Goal: Task Accomplishment & Management: Use online tool/utility

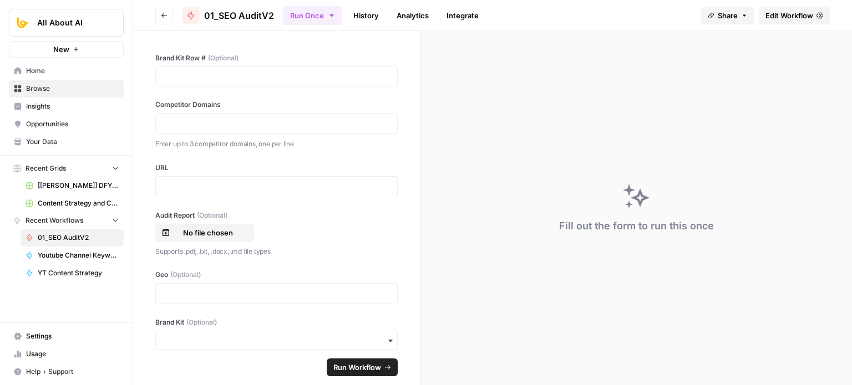
click at [805, 13] on span "Edit Workflow" at bounding box center [789, 15] width 48 height 11
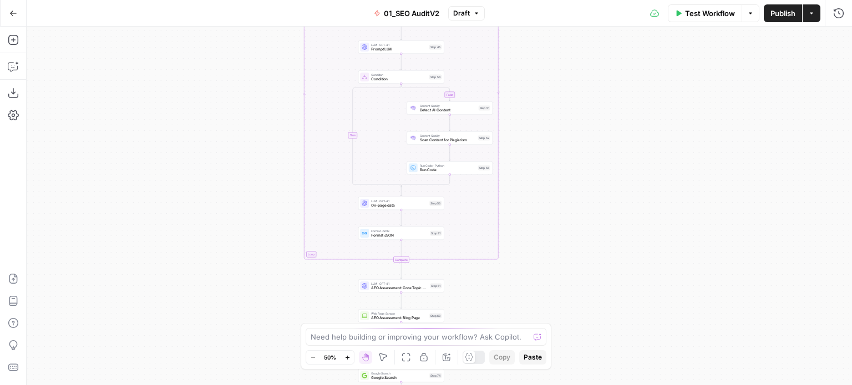
drag, startPoint x: 627, startPoint y: 243, endPoint x: 622, endPoint y: 93, distance: 150.9
click at [622, 93] on div "true false true false Workflow Set Inputs Inputs Workflow Prep: Get Brand Kit D…" at bounding box center [439, 206] width 825 height 359
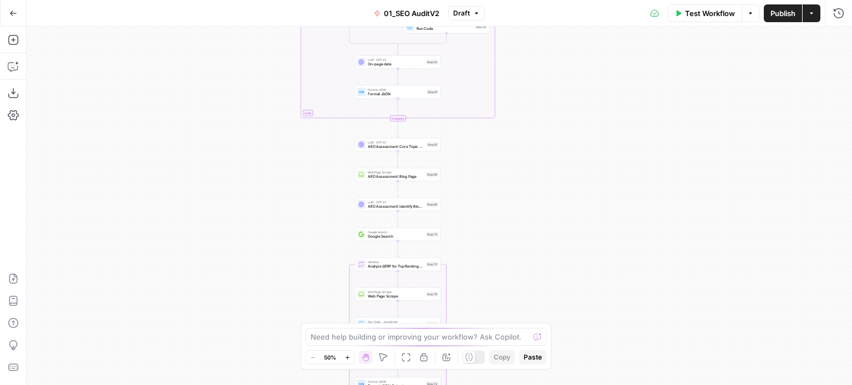
drag, startPoint x: 606, startPoint y: 245, endPoint x: 593, endPoint y: 159, distance: 87.4
click at [594, 122] on div "true false true false Workflow Set Inputs Inputs Workflow Prep: Get Brand Kit D…" at bounding box center [439, 206] width 825 height 359
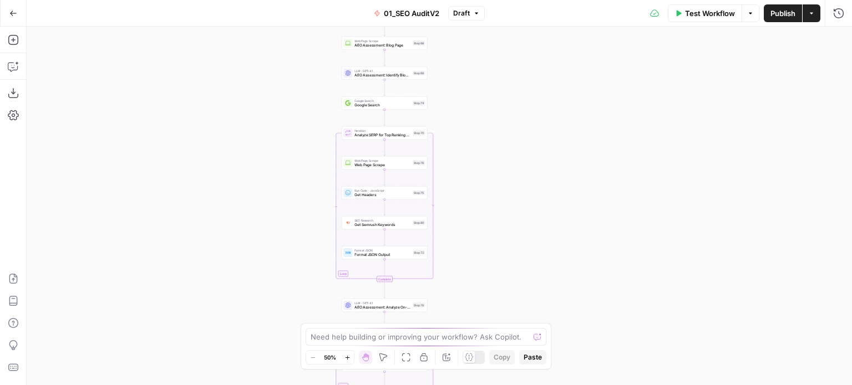
drag, startPoint x: 590, startPoint y: 136, endPoint x: 577, endPoint y: 166, distance: 32.0
click at [588, 106] on div "true false true false Workflow Set Inputs Inputs Workflow Prep: Get Brand Kit D…" at bounding box center [439, 206] width 825 height 359
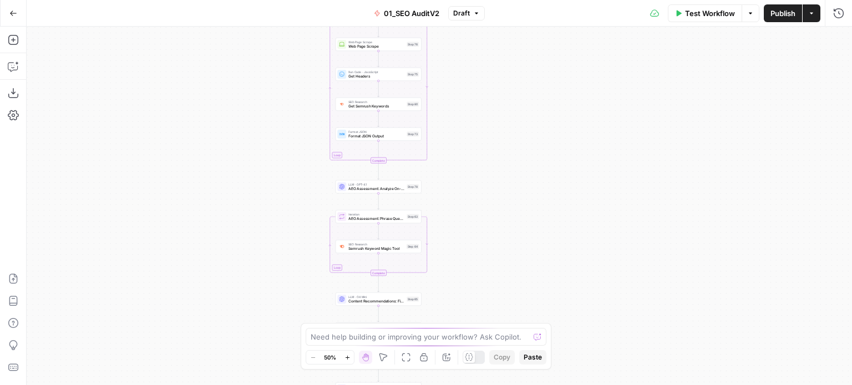
click at [569, 114] on div "true false true false Workflow Set Inputs Inputs Workflow Prep: Get Brand Kit D…" at bounding box center [439, 206] width 825 height 359
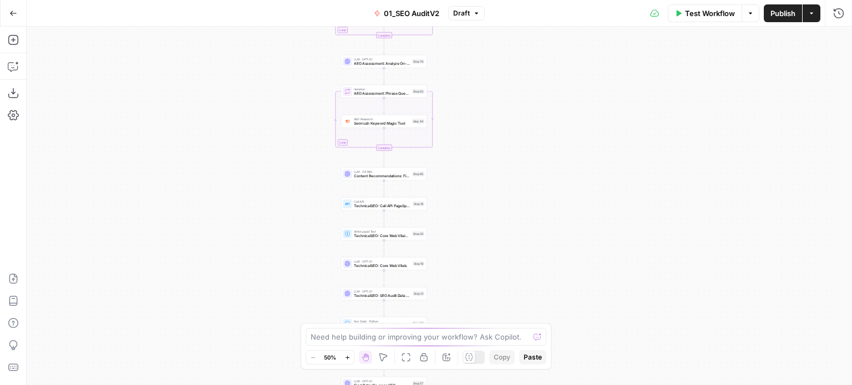
drag, startPoint x: 536, startPoint y: 178, endPoint x: 527, endPoint y: 121, distance: 57.3
click at [528, 120] on div "true false true false Workflow Set Inputs Inputs Workflow Prep: Get Brand Kit D…" at bounding box center [439, 206] width 825 height 359
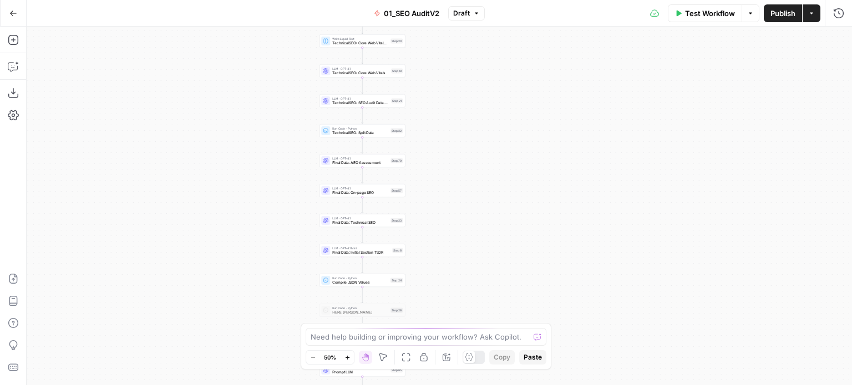
drag, startPoint x: 528, startPoint y: 197, endPoint x: 555, endPoint y: 215, distance: 31.7
click at [536, 170] on div "true false true false Workflow Set Inputs Inputs Workflow Prep: Get Brand Kit D…" at bounding box center [439, 206] width 825 height 359
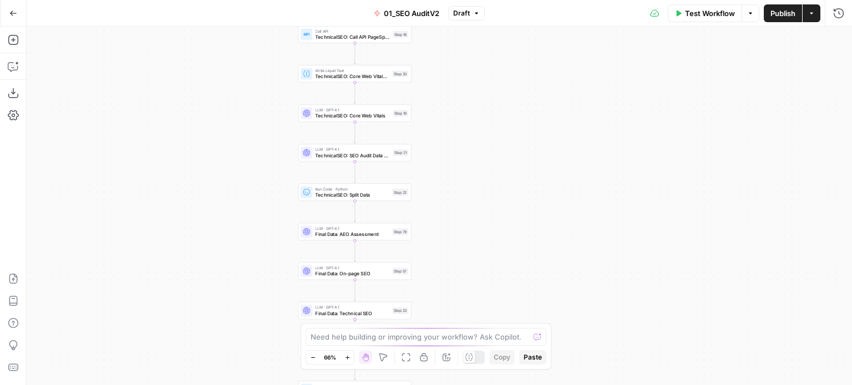
drag, startPoint x: 470, startPoint y: 145, endPoint x: 512, endPoint y: 230, distance: 95.2
click at [509, 232] on div "true false true false Workflow Set Inputs Inputs Workflow Prep: Get Brand Kit D…" at bounding box center [439, 206] width 825 height 359
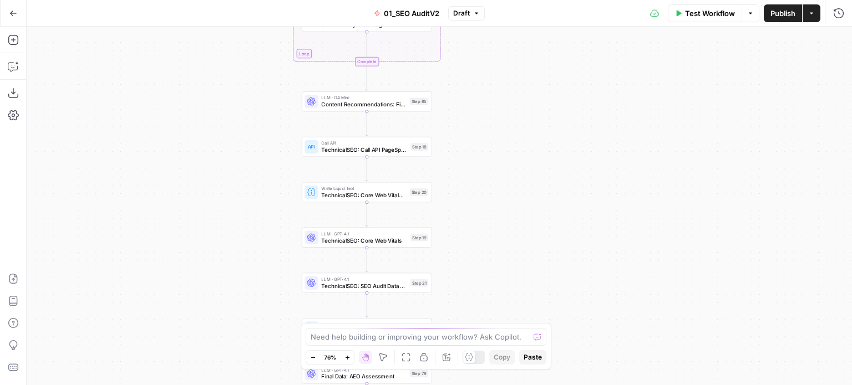
drag, startPoint x: 491, startPoint y: 152, endPoint x: 495, endPoint y: 181, distance: 29.6
click at [495, 181] on div "true false true false Workflow Set Inputs Inputs Workflow Prep: Get Brand Kit D…" at bounding box center [439, 206] width 825 height 359
click at [367, 110] on span "Content Recommendations: Filter and Sort Phrases" at bounding box center [364, 107] width 85 height 8
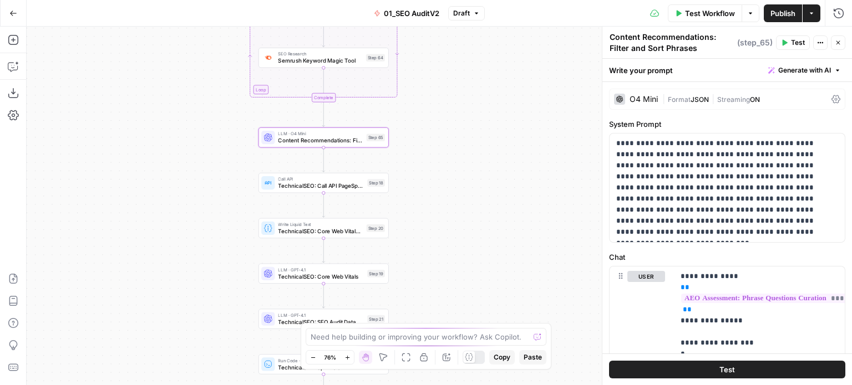
drag, startPoint x: 274, startPoint y: 130, endPoint x: 231, endPoint y: 164, distance: 55.3
click at [231, 164] on div "false false true true Workflow Set Inputs Inputs Workflow Prep: Get Brand Kit D…" at bounding box center [439, 206] width 825 height 359
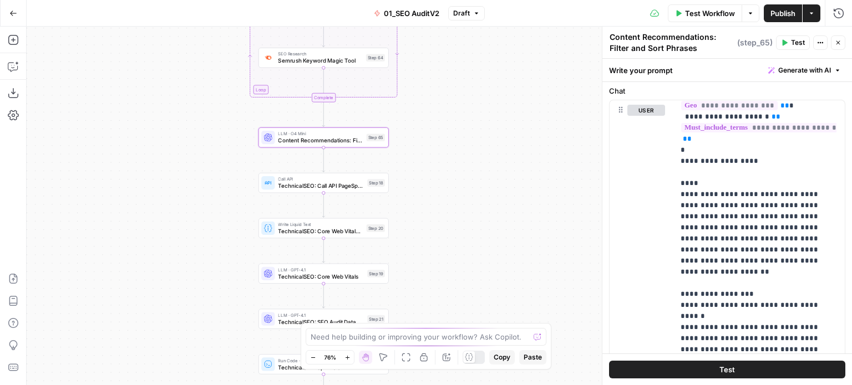
scroll to position [222, 0]
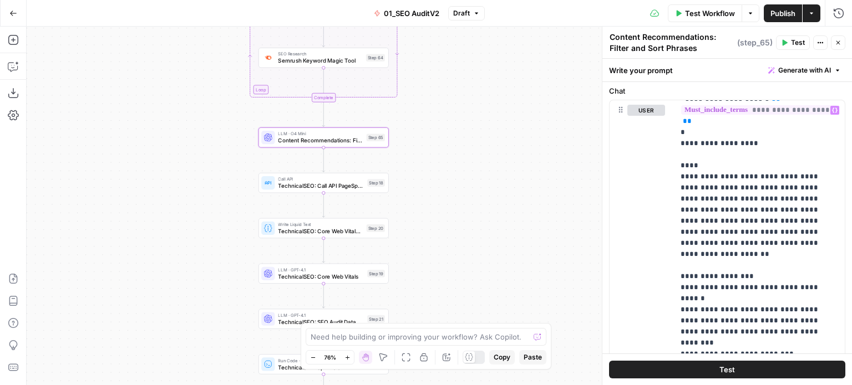
drag, startPoint x: 554, startPoint y: 240, endPoint x: 558, endPoint y: 179, distance: 61.2
click at [558, 181] on div "false false true true Workflow Set Inputs Inputs Workflow Prep: Get Brand Kit D…" at bounding box center [439, 206] width 825 height 359
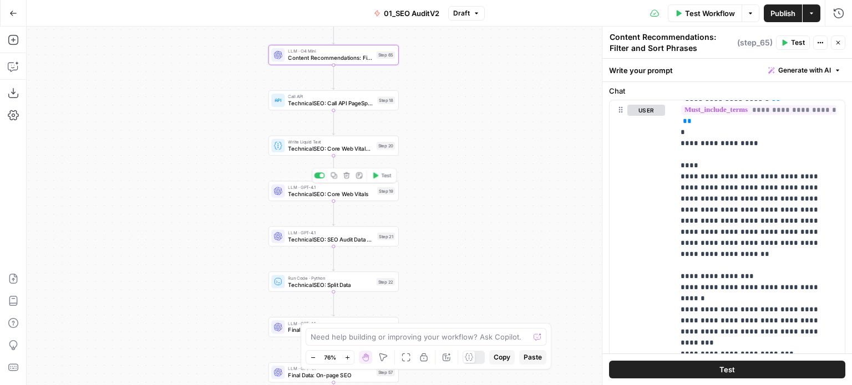
click at [357, 196] on span "TechnicalSEO: Core Web Vitals" at bounding box center [331, 194] width 86 height 8
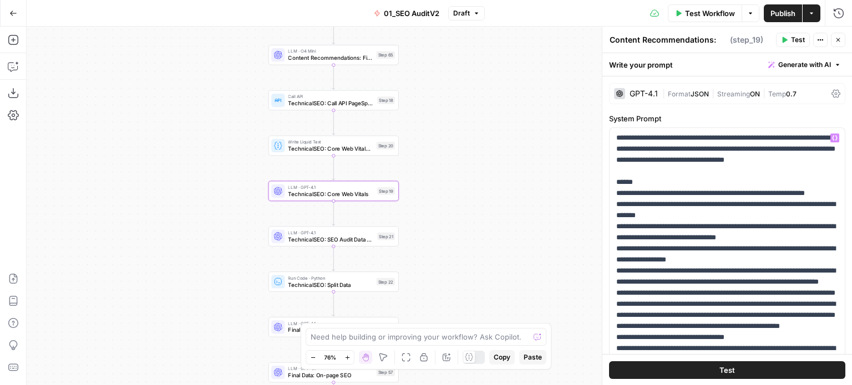
type textarea "TechnicalSEO: Core Web Vitals"
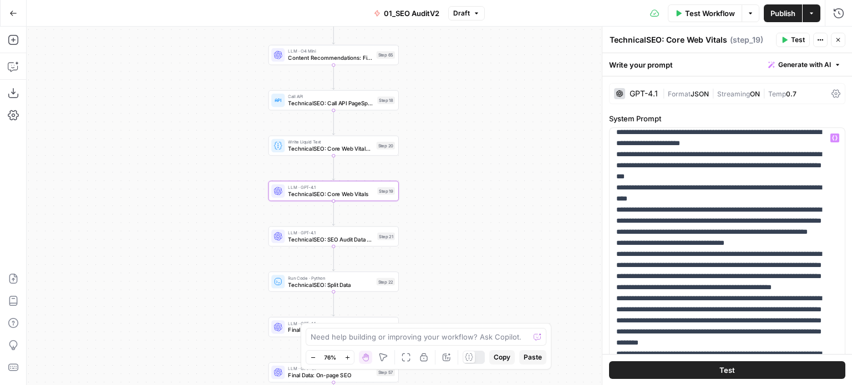
scroll to position [166, 0]
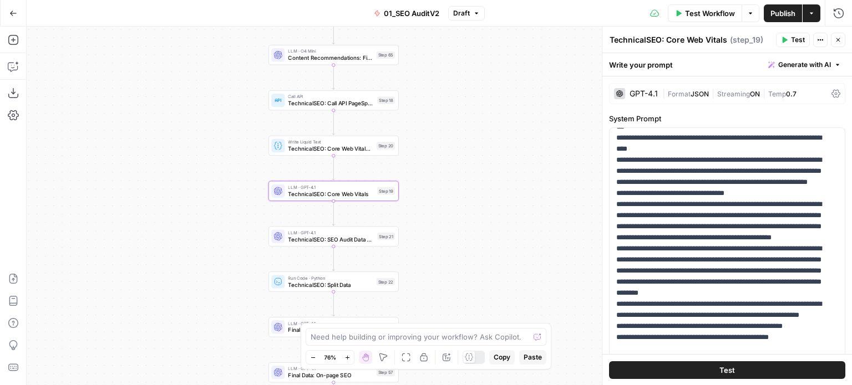
drag, startPoint x: 601, startPoint y: 233, endPoint x: 608, endPoint y: 205, distance: 28.5
click at [597, 223] on div at bounding box center [602, 206] width 11 height 359
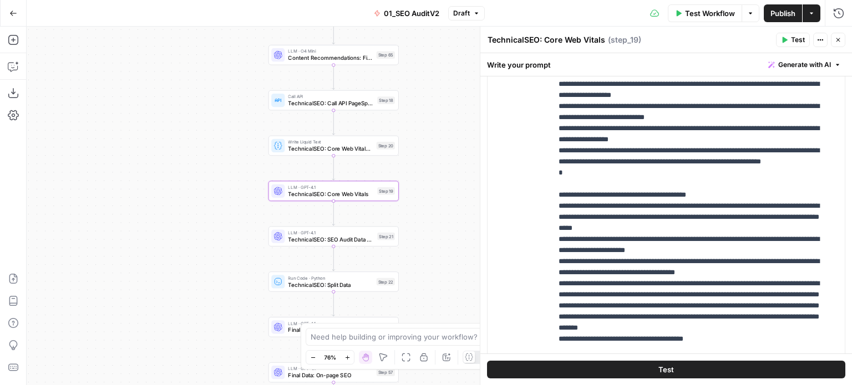
scroll to position [665, 0]
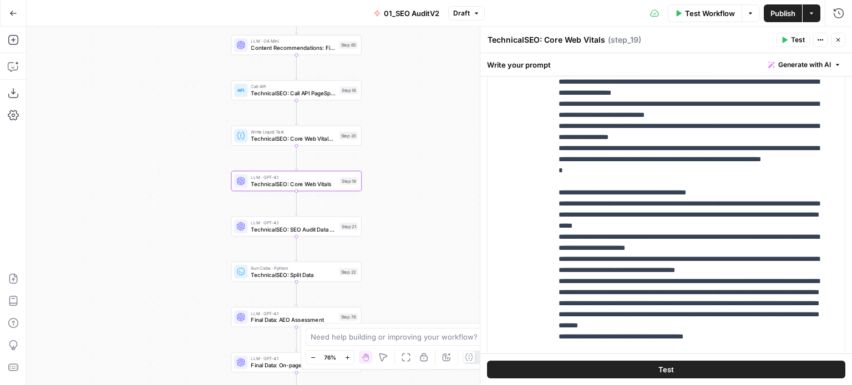
drag, startPoint x: 226, startPoint y: 189, endPoint x: 179, endPoint y: 177, distance: 48.7
click at [179, 177] on div "false false true true Workflow Set Inputs Inputs Workflow Prep: Get Brand Kit D…" at bounding box center [439, 206] width 825 height 359
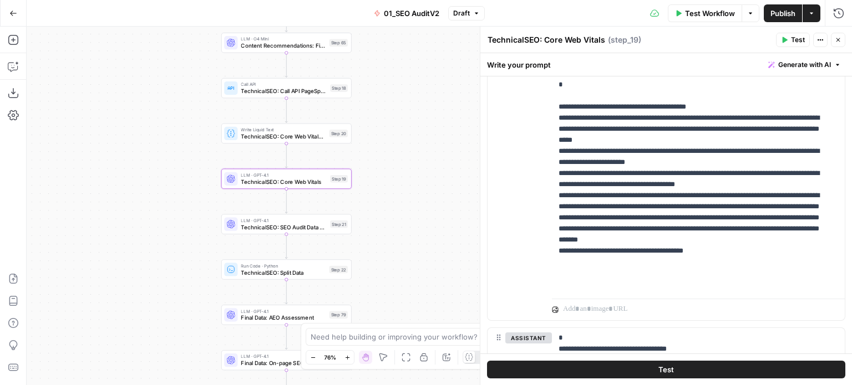
scroll to position [870, 0]
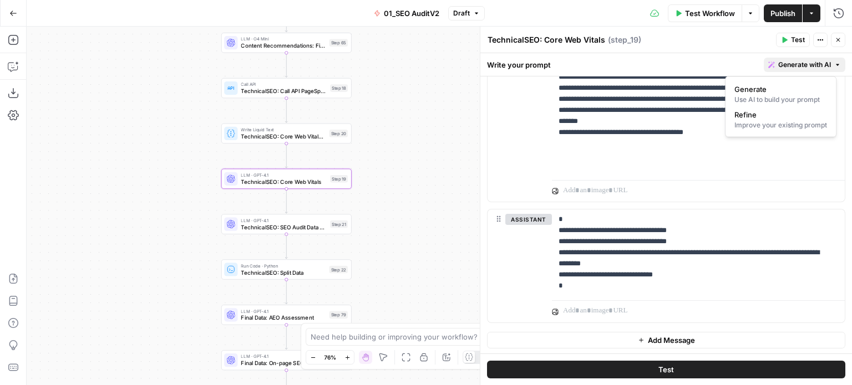
click at [778, 65] on span "Generate with AI" at bounding box center [804, 65] width 53 height 10
click at [770, 125] on div "Improve your existing prompt" at bounding box center [780, 125] width 93 height 10
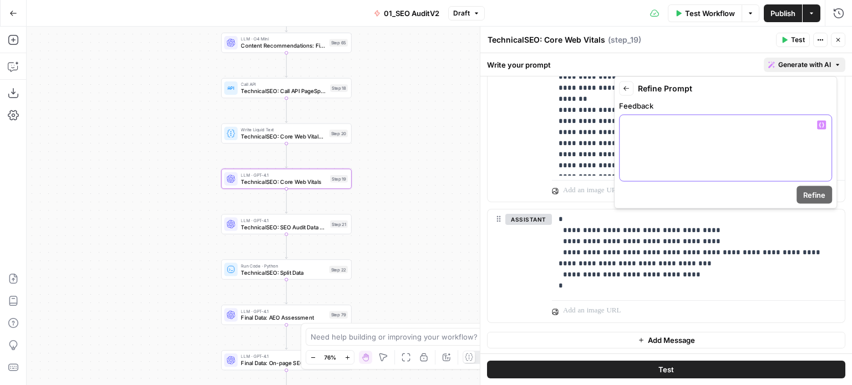
click at [732, 148] on div at bounding box center [725, 148] width 212 height 66
click at [11, 13] on icon "button" at bounding box center [13, 13] width 7 height 5
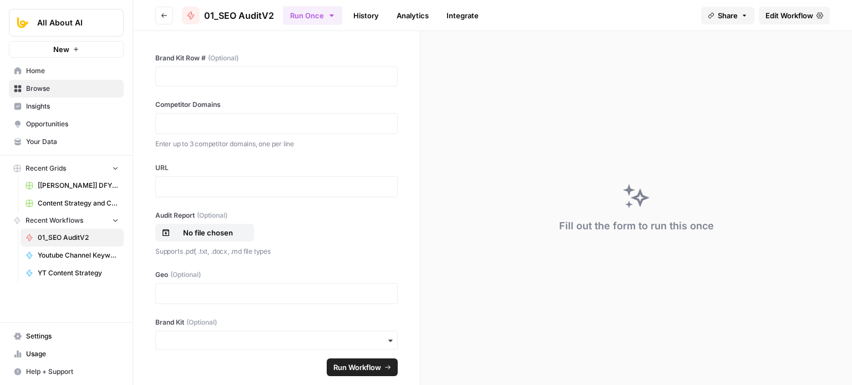
click at [160, 21] on button "Go back" at bounding box center [164, 16] width 18 height 18
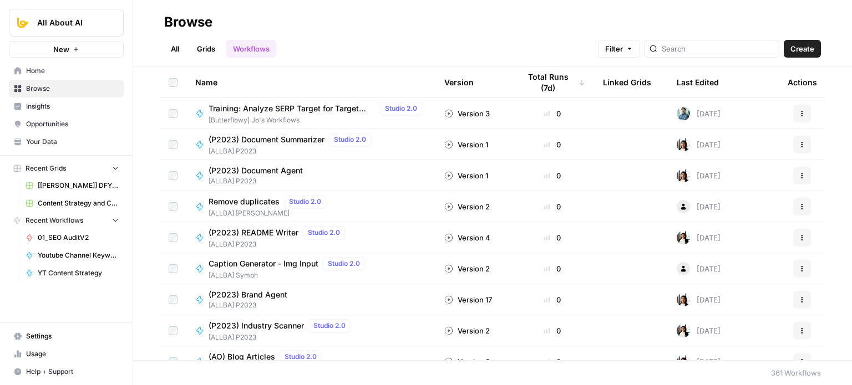
click at [64, 233] on span "01_SEO AuditV2" at bounding box center [78, 238] width 81 height 10
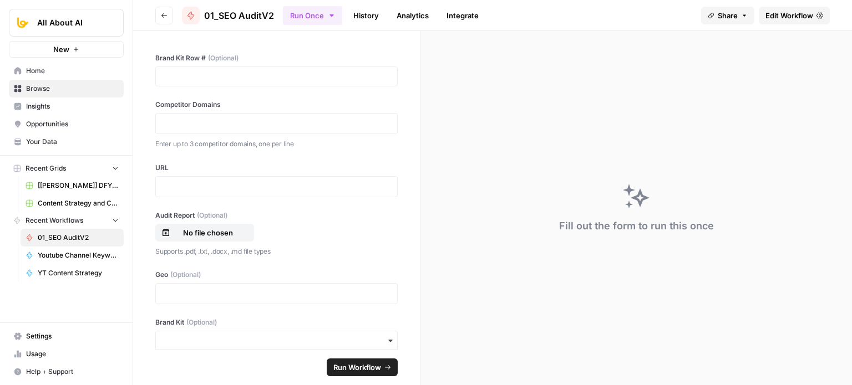
click at [780, 12] on span "Edit Workflow" at bounding box center [789, 15] width 48 height 11
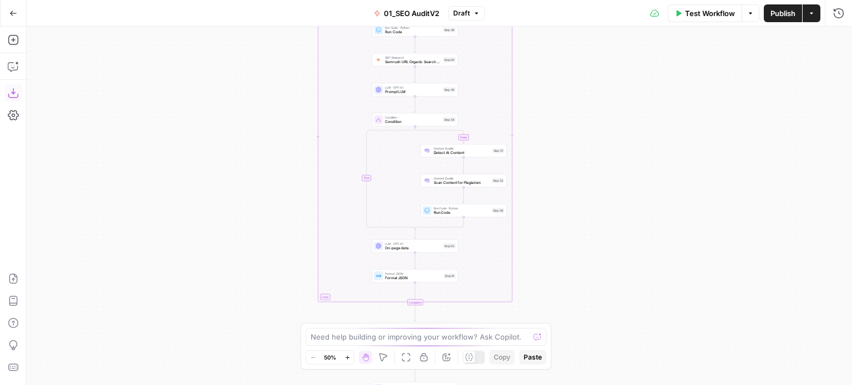
click at [15, 98] on icon "button" at bounding box center [13, 93] width 11 height 11
drag, startPoint x: 272, startPoint y: 191, endPoint x: 216, endPoint y: 64, distance: 139.3
click at [215, 69] on div "true false true false Workflow Set Inputs Inputs Workflow Prep: Get Brand Kit D…" at bounding box center [439, 206] width 825 height 359
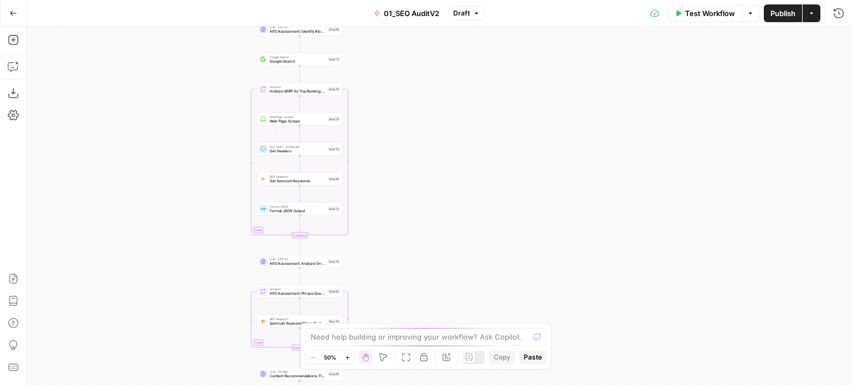
drag, startPoint x: 185, startPoint y: 77, endPoint x: 203, endPoint y: 150, distance: 75.5
click at [182, 58] on div "true false true false Workflow Set Inputs Inputs Workflow Prep: Get Brand Kit D…" at bounding box center [439, 206] width 825 height 359
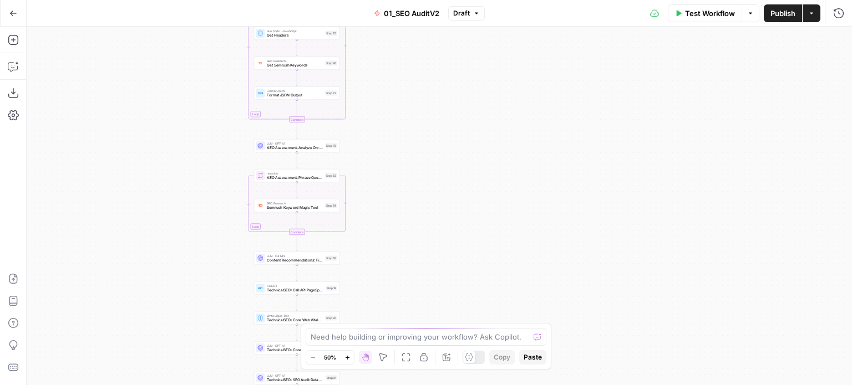
drag, startPoint x: 174, startPoint y: 114, endPoint x: 168, endPoint y: 104, distance: 11.4
click at [163, 48] on div "true false true false Workflow Set Inputs Inputs Workflow Prep: Get Brand Kit D…" at bounding box center [439, 206] width 825 height 359
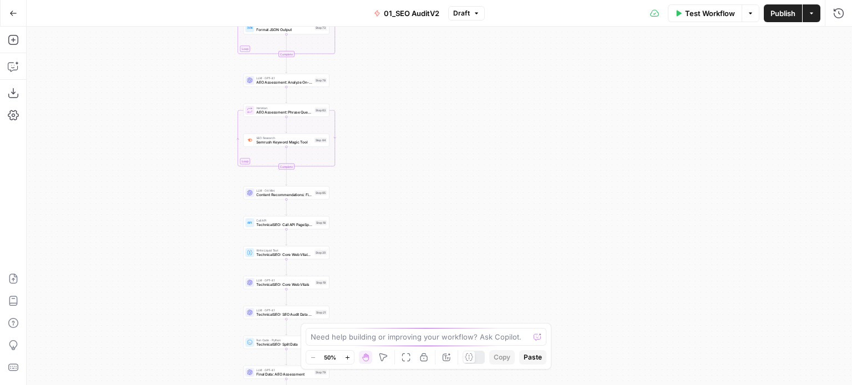
drag, startPoint x: 147, startPoint y: 166, endPoint x: 151, endPoint y: 151, distance: 15.6
click at [150, 156] on div "true false true false Workflow Set Inputs Inputs Workflow Prep: Get Brand Kit D…" at bounding box center [439, 206] width 825 height 359
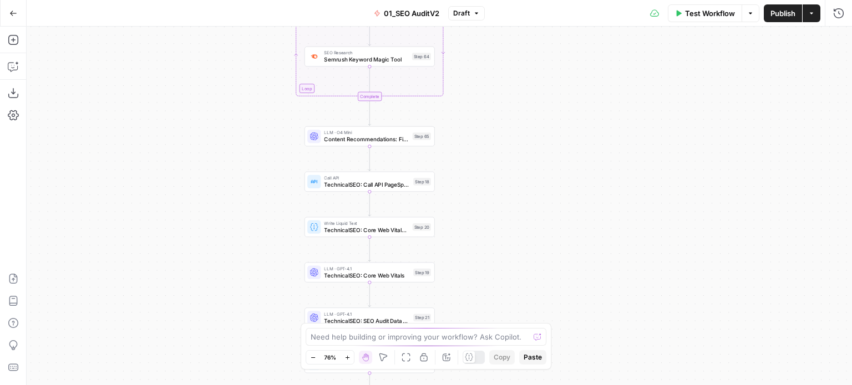
drag, startPoint x: 144, startPoint y: 161, endPoint x: 121, endPoint y: 146, distance: 26.9
click at [122, 147] on div "true false true false Workflow Set Inputs Inputs Workflow Prep: Get Brand Kit D…" at bounding box center [439, 206] width 825 height 359
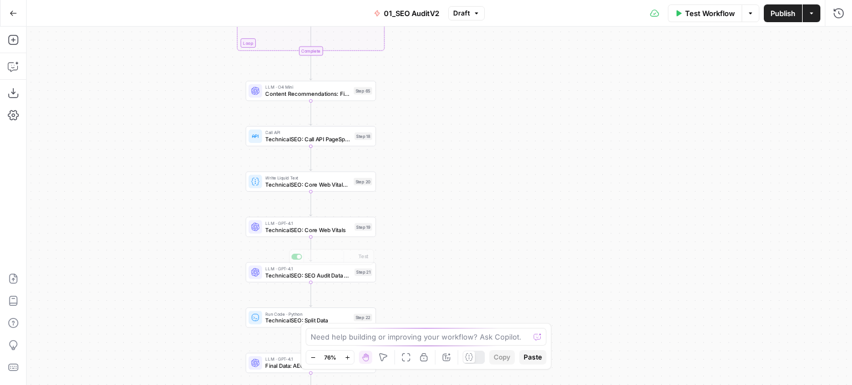
click at [293, 230] on span "TechnicalSEO: Core Web Vitals" at bounding box center [308, 230] width 86 height 8
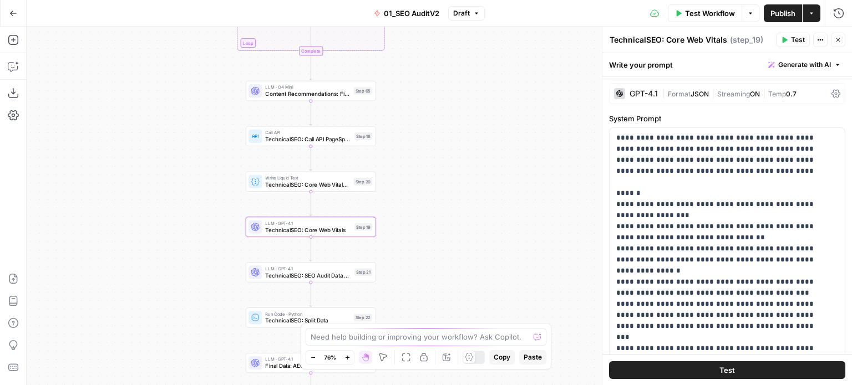
click at [784, 64] on span "Generate with AI" at bounding box center [804, 65] width 53 height 10
click at [771, 116] on span "Refine" at bounding box center [778, 114] width 88 height 11
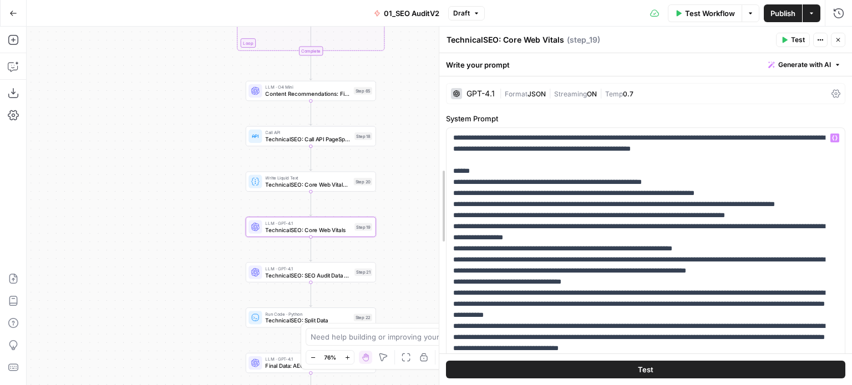
drag, startPoint x: 604, startPoint y: 232, endPoint x: 441, endPoint y: 217, distance: 163.7
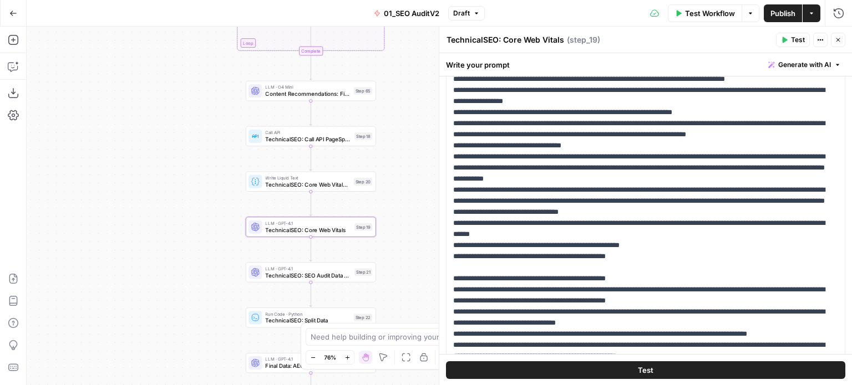
scroll to position [110, 0]
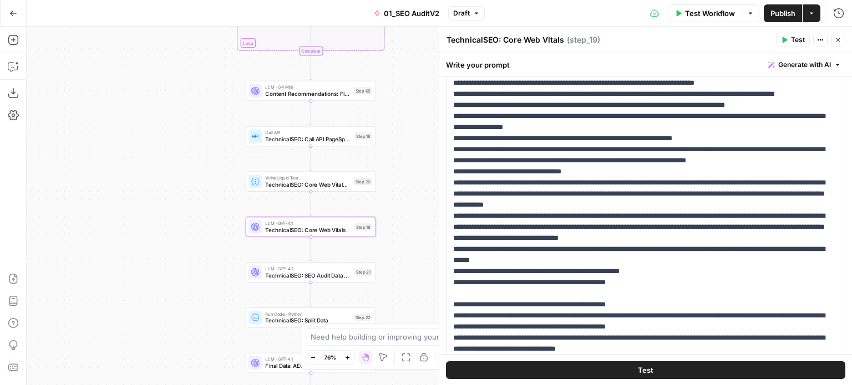
click at [801, 60] on span "Generate with AI" at bounding box center [804, 65] width 53 height 10
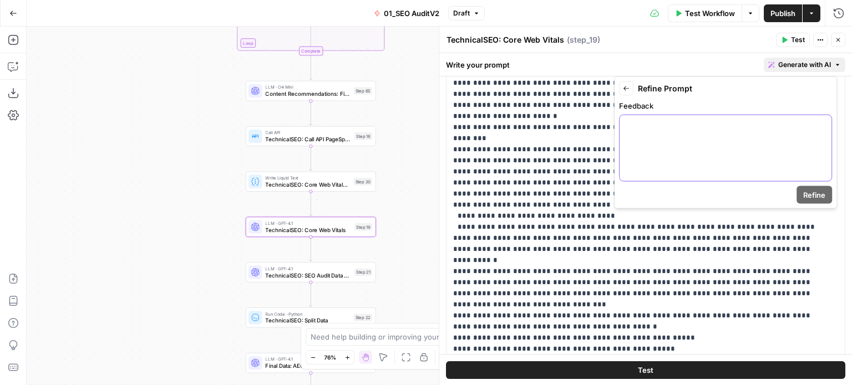
click at [752, 148] on div at bounding box center [725, 148] width 212 height 66
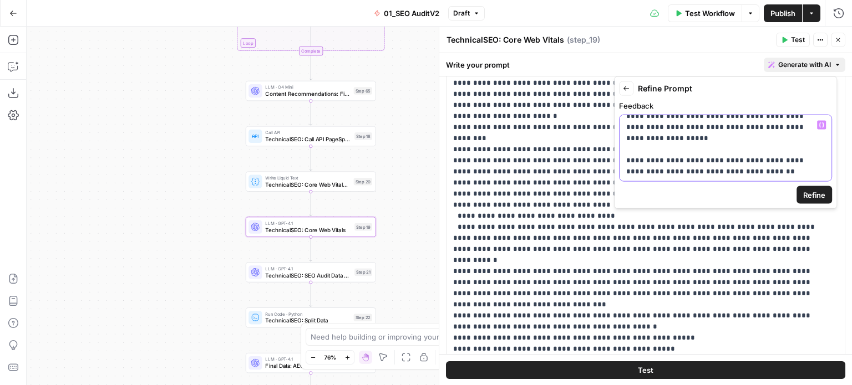
scroll to position [31, 0]
click at [740, 172] on p "**********" at bounding box center [721, 133] width 190 height 89
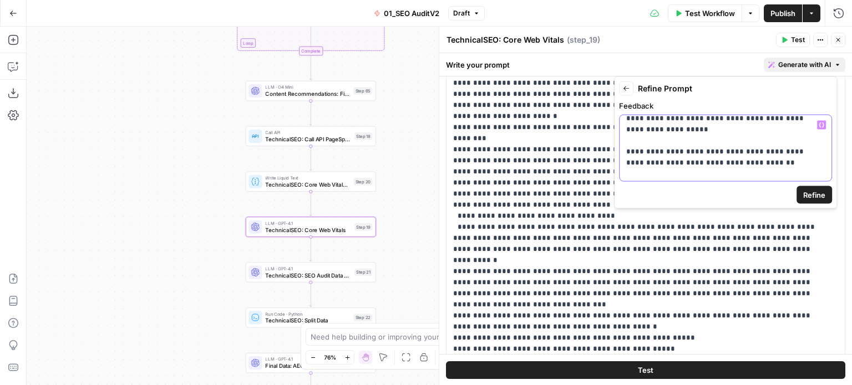
scroll to position [50, 0]
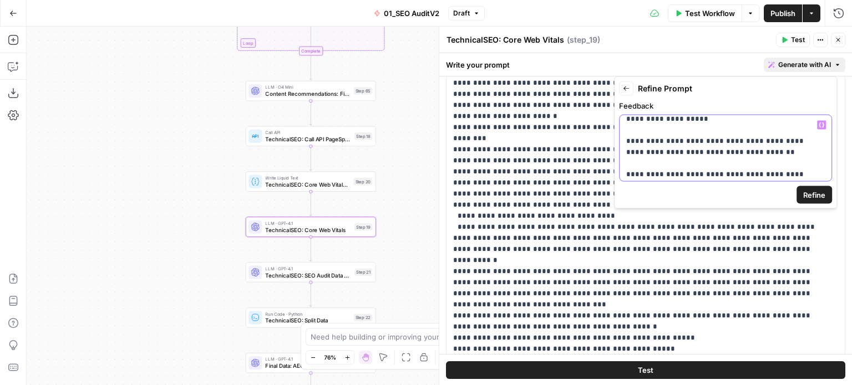
click at [736, 167] on p "**********" at bounding box center [721, 124] width 190 height 111
click at [721, 182] on form "**********" at bounding box center [725, 143] width 213 height 123
click at [724, 180] on div "**********" at bounding box center [725, 148] width 212 height 66
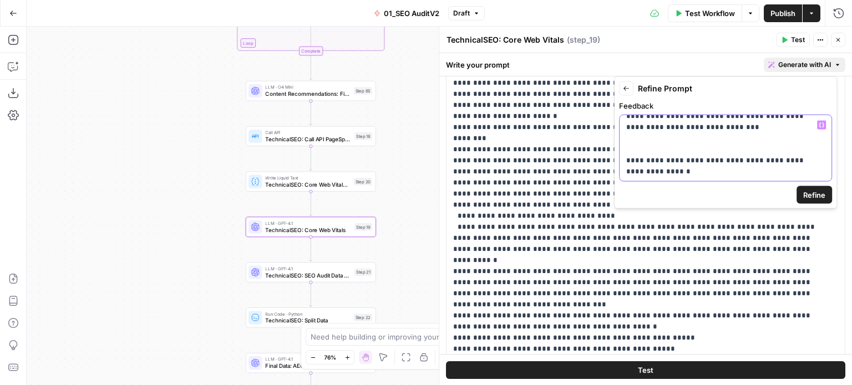
scroll to position [164, 0]
click at [666, 172] on p "**********" at bounding box center [721, 67] width 190 height 222
click at [641, 172] on p "**********" at bounding box center [721, 67] width 190 height 222
click at [638, 170] on p "**********" at bounding box center [721, 67] width 190 height 222
click at [778, 170] on p "**********" at bounding box center [721, 67] width 190 height 222
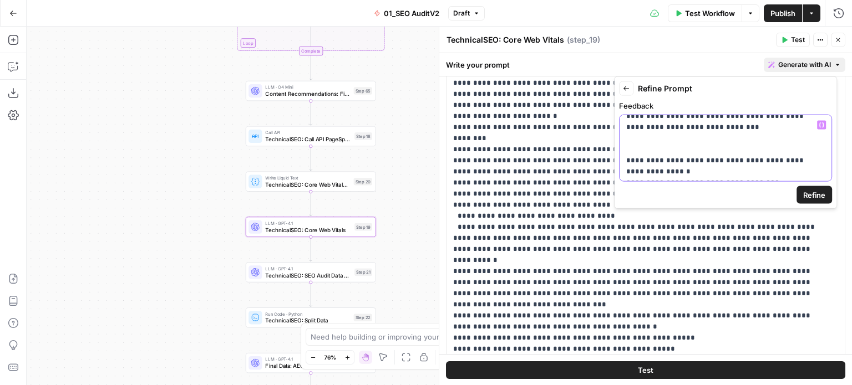
scroll to position [175, 0]
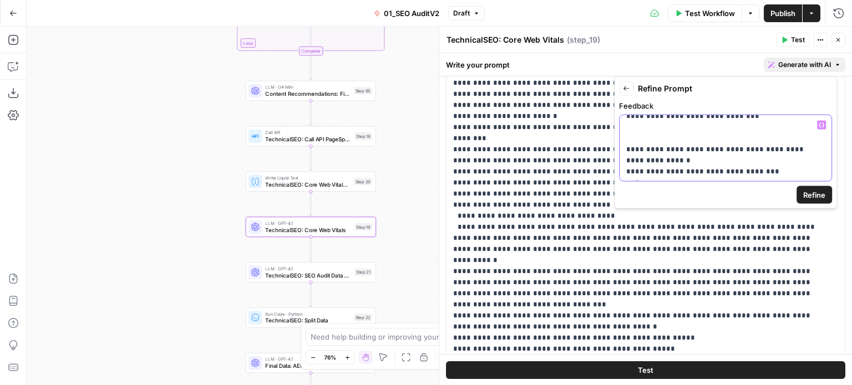
click at [653, 175] on p "**********" at bounding box center [721, 61] width 190 height 233
click at [662, 172] on p "**********" at bounding box center [721, 61] width 190 height 233
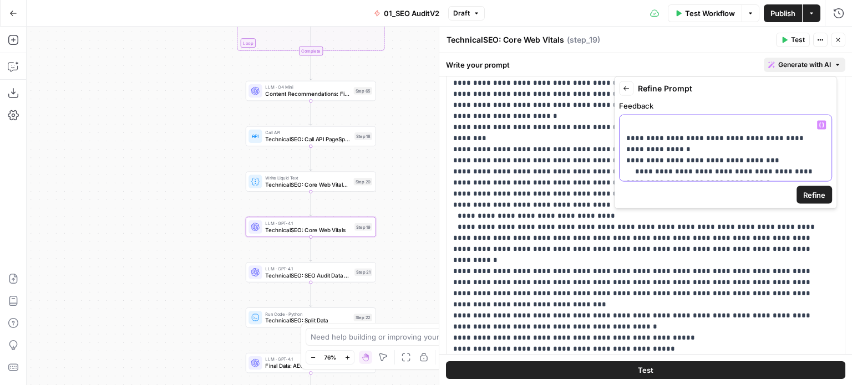
scroll to position [186, 0]
click at [650, 158] on p "**********" at bounding box center [721, 55] width 190 height 244
click at [760, 170] on p "**********" at bounding box center [721, 55] width 190 height 244
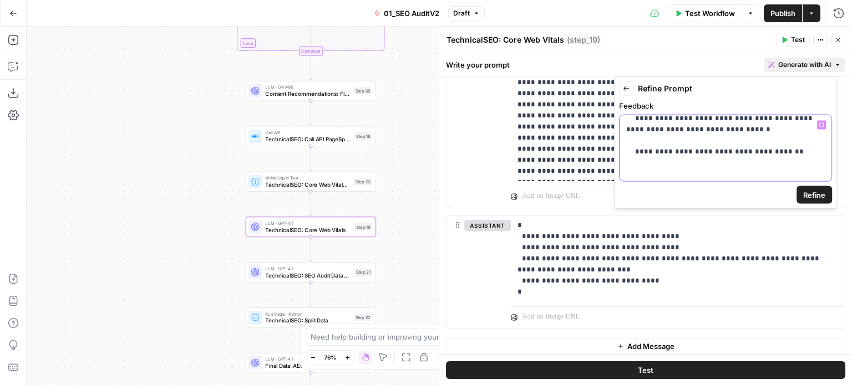
scroll to position [805, 0]
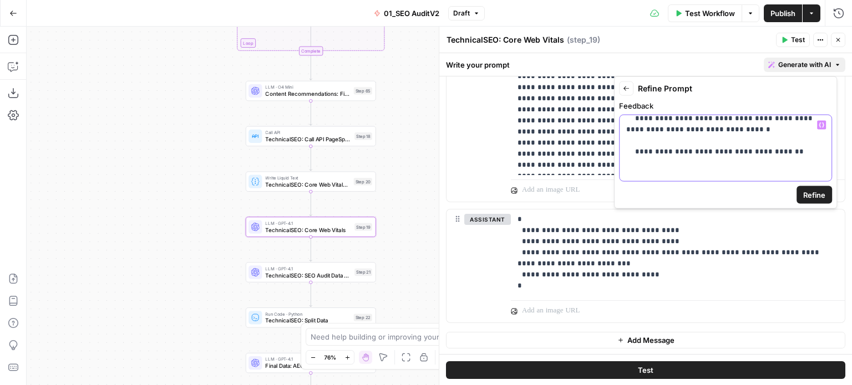
click at [794, 160] on p "**********" at bounding box center [721, 29] width 190 height 299
drag, startPoint x: 789, startPoint y: 174, endPoint x: 692, endPoint y: 182, distance: 96.8
click at [692, 182] on form "**********" at bounding box center [725, 143] width 213 height 123
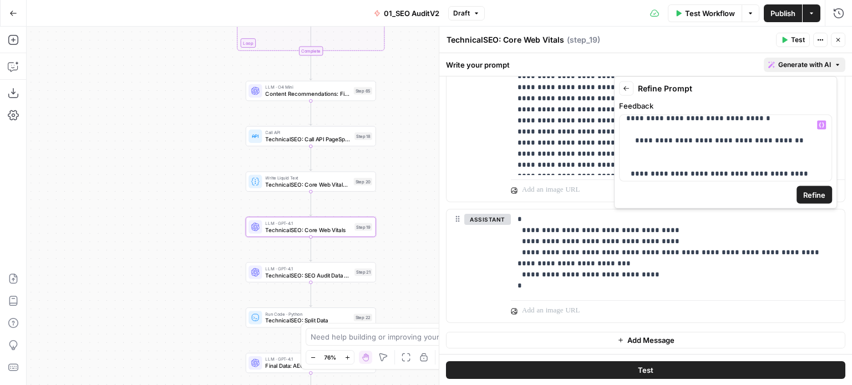
click at [812, 194] on span "Refine" at bounding box center [814, 195] width 22 height 11
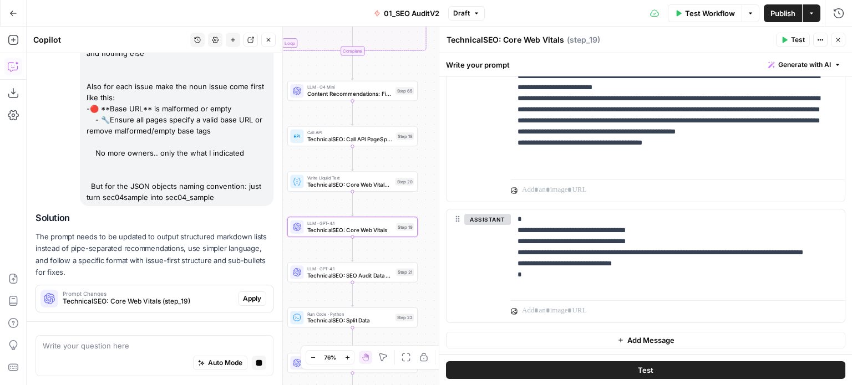
scroll to position [296, 0]
click at [243, 299] on span "Apply" at bounding box center [252, 300] width 18 height 10
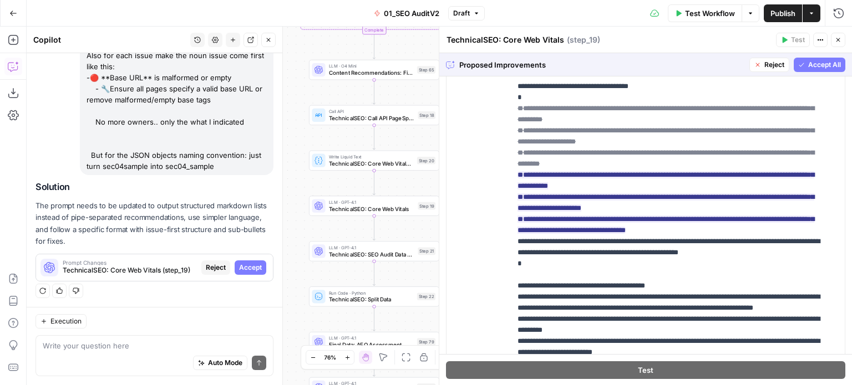
scroll to position [614, 0]
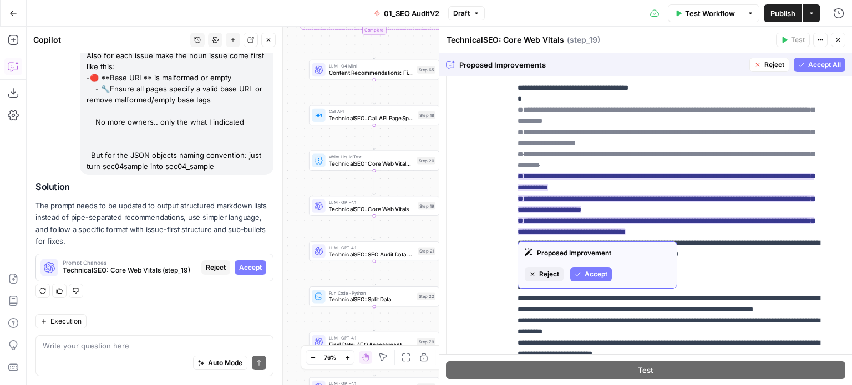
click at [595, 272] on span "Accept" at bounding box center [595, 275] width 23 height 10
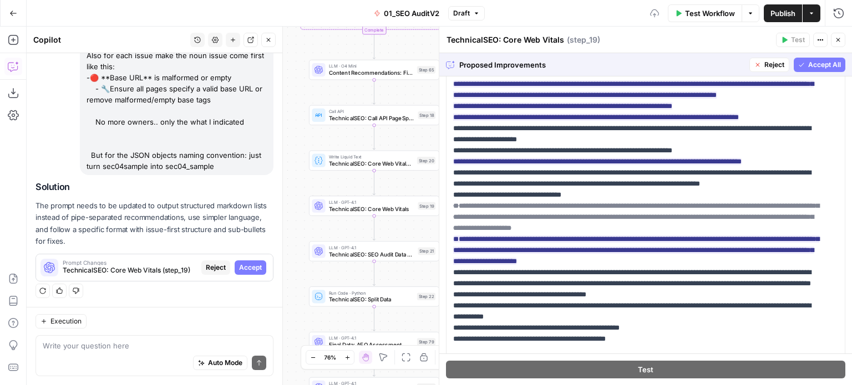
scroll to position [45, 0]
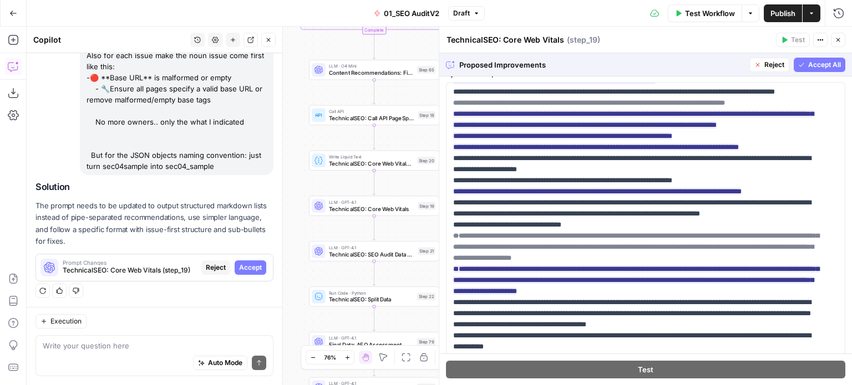
click at [810, 64] on span "Accept All" at bounding box center [824, 65] width 33 height 10
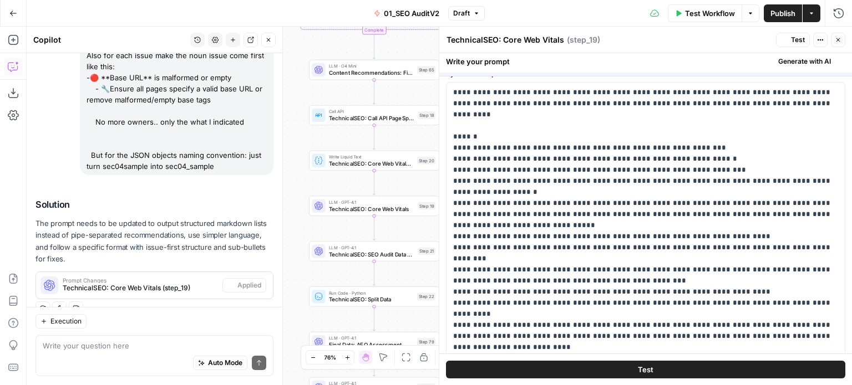
scroll to position [0, 0]
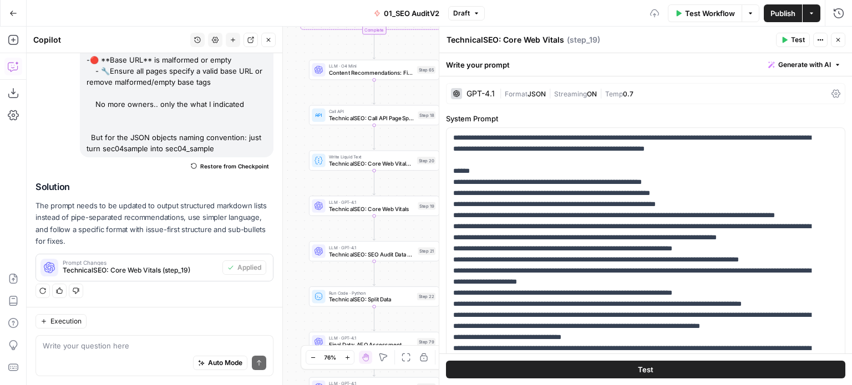
click at [620, 95] on span "Temp" at bounding box center [614, 94] width 18 height 8
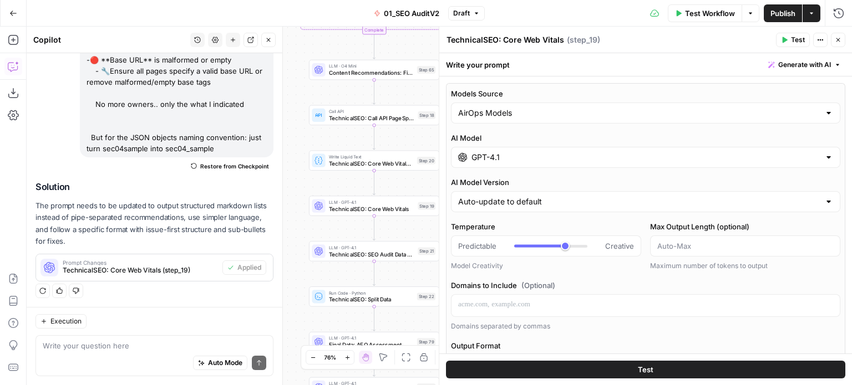
click at [593, 157] on input "GPT-4.1" at bounding box center [645, 157] width 348 height 11
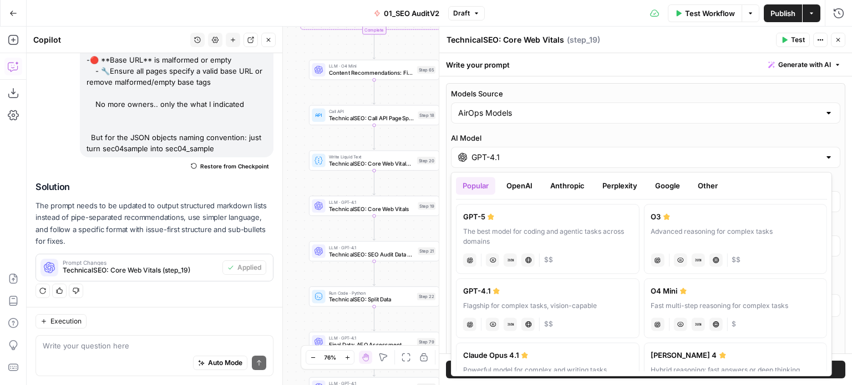
click at [609, 182] on button "Perplexity" at bounding box center [620, 186] width 48 height 18
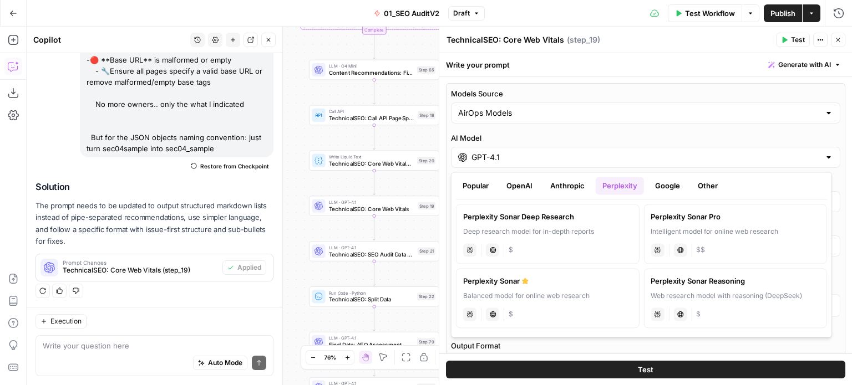
click at [563, 296] on div "Balanced model for online web research" at bounding box center [547, 296] width 169 height 10
type input "Perplexity Sonar"
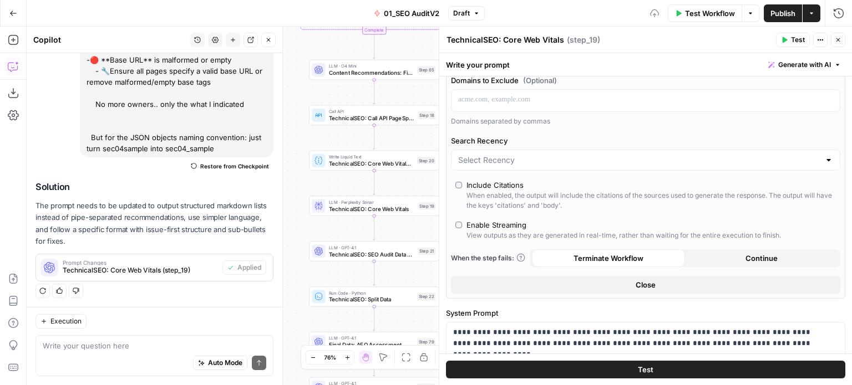
scroll to position [222, 0]
click at [266, 42] on icon "button" at bounding box center [268, 40] width 7 height 7
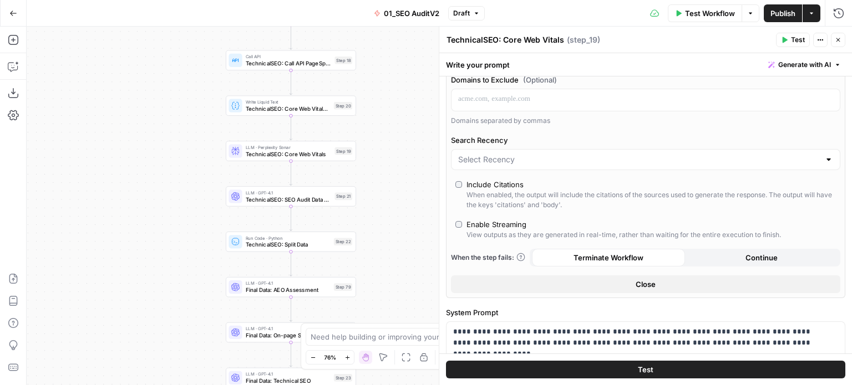
drag, startPoint x: 244, startPoint y: 174, endPoint x: 191, endPoint y: 114, distance: 79.7
click at [180, 121] on div "false false true true Workflow Set Inputs Inputs Workflow Prep: Get Brand Kit D…" at bounding box center [439, 206] width 825 height 359
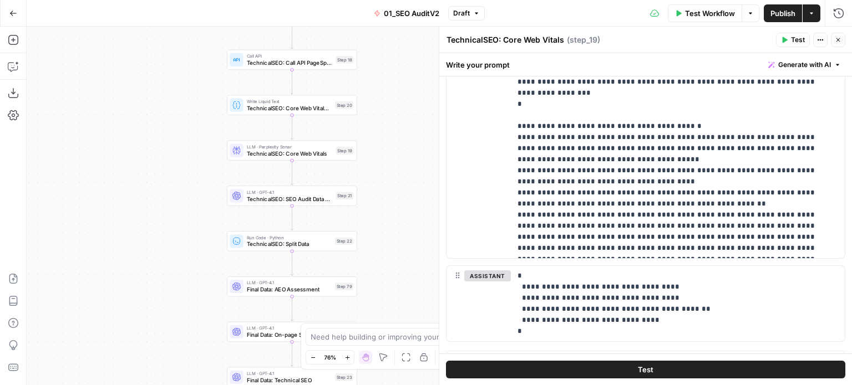
scroll to position [1187, 0]
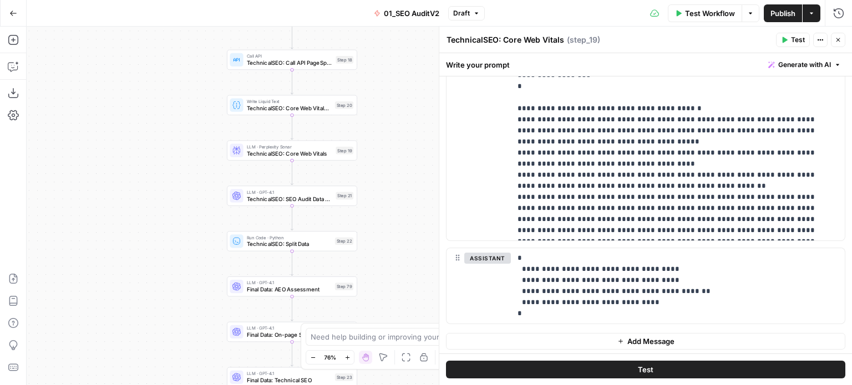
click at [698, 372] on button "Test" at bounding box center [645, 370] width 399 height 18
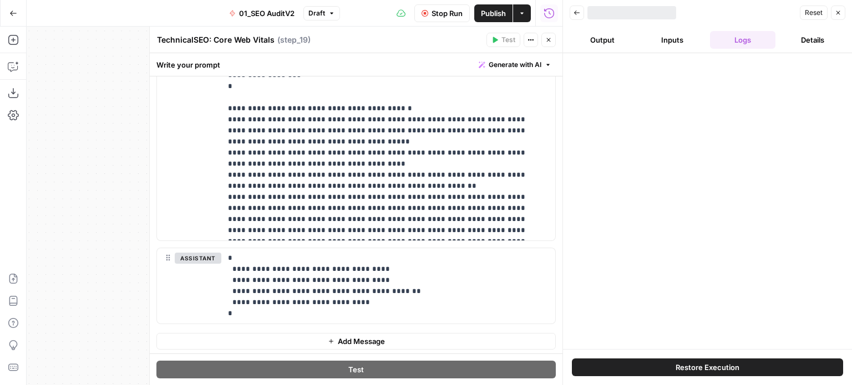
click at [448, 10] on span "Stop Run" at bounding box center [446, 13] width 31 height 11
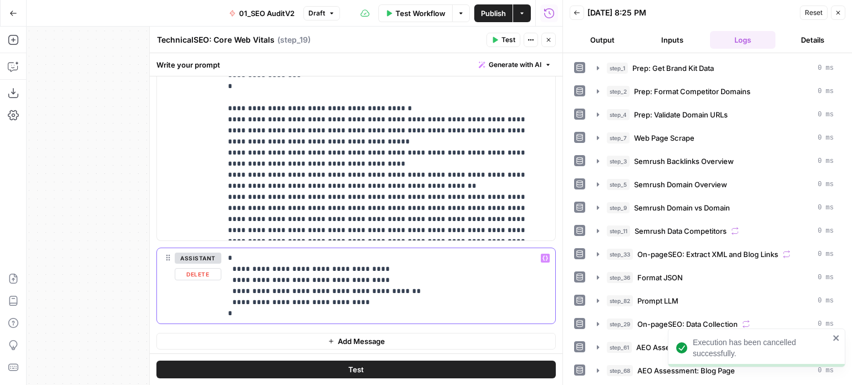
click at [313, 303] on p "**********" at bounding box center [384, 286] width 312 height 67
click at [395, 164] on p "**********" at bounding box center [384, 36] width 312 height 399
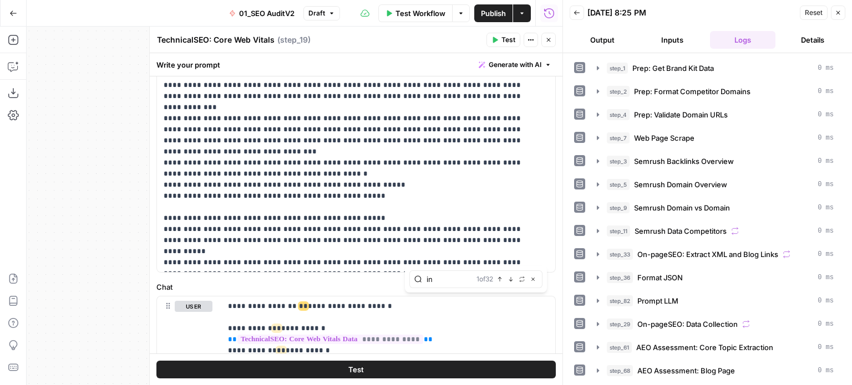
scroll to position [732, 0]
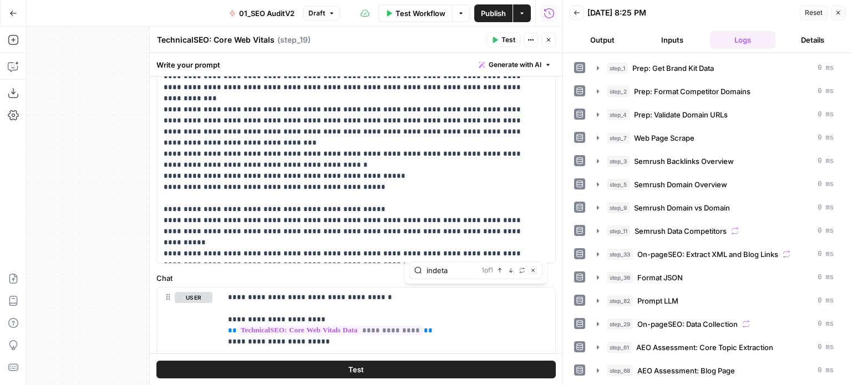
type input "indeta"
click at [512, 272] on icon "button" at bounding box center [511, 271] width 6 height 6
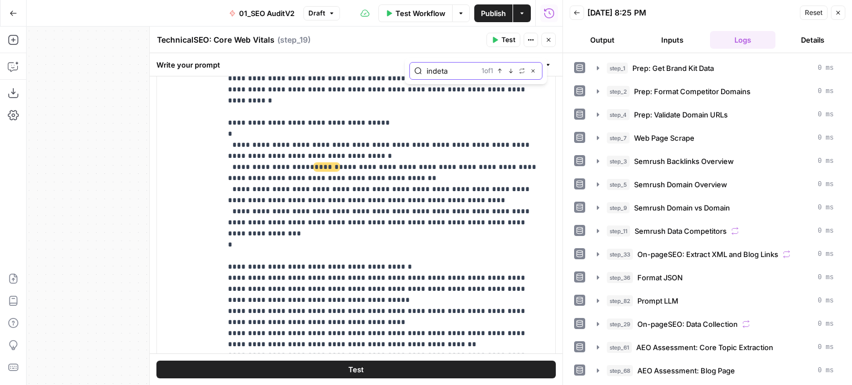
scroll to position [1003, 0]
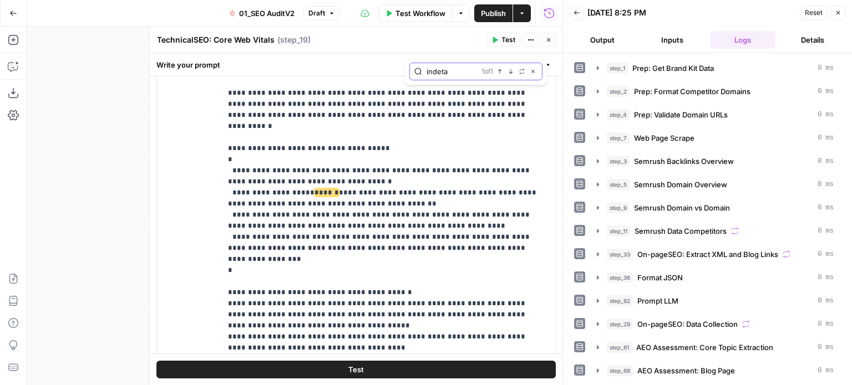
click at [390, 68] on div "**********" at bounding box center [356, 219] width 413 height 332
click at [429, 205] on p "**********" at bounding box center [384, 220] width 312 height 399
click at [557, 279] on div at bounding box center [562, 192] width 11 height 385
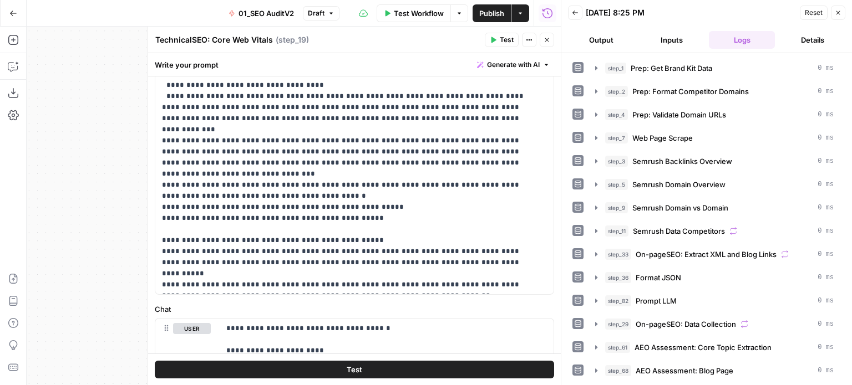
scroll to position [640, 0]
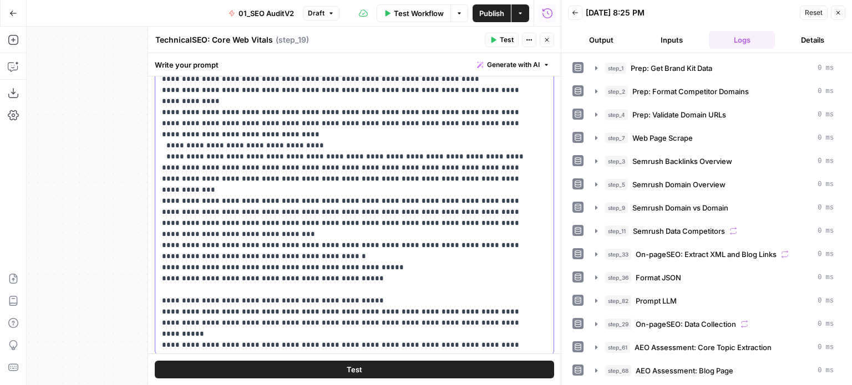
click at [285, 200] on p "**********" at bounding box center [346, 112] width 368 height 477
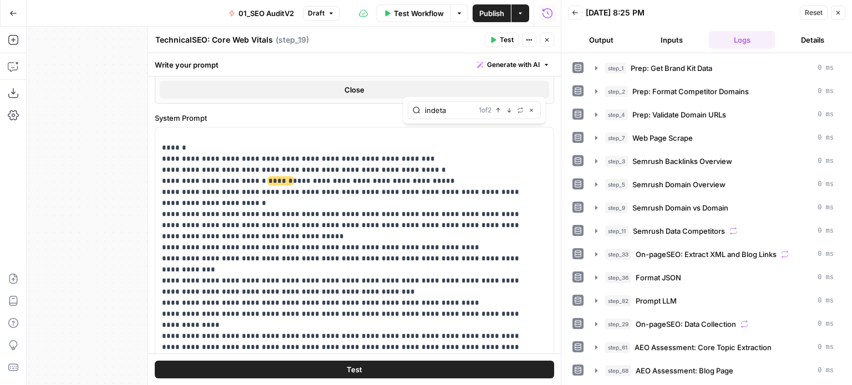
scroll to position [419, 0]
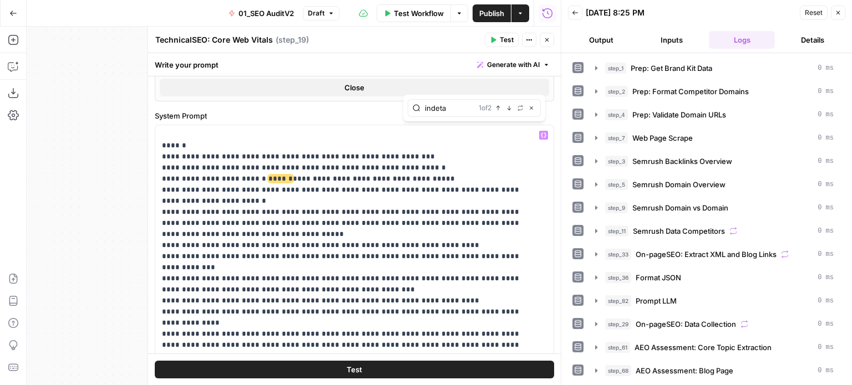
type input "indeta"
click at [514, 108] on div "1 of 2 Previous match Next Match Replace Close" at bounding box center [507, 108] width 57 height 10
click at [510, 106] on icon "button" at bounding box center [509, 108] width 6 height 6
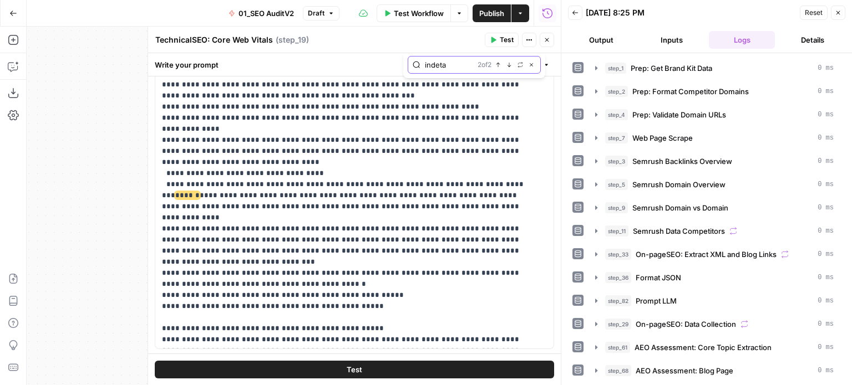
scroll to position [626, 0]
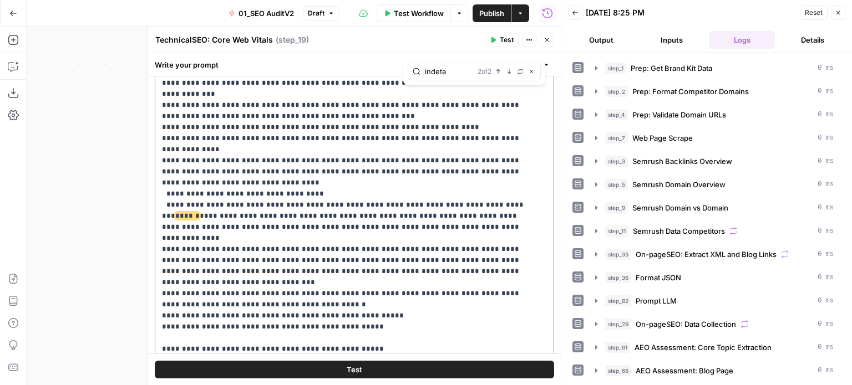
click at [466, 190] on p "**********" at bounding box center [346, 160] width 368 height 477
click at [200, 212] on span "******" at bounding box center [187, 215] width 24 height 7
click at [496, 65] on span "Generate with AI" at bounding box center [513, 65] width 53 height 10
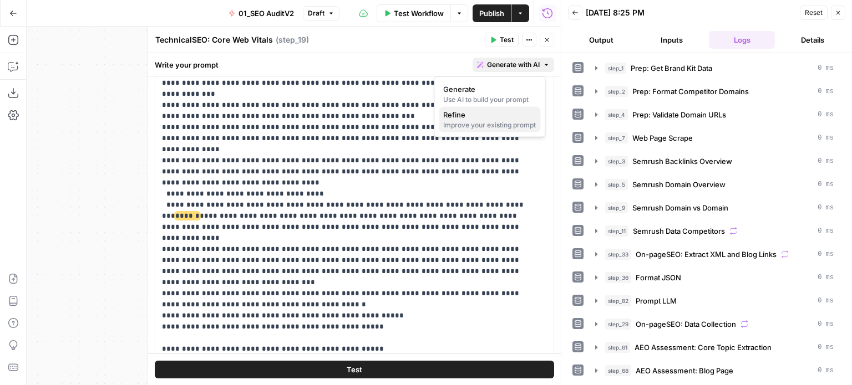
click at [507, 121] on div "Improve your existing prompt" at bounding box center [489, 125] width 93 height 10
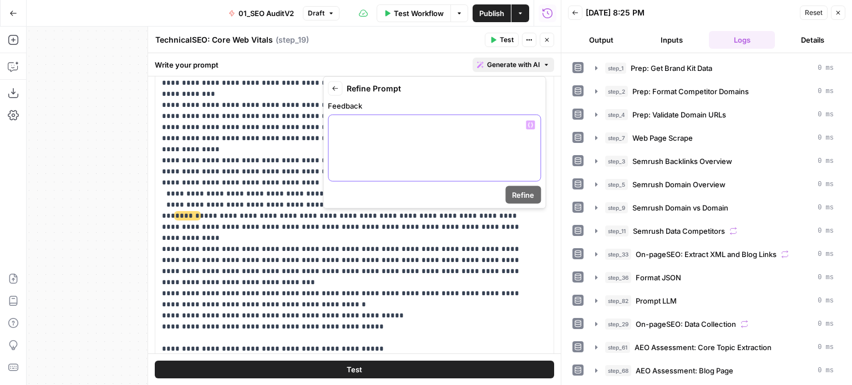
click at [378, 150] on div at bounding box center [434, 148] width 212 height 66
click at [522, 190] on span "Refine" at bounding box center [523, 195] width 22 height 11
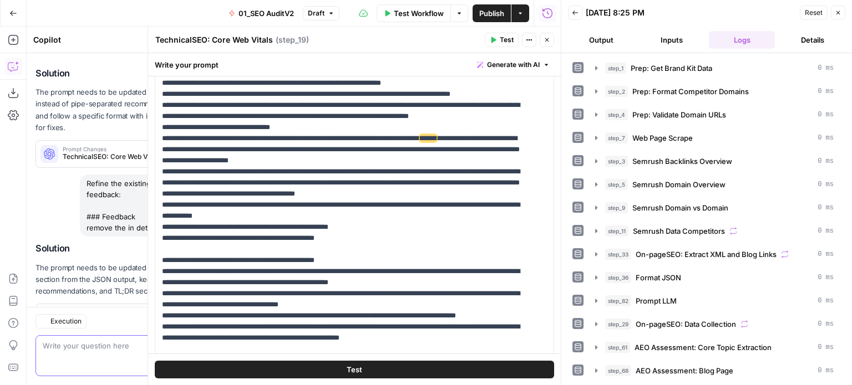
scroll to position [509, 0]
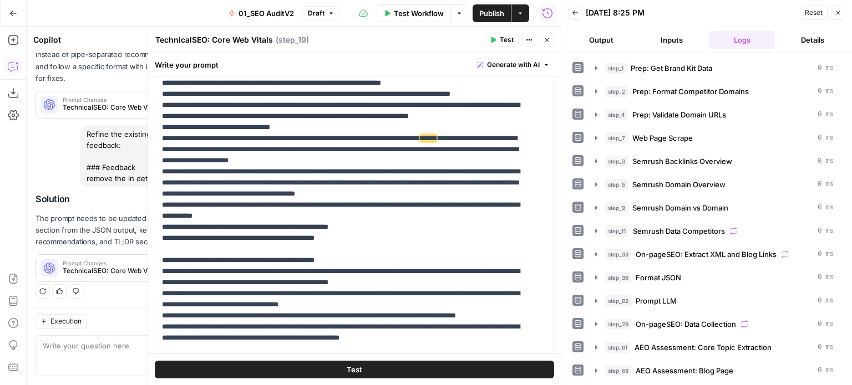
click at [838, 11] on icon "button" at bounding box center [838, 12] width 7 height 7
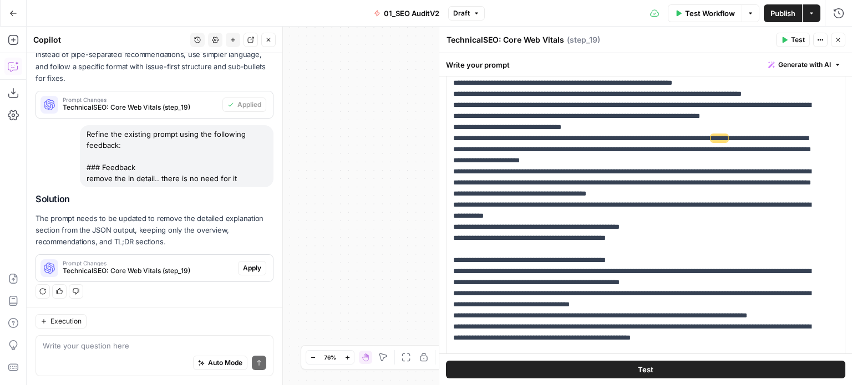
click at [246, 270] on span "Apply" at bounding box center [252, 268] width 18 height 10
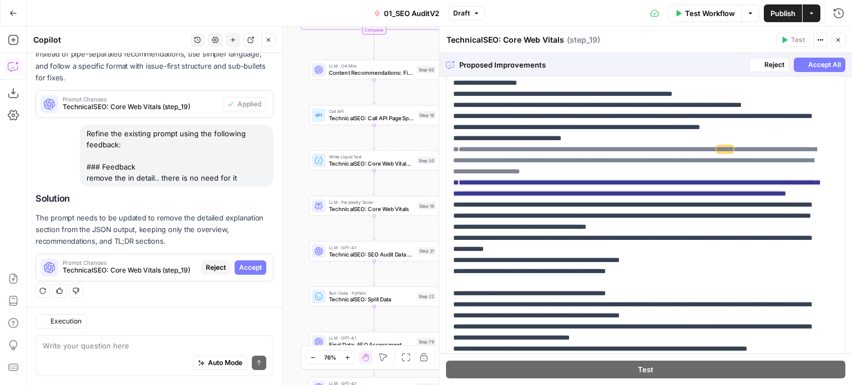
scroll to position [491, 0]
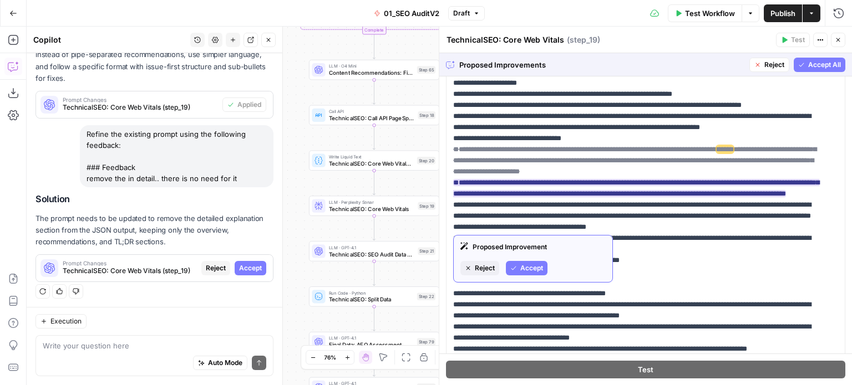
click at [531, 266] on span "Accept" at bounding box center [531, 268] width 23 height 10
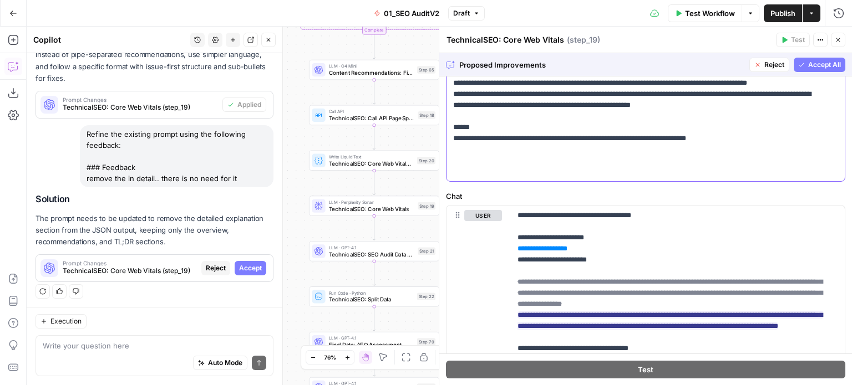
scroll to position [848, 0]
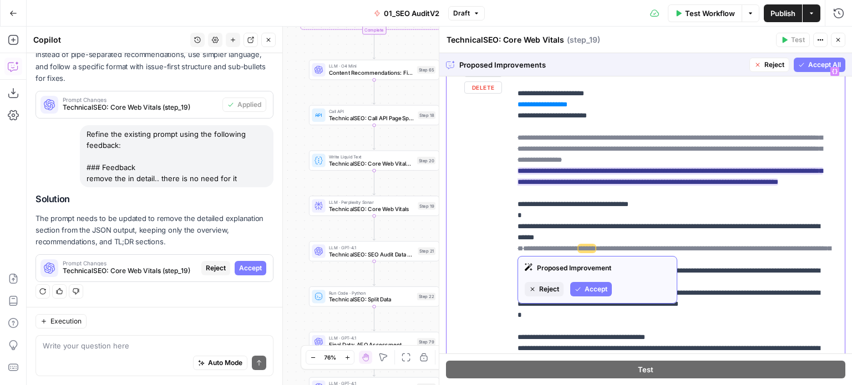
scroll to position [959, 0]
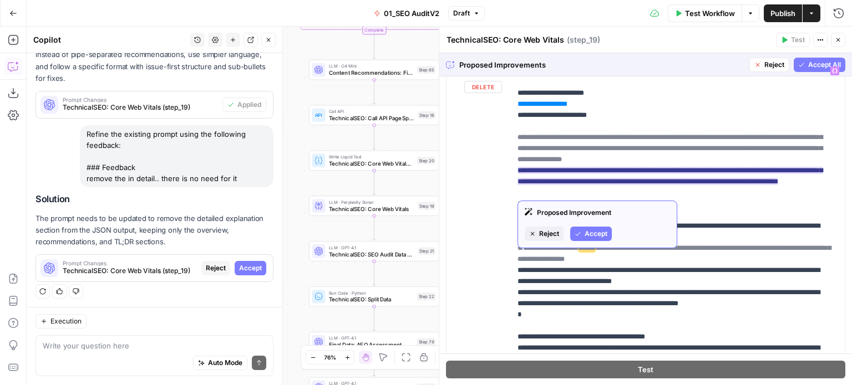
click at [597, 228] on button "Accept" at bounding box center [591, 234] width 42 height 14
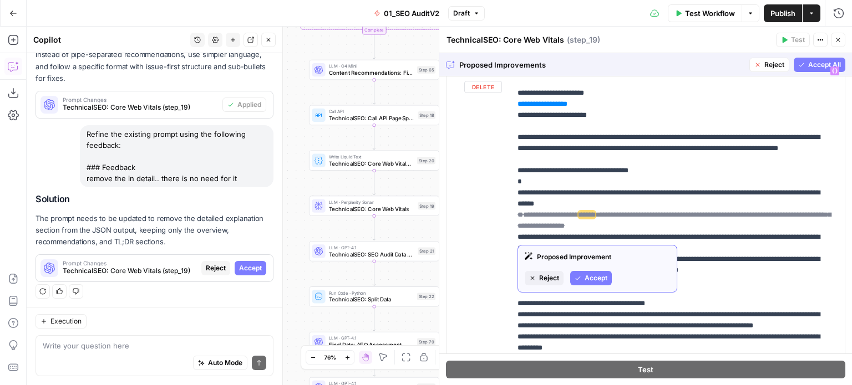
click at [597, 277] on span "Accept" at bounding box center [595, 278] width 23 height 10
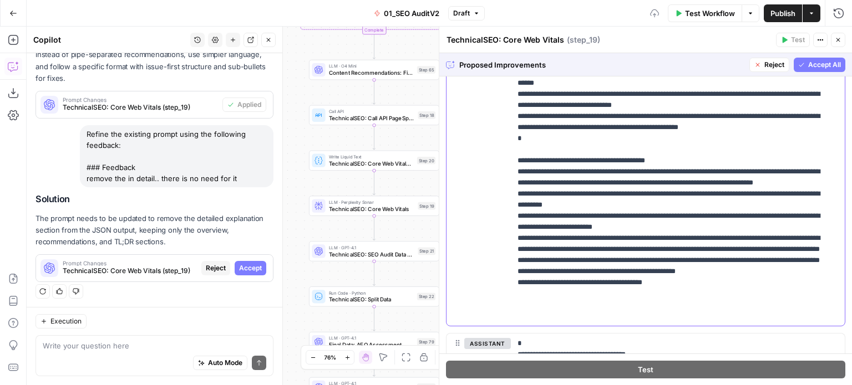
scroll to position [1165, 0]
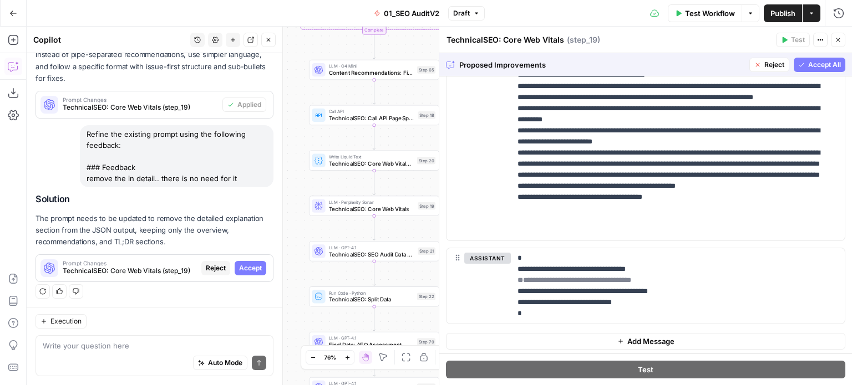
click at [808, 65] on span "Accept All" at bounding box center [824, 65] width 33 height 10
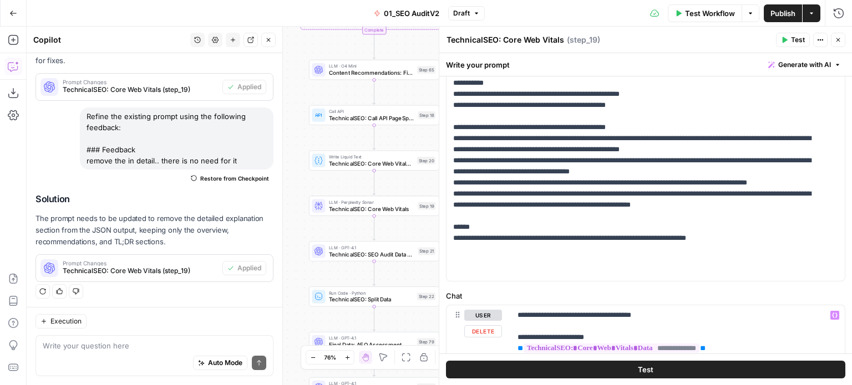
scroll to position [710, 0]
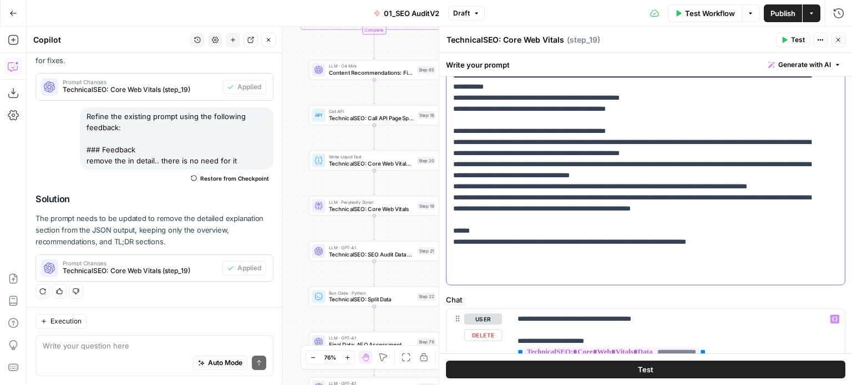
click at [548, 216] on p "**********" at bounding box center [637, 42] width 368 height 477
click at [624, 241] on p "**********" at bounding box center [637, 42] width 368 height 477
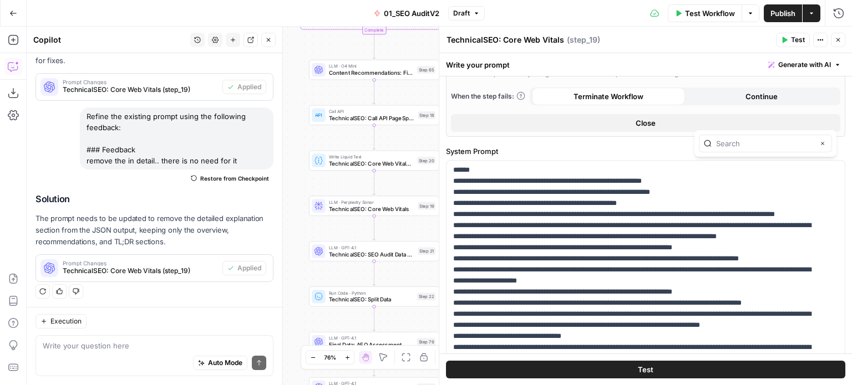
scroll to position [373, 0]
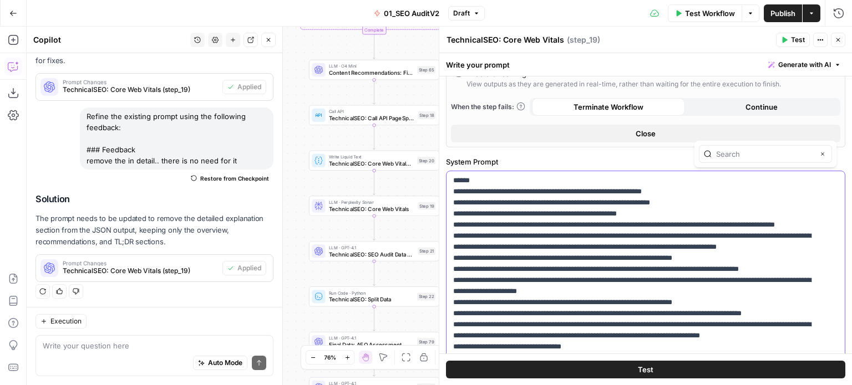
click at [691, 181] on p "**********" at bounding box center [637, 380] width 368 height 477
click at [682, 237] on p "**********" at bounding box center [637, 380] width 368 height 477
click at [787, 37] on icon "button" at bounding box center [784, 40] width 7 height 7
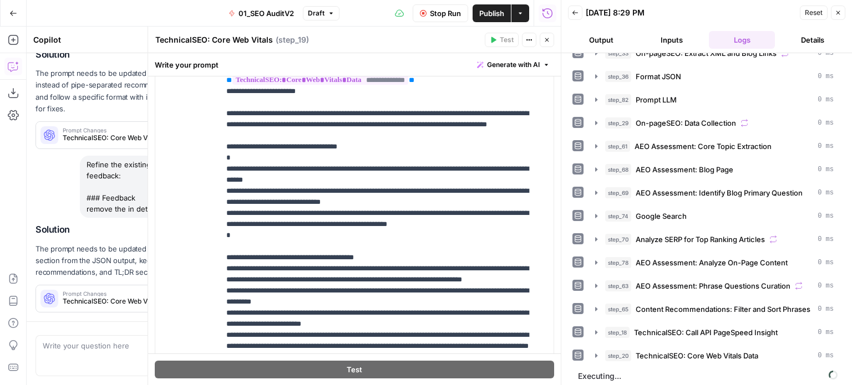
scroll to position [459, 0]
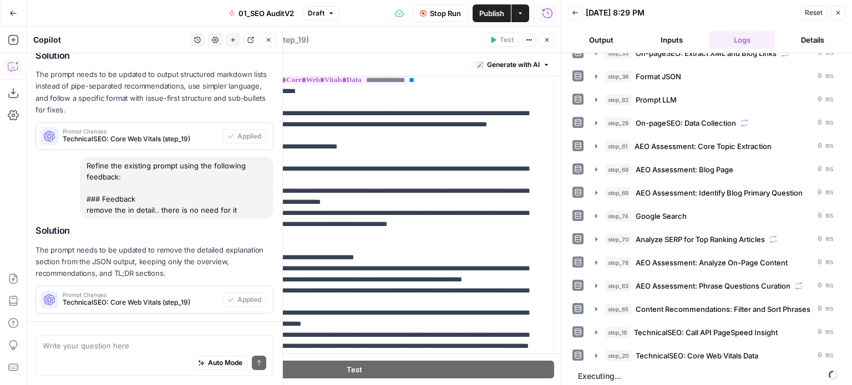
click at [138, 168] on div "Refine the existing prompt using the following feedback: ### Feedback remove th…" at bounding box center [177, 188] width 194 height 62
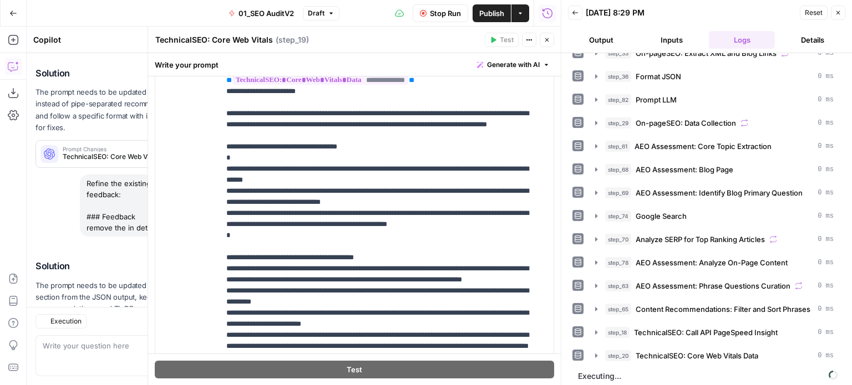
scroll to position [526, 0]
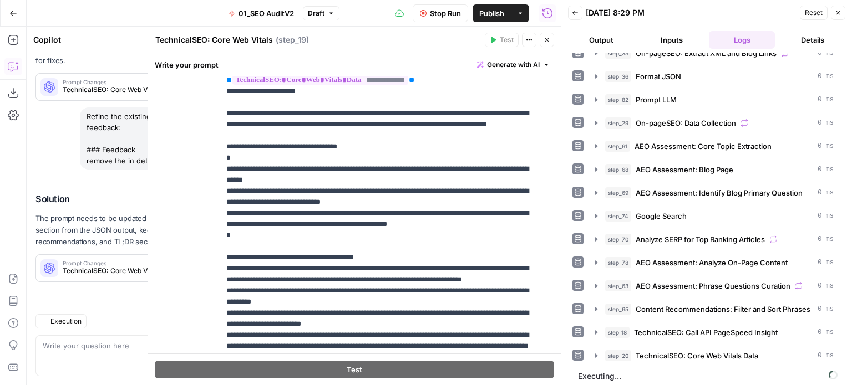
click at [409, 186] on p "**********" at bounding box center [382, 230] width 312 height 377
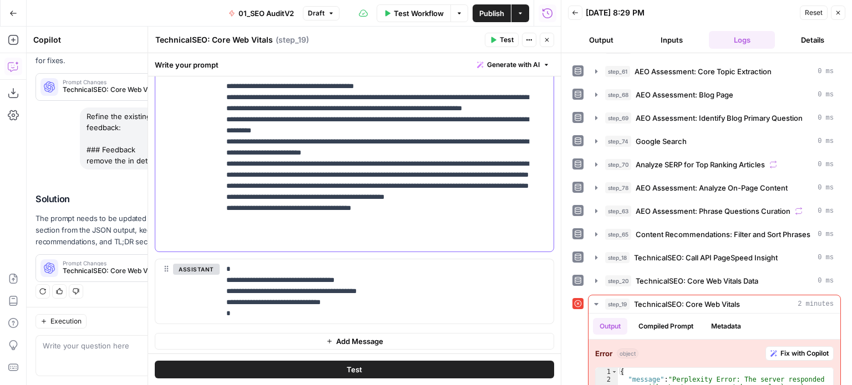
scroll to position [312, 0]
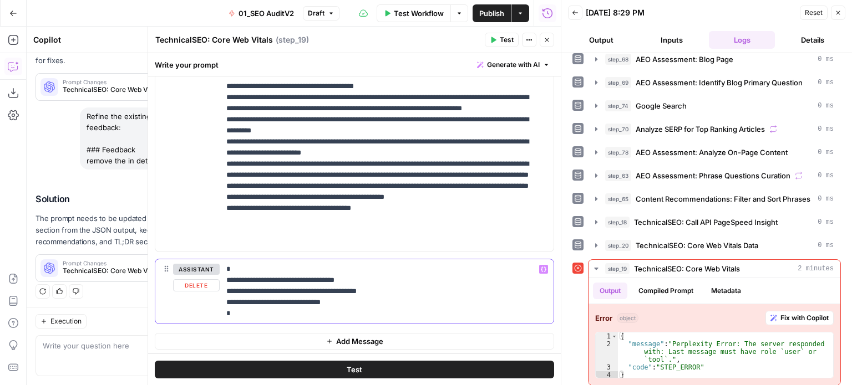
click at [340, 290] on p "**********" at bounding box center [382, 291] width 312 height 55
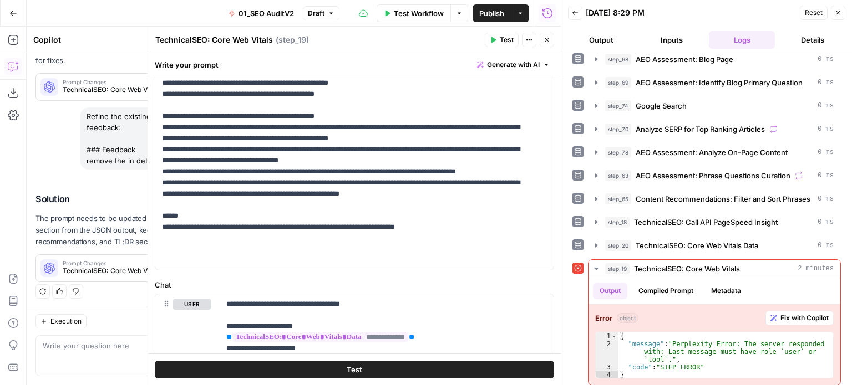
scroll to position [730, 0]
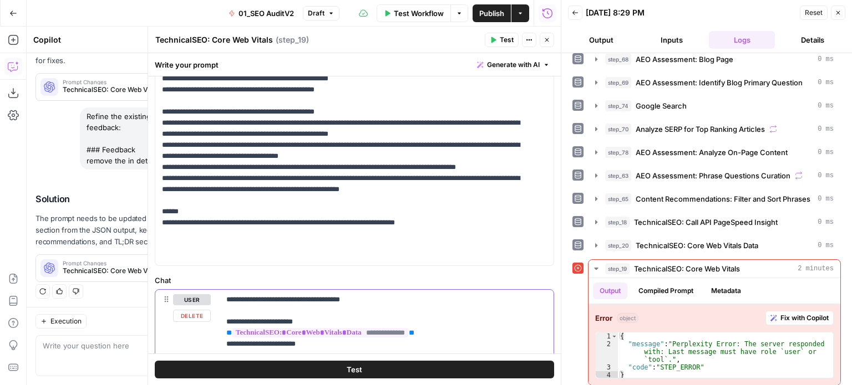
click at [195, 296] on button "user" at bounding box center [192, 299] width 38 height 11
click at [200, 294] on button "assistant" at bounding box center [196, 299] width 47 height 11
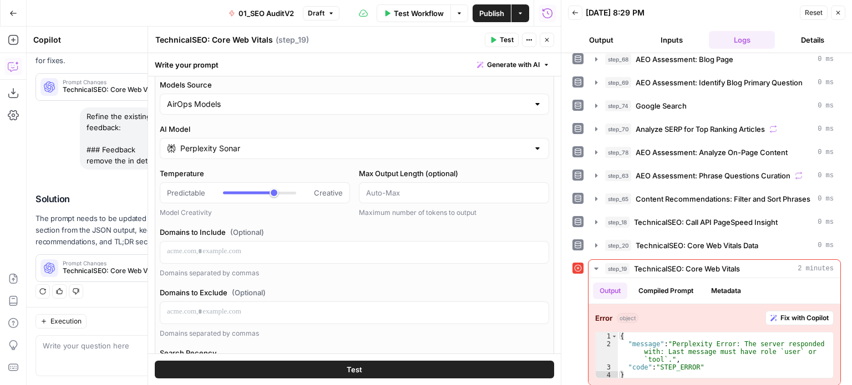
scroll to position [0, 0]
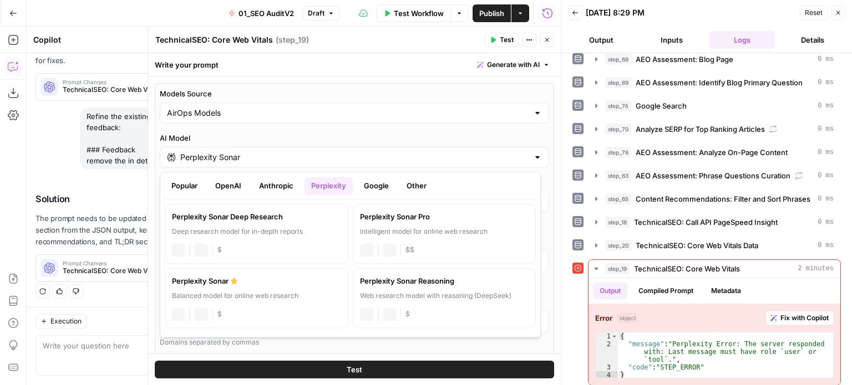
click at [270, 159] on input "Perplexity Sonar" at bounding box center [354, 157] width 348 height 11
click at [430, 306] on div "perplexity Live Web Research $" at bounding box center [444, 314] width 169 height 16
type input "Perplexity Sonar Reasoning"
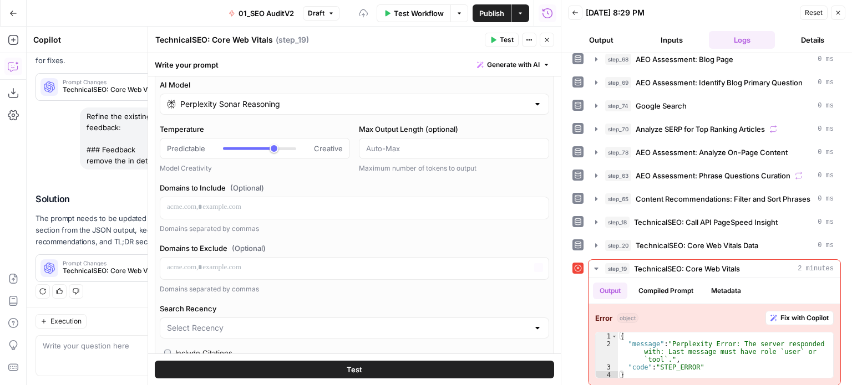
scroll to position [55, 0]
type input "***"
drag, startPoint x: 268, startPoint y: 148, endPoint x: 253, endPoint y: 151, distance: 15.8
click at [253, 151] on div at bounding box center [259, 146] width 73 height 11
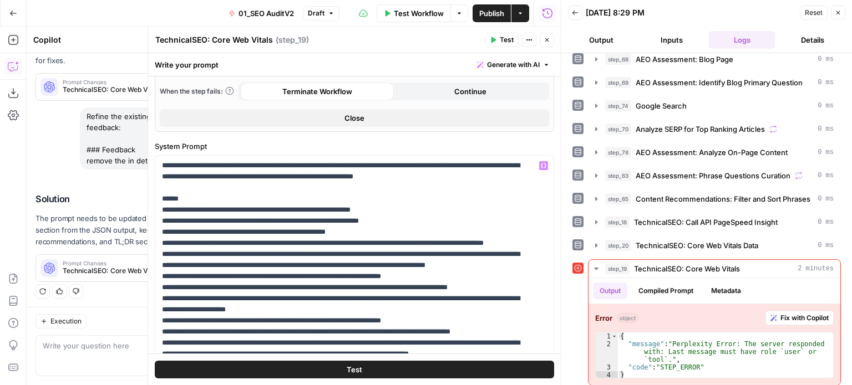
scroll to position [277, 0]
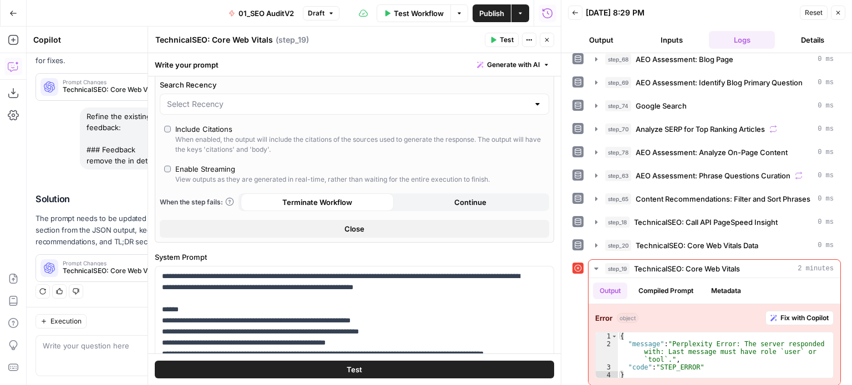
click at [373, 368] on button "Test" at bounding box center [354, 370] width 399 height 18
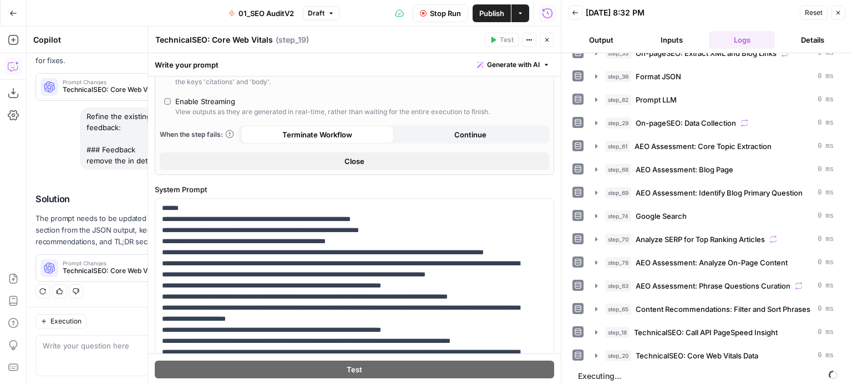
scroll to position [0, 0]
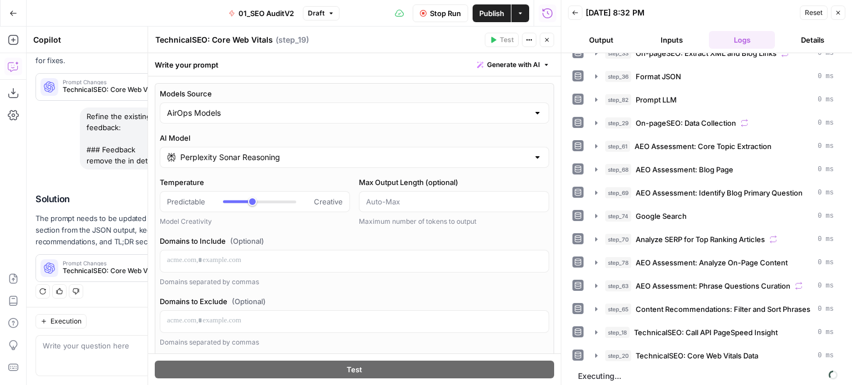
drag, startPoint x: 415, startPoint y: 249, endPoint x: 437, endPoint y: 146, distance: 105.5
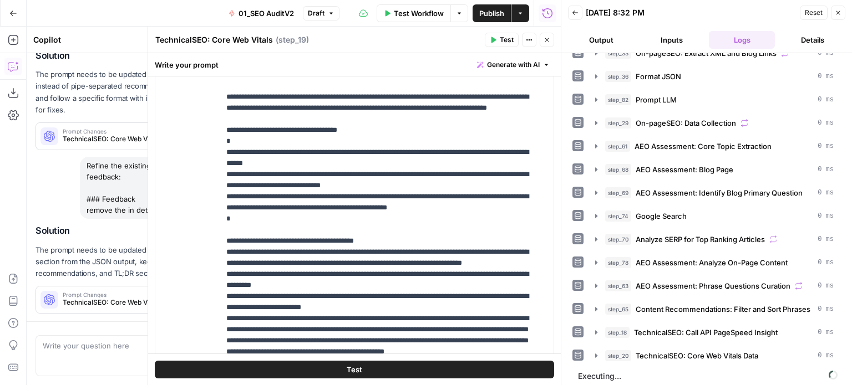
scroll to position [1154, 0]
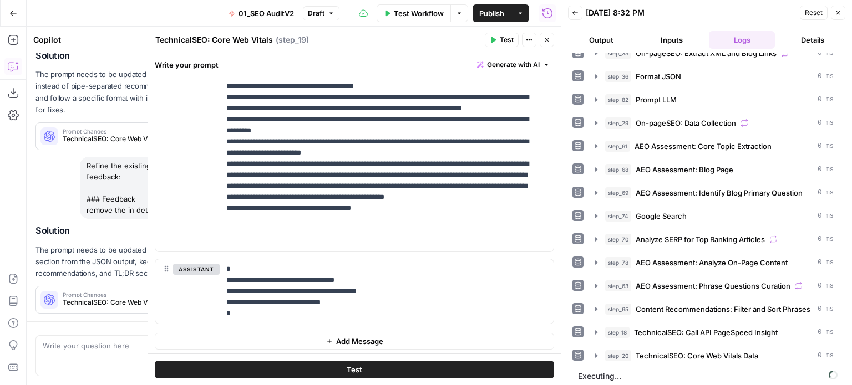
drag, startPoint x: 435, startPoint y: 125, endPoint x: 443, endPoint y: 279, distance: 154.4
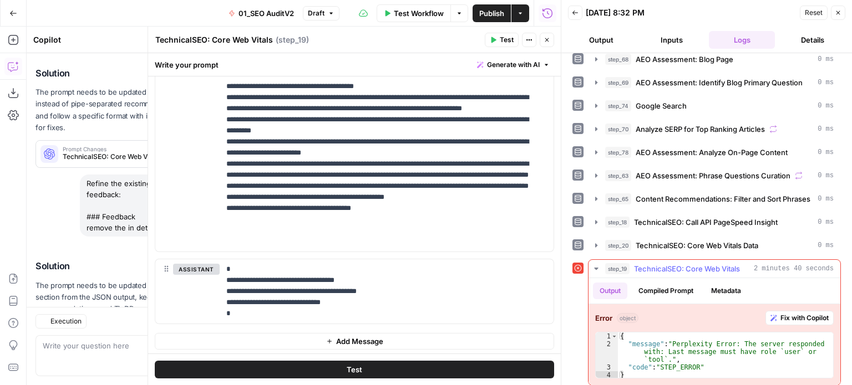
scroll to position [526, 0]
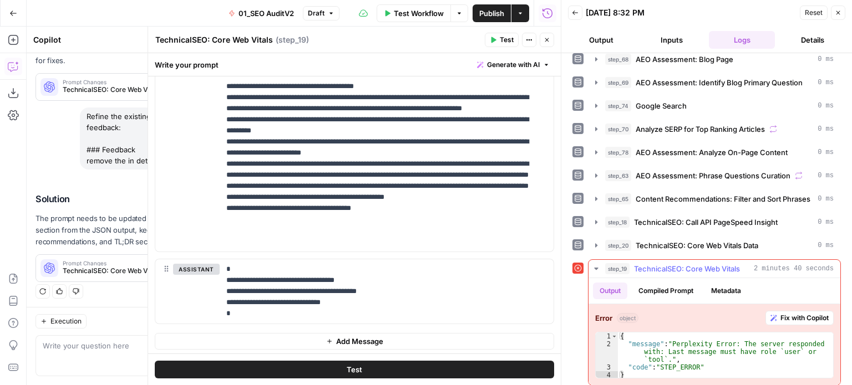
click at [663, 291] on button "Compiled Prompt" at bounding box center [666, 291] width 68 height 17
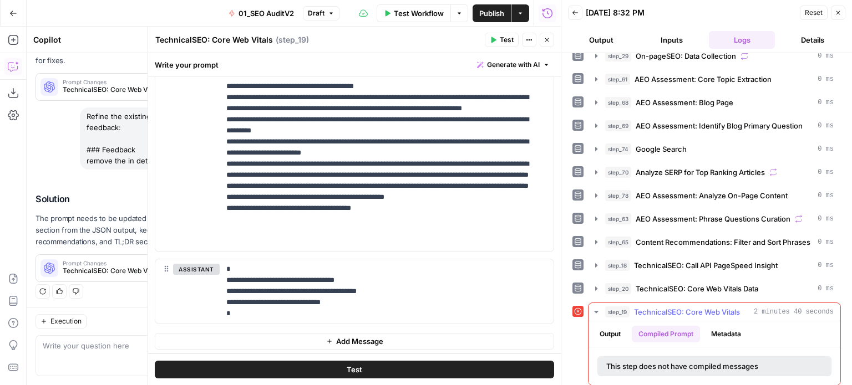
click at [727, 328] on button "Metadata" at bounding box center [725, 334] width 43 height 17
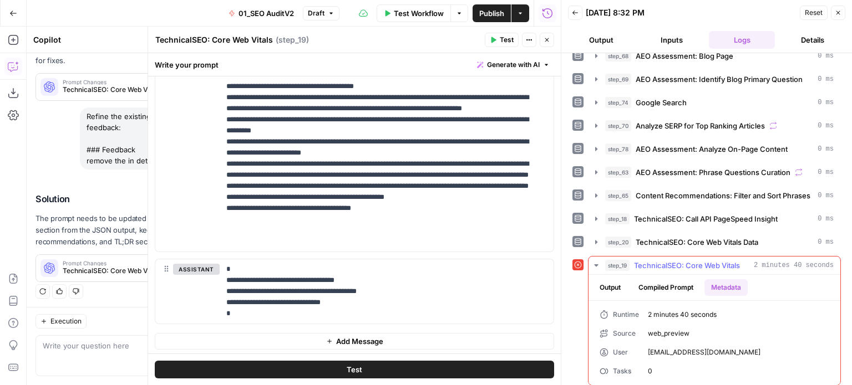
click at [622, 283] on button "Output" at bounding box center [610, 287] width 34 height 17
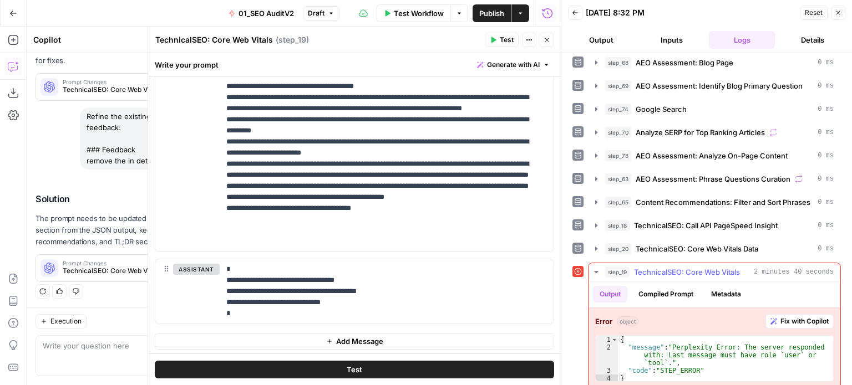
scroll to position [312, 0]
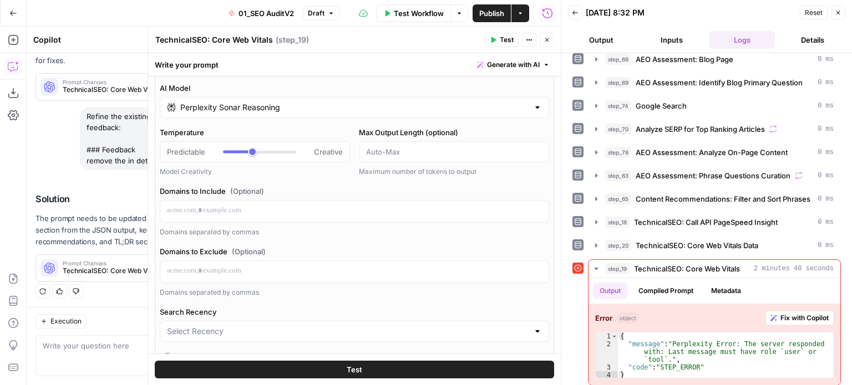
drag, startPoint x: 394, startPoint y: 288, endPoint x: 367, endPoint y: 178, distance: 113.2
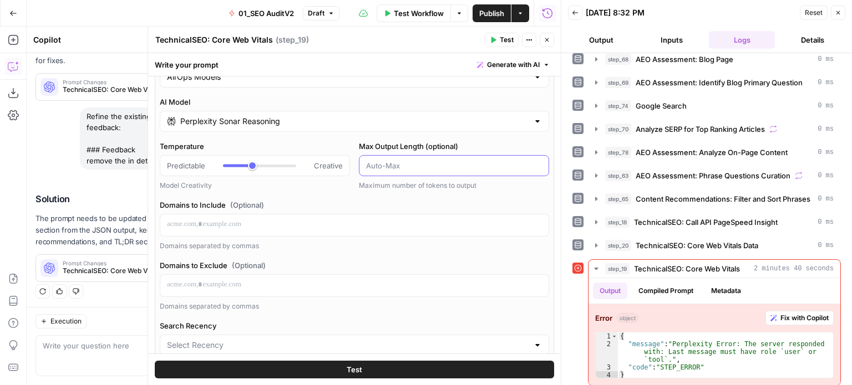
scroll to position [108, 0]
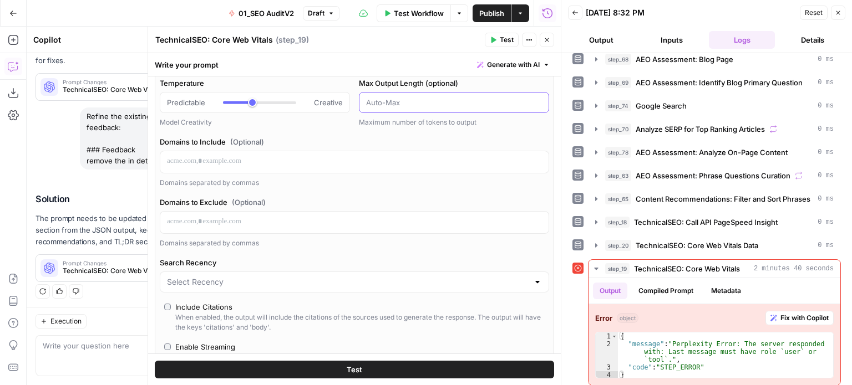
drag, startPoint x: 392, startPoint y: 187, endPoint x: 679, endPoint y: 287, distance: 303.4
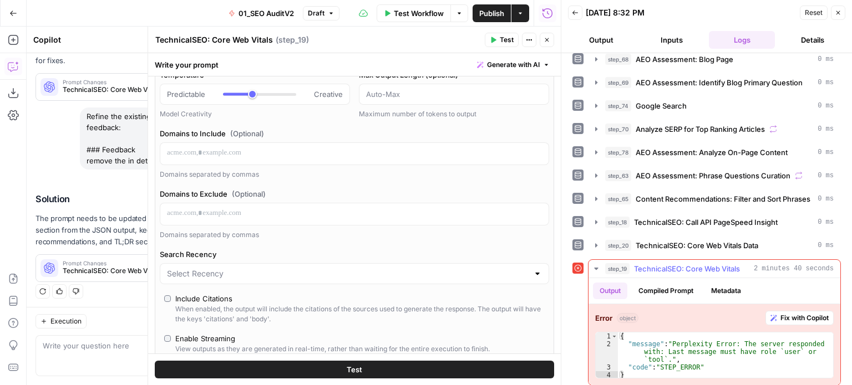
click at [771, 304] on div "Error object Fix with Copilot 1 2 3 4 { "message" : "Perplexity Error: The serv…" at bounding box center [714, 344] width 252 height 81
click at [780, 313] on span "Fix with Copilot" at bounding box center [804, 318] width 48 height 10
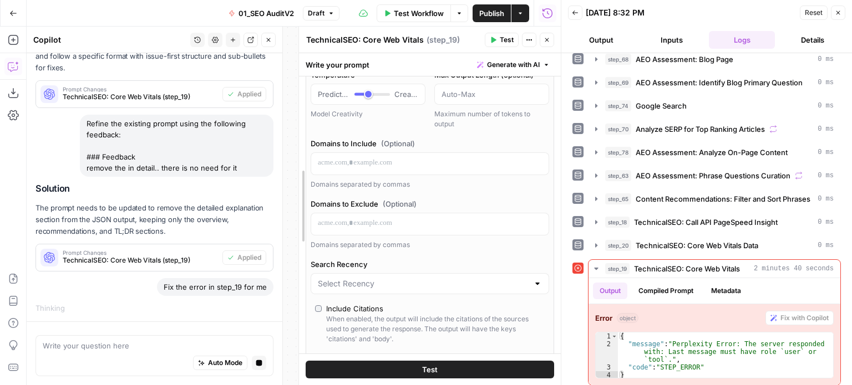
scroll to position [56, 0]
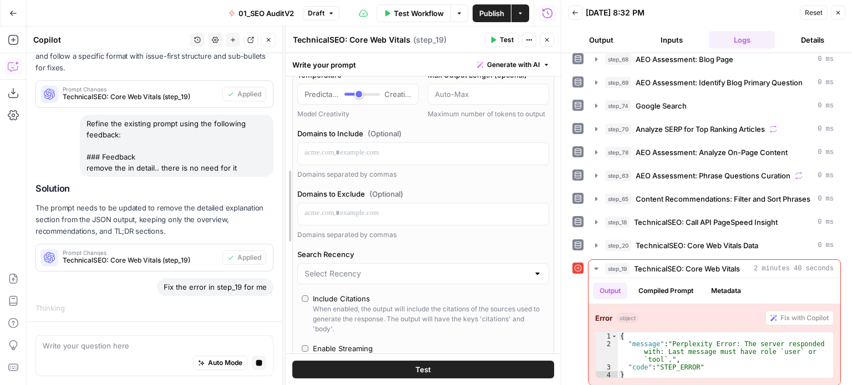
drag, startPoint x: 150, startPoint y: 88, endPoint x: 287, endPoint y: 89, distance: 137.5
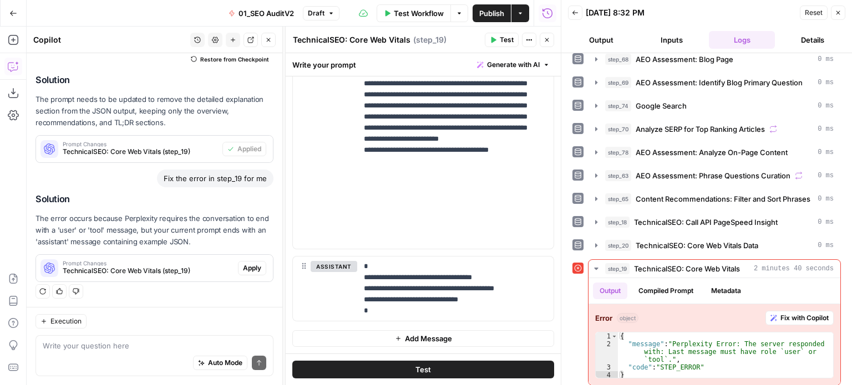
scroll to position [1250, 0]
click at [479, 306] on p "**********" at bounding box center [451, 288] width 175 height 55
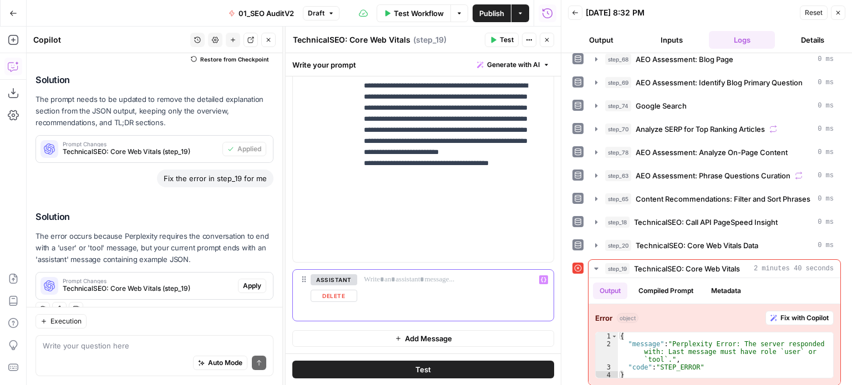
click at [343, 298] on button "Delete" at bounding box center [334, 296] width 47 height 12
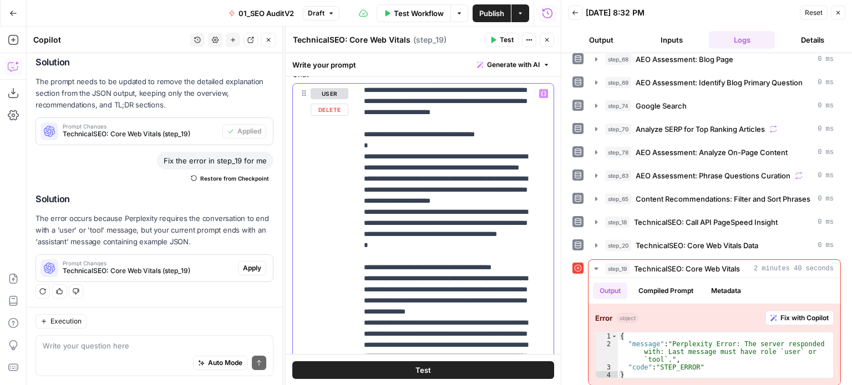
scroll to position [123, 0]
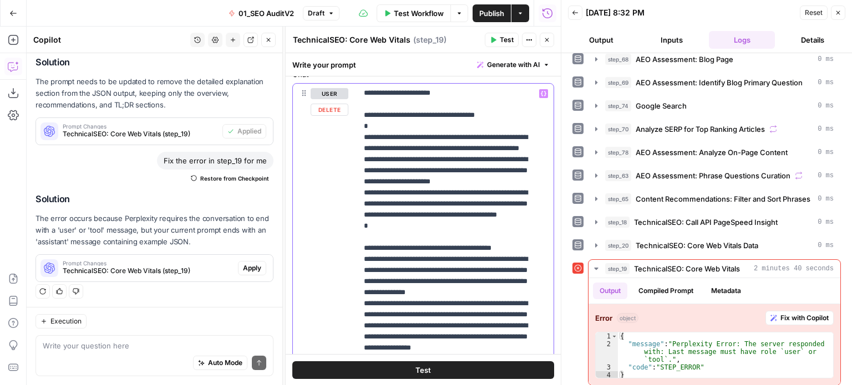
drag, startPoint x: 365, startPoint y: 137, endPoint x: 370, endPoint y: 151, distance: 14.7
click at [369, 141] on div "**********" at bounding box center [451, 310] width 188 height 452
click at [378, 214] on p "**********" at bounding box center [447, 249] width 166 height 566
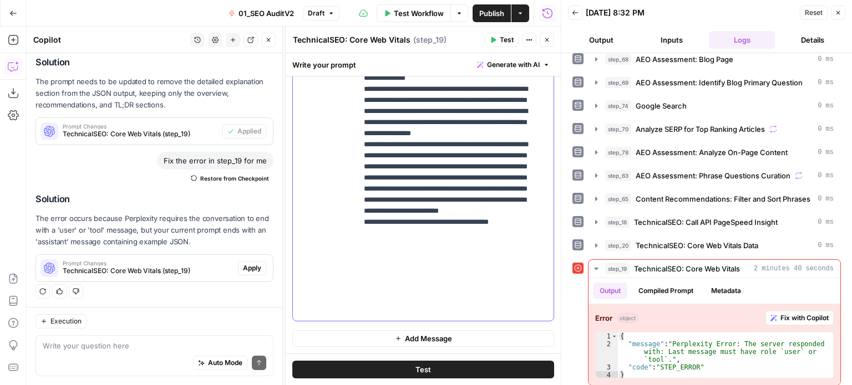
drag, startPoint x: 362, startPoint y: 288, endPoint x: 527, endPoint y: 411, distance: 206.8
click at [527, 385] on html "All About AI New Home Browse Insights Opportunities Your Data Recent Grids [Kur…" at bounding box center [426, 192] width 852 height 385
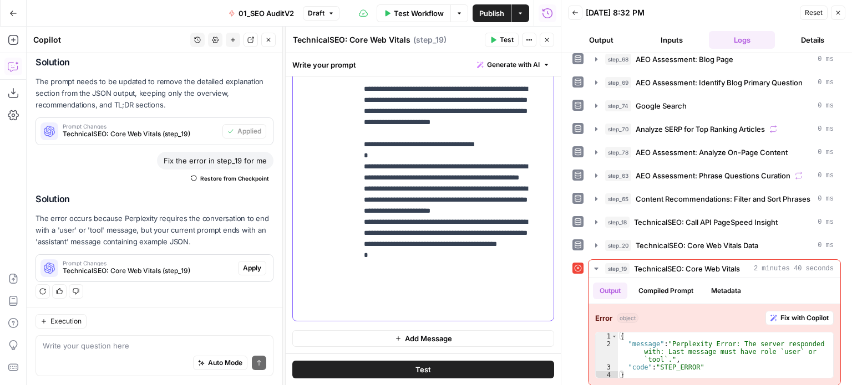
scroll to position [1046, 0]
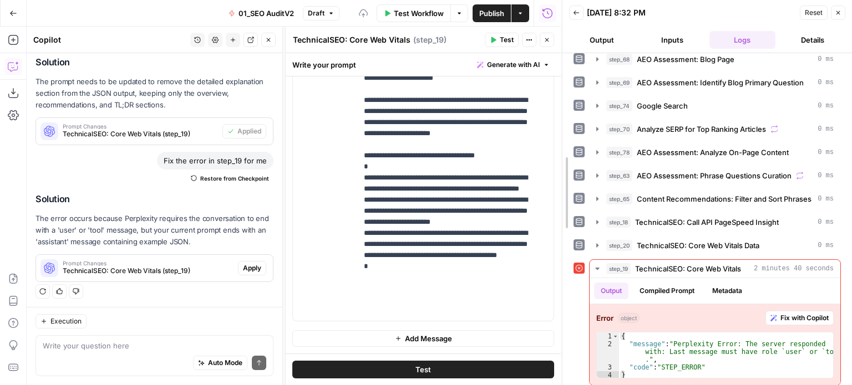
click at [560, 257] on div at bounding box center [562, 192] width 11 height 385
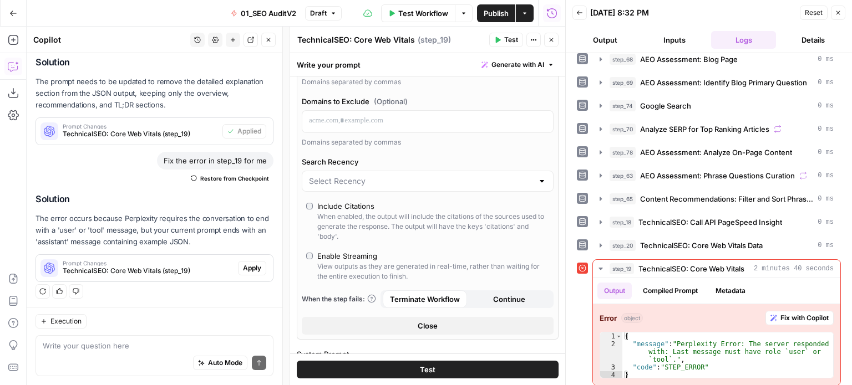
scroll to position [398, 0]
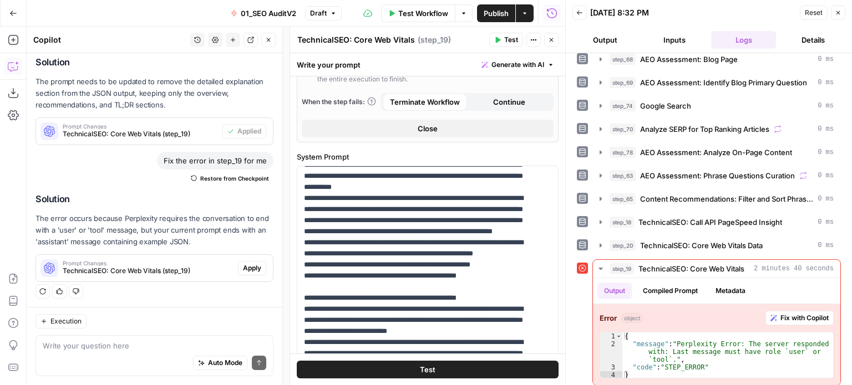
click at [440, 138] on button "Close" at bounding box center [428, 129] width 252 height 18
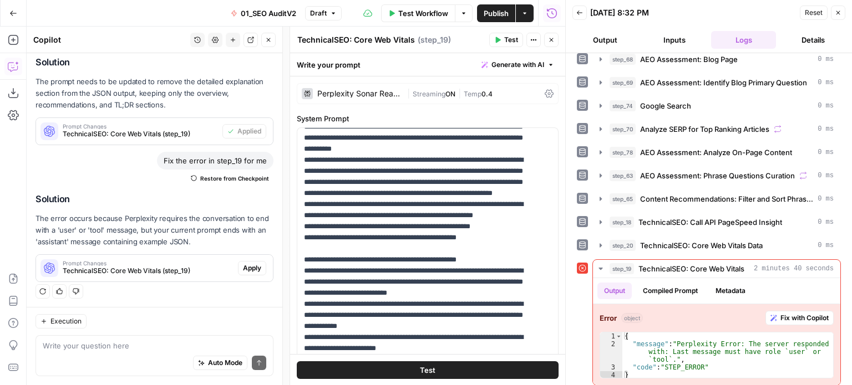
click at [506, 35] on span "Test" at bounding box center [511, 40] width 14 height 10
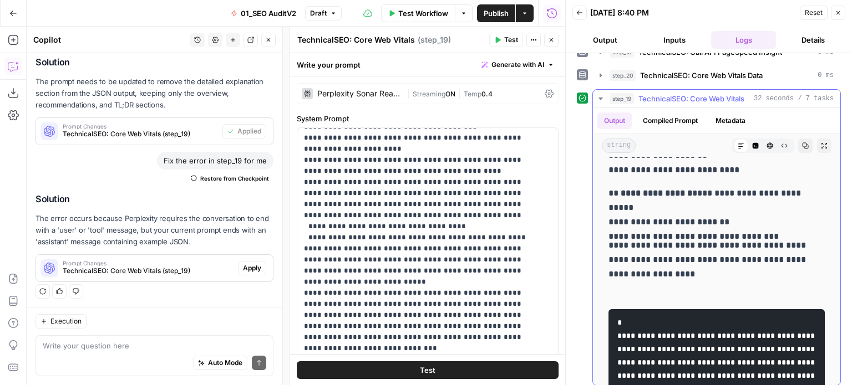
scroll to position [1270, 0]
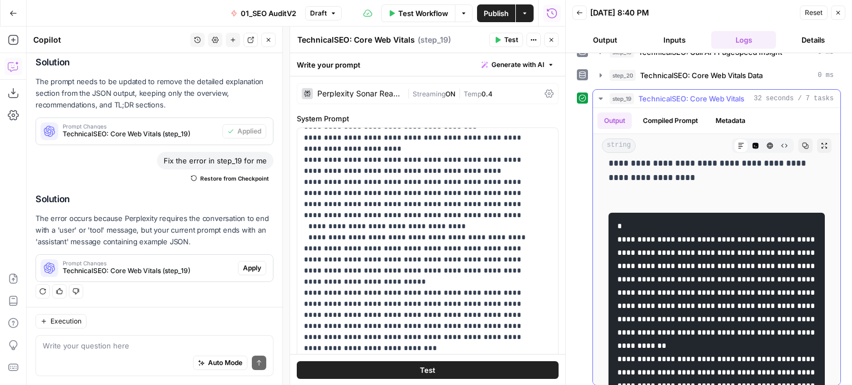
drag, startPoint x: 747, startPoint y: 235, endPoint x: 745, endPoint y: 266, distance: 31.7
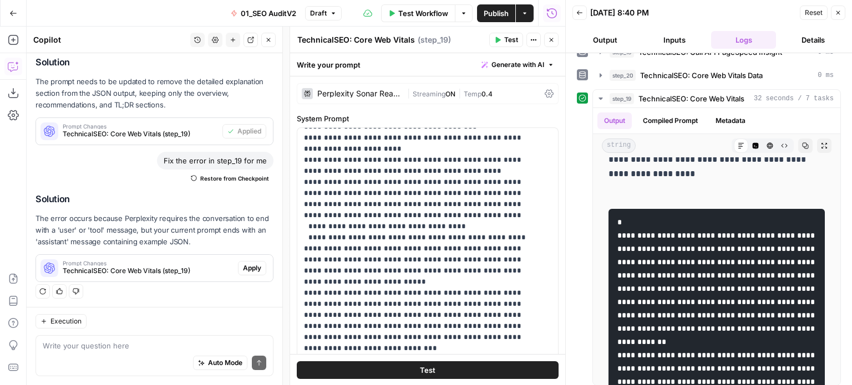
click at [548, 42] on icon "button" at bounding box center [551, 40] width 7 height 7
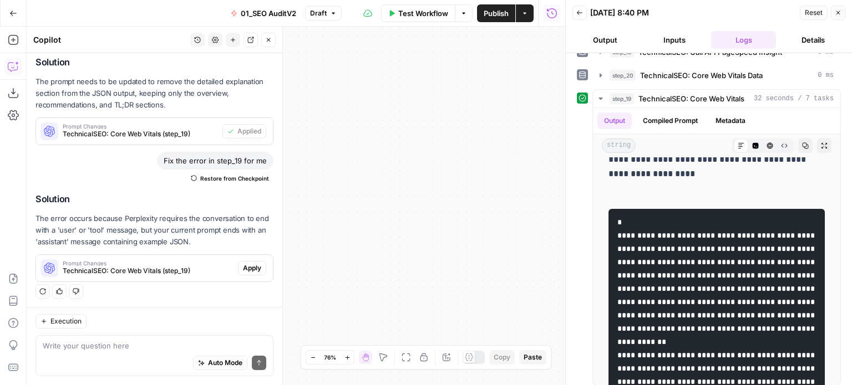
click at [266, 40] on icon "button" at bounding box center [268, 40] width 7 height 7
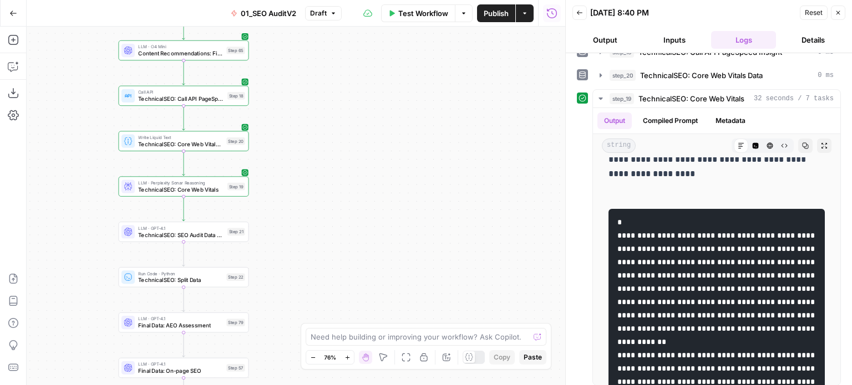
drag, startPoint x: 317, startPoint y: 151, endPoint x: 469, endPoint y: 128, distance: 153.6
click at [469, 128] on div "false false true true Workflow Set Inputs Inputs Workflow Prep: Get Brand Kit D…" at bounding box center [296, 206] width 538 height 359
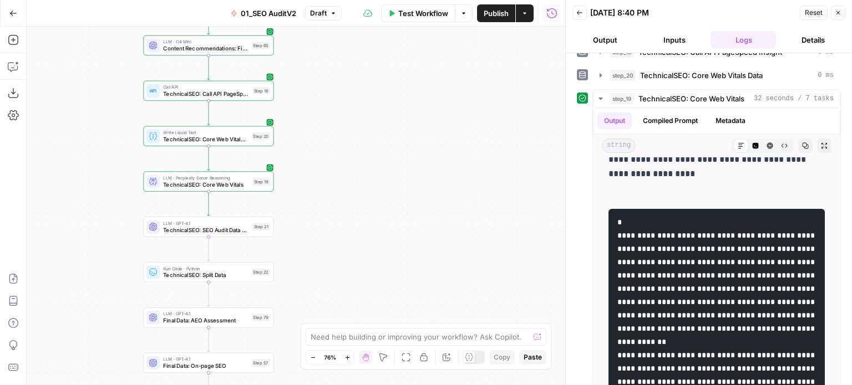
drag, startPoint x: 379, startPoint y: 167, endPoint x: 456, endPoint y: 139, distance: 81.6
click at [456, 144] on div "false false true true Workflow Set Inputs Inputs Workflow Prep: Get Brand Kit D…" at bounding box center [296, 206] width 538 height 359
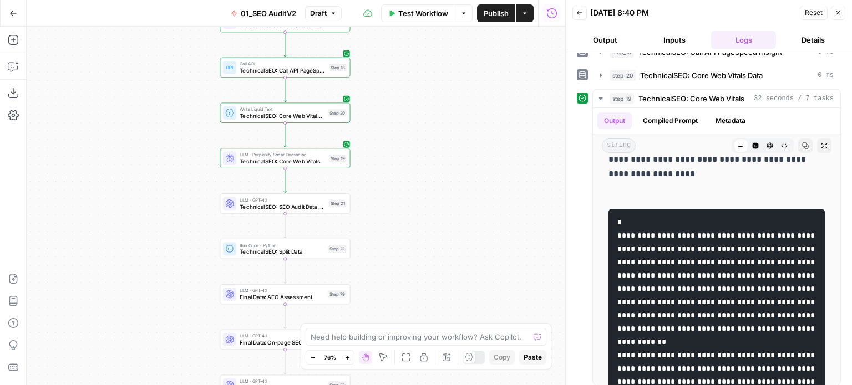
click at [186, 116] on div "false false true true Workflow Set Inputs Inputs Workflow Prep: Get Brand Kit D…" at bounding box center [296, 206] width 538 height 359
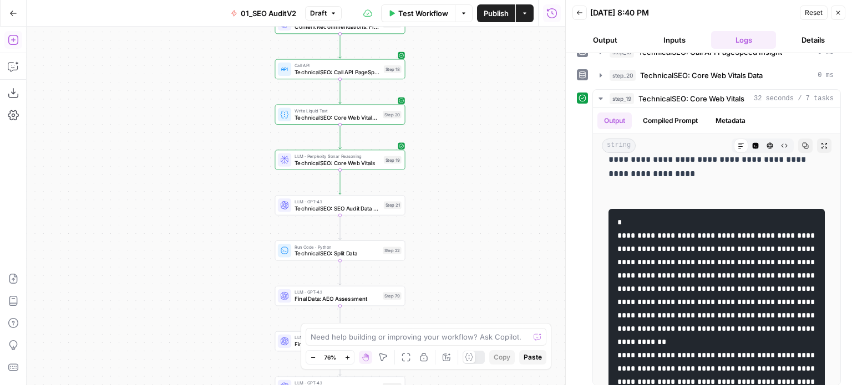
click at [16, 43] on icon "button" at bounding box center [13, 39] width 11 height 11
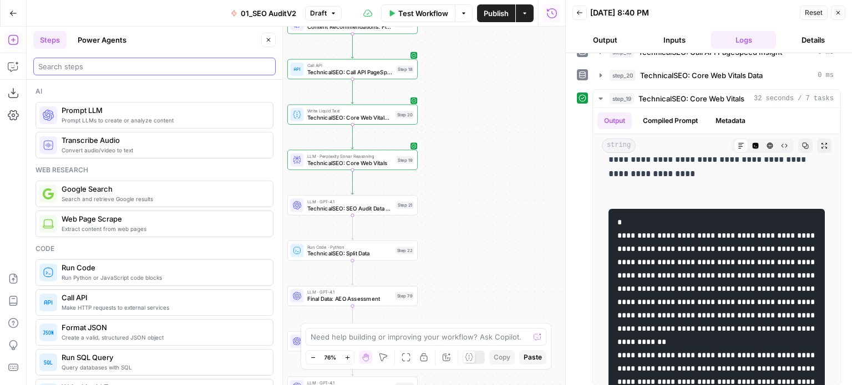
click at [67, 64] on input "search" at bounding box center [154, 66] width 232 height 11
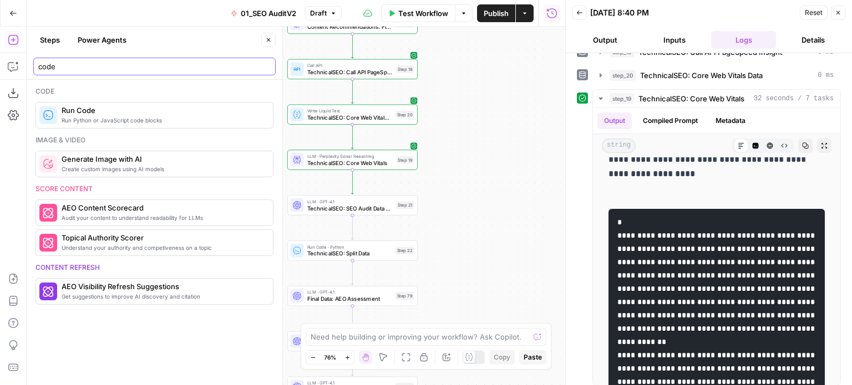
type input "code"
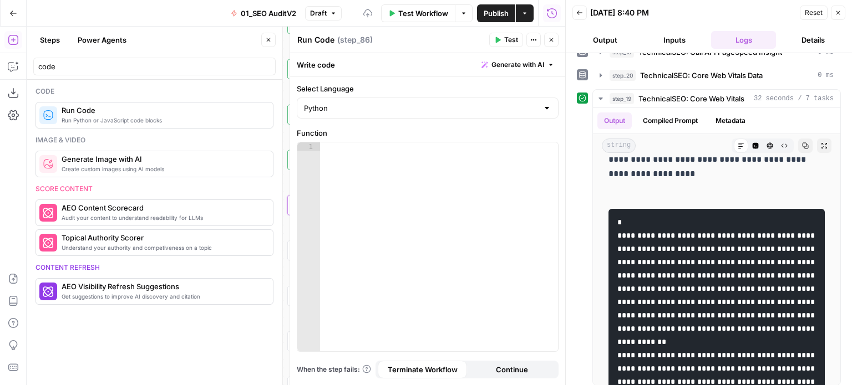
click at [267, 43] on button "Close" at bounding box center [268, 40] width 14 height 14
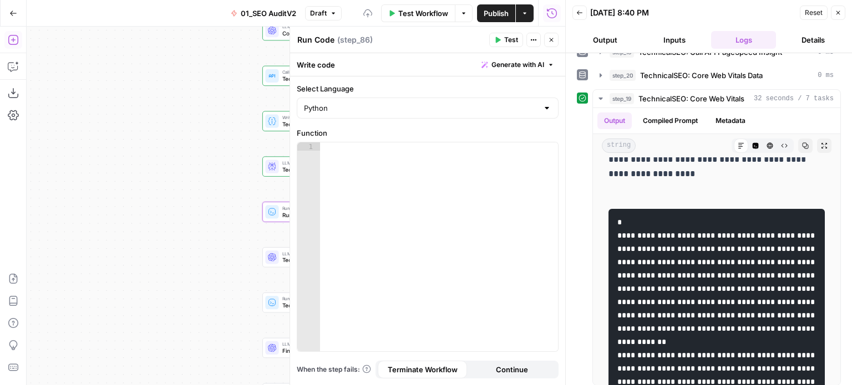
drag, startPoint x: 209, startPoint y: 128, endPoint x: 123, endPoint y: 126, distance: 85.4
click at [118, 121] on div "false false true true Workflow Set Inputs Inputs Workflow Prep: Get Brand Kit D…" at bounding box center [296, 206] width 538 height 359
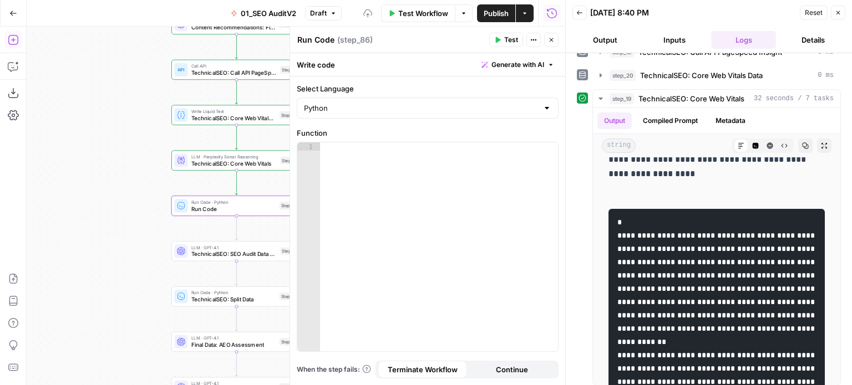
click at [113, 150] on div "false false true true Workflow Set Inputs Inputs Workflow Prep: Get Brand Kit D…" at bounding box center [296, 206] width 538 height 359
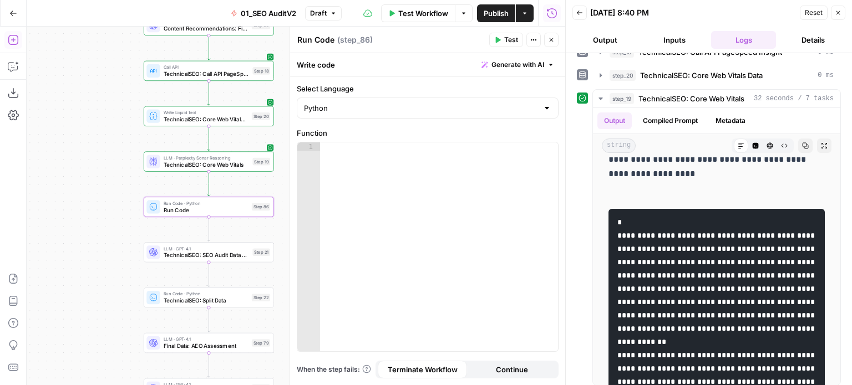
click at [64, 176] on div "false false true true Workflow Set Inputs Inputs Workflow Prep: Get Brand Kit D…" at bounding box center [296, 206] width 538 height 359
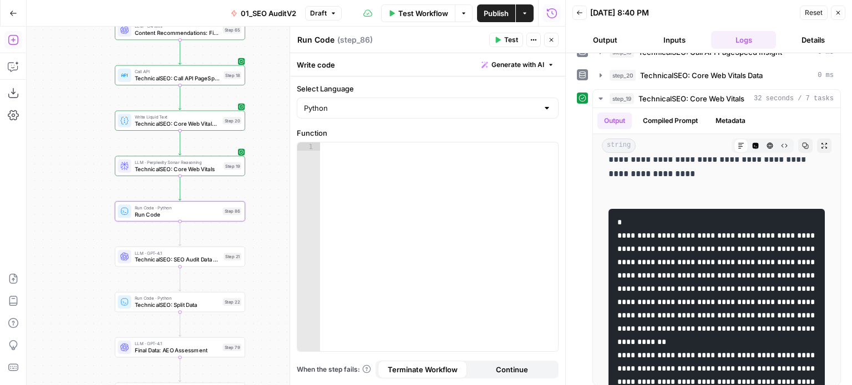
click at [518, 65] on span "Generate with AI" at bounding box center [517, 65] width 53 height 10
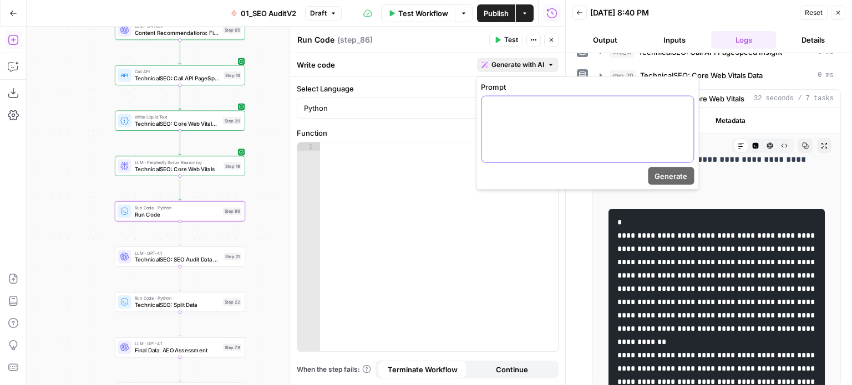
click at [517, 116] on div at bounding box center [587, 129] width 212 height 66
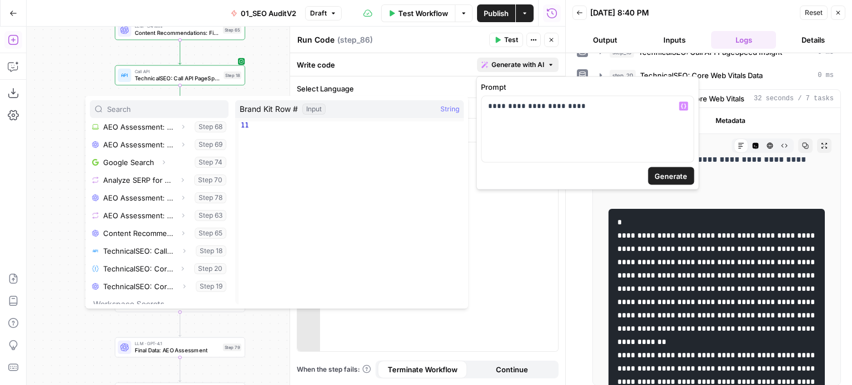
scroll to position [420, 0]
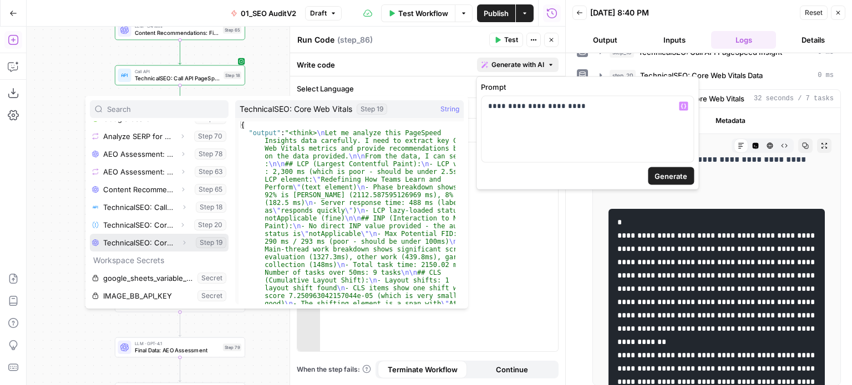
click at [181, 243] on icon "button" at bounding box center [184, 243] width 7 height 7
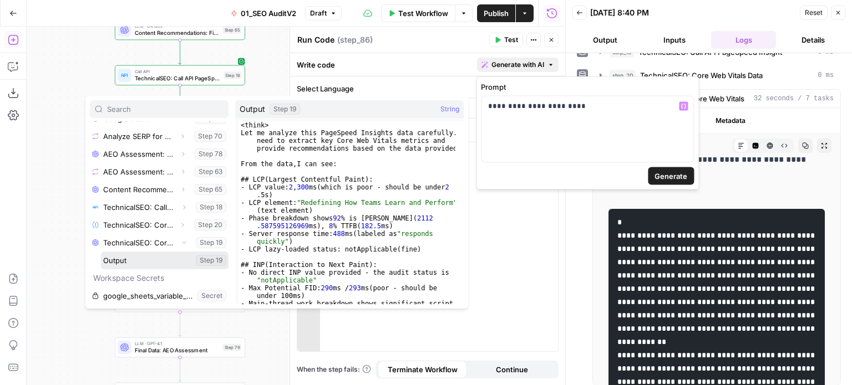
click at [140, 258] on button "Select variable Output" at bounding box center [165, 261] width 128 height 18
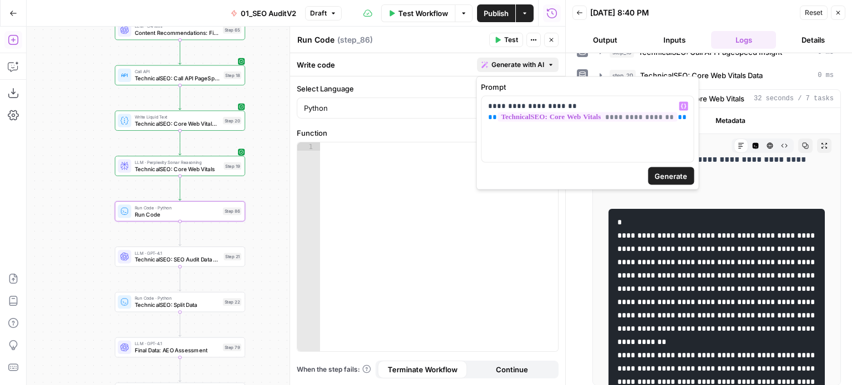
click at [659, 175] on span "Generate" at bounding box center [670, 176] width 33 height 11
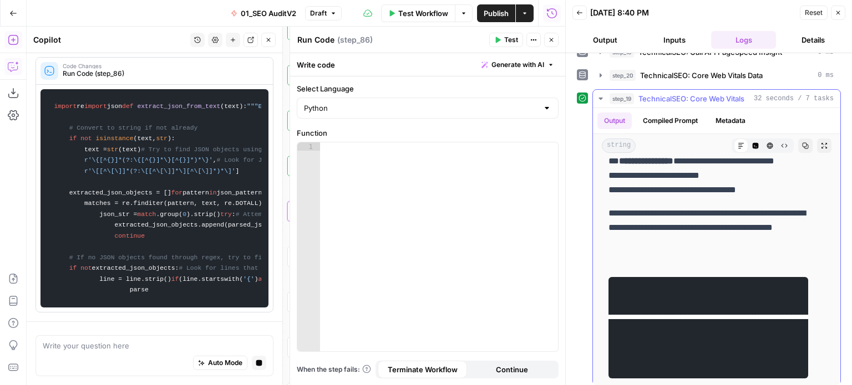
scroll to position [0, 0]
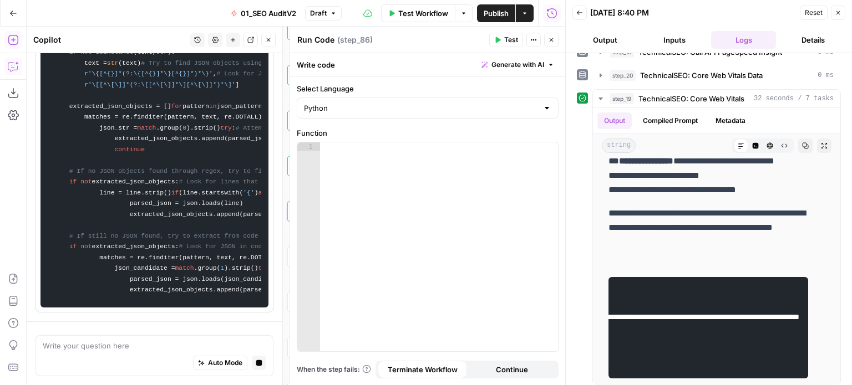
click at [840, 14] on icon "button" at bounding box center [838, 13] width 4 height 4
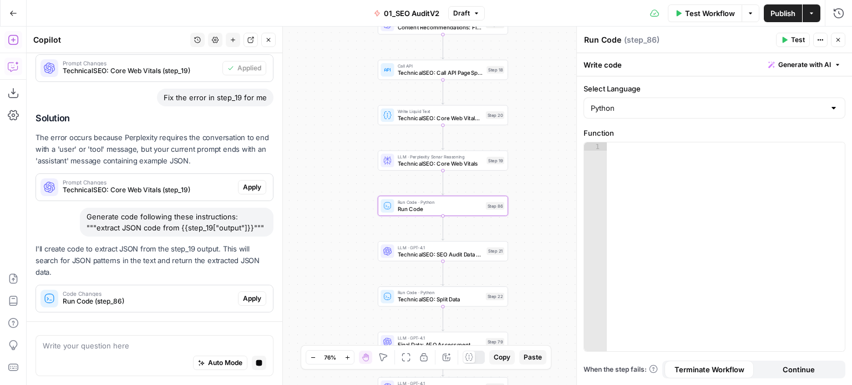
click at [243, 299] on span "Apply" at bounding box center [252, 299] width 18 height 10
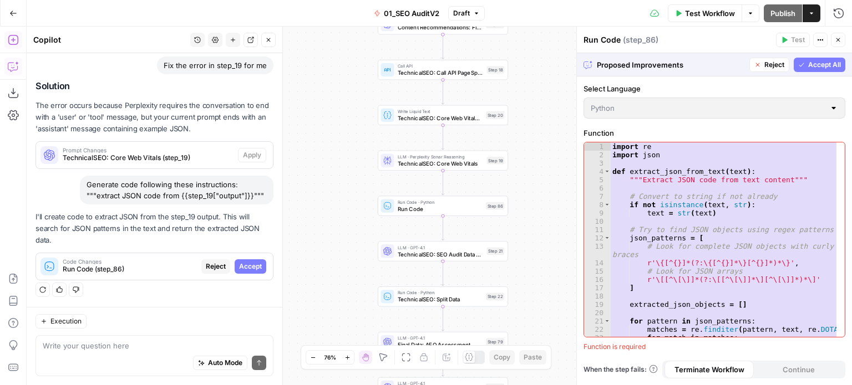
click at [812, 62] on span "Accept All" at bounding box center [824, 65] width 33 height 10
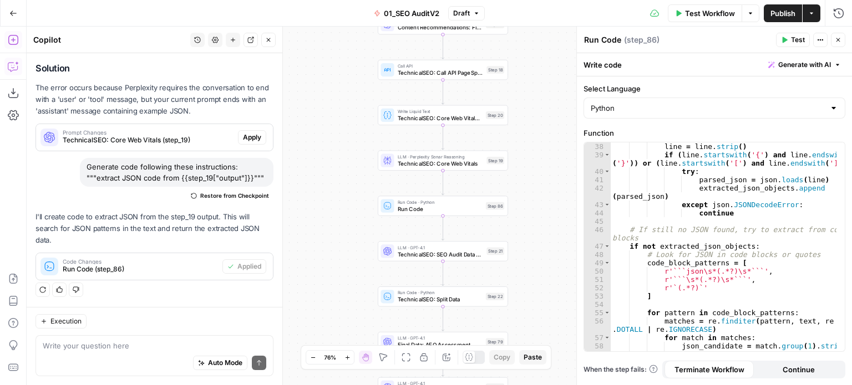
click at [785, 39] on icon "button" at bounding box center [784, 40] width 5 height 6
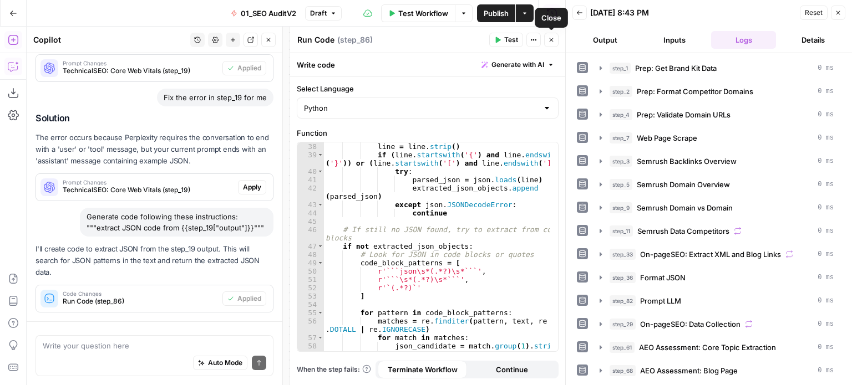
click at [550, 37] on icon "button" at bounding box center [551, 40] width 7 height 7
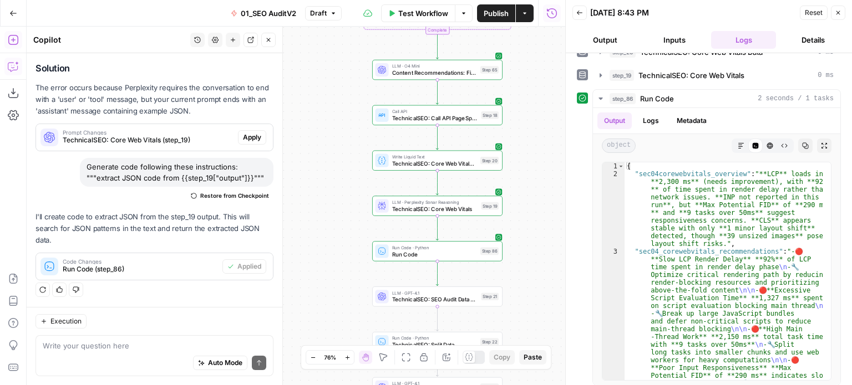
click at [268, 40] on icon "button" at bounding box center [269, 40] width 4 height 4
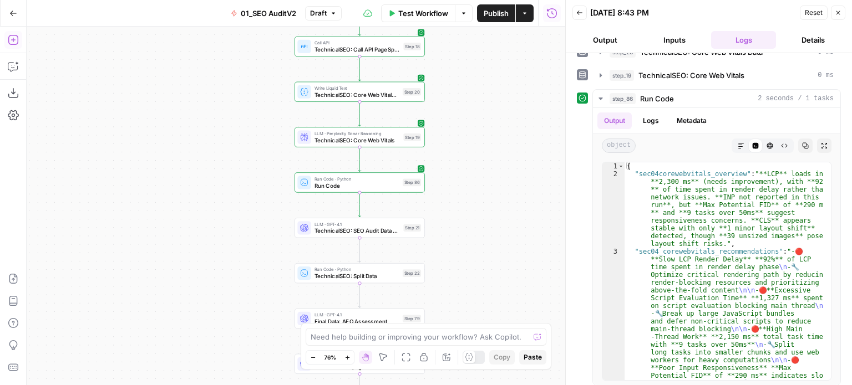
drag, startPoint x: 319, startPoint y: 186, endPoint x: 240, endPoint y: 115, distance: 106.8
click at [240, 115] on div "false false true true Workflow Set Inputs Inputs Workflow Prep: Get Brand Kit D…" at bounding box center [296, 206] width 538 height 359
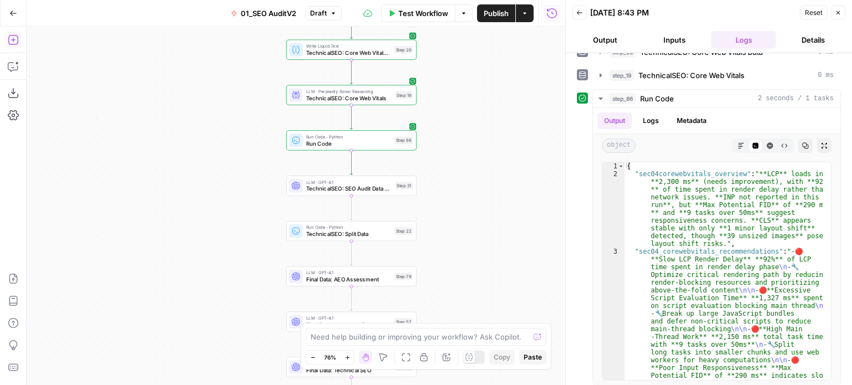
drag, startPoint x: 235, startPoint y: 228, endPoint x: 231, endPoint y: 190, distance: 38.0
click at [231, 190] on div "false false true true Workflow Set Inputs Inputs Workflow Prep: Get Brand Kit D…" at bounding box center [296, 206] width 538 height 359
drag, startPoint x: 202, startPoint y: 210, endPoint x: 172, endPoint y: 198, distance: 31.6
click at [172, 198] on div "false false true true Workflow Set Inputs Inputs Workflow Prep: Get Brand Kit D…" at bounding box center [296, 206] width 538 height 359
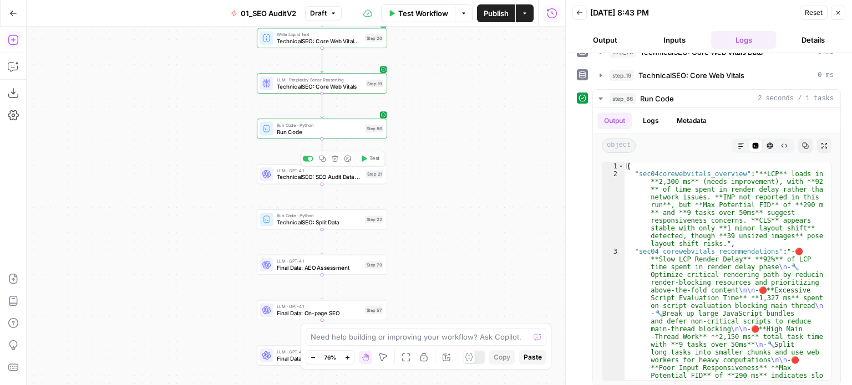
click at [304, 174] on span "TechnicalSEO: SEO Audit Data Reorganization" at bounding box center [320, 177] width 86 height 8
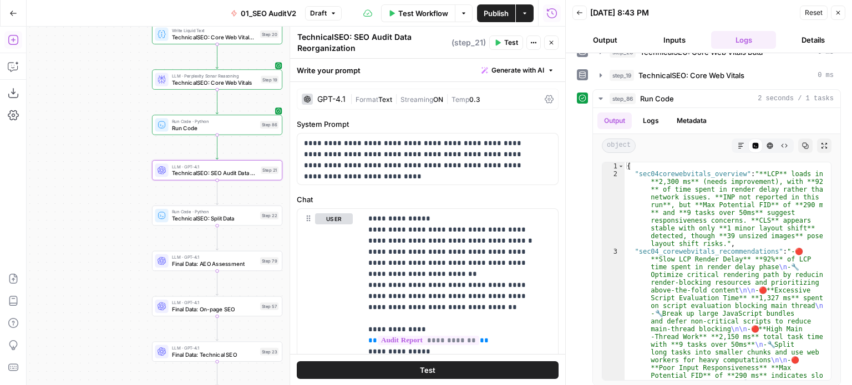
drag, startPoint x: 113, startPoint y: 199, endPoint x: 87, endPoint y: 215, distance: 30.8
click at [87, 215] on div "false false true true Workflow Set Inputs Inputs Workflow Prep: Get Brand Kit D…" at bounding box center [296, 206] width 538 height 359
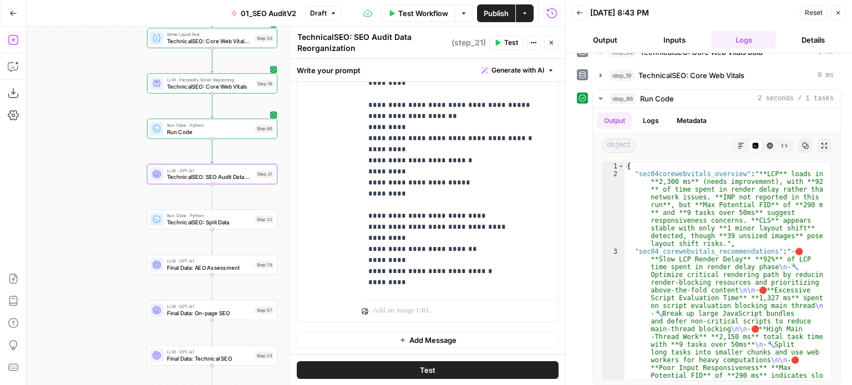
scroll to position [1420, 0]
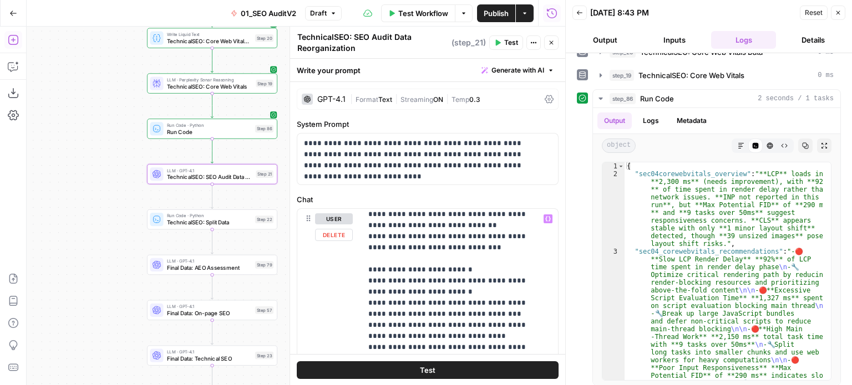
scroll to position [1143, 0]
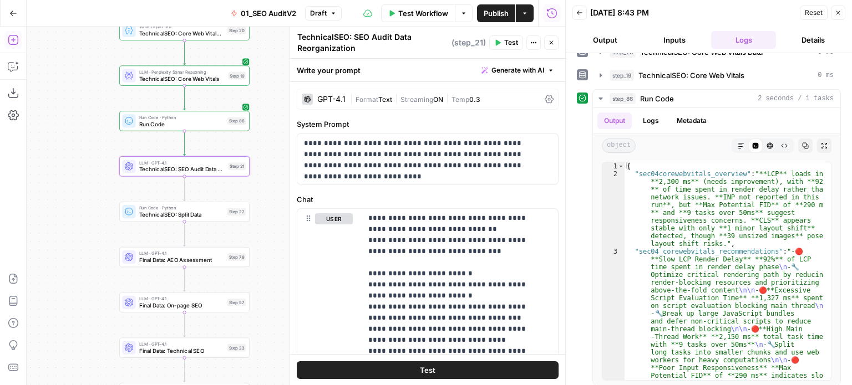
drag, startPoint x: 99, startPoint y: 223, endPoint x: 101, endPoint y: 209, distance: 14.7
click at [101, 210] on div "false false true true Workflow Set Inputs Inputs Workflow Prep: Get Brand Kit D…" at bounding box center [296, 206] width 538 height 359
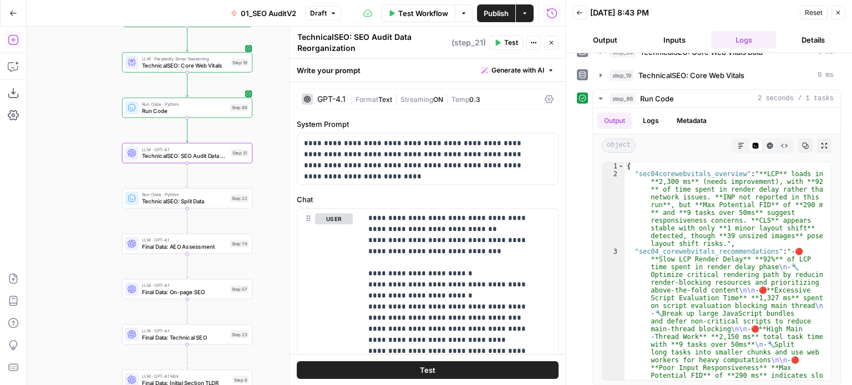
click at [550, 42] on icon "button" at bounding box center [551, 42] width 7 height 7
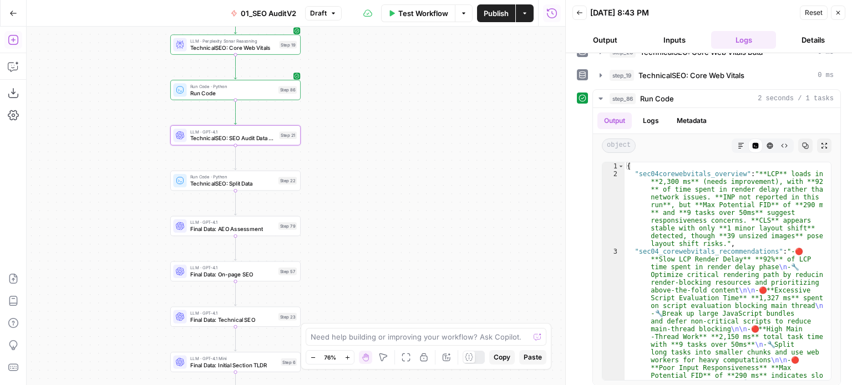
click at [360, 190] on div "false false true true Workflow Set Inputs Inputs Workflow Prep: Get Brand Kit D…" at bounding box center [296, 206] width 538 height 359
click at [276, 186] on div "Run Code · Python TechnicalSEO: Split Data Step 22 Copy step Delete step Add No…" at bounding box center [235, 181] width 124 height 14
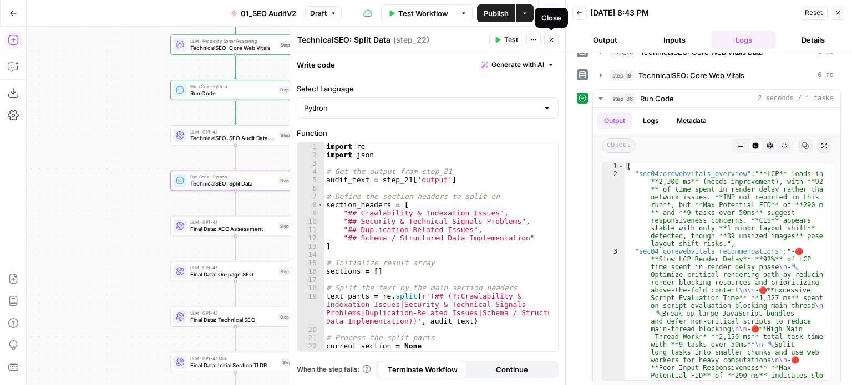
click at [550, 37] on icon "button" at bounding box center [551, 40] width 7 height 7
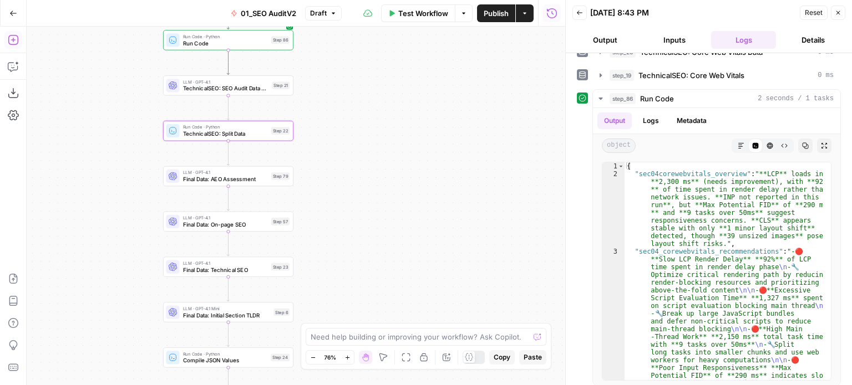
drag, startPoint x: 128, startPoint y: 226, endPoint x: 242, endPoint y: 269, distance: 122.2
click at [135, 181] on div "false false true true Workflow Set Inputs Inputs Workflow Prep: Get Brand Kit D…" at bounding box center [296, 206] width 538 height 359
click at [268, 268] on span "Final Data: Technical SEO" at bounding box center [226, 268] width 85 height 8
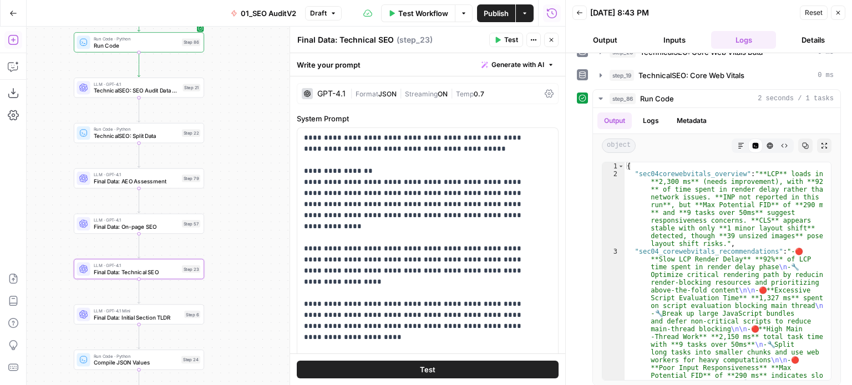
drag, startPoint x: 89, startPoint y: 162, endPoint x: 33, endPoint y: 164, distance: 56.1
click at [33, 164] on div "false false true true Workflow Set Inputs Inputs Workflow Prep: Get Brand Kit D…" at bounding box center [296, 206] width 538 height 359
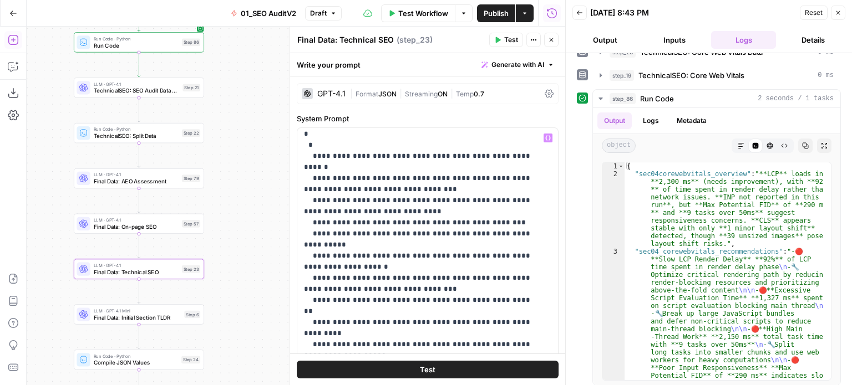
scroll to position [555, 0]
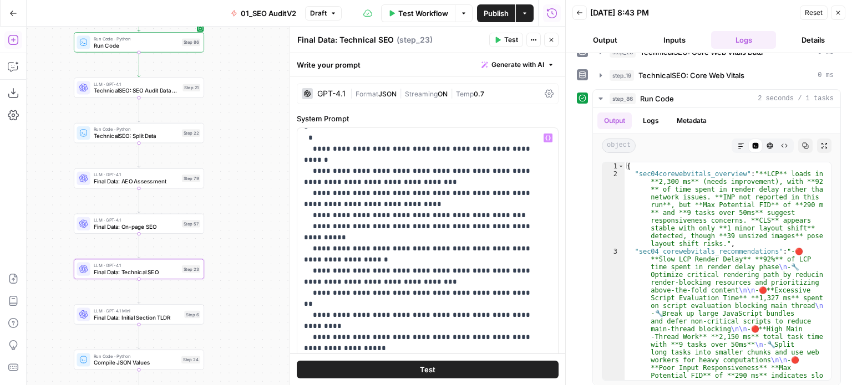
click at [518, 65] on span "Generate with AI" at bounding box center [517, 65] width 53 height 10
click at [512, 118] on span "Refine" at bounding box center [492, 114] width 88 height 11
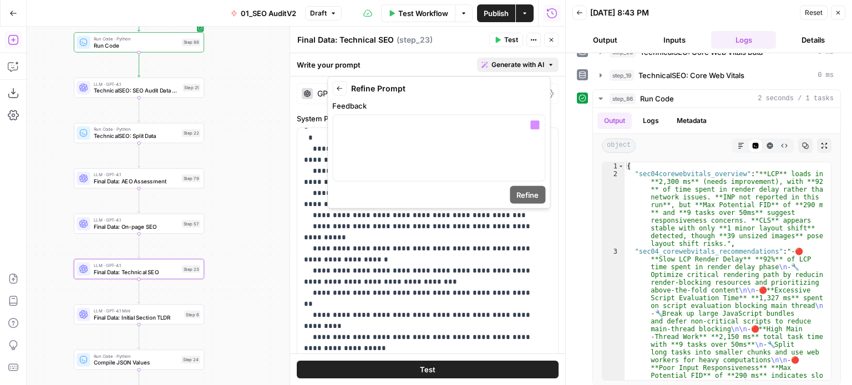
click at [470, 184] on form "Back Refine Prompt Feedback “/” to reference Variables Menu Refine" at bounding box center [438, 143] width 213 height 123
click at [454, 150] on div at bounding box center [439, 148] width 212 height 66
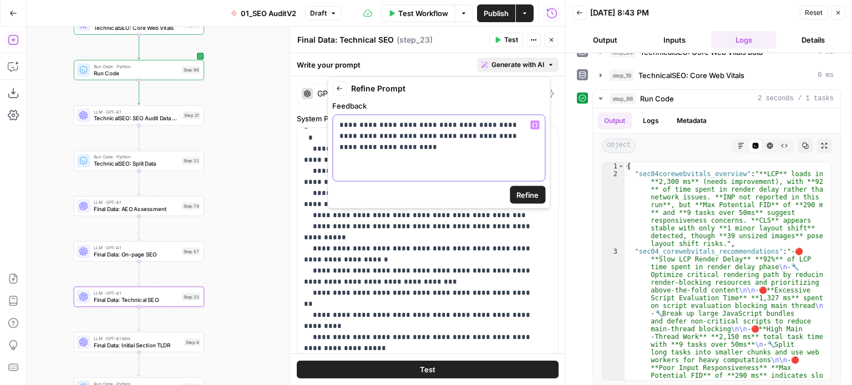
drag, startPoint x: 390, startPoint y: 135, endPoint x: 373, endPoint y: 136, distance: 17.2
click at [373, 136] on p "**********" at bounding box center [438, 136] width 199 height 33
click at [384, 151] on div "**********" at bounding box center [439, 148] width 212 height 66
click at [382, 143] on p "**********" at bounding box center [438, 136] width 199 height 33
drag, startPoint x: 388, startPoint y: 135, endPoint x: 374, endPoint y: 137, distance: 14.0
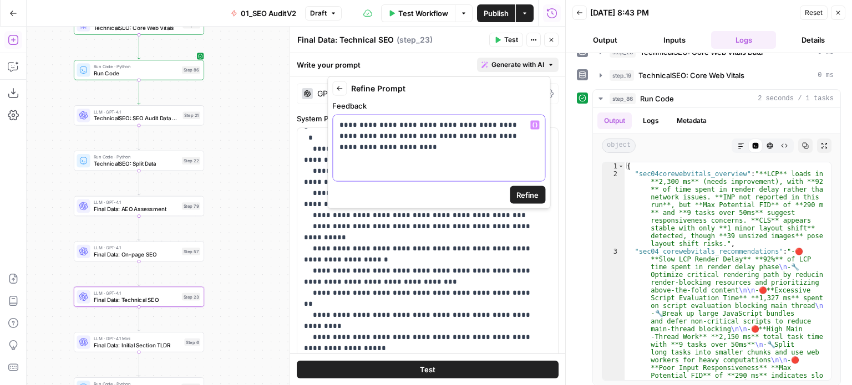
click at [374, 137] on p "**********" at bounding box center [438, 136] width 199 height 33
click at [386, 150] on div "**********" at bounding box center [439, 148] width 212 height 66
click at [536, 141] on div "**********" at bounding box center [439, 148] width 212 height 66
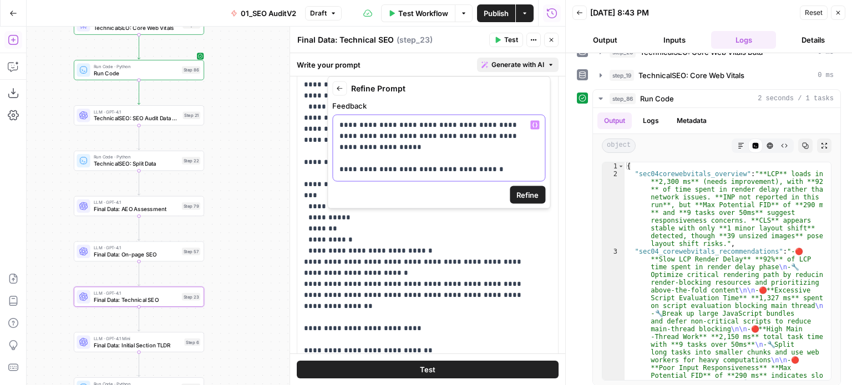
scroll to position [206, 0]
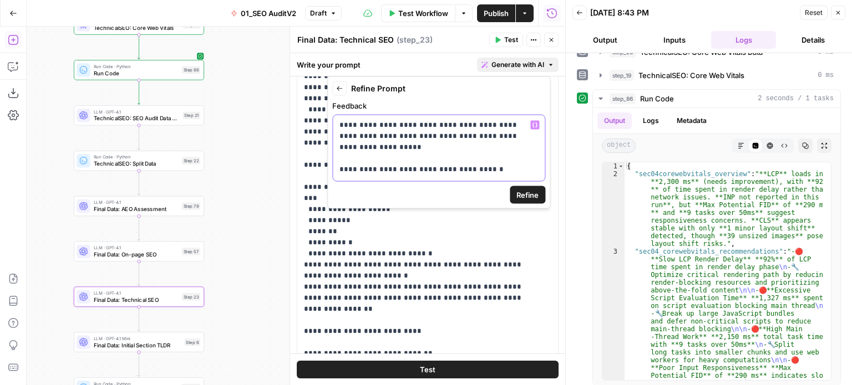
click at [506, 166] on div "**********" at bounding box center [439, 148] width 212 height 66
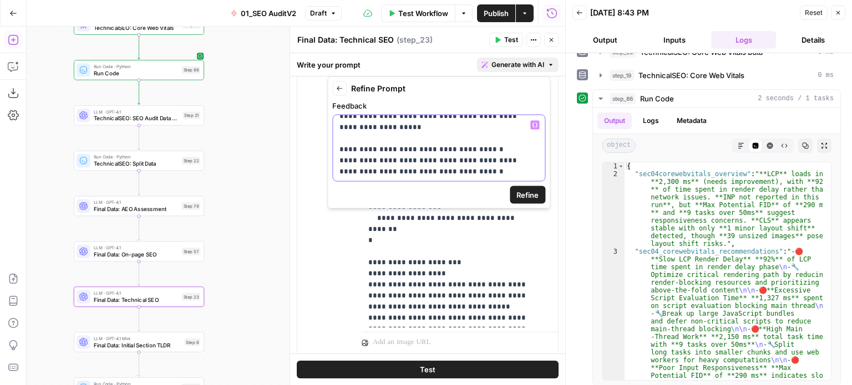
scroll to position [760, 0]
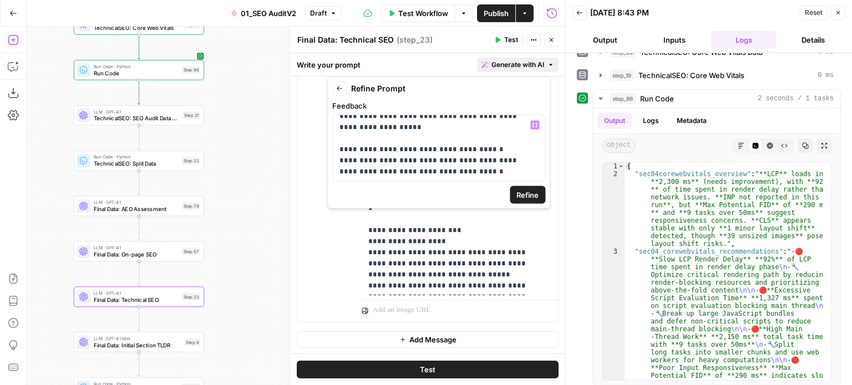
click at [516, 194] on span "Refine" at bounding box center [527, 195] width 22 height 11
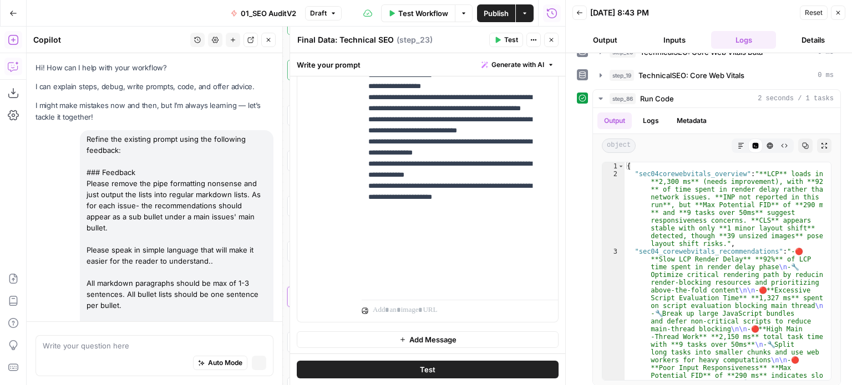
scroll to position [854, 0]
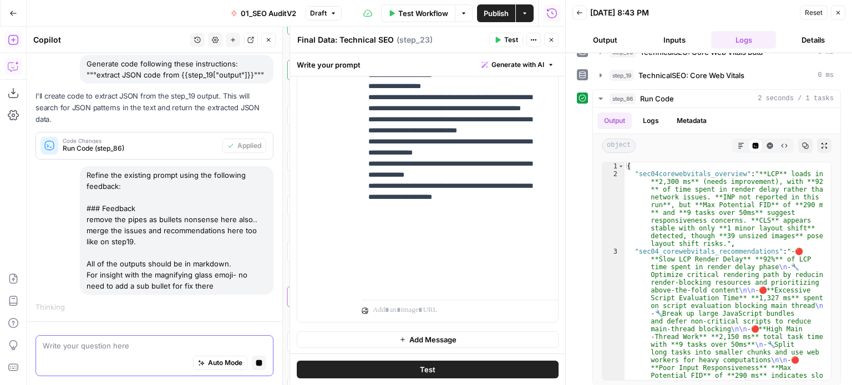
click at [256, 363] on icon "button" at bounding box center [259, 363] width 6 height 6
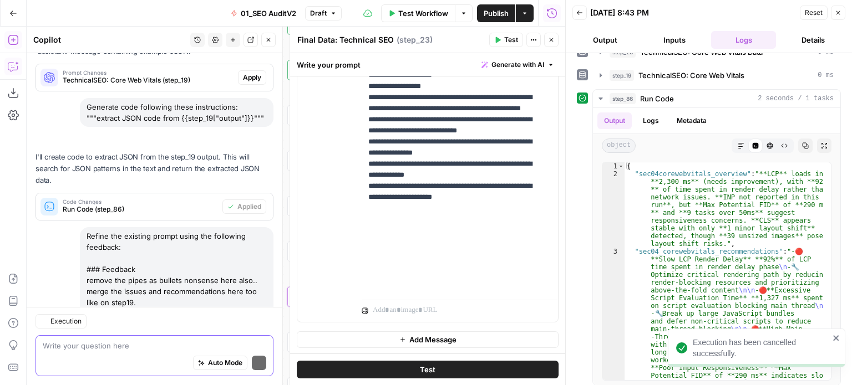
scroll to position [939, 0]
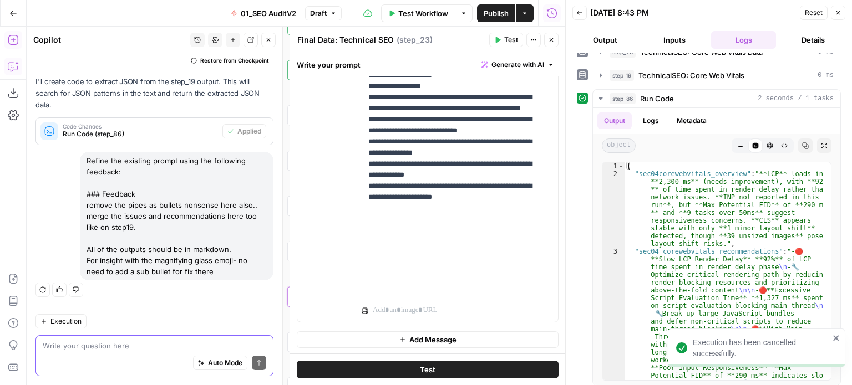
drag, startPoint x: 222, startPoint y: 272, endPoint x: 80, endPoint y: 161, distance: 179.8
click at [80, 161] on div "Refine the existing prompt using the following feedback: ### Feedback remove th…" at bounding box center [177, 216] width 194 height 129
copy div "Refine the existing prompt using the following feedback: ### Feedback remove th…"
click at [515, 62] on span "Generate with AI" at bounding box center [517, 65] width 53 height 10
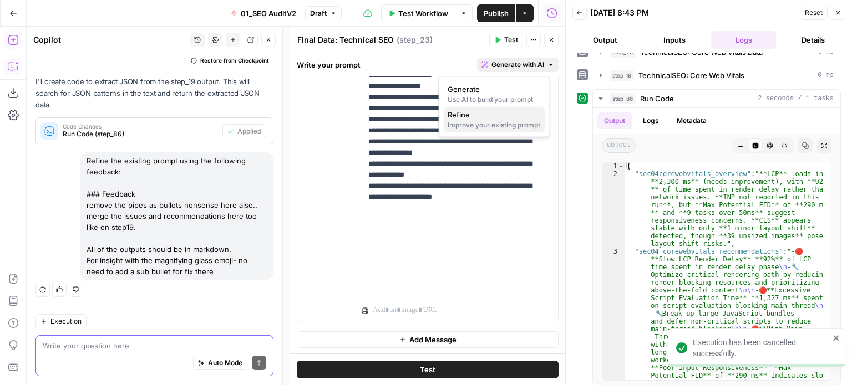
click at [489, 118] on span "Refine" at bounding box center [492, 114] width 88 height 11
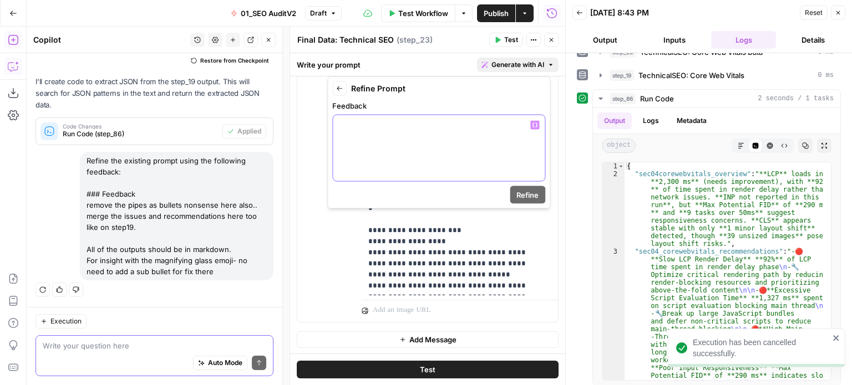
click at [461, 138] on div at bounding box center [439, 148] width 212 height 66
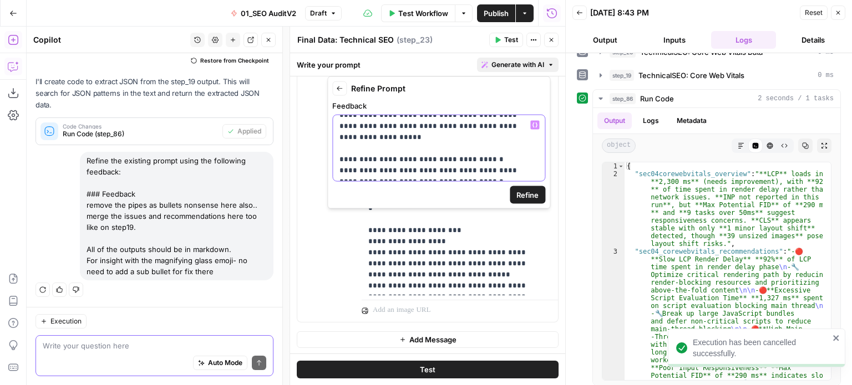
scroll to position [64, 0]
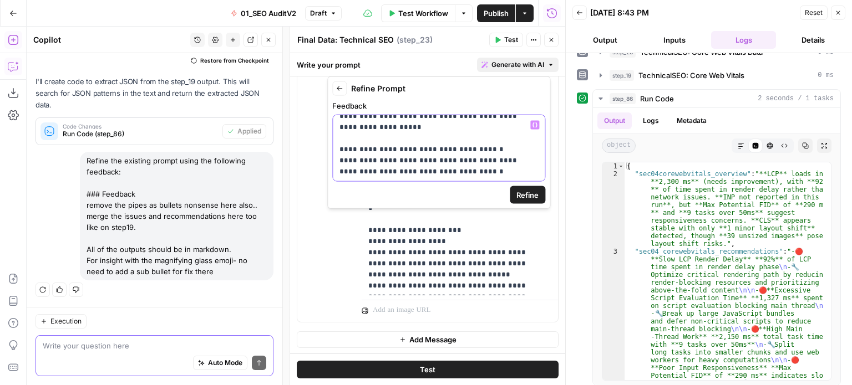
click at [477, 150] on p "**********" at bounding box center [434, 116] width 190 height 122
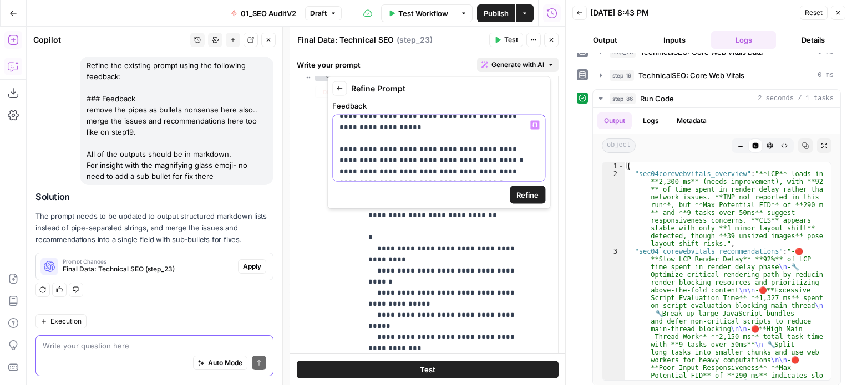
scroll to position [0, 0]
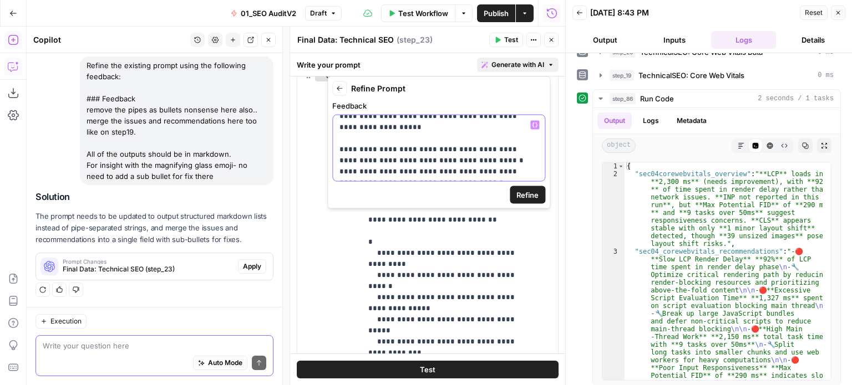
drag, startPoint x: 502, startPoint y: 163, endPoint x: 468, endPoint y: 161, distance: 33.9
click at [468, 161] on p "**********" at bounding box center [434, 121] width 190 height 133
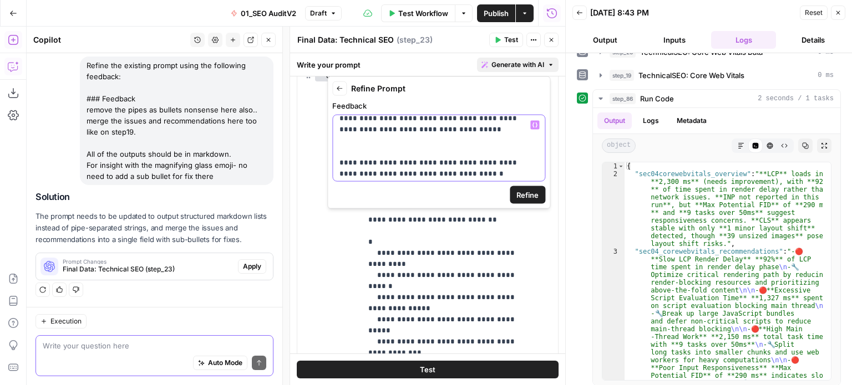
scroll to position [98, 0]
click at [378, 138] on p "**********" at bounding box center [434, 99] width 190 height 155
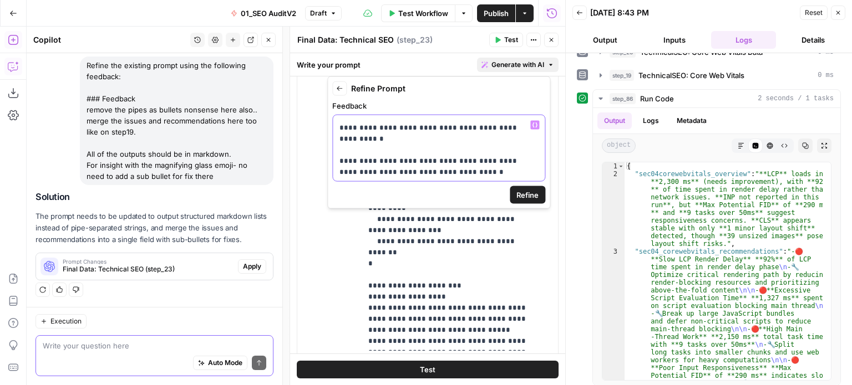
scroll to position [120, 0]
click at [477, 171] on p "**********" at bounding box center [434, 88] width 190 height 177
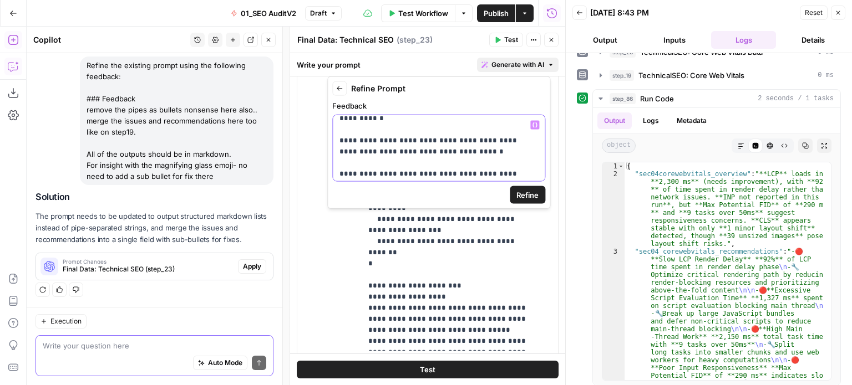
scroll to position [150, 0]
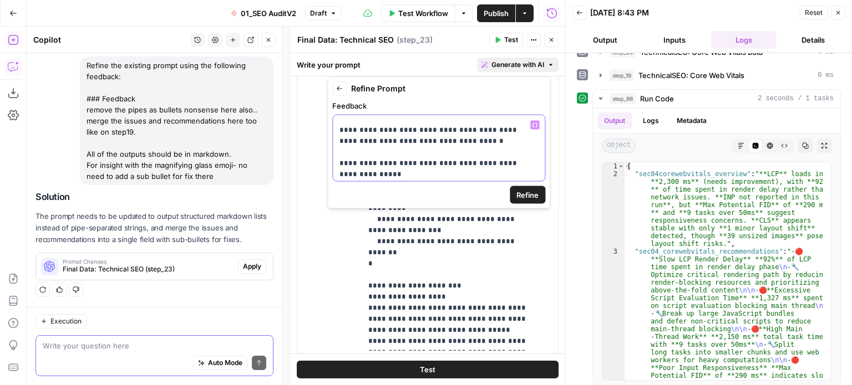
click at [476, 175] on p "**********" at bounding box center [434, 75] width 190 height 211
click at [521, 190] on span "Refine" at bounding box center [527, 195] width 22 height 11
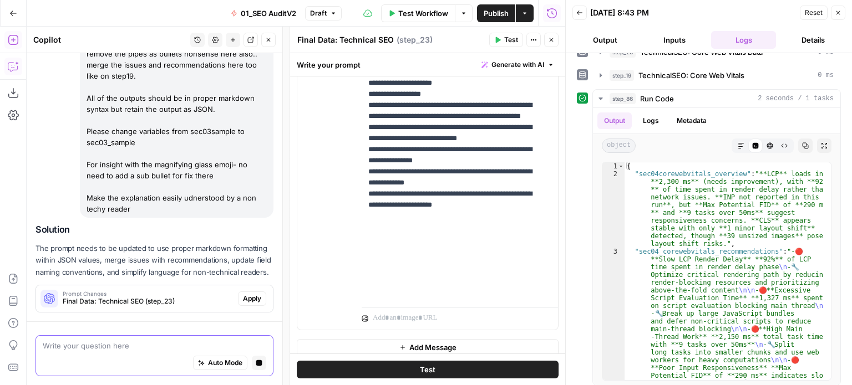
scroll to position [760, 0]
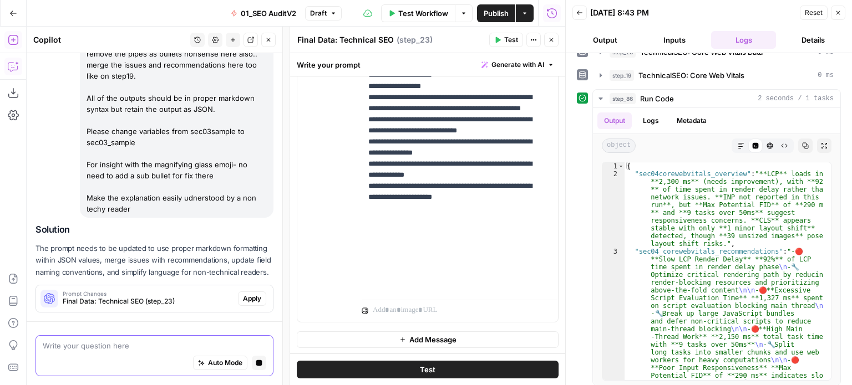
click at [244, 299] on span "Apply" at bounding box center [252, 299] width 18 height 10
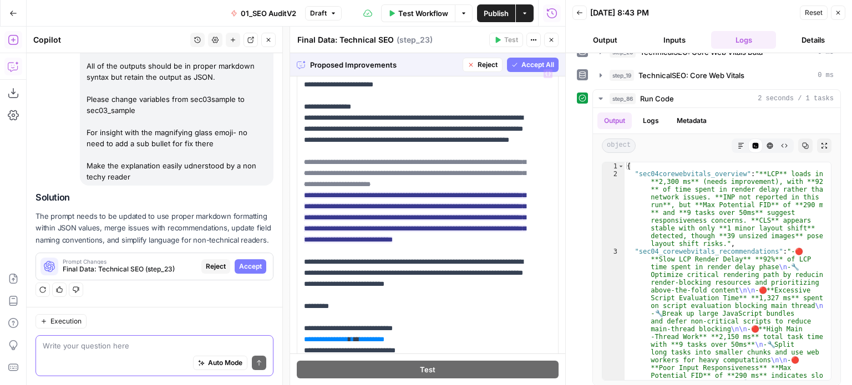
scroll to position [0, 0]
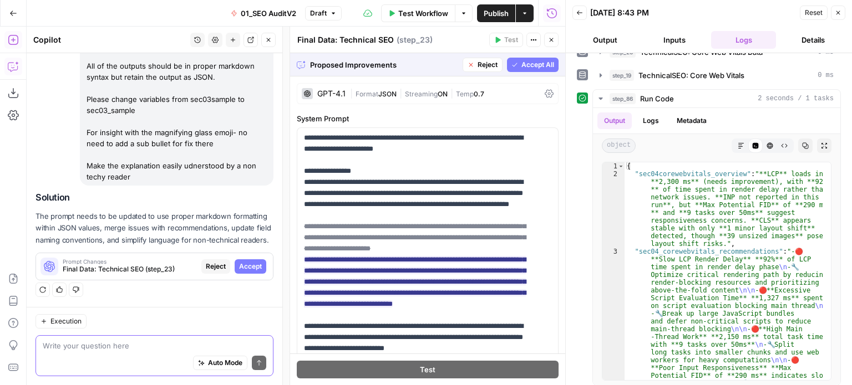
click at [532, 60] on span "Accept All" at bounding box center [537, 65] width 33 height 10
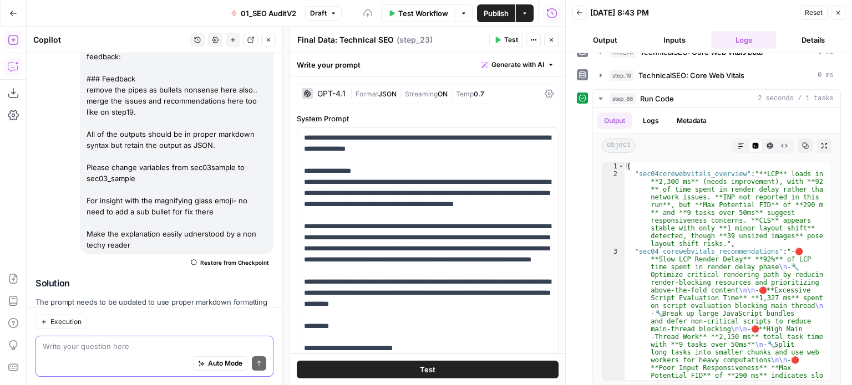
scroll to position [1444, 0]
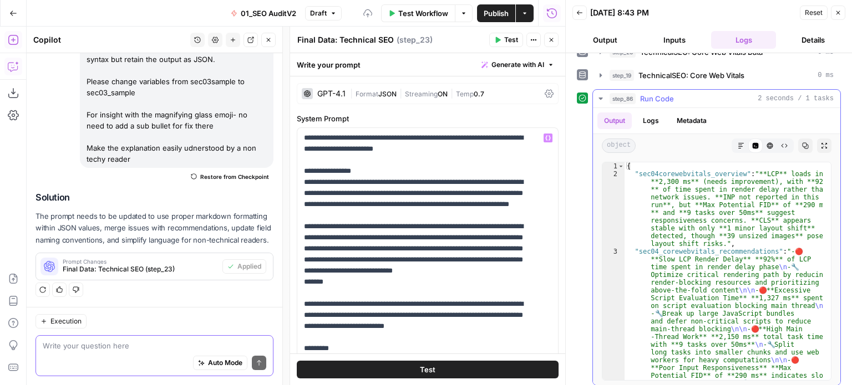
type textarea "**********"
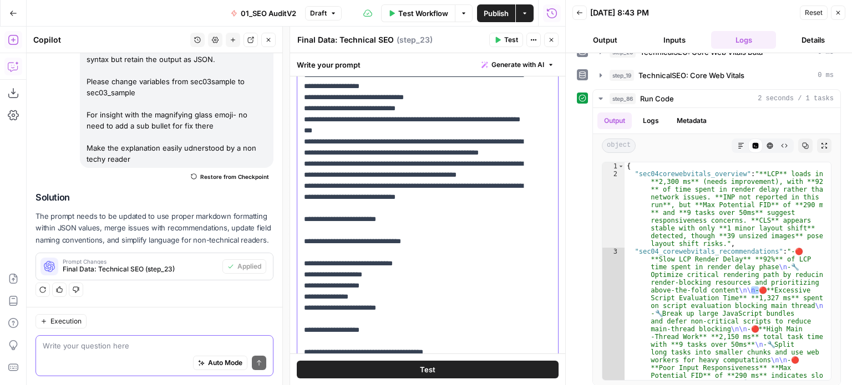
scroll to position [667, 0]
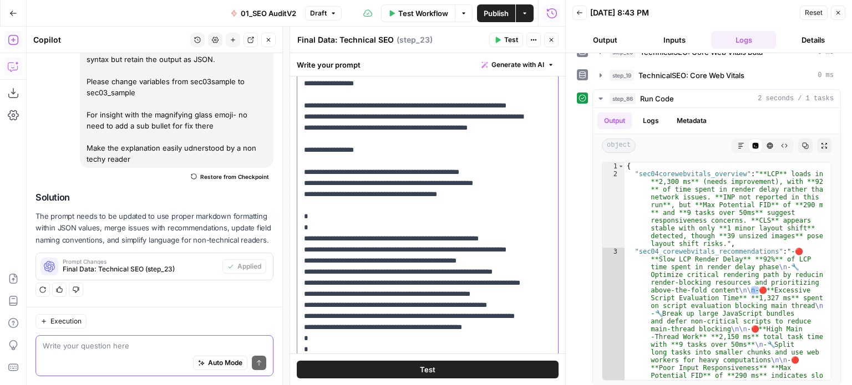
drag, startPoint x: 492, startPoint y: 267, endPoint x: 493, endPoint y: 172, distance: 94.8
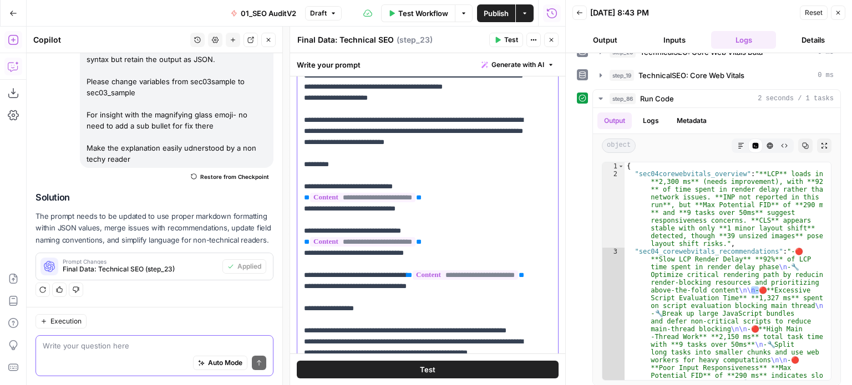
scroll to position [0, 0]
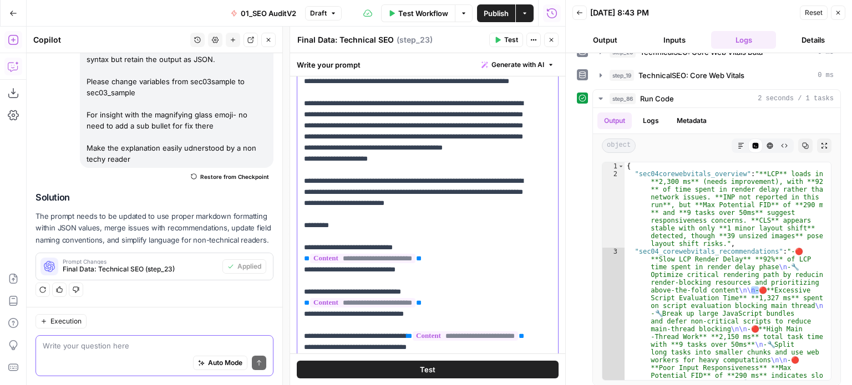
drag, startPoint x: 489, startPoint y: 238, endPoint x: 484, endPoint y: 134, distance: 105.0
drag, startPoint x: 364, startPoint y: 182, endPoint x: 299, endPoint y: 186, distance: 64.4
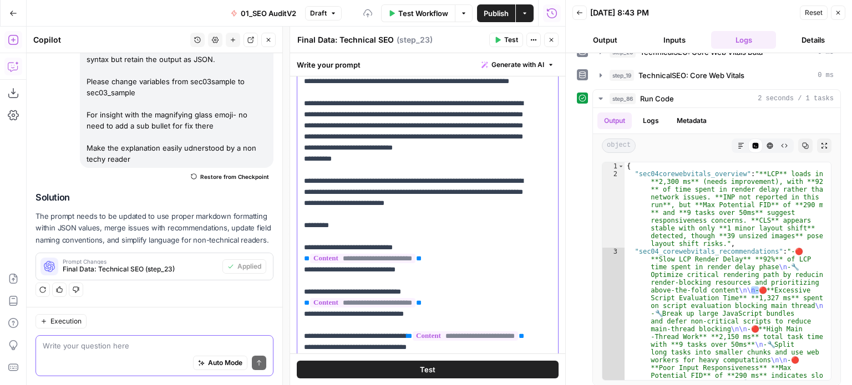
click at [299, 186] on div "**********" at bounding box center [423, 231] width 252 height 452
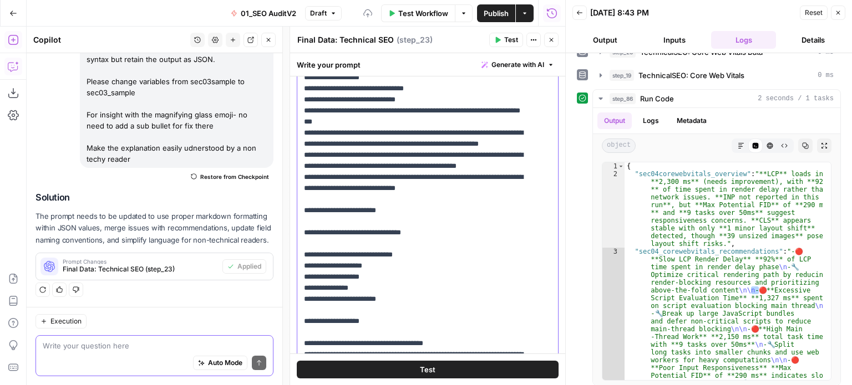
scroll to position [665, 0]
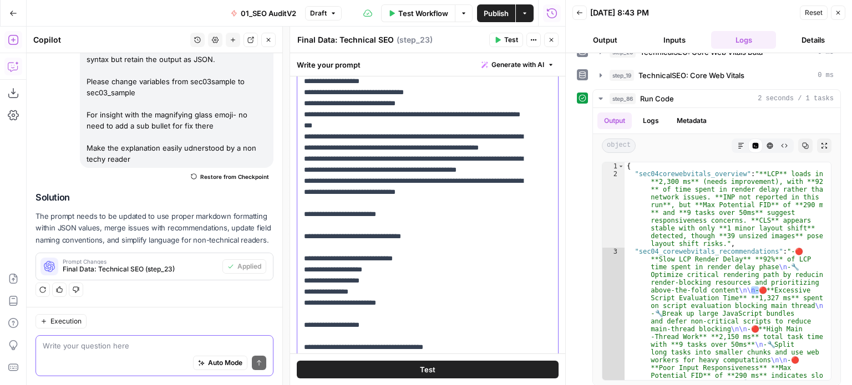
click at [508, 67] on span "Generate with AI" at bounding box center [517, 65] width 53 height 10
click at [465, 126] on div "Improve your existing prompt" at bounding box center [494, 125] width 93 height 10
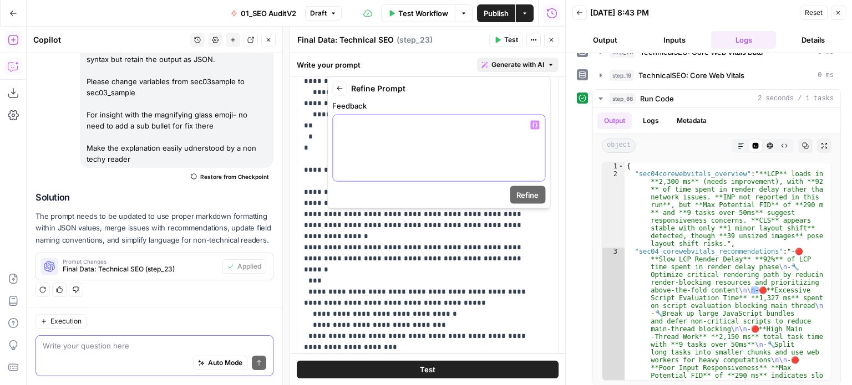
click at [453, 159] on div at bounding box center [439, 148] width 212 height 66
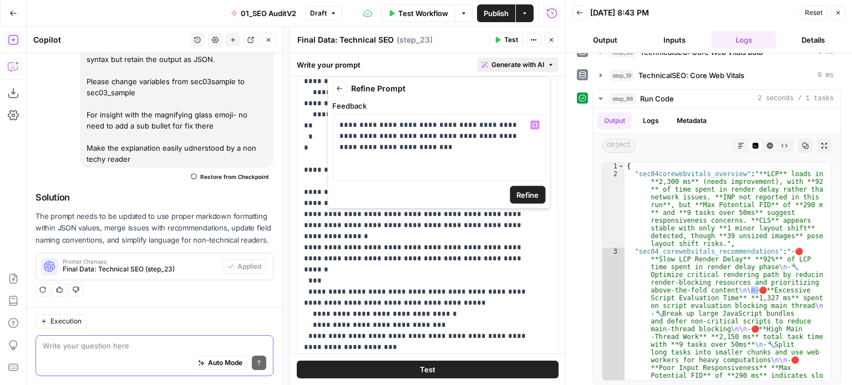
click at [525, 190] on span "Refine" at bounding box center [527, 195] width 22 height 11
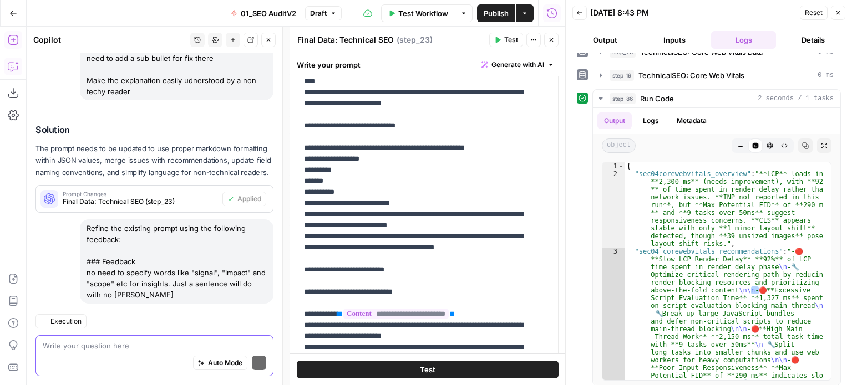
scroll to position [1630, 0]
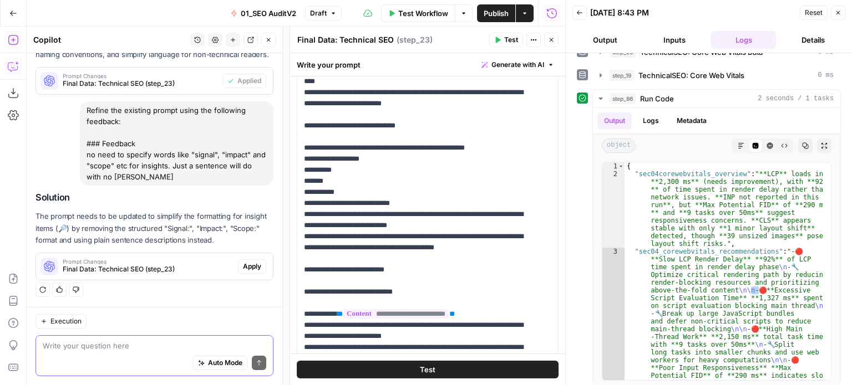
click at [246, 268] on span "Apply" at bounding box center [252, 267] width 18 height 10
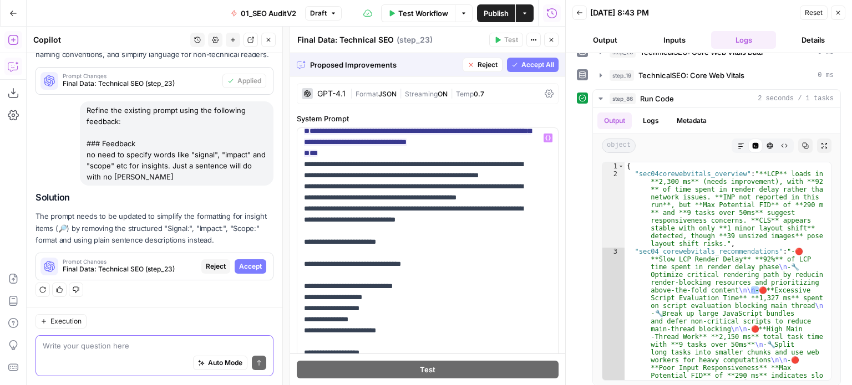
scroll to position [943, 0]
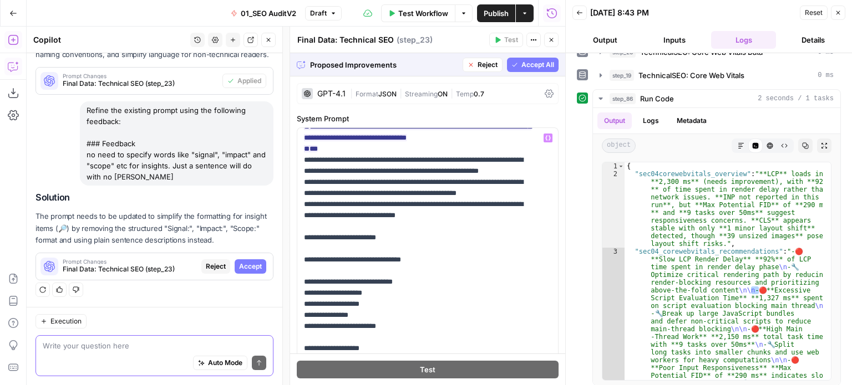
click at [525, 64] on span "Accept All" at bounding box center [537, 65] width 33 height 10
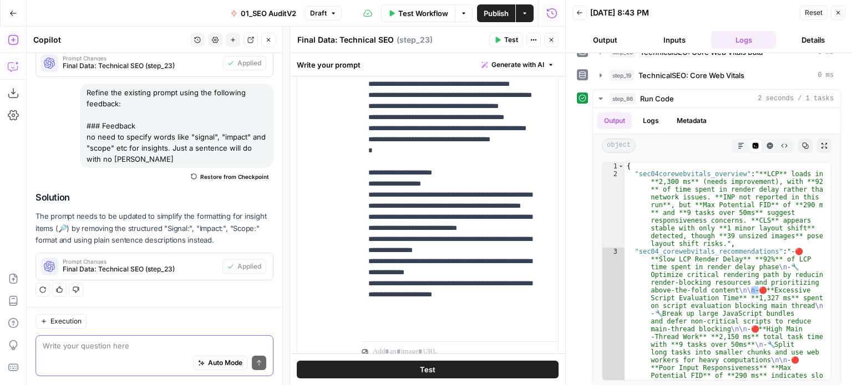
scroll to position [760, 0]
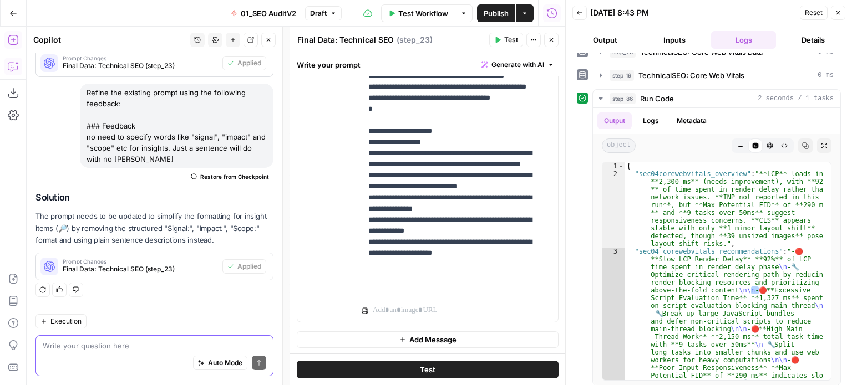
click at [268, 37] on icon "button" at bounding box center [268, 40] width 7 height 7
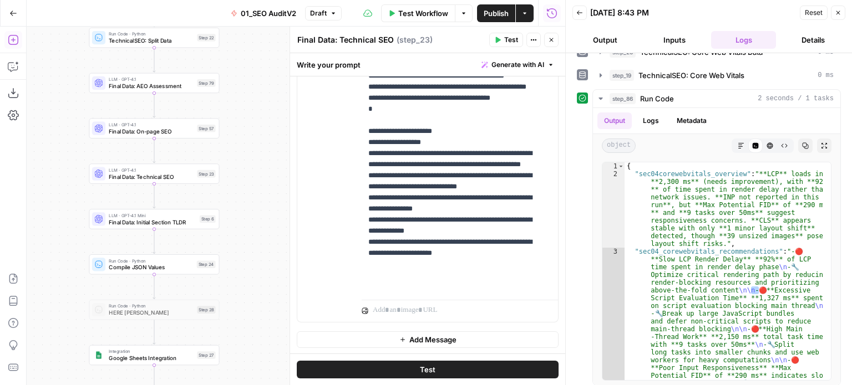
drag, startPoint x: 235, startPoint y: 143, endPoint x: 309, endPoint y: 128, distance: 76.3
click at [309, 128] on body "All About AI New Home Browse Insights Opportunities Your Data Recent Grids [[PE…" at bounding box center [426, 192] width 852 height 385
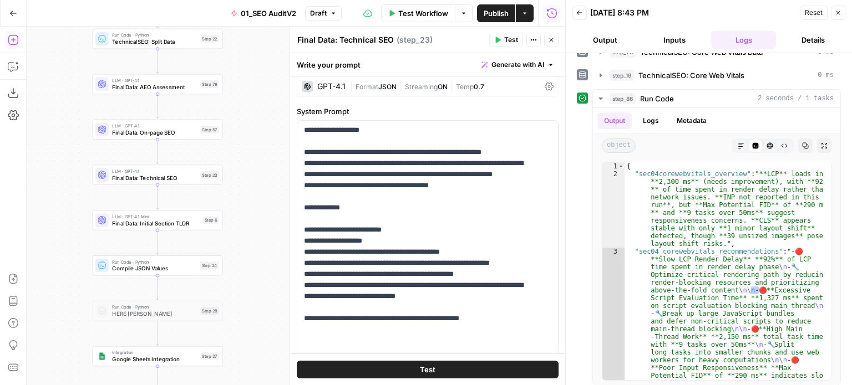
scroll to position [0, 0]
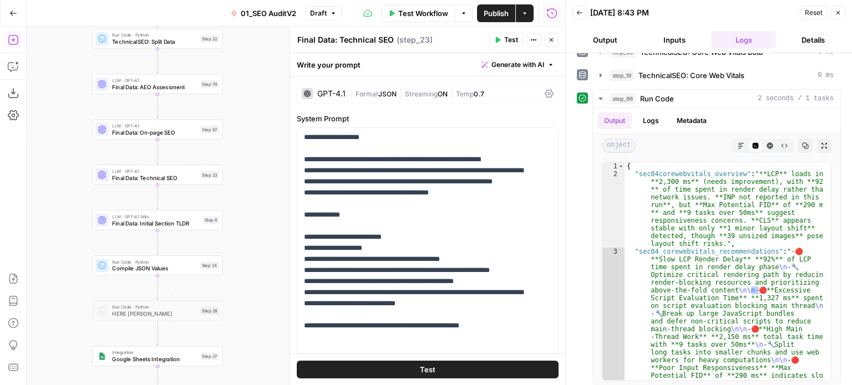
click at [399, 91] on span "|" at bounding box center [400, 93] width 8 height 11
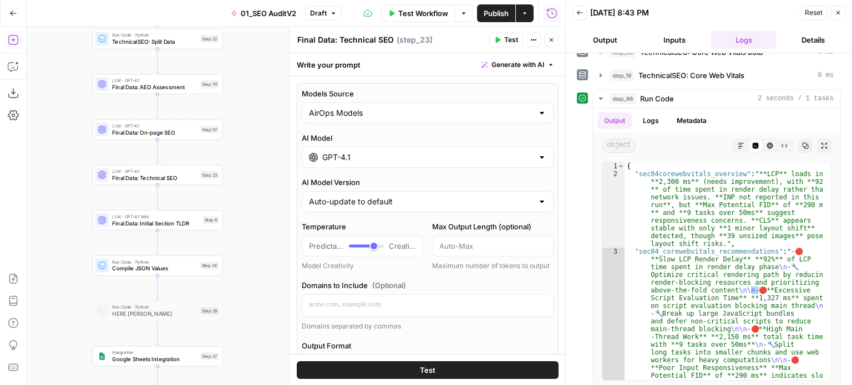
click at [409, 155] on input "GPT-4.1" at bounding box center [427, 157] width 211 height 11
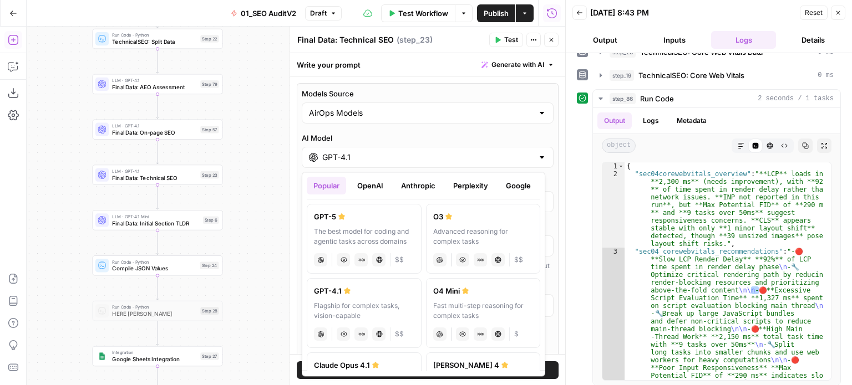
click at [471, 188] on button "Perplexity" at bounding box center [470, 186] width 48 height 18
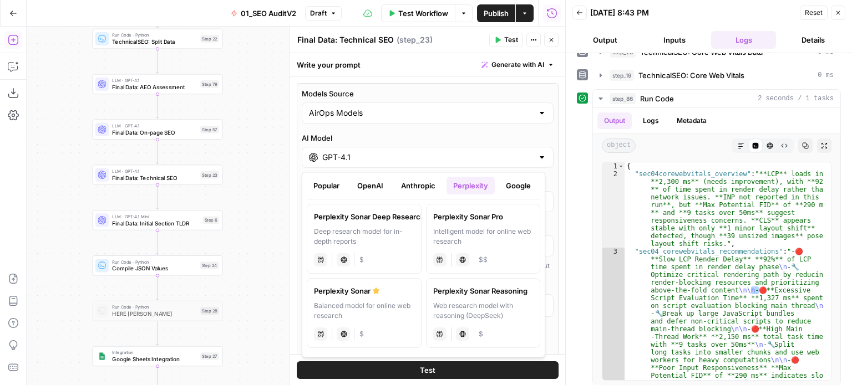
click at [487, 303] on div "Web research model with reasoning (DeepSeek)" at bounding box center [483, 311] width 100 height 20
type input "Perplexity Sonar Reasoning"
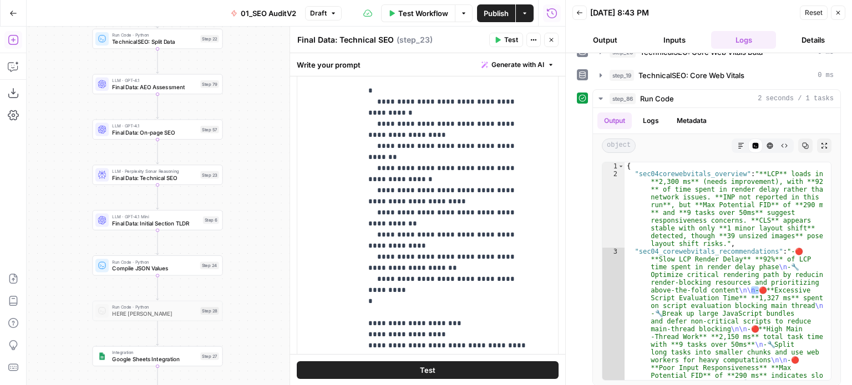
scroll to position [1122, 0]
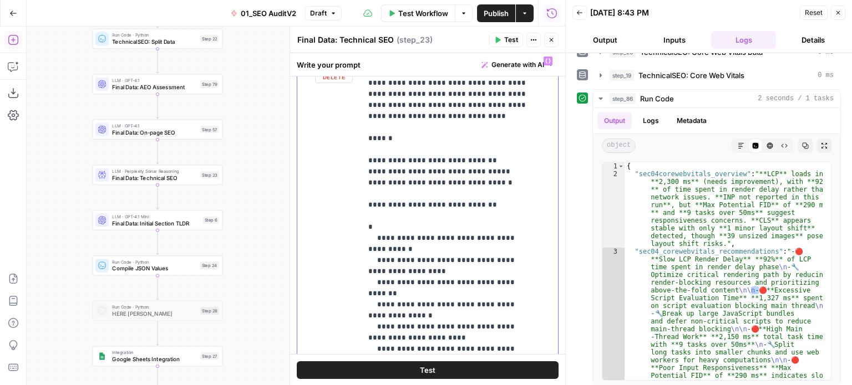
drag, startPoint x: 444, startPoint y: 199, endPoint x: 440, endPoint y: 147, distance: 51.8
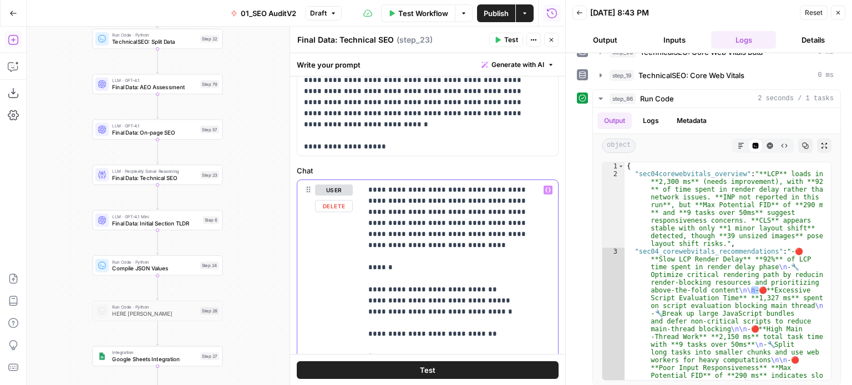
scroll to position [693, 0]
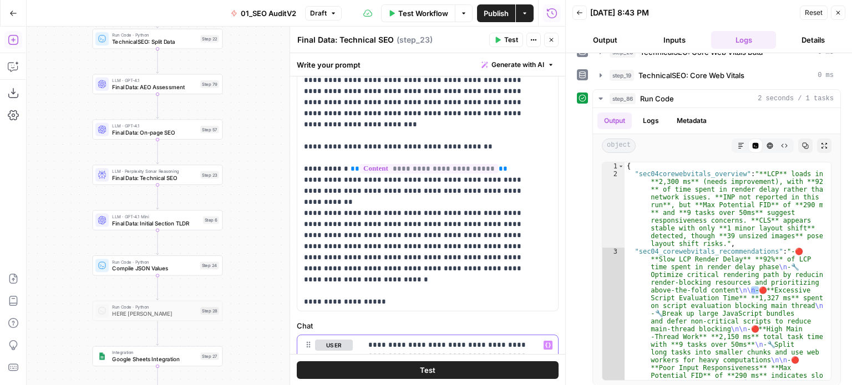
drag, startPoint x: 465, startPoint y: 186, endPoint x: 457, endPoint y: 146, distance: 40.7
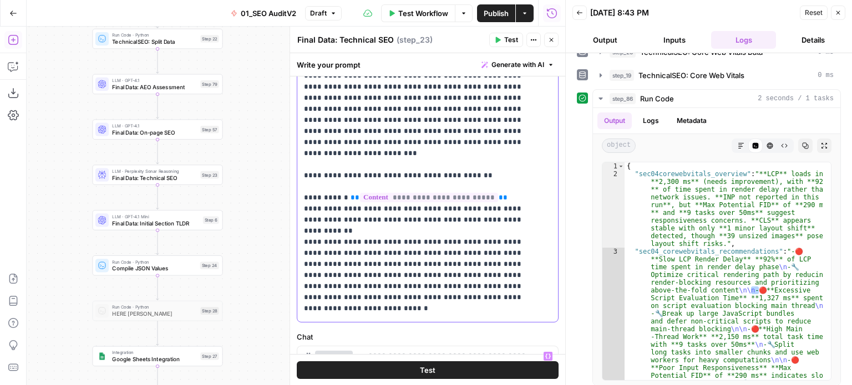
scroll to position [1685, 0]
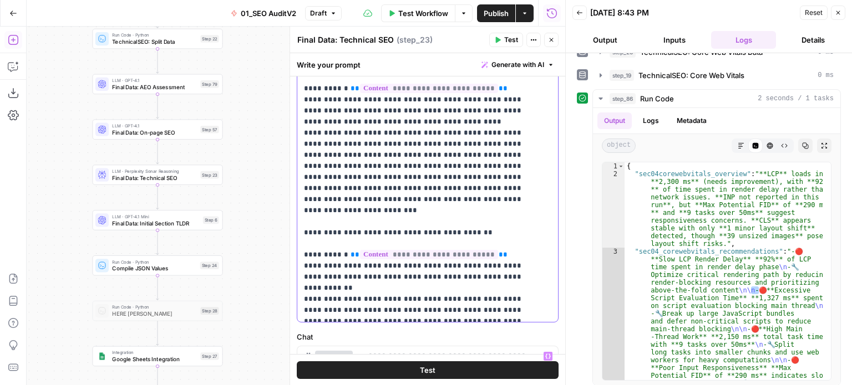
drag, startPoint x: 439, startPoint y: 150, endPoint x: 438, endPoint y: 133, distance: 17.2
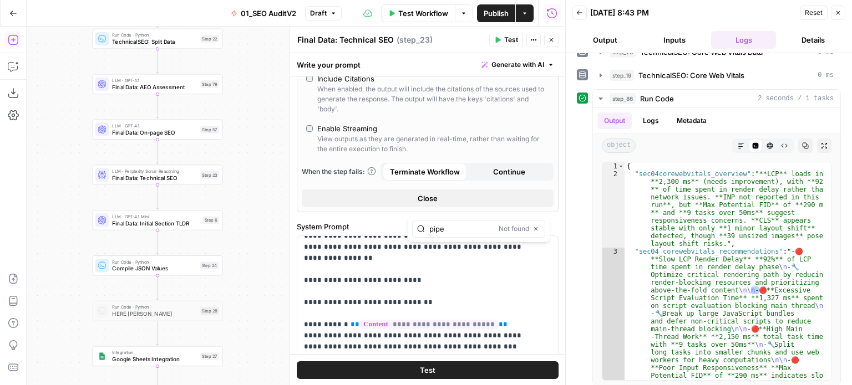
scroll to position [342, 0]
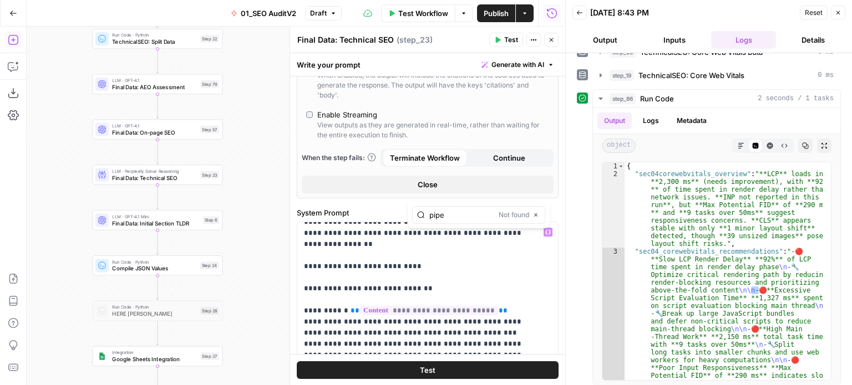
type input "pipe"
click at [538, 215] on span "Close" at bounding box center [538, 215] width 1 height 1
click at [419, 190] on span "Close" at bounding box center [428, 184] width 20 height 11
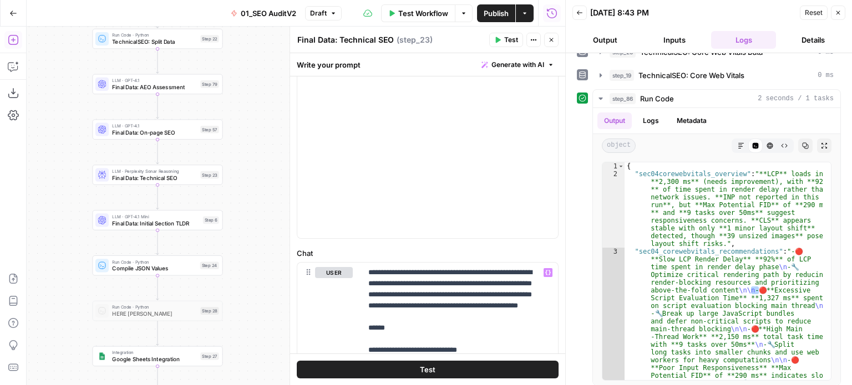
scroll to position [0, 0]
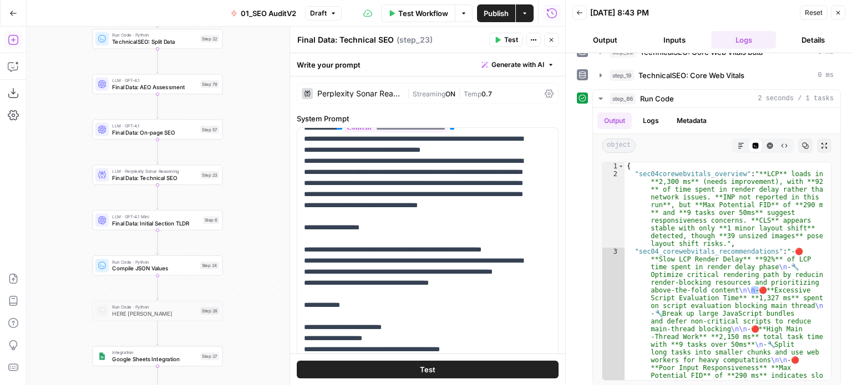
click at [504, 39] on button "Test" at bounding box center [506, 40] width 34 height 14
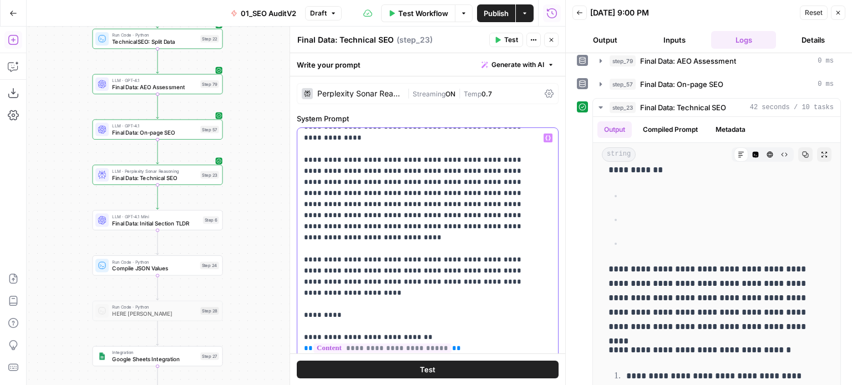
scroll to position [115, 0]
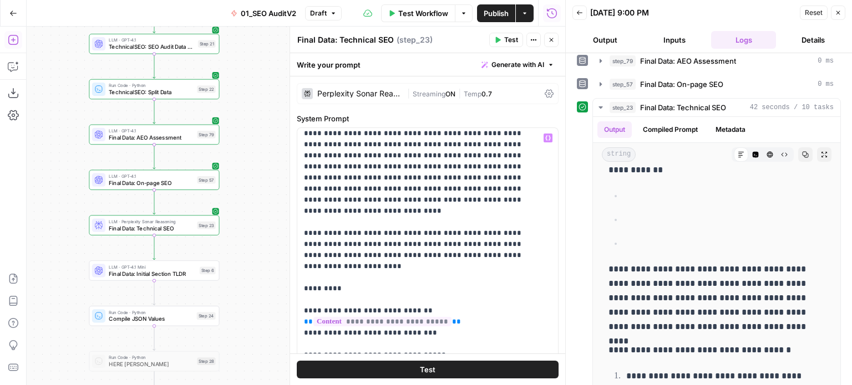
drag, startPoint x: 268, startPoint y: 87, endPoint x: 265, endPoint y: 133, distance: 46.1
click at [265, 133] on div "false false true true Workflow Set Inputs Inputs Workflow Prep: Get Brand Kit D…" at bounding box center [296, 206] width 538 height 359
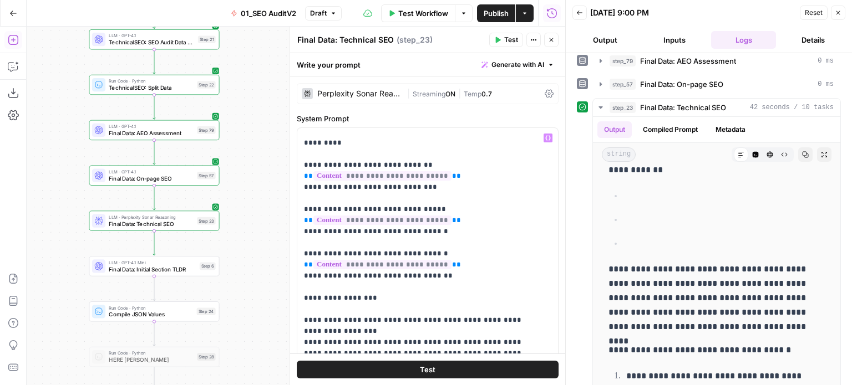
scroll to position [226, 0]
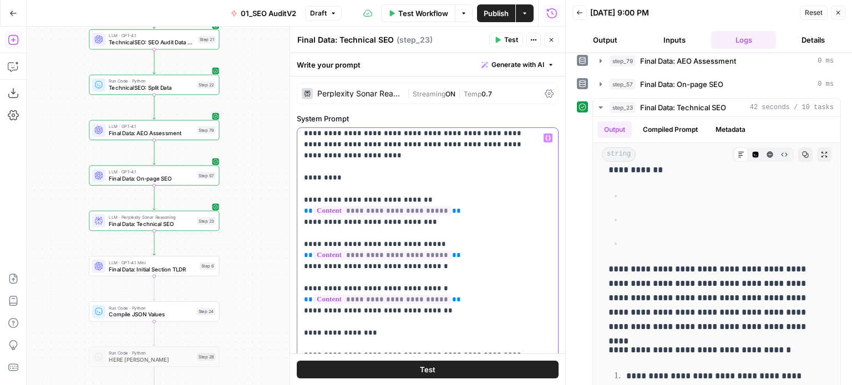
drag, startPoint x: 445, startPoint y: 279, endPoint x: 297, endPoint y: 168, distance: 185.0
click at [297, 168] on div "**********" at bounding box center [423, 354] width 252 height 452
copy p "**********"
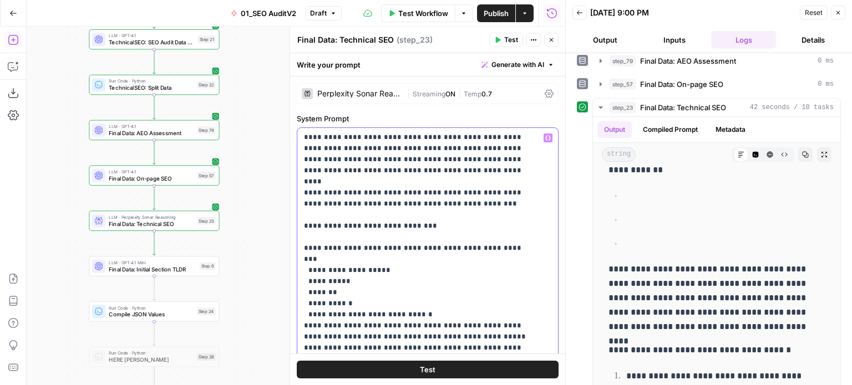
scroll to position [1468, 0]
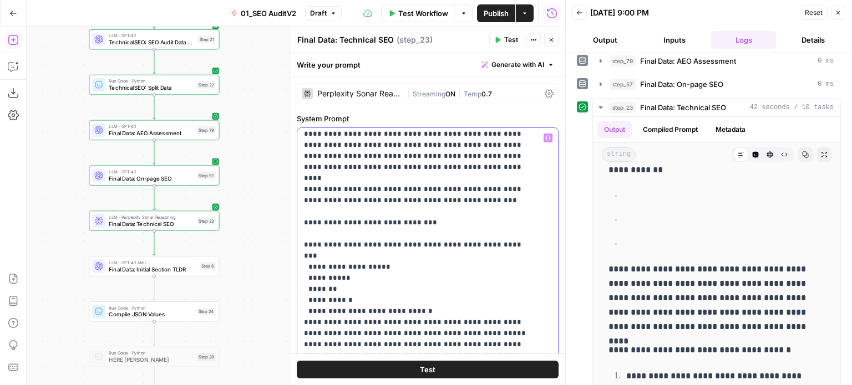
drag, startPoint x: 496, startPoint y: 276, endPoint x: 343, endPoint y: 273, distance: 153.6
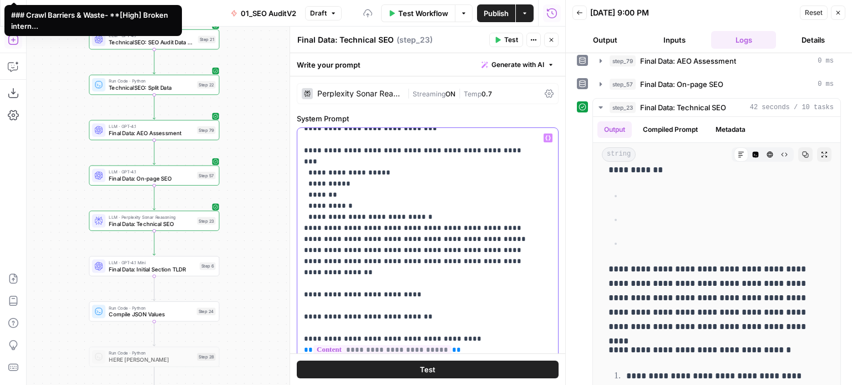
scroll to position [1586, 0]
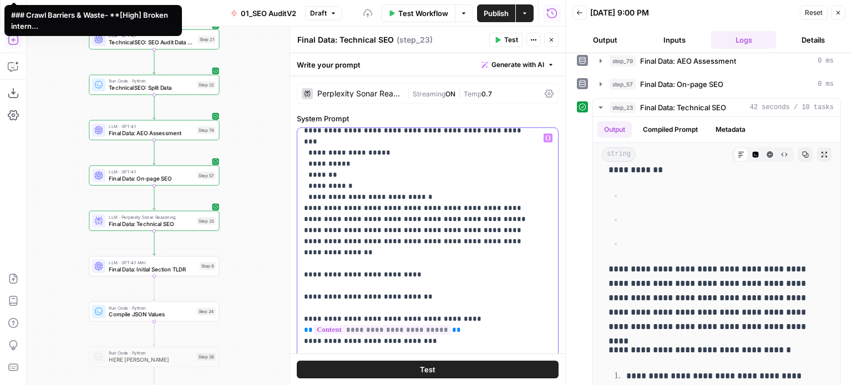
drag, startPoint x: 470, startPoint y: 225, endPoint x: 463, endPoint y: 270, distance: 45.4
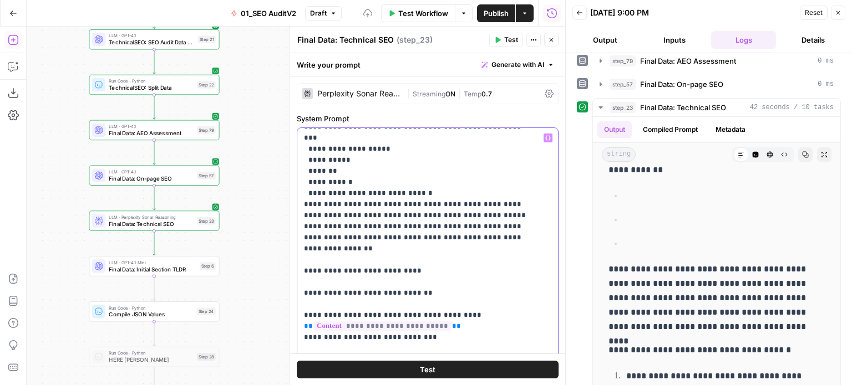
drag, startPoint x: 446, startPoint y: 271, endPoint x: 302, endPoint y: 173, distance: 174.6
click at [302, 173] on div "**********" at bounding box center [423, 354] width 252 height 452
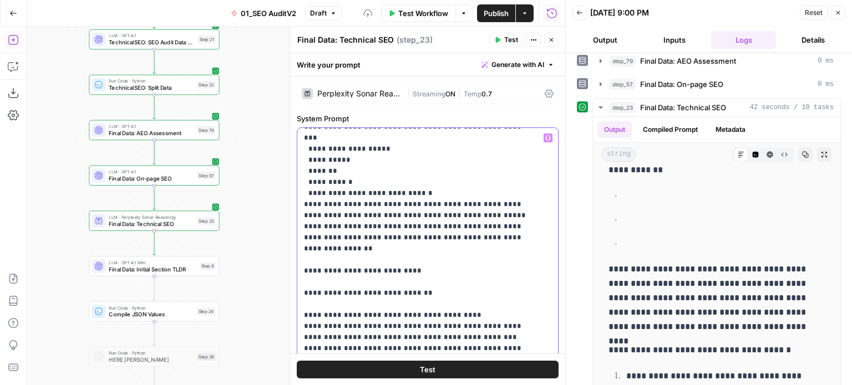
drag, startPoint x: 497, startPoint y: 290, endPoint x: 343, endPoint y: 292, distance: 153.6
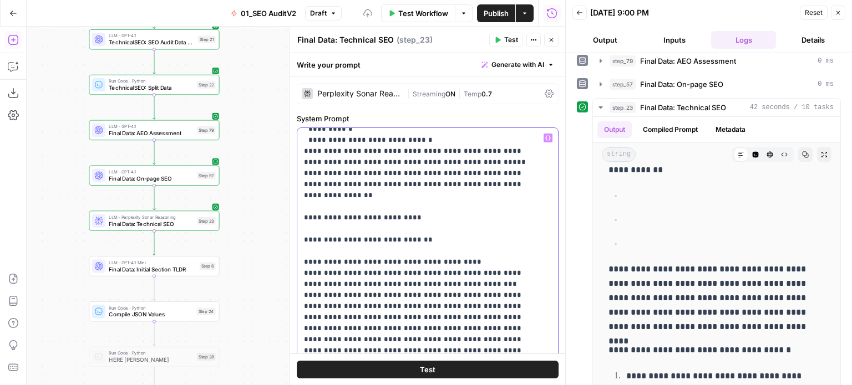
scroll to position [1664, 0]
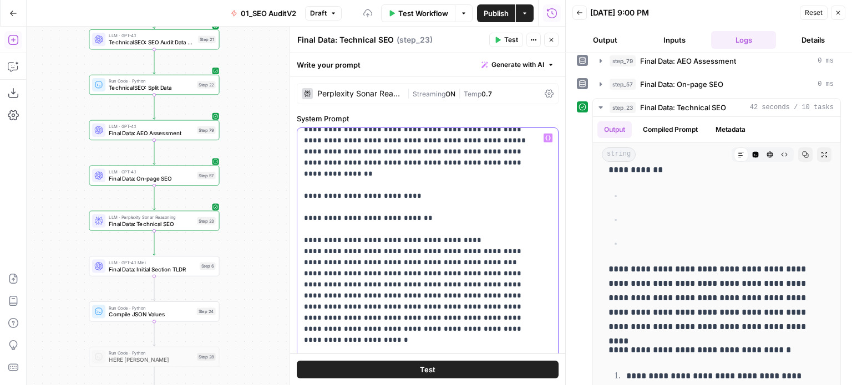
drag, startPoint x: 483, startPoint y: 243, endPoint x: 477, endPoint y: 274, distance: 32.1
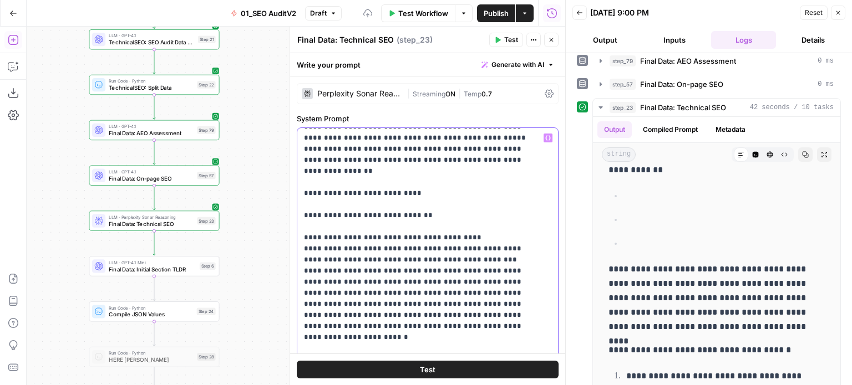
drag, startPoint x: 303, startPoint y: 259, endPoint x: 344, endPoint y: 215, distance: 60.4
drag, startPoint x: 444, startPoint y: 281, endPoint x: 299, endPoint y: 230, distance: 153.5
click at [299, 230] on div "**********" at bounding box center [423, 354] width 252 height 452
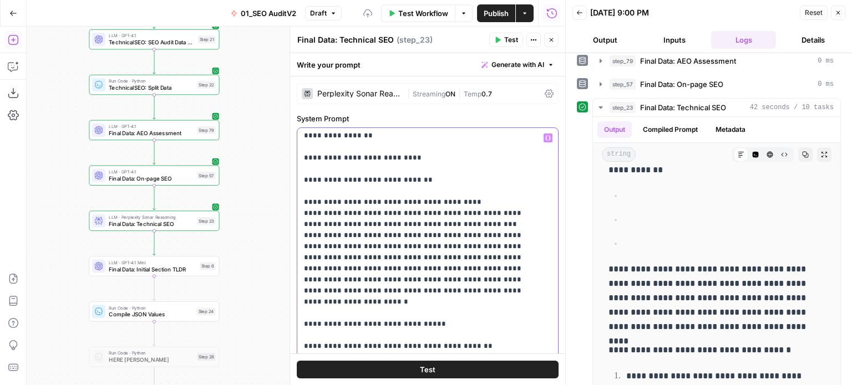
scroll to position [1775, 0]
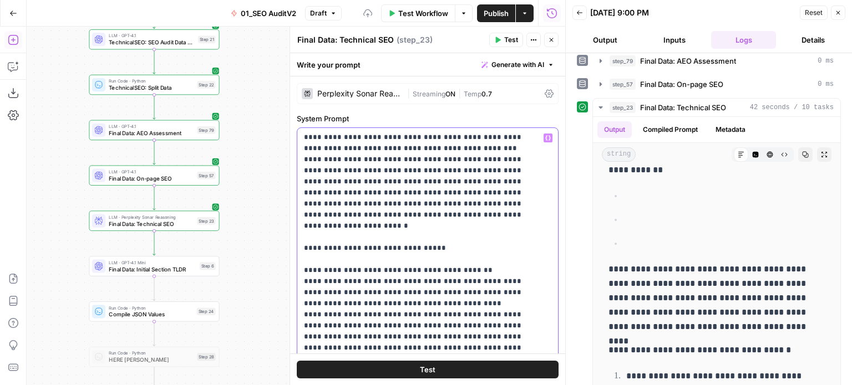
drag, startPoint x: 492, startPoint y: 230, endPoint x: 490, endPoint y: 260, distance: 29.5
drag, startPoint x: 480, startPoint y: 261, endPoint x: 342, endPoint y: 261, distance: 138.1
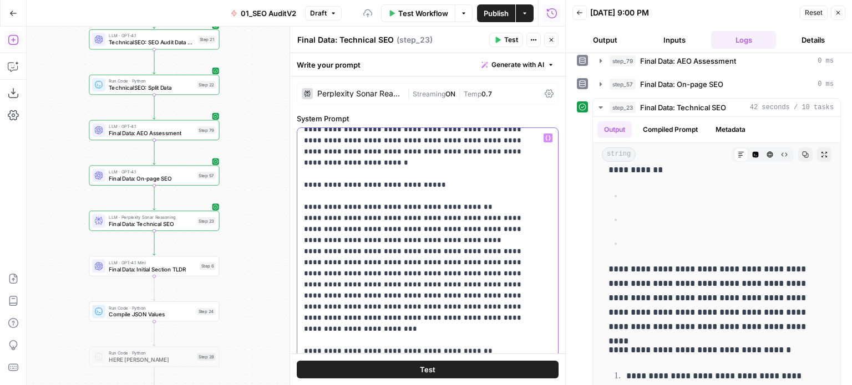
drag, startPoint x: 469, startPoint y: 222, endPoint x: 466, endPoint y: 257, distance: 35.0
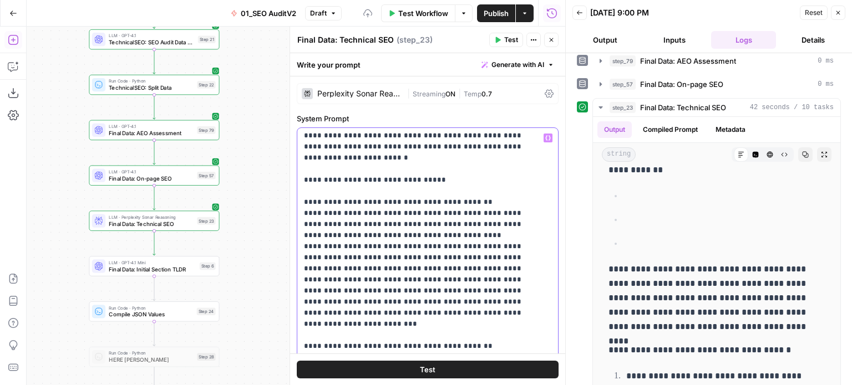
drag, startPoint x: 449, startPoint y: 302, endPoint x: 299, endPoint y: 290, distance: 149.7
click at [299, 290] on div "**********" at bounding box center [423, 354] width 252 height 452
drag, startPoint x: 444, startPoint y: 256, endPoint x: 344, endPoint y: 190, distance: 119.7
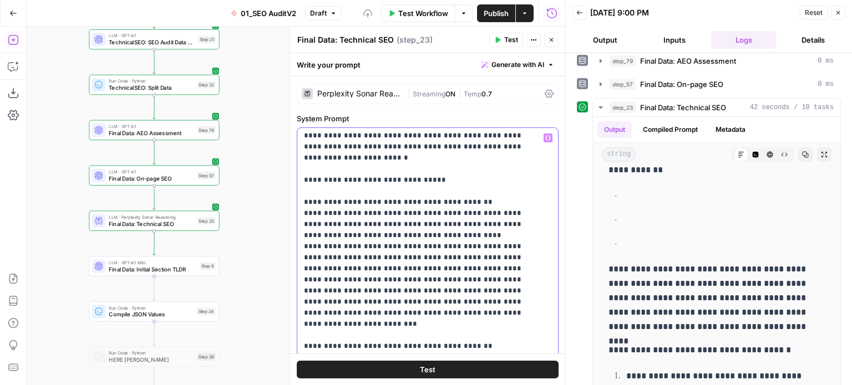
scroll to position [1786, 0]
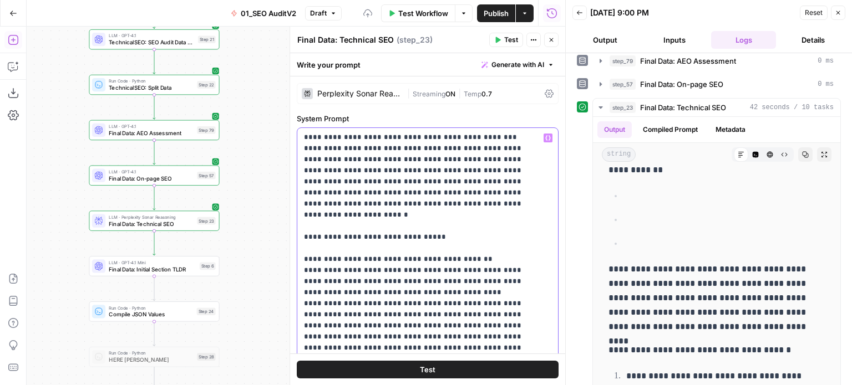
click at [302, 260] on div "**********" at bounding box center [423, 354] width 252 height 452
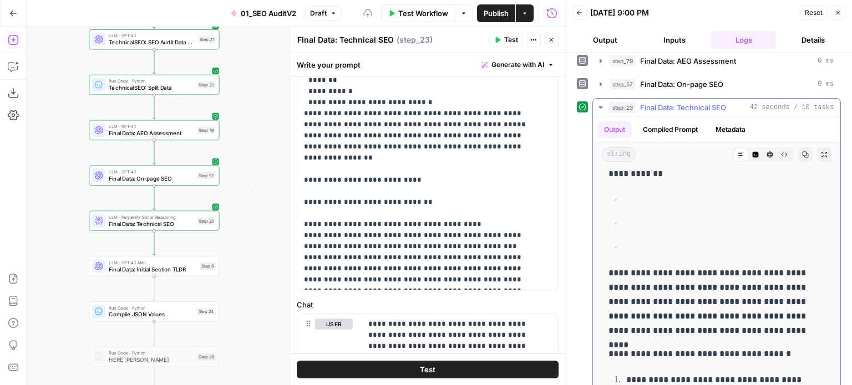
scroll to position [44, 0]
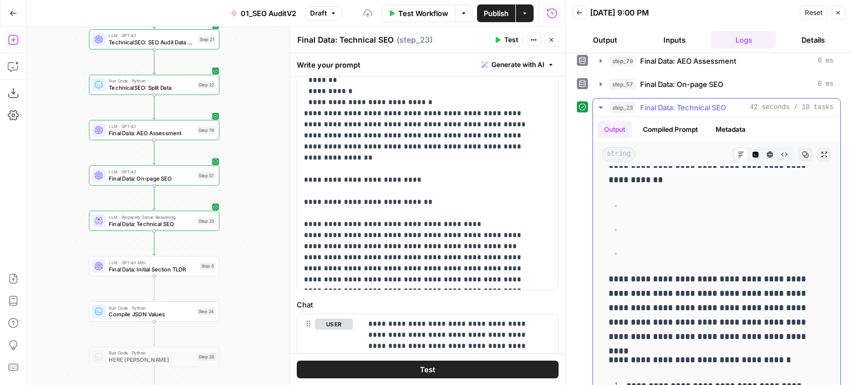
drag, startPoint x: 683, startPoint y: 279, endPoint x: 685, endPoint y: 250, distance: 29.5
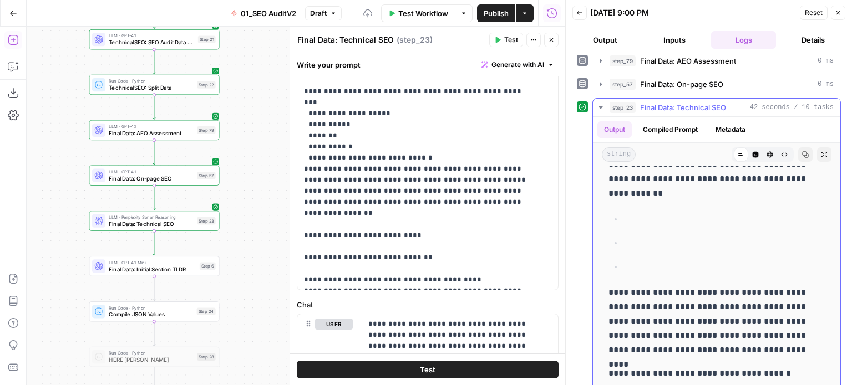
scroll to position [0, 0]
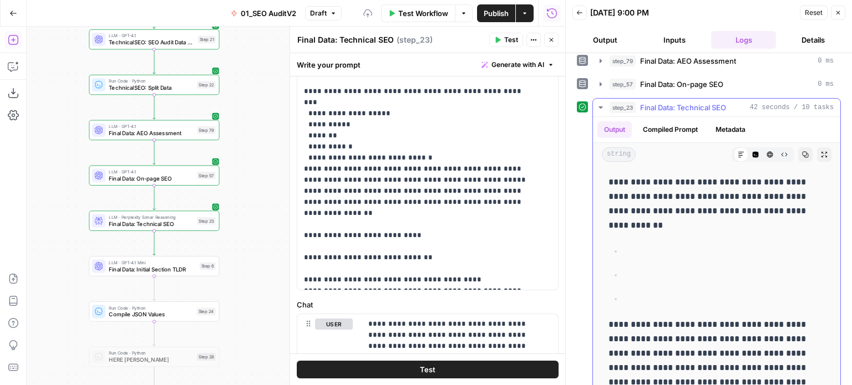
drag, startPoint x: 731, startPoint y: 264, endPoint x: 726, endPoint y: 195, distance: 69.5
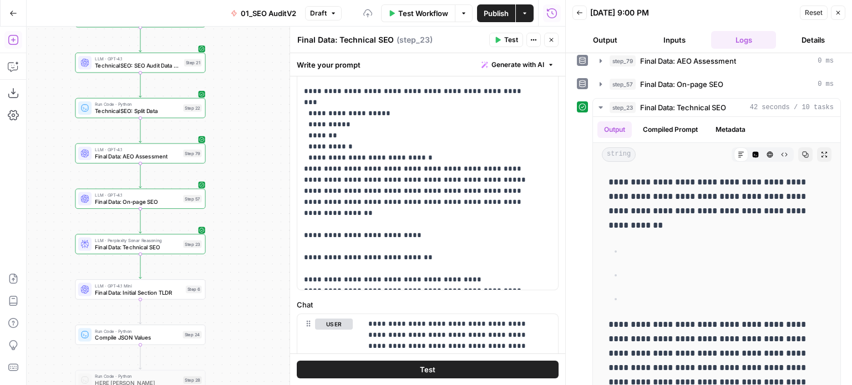
drag, startPoint x: 263, startPoint y: 148, endPoint x: 260, endPoint y: 152, distance: 6.0
click at [260, 152] on div "false false true true Workflow Set Inputs Inputs Workflow Prep: Get Brand Kit D…" at bounding box center [296, 206] width 538 height 359
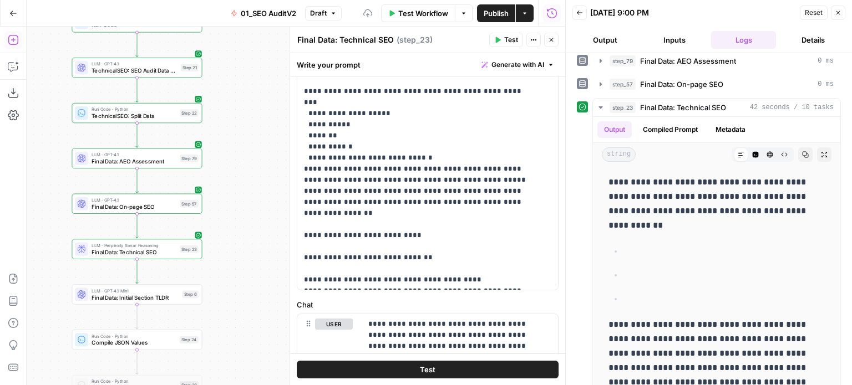
click at [177, 116] on div "Run Code · Python TechnicalSEO: Split Data Step 22 Copy step Delete step Add No…" at bounding box center [137, 113] width 124 height 14
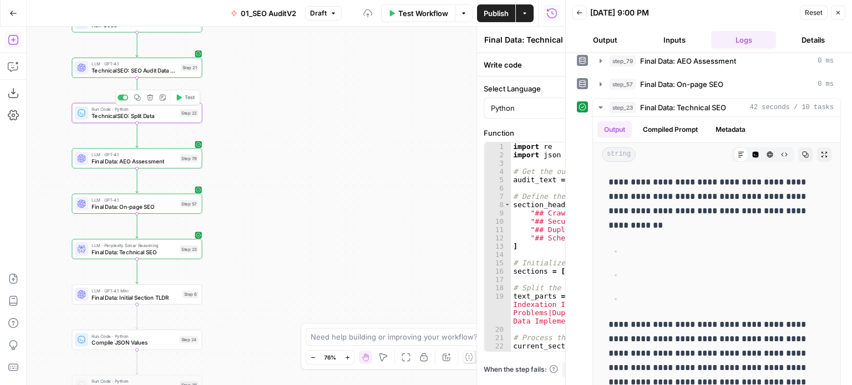
type textarea "TechnicalSEO: Split Data"
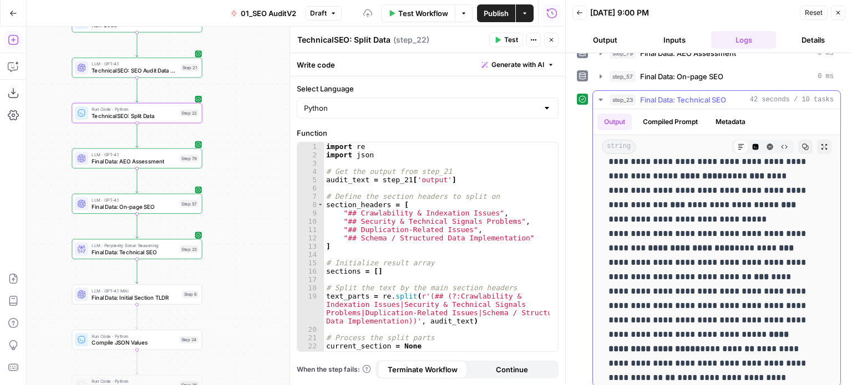
scroll to position [2304, 0]
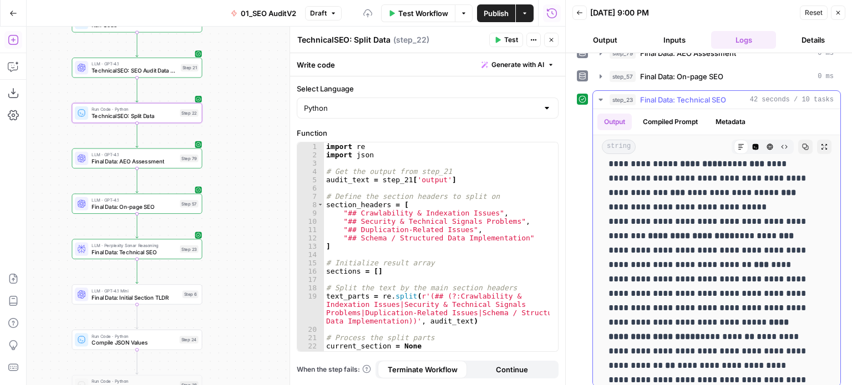
drag, startPoint x: 721, startPoint y: 223, endPoint x: 716, endPoint y: 262, distance: 39.1
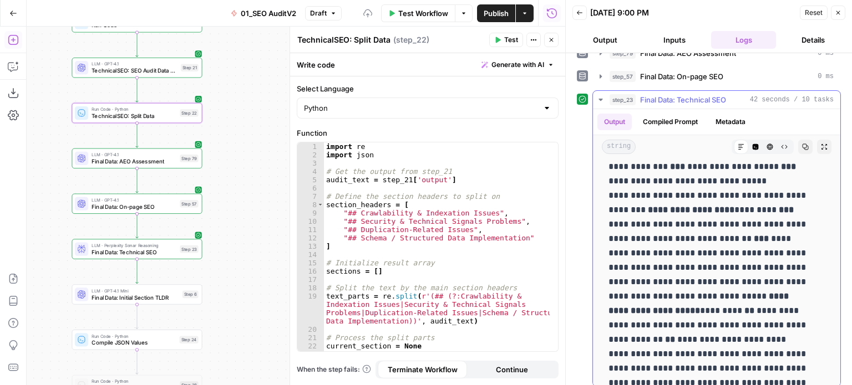
drag, startPoint x: 726, startPoint y: 236, endPoint x: 728, endPoint y: 277, distance: 41.6
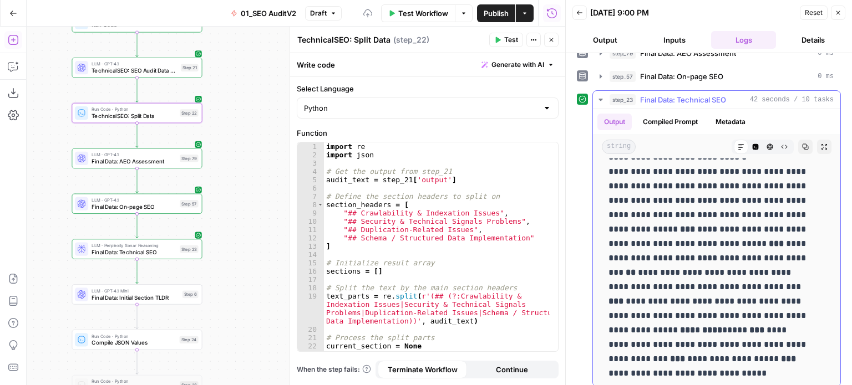
drag, startPoint x: 759, startPoint y: 251, endPoint x: 754, endPoint y: 181, distance: 70.6
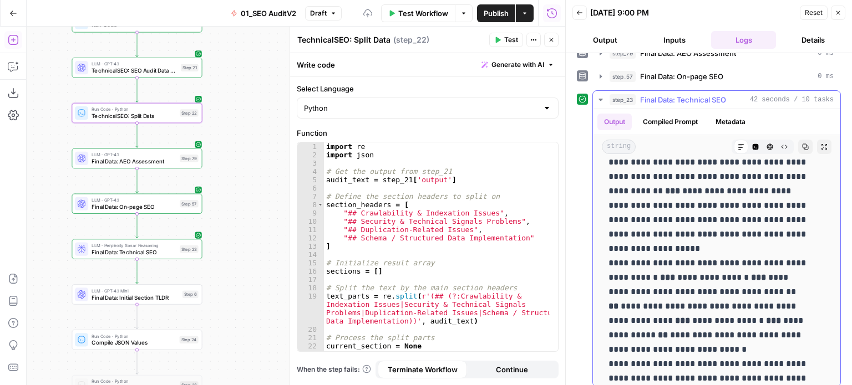
drag, startPoint x: 759, startPoint y: 258, endPoint x: 756, endPoint y: 188, distance: 70.5
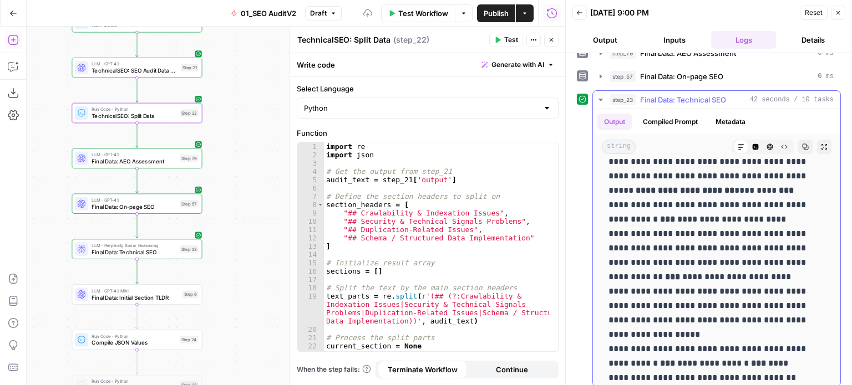
drag, startPoint x: 750, startPoint y: 237, endPoint x: 750, endPoint y: 217, distance: 20.0
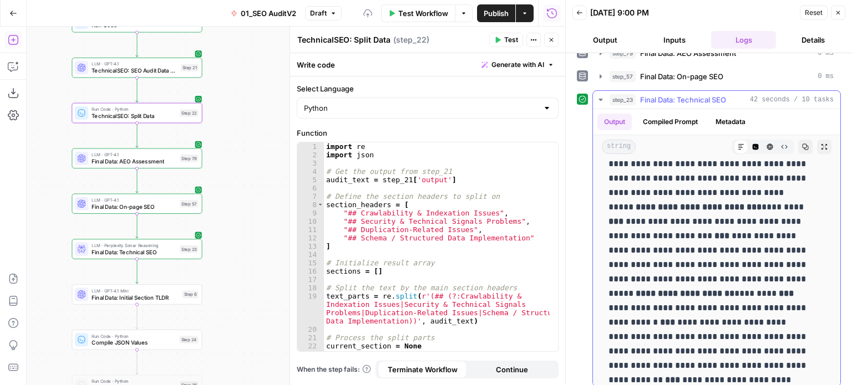
drag, startPoint x: 764, startPoint y: 271, endPoint x: 764, endPoint y: 215, distance: 56.6
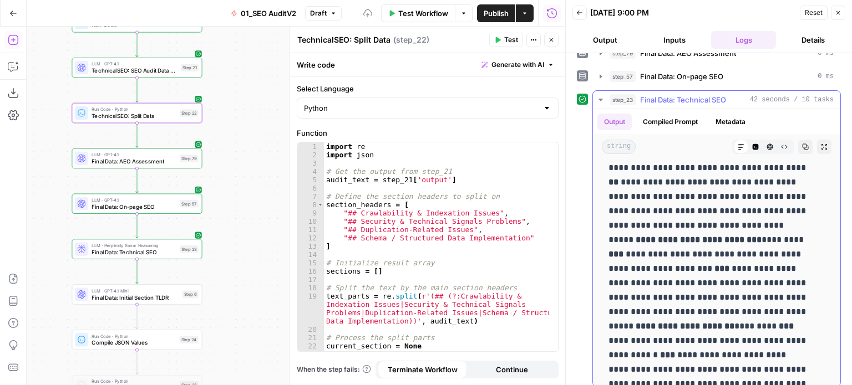
drag, startPoint x: 766, startPoint y: 268, endPoint x: 755, endPoint y: 218, distance: 51.0
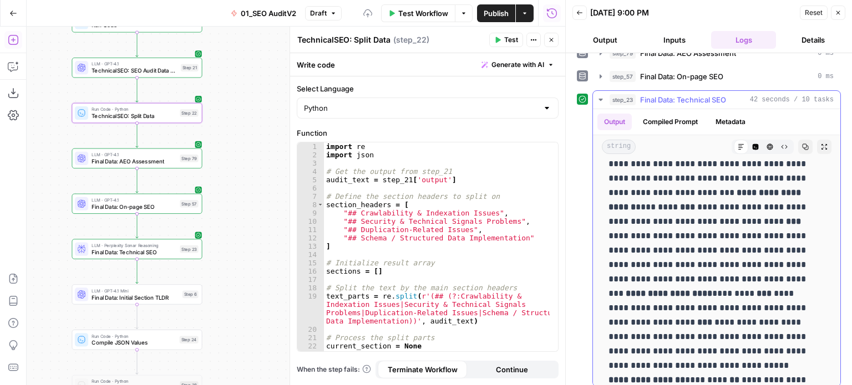
drag, startPoint x: 744, startPoint y: 247, endPoint x: 745, endPoint y: 210, distance: 36.6
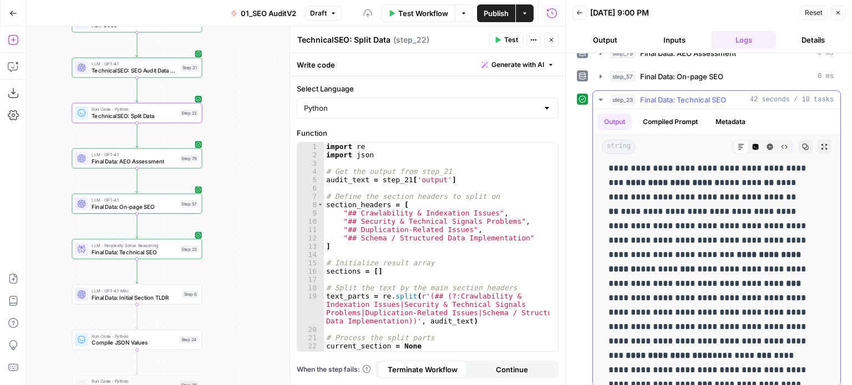
drag, startPoint x: 695, startPoint y: 243, endPoint x: 728, endPoint y: 299, distance: 64.7
copy p "**********"
click at [549, 39] on icon "button" at bounding box center [551, 40] width 7 height 7
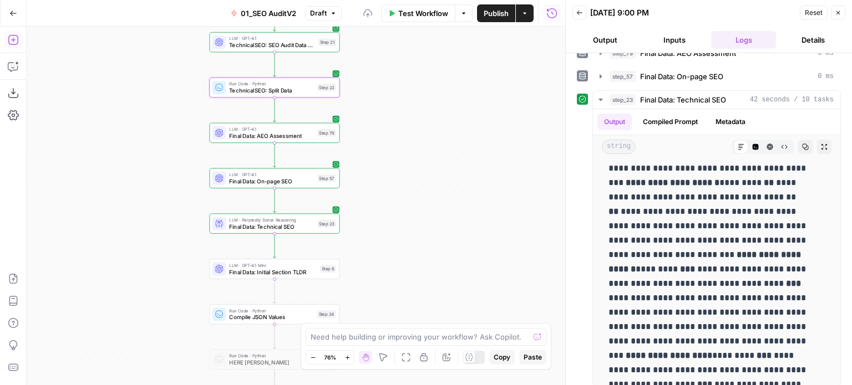
drag, startPoint x: 317, startPoint y: 246, endPoint x: 446, endPoint y: 233, distance: 129.8
click at [446, 233] on div "false false true true Workflow Set Inputs Inputs Workflow Prep: Get Brand Kit D…" at bounding box center [296, 206] width 538 height 359
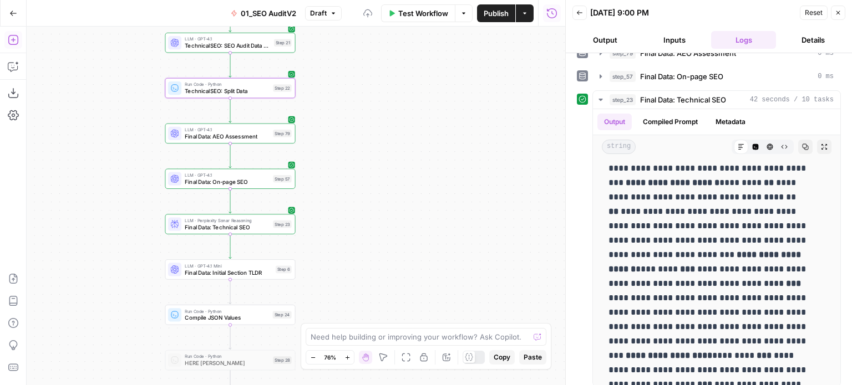
drag, startPoint x: 394, startPoint y: 228, endPoint x: 365, endPoint y: 222, distance: 29.1
click at [392, 228] on div "false false true true Workflow Set Inputs Inputs Workflow Prep: Get Brand Kit D…" at bounding box center [296, 206] width 538 height 359
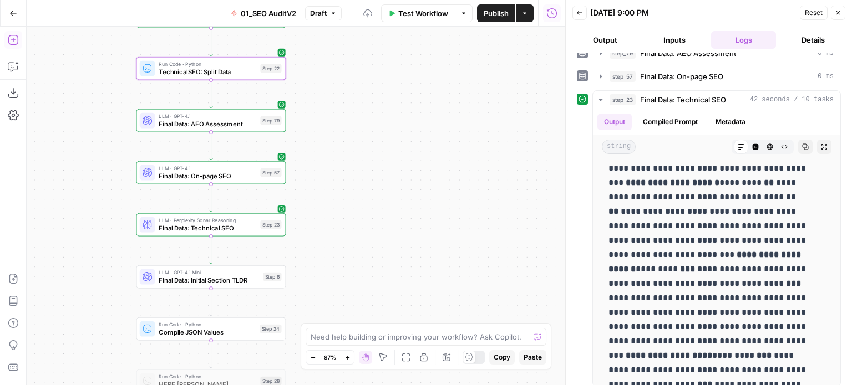
click at [241, 230] on span "Final Data: Technical SEO" at bounding box center [208, 227] width 98 height 9
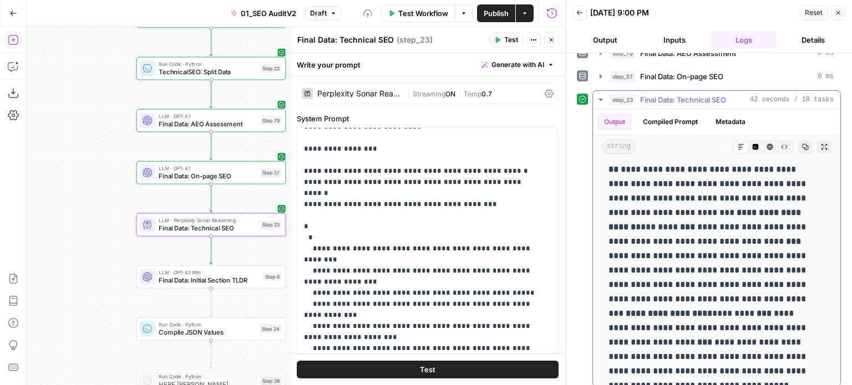
scroll to position [1709, 0]
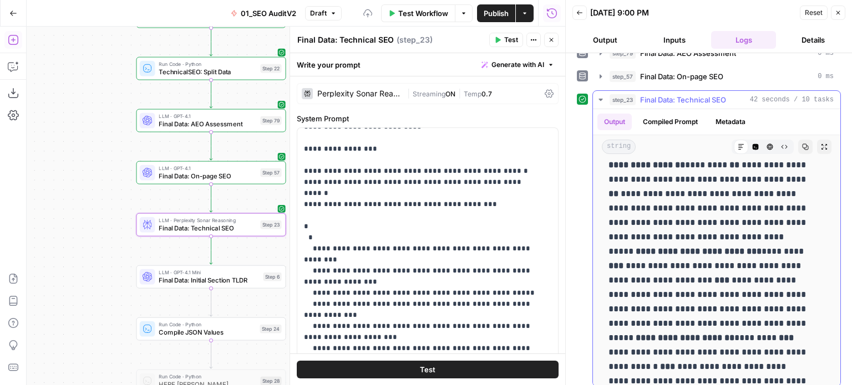
drag, startPoint x: 822, startPoint y: 240, endPoint x: 821, endPoint y: 279, distance: 39.4
click at [821, 279] on div "**********" at bounding box center [716, 266] width 247 height 3635
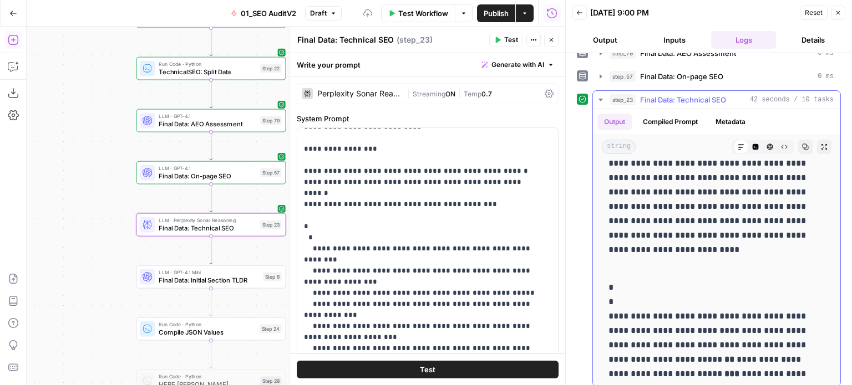
scroll to position [1100, 0]
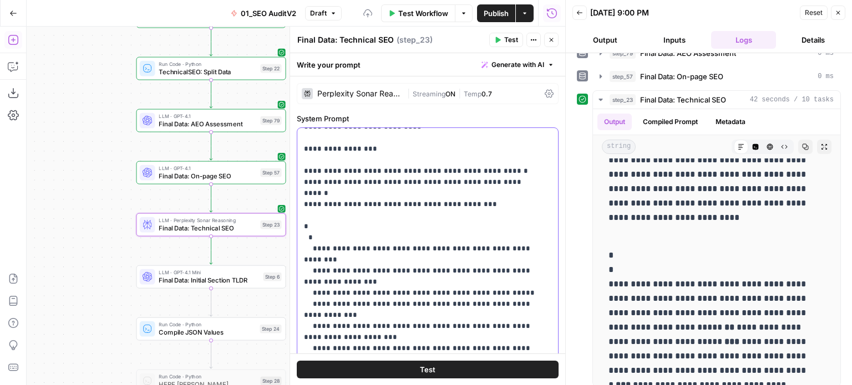
click at [500, 66] on span "Generate with AI" at bounding box center [517, 65] width 53 height 10
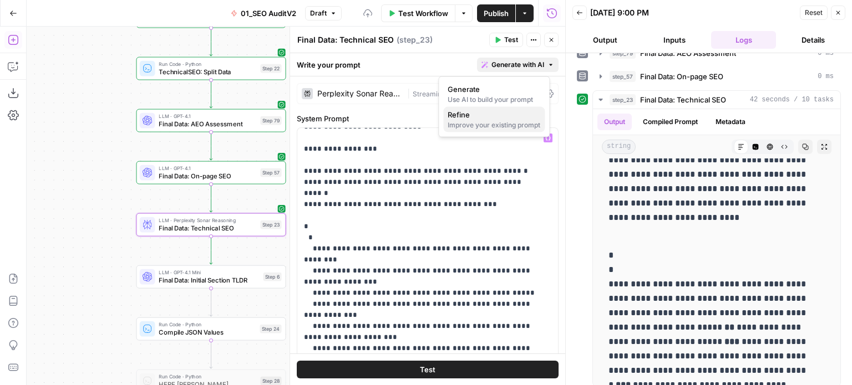
click at [484, 121] on div "Improve your existing prompt" at bounding box center [494, 125] width 93 height 10
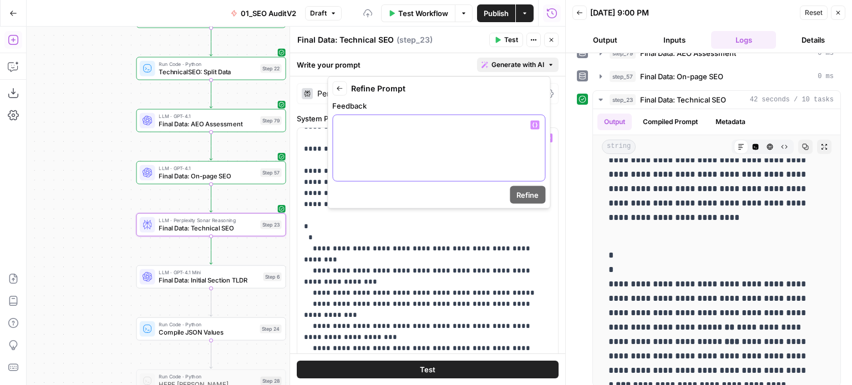
click at [454, 175] on div at bounding box center [439, 148] width 212 height 66
click at [333, 85] on button "Back" at bounding box center [339, 89] width 14 height 14
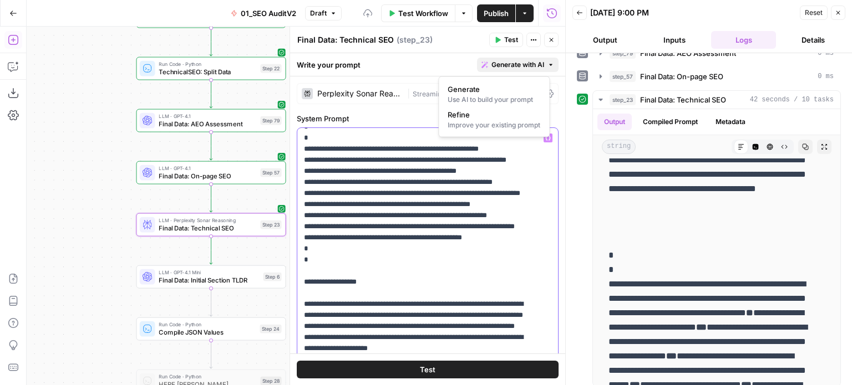
click at [835, 17] on button "Close" at bounding box center [838, 13] width 14 height 14
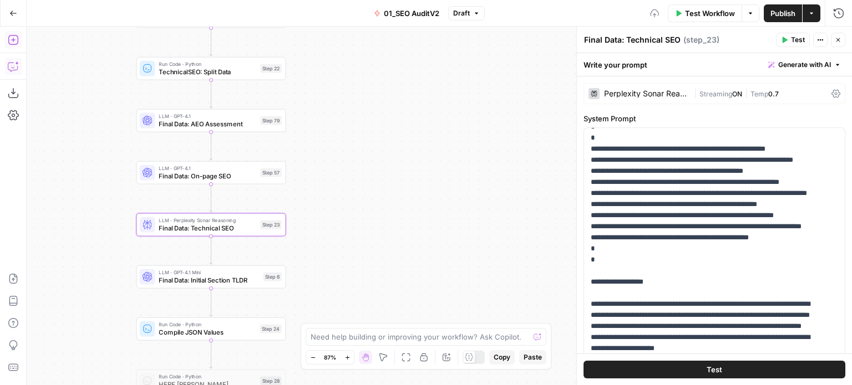
click at [14, 66] on icon "button" at bounding box center [13, 66] width 11 height 11
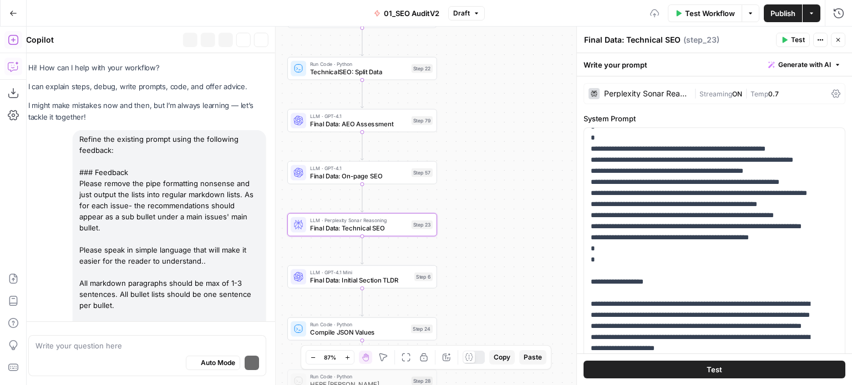
scroll to position [1491, 0]
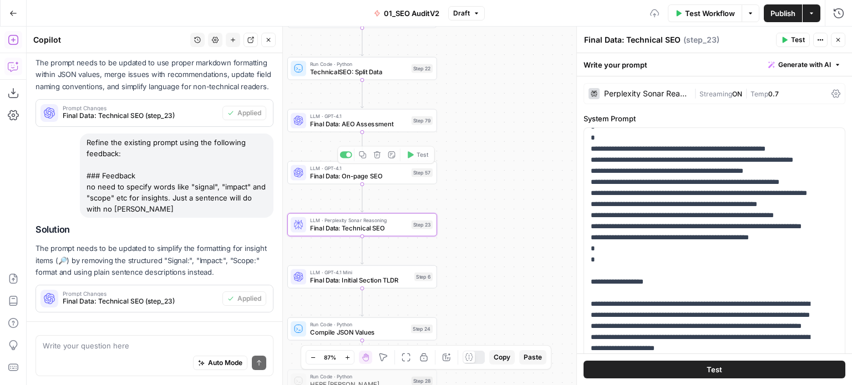
click at [548, 186] on div "false false true true Workflow Set Inputs Inputs Workflow Prep: Get Brand Kit D…" at bounding box center [439, 206] width 825 height 359
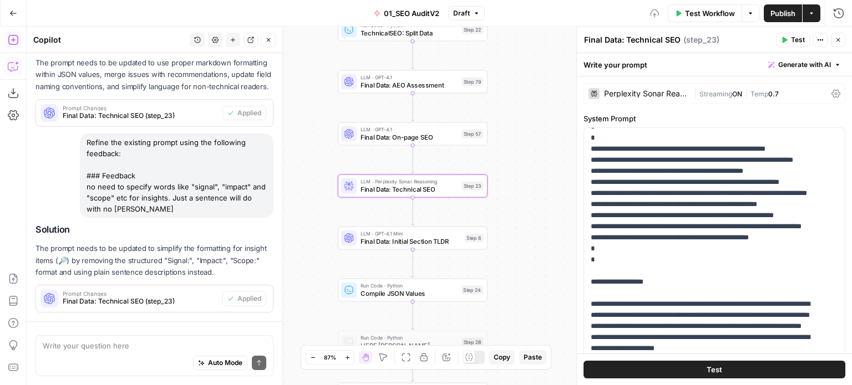
click at [136, 337] on div "Write your question here Auto Mode Send" at bounding box center [154, 355] width 238 height 41
click at [126, 348] on textarea at bounding box center [154, 345] width 223 height 11
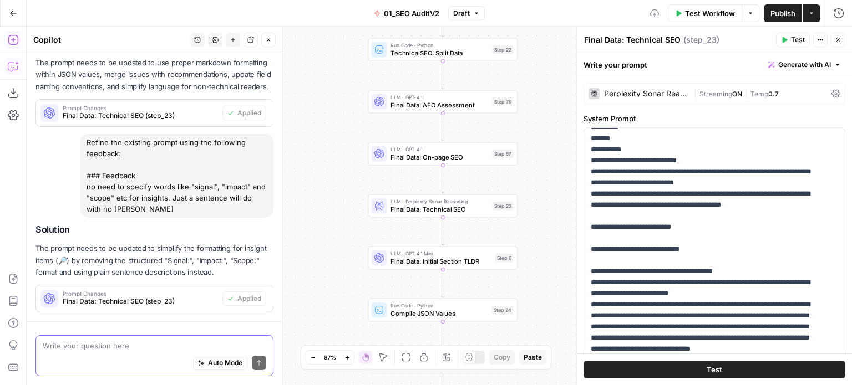
scroll to position [1331, 0]
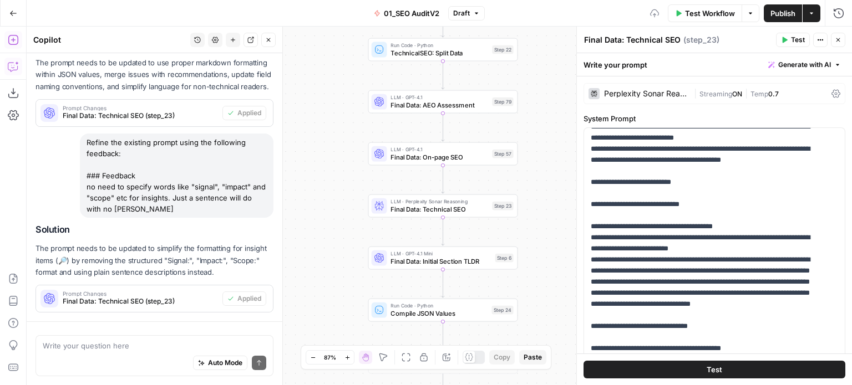
click at [268, 43] on icon "button" at bounding box center [268, 40] width 7 height 7
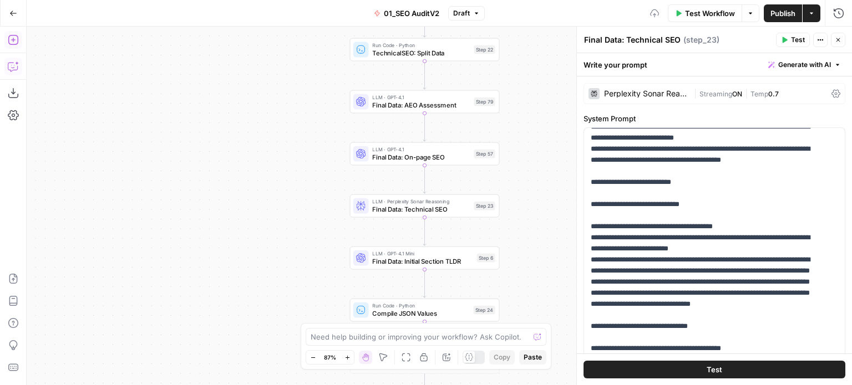
drag, startPoint x: 231, startPoint y: 187, endPoint x: 155, endPoint y: 141, distance: 88.4
click at [155, 141] on div "false false true true Workflow Set Inputs Inputs Workflow Prep: Get Brand Kit D…" at bounding box center [439, 206] width 825 height 359
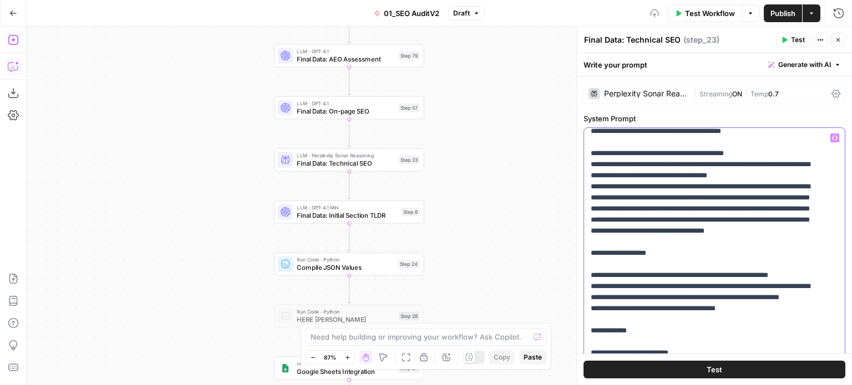
scroll to position [1664, 0]
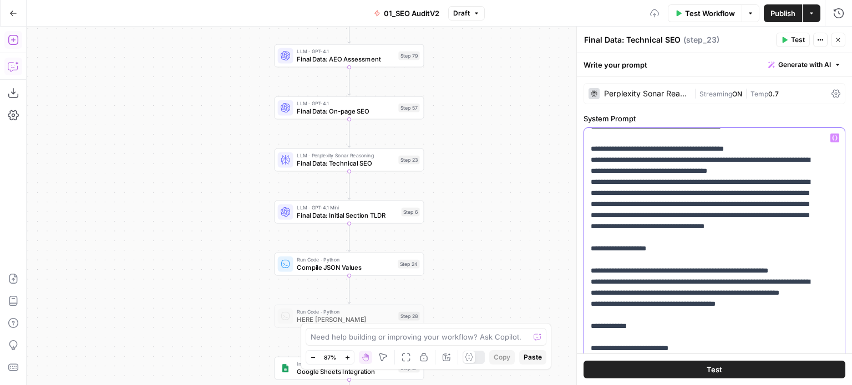
type input "signal"
click at [800, 110] on icon "button" at bounding box center [800, 113] width 6 height 6
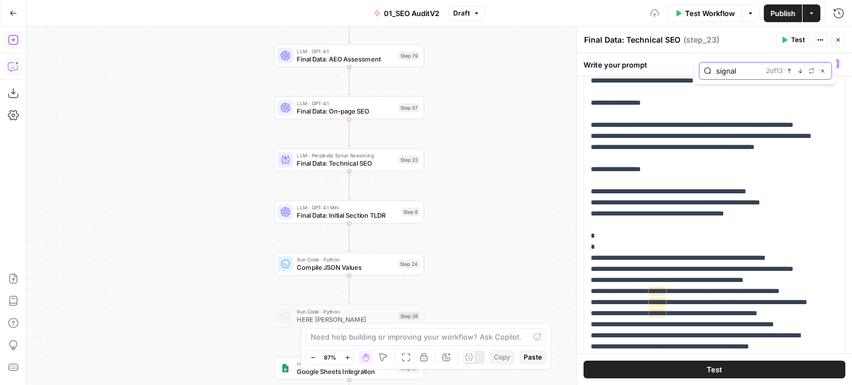
click at [797, 70] on icon "button" at bounding box center [800, 71] width 6 height 6
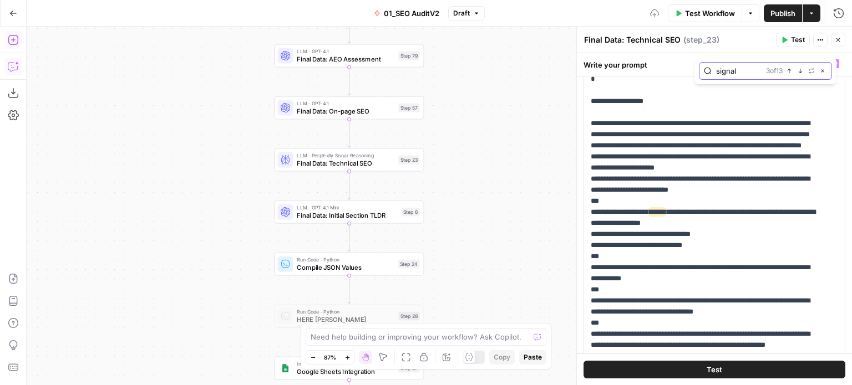
scroll to position [615, 0]
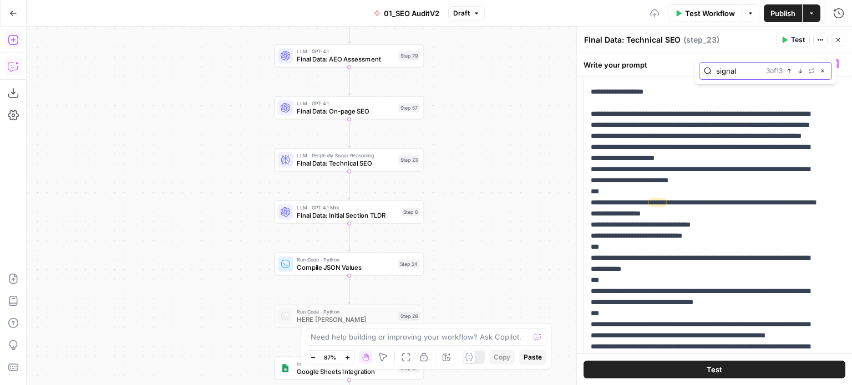
click at [797, 70] on icon "button" at bounding box center [800, 71] width 6 height 6
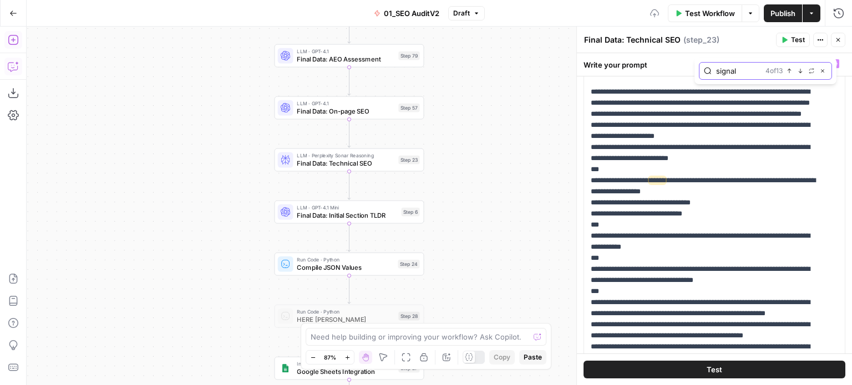
click at [797, 70] on icon "button" at bounding box center [800, 71] width 6 height 6
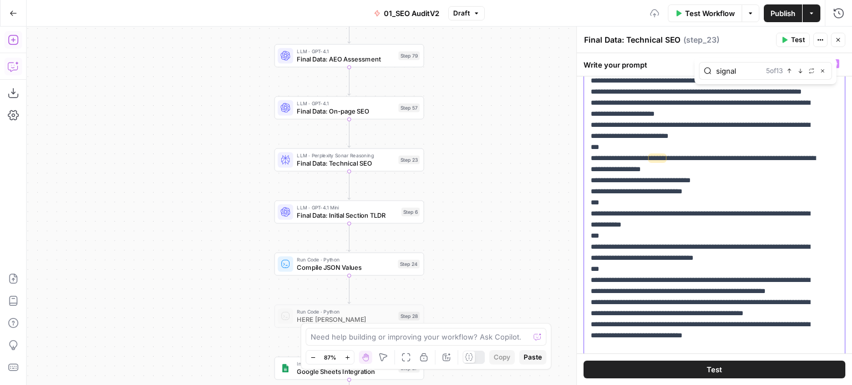
click at [665, 162] on span "******" at bounding box center [657, 158] width 17 height 7
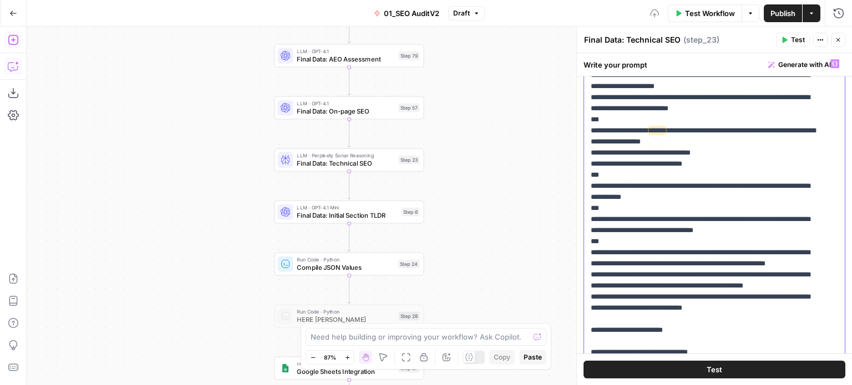
scroll to position [708, 0]
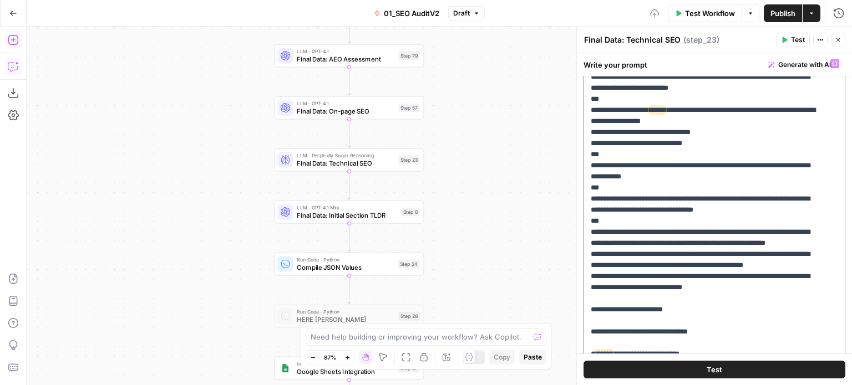
drag, startPoint x: 736, startPoint y: 263, endPoint x: 734, endPoint y: 301, distance: 37.7
drag, startPoint x: 664, startPoint y: 297, endPoint x: 690, endPoint y: 308, distance: 27.8
copy p "*********"
drag, startPoint x: 704, startPoint y: 246, endPoint x: 703, endPoint y: 255, distance: 9.5
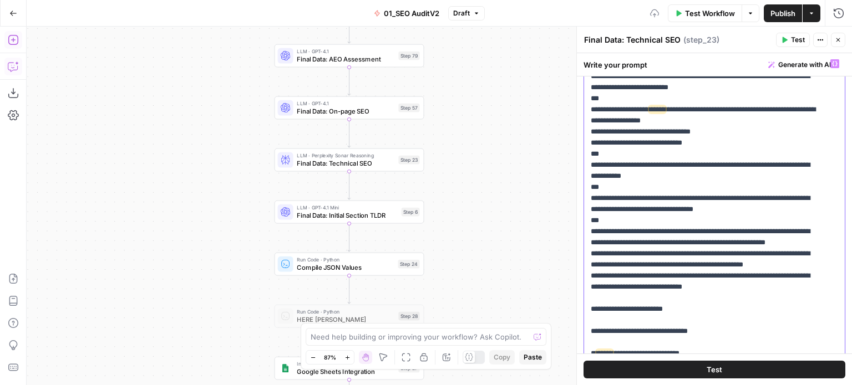
click at [665, 113] on span "******" at bounding box center [657, 109] width 17 height 7
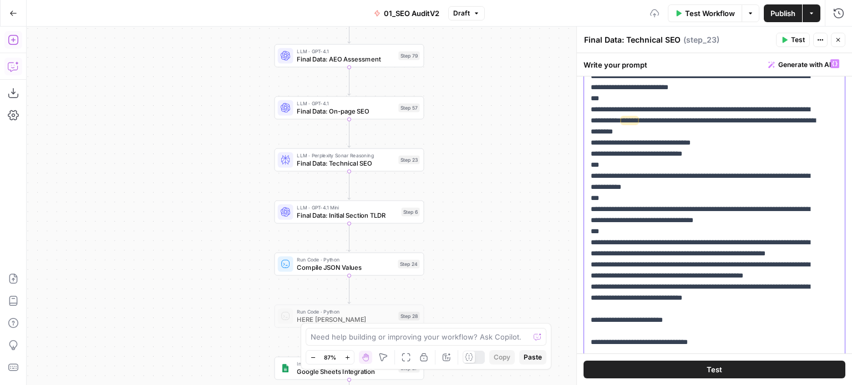
click at [638, 124] on span "******" at bounding box center [629, 120] width 17 height 7
drag, startPoint x: 714, startPoint y: 252, endPoint x: 746, endPoint y: 254, distance: 32.8
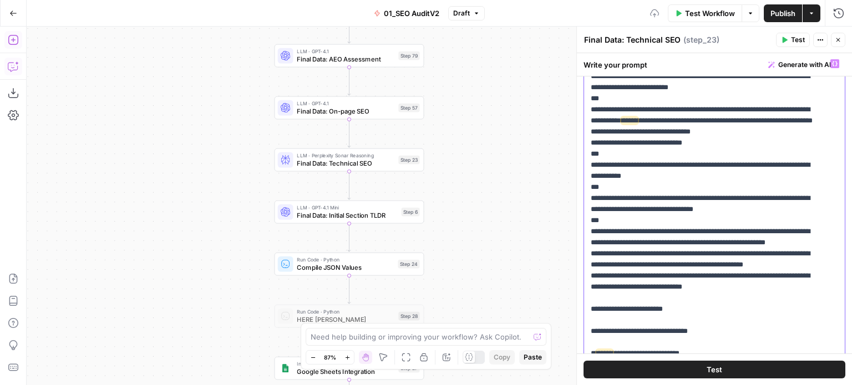
drag, startPoint x: 739, startPoint y: 251, endPoint x: 794, endPoint y: 255, distance: 55.6
drag, startPoint x: 761, startPoint y: 253, endPoint x: 591, endPoint y: 262, distance: 170.5
drag, startPoint x: 628, startPoint y: 265, endPoint x: 622, endPoint y: 264, distance: 6.1
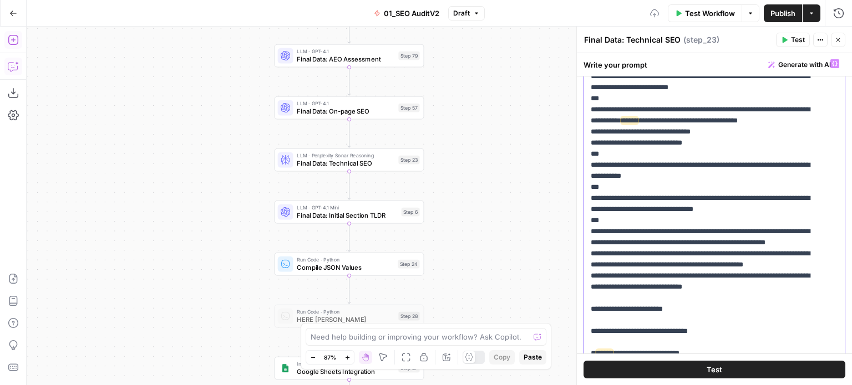
drag, startPoint x: 639, startPoint y: 263, endPoint x: 796, endPoint y: 253, distance: 156.7
click at [638, 124] on span "******" at bounding box center [629, 120] width 17 height 7
drag, startPoint x: 674, startPoint y: 199, endPoint x: 652, endPoint y: 199, distance: 22.7
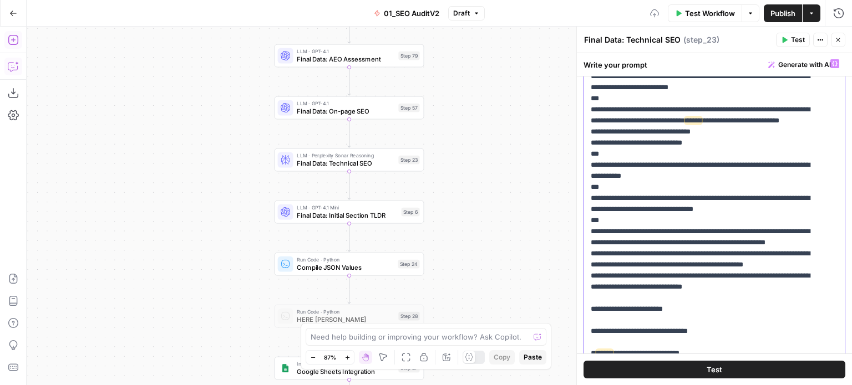
drag, startPoint x: 803, startPoint y: 187, endPoint x: 744, endPoint y: 192, distance: 59.0
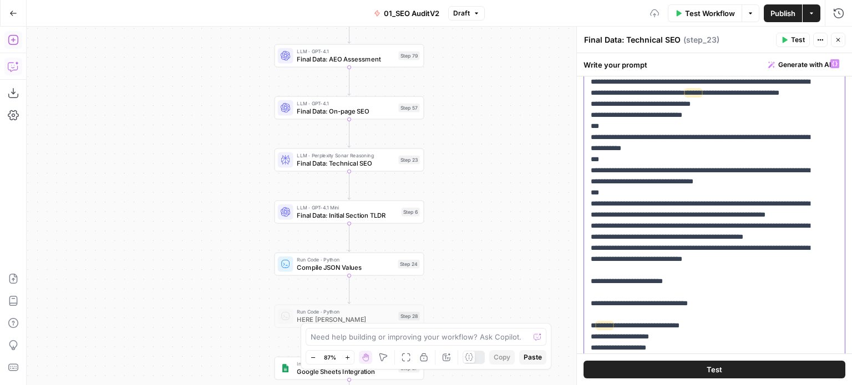
scroll to position [735, 0]
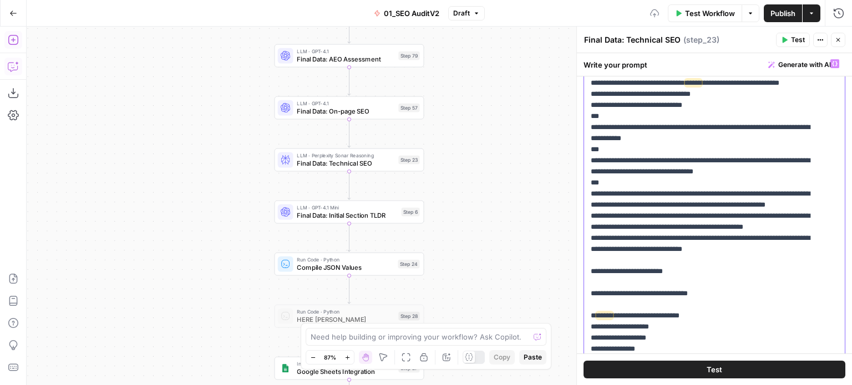
drag, startPoint x: 695, startPoint y: 179, endPoint x: 685, endPoint y: 207, distance: 30.7
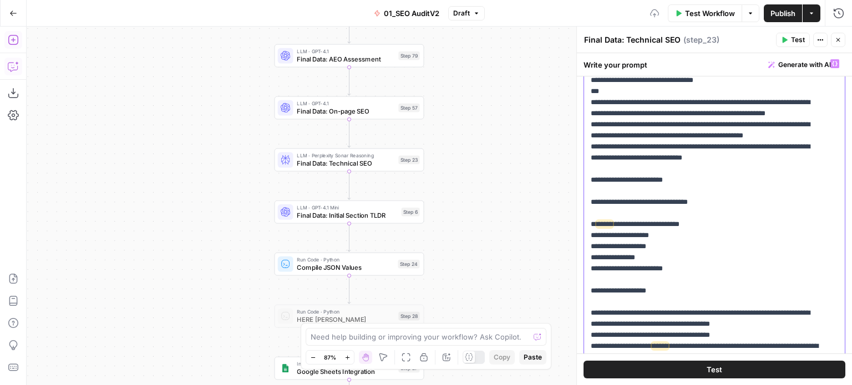
drag, startPoint x: 703, startPoint y: 184, endPoint x: 692, endPoint y: 257, distance: 73.4
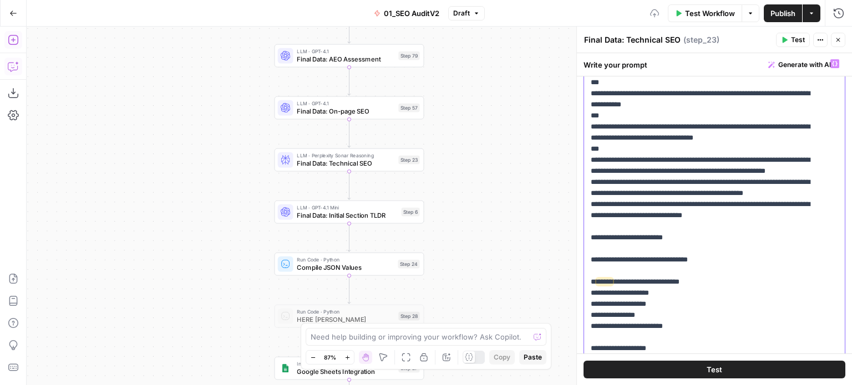
drag, startPoint x: 714, startPoint y: 194, endPoint x: 715, endPoint y: 178, distance: 16.1
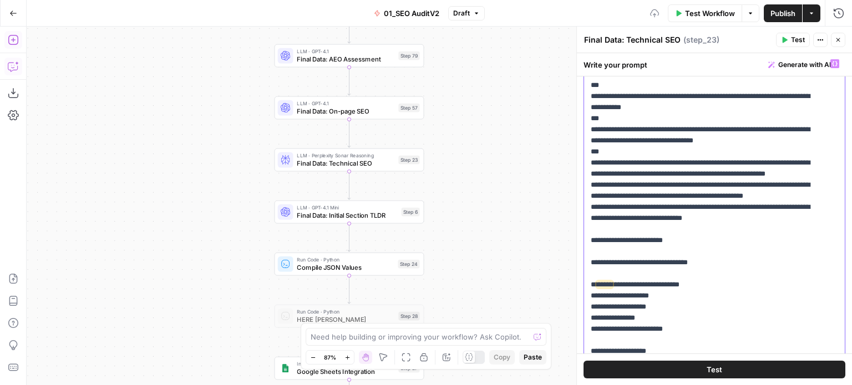
drag, startPoint x: 672, startPoint y: 195, endPoint x: 589, endPoint y: 175, distance: 84.9
click at [589, 175] on div "**********" at bounding box center [710, 280] width 252 height 452
copy p "**********"
click at [791, 64] on span "Generate with AI" at bounding box center [804, 65] width 53 height 10
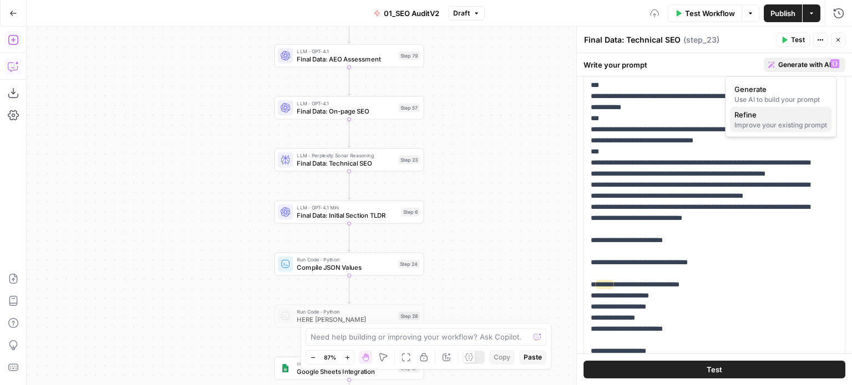
click at [776, 119] on span "Refine" at bounding box center [778, 114] width 88 height 11
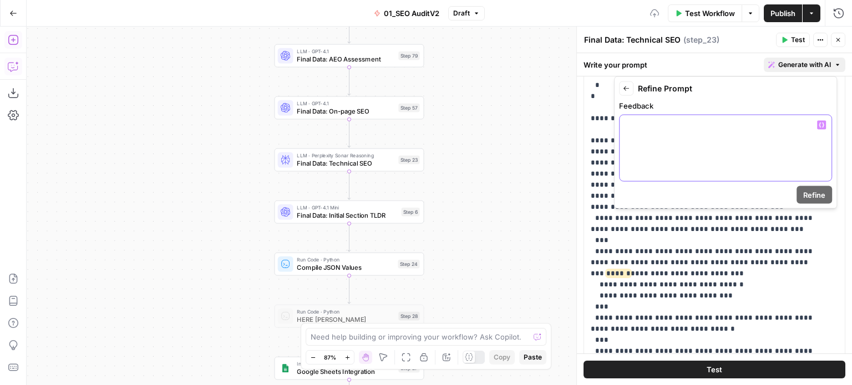
click at [667, 164] on div at bounding box center [725, 148] width 212 height 66
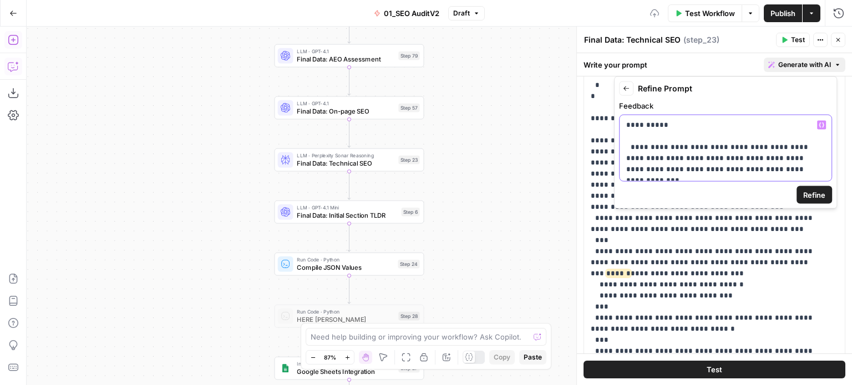
click at [658, 128] on p "**********" at bounding box center [725, 147] width 199 height 55
click at [821, 204] on div "**********" at bounding box center [725, 143] width 223 height 133
click at [821, 196] on span "Refine" at bounding box center [814, 195] width 22 height 11
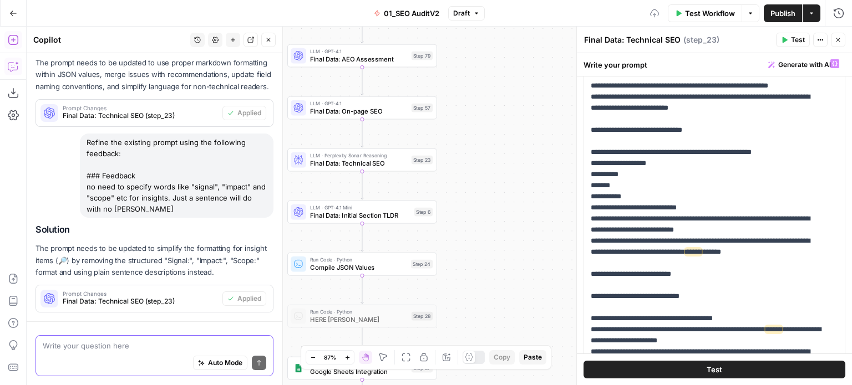
scroll to position [1165, 0]
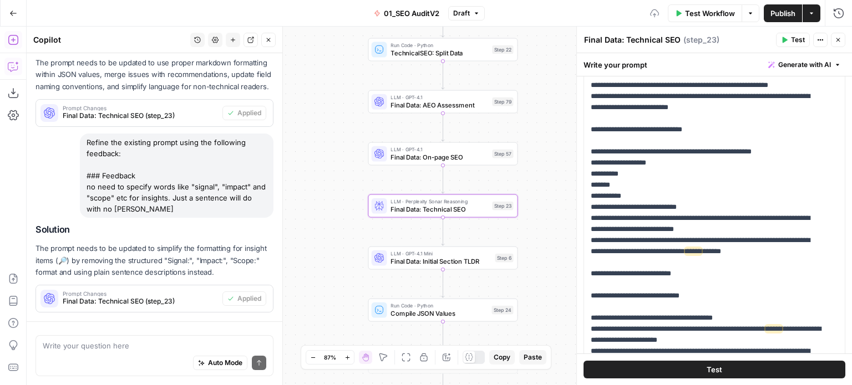
click at [141, 290] on div "Prompt Changes Final Data: Technical SEO (step_23)" at bounding box center [129, 299] width 186 height 27
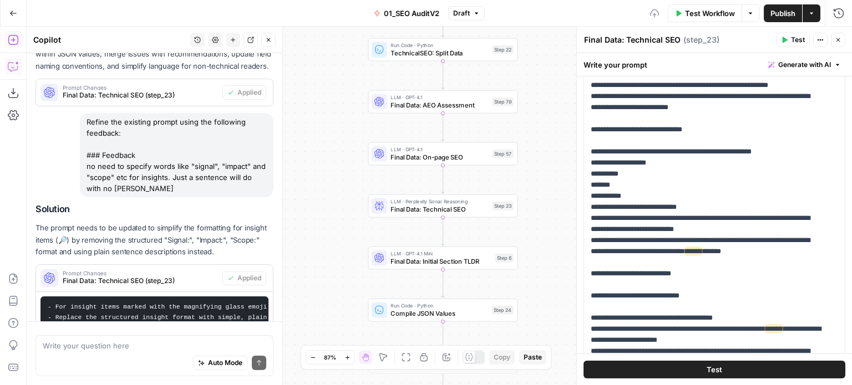
scroll to position [1574, 0]
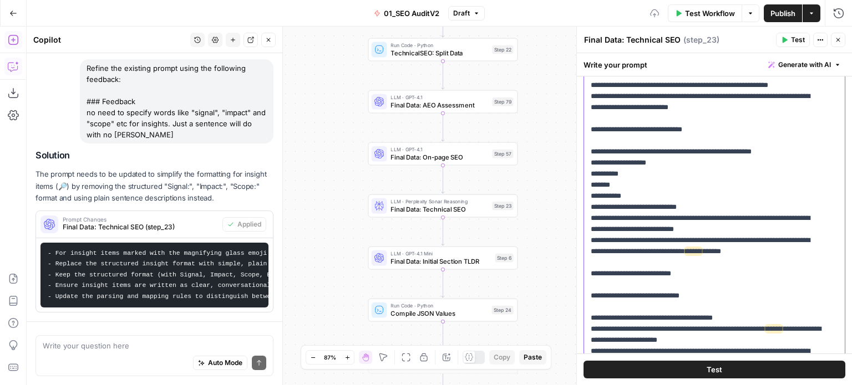
click at [713, 219] on p "**********" at bounding box center [706, 7] width 231 height 2229
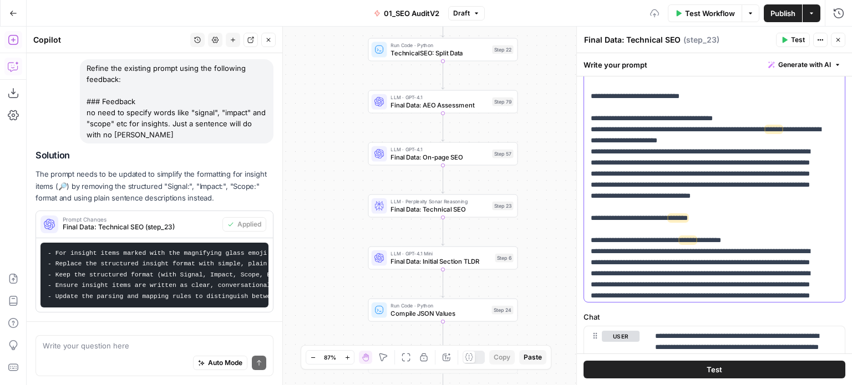
scroll to position [1156, 0]
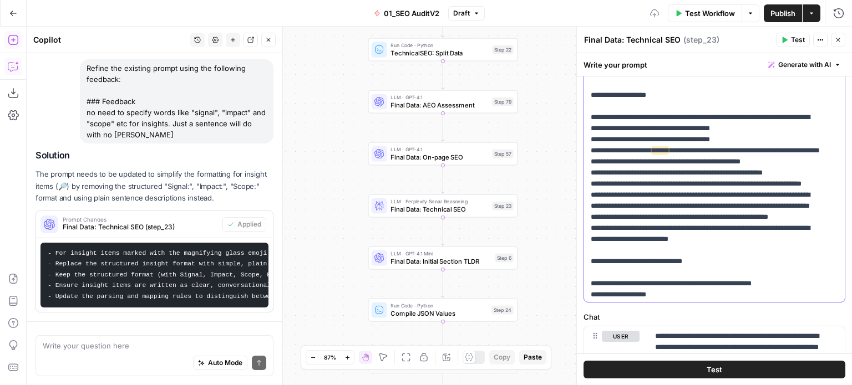
drag, startPoint x: 711, startPoint y: 282, endPoint x: 695, endPoint y: 201, distance: 83.1
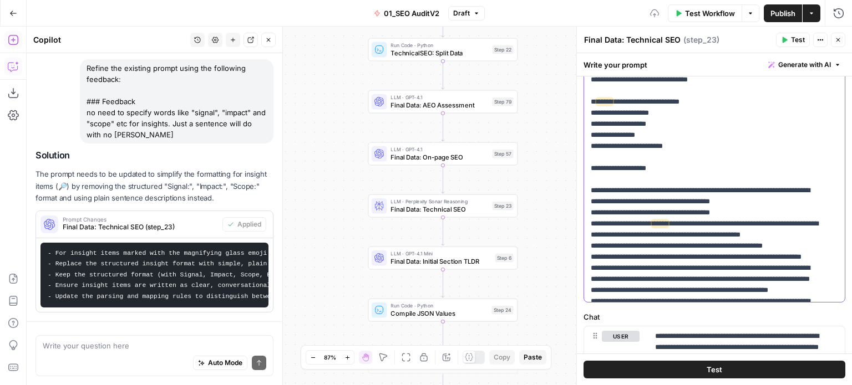
drag, startPoint x: 686, startPoint y: 199, endPoint x: 683, endPoint y: 172, distance: 27.3
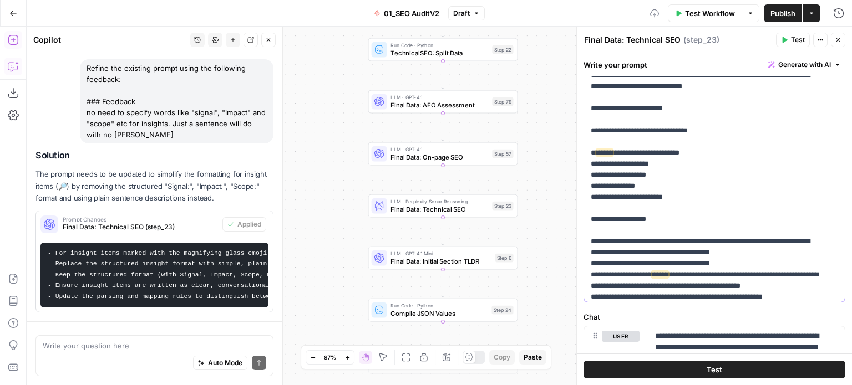
drag, startPoint x: 682, startPoint y: 231, endPoint x: 683, endPoint y: 186, distance: 45.5
click at [683, 186] on p "**********" at bounding box center [706, 263] width 231 height 2229
click at [684, 158] on p "**********" at bounding box center [706, 263] width 231 height 2229
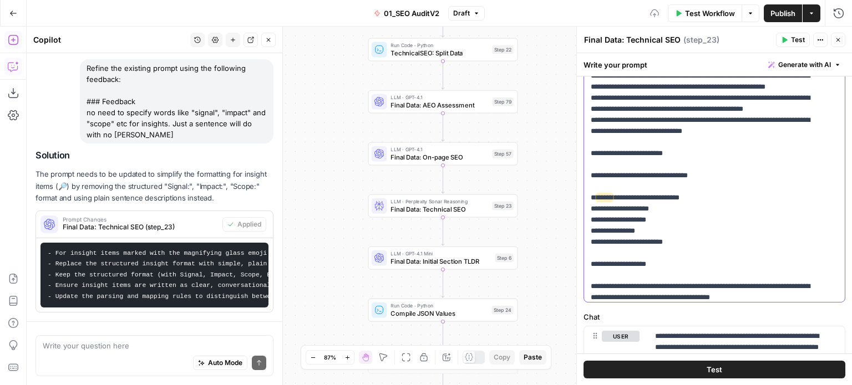
drag, startPoint x: 728, startPoint y: 175, endPoint x: 728, endPoint y: 154, distance: 21.1
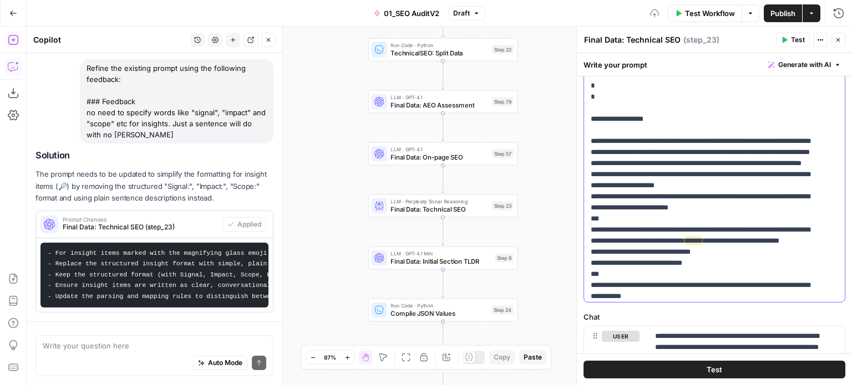
drag, startPoint x: 728, startPoint y: 223, endPoint x: 728, endPoint y: 141, distance: 82.6
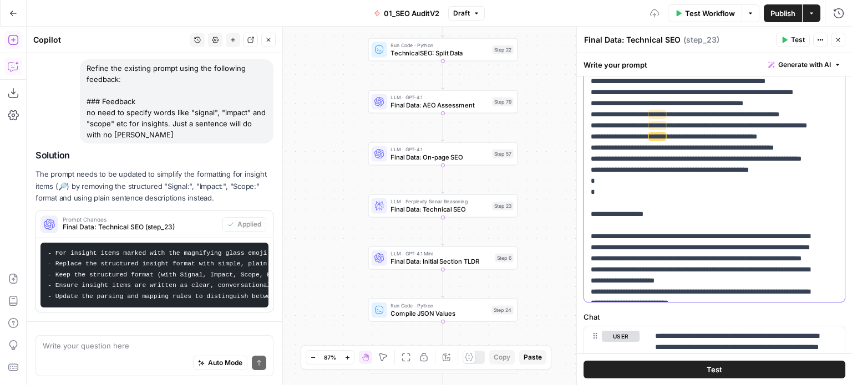
drag, startPoint x: 729, startPoint y: 225, endPoint x: 723, endPoint y: 172, distance: 52.5
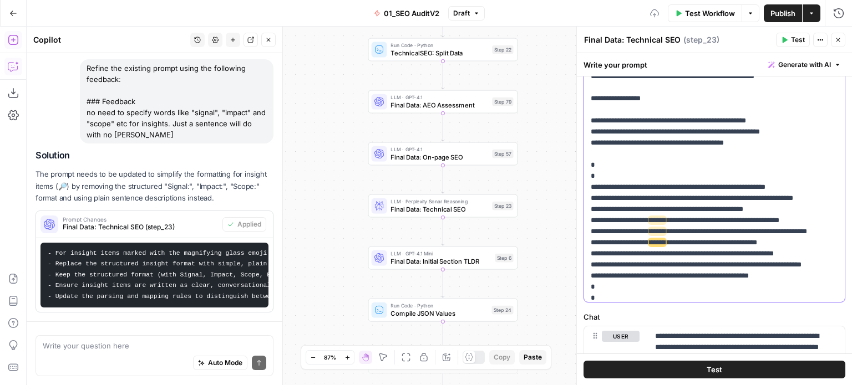
drag, startPoint x: 716, startPoint y: 193, endPoint x: 714, endPoint y: 134, distance: 59.4
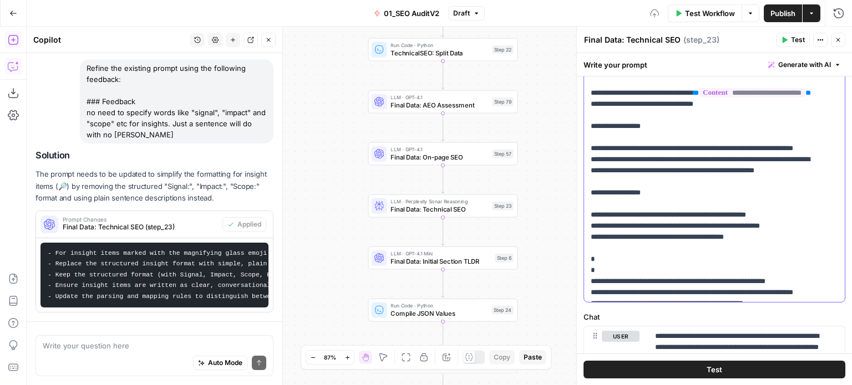
scroll to position [0, 0]
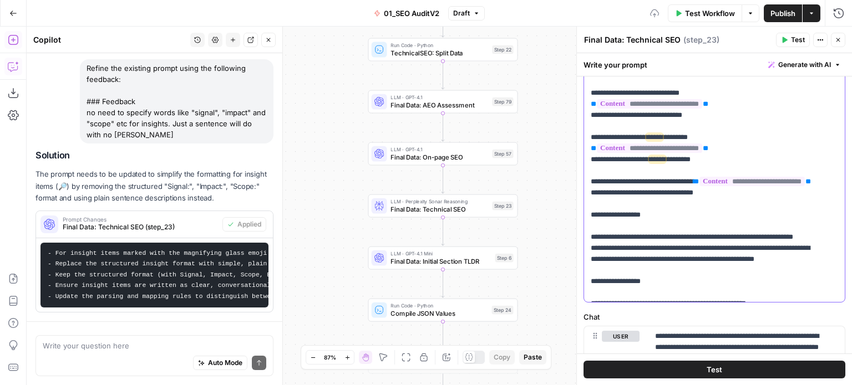
drag, startPoint x: 722, startPoint y: 217, endPoint x: 720, endPoint y: 125, distance: 91.5
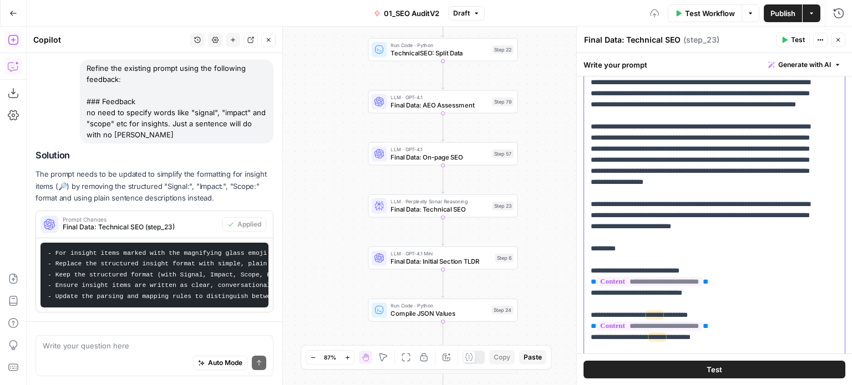
drag, startPoint x: 736, startPoint y: 198, endPoint x: 738, endPoint y: 100, distance: 98.2
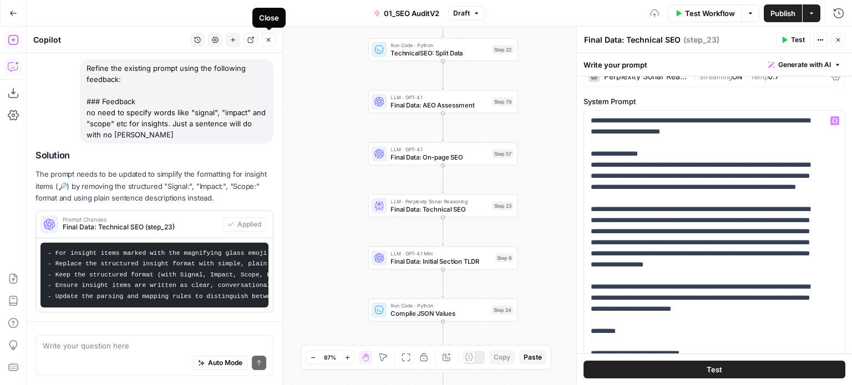
click at [268, 42] on icon "button" at bounding box center [268, 40] width 7 height 7
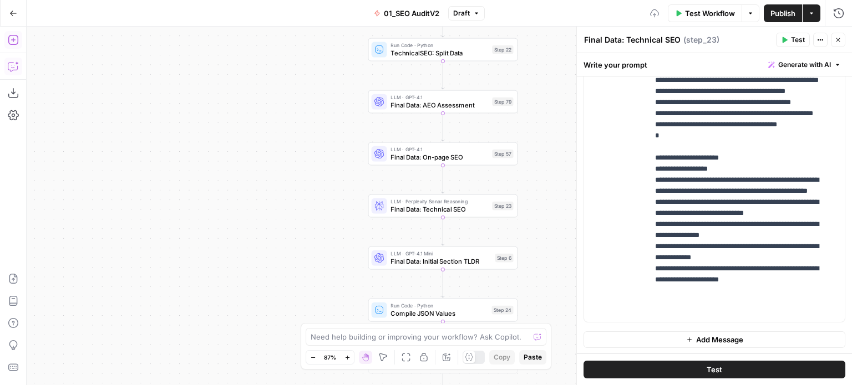
scroll to position [307, 0]
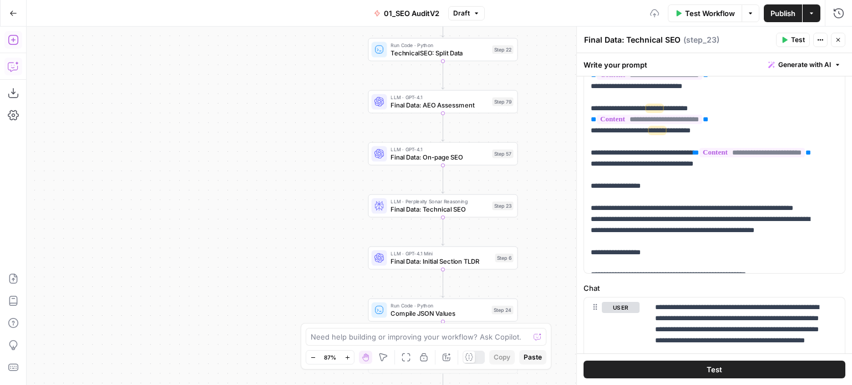
click at [792, 38] on span "Test" at bounding box center [798, 40] width 14 height 10
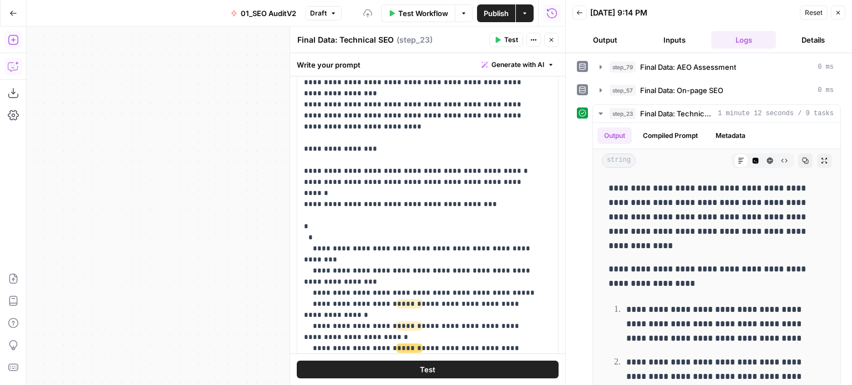
scroll to position [610, 0]
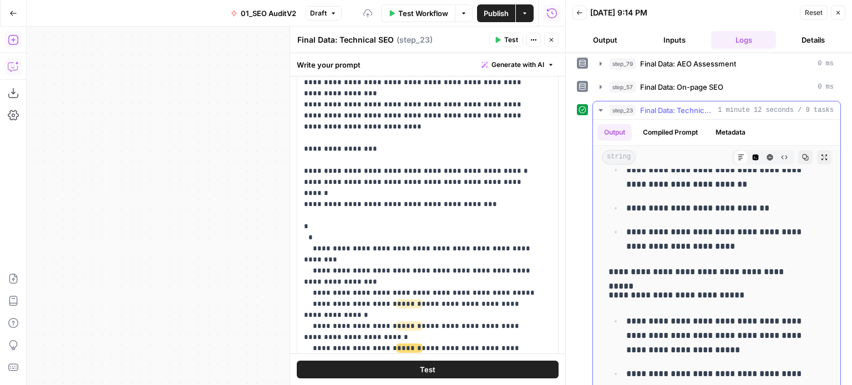
drag, startPoint x: 692, startPoint y: 237, endPoint x: 685, endPoint y: 304, distance: 67.4
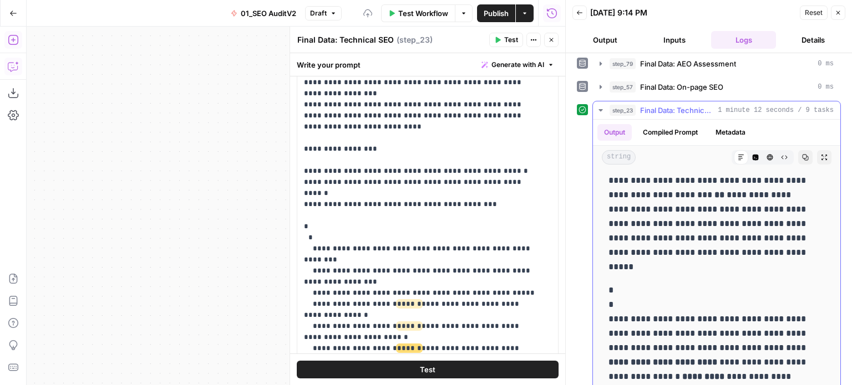
drag, startPoint x: 697, startPoint y: 224, endPoint x: 665, endPoint y: 389, distance: 167.6
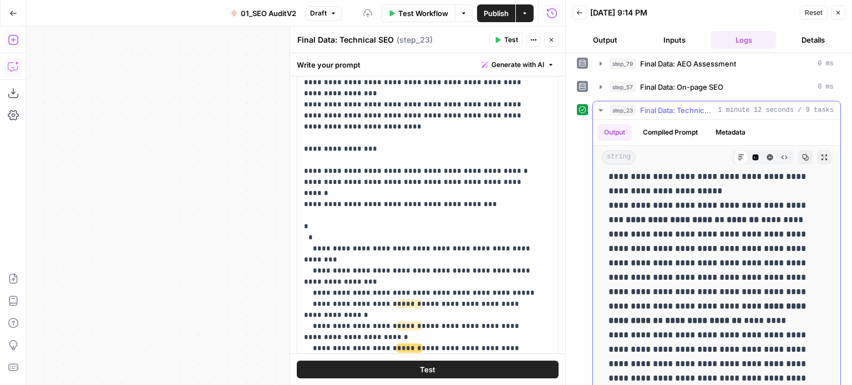
drag, startPoint x: 692, startPoint y: 238, endPoint x: 662, endPoint y: 349, distance: 114.2
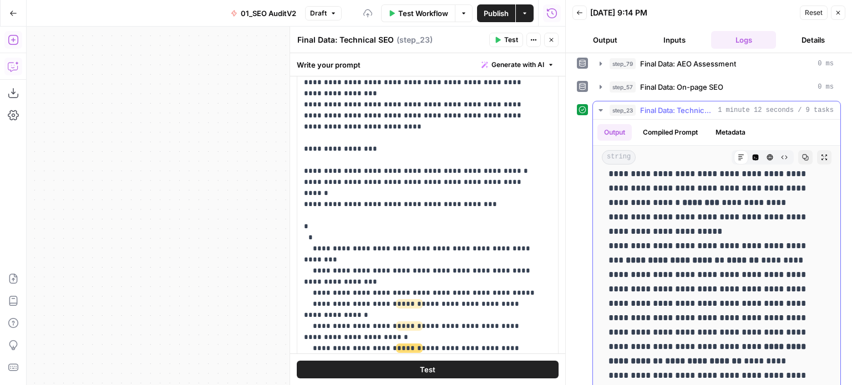
drag, startPoint x: 679, startPoint y: 312, endPoint x: 665, endPoint y: 215, distance: 98.6
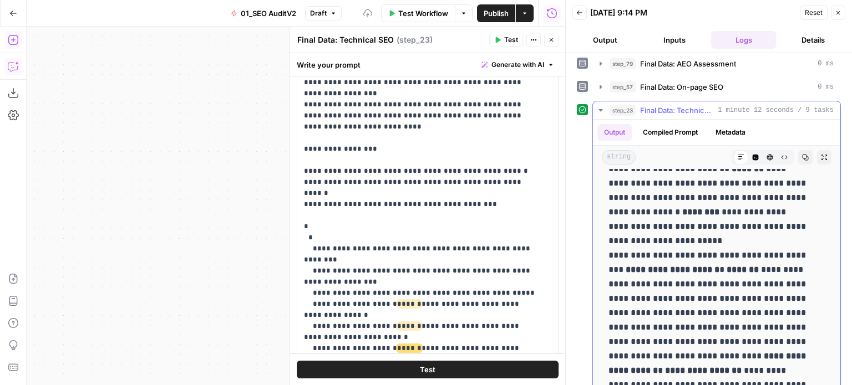
drag, startPoint x: 694, startPoint y: 221, endPoint x: 688, endPoint y: 273, distance: 53.1
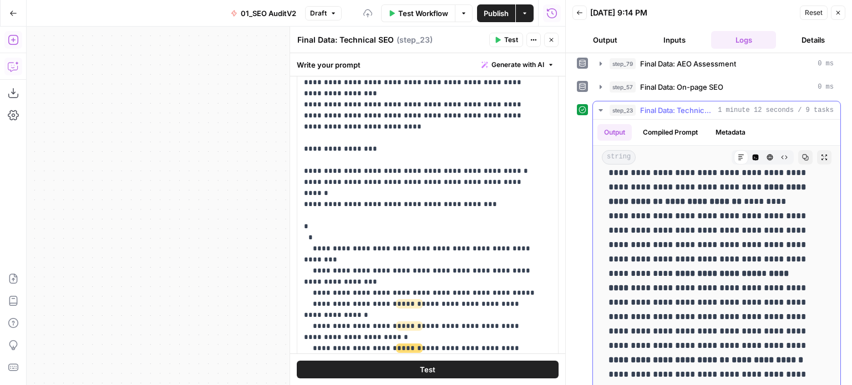
drag, startPoint x: 692, startPoint y: 233, endPoint x: 688, endPoint y: 295, distance: 62.3
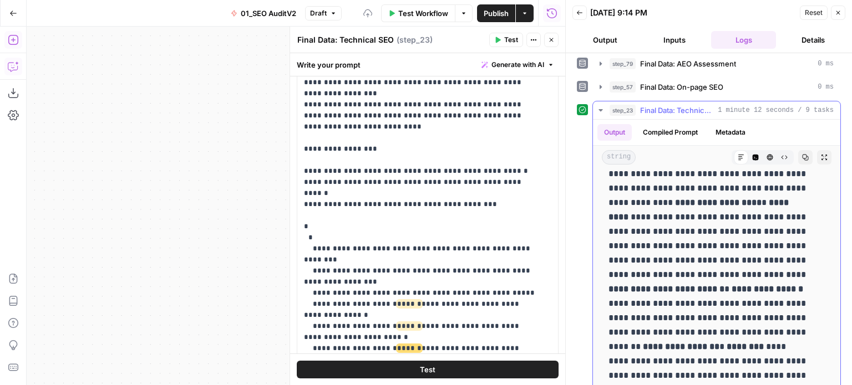
drag, startPoint x: 697, startPoint y: 243, endPoint x: 700, endPoint y: 314, distance: 71.1
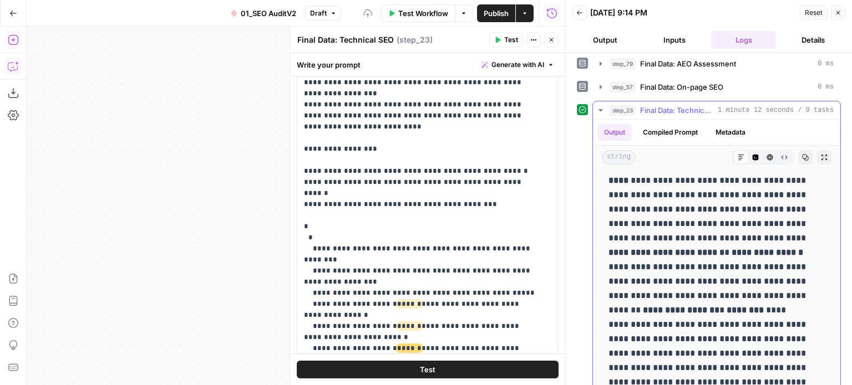
scroll to position [1385, 0]
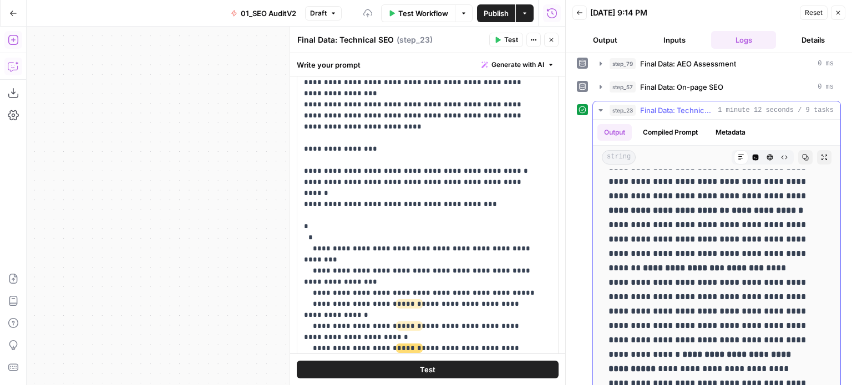
drag, startPoint x: 701, startPoint y: 262, endPoint x: 698, endPoint y: 315, distance: 53.3
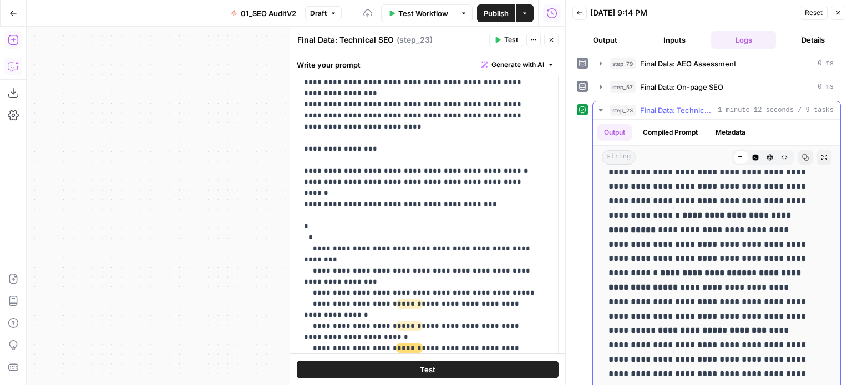
drag, startPoint x: 705, startPoint y: 277, endPoint x: 710, endPoint y: 348, distance: 71.1
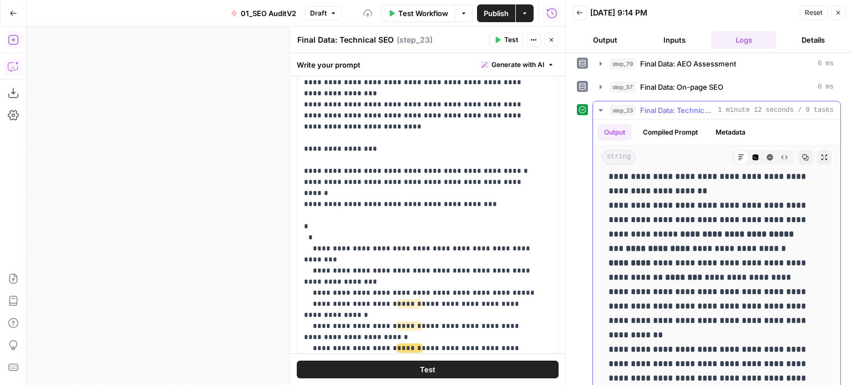
drag, startPoint x: 692, startPoint y: 255, endPoint x: 694, endPoint y: 407, distance: 152.0
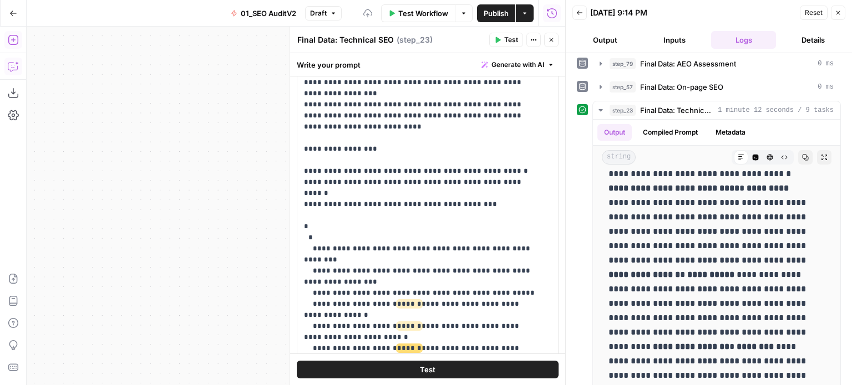
drag, startPoint x: 687, startPoint y: 284, endPoint x: 684, endPoint y: 394, distance: 109.3
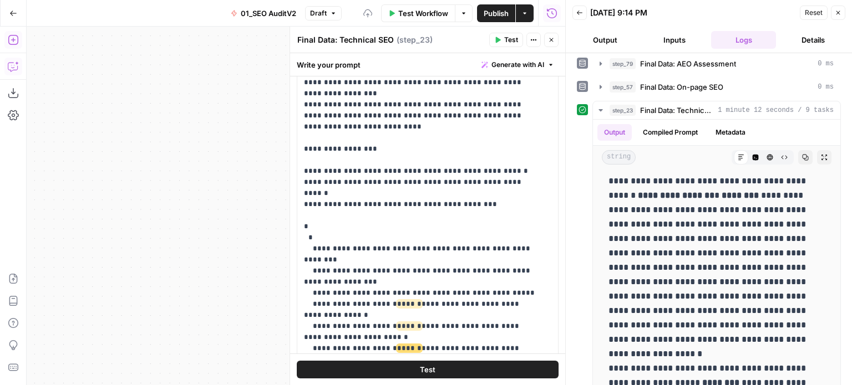
drag, startPoint x: 701, startPoint y: 292, endPoint x: 700, endPoint y: 411, distance: 119.2
click at [544, 41] on button "Close" at bounding box center [551, 40] width 14 height 14
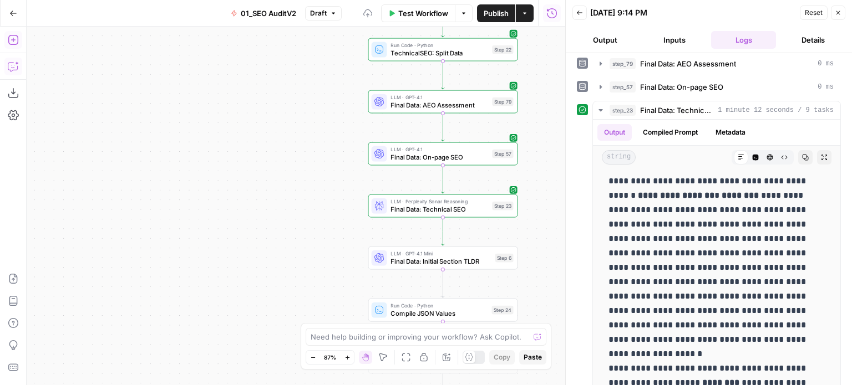
drag, startPoint x: 310, startPoint y: 194, endPoint x: 253, endPoint y: 179, distance: 58.5
click at [253, 179] on div "false false true true Workflow Set Inputs Inputs Workflow Prep: Get Brand Kit D…" at bounding box center [296, 206] width 538 height 359
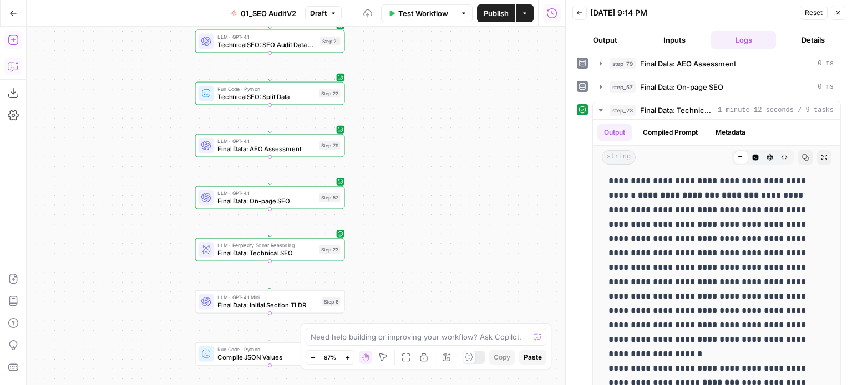
drag, startPoint x: 189, startPoint y: 172, endPoint x: 138, endPoint y: 217, distance: 67.6
click at [129, 228] on div "false false true true Workflow Set Inputs Inputs Workflow Prep: Get Brand Kit D…" at bounding box center [296, 206] width 538 height 359
click at [270, 77] on icon "button" at bounding box center [268, 76] width 8 height 8
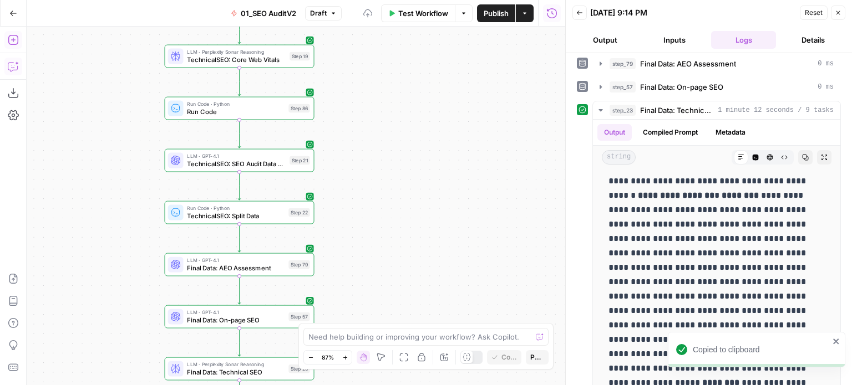
drag, startPoint x: 417, startPoint y: 156, endPoint x: 397, endPoint y: 235, distance: 81.2
click at [397, 235] on div "false false true true Workflow Set Inputs Inputs Workflow Prep: Get Brand Kit D…" at bounding box center [296, 206] width 538 height 359
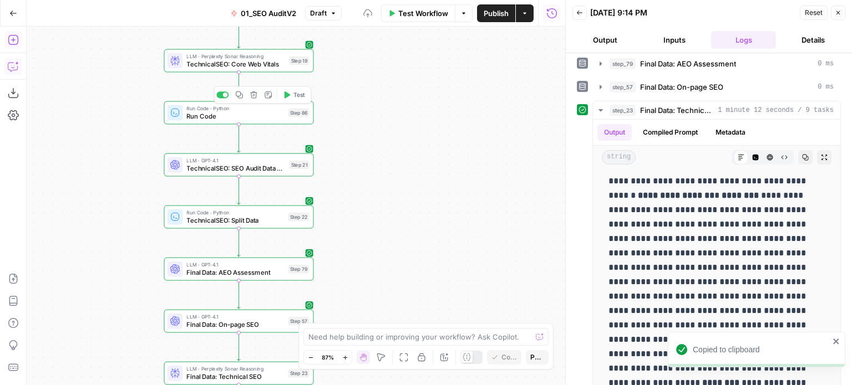
click at [238, 93] on icon "button" at bounding box center [239, 95] width 8 height 8
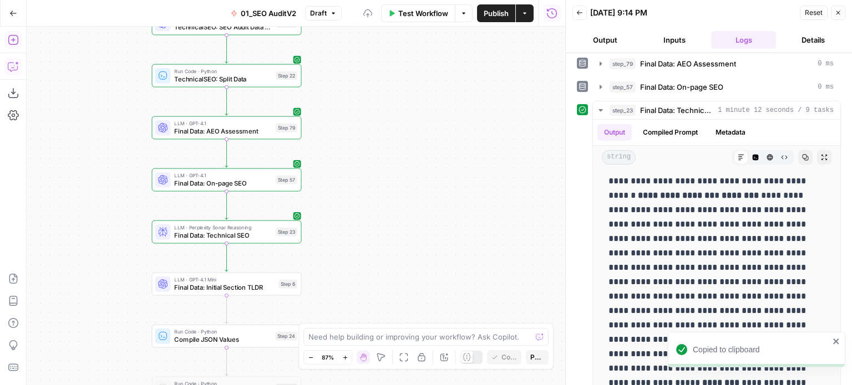
drag, startPoint x: 407, startPoint y: 263, endPoint x: 395, endPoint y: 122, distance: 141.9
click at [395, 122] on div "false false true true Workflow Set Inputs Inputs Workflow Prep: Get Brand Kit D…" at bounding box center [296, 206] width 538 height 359
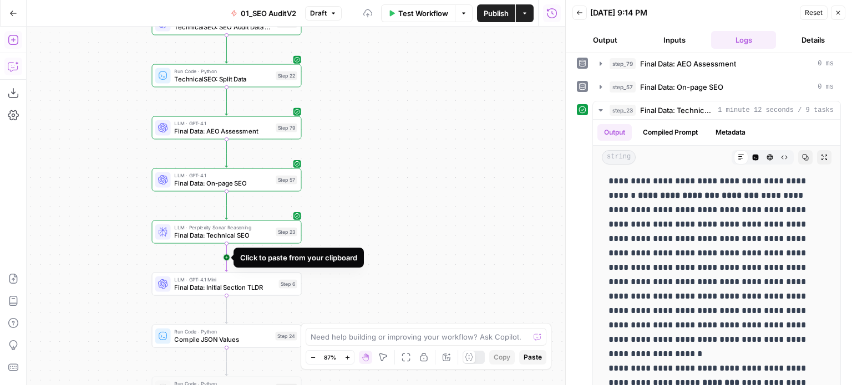
click at [226, 257] on icon "Edge from step_23 to step_6" at bounding box center [226, 257] width 3 height 28
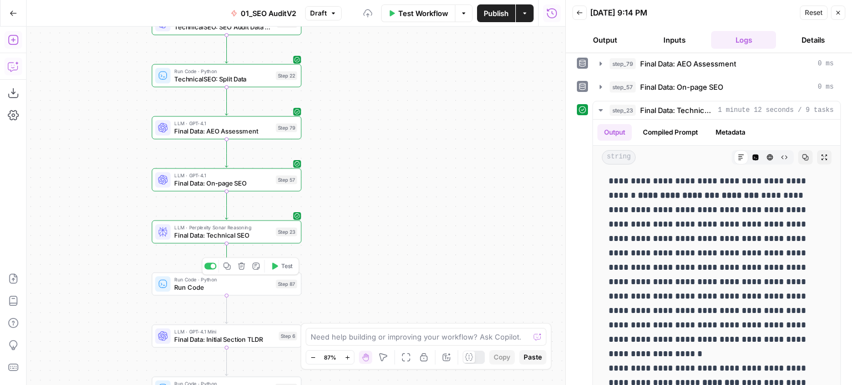
click at [196, 289] on span "Run Code" at bounding box center [223, 287] width 98 height 9
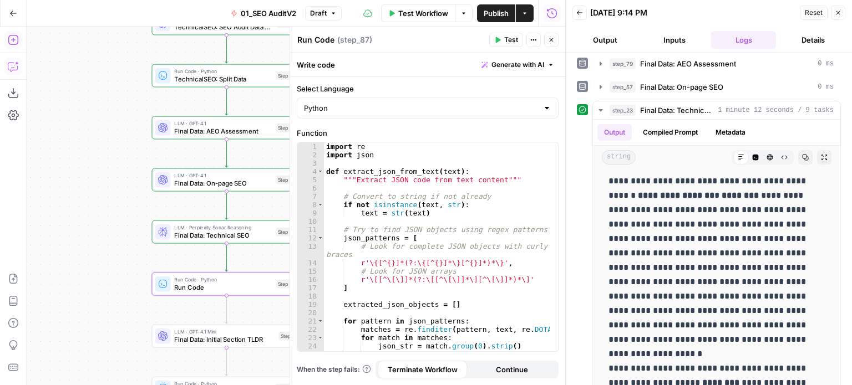
click at [325, 43] on textarea "Run Code" at bounding box center [315, 39] width 37 height 11
type textarea "F"
type textarea "extrac"
type textarea "Extract Final Technical SEO"
click at [324, 39] on textarea "Extract Final Technical SEO" at bounding box center [349, 39] width 104 height 11
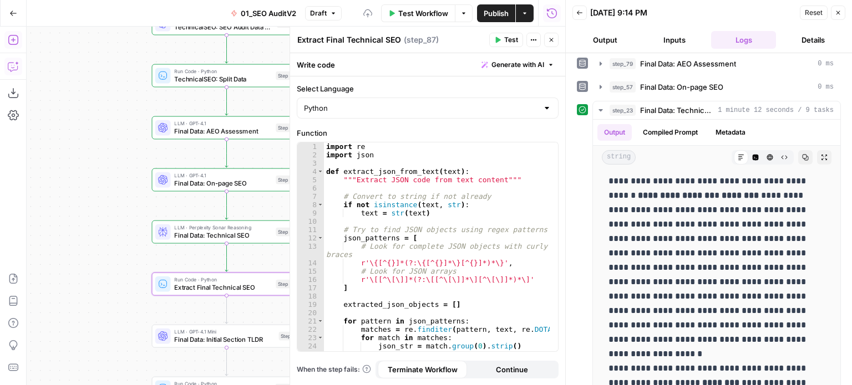
click at [324, 39] on textarea "Extract Final Technical SEO" at bounding box center [349, 39] width 104 height 11
click at [382, 39] on textarea "Extract Final Technical SEO" at bounding box center [349, 39] width 104 height 11
click at [386, 39] on textarea "Extract Final Technical SEO" at bounding box center [349, 39] width 104 height 11
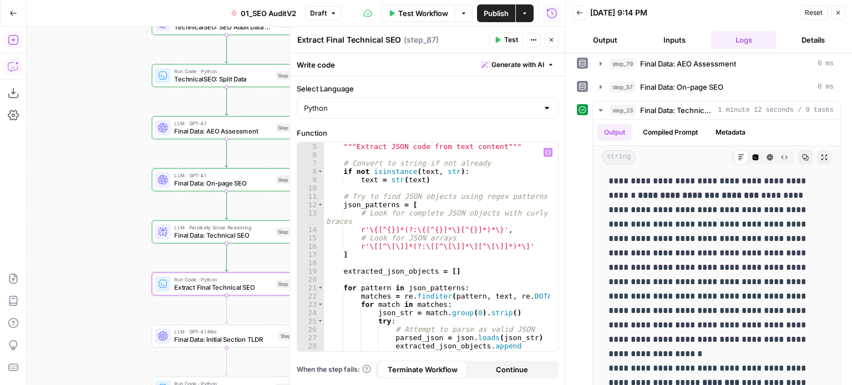
scroll to position [0, 0]
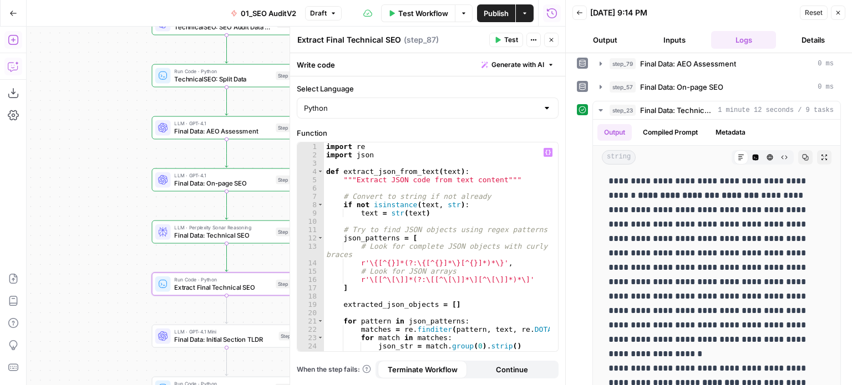
type textarea "**********"
click at [410, 250] on div "import re import json def extract_json_from_text ( text ) : """Extract JSON cod…" at bounding box center [437, 256] width 226 height 226
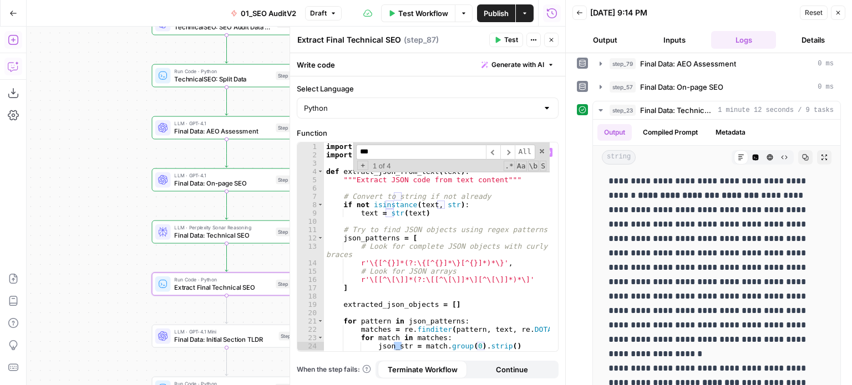
scroll to position [536, 0]
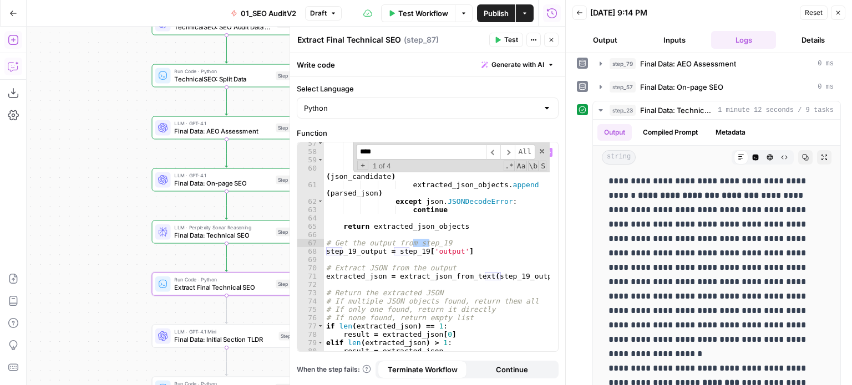
type input "****"
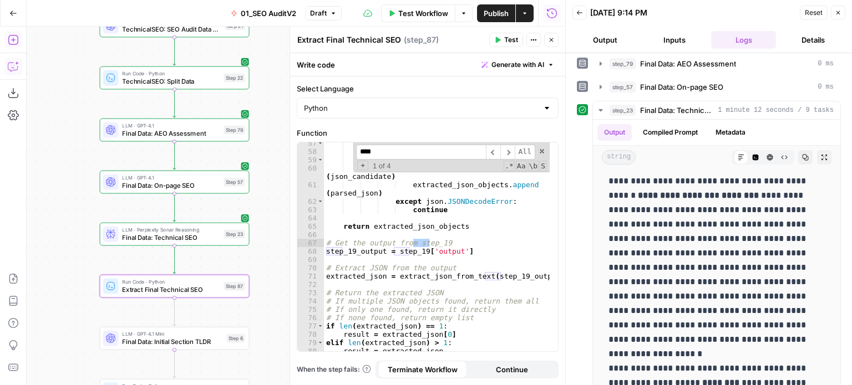
drag, startPoint x: 132, startPoint y: 221, endPoint x: 80, endPoint y: 223, distance: 52.2
click at [80, 223] on div "false false true true Workflow Set Inputs Inputs Workflow Prep: Get Brand Kit D…" at bounding box center [296, 206] width 538 height 359
click at [417, 250] on div "for match in matches : json_candidate = match . group ( 1 ) . strip ( ) try : p…" at bounding box center [437, 252] width 226 height 226
click at [353, 251] on div "for match in matches : json_candidate = match . group ( 1 ) . strip ( ) try : p…" at bounding box center [437, 252] width 226 height 226
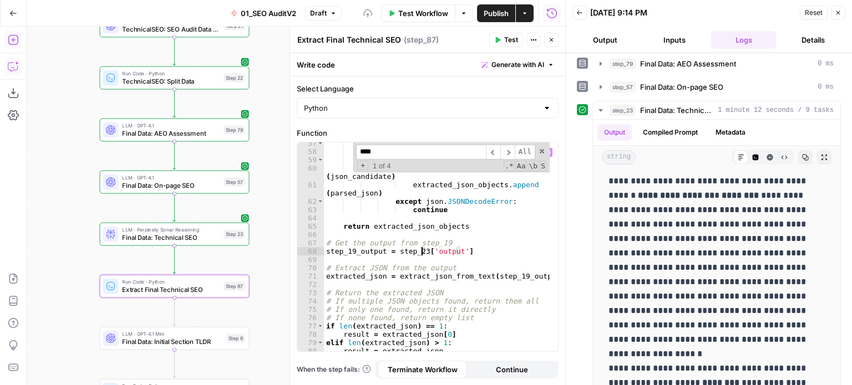
click at [348, 251] on div "for match in matches : json_candidate = match . group ( 1 ) . strip ( ) try : p…" at bounding box center [437, 252] width 226 height 226
click at [508, 148] on span "​" at bounding box center [507, 152] width 14 height 15
click at [513, 276] on div "for match in matches : json_candidate = match . group ( 1 ) . strip ( ) try : p…" at bounding box center [437, 252] width 226 height 226
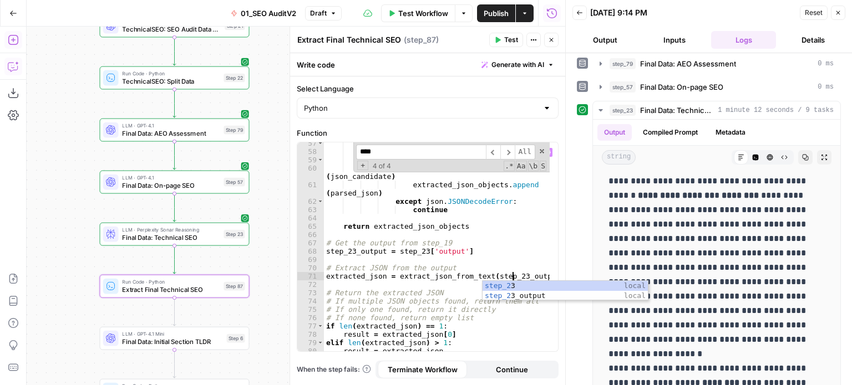
scroll to position [0, 14]
click at [512, 152] on span "​" at bounding box center [507, 152] width 14 height 15
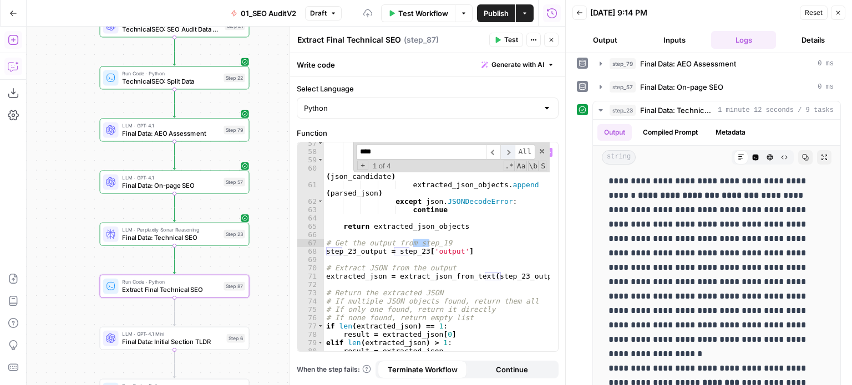
click at [512, 151] on span "​" at bounding box center [507, 152] width 14 height 15
click at [444, 245] on div "for match in matches : json_candidate = match . group ( 1 ) . strip ( ) try : p…" at bounding box center [437, 252] width 226 height 226
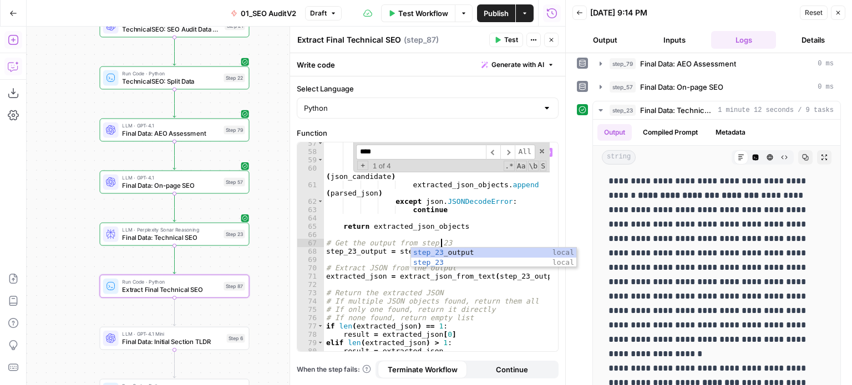
scroll to position [0, 8]
click at [474, 227] on div "for match in matches : json_candidate = match . group ( 1 ) . strip ( ) try : p…" at bounding box center [437, 252] width 226 height 226
type textarea "**********"
click at [497, 41] on icon "button" at bounding box center [498, 40] width 5 height 6
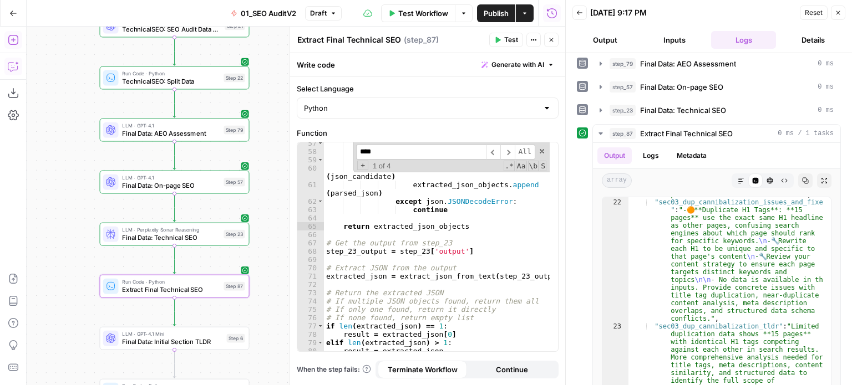
scroll to position [643, 0]
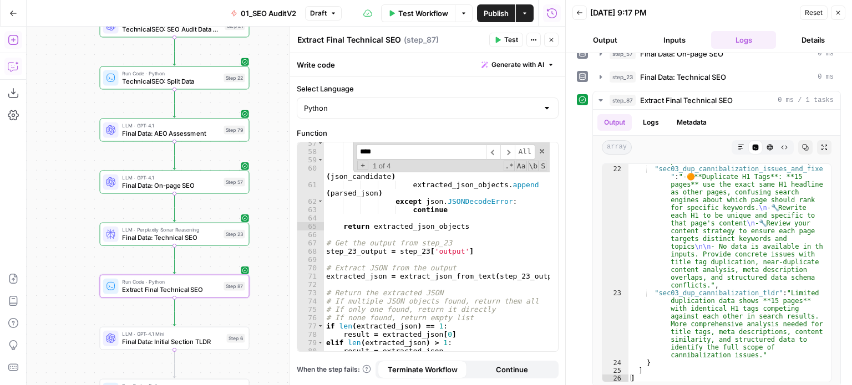
click at [347, 39] on textarea "Extract Final Technical SEO" at bounding box center [349, 39] width 104 height 11
click at [161, 81] on span "TechnicalSEO: Split Data" at bounding box center [171, 81] width 98 height 9
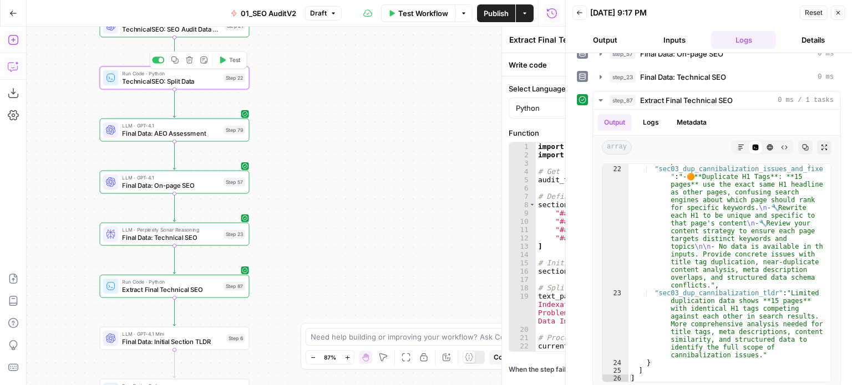
type textarea "TechnicalSEO: Split Data"
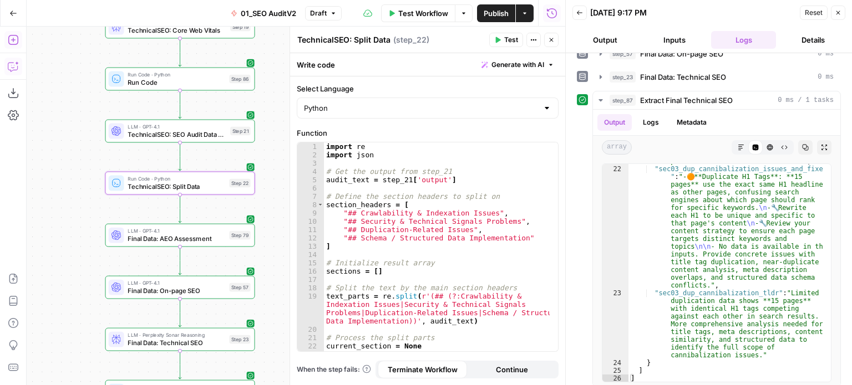
drag, startPoint x: 70, startPoint y: 124, endPoint x: 91, endPoint y: 226, distance: 104.8
click at [77, 258] on div "false false true true Workflow Set Inputs Inputs Workflow Prep: Get Brand Kit D…" at bounding box center [296, 206] width 538 height 359
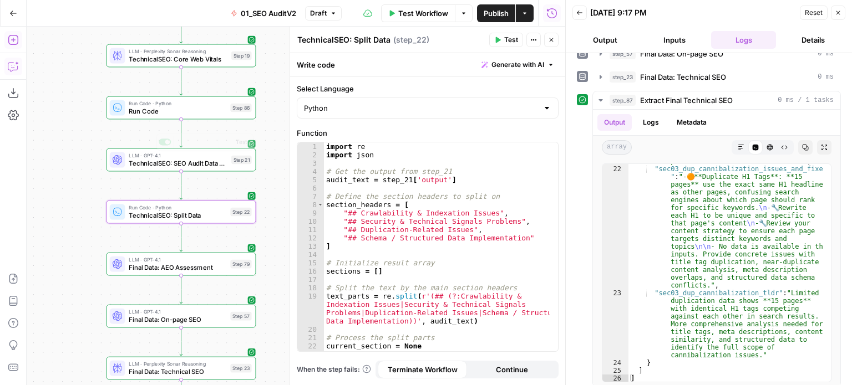
click at [155, 114] on span "Run Code" at bounding box center [178, 110] width 98 height 9
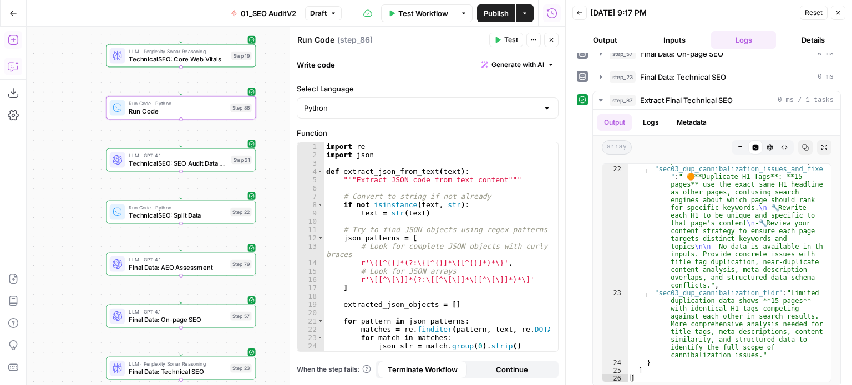
click at [319, 37] on textarea "Run Code" at bounding box center [315, 39] width 37 height 11
paste textarea "Extract Final Technical SEO"
drag, startPoint x: 348, startPoint y: 40, endPoint x: 411, endPoint y: 42, distance: 63.2
click at [411, 42] on div "Extract Final Technical SEO Extract Final Technical SEO ( step_86 )" at bounding box center [391, 40] width 189 height 12
click at [344, 42] on textarea "Extract Final Technical SEO" at bounding box center [349, 39] width 104 height 11
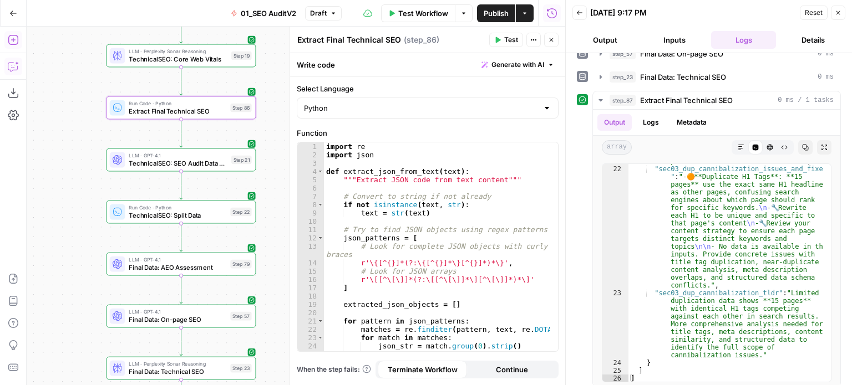
drag, startPoint x: 327, startPoint y: 40, endPoint x: 420, endPoint y: 44, distance: 93.2
click at [420, 44] on div "Extract Final Technical SEO Extract Final Technical SEO ( step_86 )" at bounding box center [391, 40] width 189 height 12
type textarea "Extract Final Core Web Vitals"
click at [492, 41] on button "Test" at bounding box center [506, 40] width 34 height 14
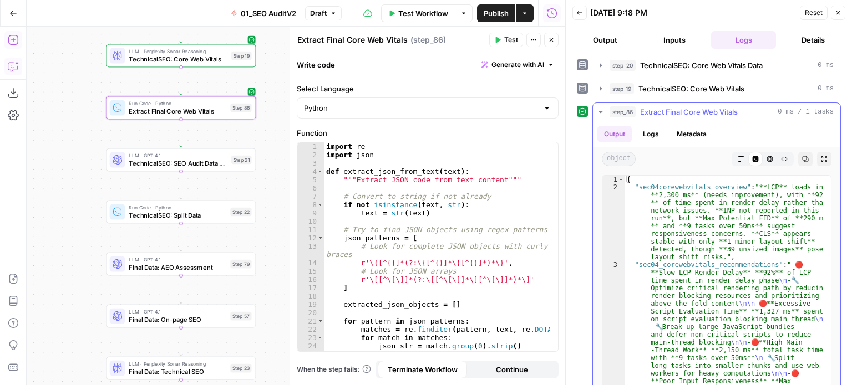
scroll to position [499, 0]
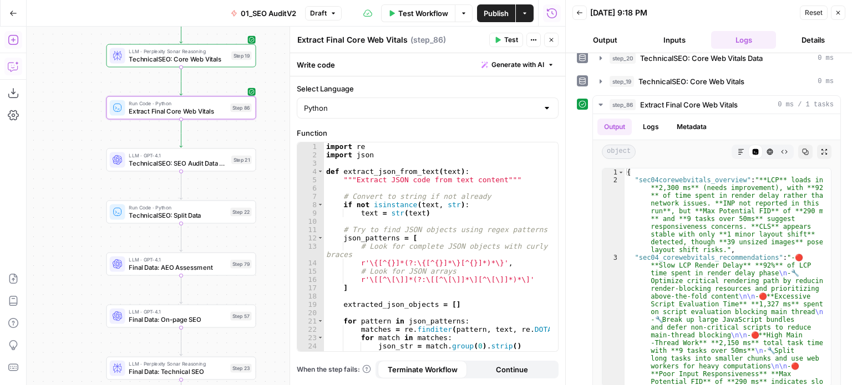
click at [556, 39] on button "Close" at bounding box center [551, 40] width 14 height 14
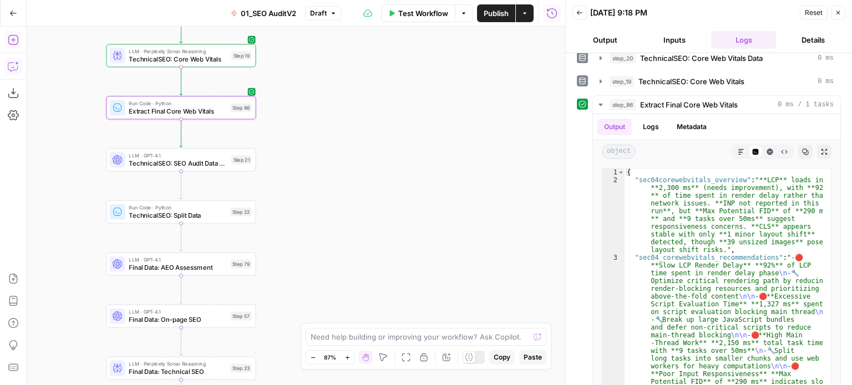
drag, startPoint x: 402, startPoint y: 220, endPoint x: 410, endPoint y: 79, distance: 141.1
click at [410, 85] on div "false false true true Workflow Set Inputs Inputs Workflow Prep: Get Brand Kit D…" at bounding box center [296, 206] width 538 height 359
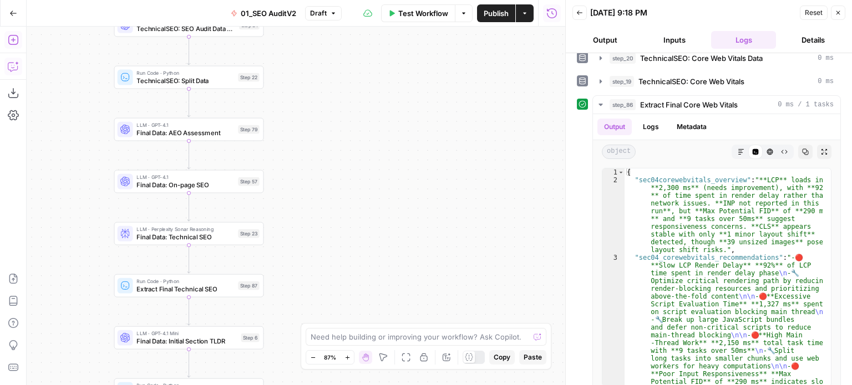
click at [374, 101] on div "false false true true Workflow Set Inputs Inputs Workflow Prep: Get Brand Kit D…" at bounding box center [296, 206] width 538 height 359
click at [348, 148] on div "false false true true Workflow Set Inputs Inputs Workflow Prep: Get Brand Kit D…" at bounding box center [296, 206] width 538 height 359
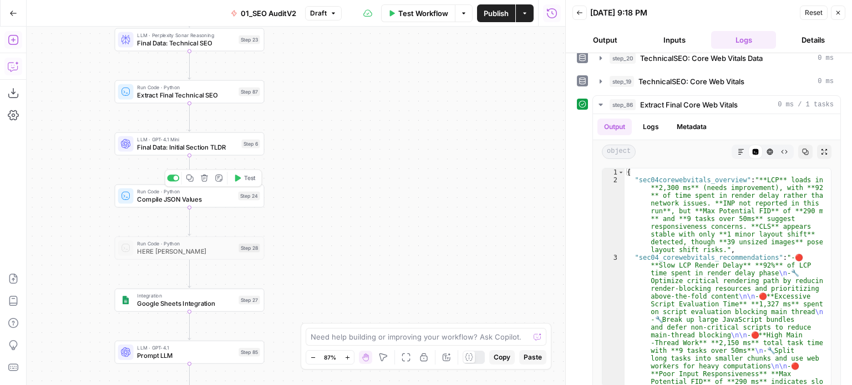
click at [134, 195] on div "Run Code · Python Compile JSON Values Step 24 Copy step Delete step Add Note Te…" at bounding box center [189, 196] width 142 height 17
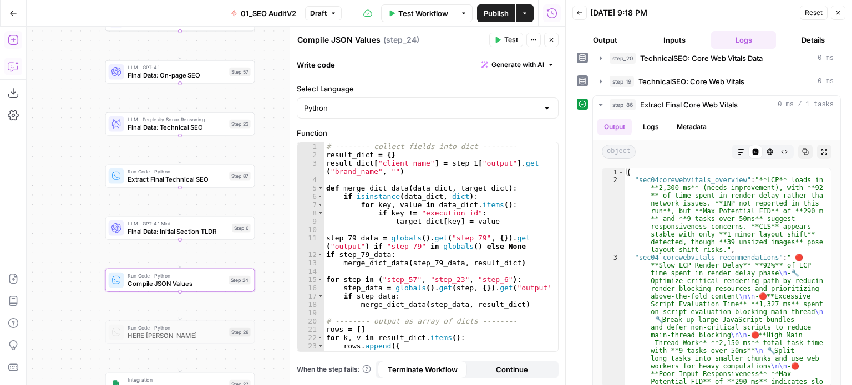
drag, startPoint x: 38, startPoint y: 157, endPoint x: 34, endPoint y: 252, distance: 95.4
click at [31, 252] on div "false false true true Workflow Set Inputs Inputs Workflow Prep: Get Brand Kit D…" at bounding box center [296, 206] width 538 height 359
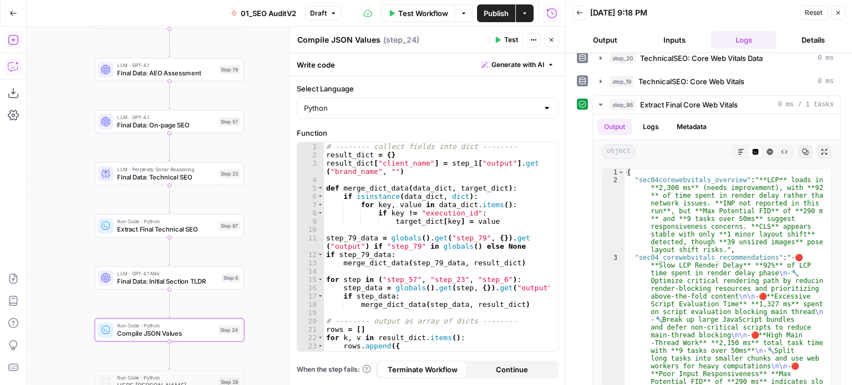
drag, startPoint x: 71, startPoint y: 169, endPoint x: 58, endPoint y: 208, distance: 41.0
click at [58, 208] on div "false false true true Workflow Set Inputs Inputs Workflow Prep: Get Brand Kit D…" at bounding box center [296, 206] width 538 height 359
click at [163, 281] on span "Final Data: Initial Section TLDR" at bounding box center [167, 281] width 100 height 9
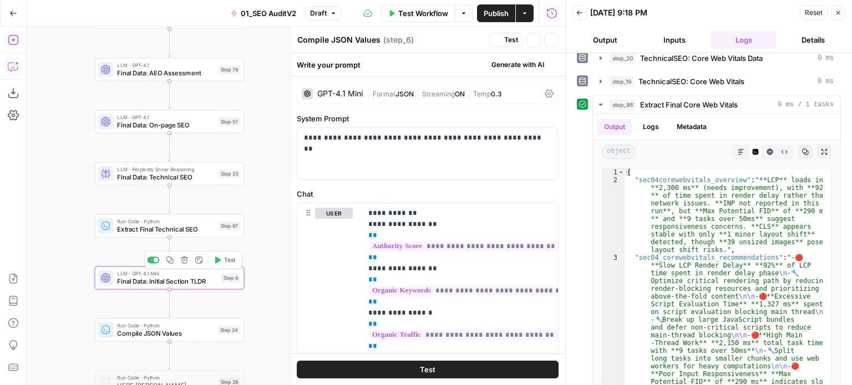
type textarea "Final Data: Initial Section TLDR"
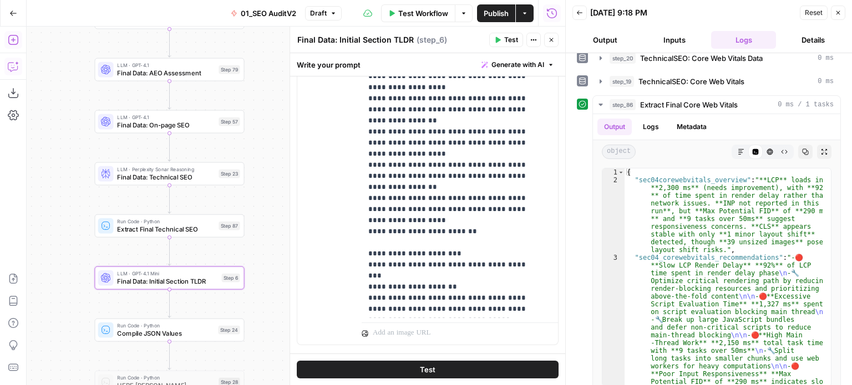
scroll to position [790, 0]
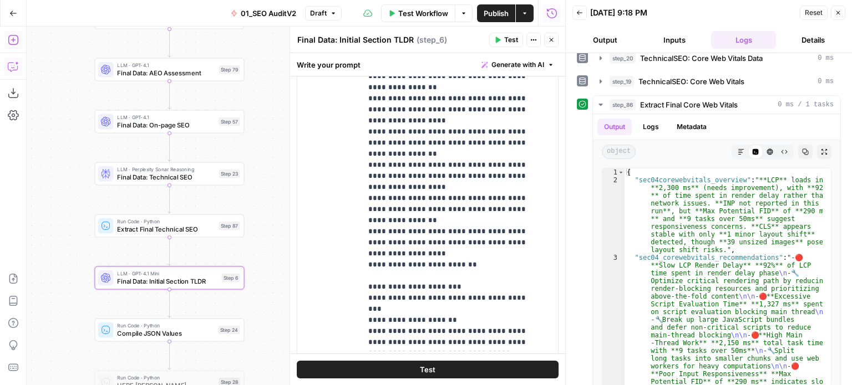
click at [551, 35] on button "Close" at bounding box center [551, 40] width 14 height 14
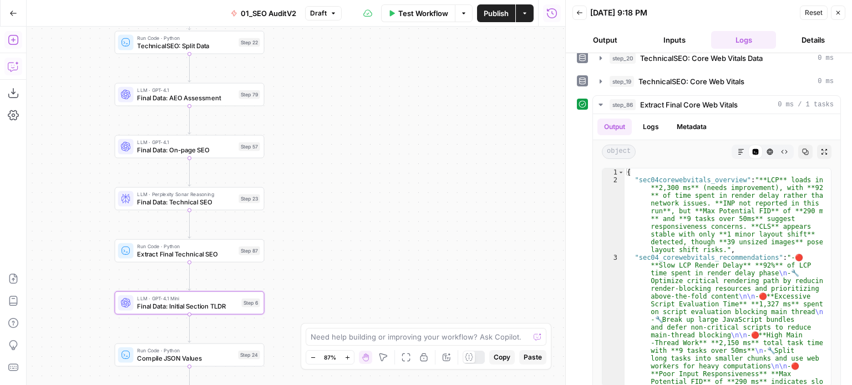
drag, startPoint x: 386, startPoint y: 122, endPoint x: 355, endPoint y: 174, distance: 60.2
click at [396, 156] on div "false false true true Workflow Set Inputs Inputs Workflow Prep: Get Brand Kit D…" at bounding box center [296, 206] width 538 height 359
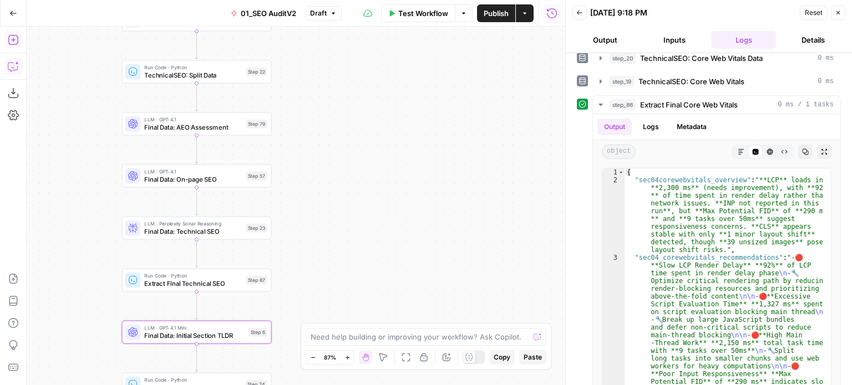
click at [231, 125] on span "Final Data: AEO Assessment" at bounding box center [193, 127] width 98 height 9
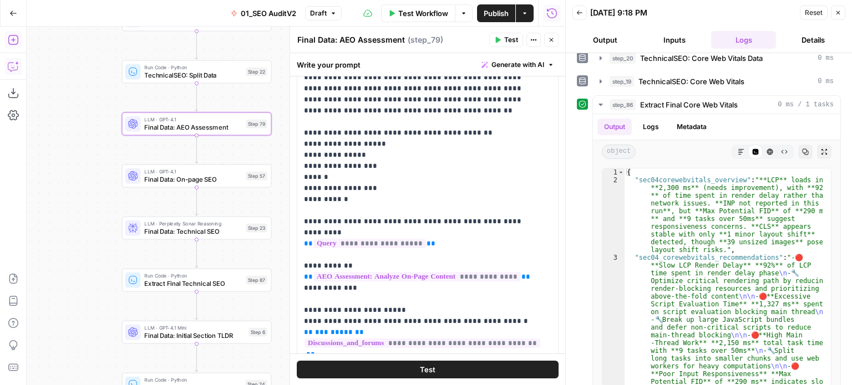
scroll to position [32, 0]
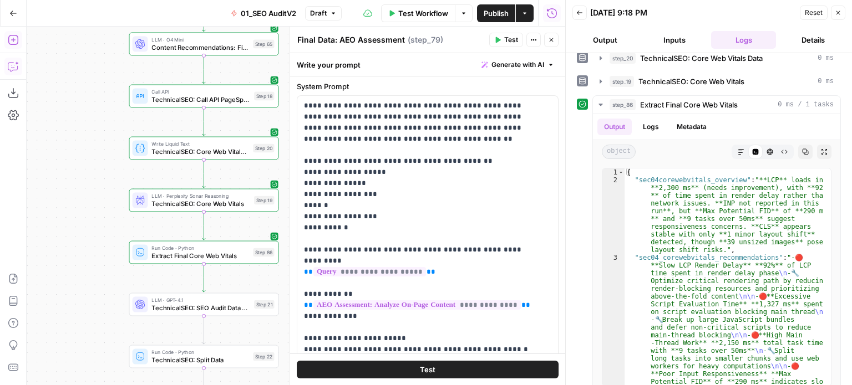
drag, startPoint x: 119, startPoint y: 237, endPoint x: 87, endPoint y: 333, distance: 101.0
click at [94, 385] on html "All About AI New Home Browse Insights Opportunities Your Data Recent Grids [Kur…" at bounding box center [426, 192] width 852 height 385
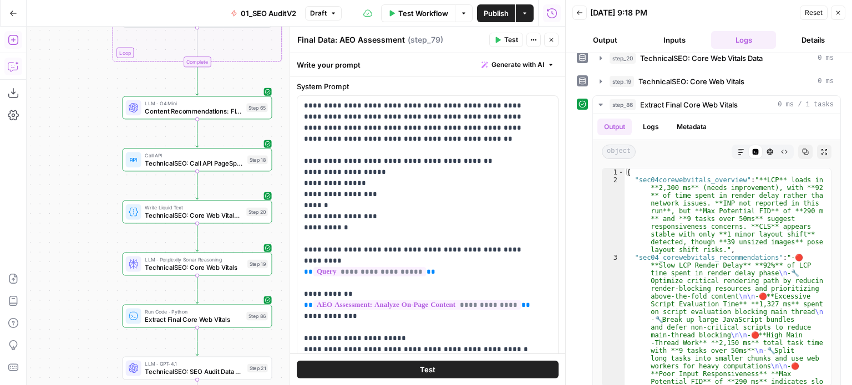
drag, startPoint x: 85, startPoint y: 248, endPoint x: 68, endPoint y: 192, distance: 58.6
click at [69, 188] on div "false false true true Workflow Set Inputs Inputs Workflow Prep: Get Brand Kit D…" at bounding box center [296, 206] width 538 height 359
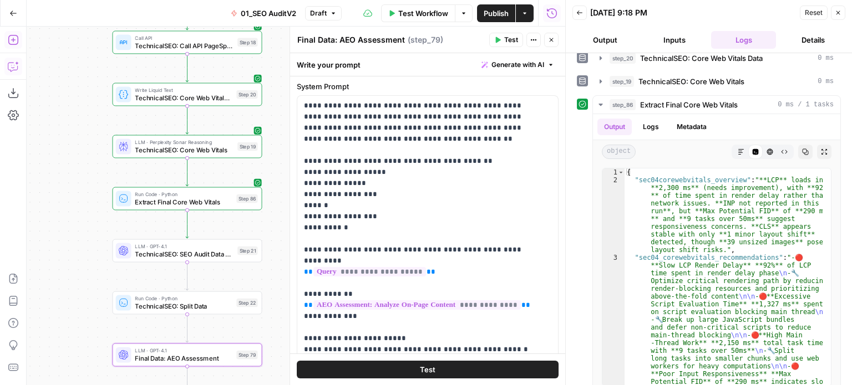
click at [58, 236] on div "false false true true Workflow Set Inputs Inputs Workflow Prep: Get Brand Kit D…" at bounding box center [296, 206] width 538 height 359
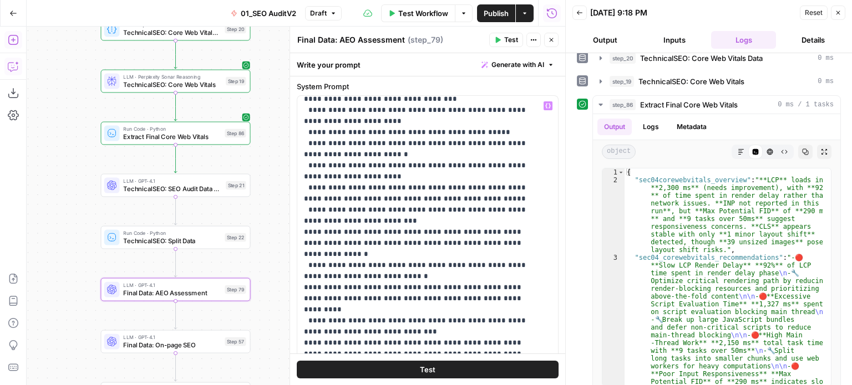
scroll to position [832, 0]
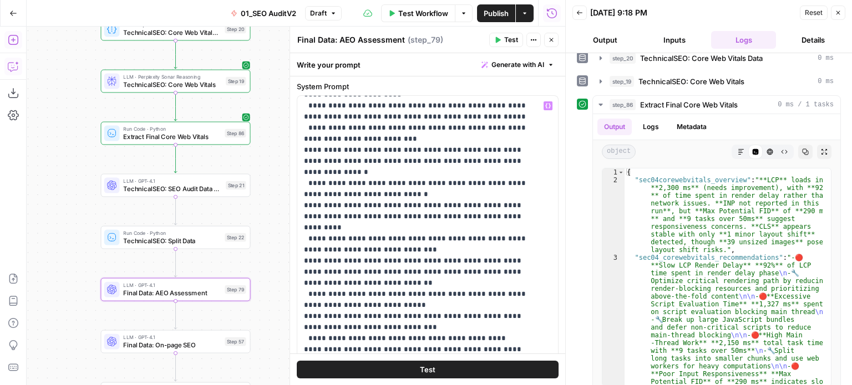
drag, startPoint x: 560, startPoint y: 118, endPoint x: 556, endPoint y: 146, distance: 28.6
click at [561, 149] on div at bounding box center [565, 192] width 11 height 385
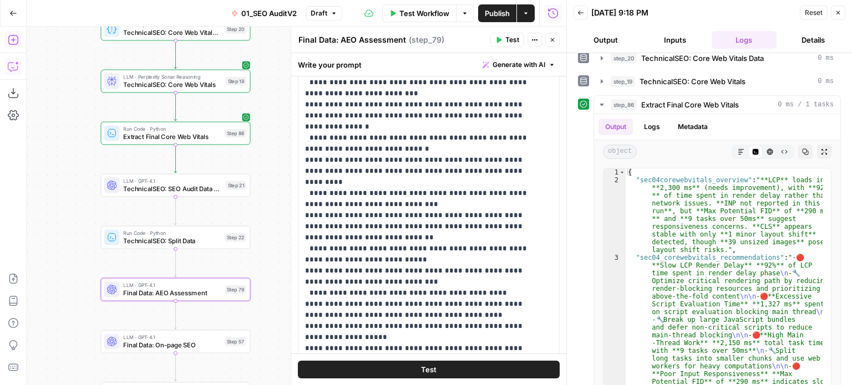
scroll to position [0, 0]
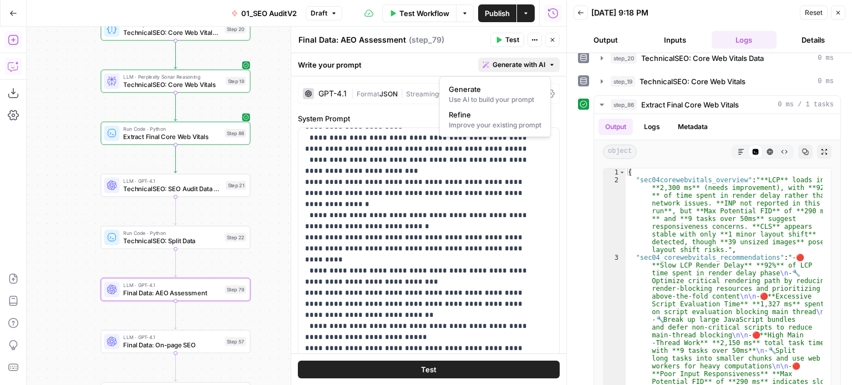
click at [496, 69] on span "Generate with AI" at bounding box center [518, 65] width 53 height 10
click at [504, 113] on span "Refine" at bounding box center [493, 114] width 88 height 11
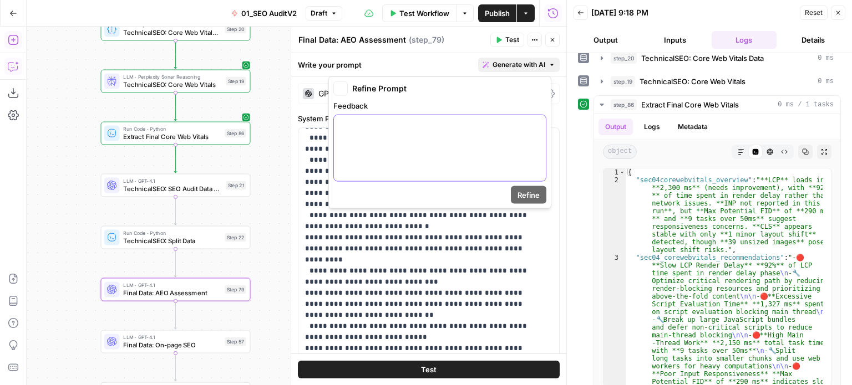
click at [390, 148] on div at bounding box center [440, 148] width 212 height 66
click at [410, 257] on p "**********" at bounding box center [420, 260] width 231 height 1919
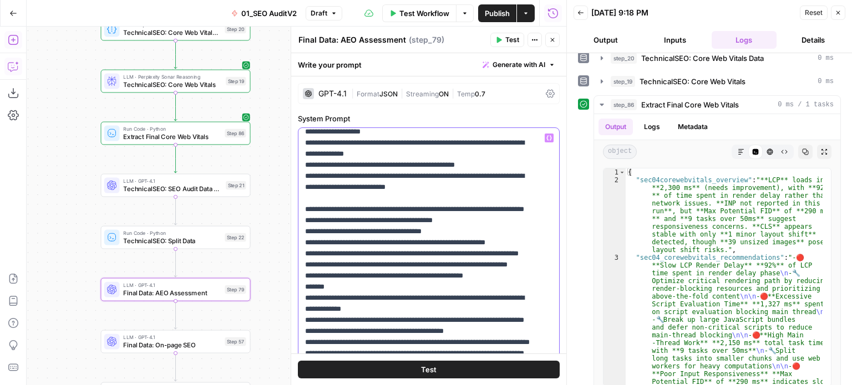
drag, startPoint x: 415, startPoint y: 262, endPoint x: 424, endPoint y: 140, distance: 121.7
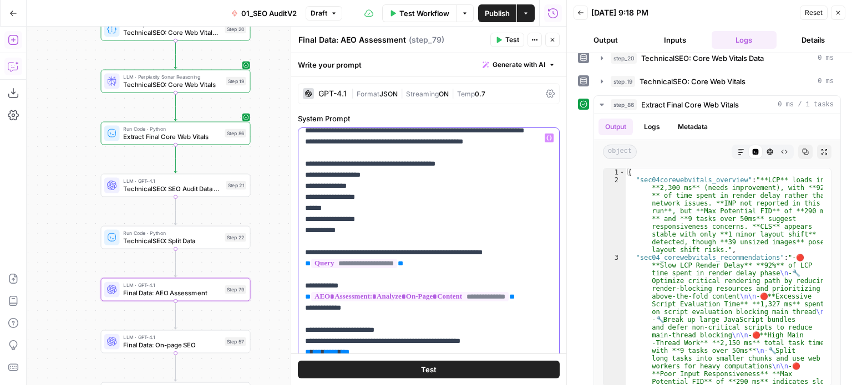
drag, startPoint x: 462, startPoint y: 210, endPoint x: 465, endPoint y: 140, distance: 69.4
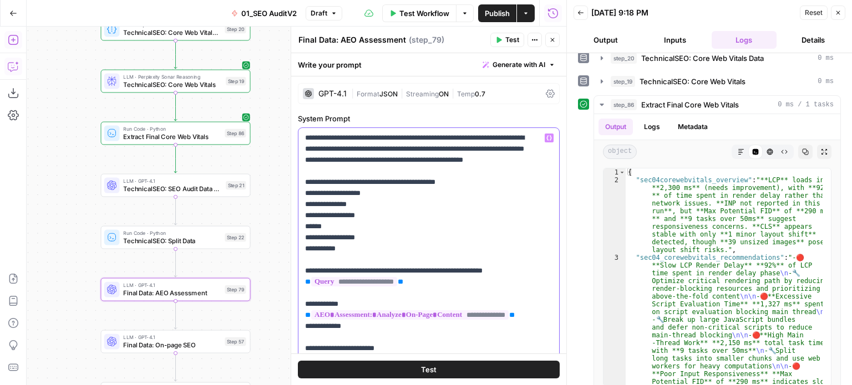
drag, startPoint x: 458, startPoint y: 241, endPoint x: 452, endPoint y: 157, distance: 84.0
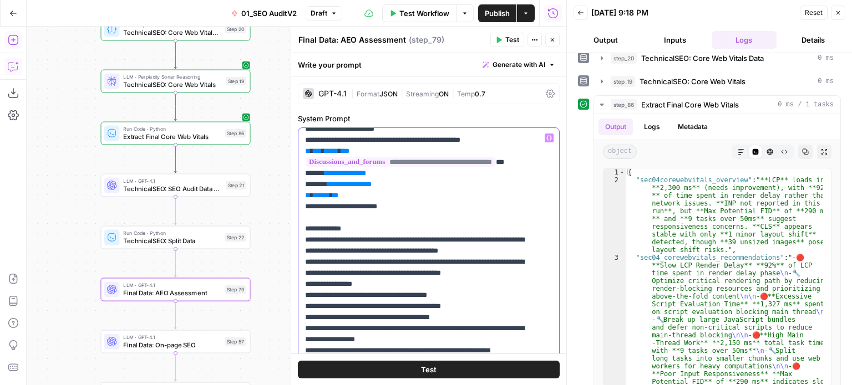
drag, startPoint x: 450, startPoint y: 243, endPoint x: 452, endPoint y: 317, distance: 73.2
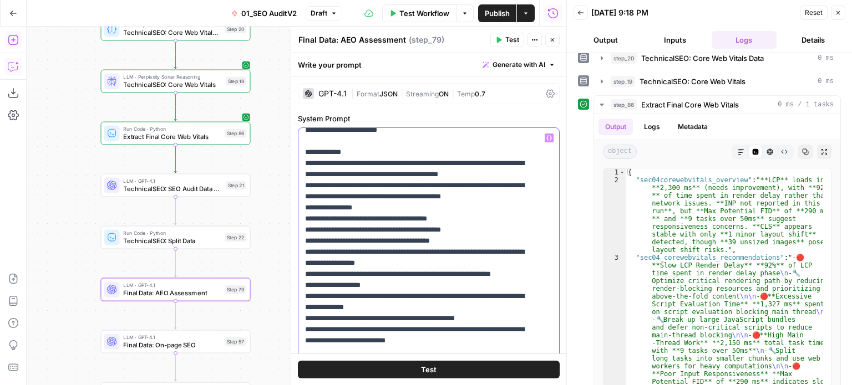
drag, startPoint x: 450, startPoint y: 230, endPoint x: 449, endPoint y: 257, distance: 26.7
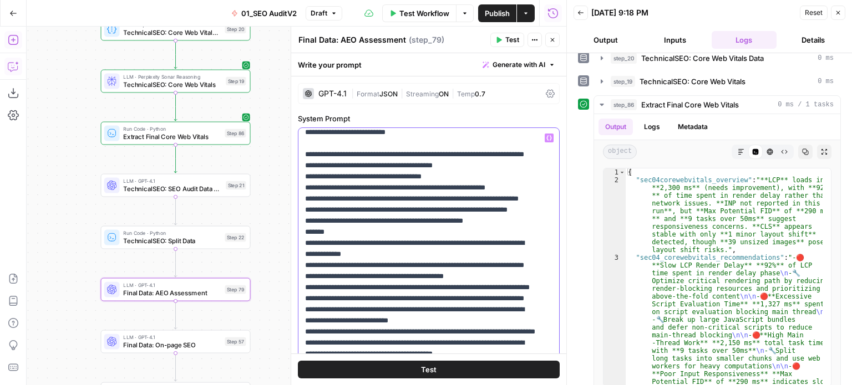
drag, startPoint x: 472, startPoint y: 140, endPoint x: 469, endPoint y: 257, distance: 116.5
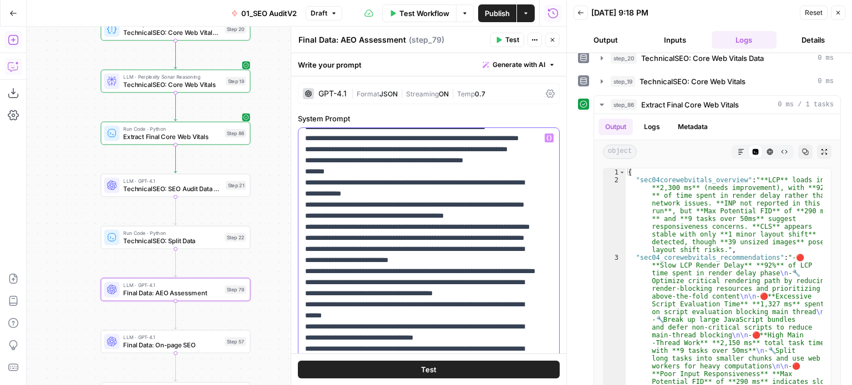
scroll to position [508, 0]
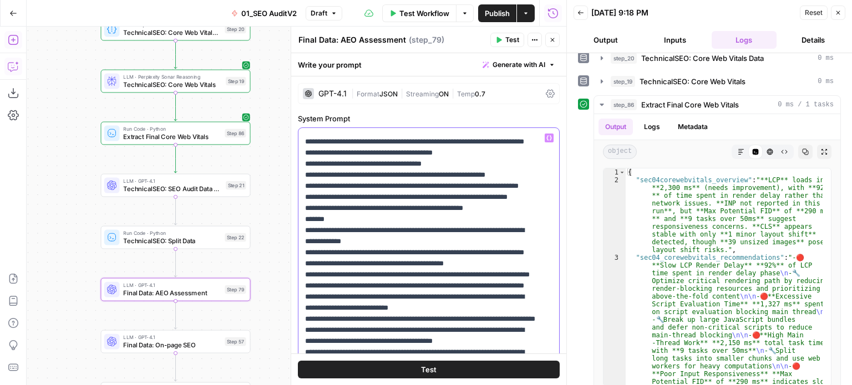
drag, startPoint x: 463, startPoint y: 262, endPoint x: 449, endPoint y: 197, distance: 67.0
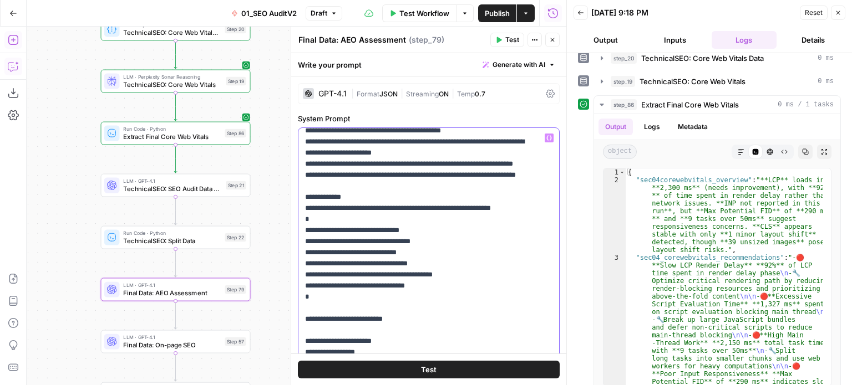
drag, startPoint x: 448, startPoint y: 186, endPoint x: 437, endPoint y: 326, distance: 140.2
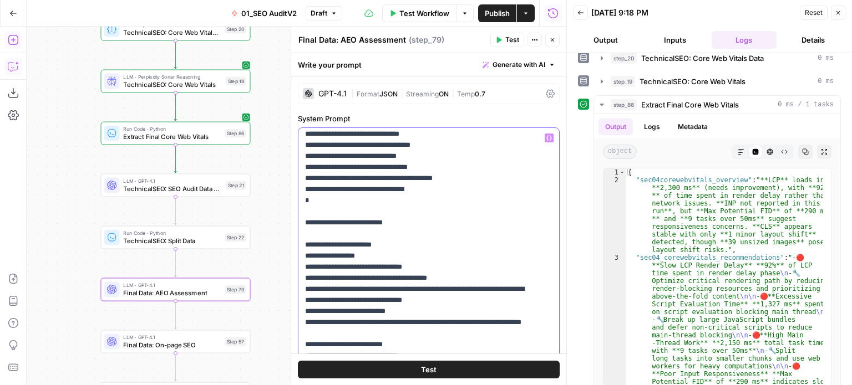
scroll to position [1030, 0]
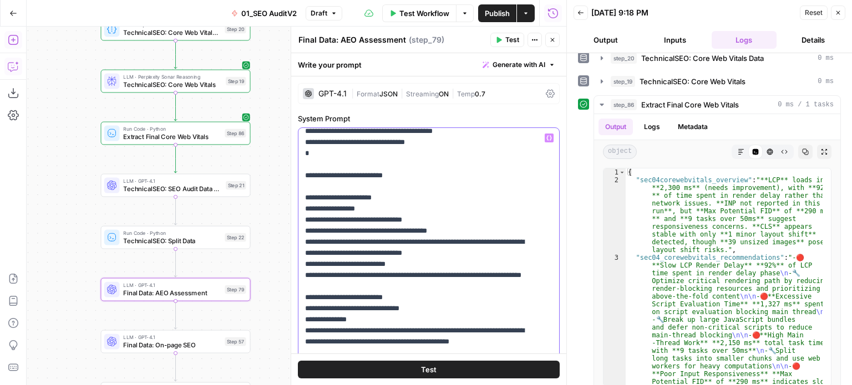
drag, startPoint x: 446, startPoint y: 217, endPoint x: 440, endPoint y: 276, distance: 59.6
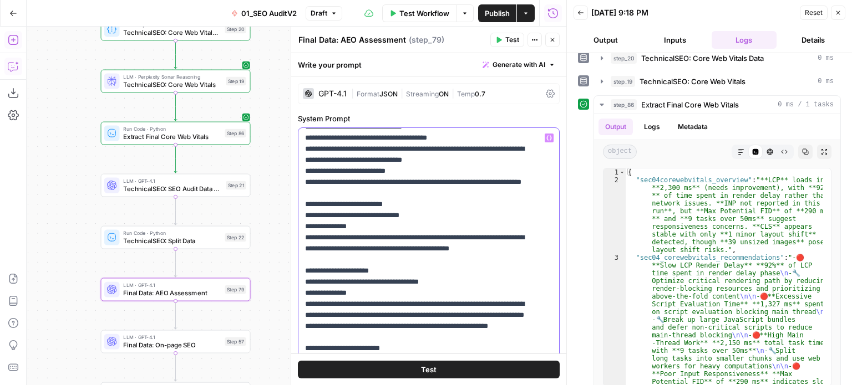
drag, startPoint x: 450, startPoint y: 217, endPoint x: 463, endPoint y: 260, distance: 45.1
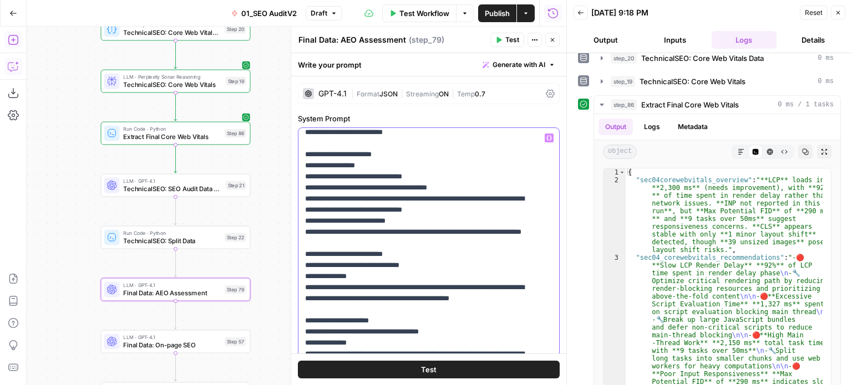
drag, startPoint x: 444, startPoint y: 234, endPoint x: 441, endPoint y: 222, distance: 12.5
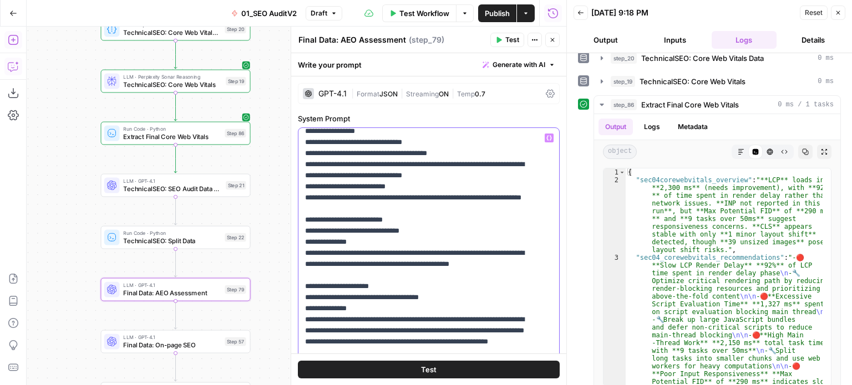
scroll to position [1130, 0]
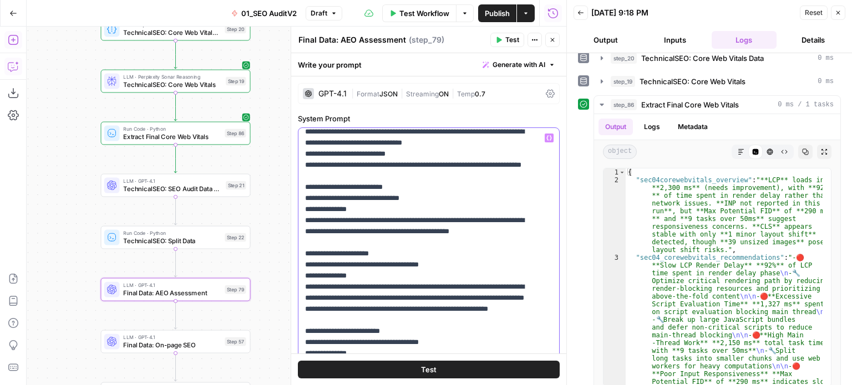
drag, startPoint x: 441, startPoint y: 222, endPoint x: 447, endPoint y: 272, distance: 50.8
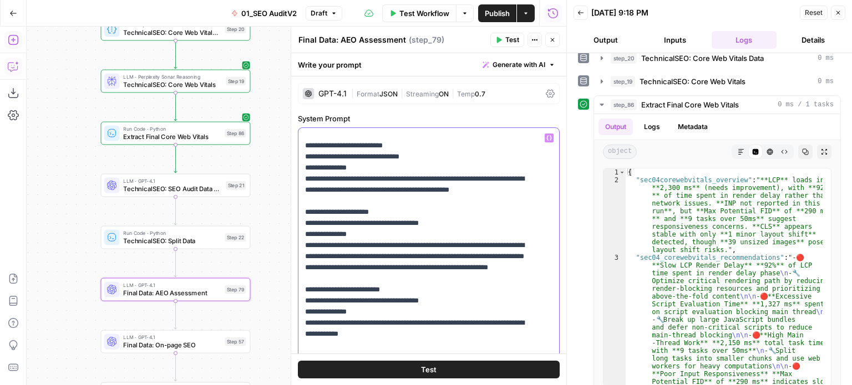
drag, startPoint x: 441, startPoint y: 205, endPoint x: 448, endPoint y: 246, distance: 41.5
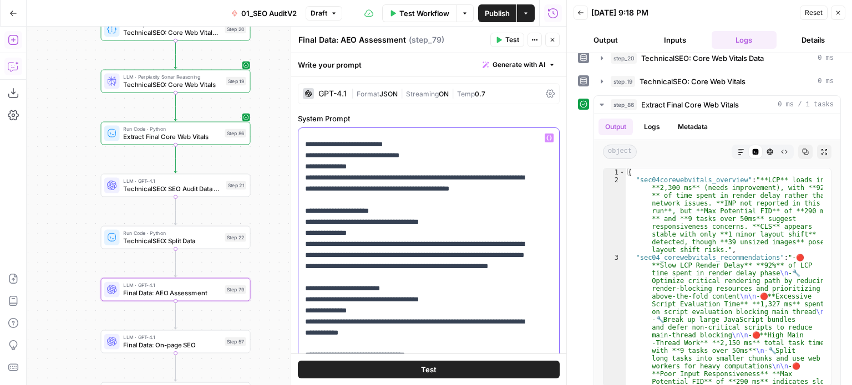
click at [501, 62] on span "Generate with AI" at bounding box center [518, 65] width 53 height 10
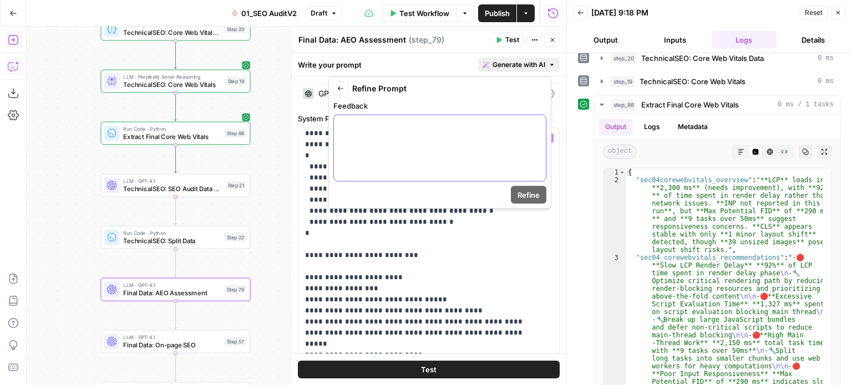
click at [478, 139] on div at bounding box center [440, 148] width 212 height 66
paste div
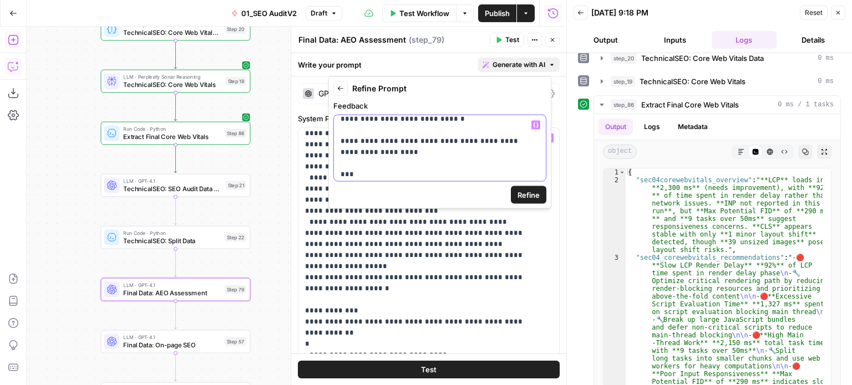
scroll to position [977, 0]
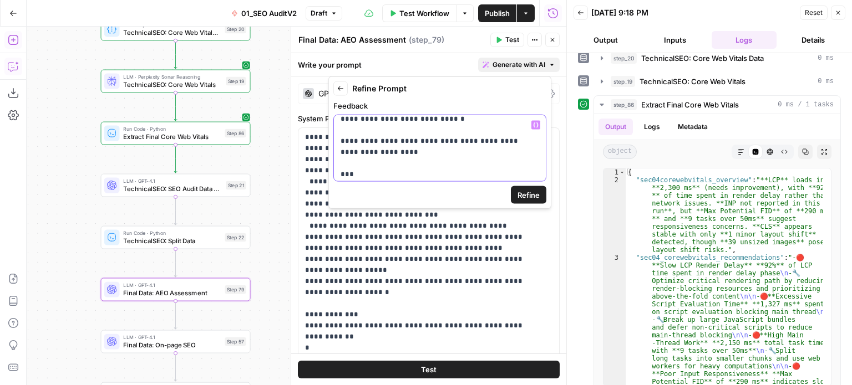
click at [412, 176] on p "**********" at bounding box center [435, 142] width 190 height 78
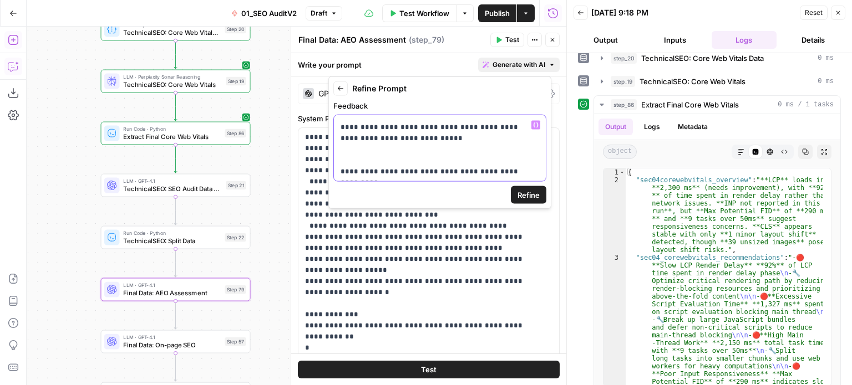
scroll to position [95, 0]
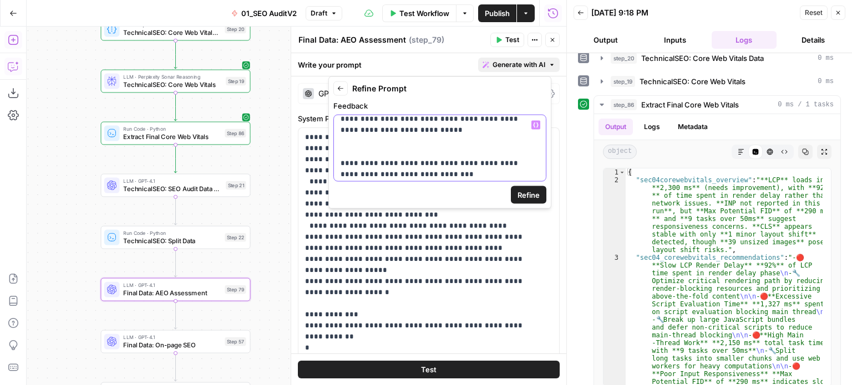
click at [383, 169] on p "**********" at bounding box center [435, 102] width 190 height 155
click at [521, 191] on span "Refine" at bounding box center [528, 195] width 22 height 11
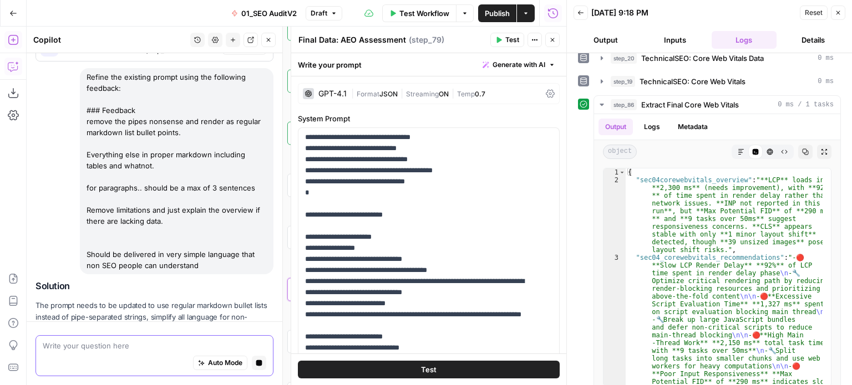
scroll to position [1811, 0]
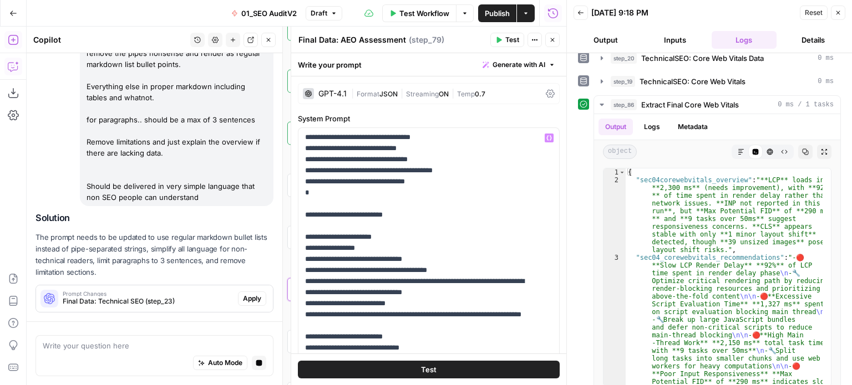
click at [246, 299] on span "Apply" at bounding box center [252, 299] width 18 height 10
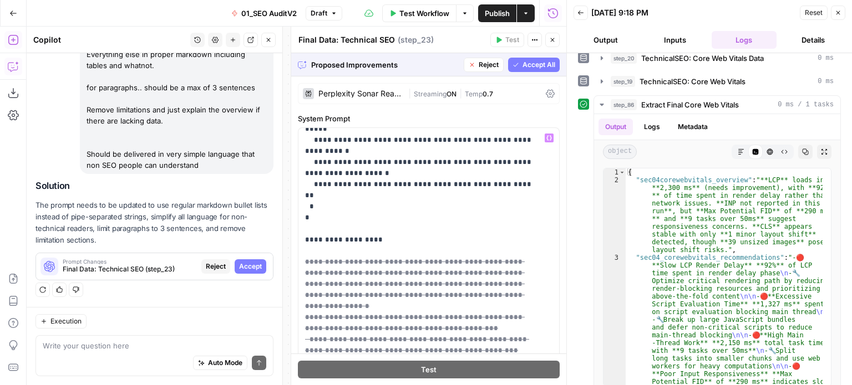
scroll to position [998, 0]
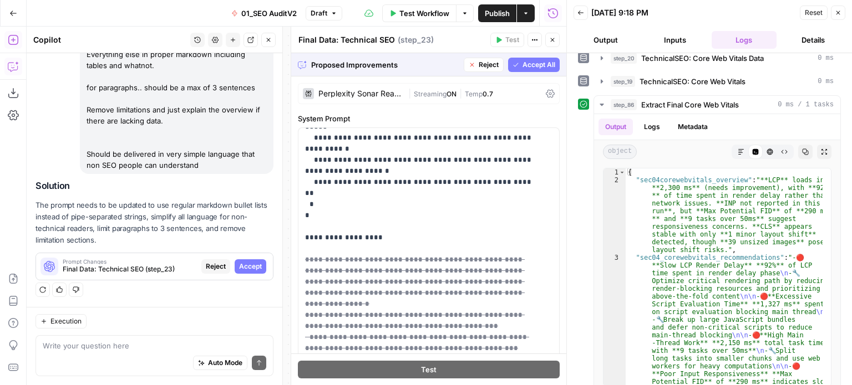
click at [526, 64] on span "Accept All" at bounding box center [538, 65] width 33 height 10
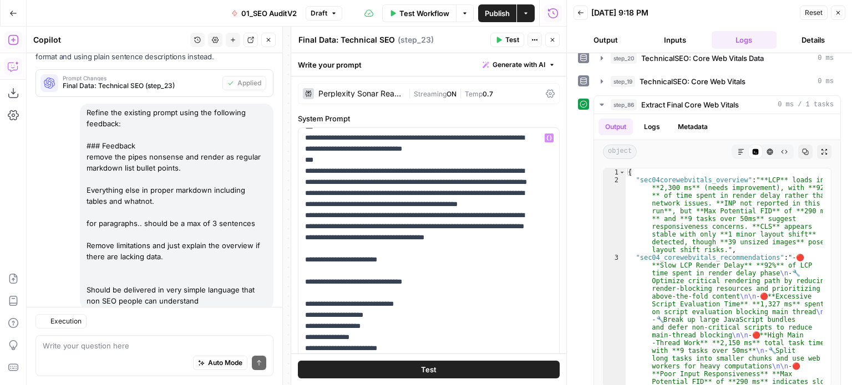
scroll to position [1985, 0]
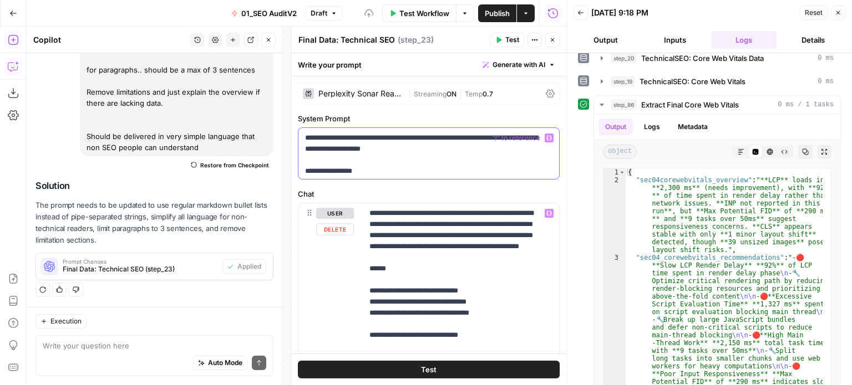
scroll to position [194, 0]
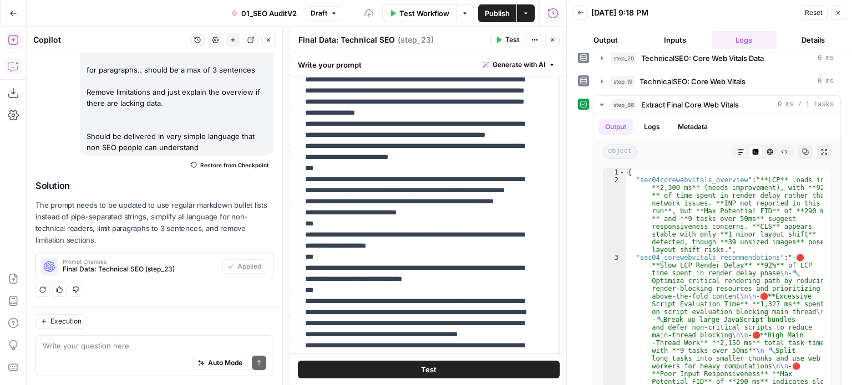
click at [39, 291] on icon "button" at bounding box center [42, 290] width 7 height 7
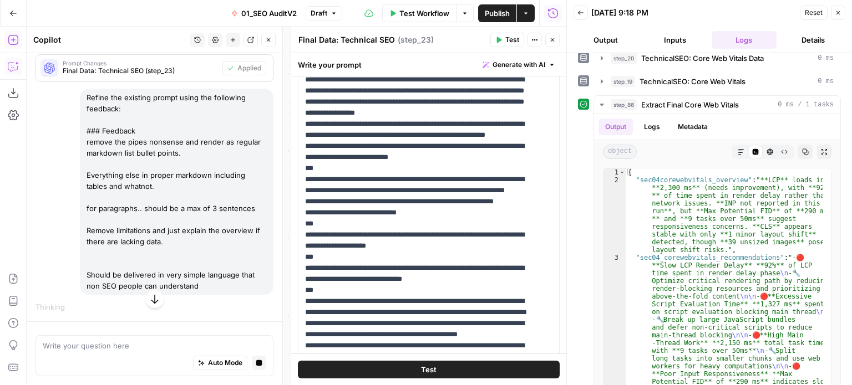
scroll to position [1722, 0]
click at [256, 361] on icon "button" at bounding box center [259, 363] width 6 height 6
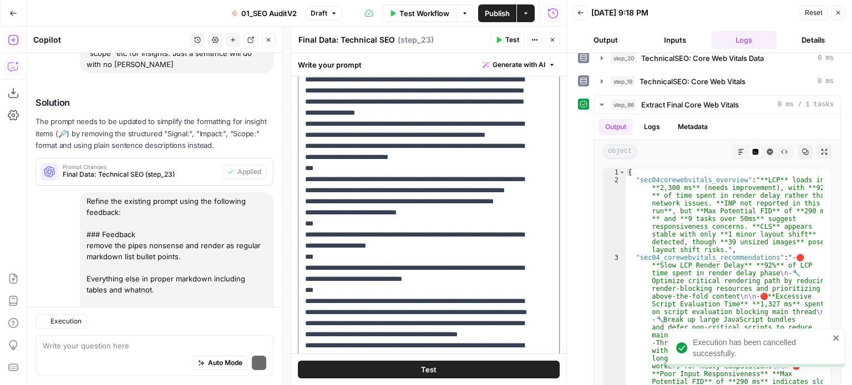
scroll to position [1860, 0]
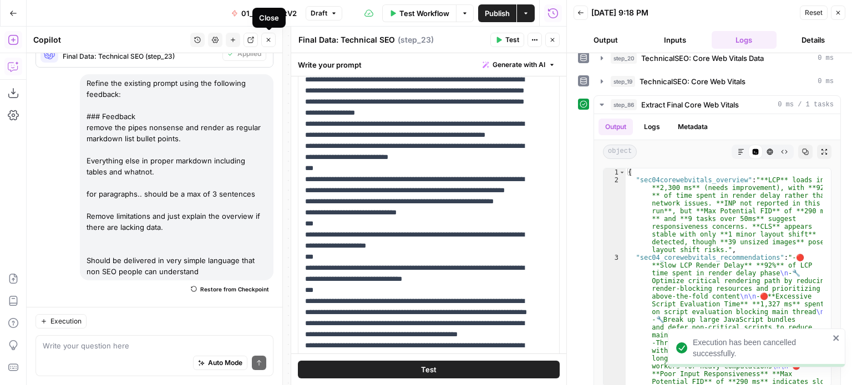
click at [271, 44] on button "Close" at bounding box center [268, 40] width 14 height 14
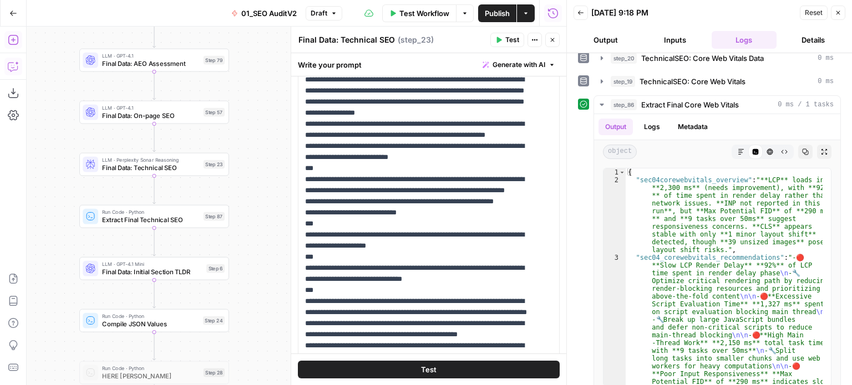
drag, startPoint x: 185, startPoint y: 191, endPoint x: 299, endPoint y: 150, distance: 121.6
click at [299, 150] on body "All About AI New Home Browse Insights Opportunities Your Data Recent Grids [[PE…" at bounding box center [426, 192] width 852 height 385
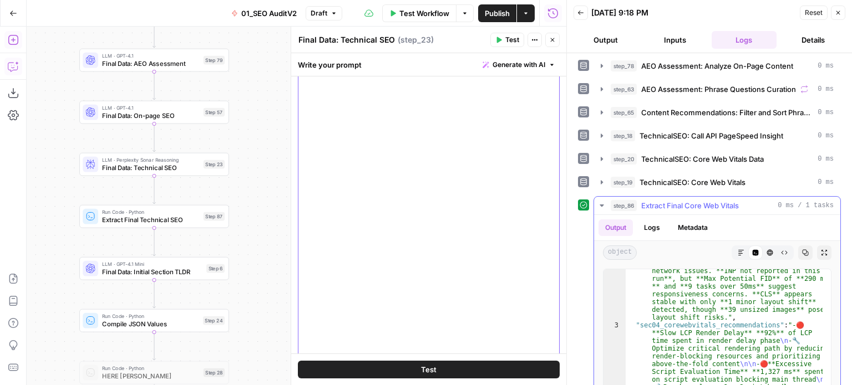
scroll to position [394, 0]
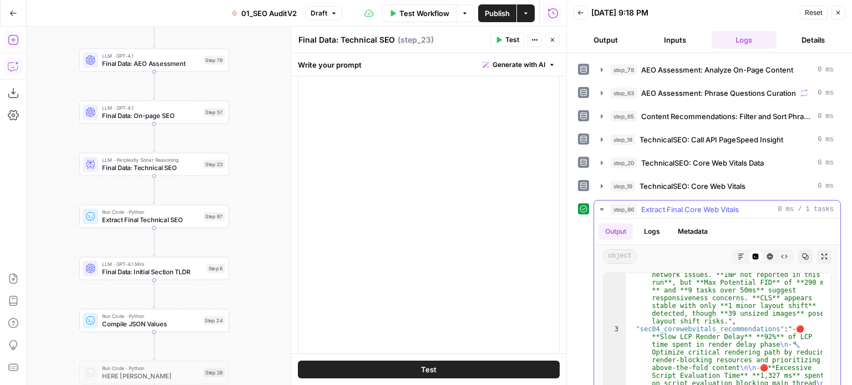
click at [635, 206] on span "step_86" at bounding box center [624, 209] width 26 height 11
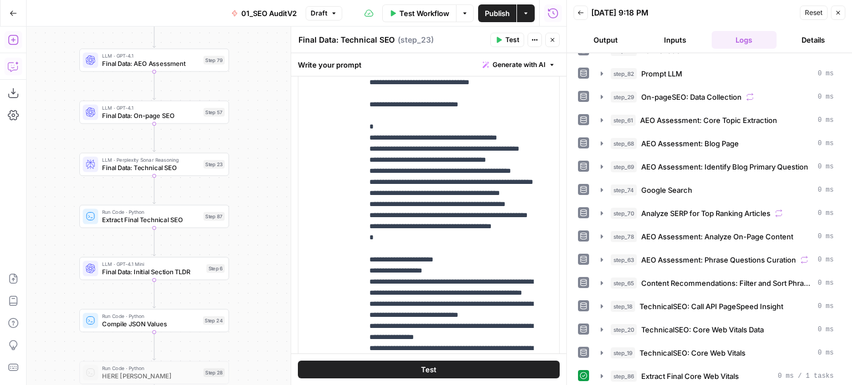
scroll to position [67, 0]
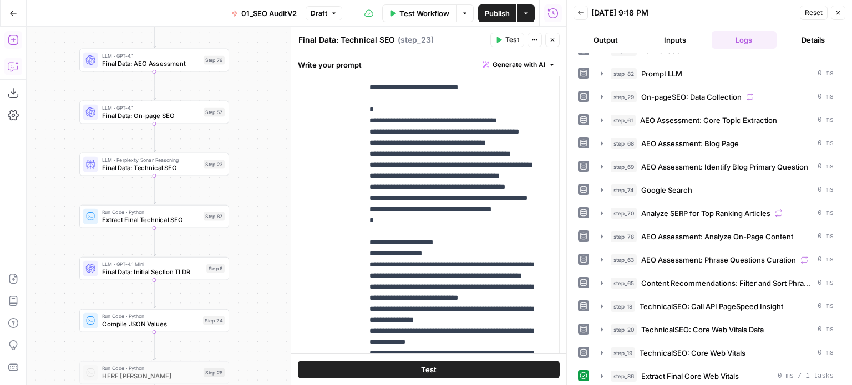
click at [514, 44] on span "Test" at bounding box center [512, 40] width 14 height 10
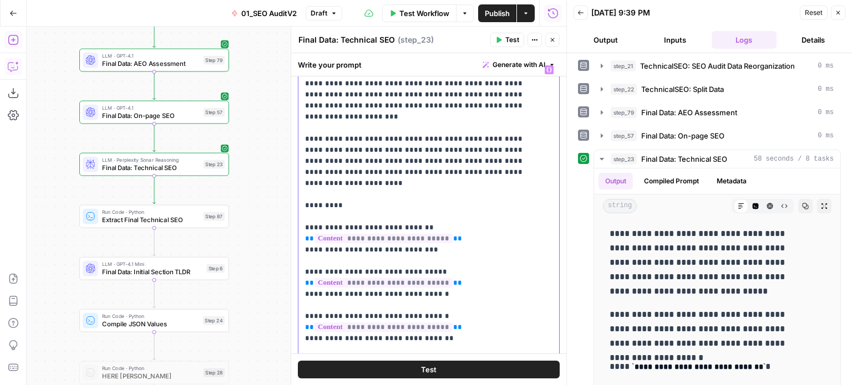
scroll to position [169, 0]
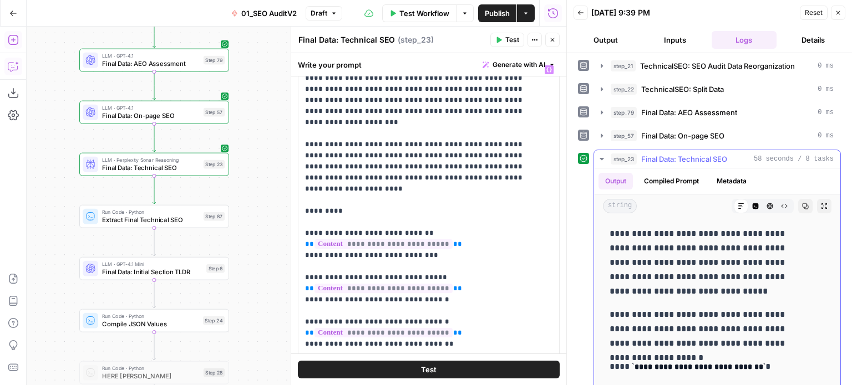
click at [683, 173] on button "Compiled Prompt" at bounding box center [671, 181] width 68 height 17
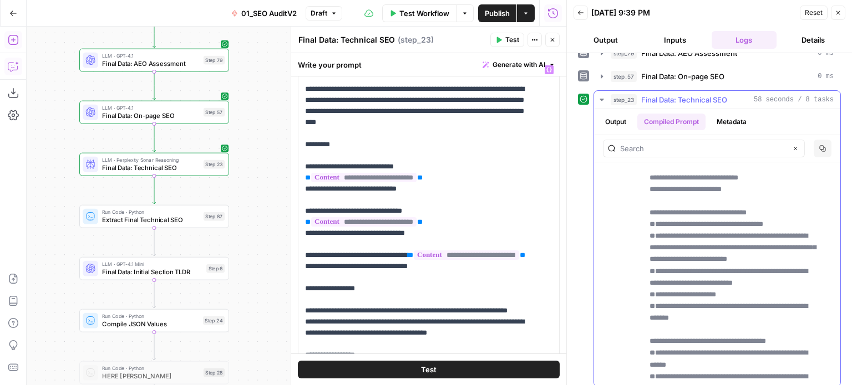
scroll to position [333, 0]
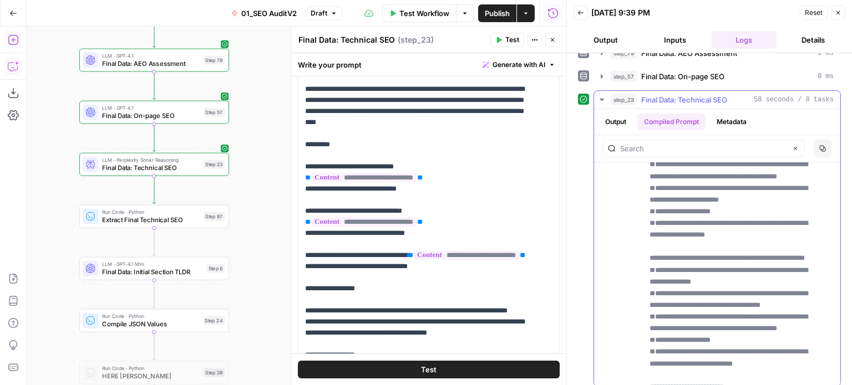
drag, startPoint x: 710, startPoint y: 215, endPoint x: 720, endPoint y: 313, distance: 98.7
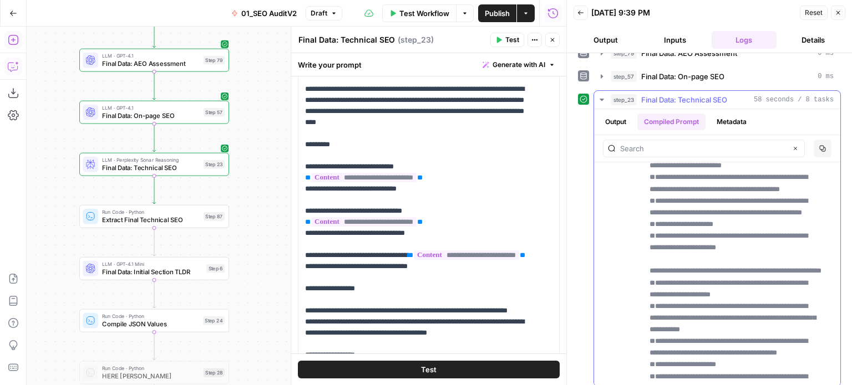
drag, startPoint x: 734, startPoint y: 216, endPoint x: 719, endPoint y: 287, distance: 72.5
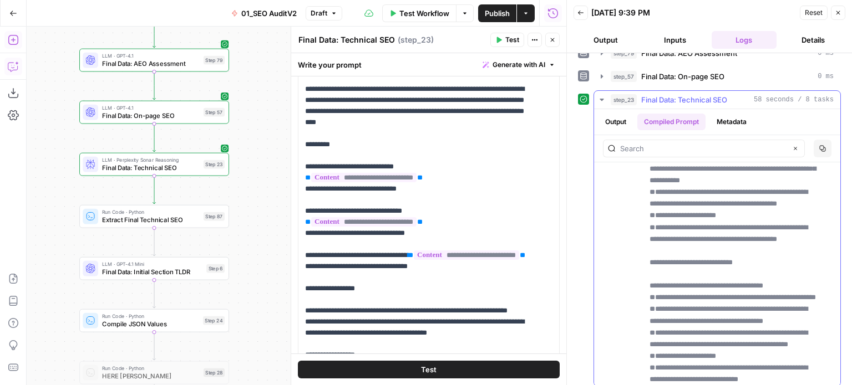
drag, startPoint x: 722, startPoint y: 204, endPoint x: 713, endPoint y: 272, distance: 68.8
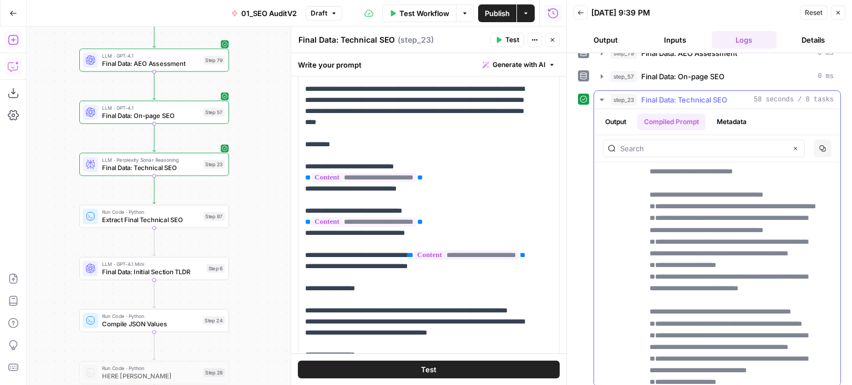
drag, startPoint x: 726, startPoint y: 197, endPoint x: 721, endPoint y: 287, distance: 90.0
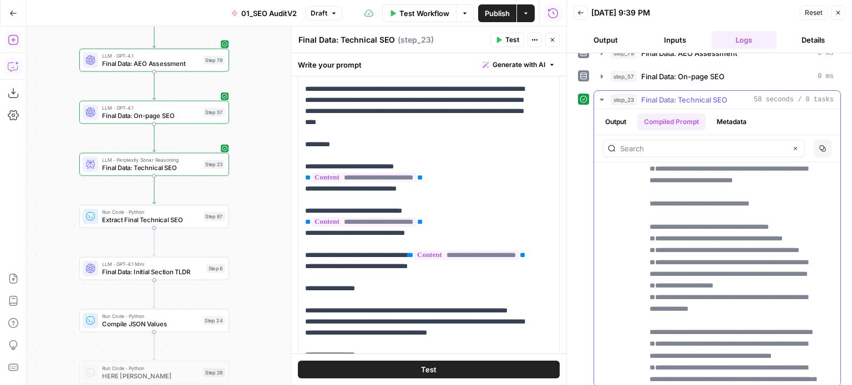
drag, startPoint x: 727, startPoint y: 199, endPoint x: 720, endPoint y: 297, distance: 98.4
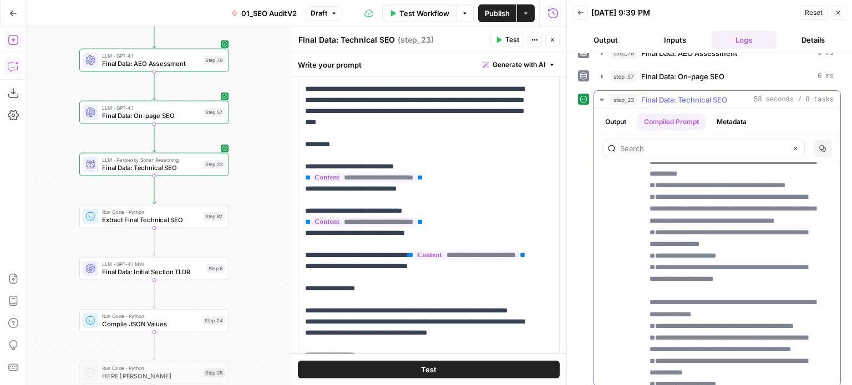
drag, startPoint x: 725, startPoint y: 226, endPoint x: 716, endPoint y: 364, distance: 138.9
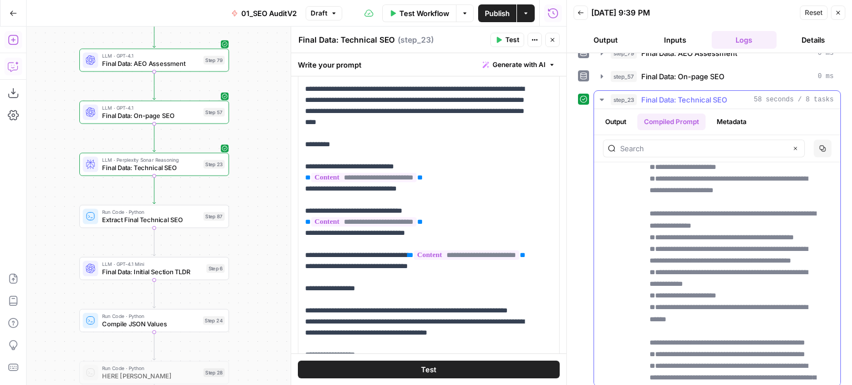
click at [612, 114] on button "Output" at bounding box center [615, 122] width 34 height 17
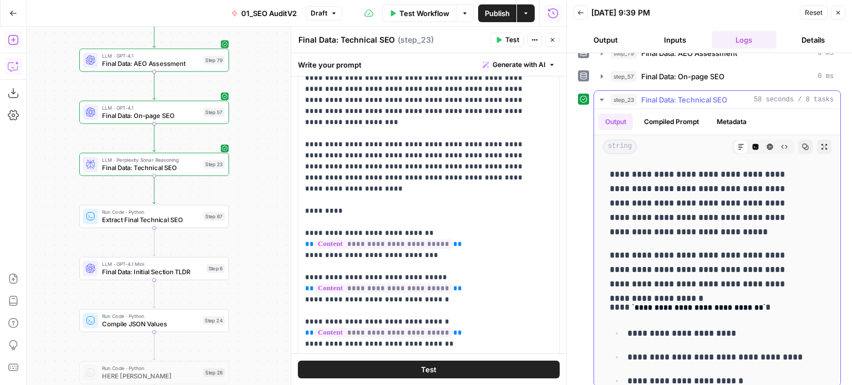
scroll to position [0, 0]
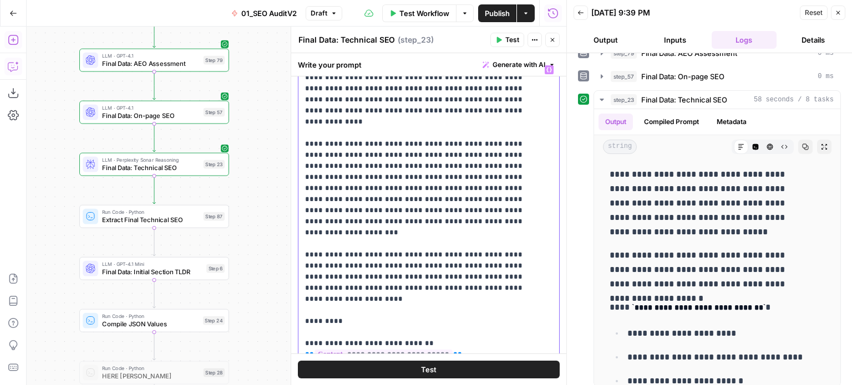
drag, startPoint x: 517, startPoint y: 215, endPoint x: 517, endPoint y: 197, distance: 18.3
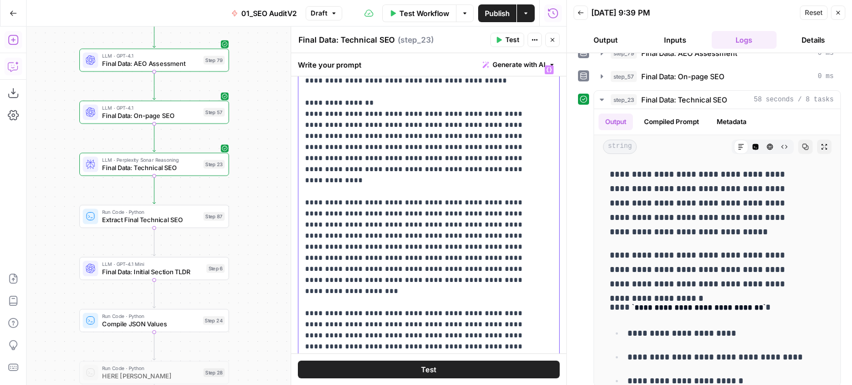
drag, startPoint x: 500, startPoint y: 264, endPoint x: 509, endPoint y: 213, distance: 51.8
drag, startPoint x: 616, startPoint y: 206, endPoint x: 605, endPoint y: 211, distance: 11.9
copy p "**"
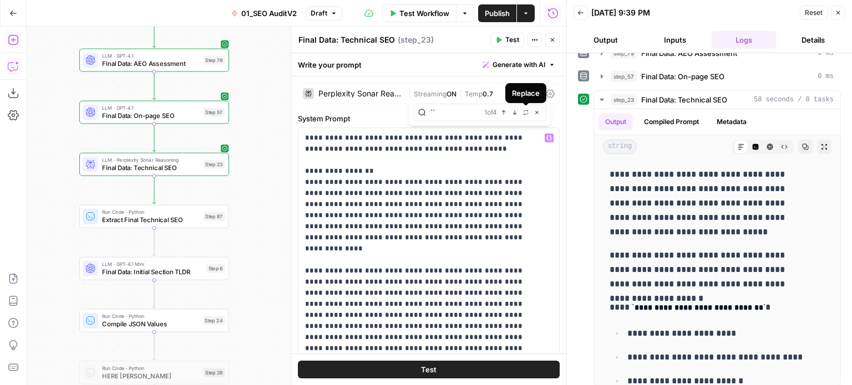
type input "``"
click at [518, 113] on button "Next Match" at bounding box center [514, 112] width 9 height 9
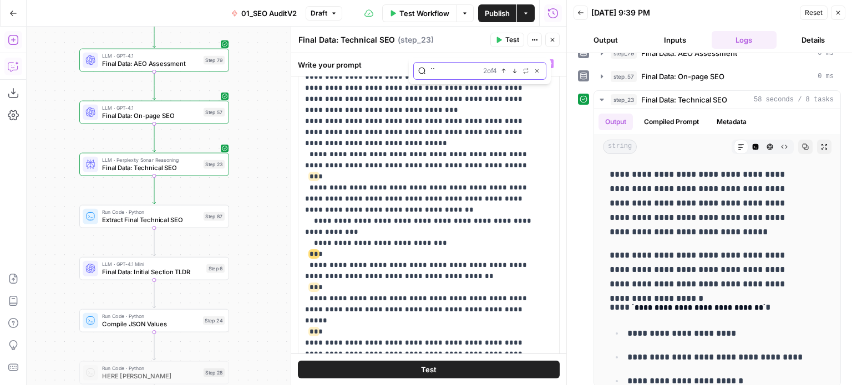
scroll to position [892, 0]
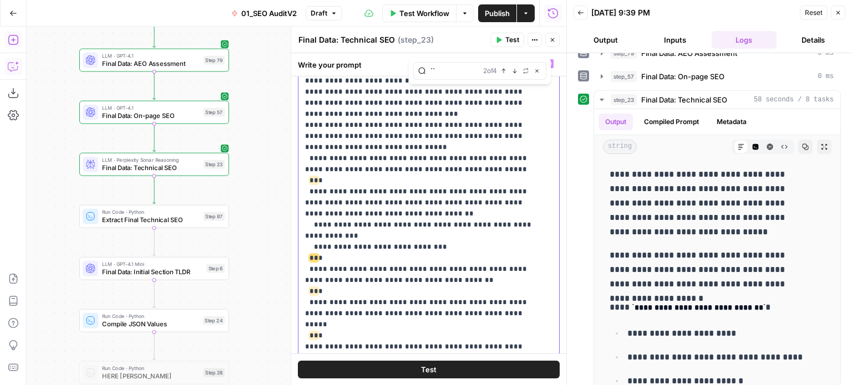
click at [344, 177] on p "**********" at bounding box center [420, 380] width 231 height 2429
click at [504, 171] on p "**********" at bounding box center [420, 380] width 231 height 2429
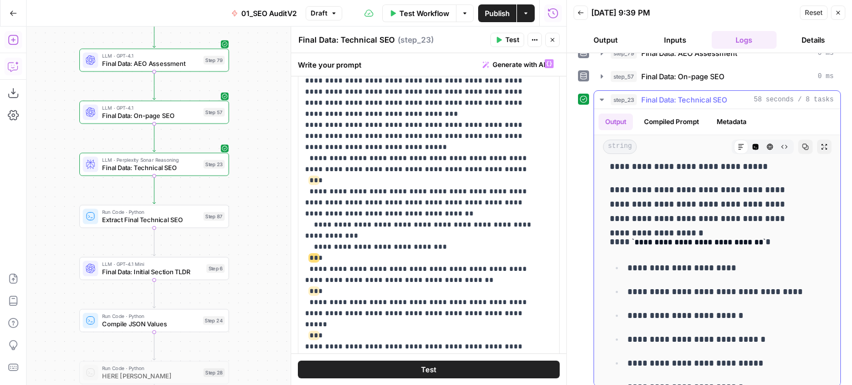
drag, startPoint x: 728, startPoint y: 216, endPoint x: 726, endPoint y: 253, distance: 37.7
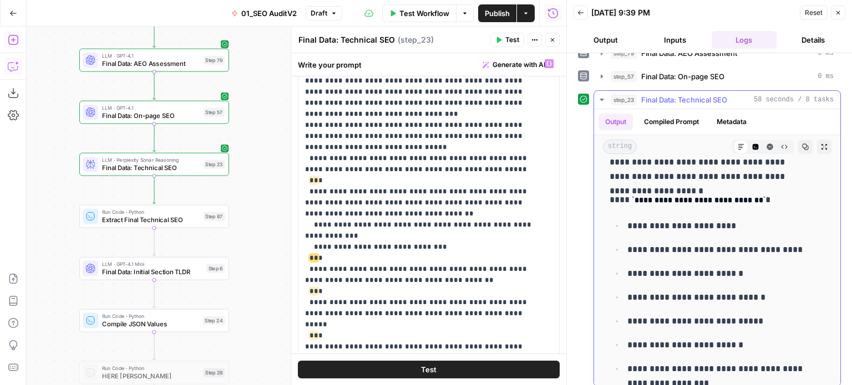
drag, startPoint x: 729, startPoint y: 200, endPoint x: 732, endPoint y: 246, distance: 46.7
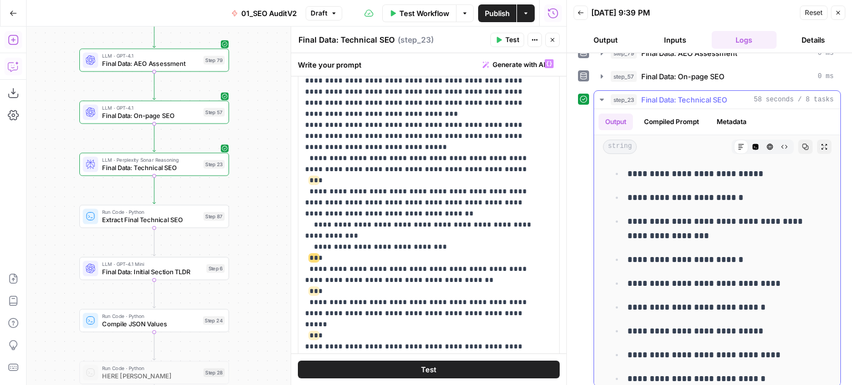
drag, startPoint x: 736, startPoint y: 221, endPoint x: 735, endPoint y: 287, distance: 66.0
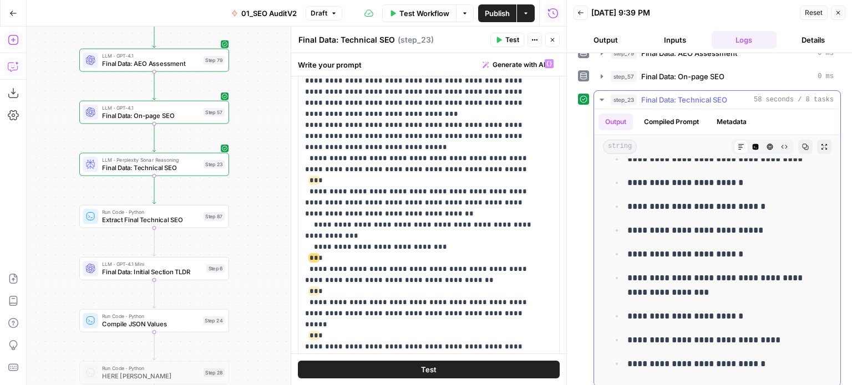
drag, startPoint x: 738, startPoint y: 239, endPoint x: 736, endPoint y: 196, distance: 43.3
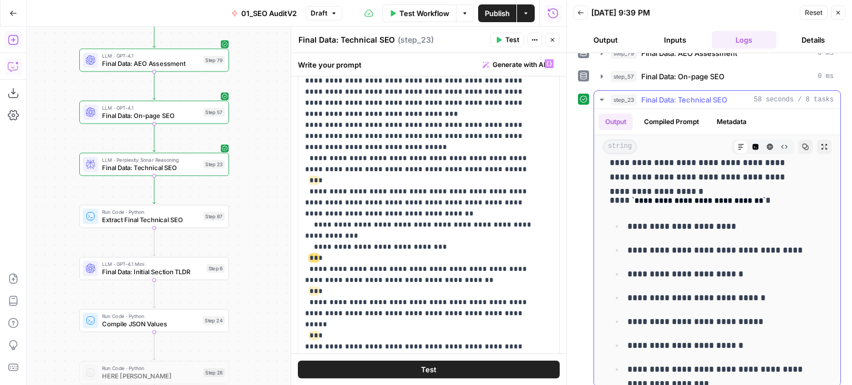
scroll to position [58, 0]
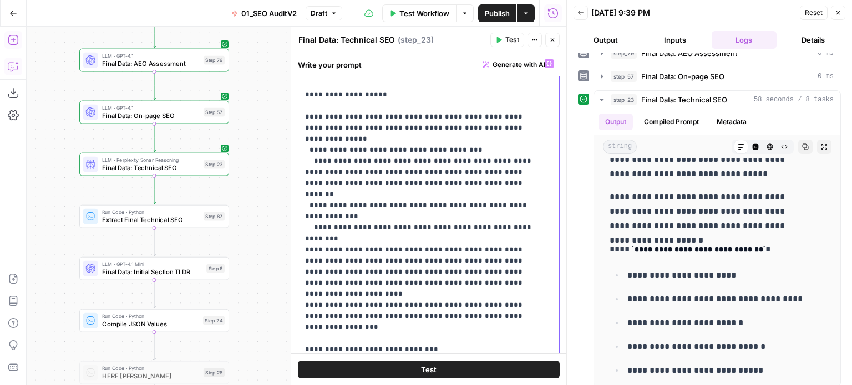
drag, startPoint x: 499, startPoint y: 183, endPoint x: 499, endPoint y: 283, distance: 100.4
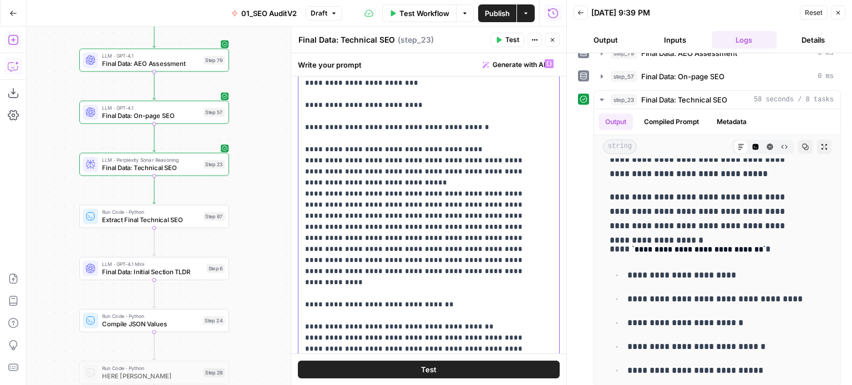
drag, startPoint x: 522, startPoint y: 228, endPoint x: 523, endPoint y: 314, distance: 86.5
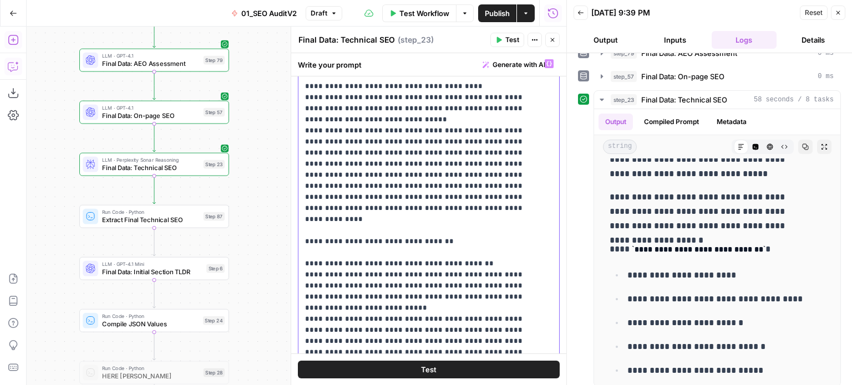
scroll to position [1986, 0]
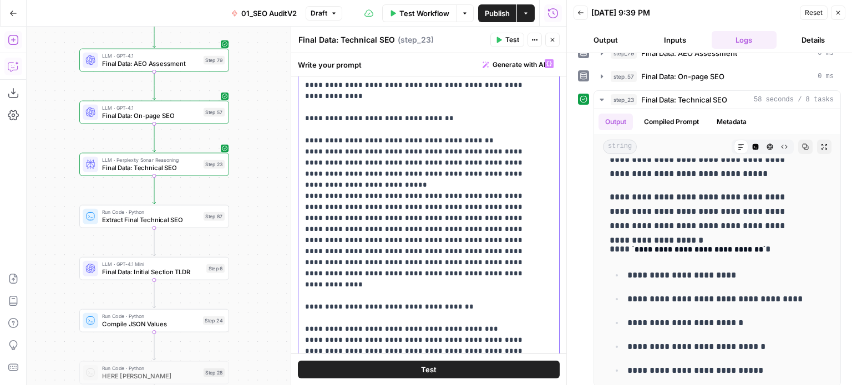
drag, startPoint x: 523, startPoint y: 265, endPoint x: 523, endPoint y: 312, distance: 47.7
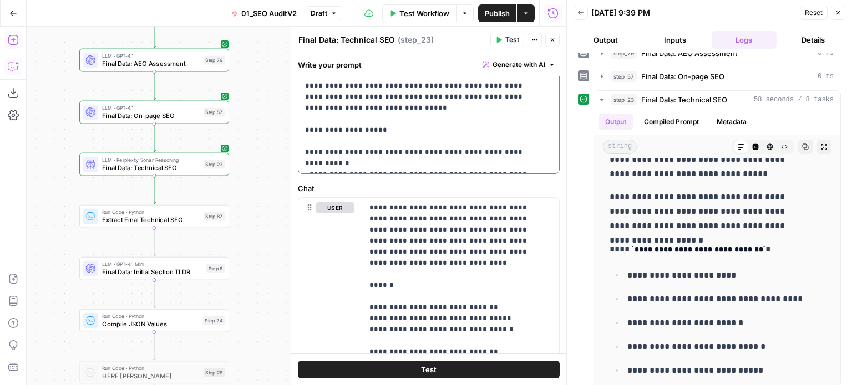
drag, startPoint x: 526, startPoint y: 219, endPoint x: 525, endPoint y: 274, distance: 55.5
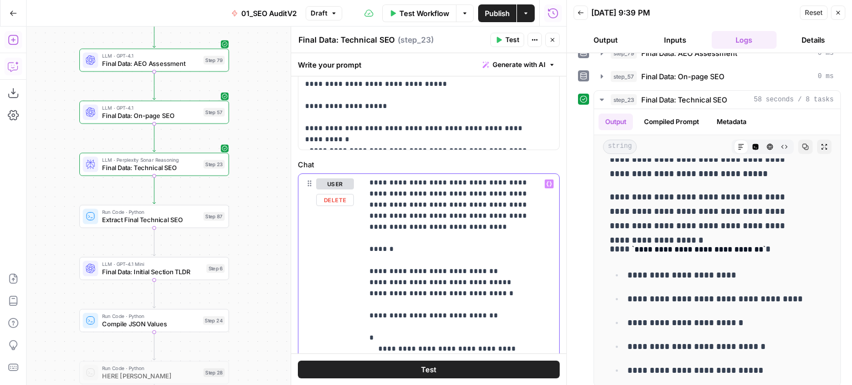
scroll to position [67, 0]
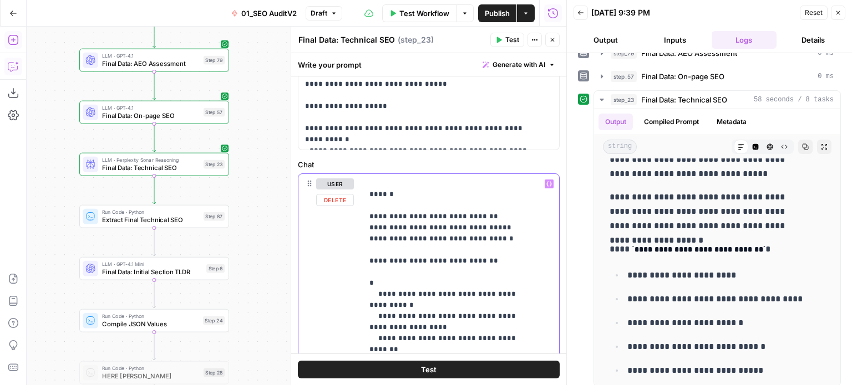
drag, startPoint x: 517, startPoint y: 240, endPoint x: 517, endPoint y: 307, distance: 67.7
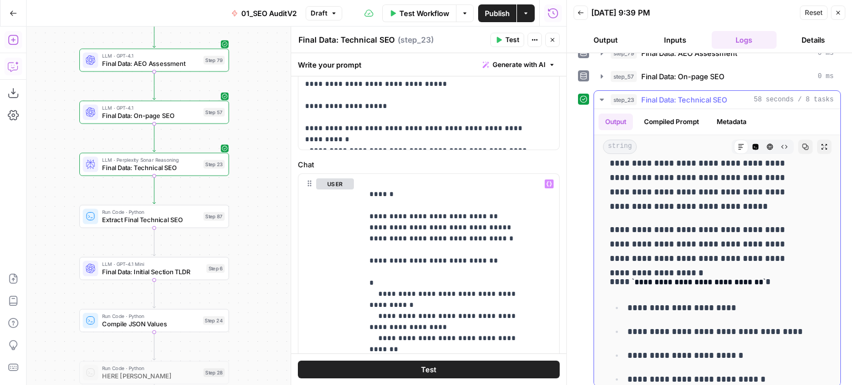
scroll to position [0, 0]
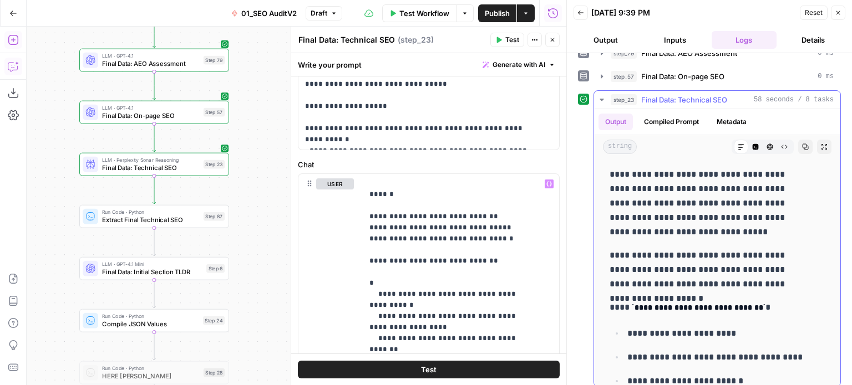
drag, startPoint x: 695, startPoint y: 265, endPoint x: 699, endPoint y: 193, distance: 71.6
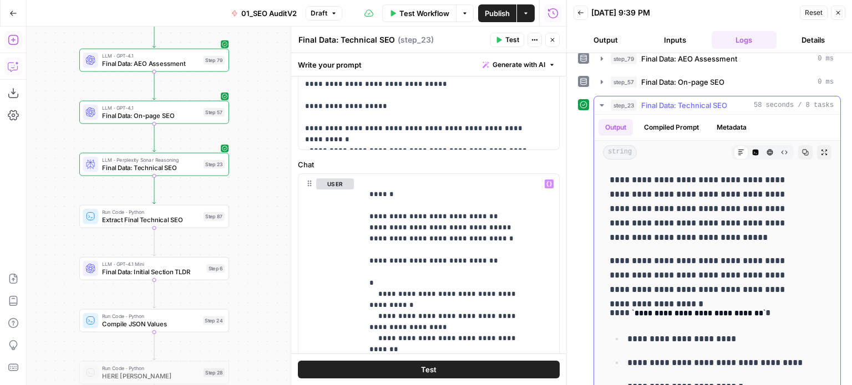
drag, startPoint x: 711, startPoint y: 251, endPoint x: 712, endPoint y: 205, distance: 46.0
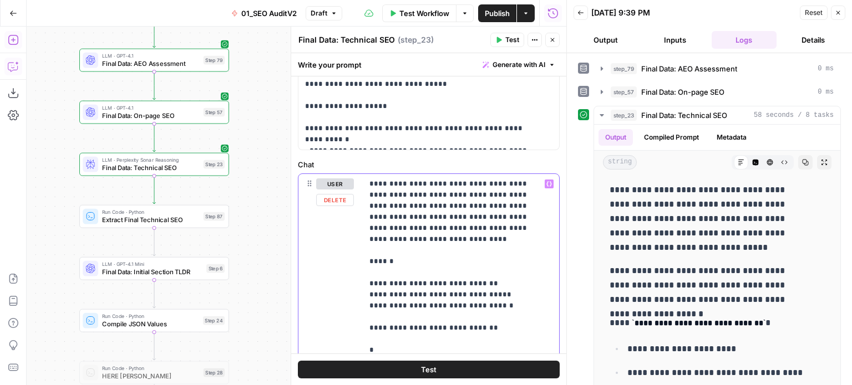
drag, startPoint x: 408, startPoint y: 258, endPoint x: 426, endPoint y: 165, distance: 94.3
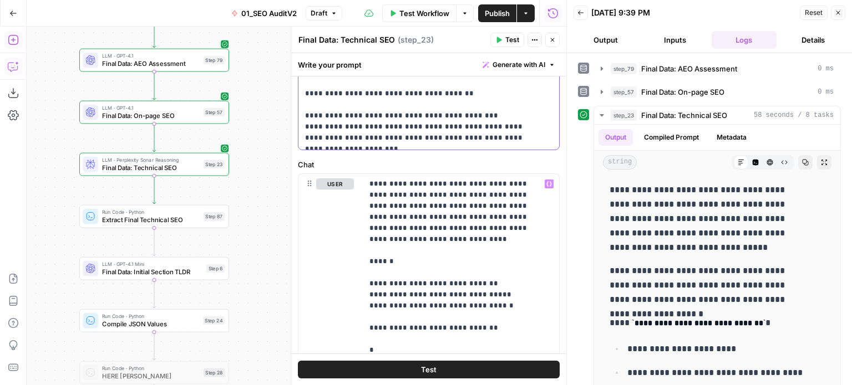
drag, startPoint x: 482, startPoint y: 146, endPoint x: 481, endPoint y: 82, distance: 64.3
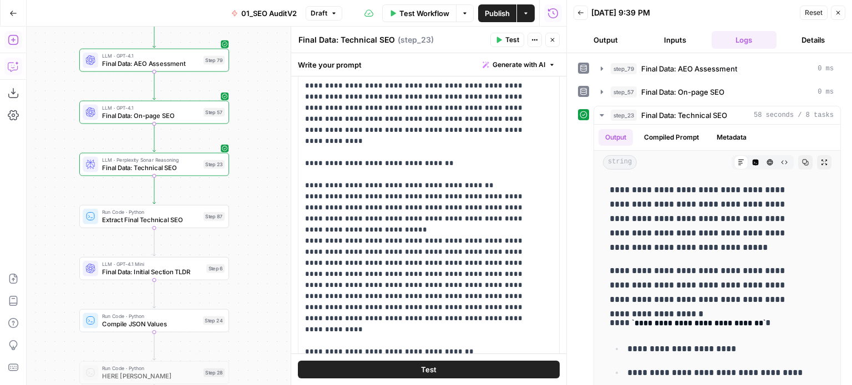
drag, startPoint x: 459, startPoint y: 290, endPoint x: 479, endPoint y: 200, distance: 92.6
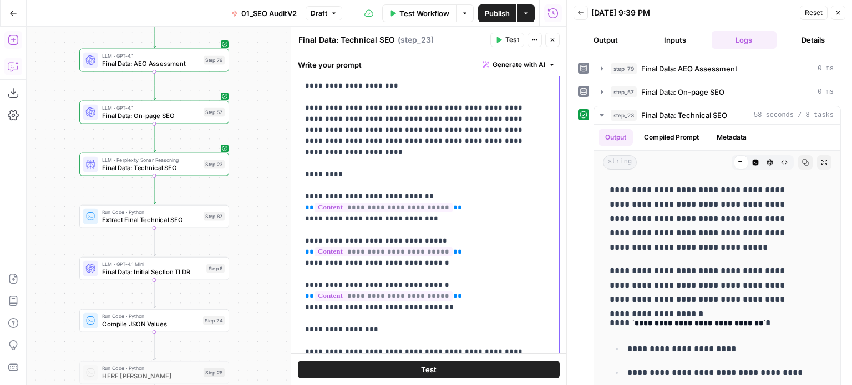
scroll to position [84, 0]
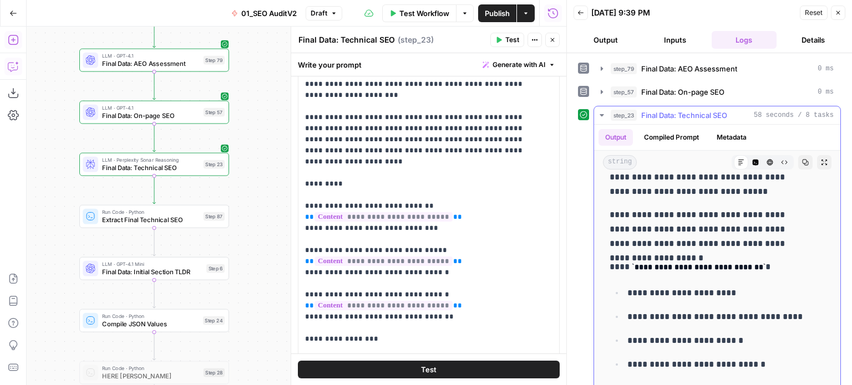
drag, startPoint x: 687, startPoint y: 236, endPoint x: 693, endPoint y: 270, distance: 34.5
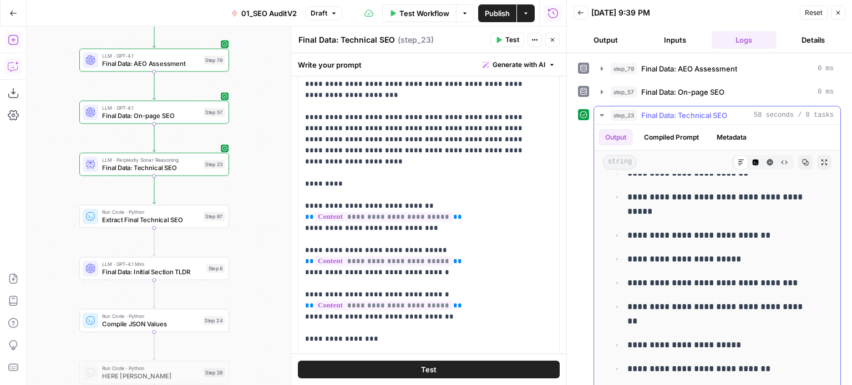
drag, startPoint x: 607, startPoint y: 212, endPoint x: 611, endPoint y: 319, distance: 106.5
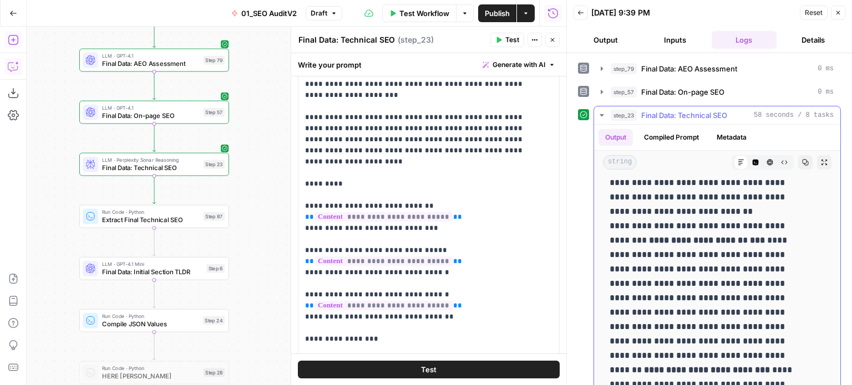
drag, startPoint x: 618, startPoint y: 242, endPoint x: 621, endPoint y: 361, distance: 118.7
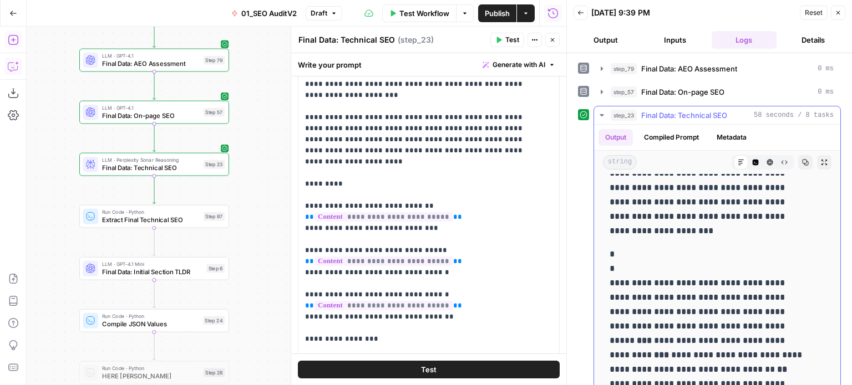
scroll to position [1349, 0]
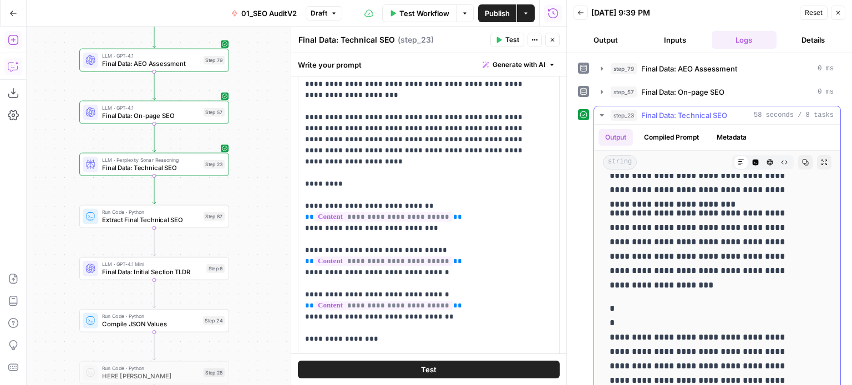
drag, startPoint x: 628, startPoint y: 306, endPoint x: 639, endPoint y: 245, distance: 61.9
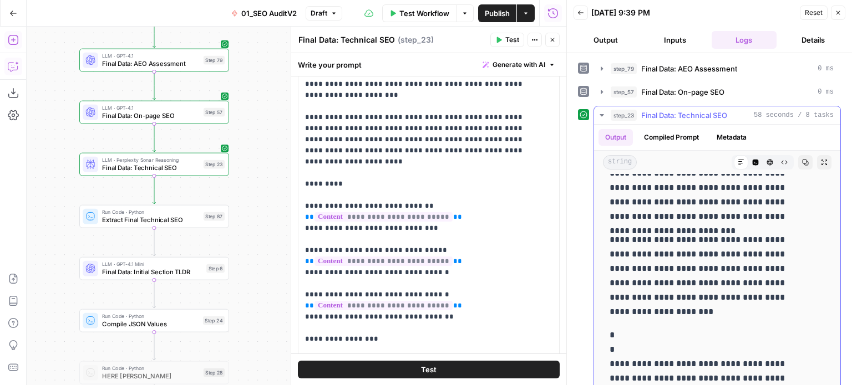
drag, startPoint x: 694, startPoint y: 318, endPoint x: 701, endPoint y: 277, distance: 41.6
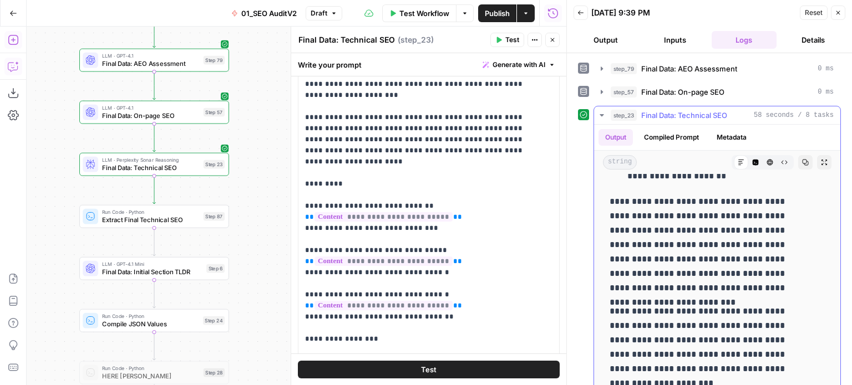
drag, startPoint x: 701, startPoint y: 311, endPoint x: 709, endPoint y: 275, distance: 37.0
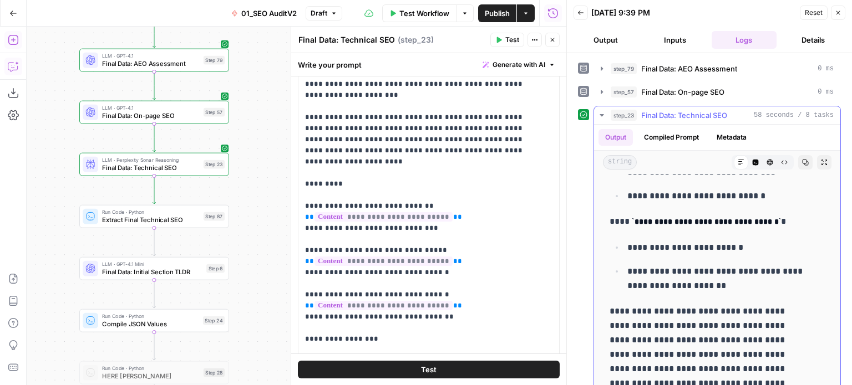
drag, startPoint x: 661, startPoint y: 277, endPoint x: 665, endPoint y: 247, distance: 29.6
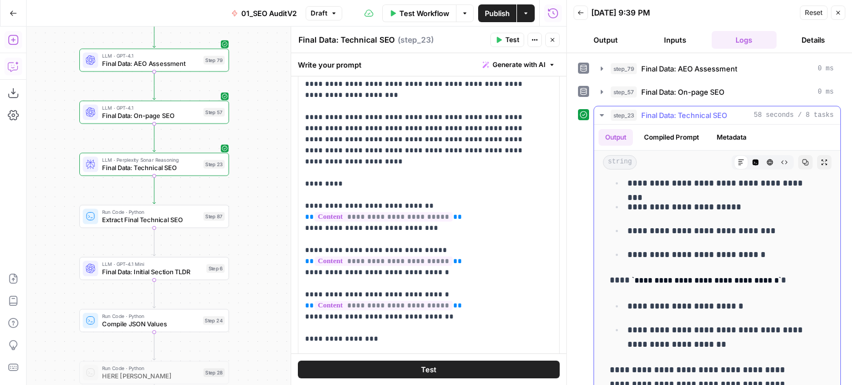
drag, startPoint x: 661, startPoint y: 262, endPoint x: 659, endPoint y: 235, distance: 26.7
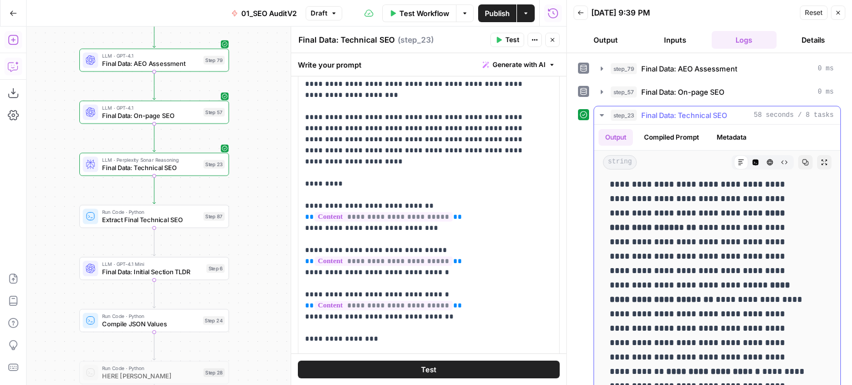
drag, startPoint x: 641, startPoint y: 270, endPoint x: 650, endPoint y: 337, distance: 67.7
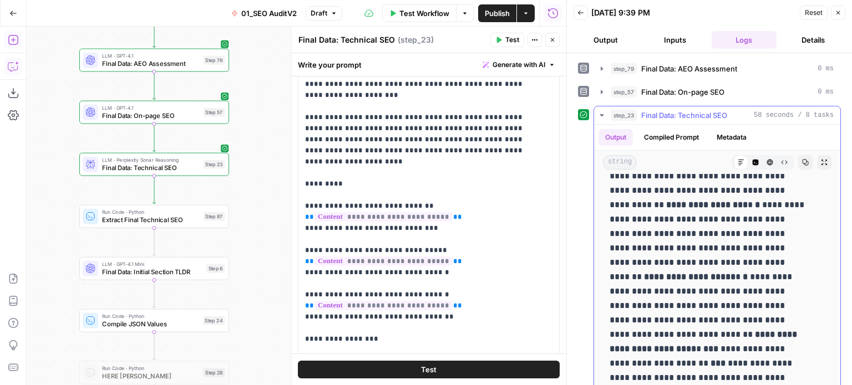
drag, startPoint x: 671, startPoint y: 253, endPoint x: 675, endPoint y: 331, distance: 78.3
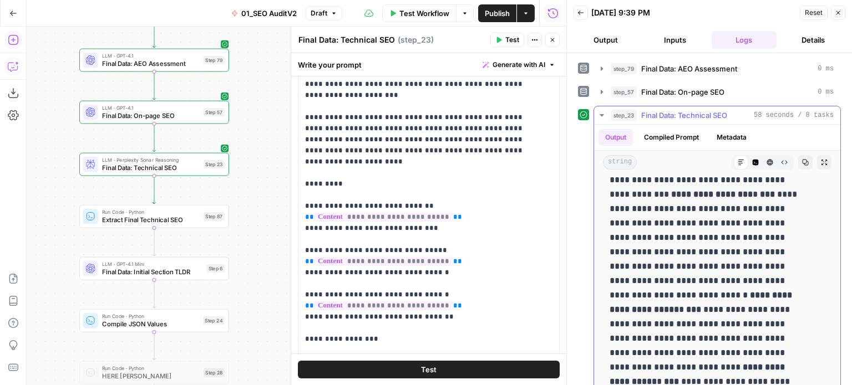
drag, startPoint x: 665, startPoint y: 254, endPoint x: 655, endPoint y: 363, distance: 109.7
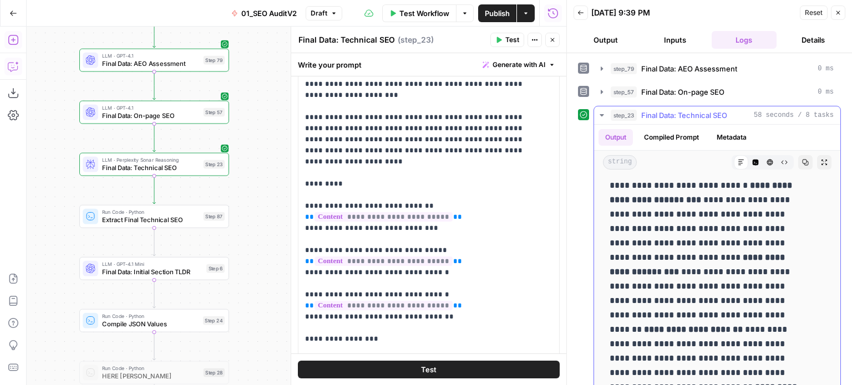
drag, startPoint x: 675, startPoint y: 278, endPoint x: 683, endPoint y: 332, distance: 54.9
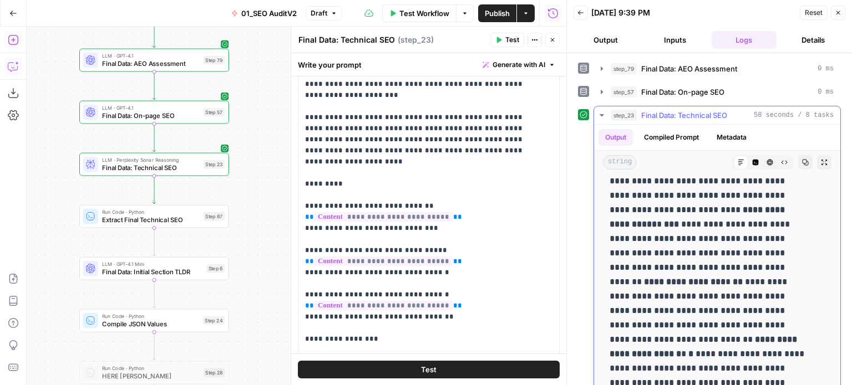
drag, startPoint x: 677, startPoint y: 283, endPoint x: 682, endPoint y: 335, distance: 51.9
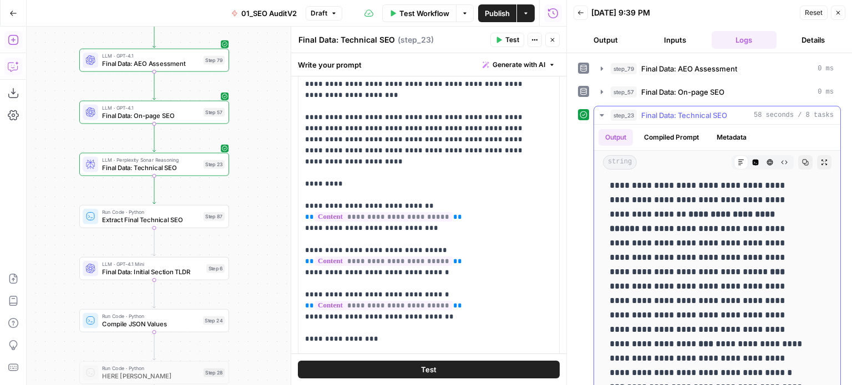
drag, startPoint x: 680, startPoint y: 275, endPoint x: 683, endPoint y: 385, distance: 109.8
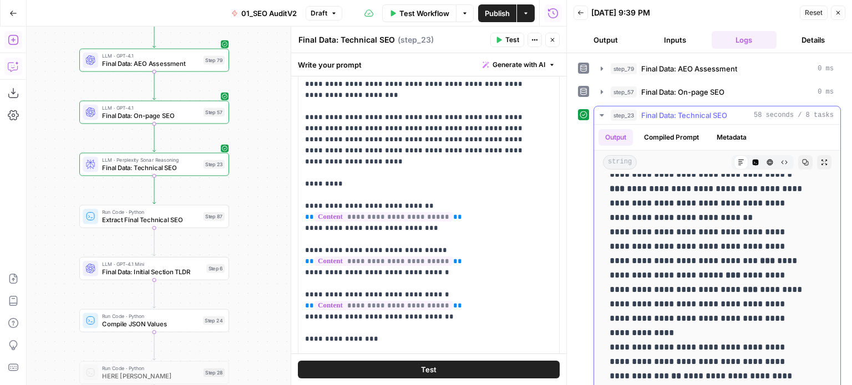
scroll to position [3351, 0]
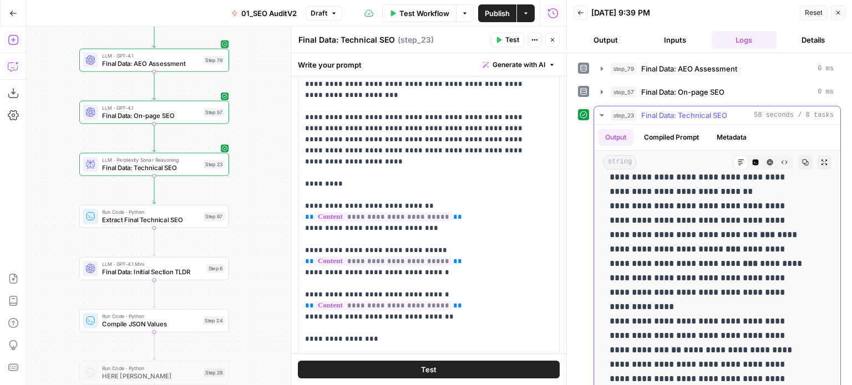
drag, startPoint x: 705, startPoint y: 309, endPoint x: 707, endPoint y: 323, distance: 13.4
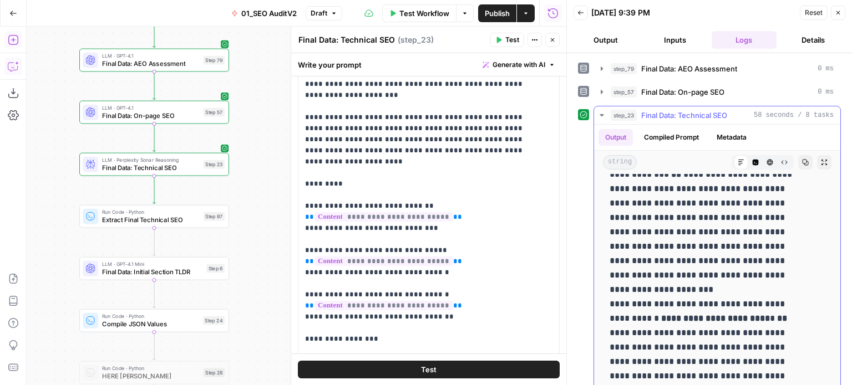
drag, startPoint x: 699, startPoint y: 294, endPoint x: 703, endPoint y: 384, distance: 89.9
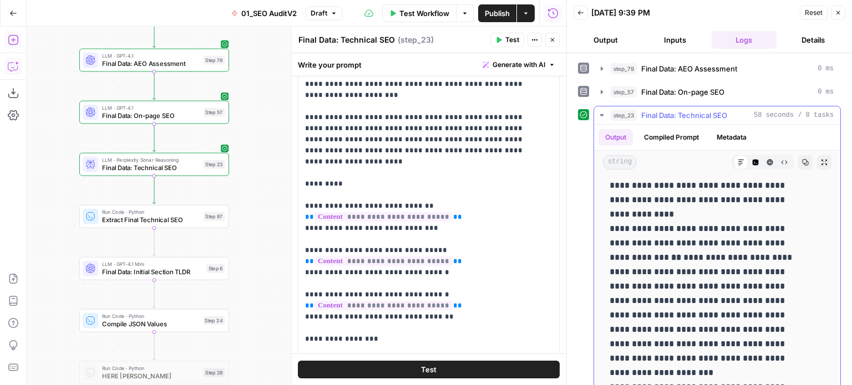
drag
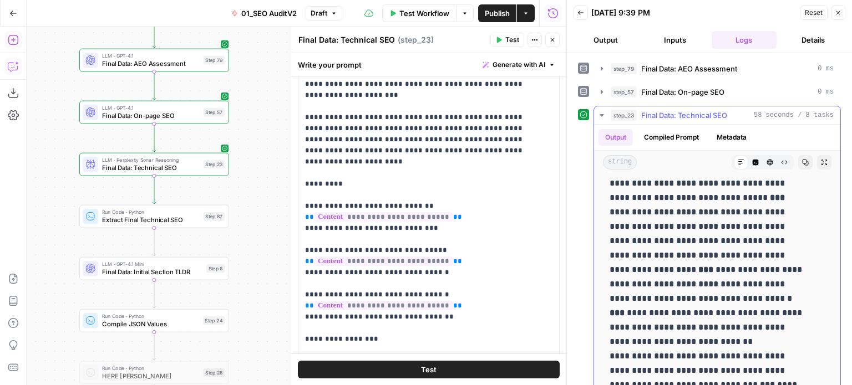
drag, startPoint x: 719, startPoint y: 330, endPoint x: 729, endPoint y: 262, distance: 68.3
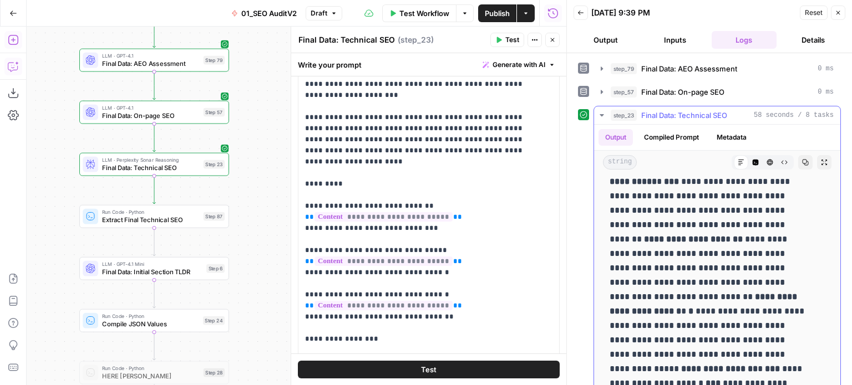
drag, startPoint x: 726, startPoint y: 329, endPoint x: 725, endPoint y: 226, distance: 103.7
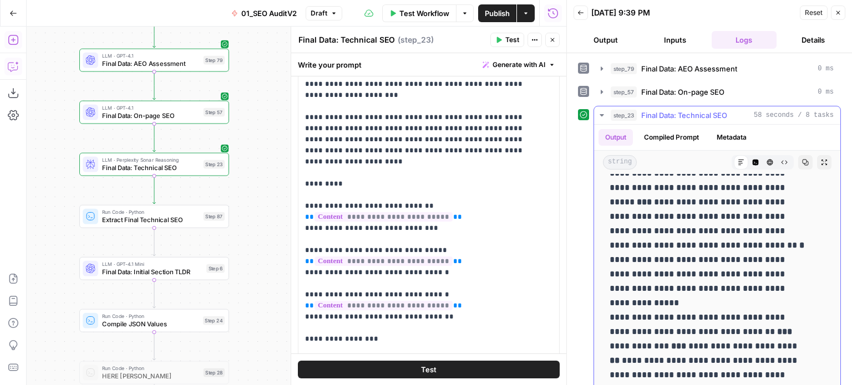
drag, startPoint x: 735, startPoint y: 261, endPoint x: 735, endPoint y: 191, distance: 69.9
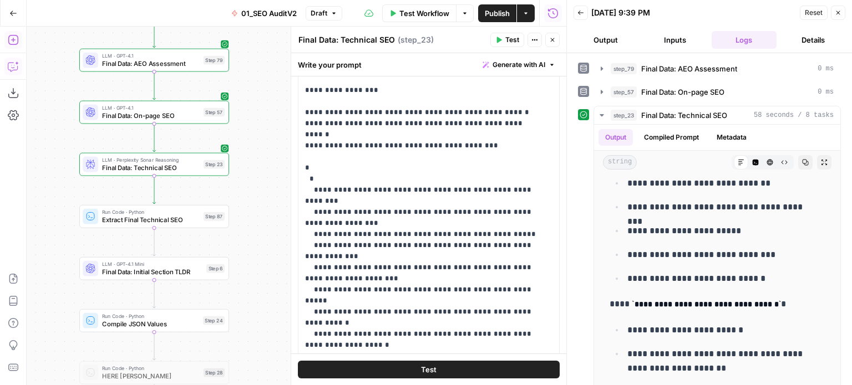
scroll to position [416, 0]
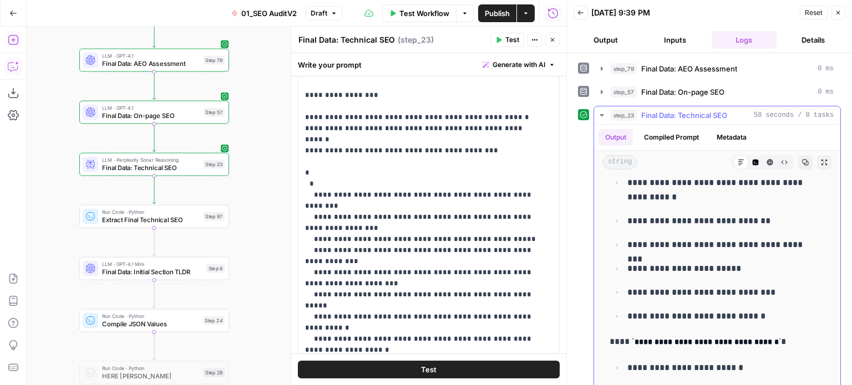
drag, startPoint x: 771, startPoint y: 292, endPoint x: 755, endPoint y: 233, distance: 61.3
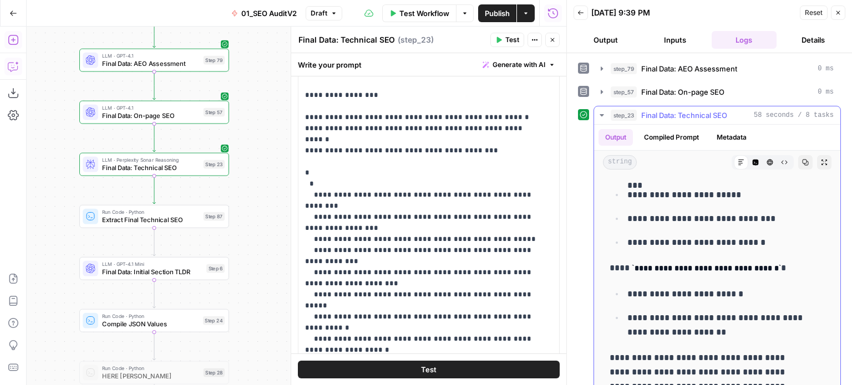
drag, startPoint x: 764, startPoint y: 215, endPoint x: 762, endPoint y: 279, distance: 64.4
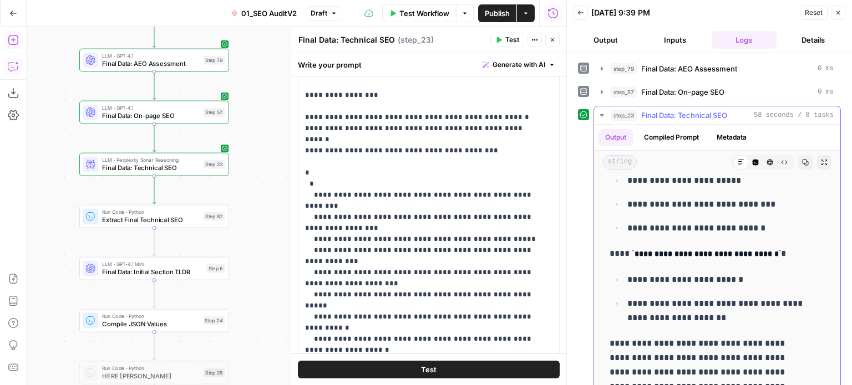
drag, startPoint x: 764, startPoint y: 228, endPoint x: 763, endPoint y: 269, distance: 41.1
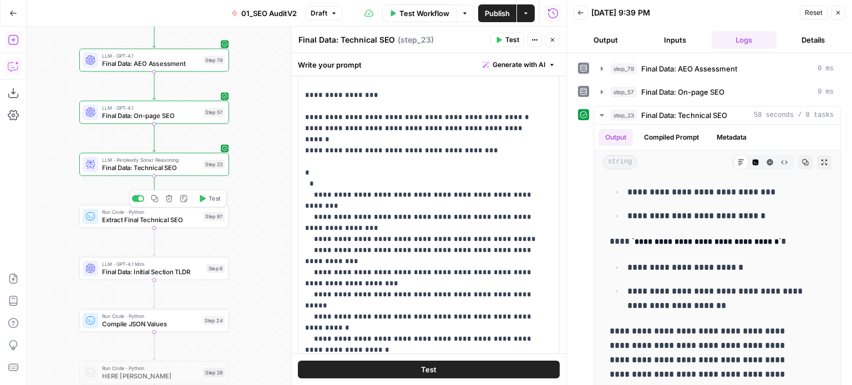
click at [216, 195] on span "Test" at bounding box center [215, 199] width 12 height 9
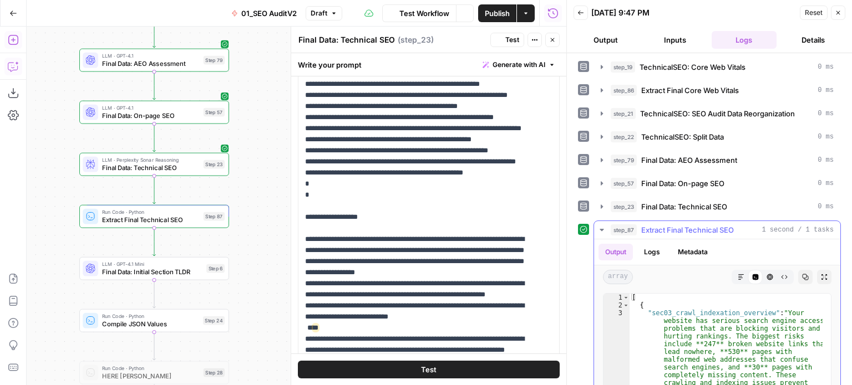
scroll to position [610, 0]
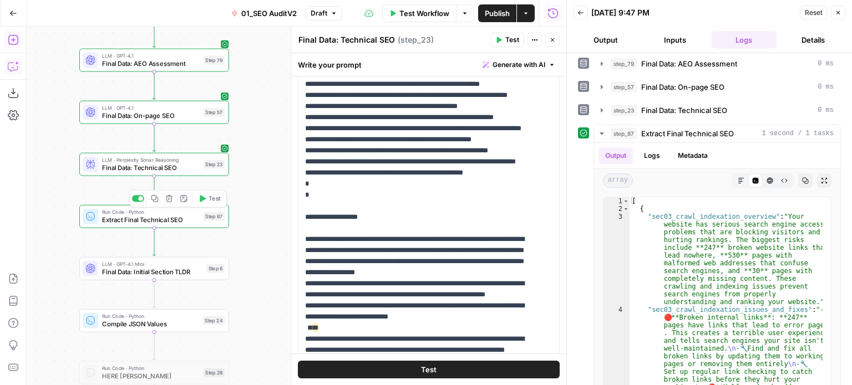
click at [196, 228] on div "false false true true Workflow Set Inputs Inputs Workflow Prep: Get Brand Kit D…" at bounding box center [297, 206] width 540 height 359
click at [202, 220] on div "Run Code · Python Extract Final Technical SEO Step 87 Copy step Delete step Add…" at bounding box center [154, 217] width 142 height 17
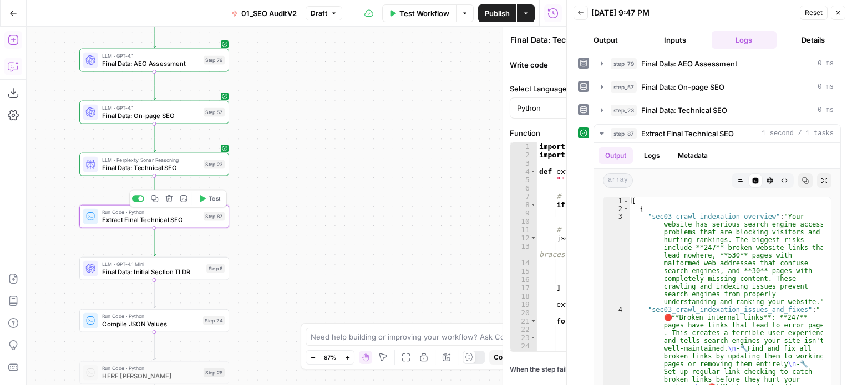
type textarea "Extract Final Technical SEO"
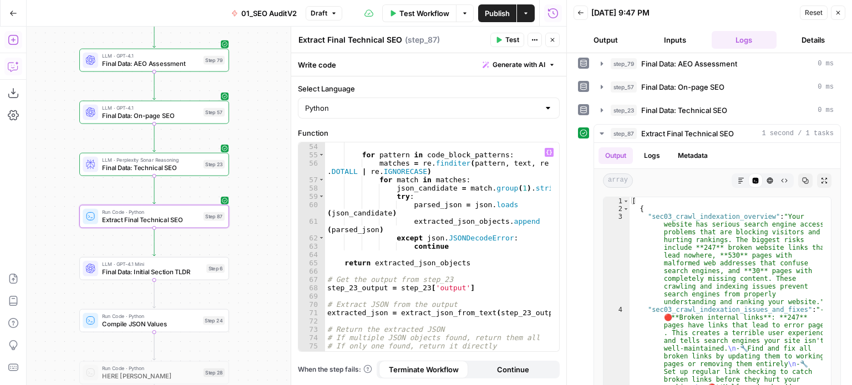
scroll to position [499, 0]
click at [453, 209] on div "for pattern in code_block_patterns : matches = re . finditer ( pattern , text ,…" at bounding box center [438, 256] width 226 height 226
click at [449, 241] on div "for pattern in code_block_patterns : matches = re . finditer ( pattern , text ,…" at bounding box center [438, 256] width 226 height 226
type textarea "**********"
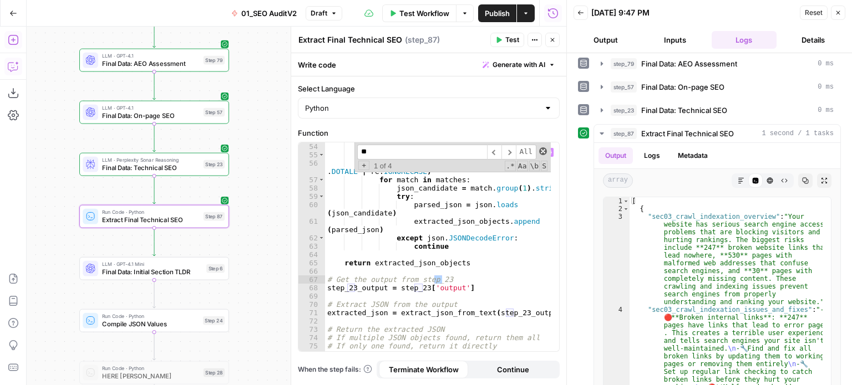
type input "**"
click at [543, 154] on span at bounding box center [543, 152] width 8 height 8
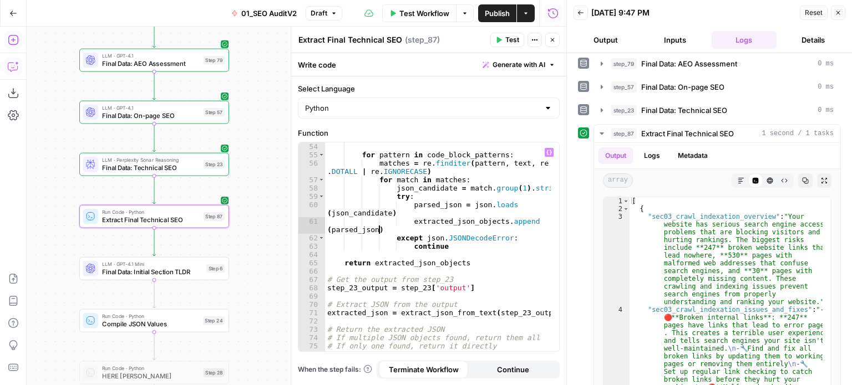
click at [503, 228] on div "for pattern in code_block_patterns : matches = re . finditer ( pattern , text ,…" at bounding box center [438, 256] width 226 height 226
type textarea "**********"
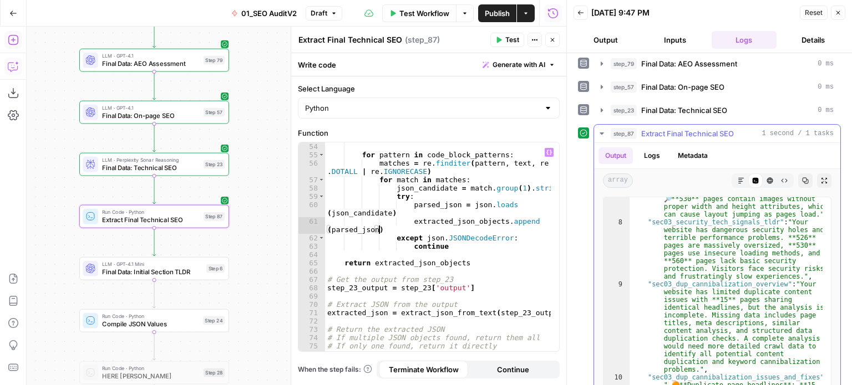
scroll to position [1066, 0]
click at [751, 110] on button "step_23 Final Data: Technical SEO 0 ms" at bounding box center [717, 110] width 246 height 18
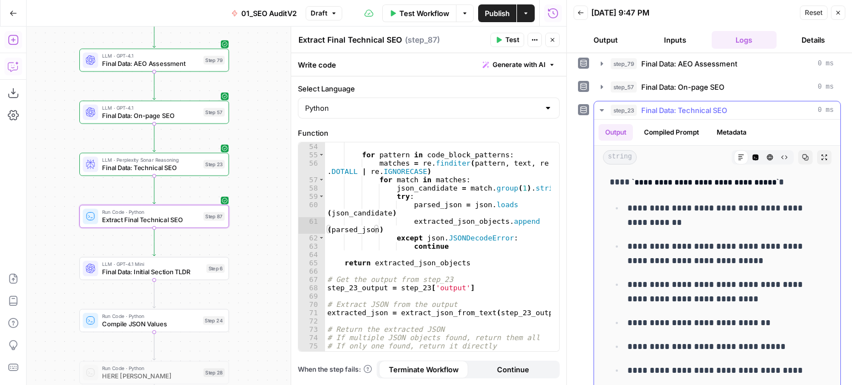
drag, startPoint x: 718, startPoint y: 201, endPoint x: 728, endPoint y: 247, distance: 47.1
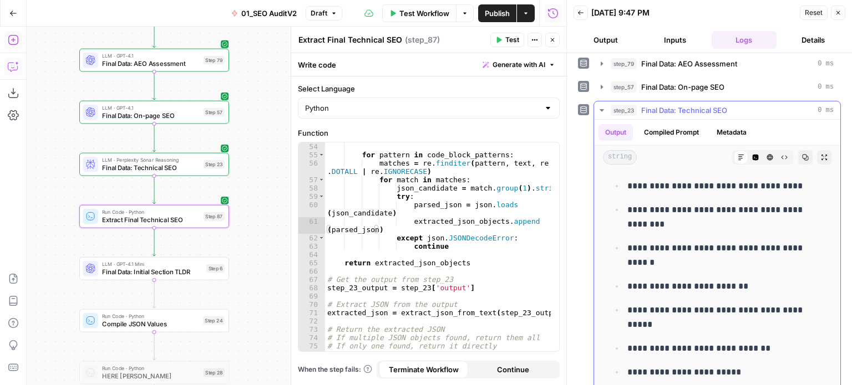
click at [639, 105] on div "step_23 Final Data: Technical SEO 0 ms" at bounding box center [722, 110] width 223 height 11
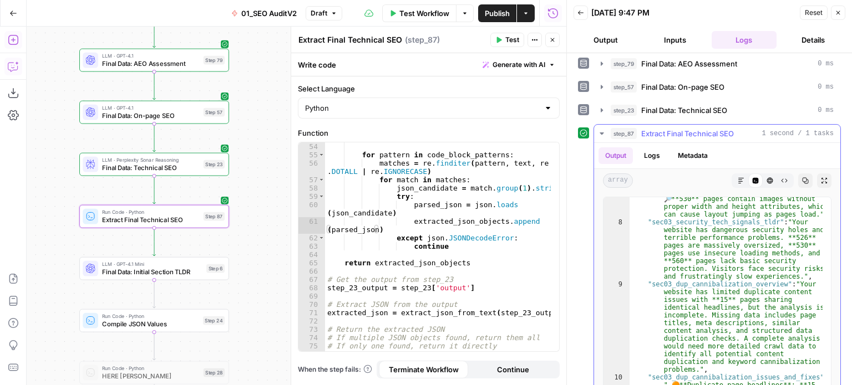
scroll to position [1099, 0]
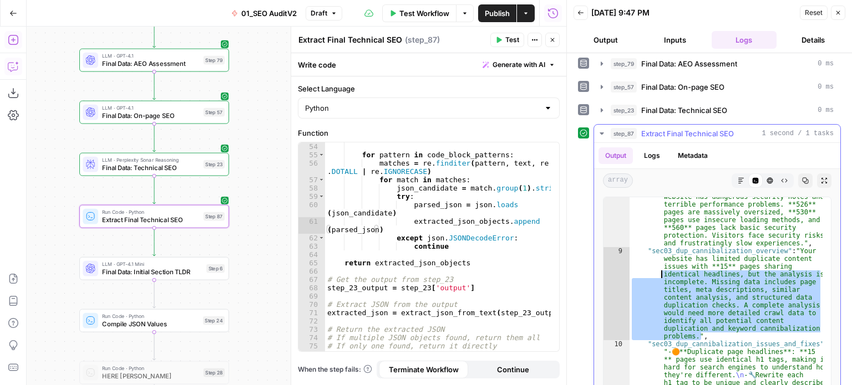
drag, startPoint x: 759, startPoint y: 329, endPoint x: 643, endPoint y: 263, distance: 132.6
click at [643, 263] on div ""sec03_security_tech_signals_tldr" : "Your website has dangerous security holes…" at bounding box center [725, 379] width 193 height 389
click at [703, 274] on div ""sec03_security_tech_signals_tldr" : "Your website has dangerous security holes…" at bounding box center [725, 306] width 193 height 218
type textarea "**********"
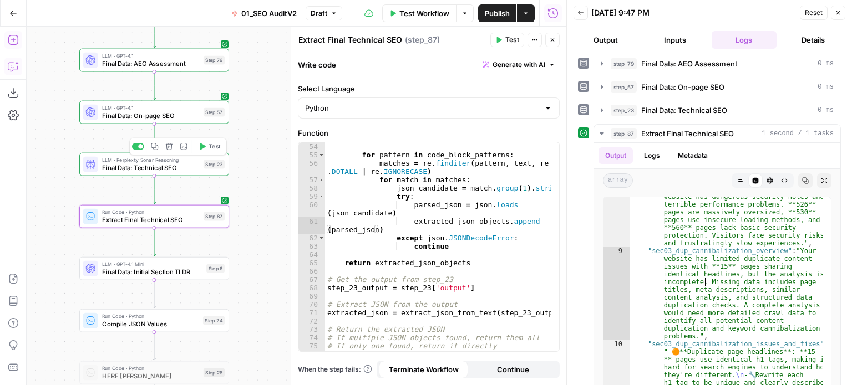
click at [155, 170] on span "Final Data: Technical SEO" at bounding box center [151, 167] width 98 height 9
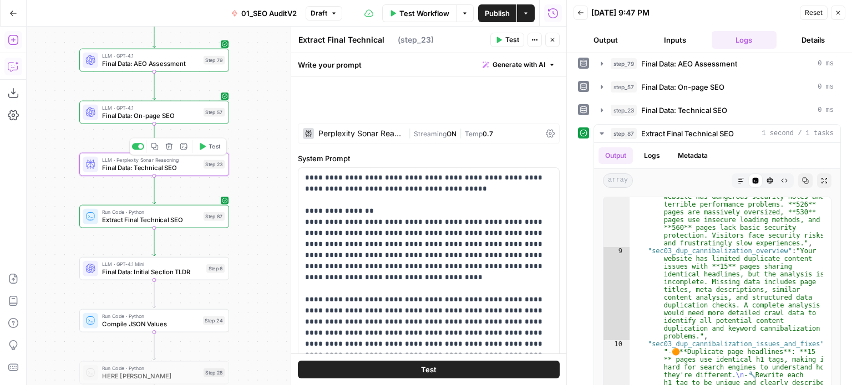
type textarea "Final Data: Technical SEO"
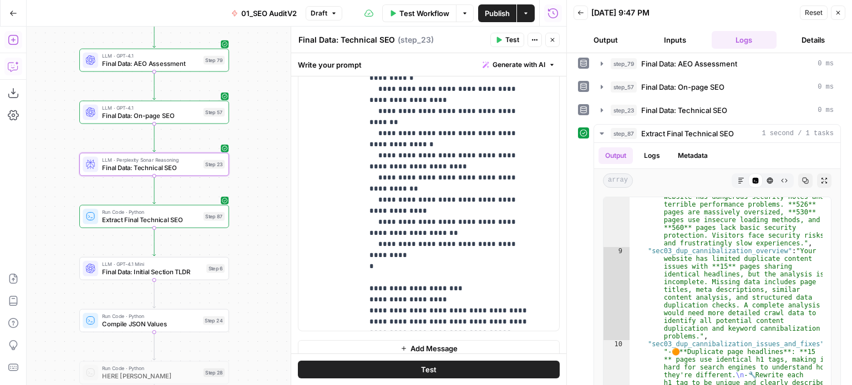
scroll to position [734, 0]
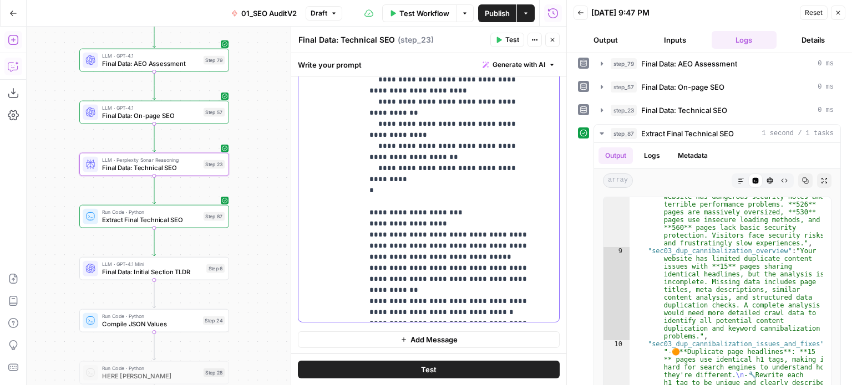
drag, startPoint x: 481, startPoint y: 166, endPoint x: 482, endPoint y: 227, distance: 61.0
click at [445, 172] on p "**********" at bounding box center [452, 63] width 166 height 510
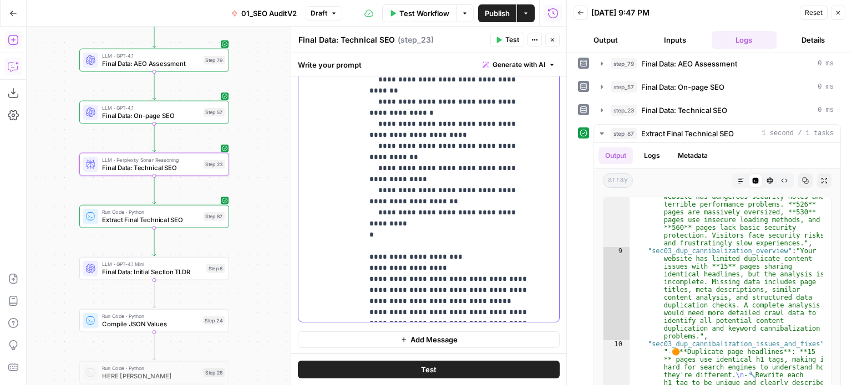
scroll to position [0, 0]
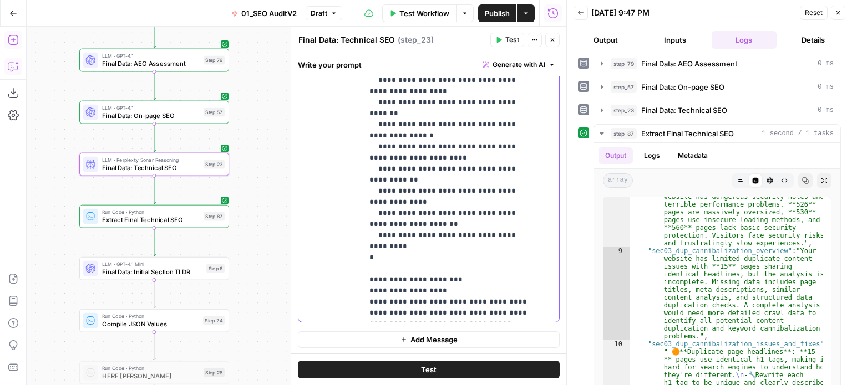
drag, startPoint x: 479, startPoint y: 227, endPoint x: 479, endPoint y: 216, distance: 10.5
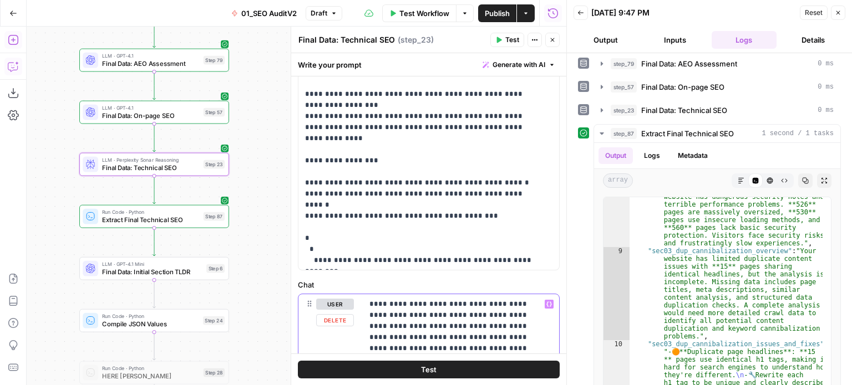
drag, startPoint x: 464, startPoint y: 274, endPoint x: 481, endPoint y: 167, distance: 108.4
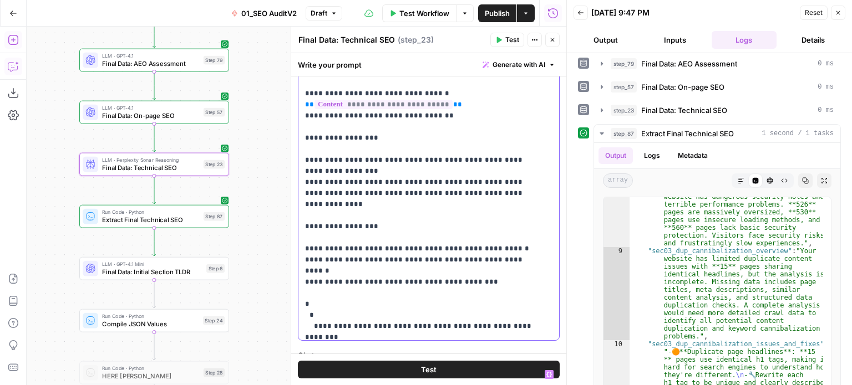
drag, startPoint x: 455, startPoint y: 153, endPoint x: 450, endPoint y: 201, distance: 48.5
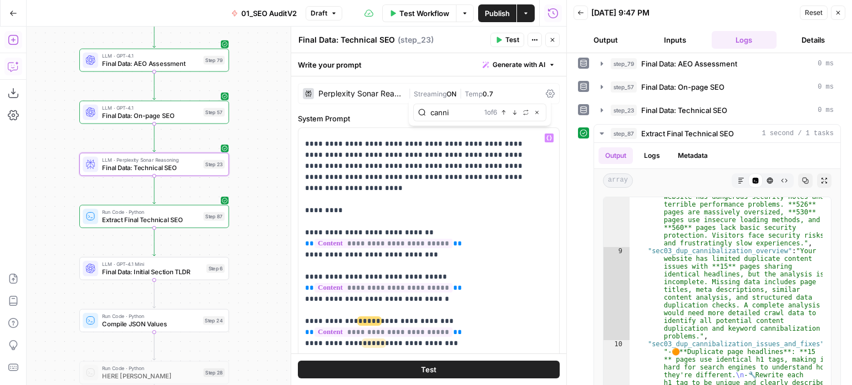
type input "canni"
click at [516, 114] on icon "button" at bounding box center [515, 113] width 6 height 6
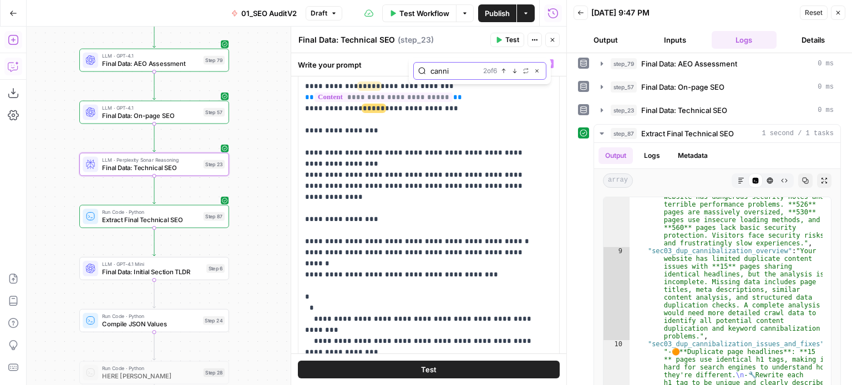
scroll to position [404, 0]
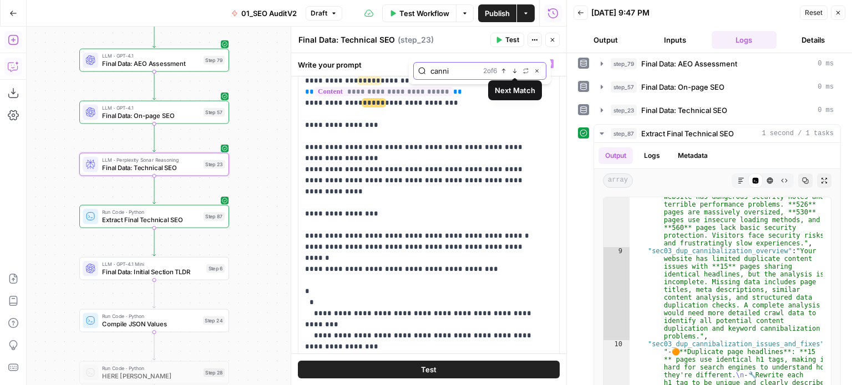
click at [513, 67] on button "Next Match" at bounding box center [514, 71] width 9 height 9
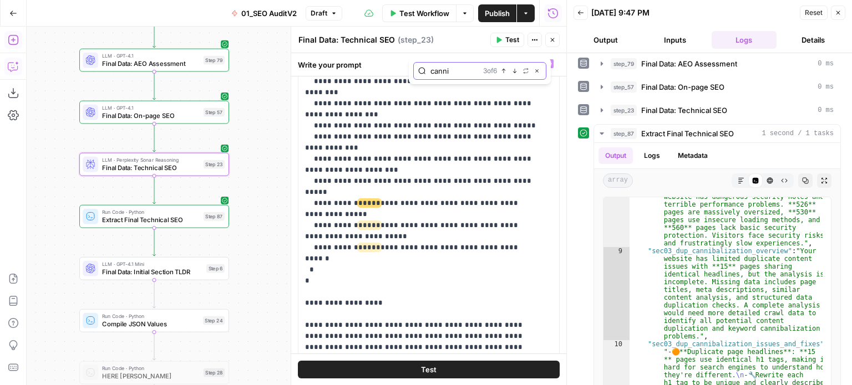
scroll to position [593, 0]
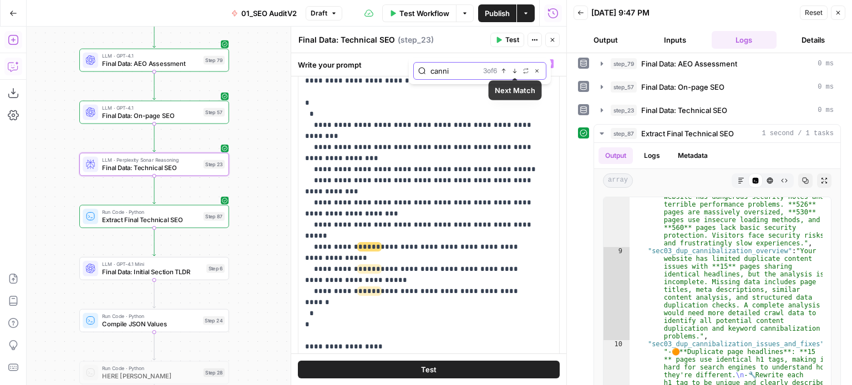
click at [510, 70] on button "Next Match" at bounding box center [514, 71] width 9 height 9
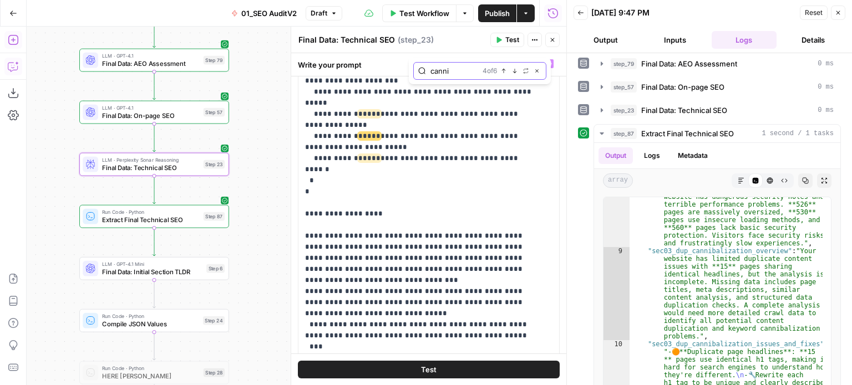
click at [510, 70] on button "Next Match" at bounding box center [514, 71] width 9 height 9
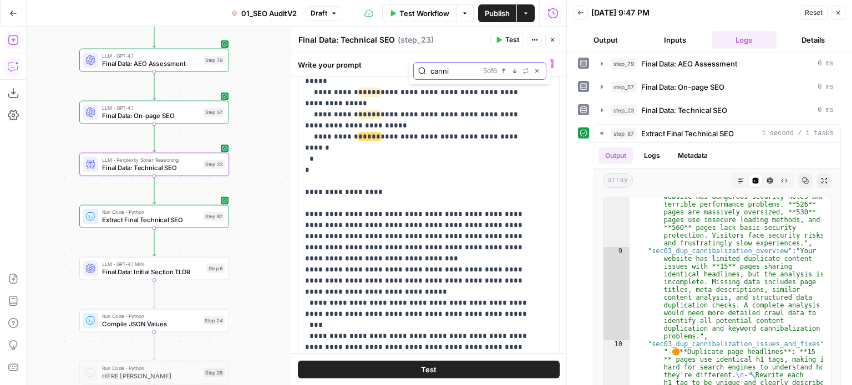
scroll to position [748, 0]
click at [510, 70] on button "Next Match" at bounding box center [514, 71] width 9 height 9
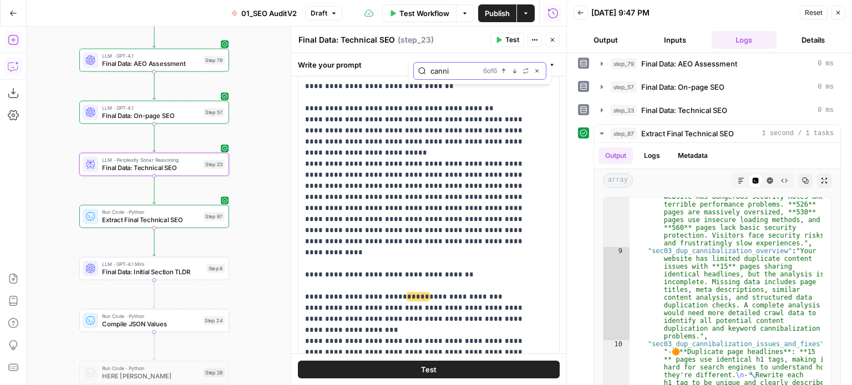
scroll to position [1930, 0]
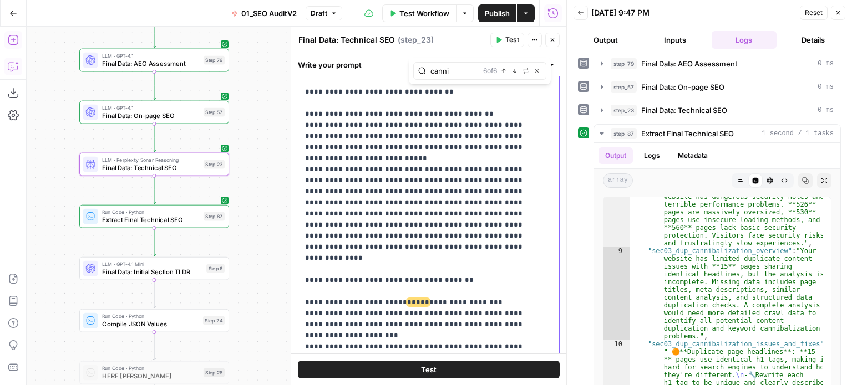
drag, startPoint x: 397, startPoint y: 188, endPoint x: 455, endPoint y: 223, distance: 68.2
click at [507, 40] on span "Test" at bounding box center [512, 40] width 14 height 10
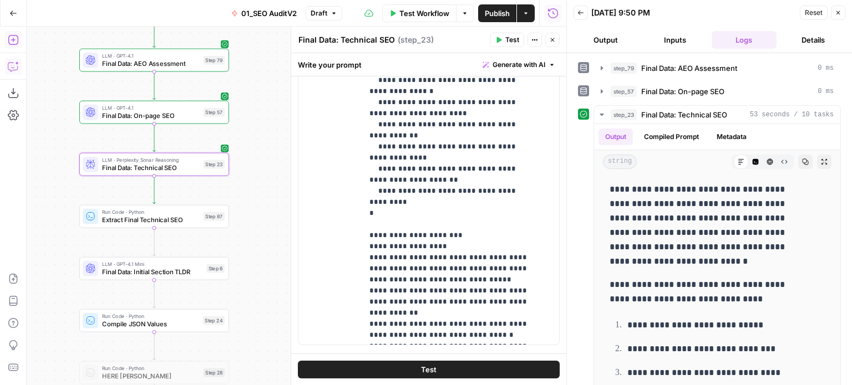
scroll to position [610, 0]
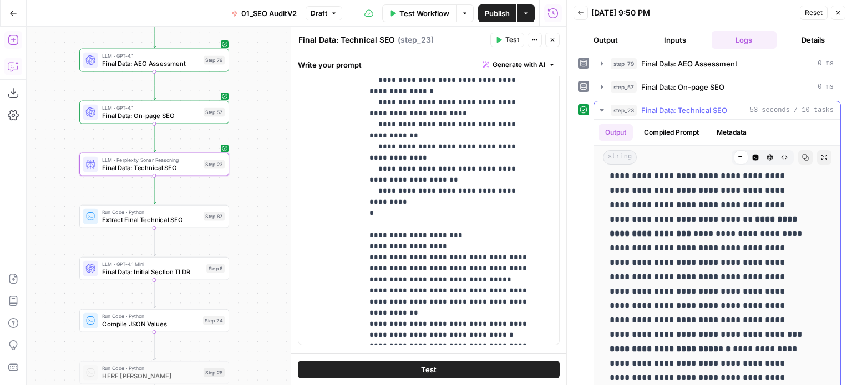
drag, startPoint x: 667, startPoint y: 182, endPoint x: 659, endPoint y: 353, distance: 171.6
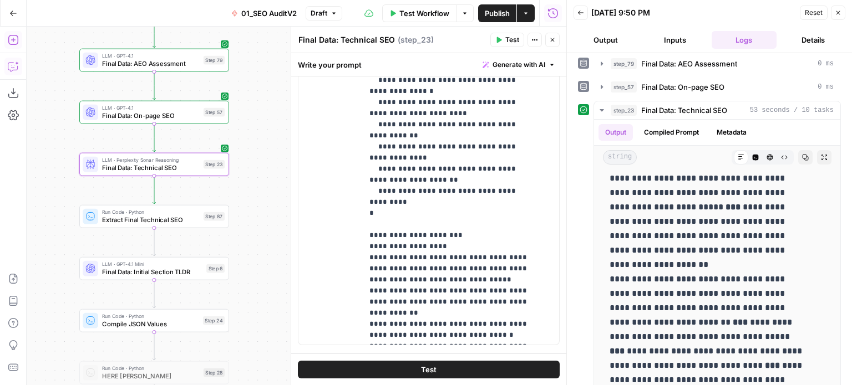
scroll to position [4991, 0]
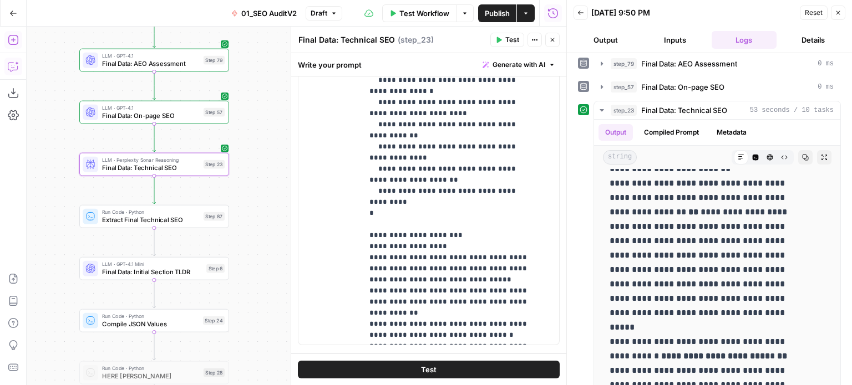
drag, startPoint x: 649, startPoint y: 236, endPoint x: 654, endPoint y: 385, distance: 149.3
click at [217, 199] on span "Test" at bounding box center [215, 199] width 12 height 9
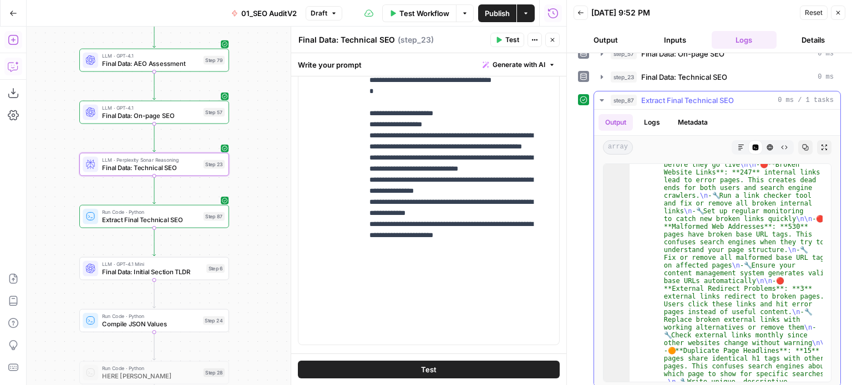
scroll to position [200, 0]
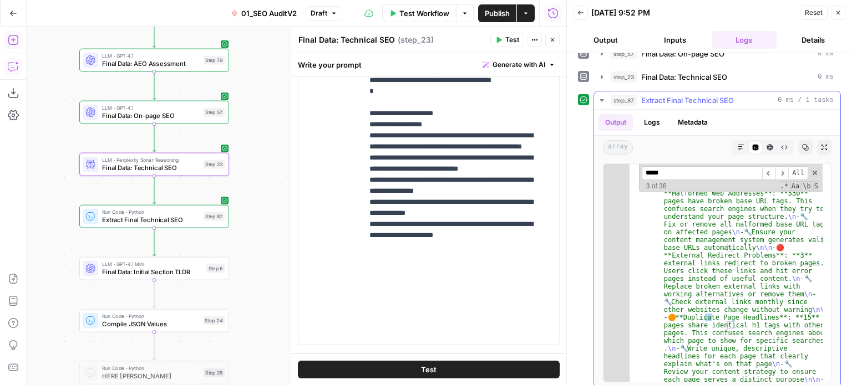
scroll to position [1948, 0]
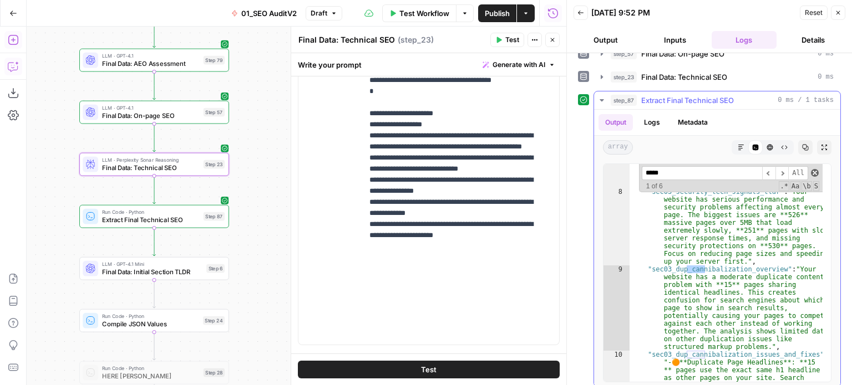
type input "*****"
click at [811, 169] on span at bounding box center [815, 173] width 8 height 8
type textarea "**********"
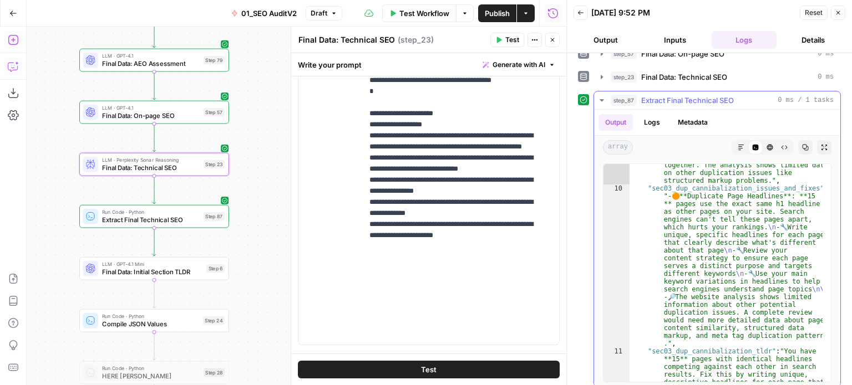
scroll to position [2114, 0]
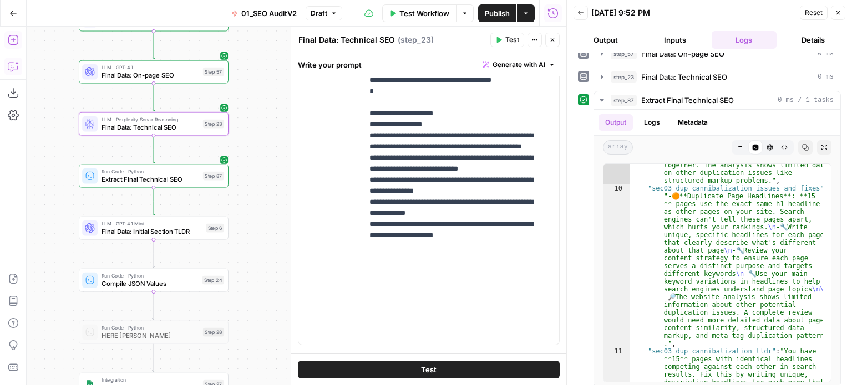
drag, startPoint x: 252, startPoint y: 268, endPoint x: 252, endPoint y: 228, distance: 40.5
click at [252, 228] on div "false false true true Workflow Set Inputs Inputs Workflow Prep: Get Brand Kit D…" at bounding box center [297, 206] width 540 height 359
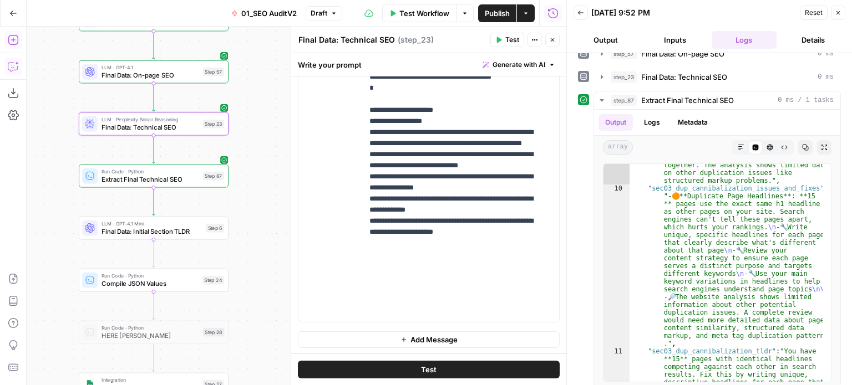
scroll to position [0, 0]
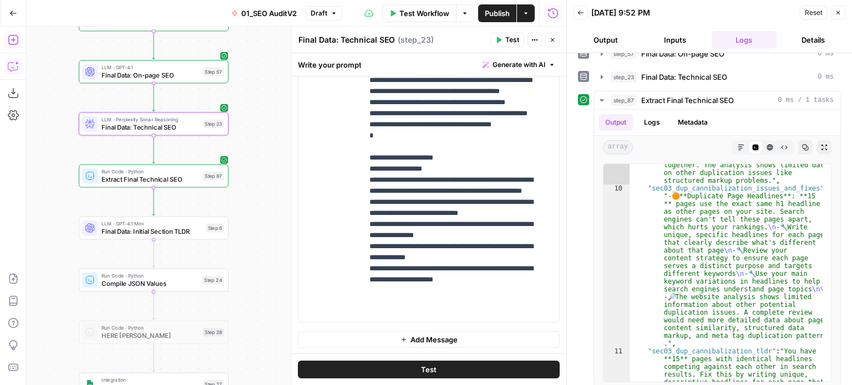
click at [552, 40] on icon "button" at bounding box center [553, 40] width 4 height 4
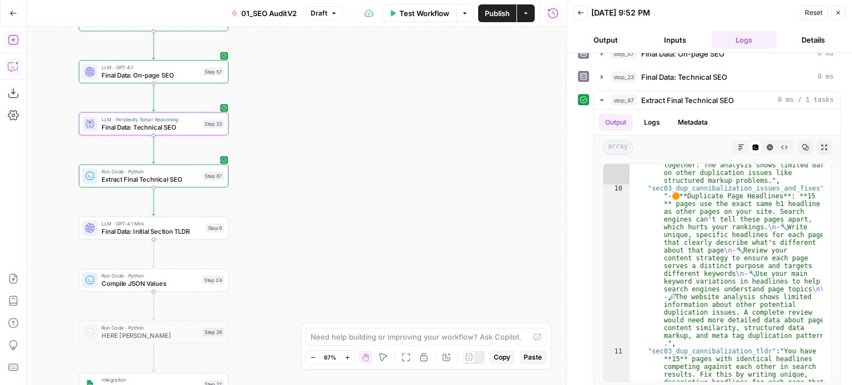
click at [187, 234] on span "Final Data: Initial Section TLDR" at bounding box center [151, 231] width 100 height 9
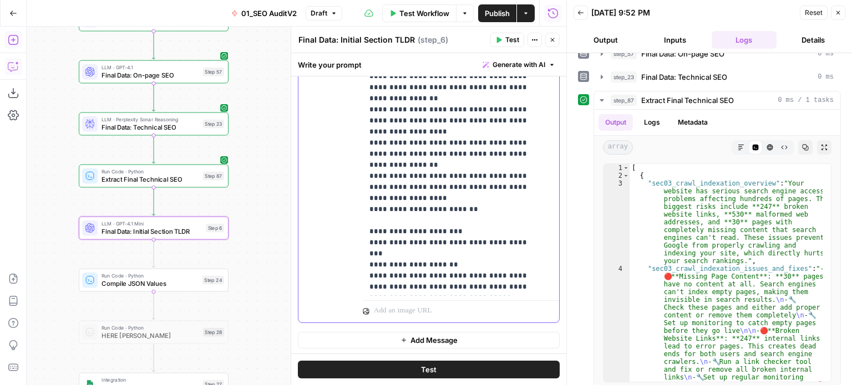
click at [487, 186] on p "**********" at bounding box center [452, 137] width 166 height 577
click at [495, 199] on p "**********" at bounding box center [452, 137] width 166 height 577
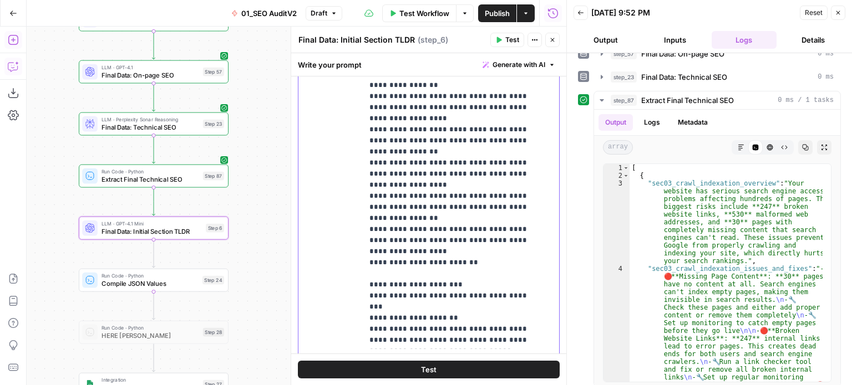
scroll to position [790, 0]
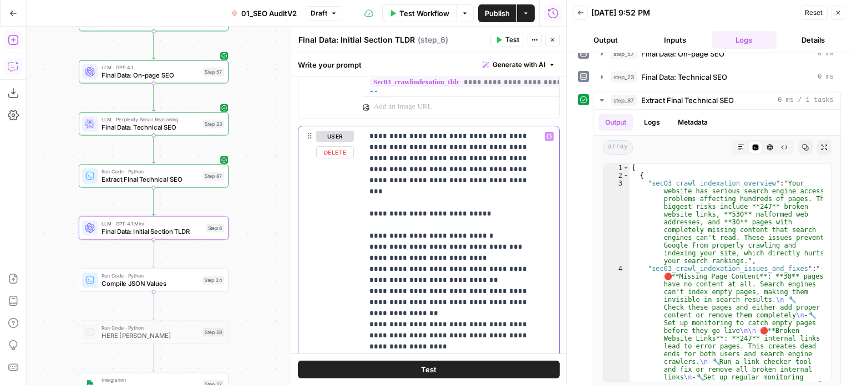
drag, startPoint x: 496, startPoint y: 283, endPoint x: 494, endPoint y: 230, distance: 52.7
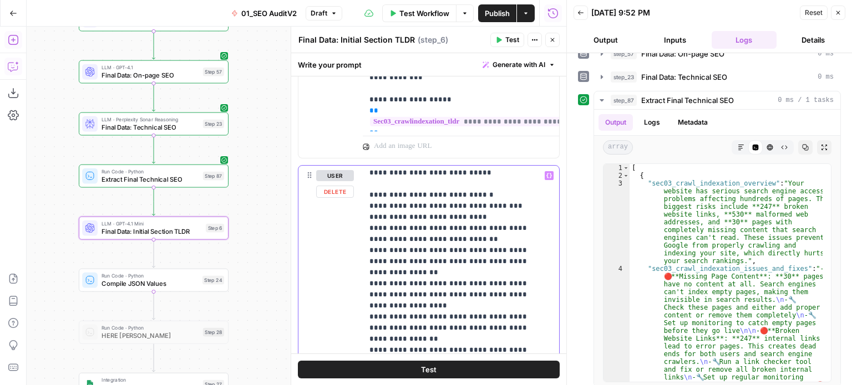
drag, startPoint x: 499, startPoint y: 197, endPoint x: 487, endPoint y: 276, distance: 79.0
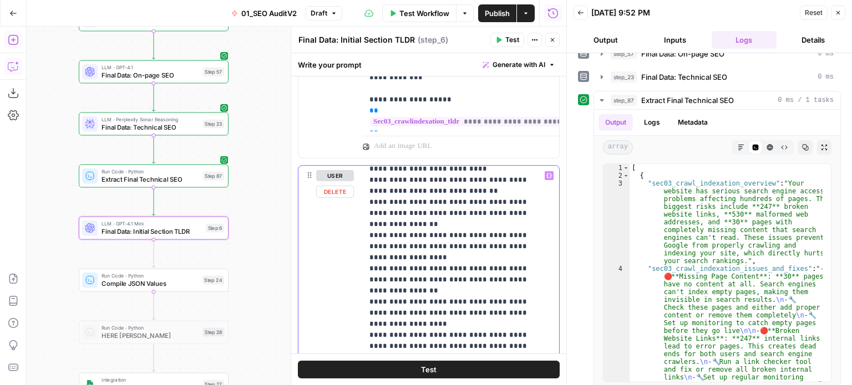
scroll to position [133, 0]
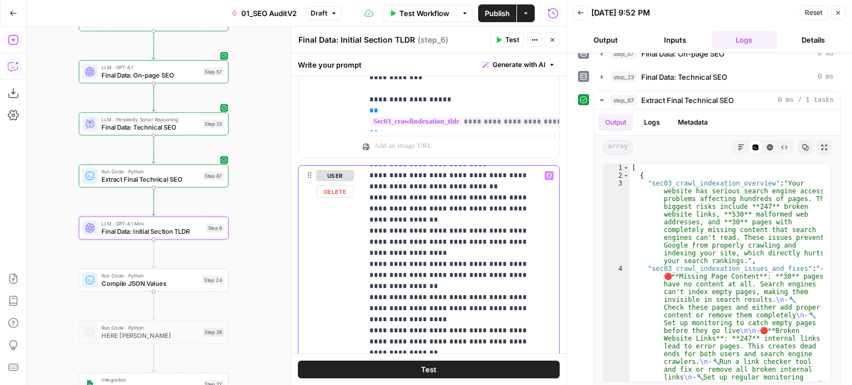
drag, startPoint x: 490, startPoint y: 228, endPoint x: 484, endPoint y: 306, distance: 77.9
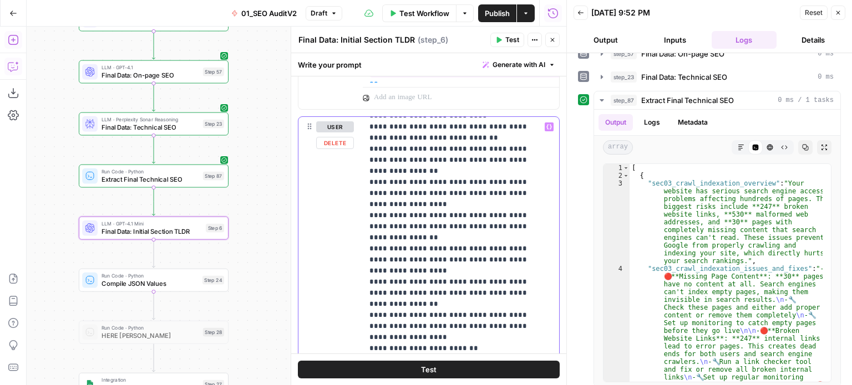
drag, startPoint x: 485, startPoint y: 237, endPoint x: 484, endPoint y: 294, distance: 57.7
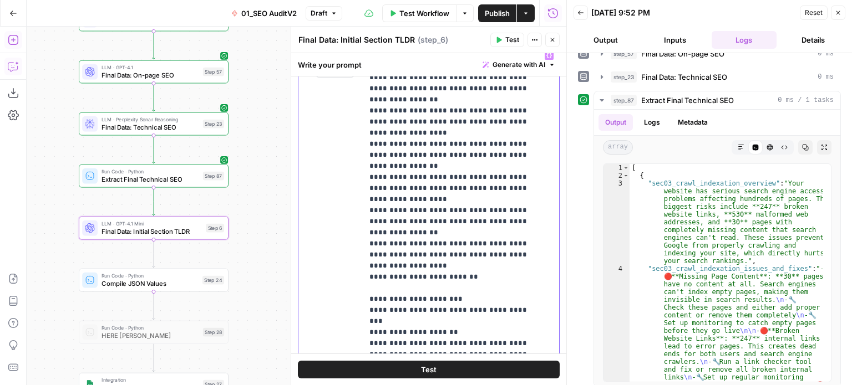
drag, startPoint x: 487, startPoint y: 227, endPoint x: 486, endPoint y: 284, distance: 57.1
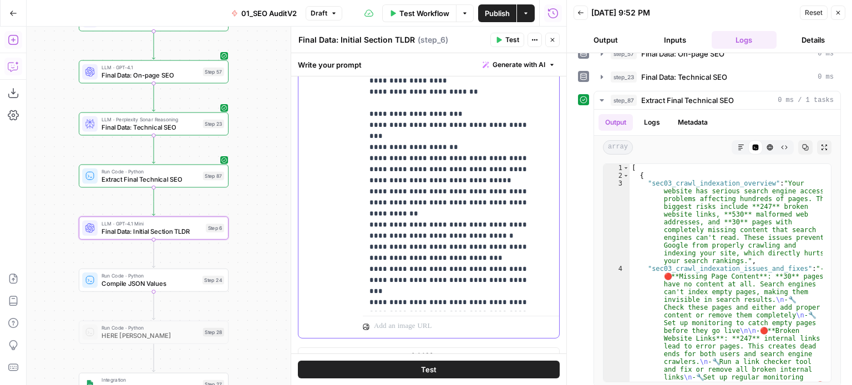
scroll to position [845, 0]
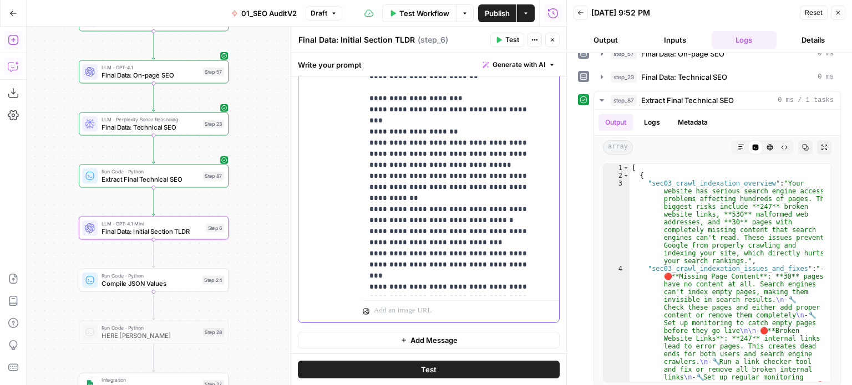
drag, startPoint x: 484, startPoint y: 206, endPoint x: 480, endPoint y: 269, distance: 63.3
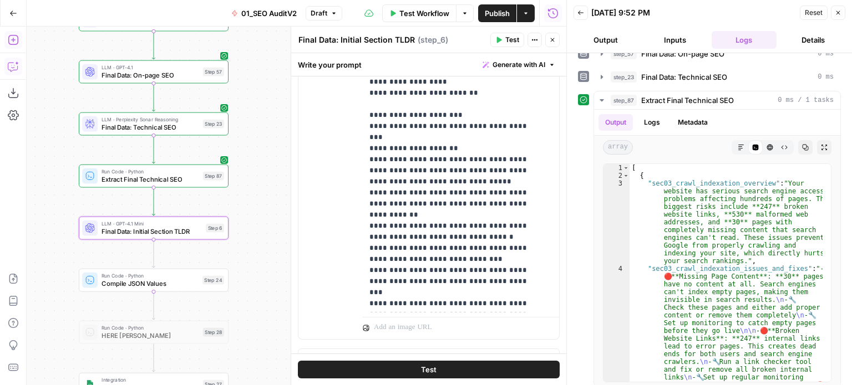
drag, startPoint x: 481, startPoint y: 300, endPoint x: 475, endPoint y: 273, distance: 28.0
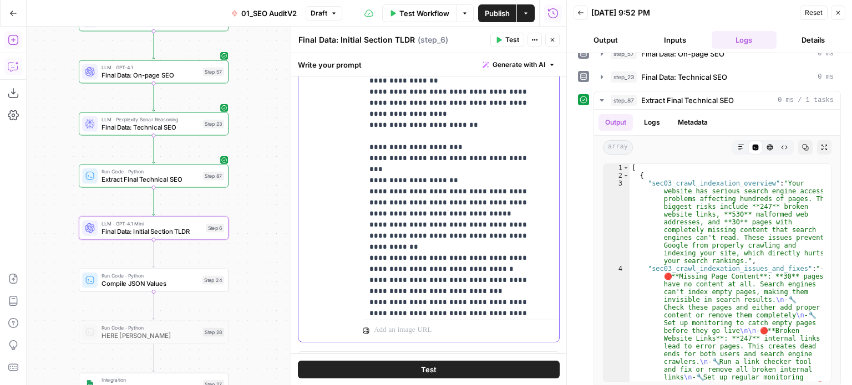
scroll to position [0, 0]
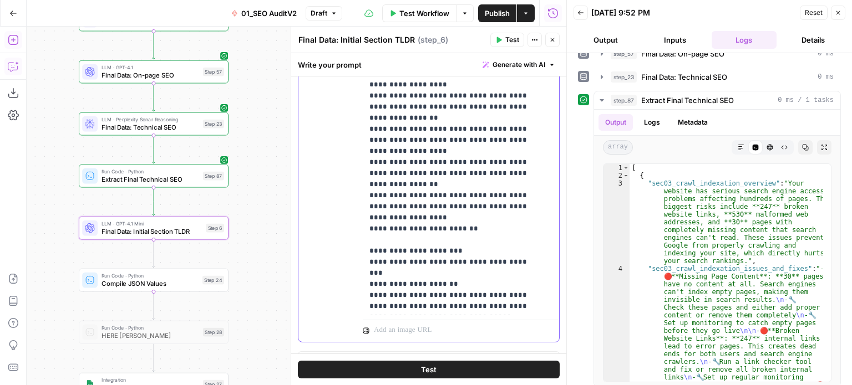
drag, startPoint x: 488, startPoint y: 264, endPoint x: 492, endPoint y: 124, distance: 140.4
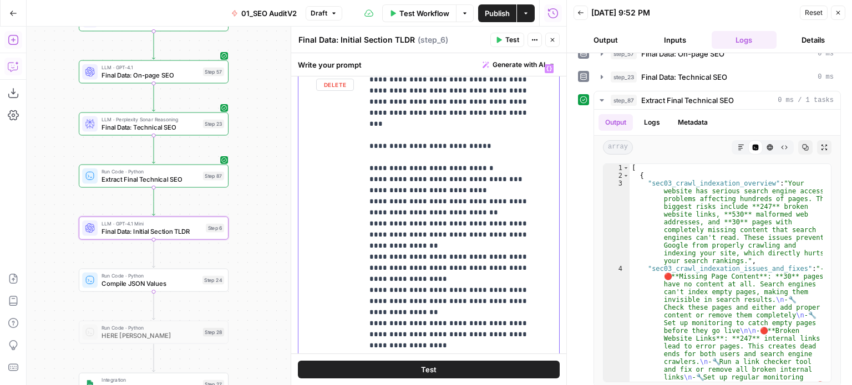
drag, startPoint x: 468, startPoint y: 211, endPoint x: 499, endPoint y: 157, distance: 62.3
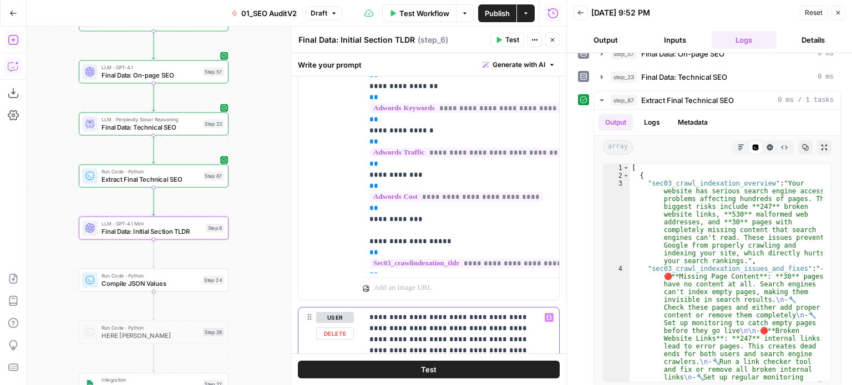
drag, startPoint x: 472, startPoint y: 220, endPoint x: 488, endPoint y: 146, distance: 74.8
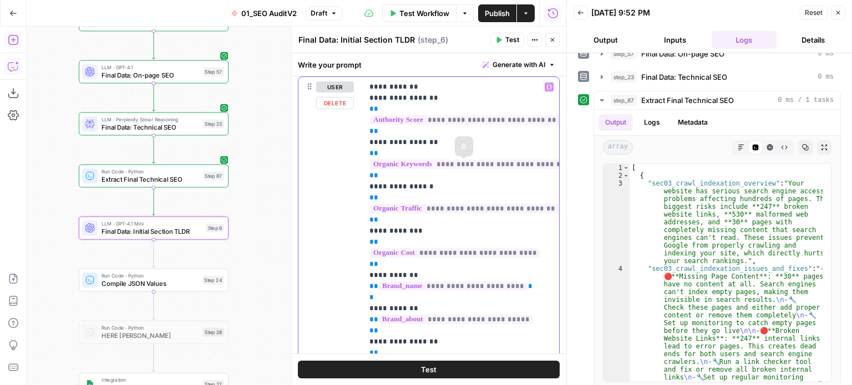
scroll to position [28, 0]
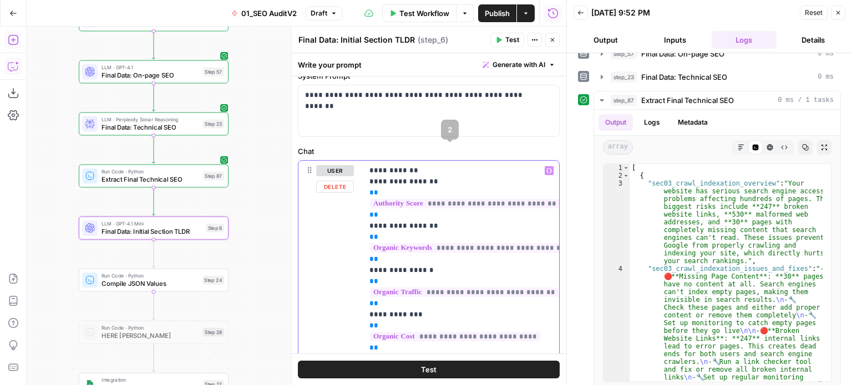
drag, startPoint x: 483, startPoint y: 223, endPoint x: 478, endPoint y: 138, distance: 86.1
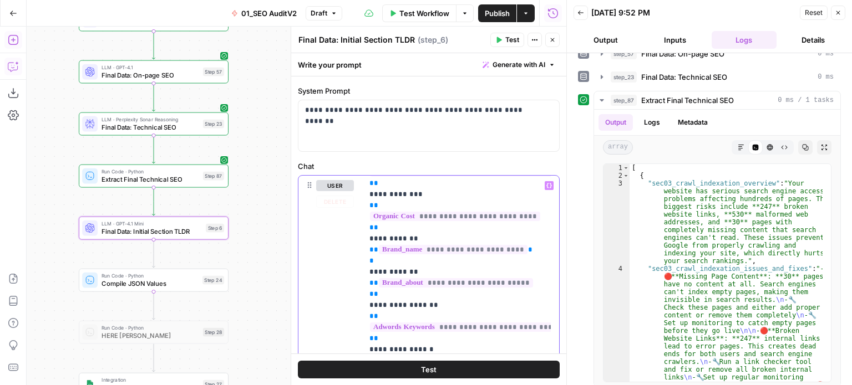
drag, startPoint x: 491, startPoint y: 201, endPoint x: 482, endPoint y: 362, distance: 160.5
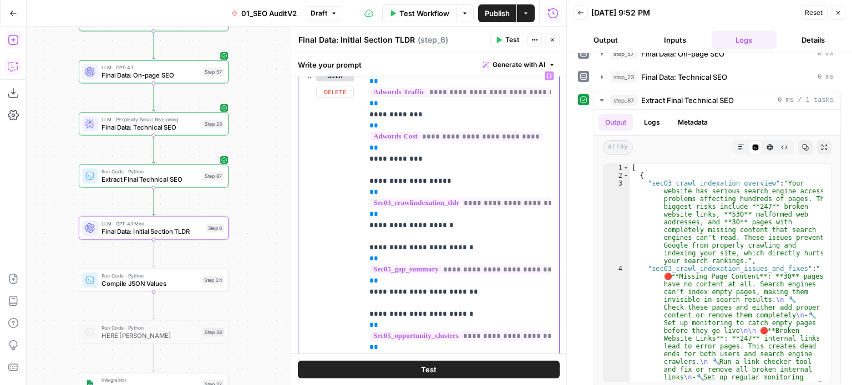
scroll to position [194, 0]
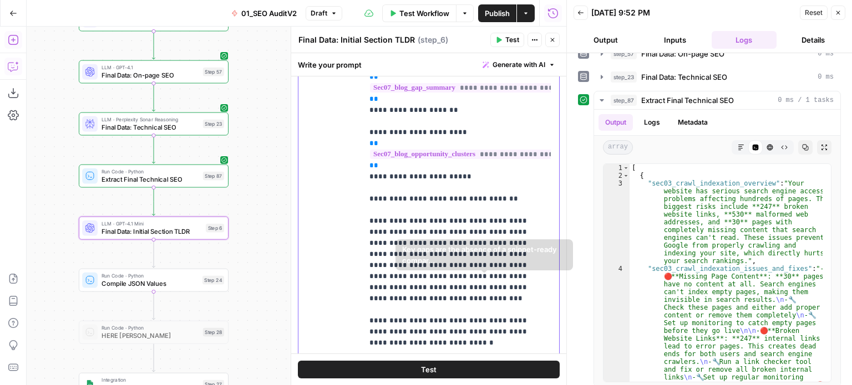
drag, startPoint x: 497, startPoint y: 211, endPoint x: 490, endPoint y: 288, distance: 78.0
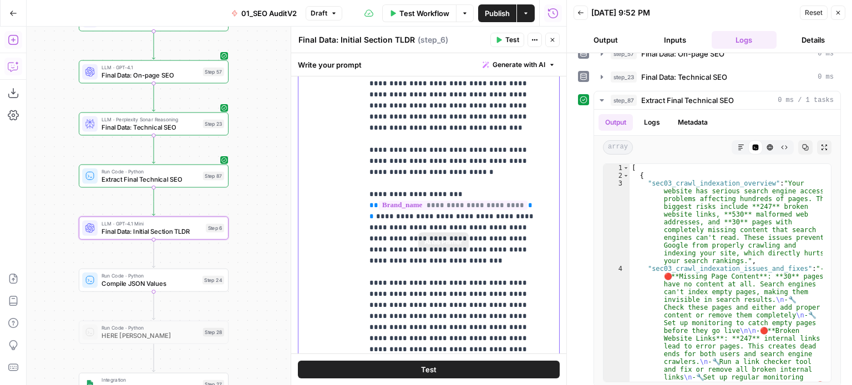
drag, startPoint x: 484, startPoint y: 180, endPoint x: 479, endPoint y: 296, distance: 115.5
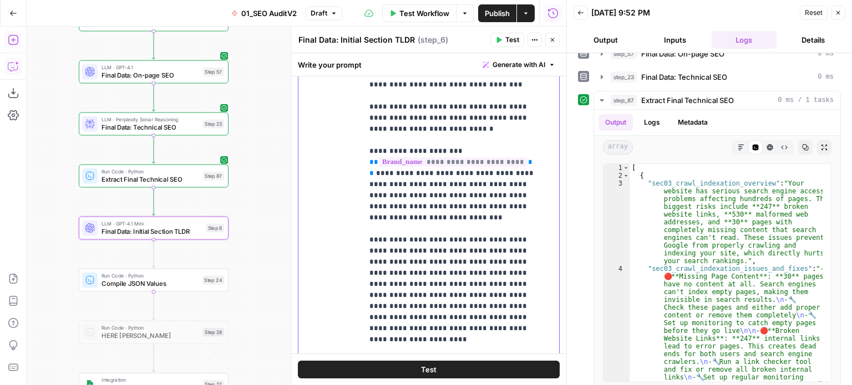
scroll to position [1003, 0]
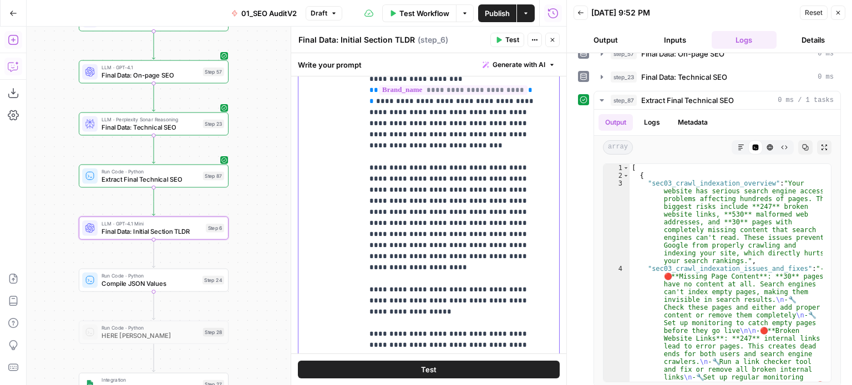
drag, startPoint x: 475, startPoint y: 201, endPoint x: 474, endPoint y: 291, distance: 89.8
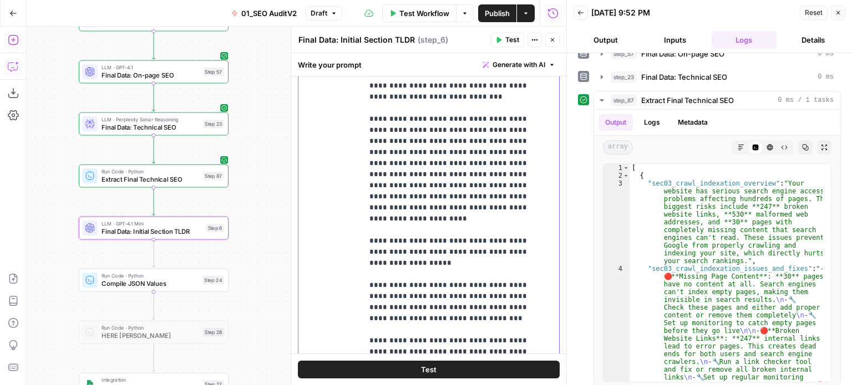
drag, startPoint x: 474, startPoint y: 131, endPoint x: 476, endPoint y: 190, distance: 58.8
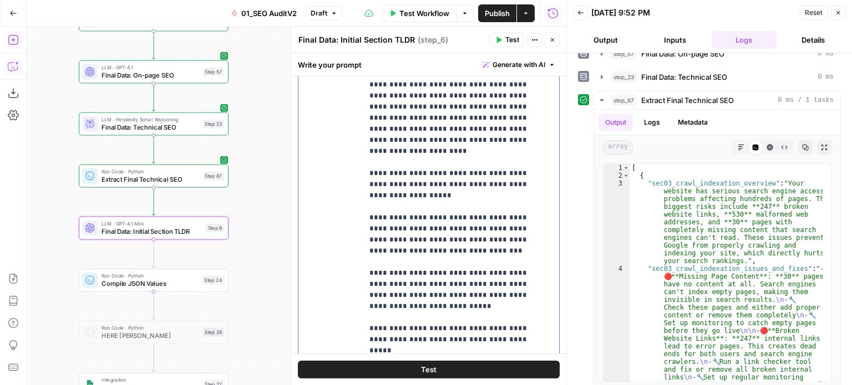
drag, startPoint x: 474, startPoint y: 166, endPoint x: 476, endPoint y: 220, distance: 53.9
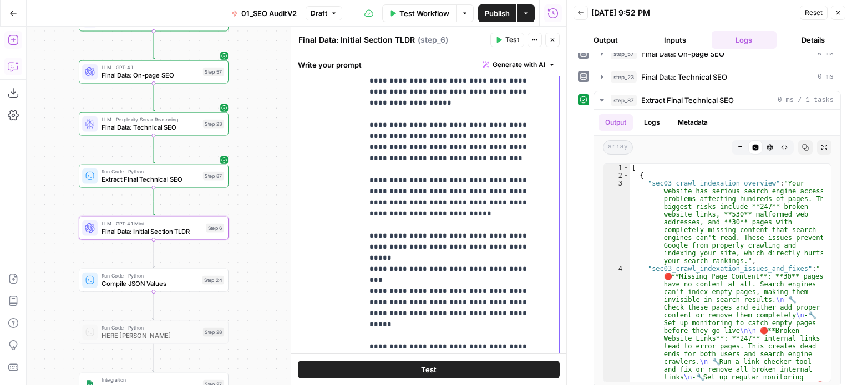
drag, startPoint x: 483, startPoint y: 164, endPoint x: 486, endPoint y: 241, distance: 77.1
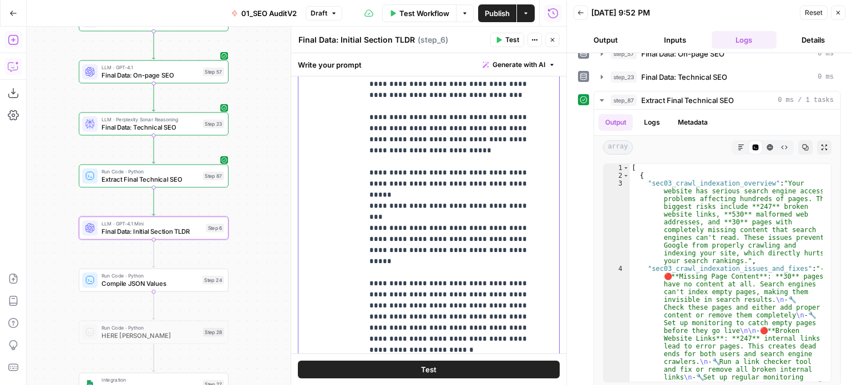
drag, startPoint x: 482, startPoint y: 193, endPoint x: 483, endPoint y: 269, distance: 76.0
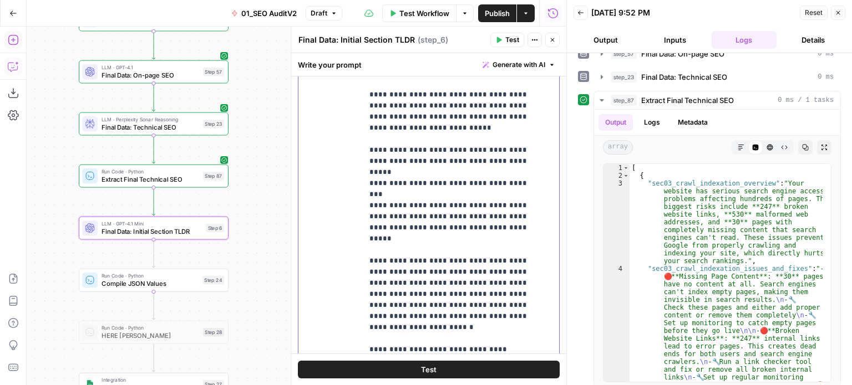
drag, startPoint x: 487, startPoint y: 179, endPoint x: 486, endPoint y: 254, distance: 74.9
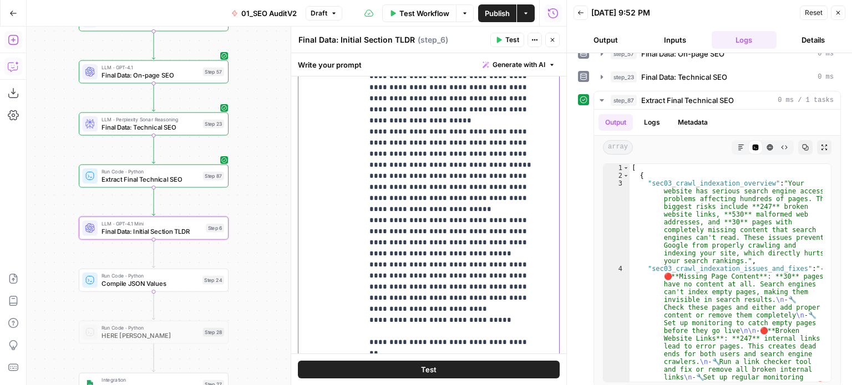
drag, startPoint x: 485, startPoint y: 186, endPoint x: 470, endPoint y: 233, distance: 50.0
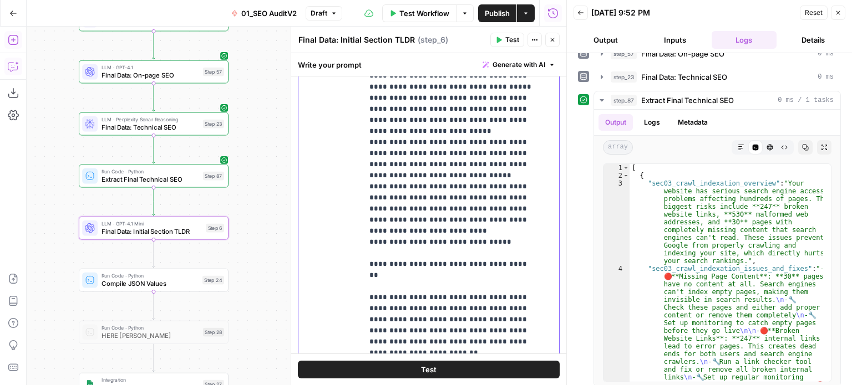
drag, startPoint x: 465, startPoint y: 179, endPoint x: 459, endPoint y: 284, distance: 105.0
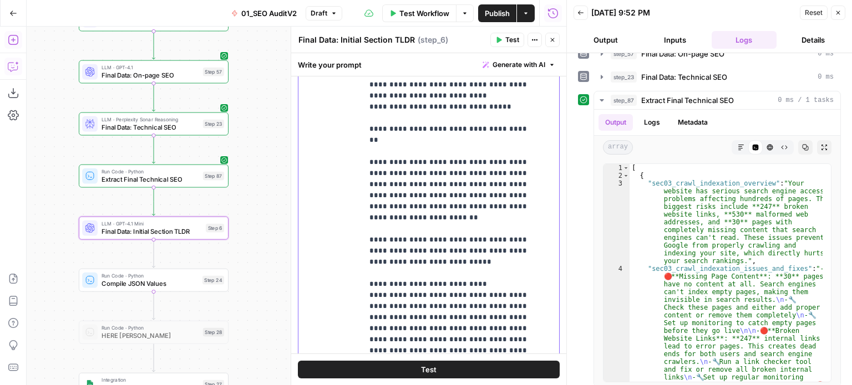
drag, startPoint x: 461, startPoint y: 277, endPoint x: 461, endPoint y: 287, distance: 10.0
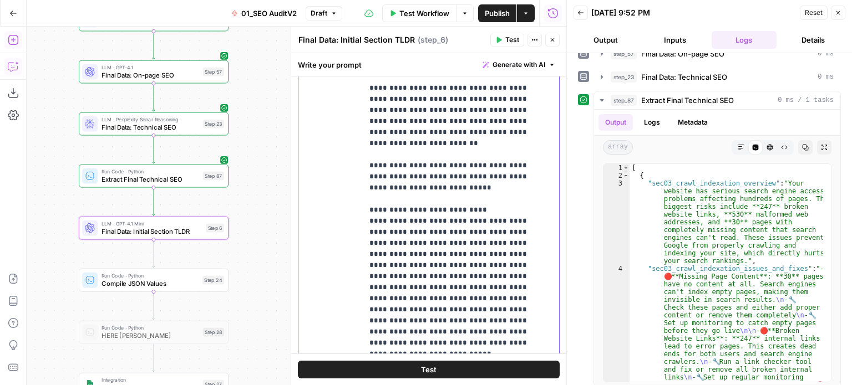
drag, startPoint x: 462, startPoint y: 170, endPoint x: 466, endPoint y: 270, distance: 100.4
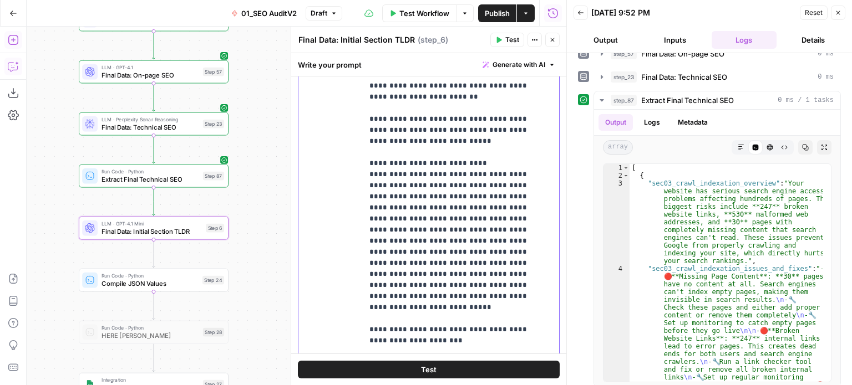
drag, startPoint x: 461, startPoint y: 166, endPoint x: 461, endPoint y: 201, distance: 34.9
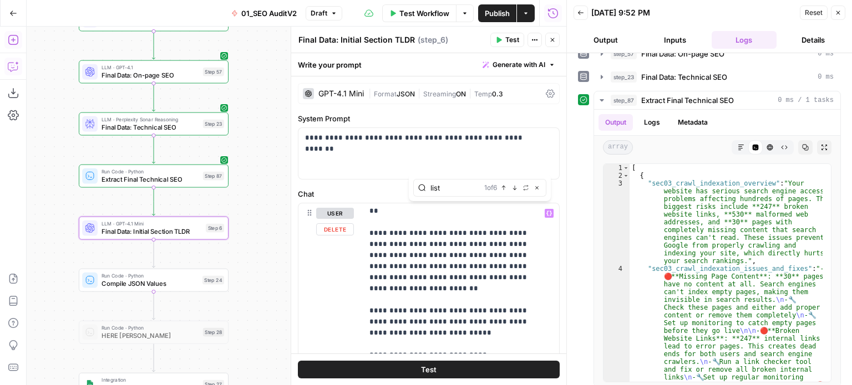
type input "list"
click at [518, 186] on button "Next Match" at bounding box center [514, 188] width 9 height 9
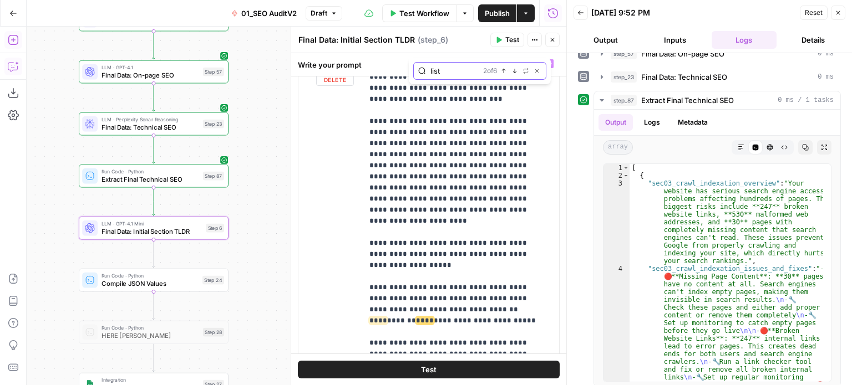
scroll to position [1070, 0]
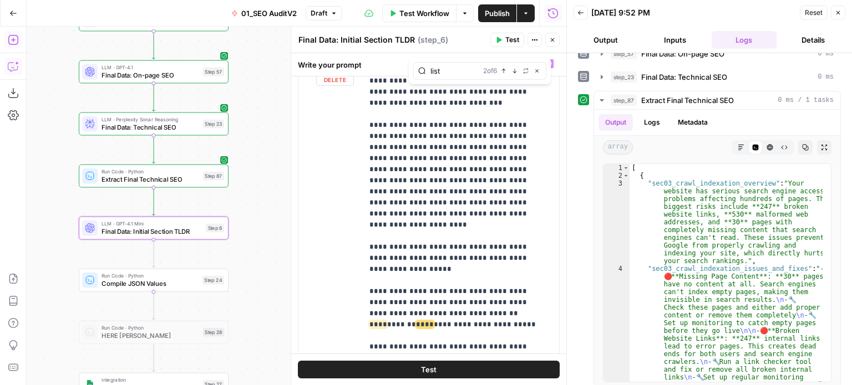
click at [542, 72] on div "list 2 of 6 Previous match Next Match Replace Close" at bounding box center [479, 71] width 133 height 18
click at [538, 70] on icon "button" at bounding box center [537, 71] width 6 height 6
click at [519, 108] on p "**********" at bounding box center [452, 353] width 166 height 2728
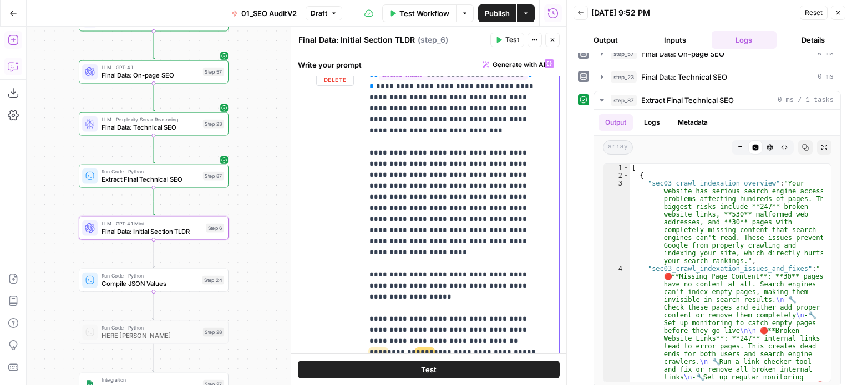
drag, startPoint x: 500, startPoint y: 136, endPoint x: 500, endPoint y: 31, distance: 104.8
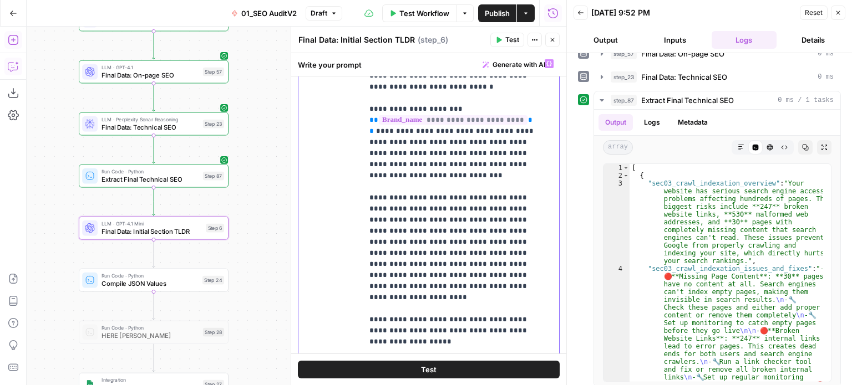
click at [517, 60] on span "Generate with AI" at bounding box center [518, 65] width 53 height 10
click at [501, 119] on span "Refine" at bounding box center [493, 114] width 88 height 11
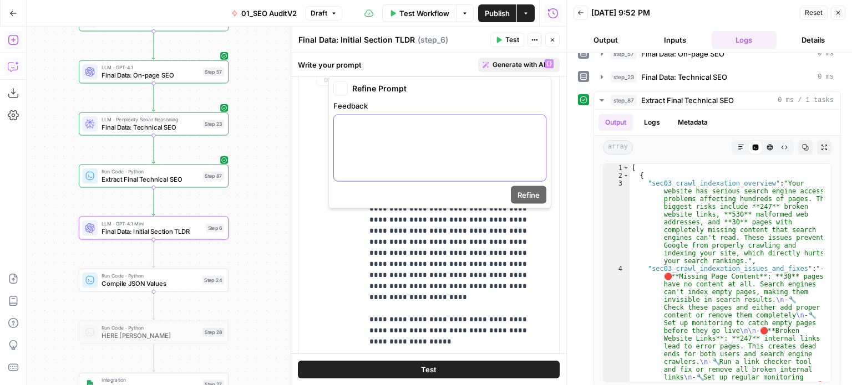
click at [440, 161] on div at bounding box center [440, 148] width 212 height 66
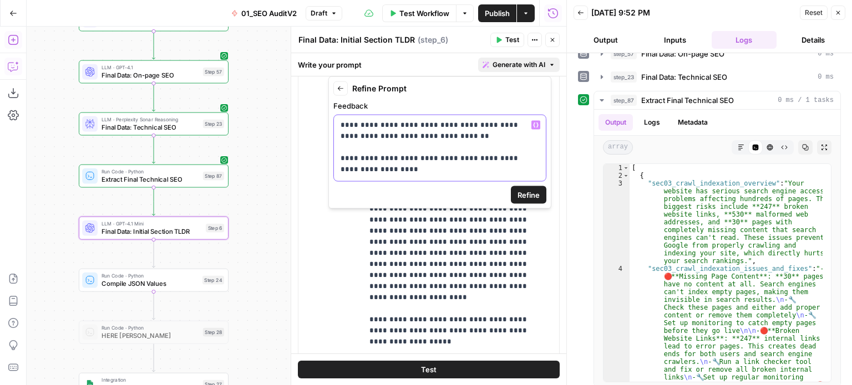
click at [440, 161] on p "**********" at bounding box center [439, 147] width 199 height 55
click at [534, 196] on span "Refine" at bounding box center [528, 195] width 22 height 11
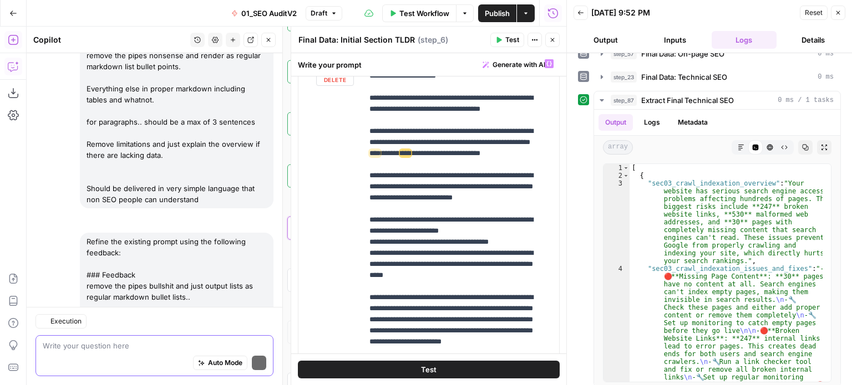
scroll to position [2086, 0]
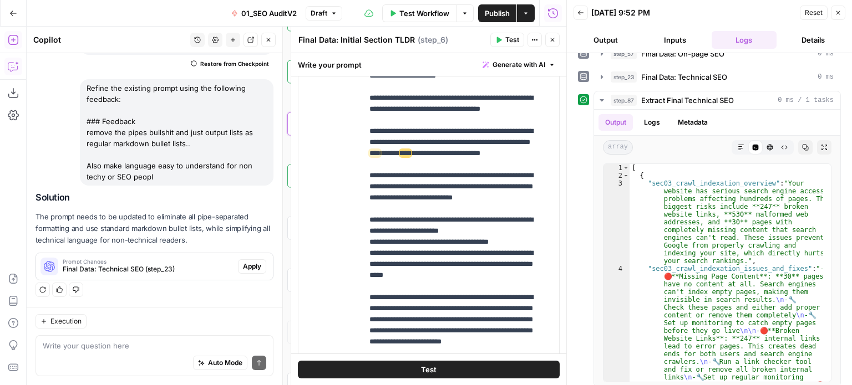
click at [243, 262] on span "Apply" at bounding box center [252, 267] width 18 height 10
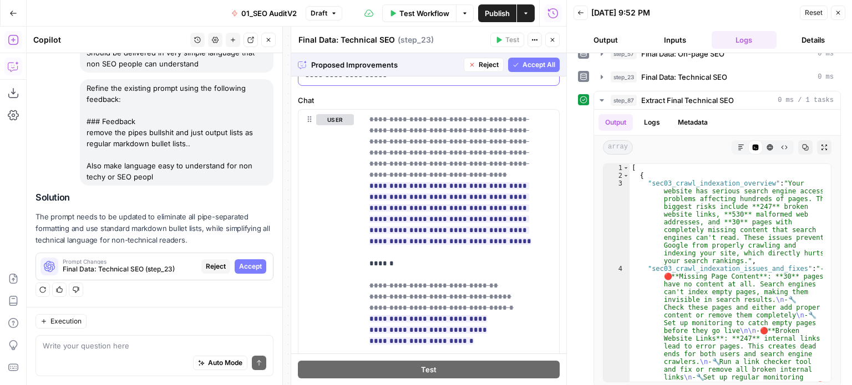
scroll to position [721, 0]
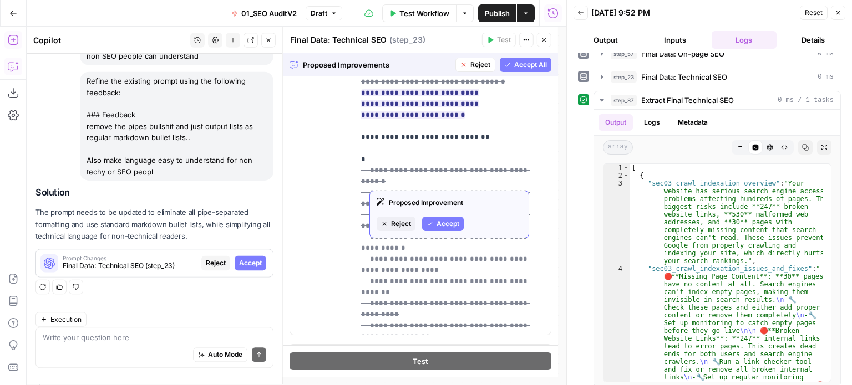
click at [514, 62] on span "Accept All" at bounding box center [530, 65] width 33 height 10
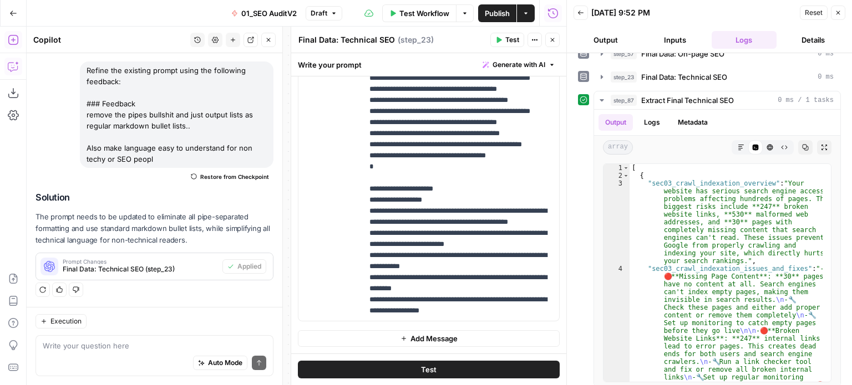
scroll to position [0, 0]
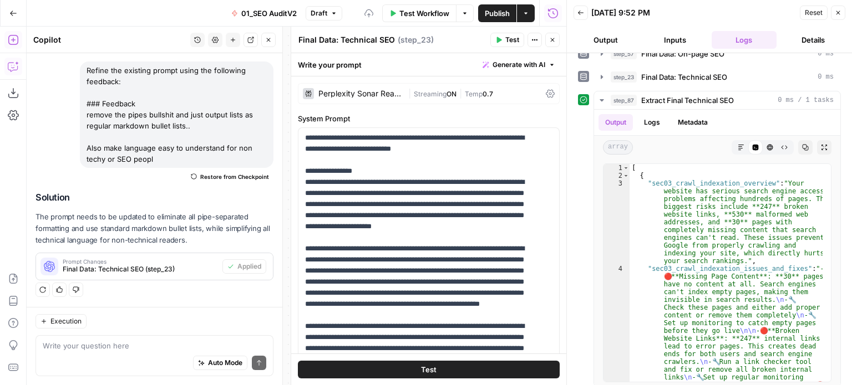
click at [505, 36] on button "Test" at bounding box center [507, 40] width 34 height 14
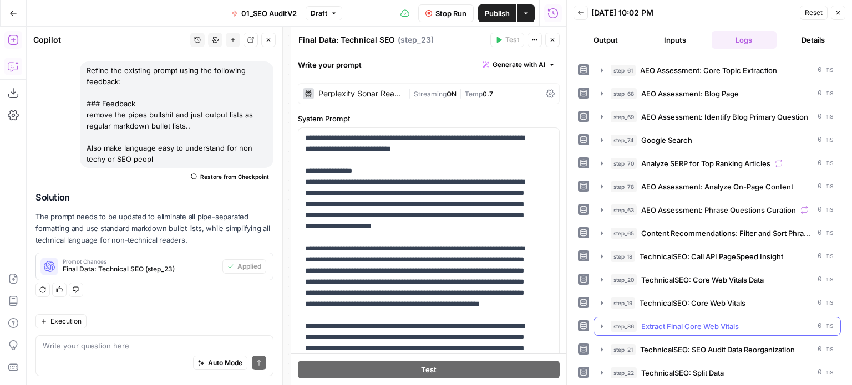
scroll to position [339, 0]
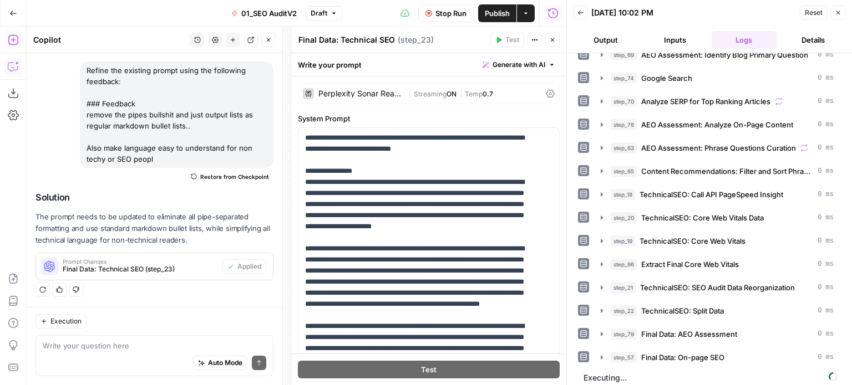
drag, startPoint x: 157, startPoint y: 180, endPoint x: 155, endPoint y: 151, distance: 29.0
drag, startPoint x: 160, startPoint y: 157, endPoint x: 157, endPoint y: 196, distance: 39.4
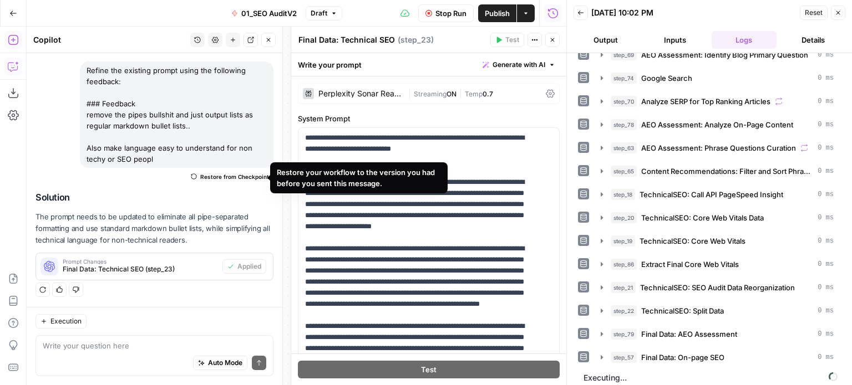
click at [439, 6] on button "Stop Run" at bounding box center [445, 13] width 55 height 18
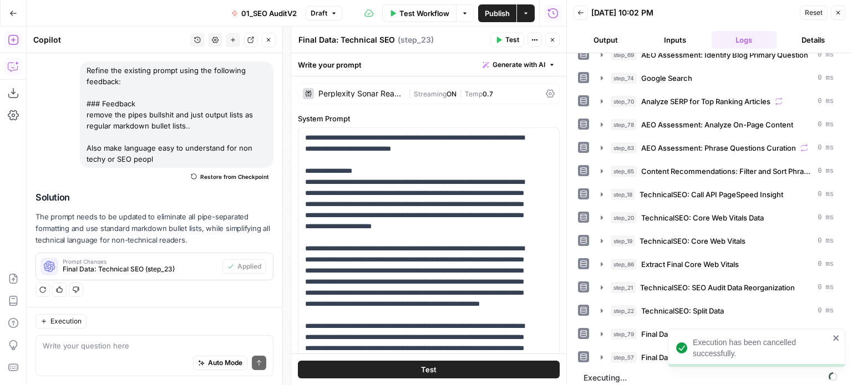
scroll to position [319, 0]
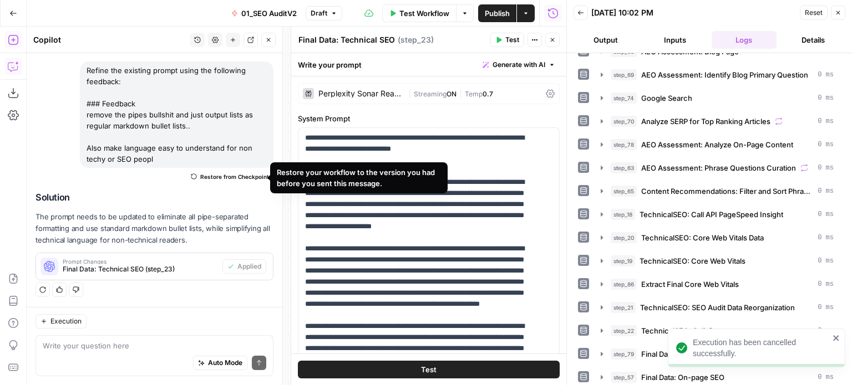
click at [190, 181] on button "Restore from Checkpoint" at bounding box center [229, 176] width 87 height 13
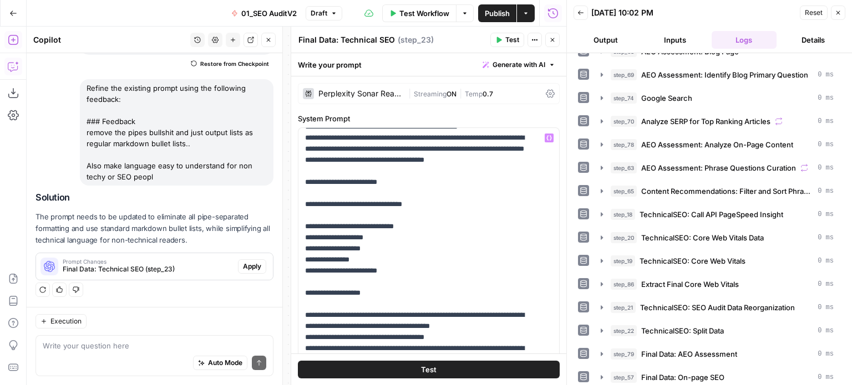
scroll to position [998, 0]
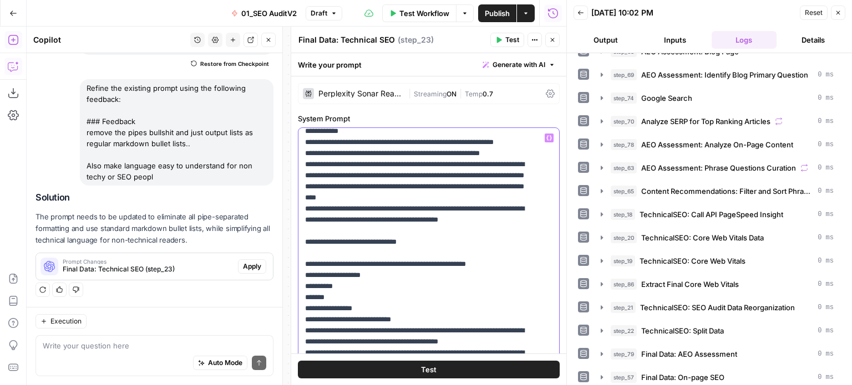
drag, startPoint x: 479, startPoint y: 166, endPoint x: 458, endPoint y: 289, distance: 125.4
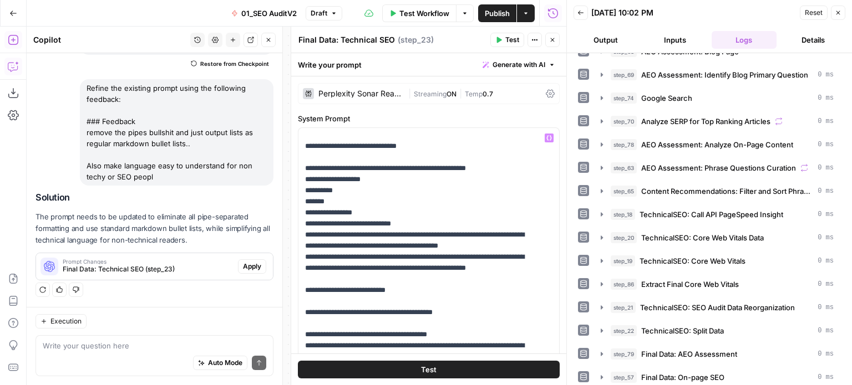
click at [265, 39] on icon "button" at bounding box center [268, 40] width 7 height 7
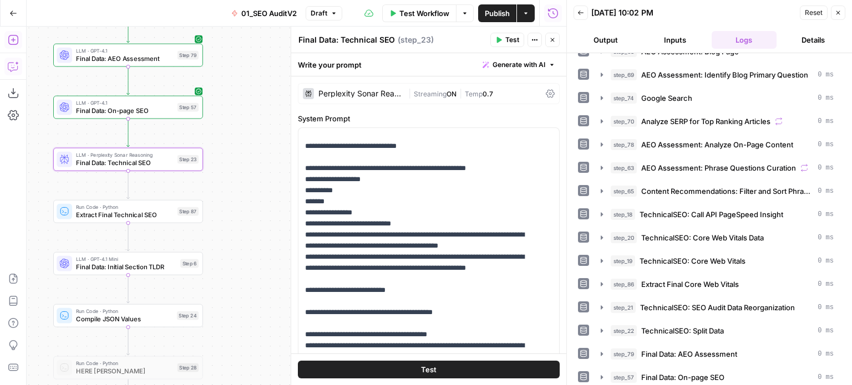
drag, startPoint x: 189, startPoint y: 235, endPoint x: 274, endPoint y: 203, distance: 91.3
click at [274, 202] on div "false false true true Workflow Set Inputs Inputs Workflow Prep: Get Brand Kit D…" at bounding box center [297, 206] width 540 height 359
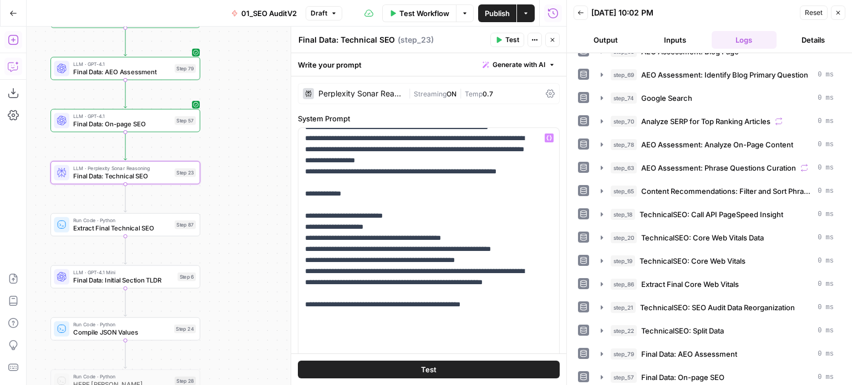
scroll to position [1964, 0]
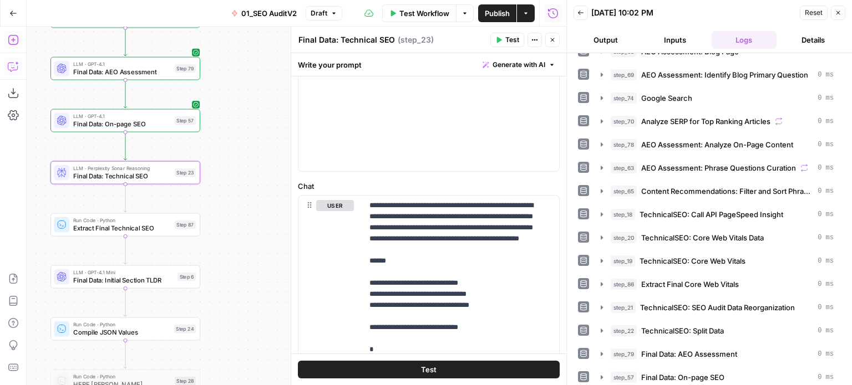
scroll to position [610, 0]
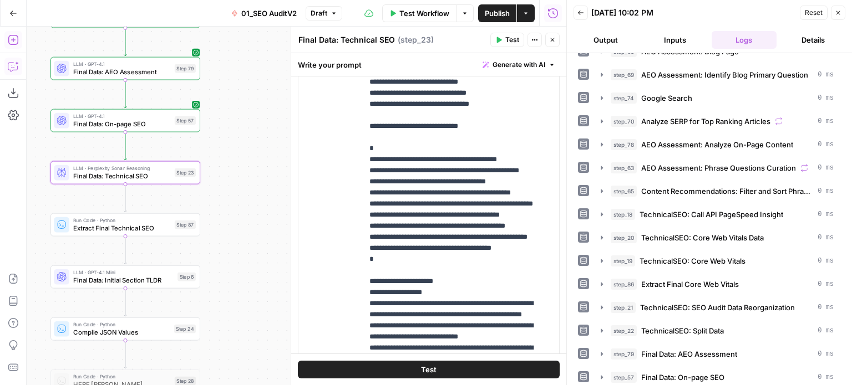
type input "canni"
click at [425, 221] on p "**********" at bounding box center [452, 254] width 166 height 510
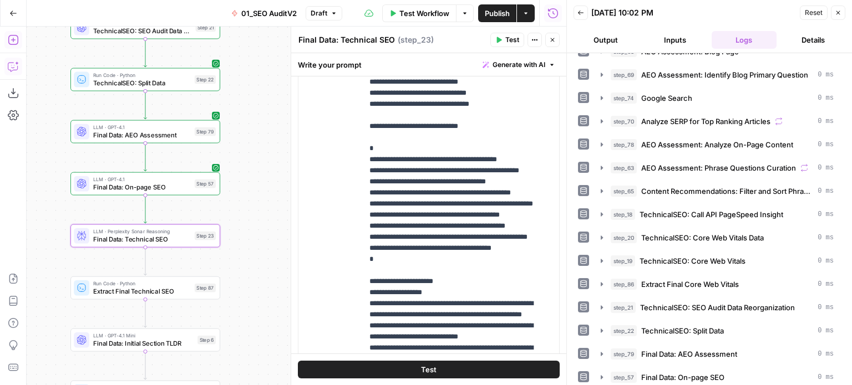
drag, startPoint x: 242, startPoint y: 210, endPoint x: 256, endPoint y: 304, distance: 94.7
click at [256, 304] on div "false false true true Workflow Set Inputs Inputs Workflow Prep: Get Brand Kit D…" at bounding box center [297, 206] width 540 height 359
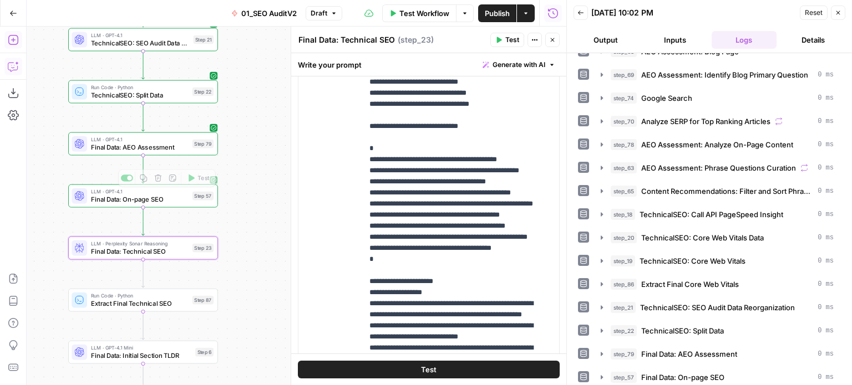
click at [179, 147] on span "Final Data: AEO Assessment" at bounding box center [140, 147] width 98 height 9
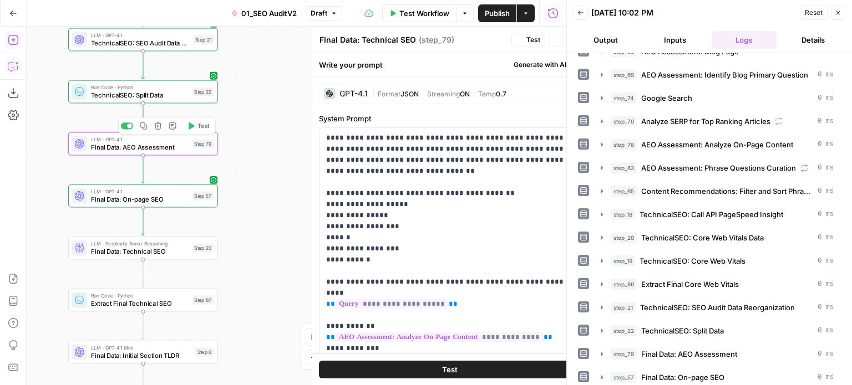
type textarea "Final Data: AEO Assessment"
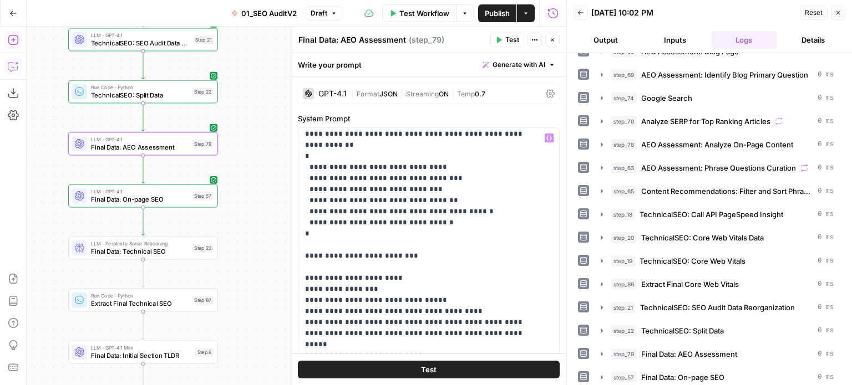
scroll to position [1165, 0]
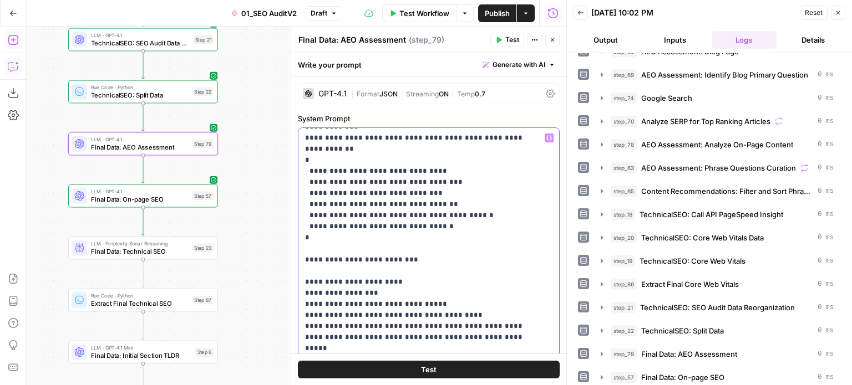
click at [492, 62] on span "Generate with AI" at bounding box center [518, 65] width 53 height 10
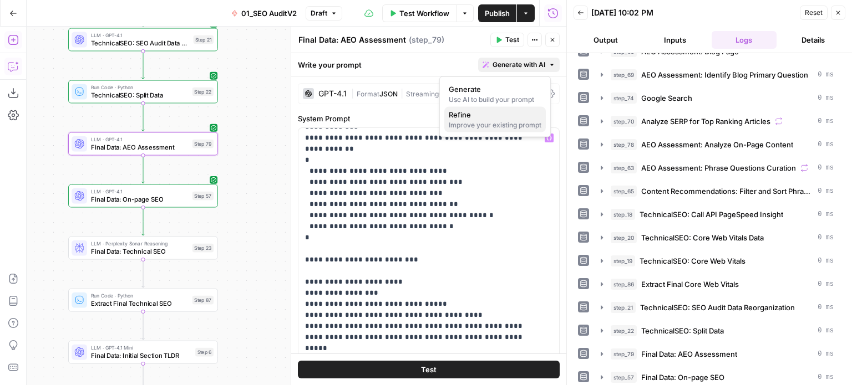
click at [501, 110] on span "Refine" at bounding box center [493, 114] width 88 height 11
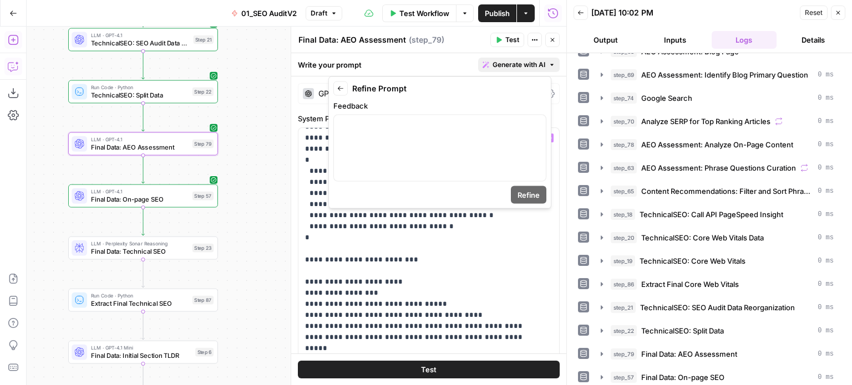
click at [342, 89] on icon "button" at bounding box center [340, 88] width 7 height 7
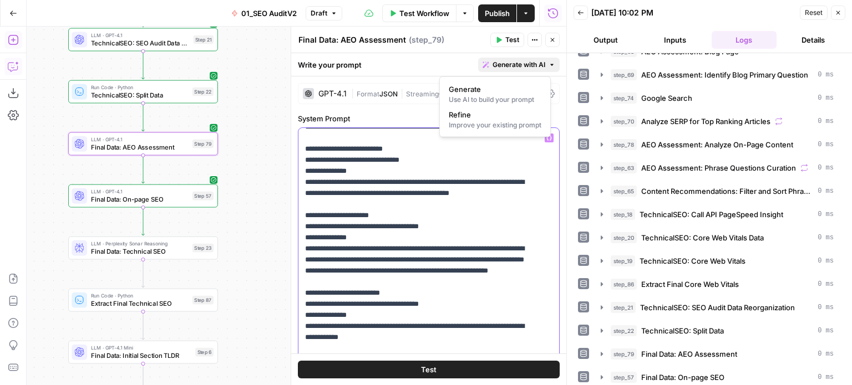
click at [499, 68] on span "Generate with AI" at bounding box center [518, 65] width 53 height 10
click at [504, 129] on div "Improve your existing prompt" at bounding box center [495, 125] width 93 height 10
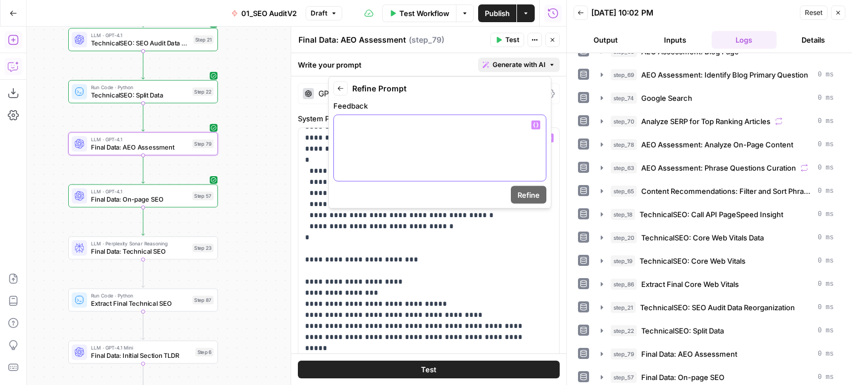
click at [477, 126] on p at bounding box center [439, 125] width 199 height 11
paste div
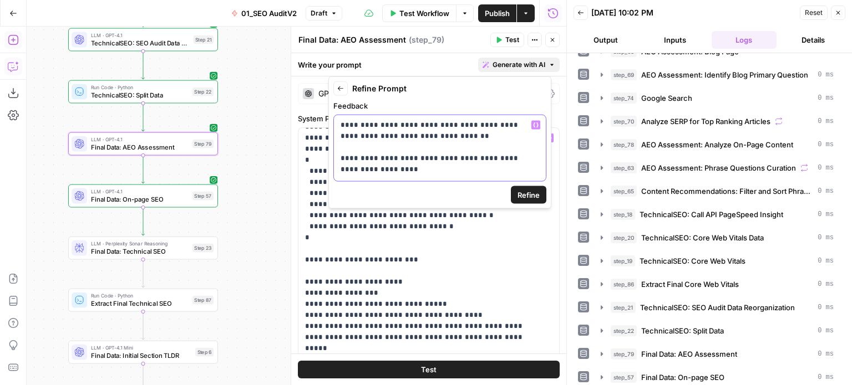
click at [401, 175] on div "**********" at bounding box center [440, 148] width 212 height 66
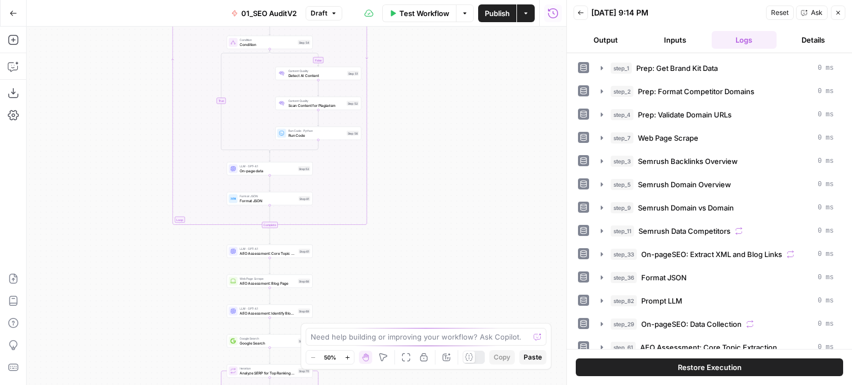
drag, startPoint x: 465, startPoint y: 172, endPoint x: 453, endPoint y: 104, distance: 69.3
click at [470, 91] on div "true false true false Workflow Set Inputs Inputs Workflow Prep: Get Brand Kit D…" at bounding box center [297, 206] width 540 height 359
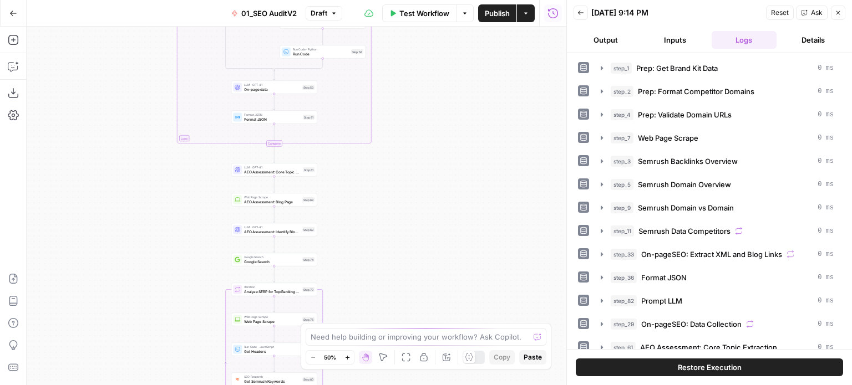
drag, startPoint x: 508, startPoint y: 33, endPoint x: 528, endPoint y: -63, distance: 98.5
click at [528, 0] on html "All About AI New Home Browse Insights Opportunities Your Data Recent Grids [[PE…" at bounding box center [426, 192] width 852 height 385
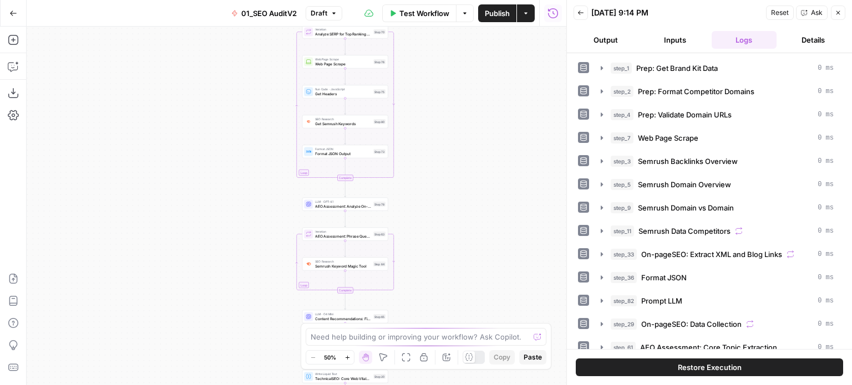
drag, startPoint x: 513, startPoint y: 77, endPoint x: 505, endPoint y: 88, distance: 14.3
click at [510, 80] on div "true false true false Workflow Set Inputs Inputs Workflow Prep: Get Brand Kit D…" at bounding box center [297, 206] width 540 height 359
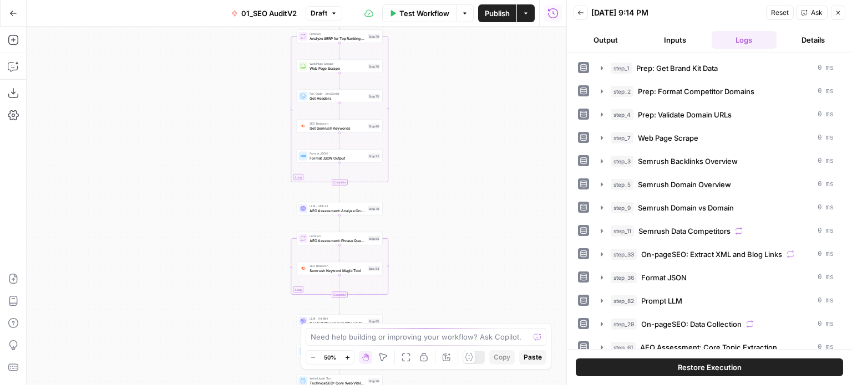
click at [482, 0] on html "All About AI New Home Browse Insights Opportunities Your Data Recent Grids [[PE…" at bounding box center [426, 192] width 852 height 385
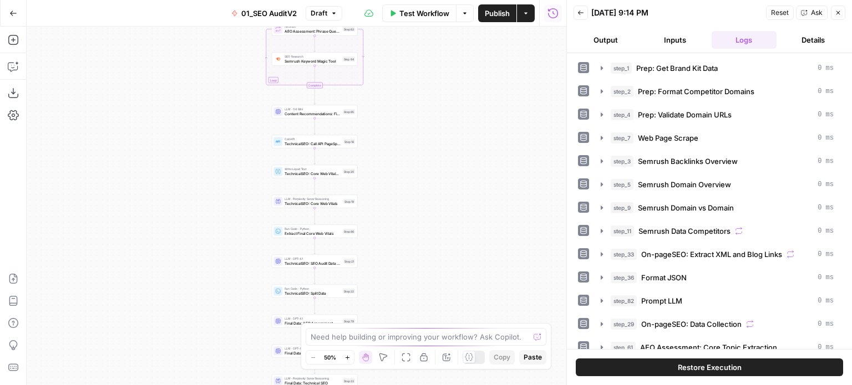
drag, startPoint x: 408, startPoint y: 108, endPoint x: 406, endPoint y: 169, distance: 61.0
click at [406, 53] on div "true false true false Workflow Set Inputs Inputs Workflow Prep: Get Brand Kit D…" at bounding box center [297, 206] width 540 height 359
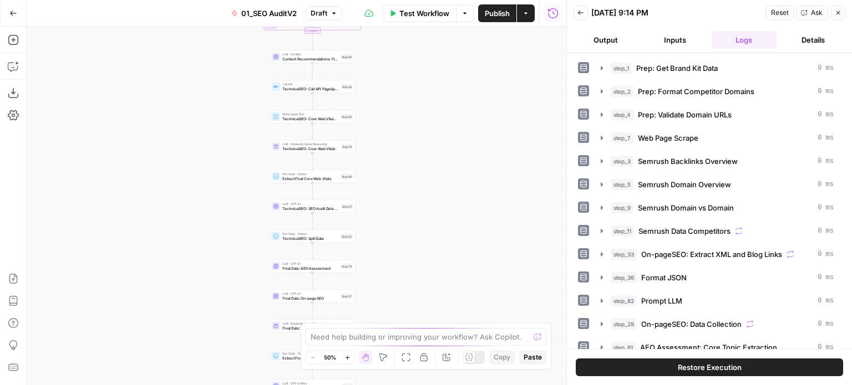
drag, startPoint x: 389, startPoint y: 248, endPoint x: 399, endPoint y: 232, distance: 18.2
click at [390, 190] on div "true false true false Workflow Set Inputs Inputs Workflow Prep: Get Brand Kit D…" at bounding box center [297, 206] width 540 height 359
click at [317, 214] on div "LLM · GPT-4.1 Final Data: AEO Assessment Step 79 Copy step Delete step Add Note…" at bounding box center [314, 208] width 86 height 13
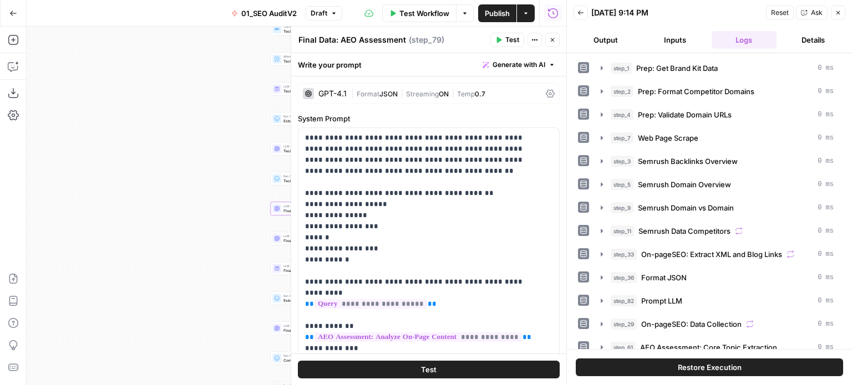
click at [497, 65] on span "Generate with AI" at bounding box center [518, 65] width 53 height 10
click at [482, 114] on span "Refine" at bounding box center [493, 114] width 88 height 11
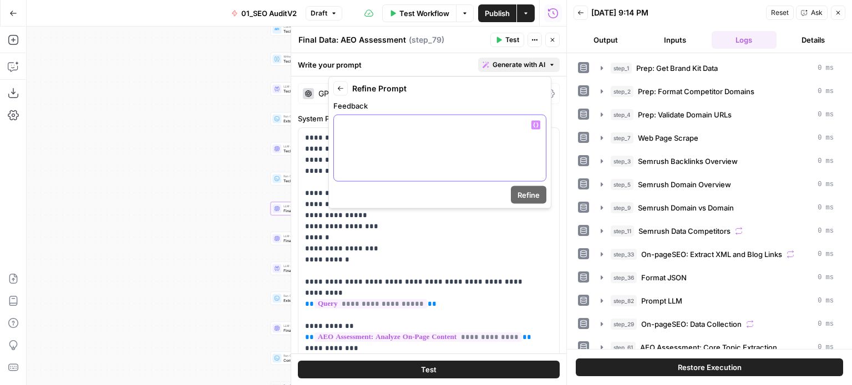
click at [487, 139] on div at bounding box center [440, 148] width 212 height 66
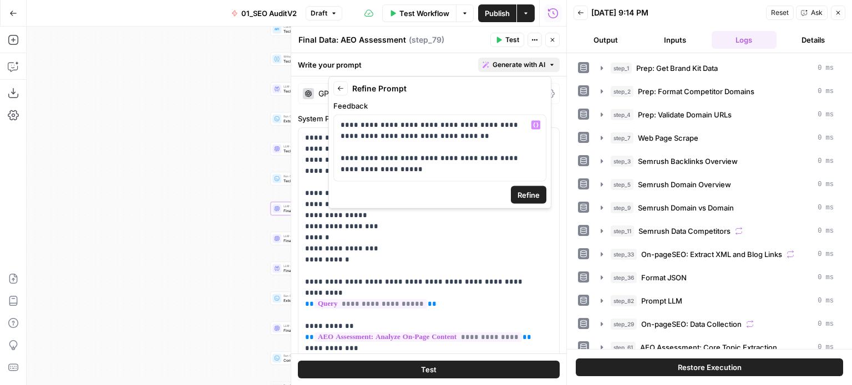
click at [537, 195] on span "Refine" at bounding box center [528, 195] width 22 height 11
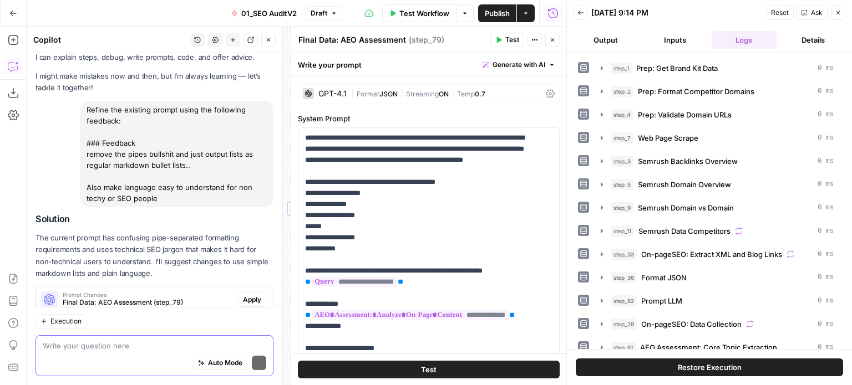
scroll to position [62, 0]
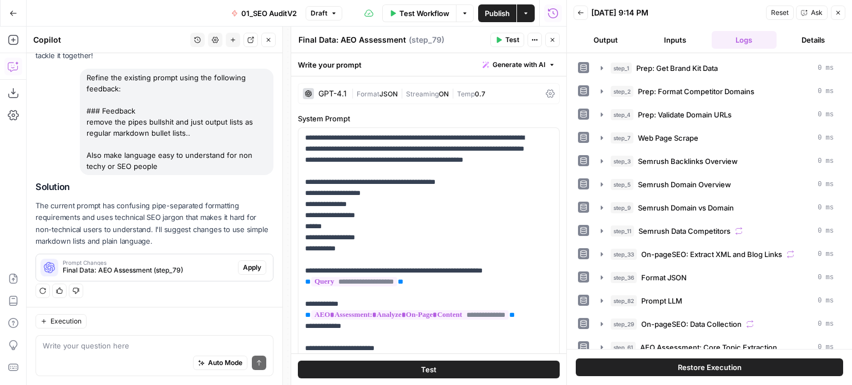
click at [243, 270] on span "Apply" at bounding box center [252, 268] width 18 height 10
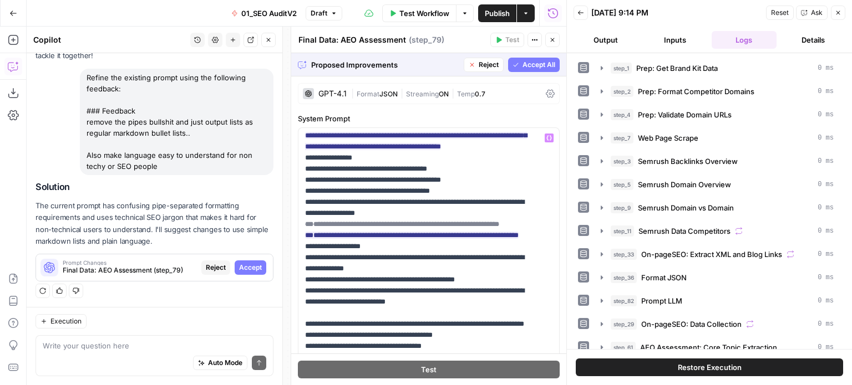
scroll to position [388, 0]
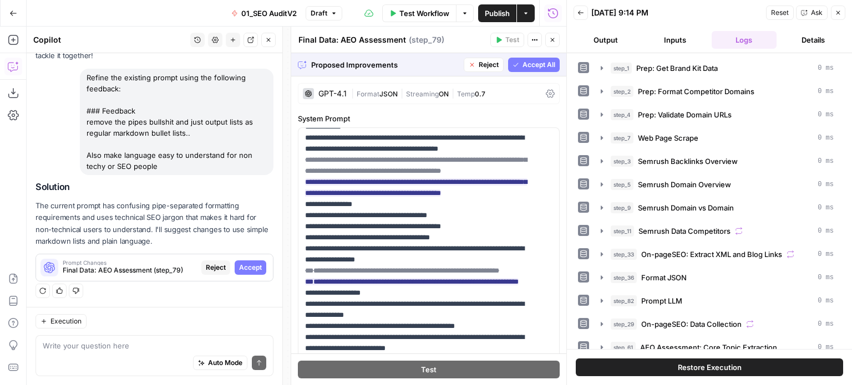
click at [522, 69] on span "Accept All" at bounding box center [538, 65] width 33 height 10
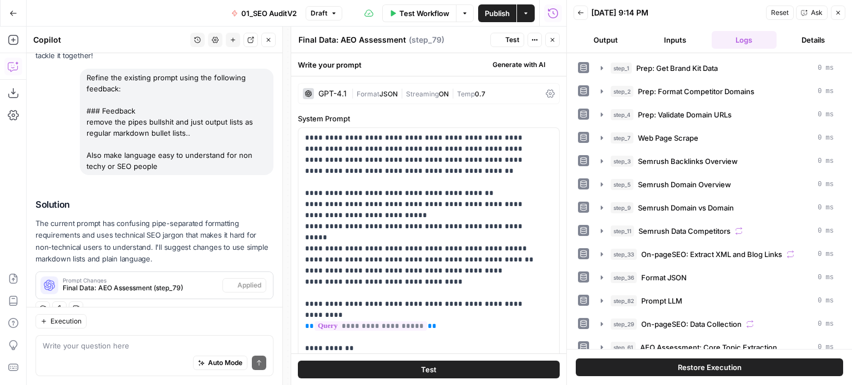
scroll to position [79, 0]
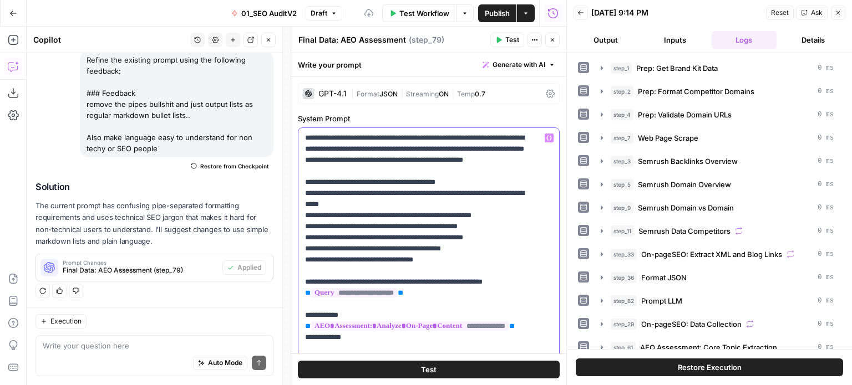
type input "-"
type input "using"
click at [512, 112] on icon "button" at bounding box center [515, 113] width 6 height 6
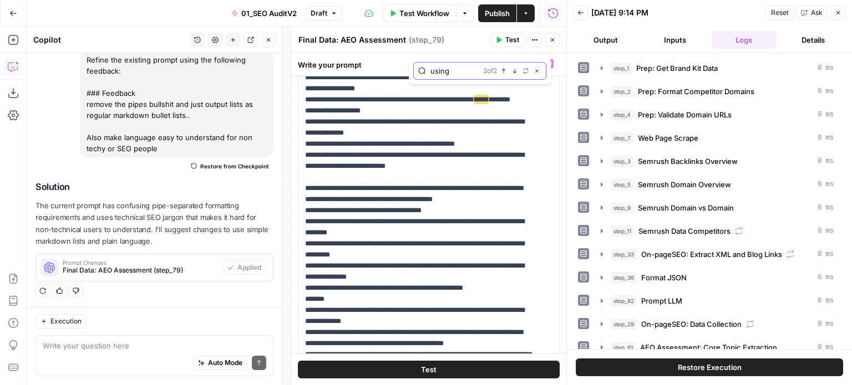
scroll to position [404, 0]
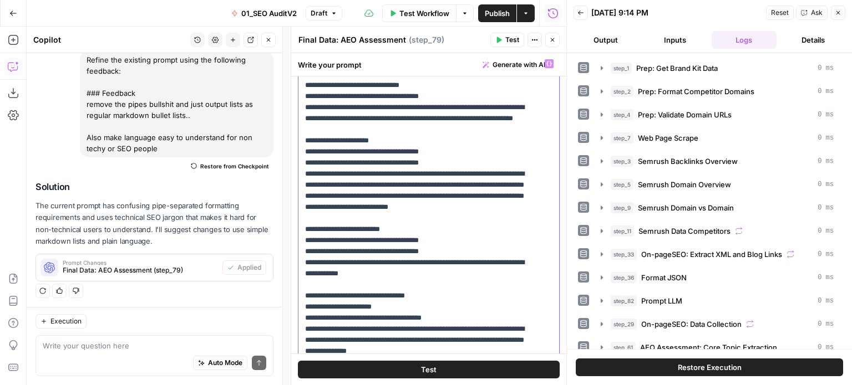
scroll to position [1236, 0]
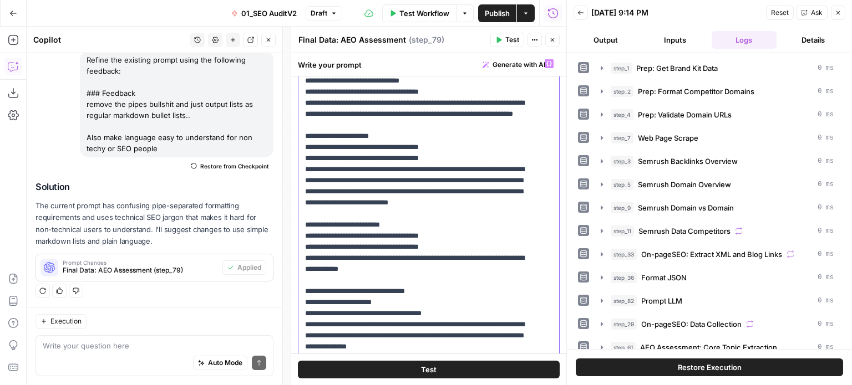
drag, startPoint x: 380, startPoint y: 225, endPoint x: 374, endPoint y: 228, distance: 6.5
drag, startPoint x: 408, startPoint y: 301, endPoint x: 401, endPoint y: 303, distance: 7.0
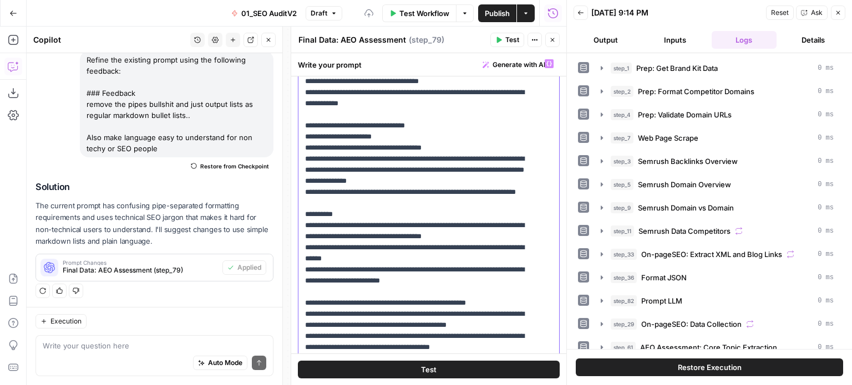
scroll to position [1402, 0]
drag, startPoint x: 408, startPoint y: 237, endPoint x: 401, endPoint y: 237, distance: 6.1
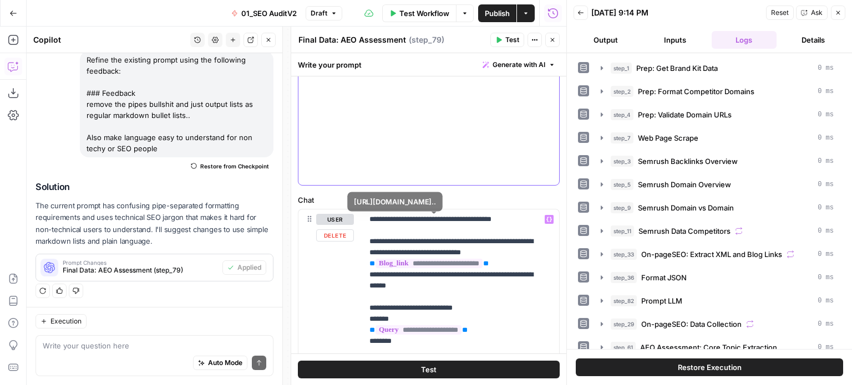
scroll to position [261, 0]
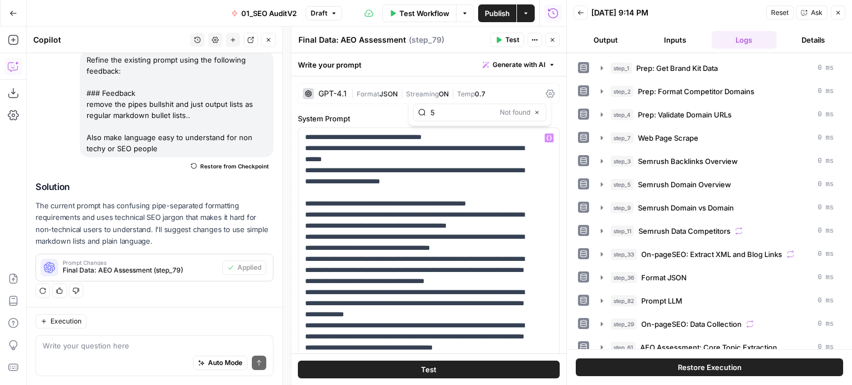
type input "5"
click at [538, 110] on icon "button" at bounding box center [537, 113] width 6 height 6
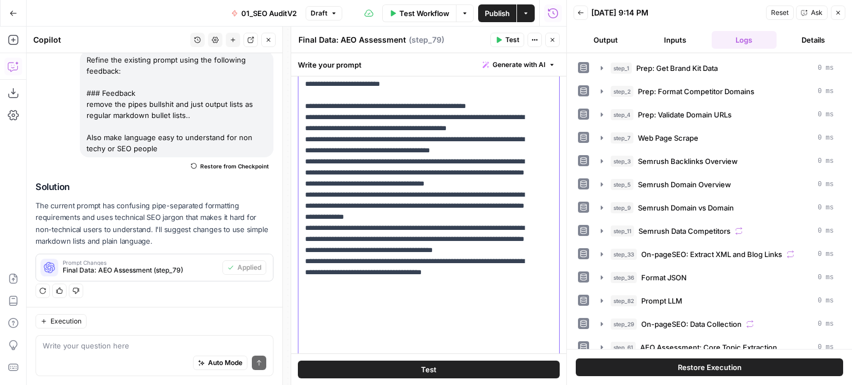
scroll to position [111, 0]
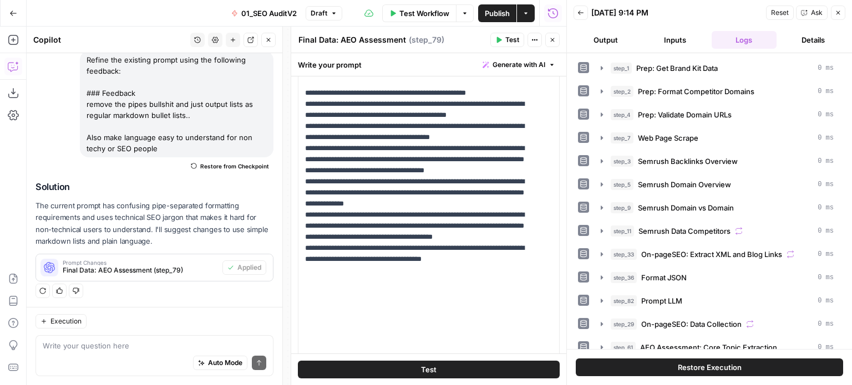
click at [269, 41] on icon "button" at bounding box center [268, 40] width 7 height 7
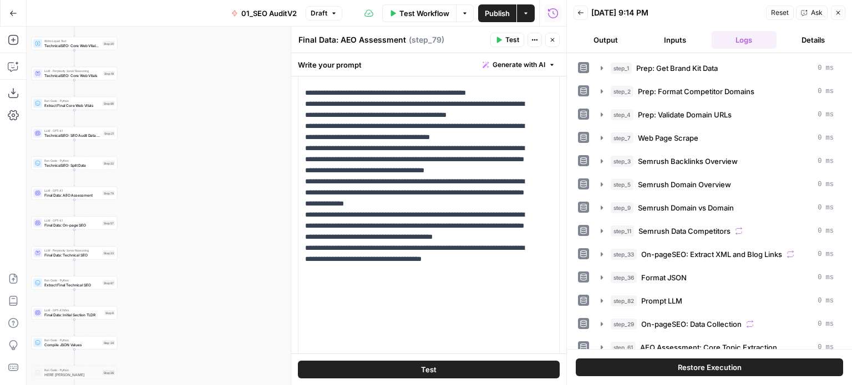
drag, startPoint x: 253, startPoint y: 136, endPoint x: 288, endPoint y: 148, distance: 36.8
click at [326, 120] on body "All About AI New Home Browse Insights Opportunities Your Data Recent Grids [[PE…" at bounding box center [426, 192] width 852 height 385
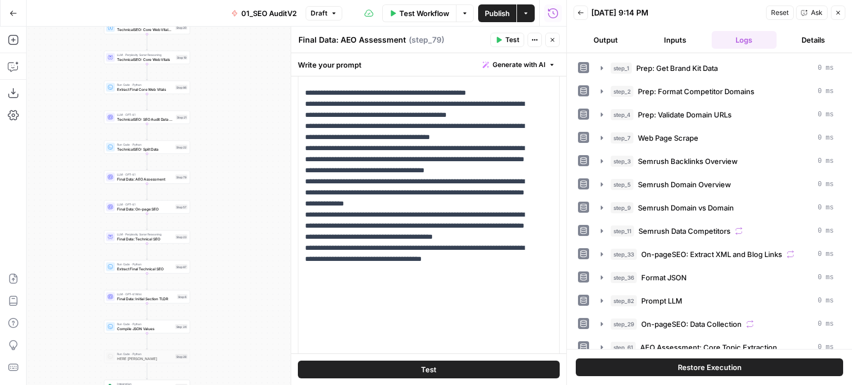
drag, startPoint x: 245, startPoint y: 190, endPoint x: 253, endPoint y: 125, distance: 65.3
click at [253, 118] on div "false false true true Workflow Set Inputs Inputs Workflow Prep: Get Brand Kit D…" at bounding box center [297, 206] width 540 height 359
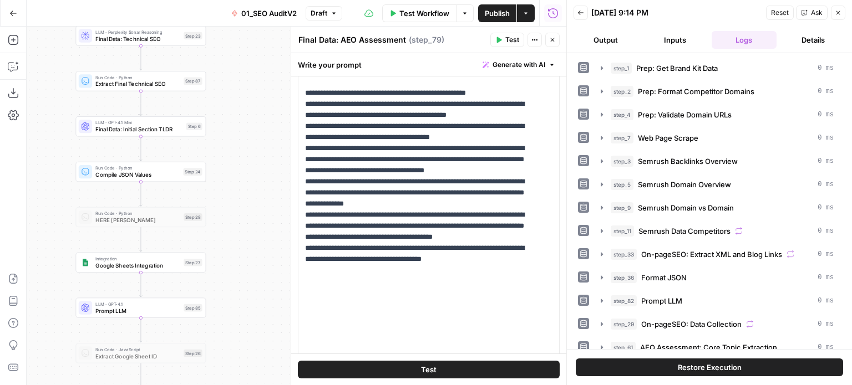
drag, startPoint x: 246, startPoint y: 217, endPoint x: 258, endPoint y: 199, distance: 22.0
click at [264, 129] on div "false false true true Workflow Set Inputs Inputs Workflow Prep: Get Brand Kit D…" at bounding box center [297, 206] width 540 height 359
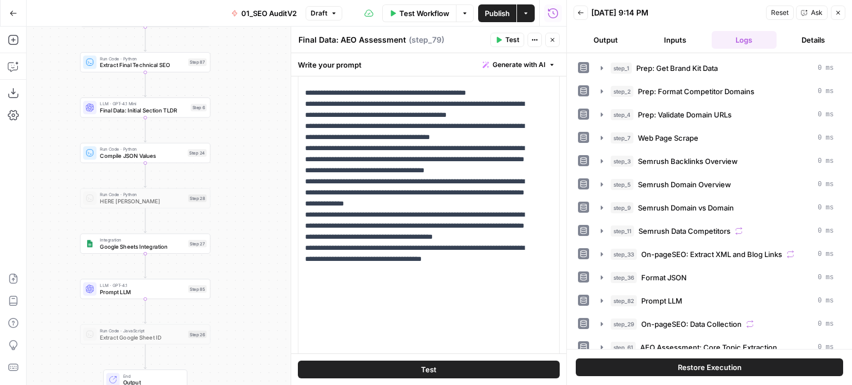
drag, startPoint x: 255, startPoint y: 257, endPoint x: 258, endPoint y: 270, distance: 13.1
click at [258, 270] on div "false false true true Workflow Set Inputs Inputs Workflow Prep: Get Brand Kit D…" at bounding box center [297, 206] width 540 height 359
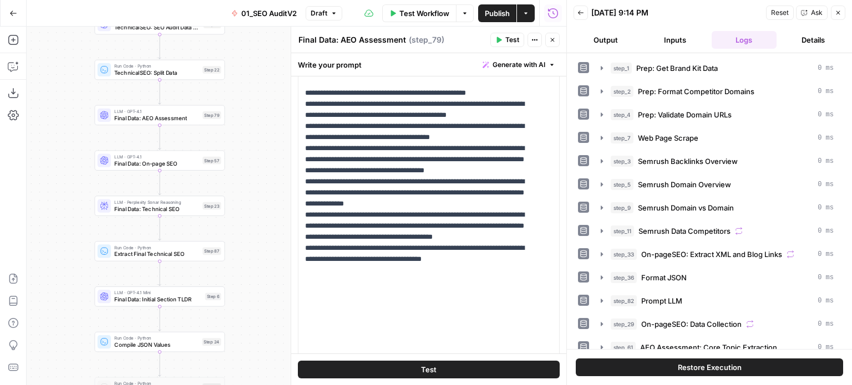
drag, startPoint x: 246, startPoint y: 164, endPoint x: 262, endPoint y: 325, distance: 161.6
click at [262, 325] on div "false false true true Workflow Set Inputs Inputs Workflow Prep: Get Brand Kit D…" at bounding box center [297, 206] width 540 height 359
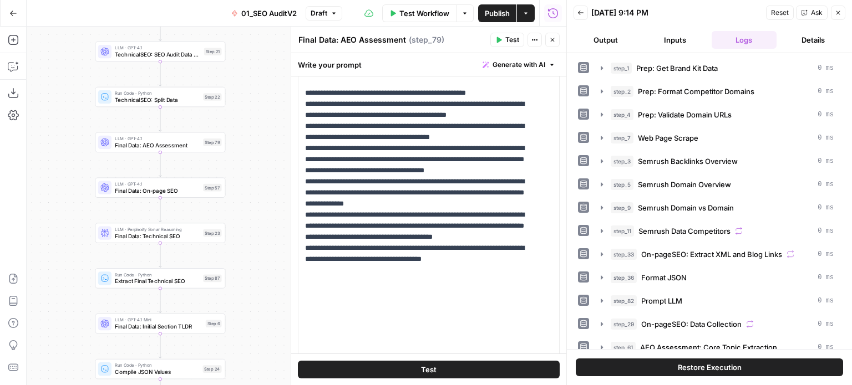
drag, startPoint x: 259, startPoint y: 186, endPoint x: 260, endPoint y: 213, distance: 27.2
click at [260, 213] on div "false false true true Workflow Set Inputs Inputs Workflow Prep: Get Brand Kit D…" at bounding box center [297, 206] width 540 height 359
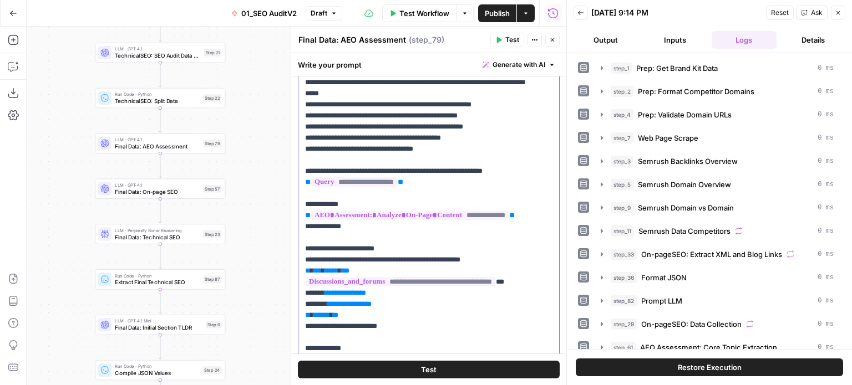
scroll to position [0, 0]
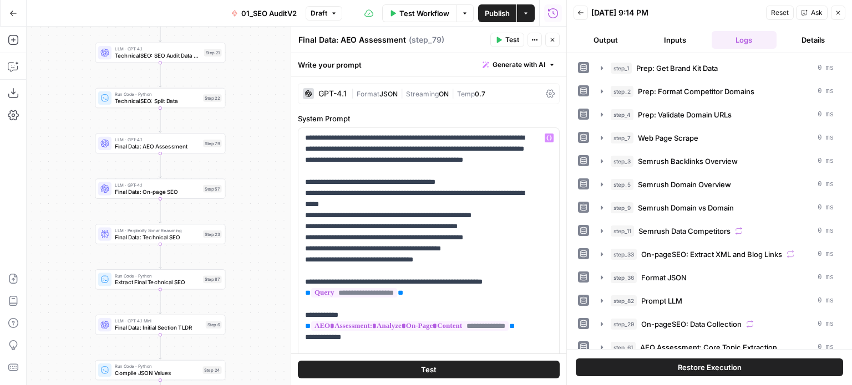
click at [415, 94] on span "Streaming" at bounding box center [422, 94] width 33 height 8
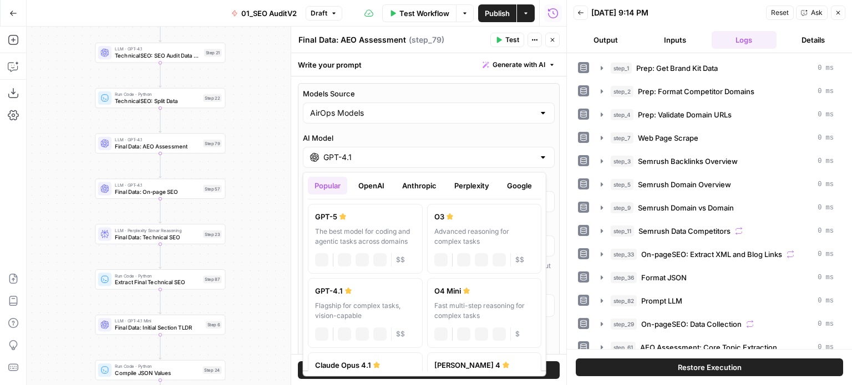
click at [360, 164] on div "GPT-4.1" at bounding box center [429, 157] width 252 height 21
click at [481, 185] on button "Perplexity" at bounding box center [472, 186] width 48 height 18
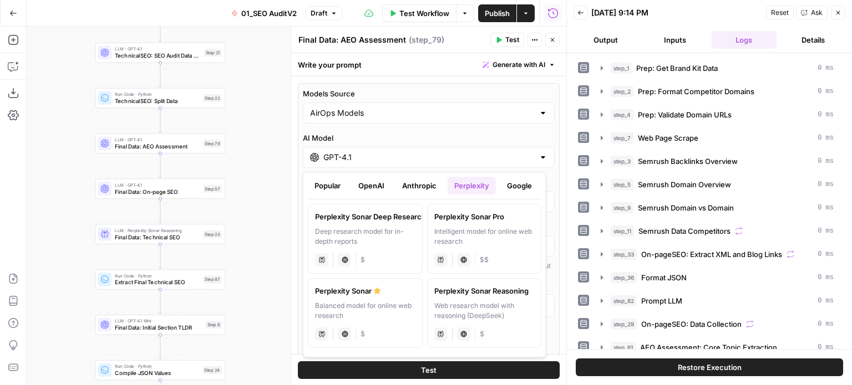
click at [480, 303] on div "Web research model with reasoning (DeepSeek)" at bounding box center [484, 311] width 100 height 20
type input "Perplexity Sonar Reasoning"
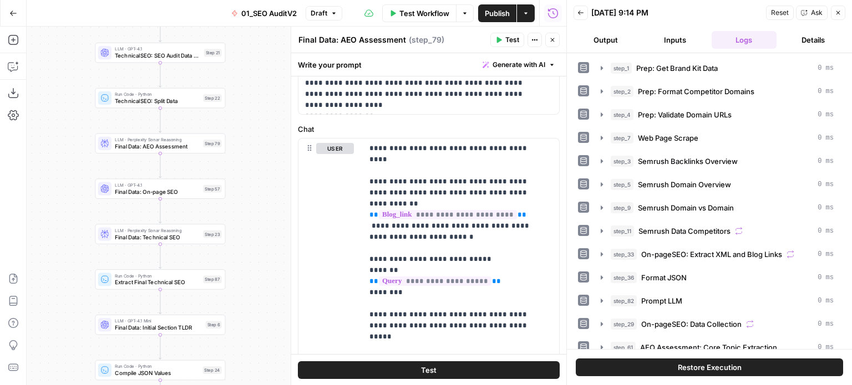
scroll to position [890, 0]
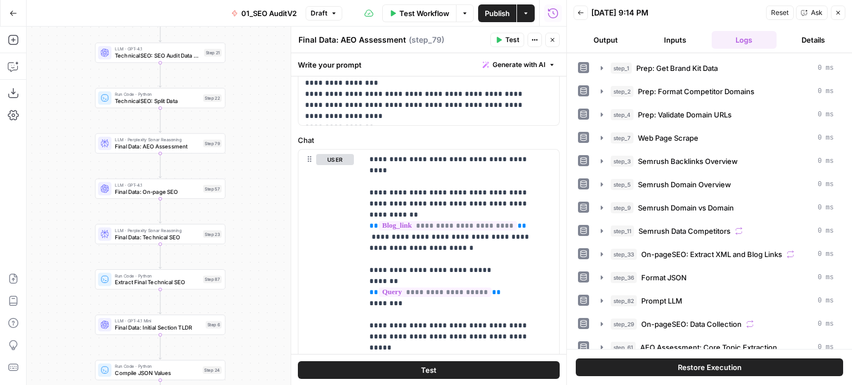
click at [439, 365] on button "Test" at bounding box center [429, 370] width 262 height 18
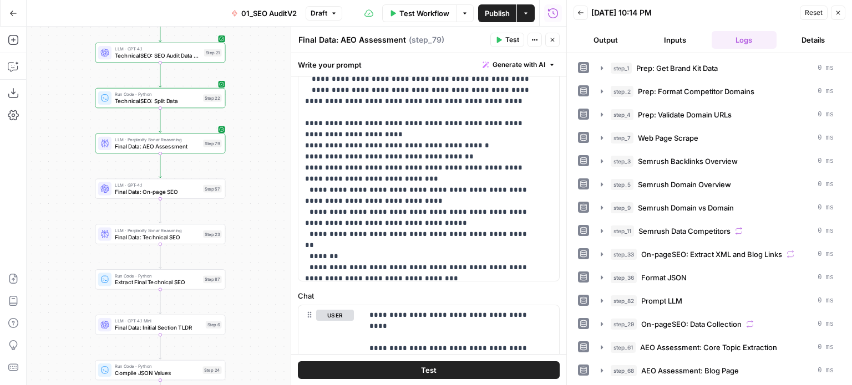
scroll to position [333, 0]
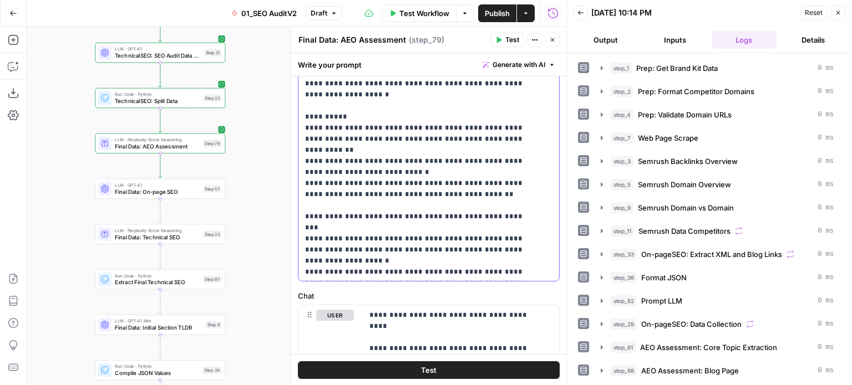
drag, startPoint x: 490, startPoint y: 160, endPoint x: 485, endPoint y: 290, distance: 130.4
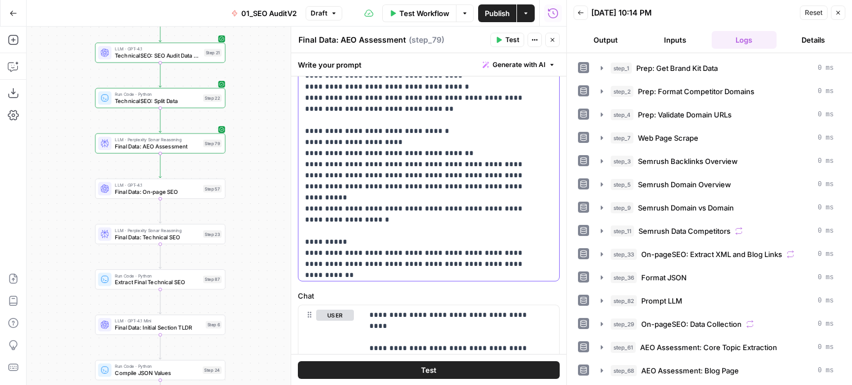
drag, startPoint x: 467, startPoint y: 253, endPoint x: 477, endPoint y: 170, distance: 83.8
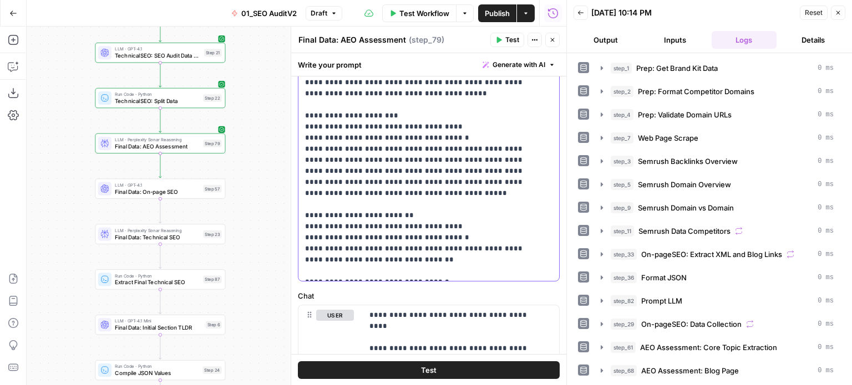
drag, startPoint x: 474, startPoint y: 204, endPoint x: 474, endPoint y: 94, distance: 109.2
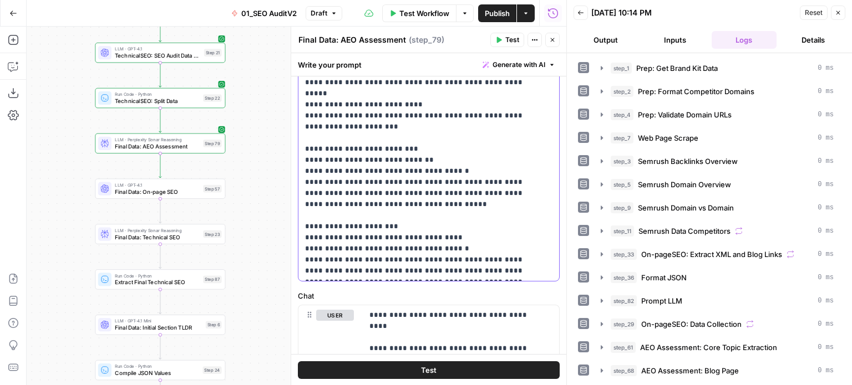
drag, startPoint x: 460, startPoint y: 200, endPoint x: 459, endPoint y: 100, distance: 99.8
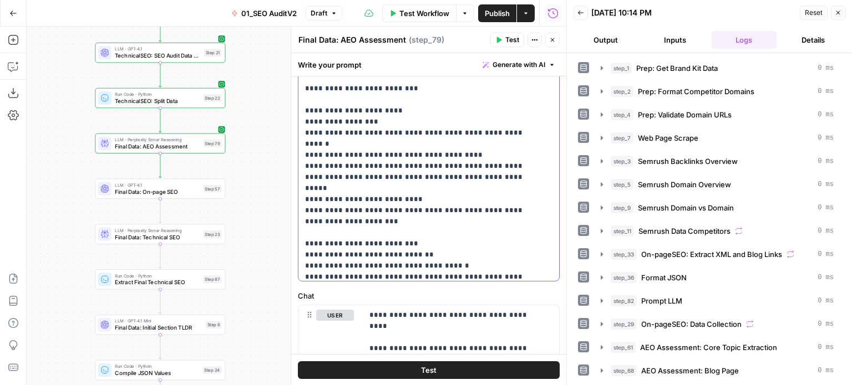
drag, startPoint x: 441, startPoint y: 149, endPoint x: 441, endPoint y: 119, distance: 29.4
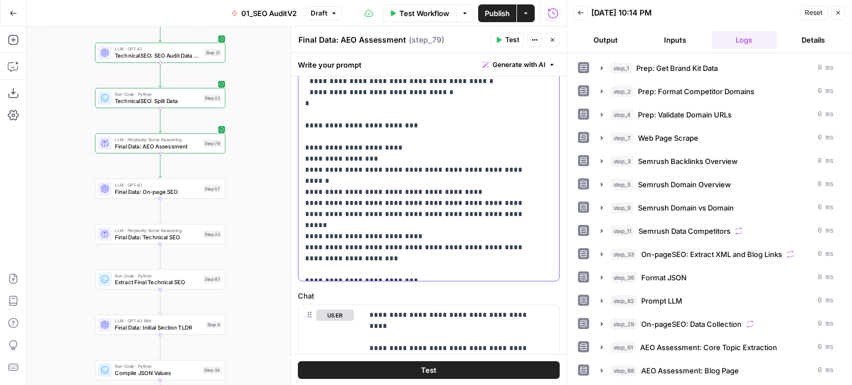
drag, startPoint x: 429, startPoint y: 219, endPoint x: 427, endPoint y: 172, distance: 46.6
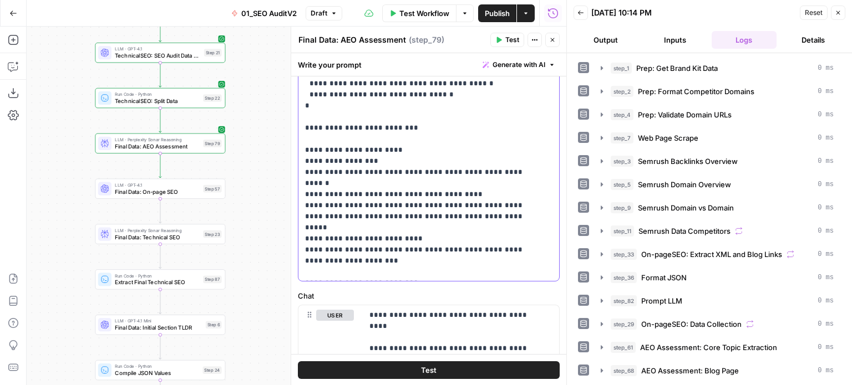
scroll to position [1026, 0]
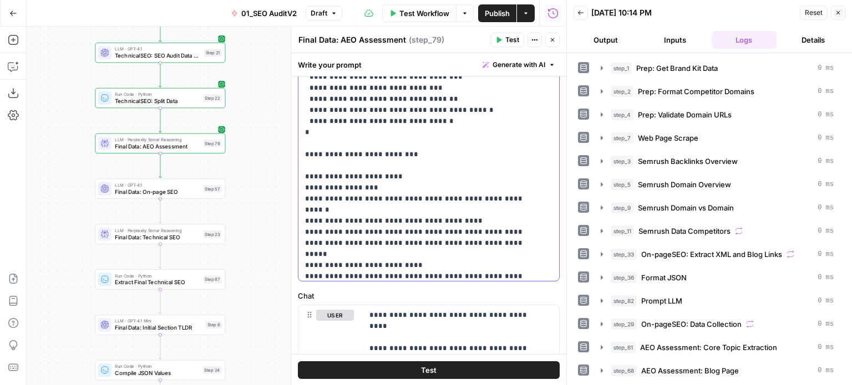
drag, startPoint x: 429, startPoint y: 210, endPoint x: 430, endPoint y: 183, distance: 26.6
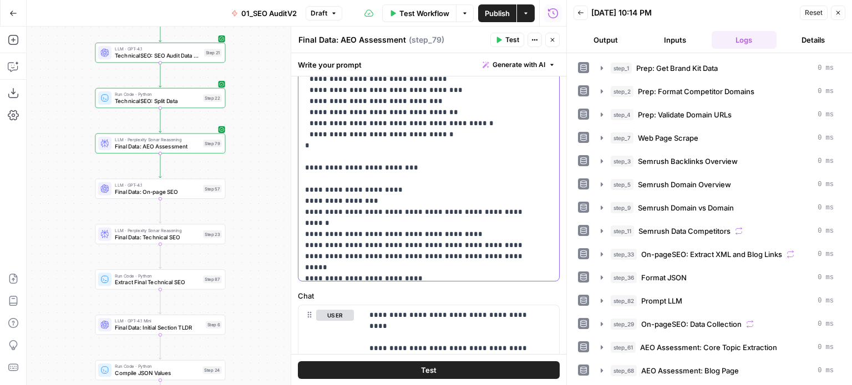
drag, startPoint x: 497, startPoint y: 202, endPoint x: 507, endPoint y: 118, distance: 84.3
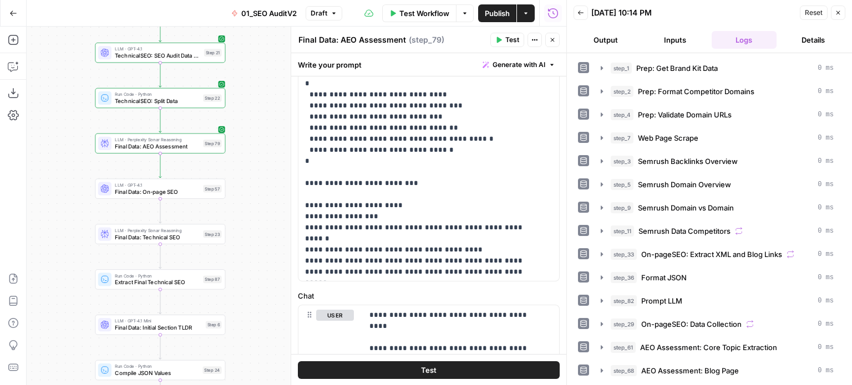
click at [514, 35] on span "Test" at bounding box center [512, 40] width 14 height 10
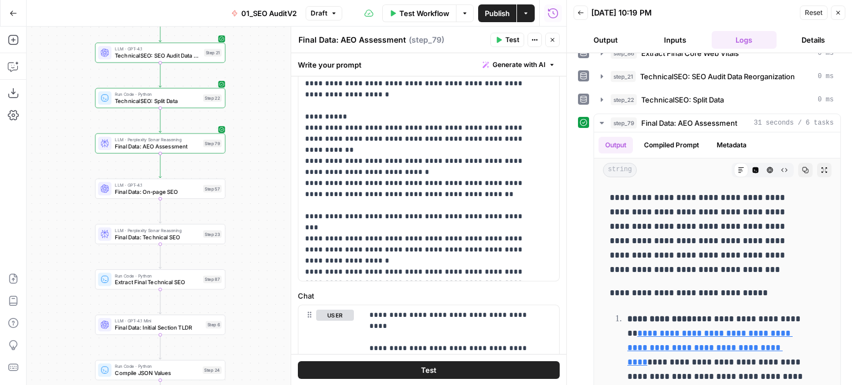
scroll to position [571, 0]
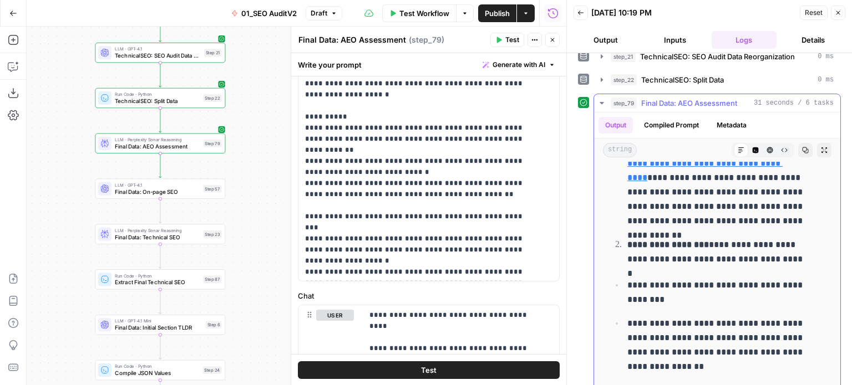
drag, startPoint x: 620, startPoint y: 219, endPoint x: 620, endPoint y: 231, distance: 12.2
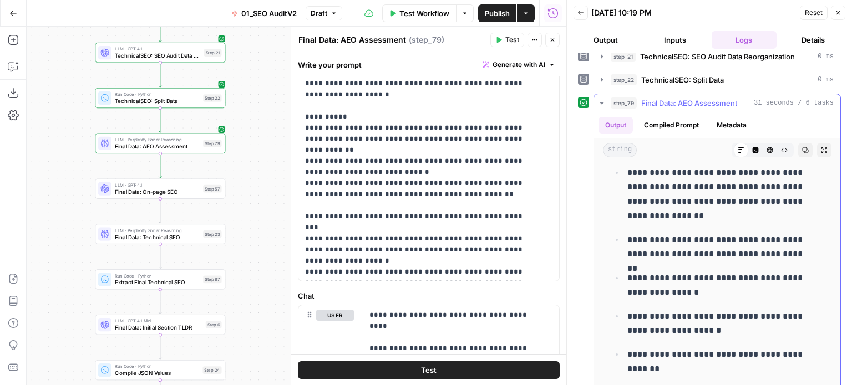
drag, startPoint x: 621, startPoint y: 236, endPoint x: 623, endPoint y: 256, distance: 20.2
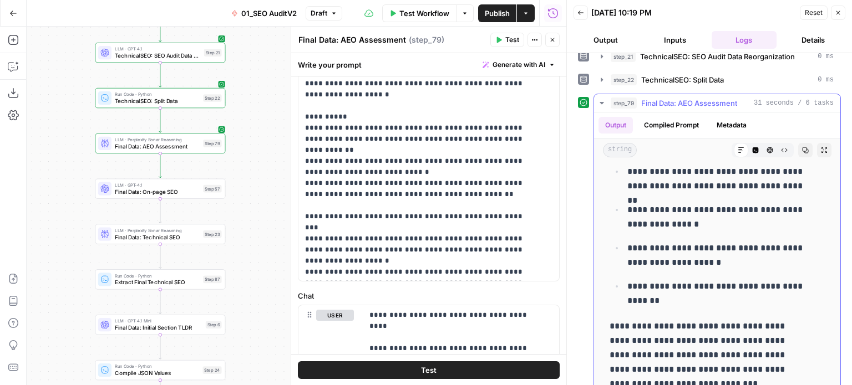
scroll to position [408, 0]
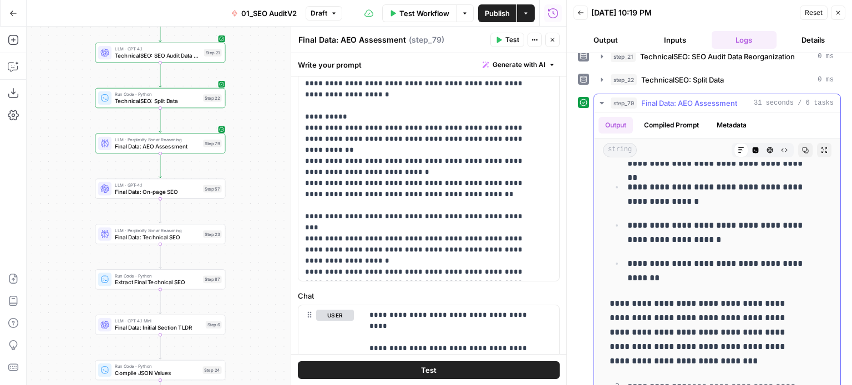
drag, startPoint x: 627, startPoint y: 263, endPoint x: 630, endPoint y: 283, distance: 19.6
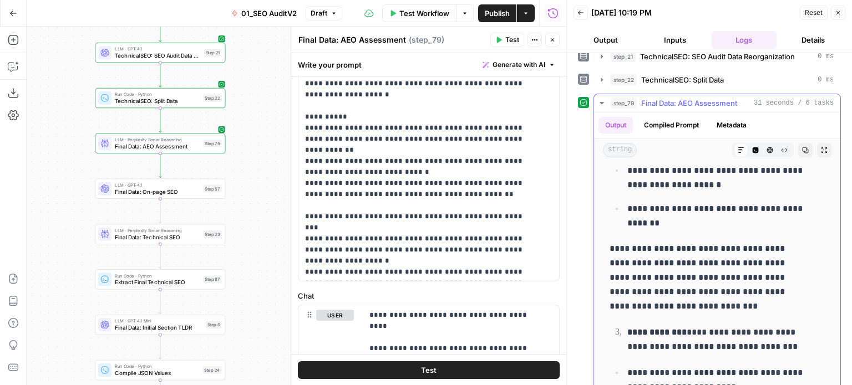
drag, startPoint x: 689, startPoint y: 252, endPoint x: 693, endPoint y: 288, distance: 35.7
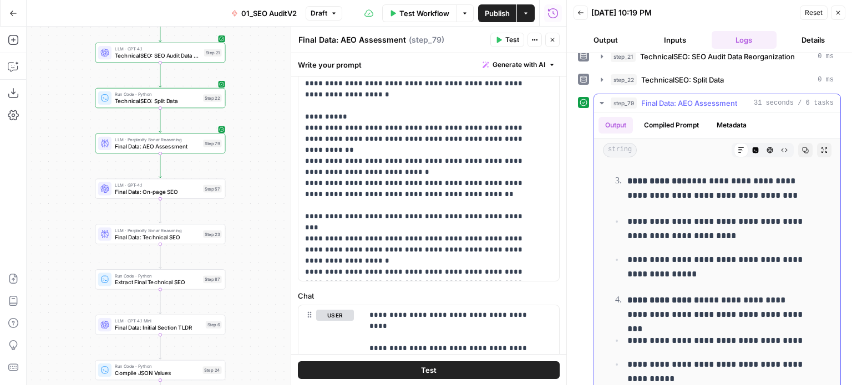
drag, startPoint x: 697, startPoint y: 265, endPoint x: 703, endPoint y: 297, distance: 32.2
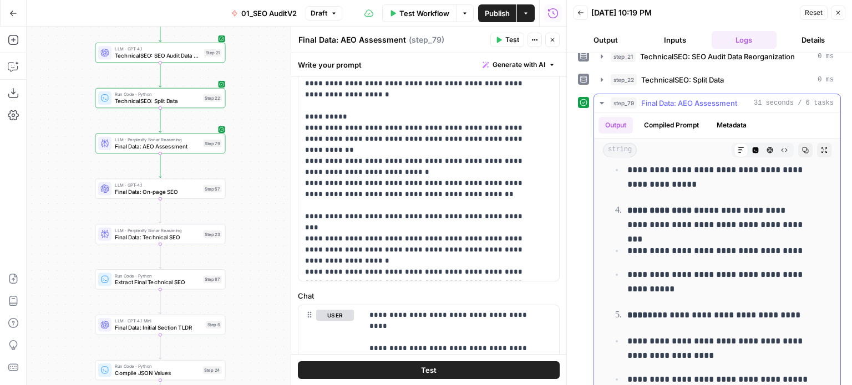
drag, startPoint x: 711, startPoint y: 266, endPoint x: 721, endPoint y: 304, distance: 39.9
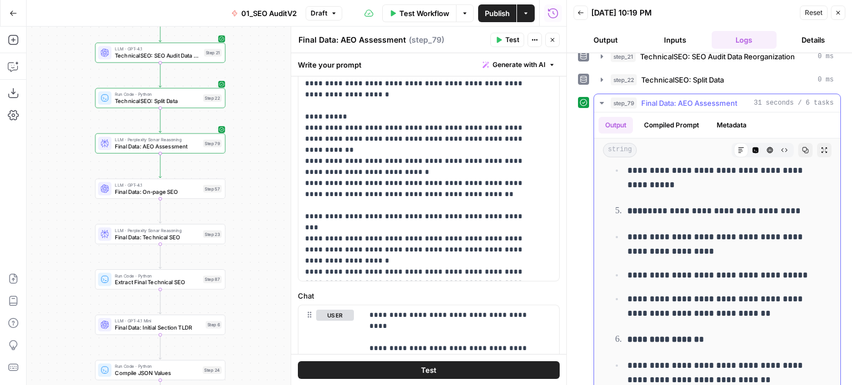
drag, startPoint x: 683, startPoint y: 248, endPoint x: 701, endPoint y: 312, distance: 66.3
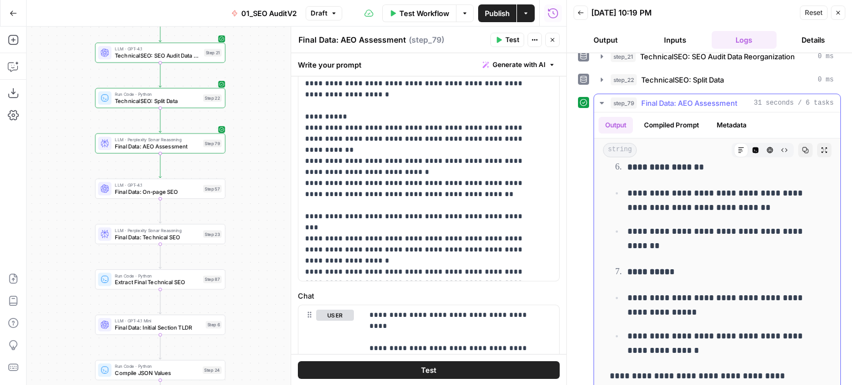
drag, startPoint x: 688, startPoint y: 267, endPoint x: 707, endPoint y: 328, distance: 64.0
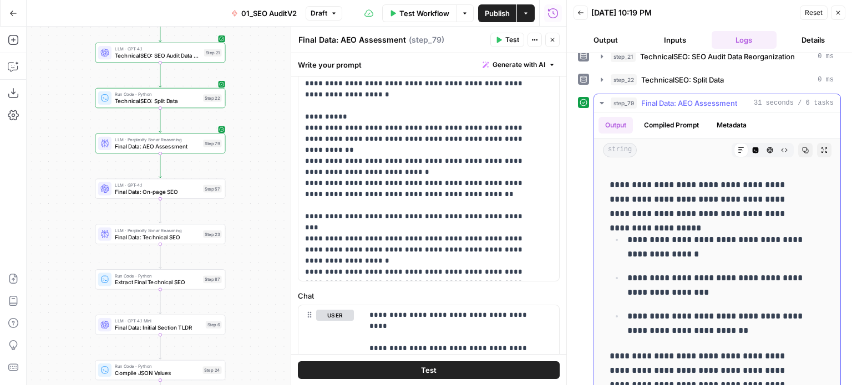
drag, startPoint x: 759, startPoint y: 263, endPoint x: 764, endPoint y: 294, distance: 31.4
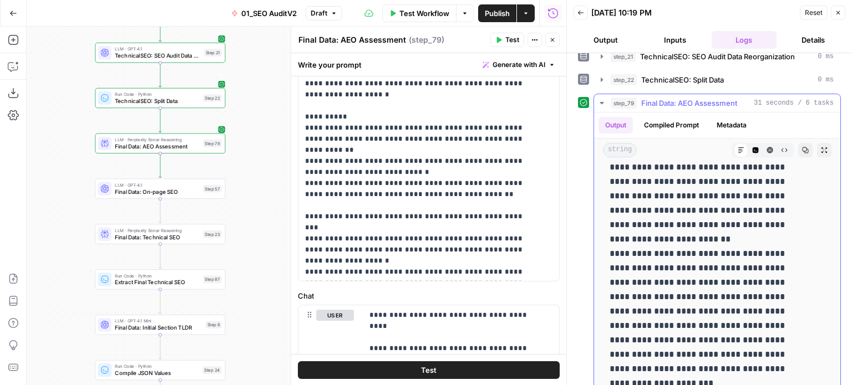
drag, startPoint x: 755, startPoint y: 248, endPoint x: 768, endPoint y: 332, distance: 84.2
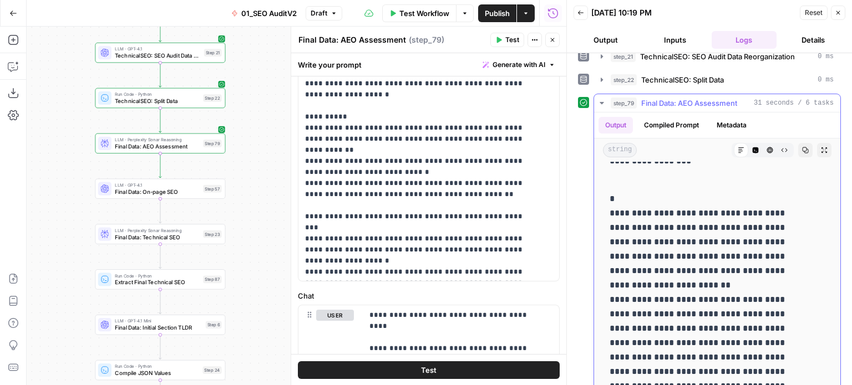
drag, startPoint x: 746, startPoint y: 286, endPoint x: 740, endPoint y: 256, distance: 29.9
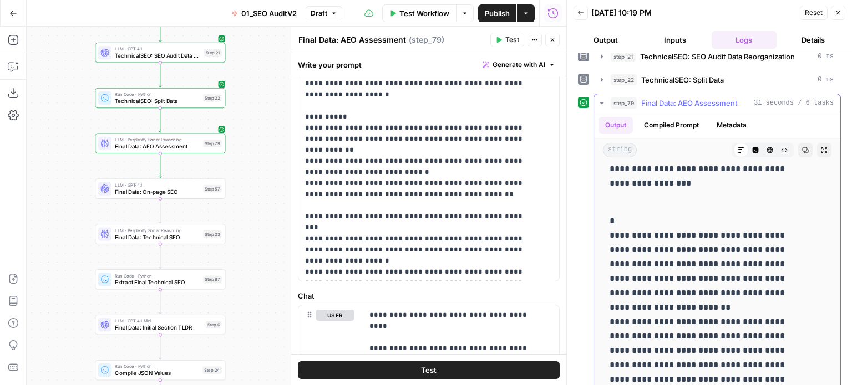
drag, startPoint x: 741, startPoint y: 239, endPoint x: 746, endPoint y: 208, distance: 31.4
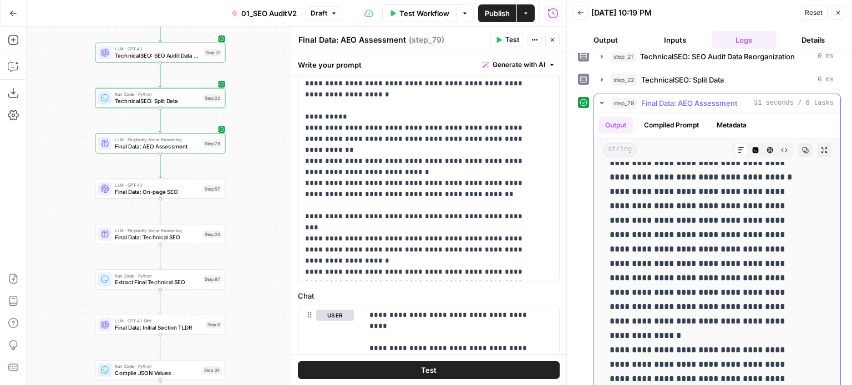
scroll to position [1923, 0]
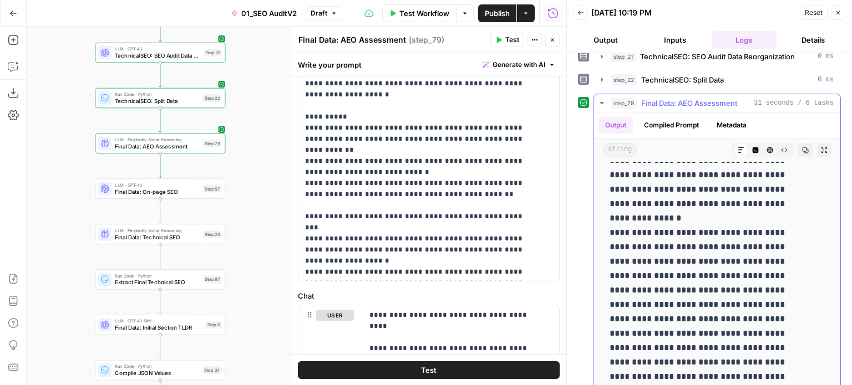
drag, startPoint x: 749, startPoint y: 260, endPoint x: 752, endPoint y: 331, distance: 71.0
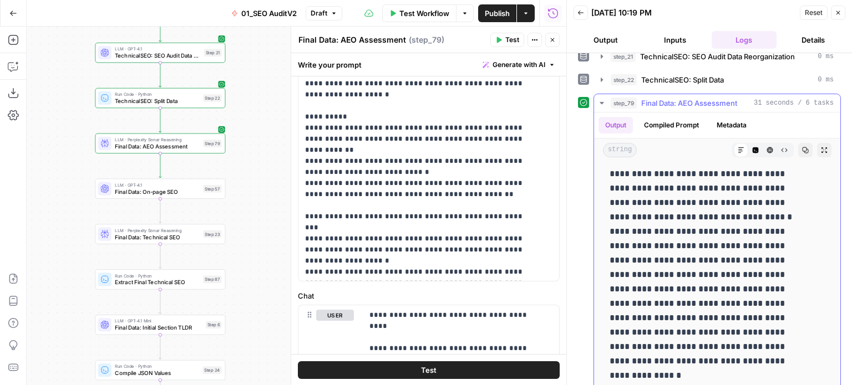
drag, startPoint x: 741, startPoint y: 368, endPoint x: 744, endPoint y: 304, distance: 63.3
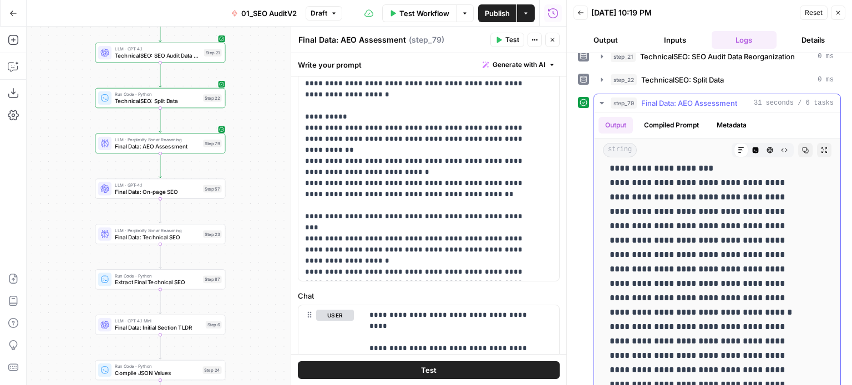
drag, startPoint x: 732, startPoint y: 345, endPoint x: 738, endPoint y: 299, distance: 47.0
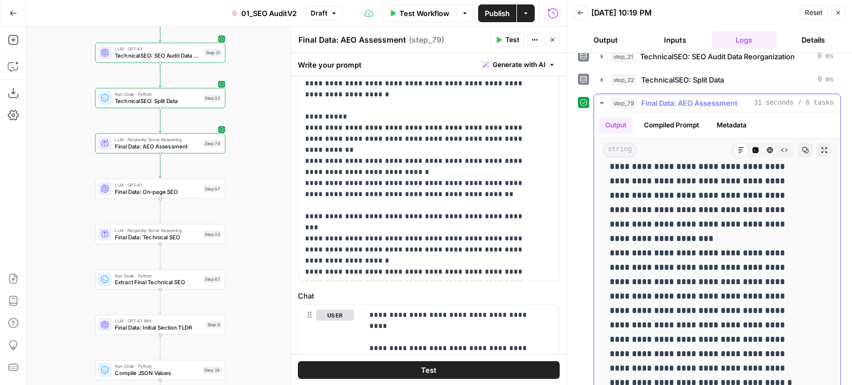
drag, startPoint x: 733, startPoint y: 332, endPoint x: 735, endPoint y: 271, distance: 61.0
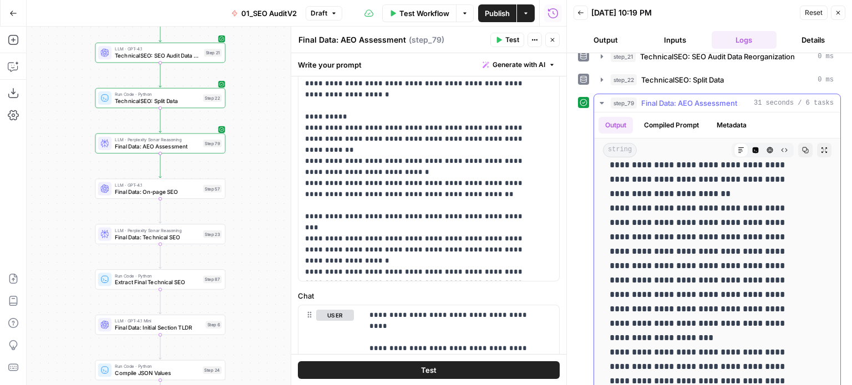
drag, startPoint x: 736, startPoint y: 325, endPoint x: 738, endPoint y: 267, distance: 57.7
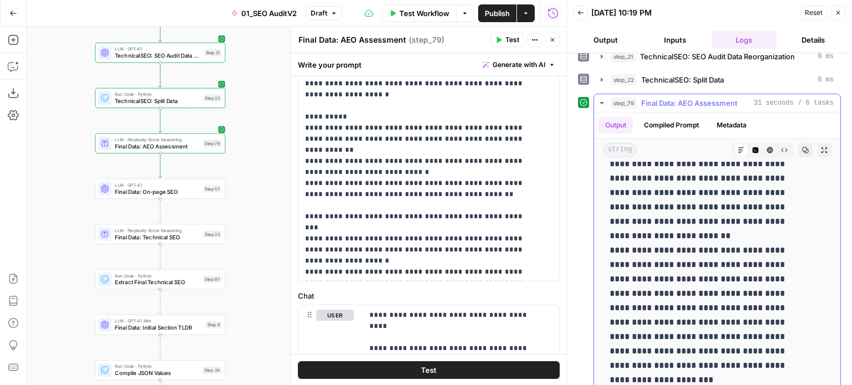
drag, startPoint x: 740, startPoint y: 317, endPoint x: 740, endPoint y: 269, distance: 47.7
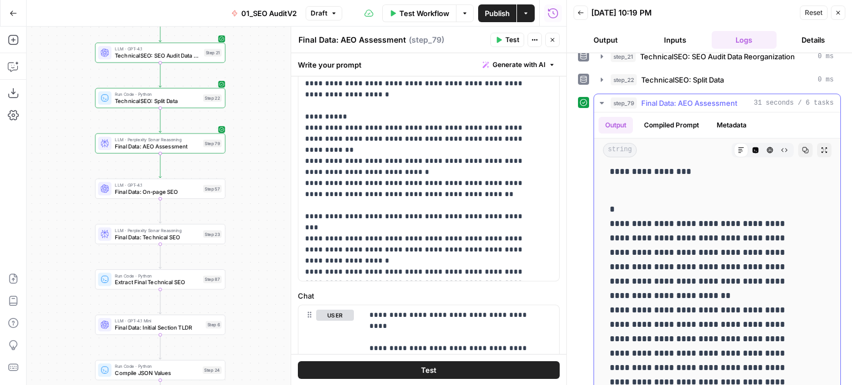
drag, startPoint x: 739, startPoint y: 312, endPoint x: 742, endPoint y: 258, distance: 53.9
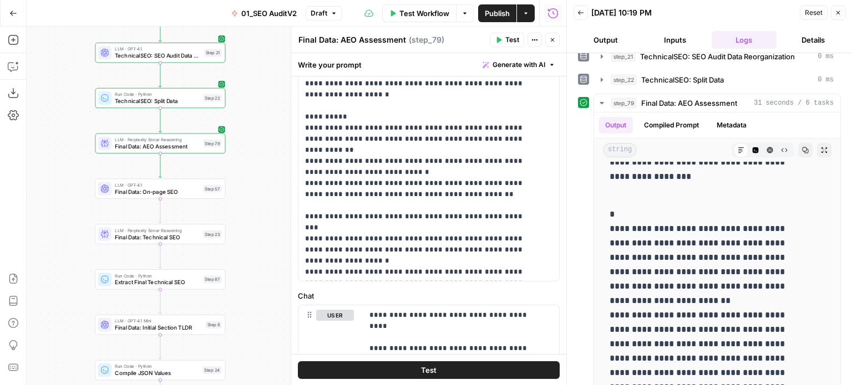
click at [555, 40] on icon "button" at bounding box center [552, 40] width 7 height 7
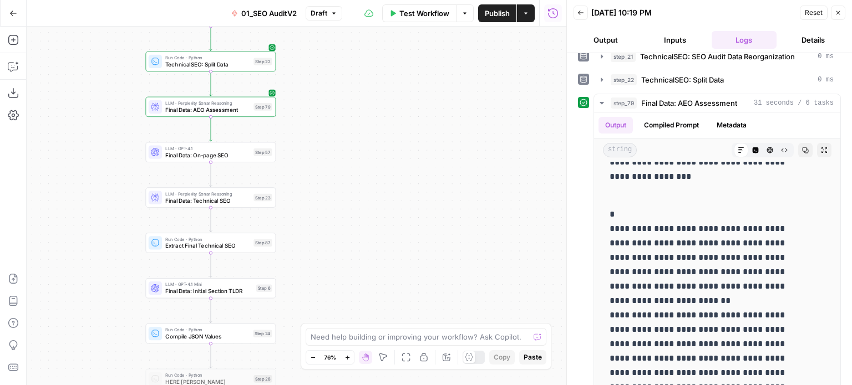
click at [339, 210] on div "false false true true Workflow Set Inputs Inputs Workflow Prep: Get Brand Kit D…" at bounding box center [297, 206] width 540 height 359
click at [211, 230] on button "Copy step" at bounding box center [211, 226] width 11 height 11
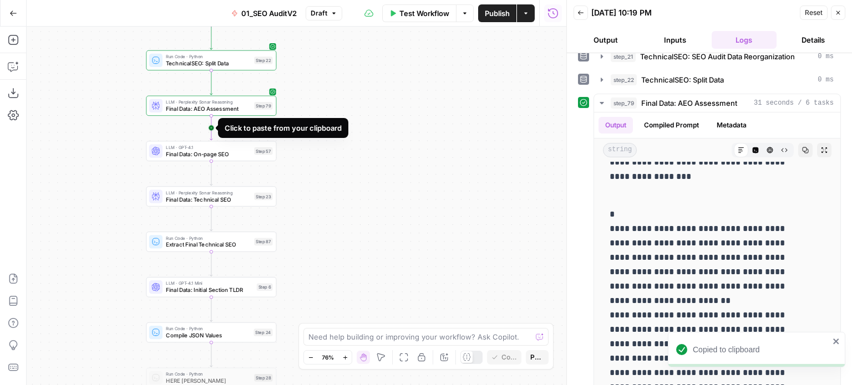
click at [211, 123] on icon "Edge from step_79 to step_57" at bounding box center [211, 128] width 3 height 24
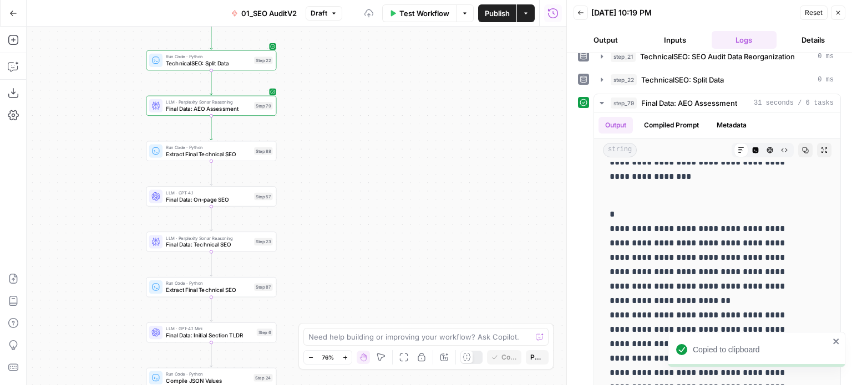
click at [184, 152] on span "Extract Final Technical SEO" at bounding box center [208, 154] width 85 height 8
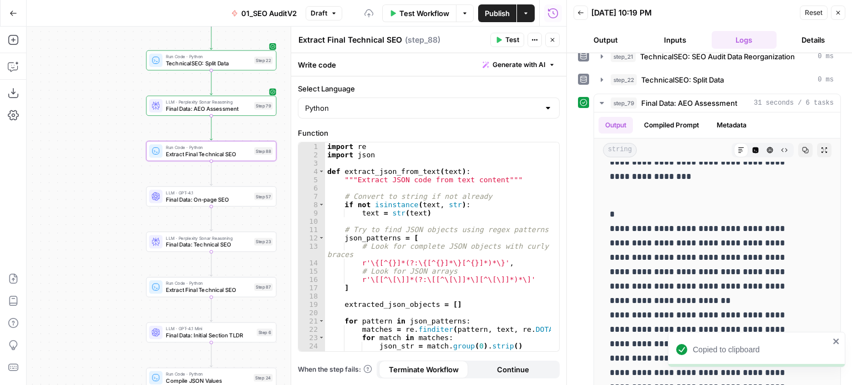
click at [366, 42] on textarea "Extract Final Technical SEO" at bounding box center [350, 39] width 104 height 11
drag, startPoint x: 350, startPoint y: 39, endPoint x: 415, endPoint y: 44, distance: 64.5
click at [415, 43] on div "Extract Final Technical SEO Extract Final Technical SEO ( step_88 )" at bounding box center [392, 40] width 189 height 12
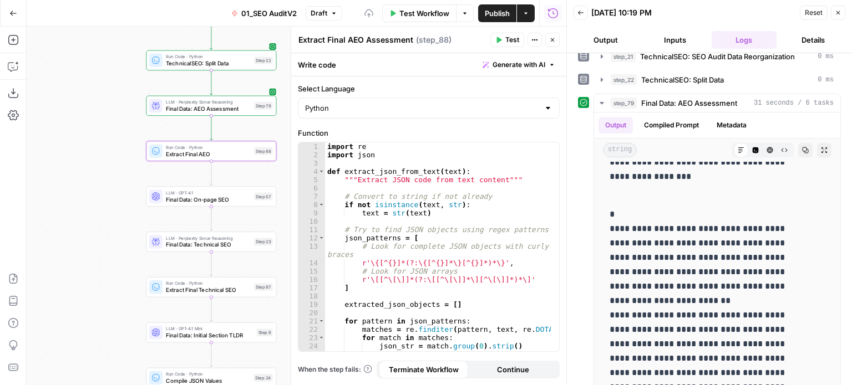
type textarea "Extract Final AEO Assessment"
click at [455, 243] on div "import re import json def extract_json_from_text ( text ) : """Extract JSON cod…" at bounding box center [438, 256] width 226 height 226
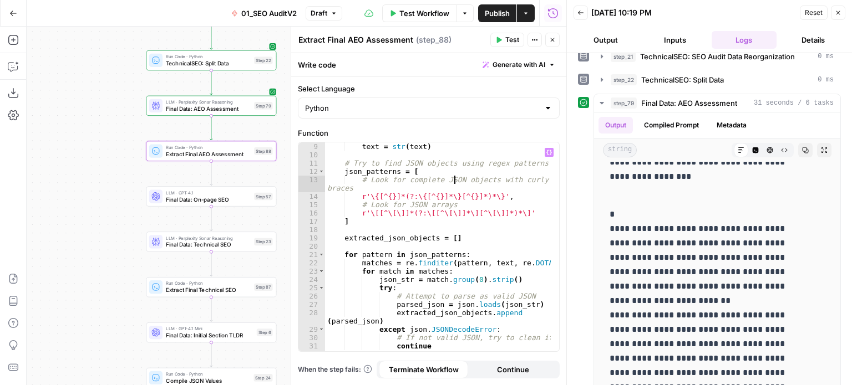
scroll to position [100, 0]
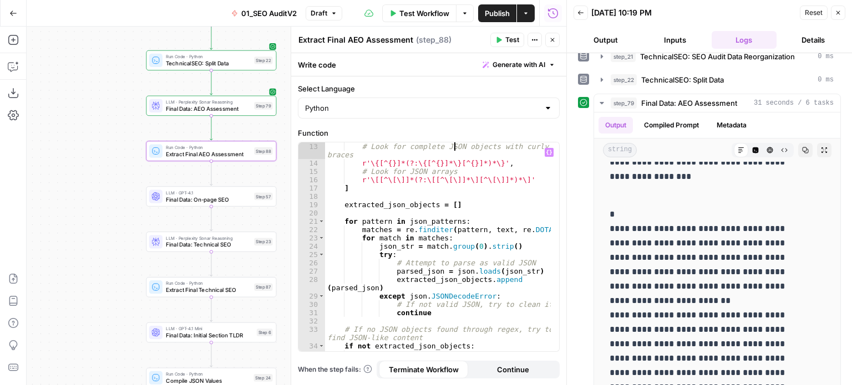
click at [463, 244] on div "# Look for complete JSON objects with curly braces r'\{[^{}]*(?:\{[^{}]*\}[^{}]…" at bounding box center [438, 260] width 226 height 235
type textarea "**********"
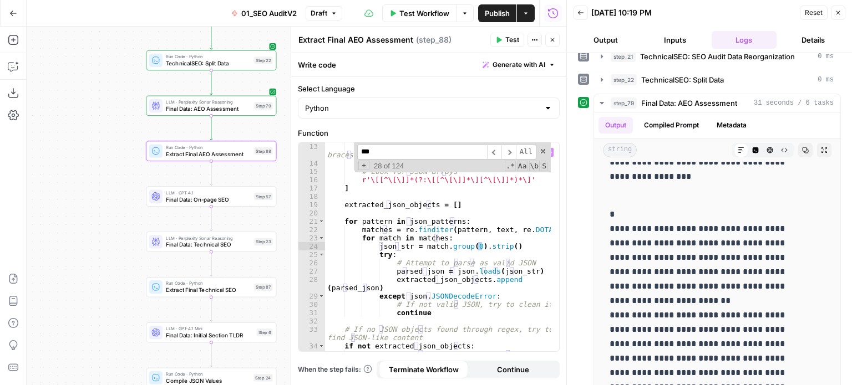
scroll to position [536, 0]
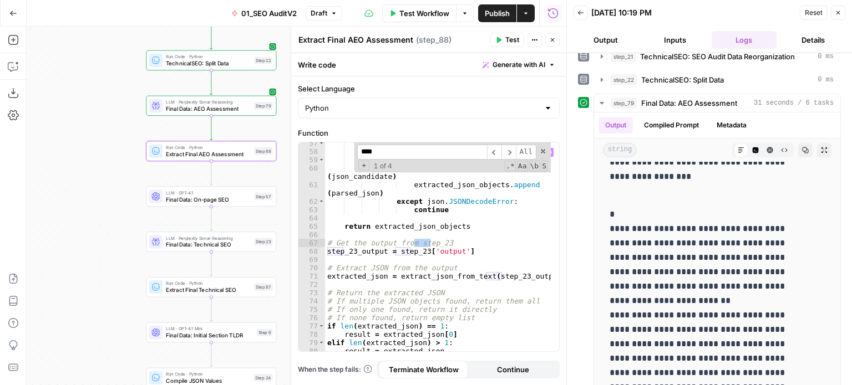
type input "****"
click at [440, 243] on div "for match in matches : json_candidate = match . group ( 1 ) . strip ( ) try : p…" at bounding box center [438, 252] width 226 height 226
click at [449, 243] on div "for match in matches : json_candidate = match . group ( 1 ) . strip ( ) try : p…" at bounding box center [438, 252] width 226 height 226
type textarea "**********"
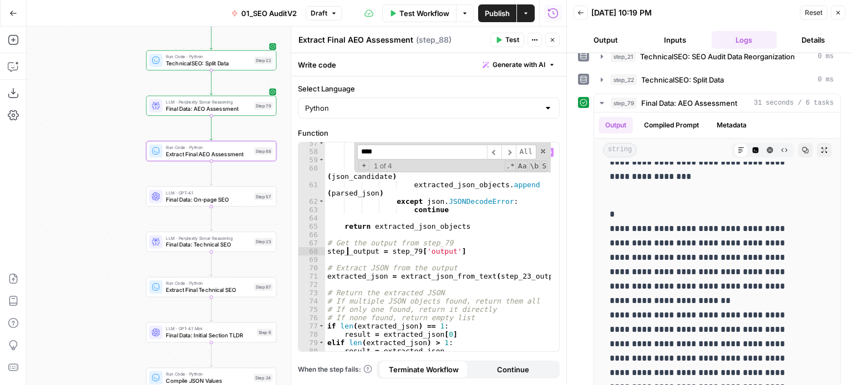
scroll to position [0, 2]
click at [449, 243] on div "for match in matches : json_candidate = match . group ( 1 ) . strip ( ) try : p…" at bounding box center [438, 252] width 226 height 226
type textarea "**********"
click at [546, 149] on span at bounding box center [543, 152] width 8 height 8
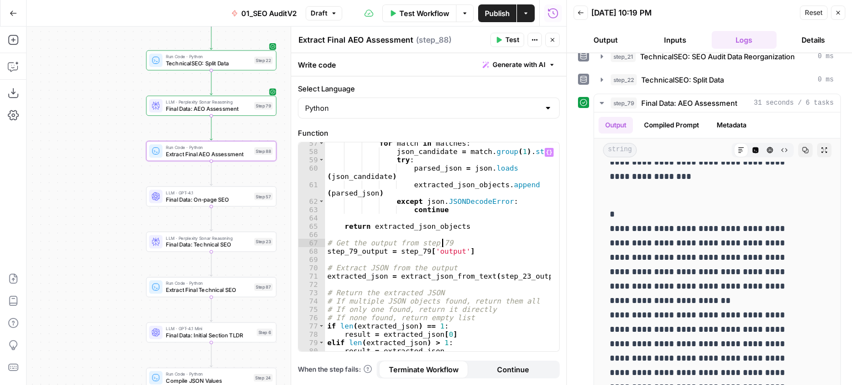
click at [506, 33] on button "Test" at bounding box center [507, 40] width 34 height 14
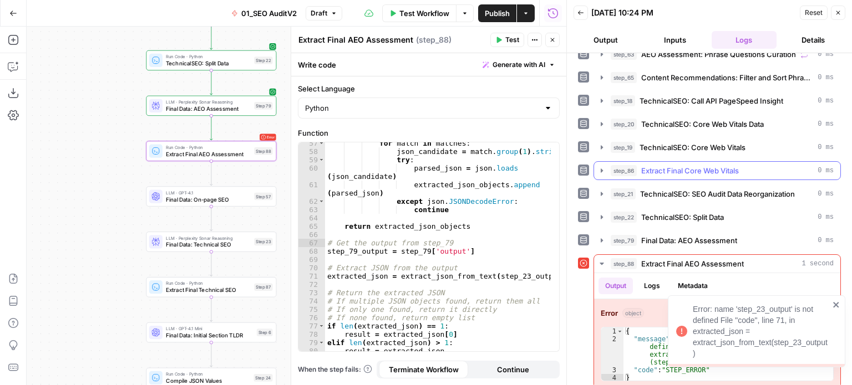
scroll to position [435, 0]
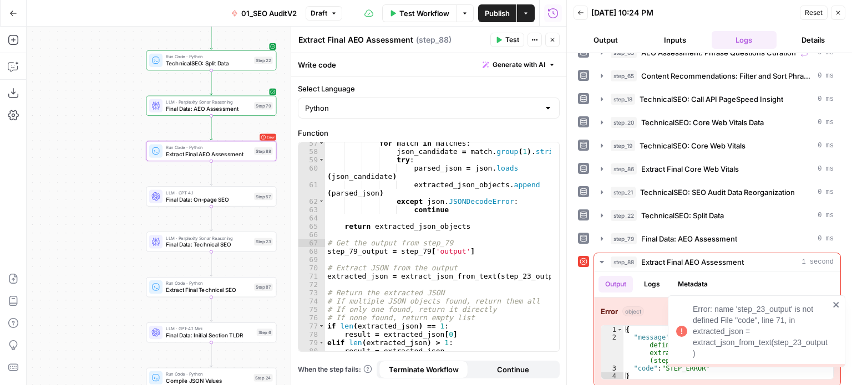
click at [484, 287] on div "for match in matches : json_candidate = match . group ( 1 ) . strip ( ) try : p…" at bounding box center [438, 252] width 226 height 226
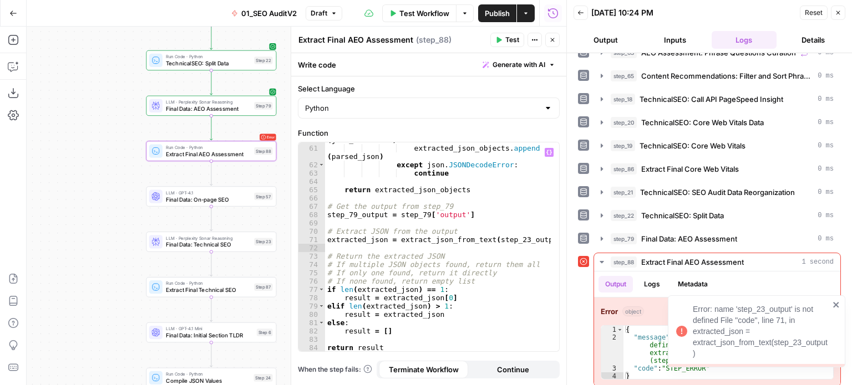
click at [838, 303] on icon "close" at bounding box center [836, 305] width 6 height 6
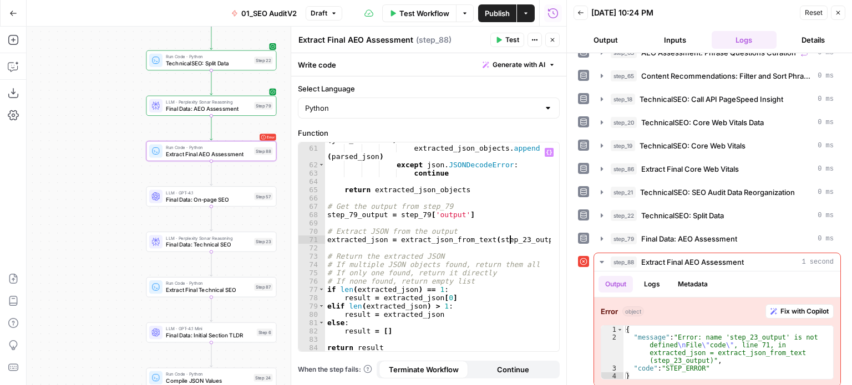
click at [511, 243] on div "parsed_json = json . loads ( json_candidate ) extracted_json_objects . append (…" at bounding box center [438, 245] width 226 height 235
click at [449, 301] on div "parsed_json = json . loads ( json_candidate ) extracted_json_objects . append (…" at bounding box center [438, 245] width 226 height 235
click at [503, 39] on button "Test" at bounding box center [507, 40] width 34 height 14
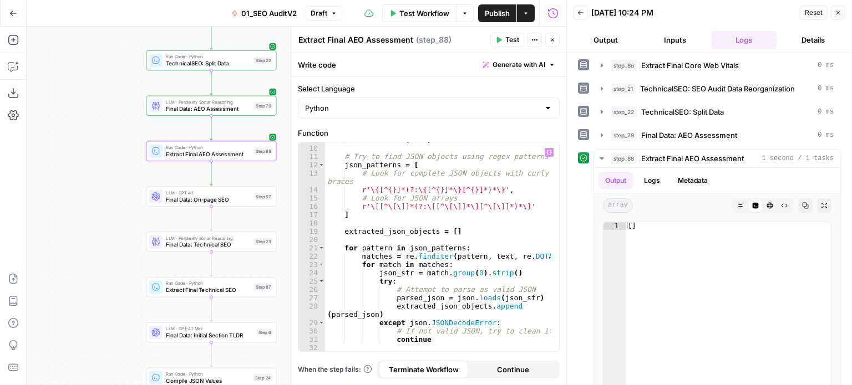
scroll to position [40, 0]
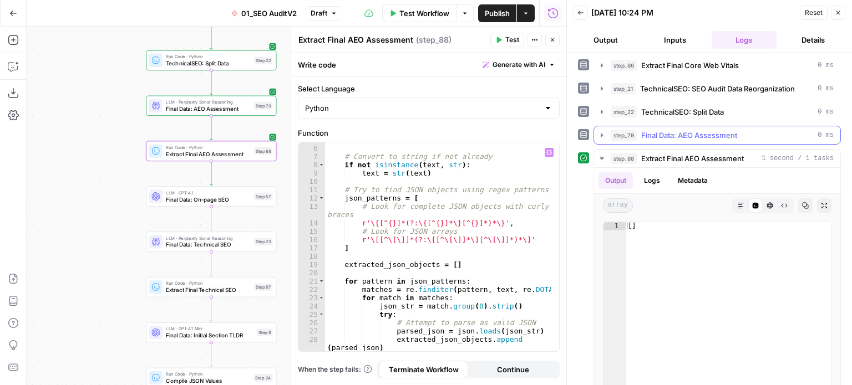
click at [632, 130] on span "step_79" at bounding box center [624, 135] width 26 height 11
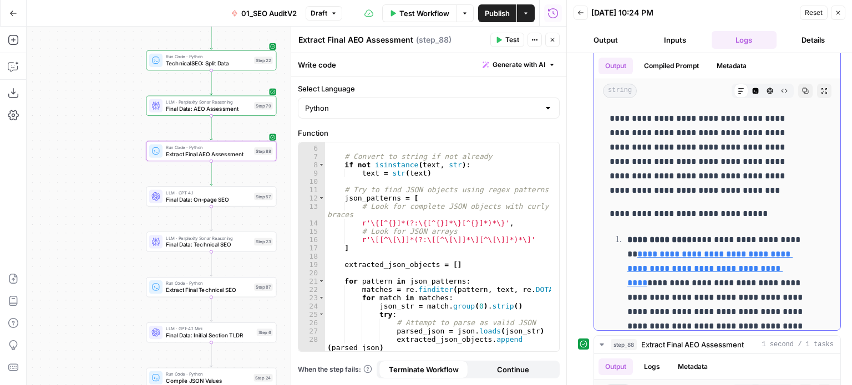
scroll to position [649, 0]
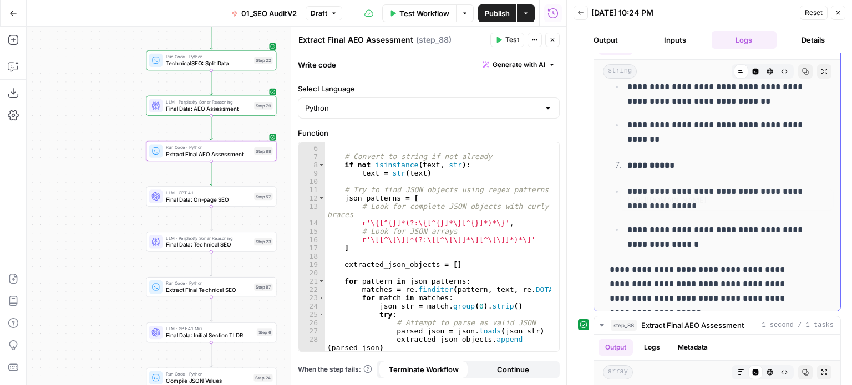
drag, startPoint x: 637, startPoint y: 123, endPoint x: 642, endPoint y: 298, distance: 175.8
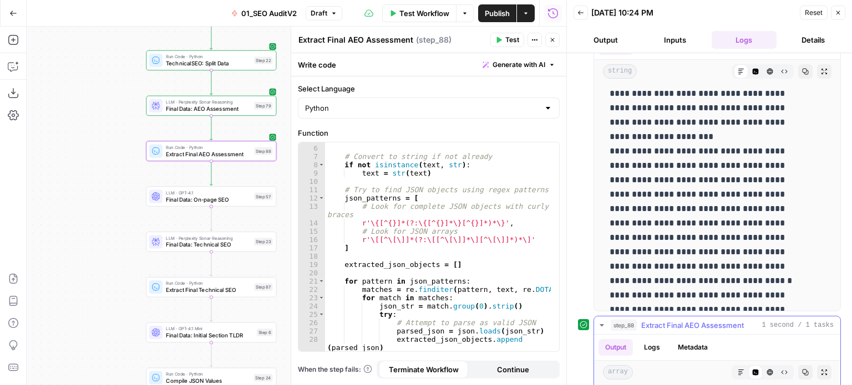
drag, startPoint x: 670, startPoint y: 184, endPoint x: 687, endPoint y: 326, distance: 143.6
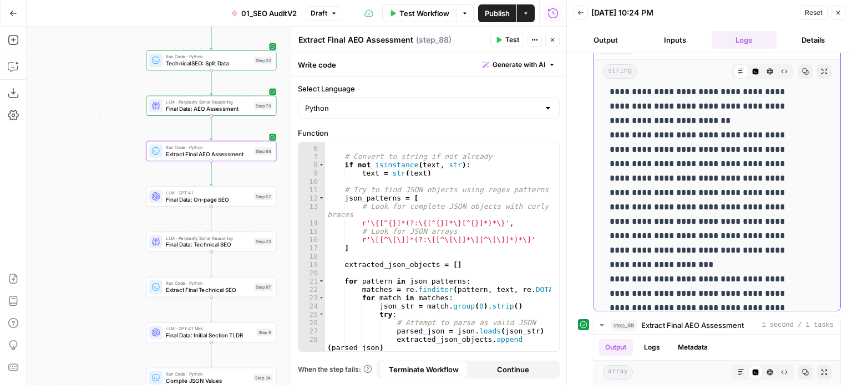
drag, startPoint x: 671, startPoint y: 209, endPoint x: 669, endPoint y: 144, distance: 65.5
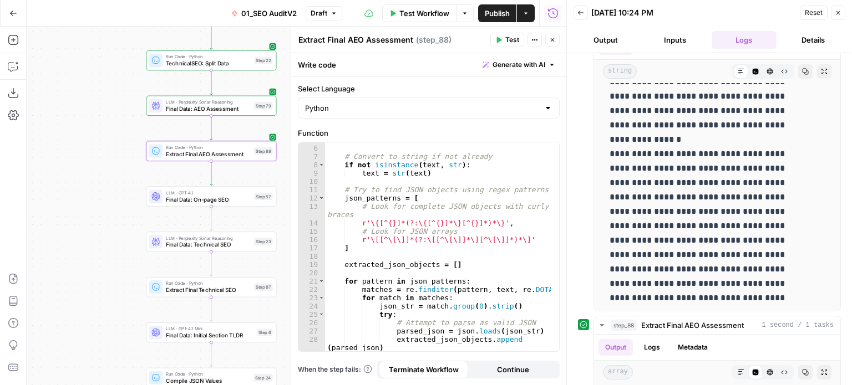
drag, startPoint x: 674, startPoint y: 240, endPoint x: 663, endPoint y: 402, distance: 162.3
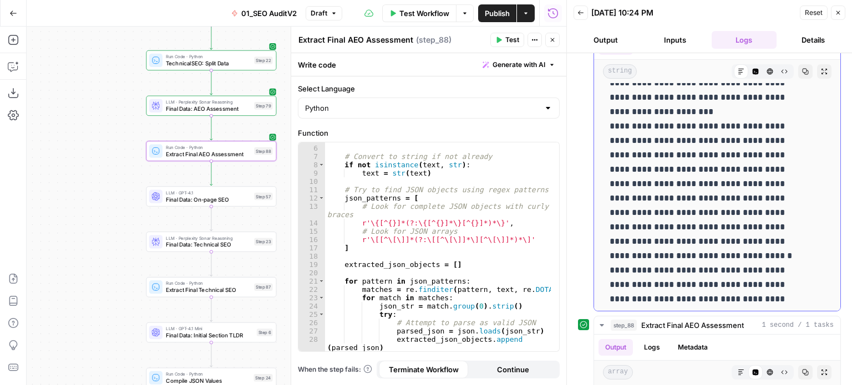
drag, startPoint x: 651, startPoint y: 277, endPoint x: 659, endPoint y: 172, distance: 104.6
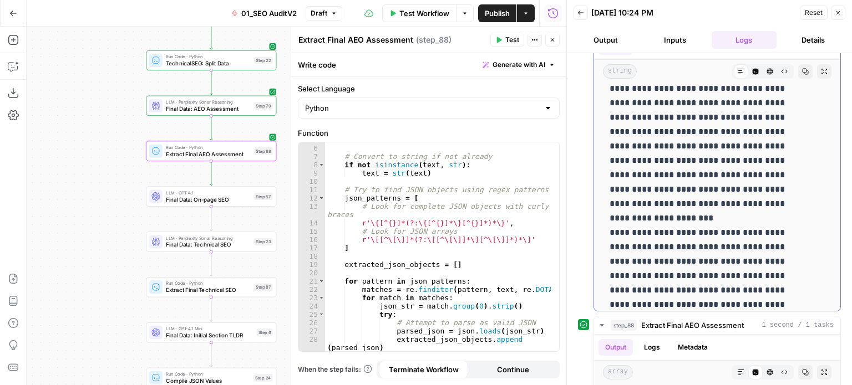
drag, startPoint x: 649, startPoint y: 188, endPoint x: 642, endPoint y: 130, distance: 58.6
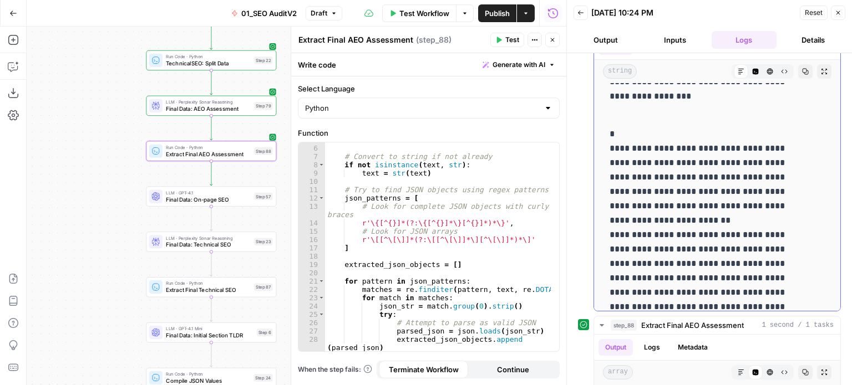
drag, startPoint x: 637, startPoint y: 222, endPoint x: 627, endPoint y: 187, distance: 36.3
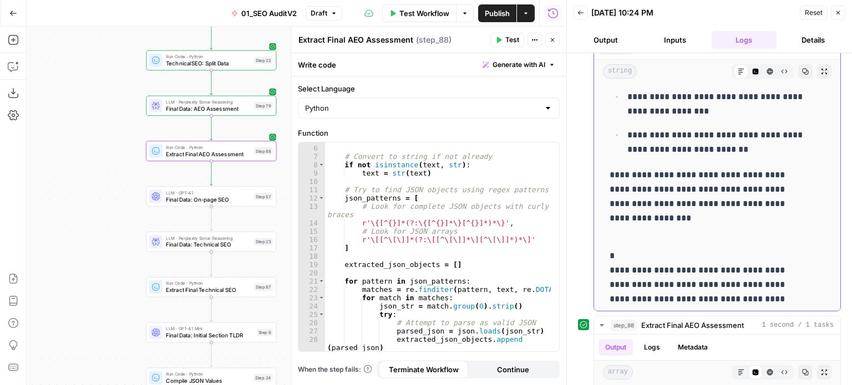
drag, startPoint x: 637, startPoint y: 160, endPoint x: 628, endPoint y: 233, distance: 73.2
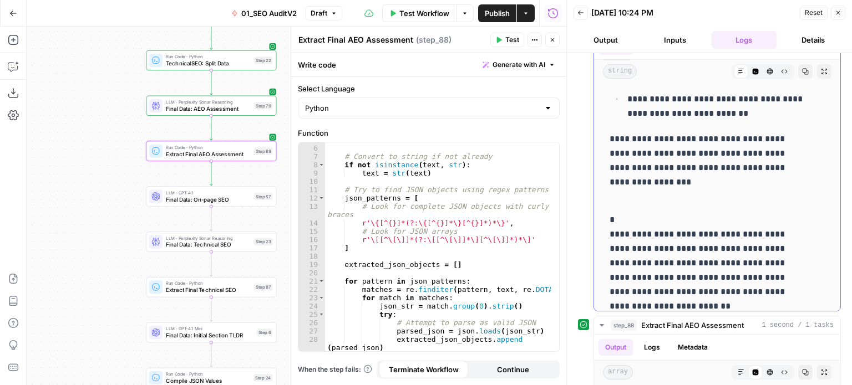
scroll to position [1344, 0]
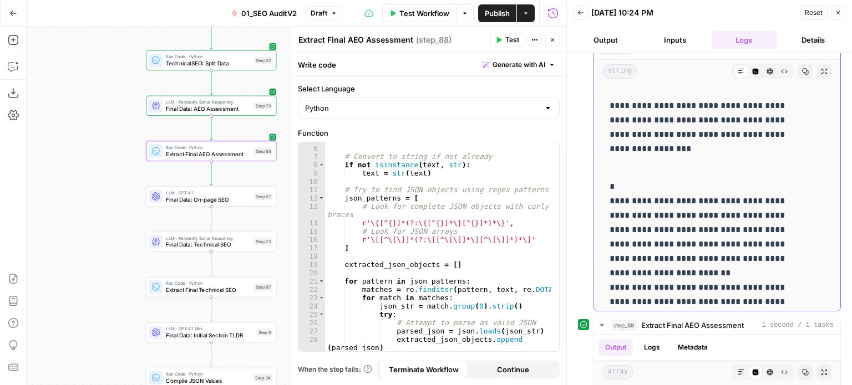
drag, startPoint x: 650, startPoint y: 161, endPoint x: 640, endPoint y: 207, distance: 47.0
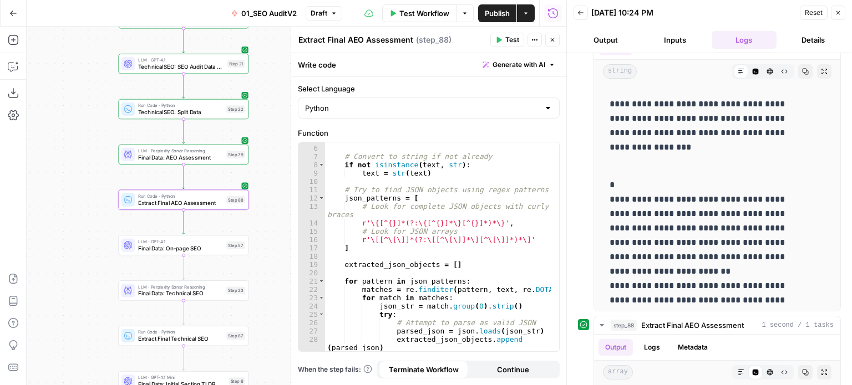
drag, startPoint x: 100, startPoint y: 137, endPoint x: 72, endPoint y: 186, distance: 56.1
click at [72, 186] on div "false false true true Workflow Set Inputs Inputs Workflow Prep: Get Brand Kit D…" at bounding box center [297, 206] width 540 height 359
type textarea "**********"
click at [406, 217] on div """"Extract JSON code from text content""" # Convert to string if not already if…" at bounding box center [438, 249] width 226 height 226
click at [509, 69] on span "Generate with AI" at bounding box center [518, 65] width 53 height 10
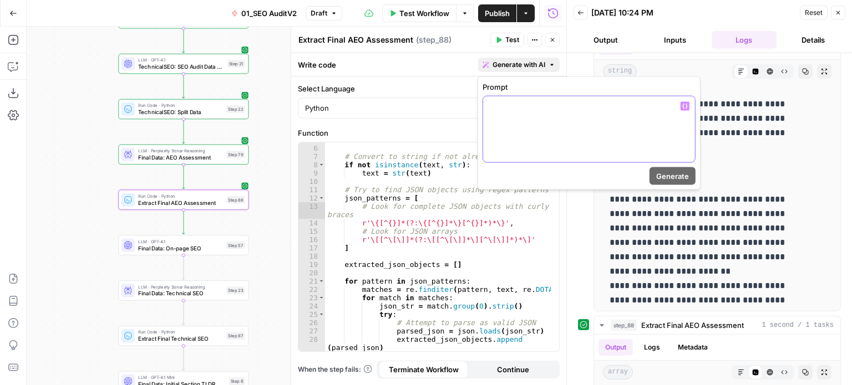
click at [522, 119] on div at bounding box center [589, 129] width 212 height 66
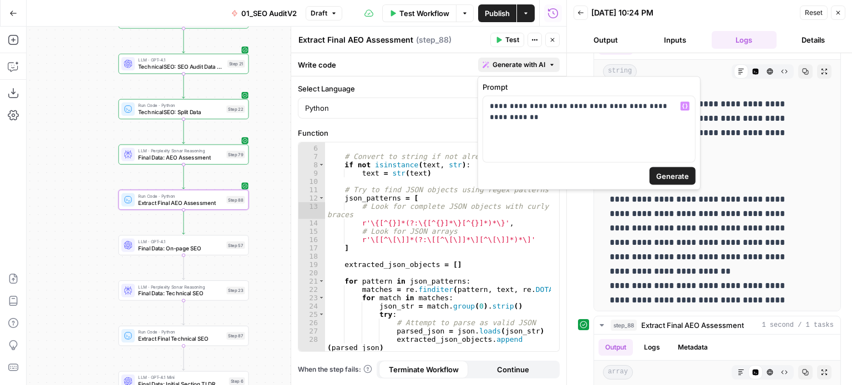
click at [680, 171] on span "Generate" at bounding box center [672, 176] width 33 height 11
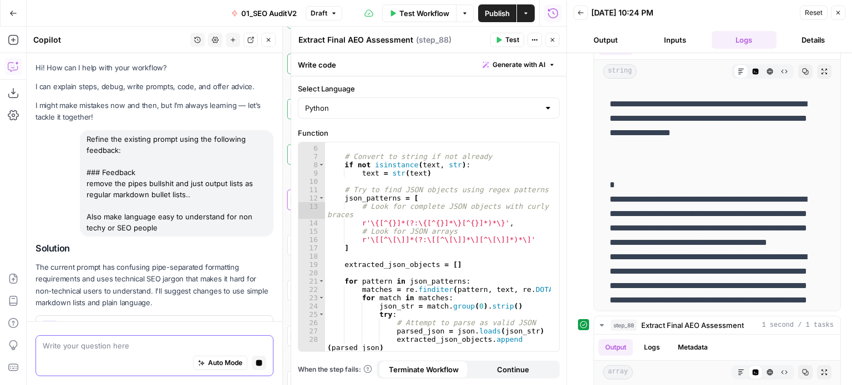
scroll to position [175, 0]
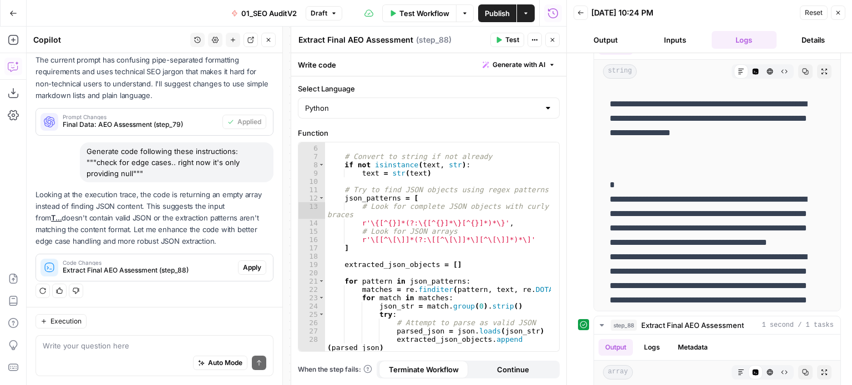
click at [244, 265] on span "Apply" at bounding box center [252, 268] width 18 height 10
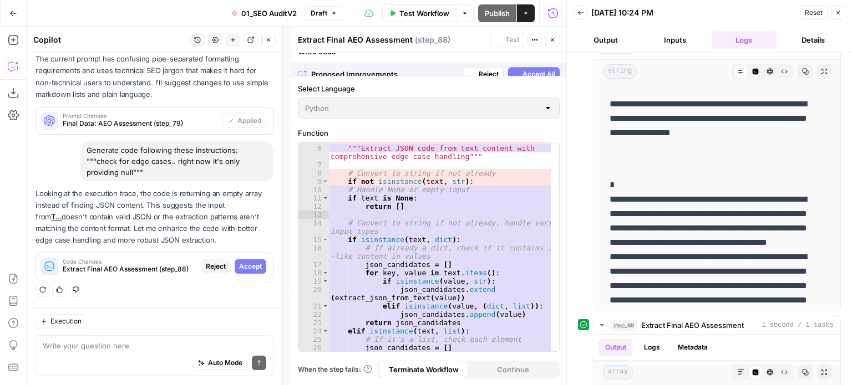
scroll to position [207, 0]
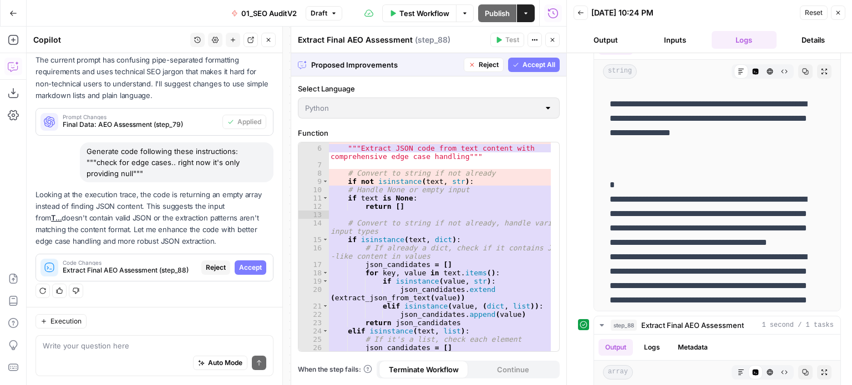
click at [535, 62] on span "Accept All" at bounding box center [538, 65] width 33 height 10
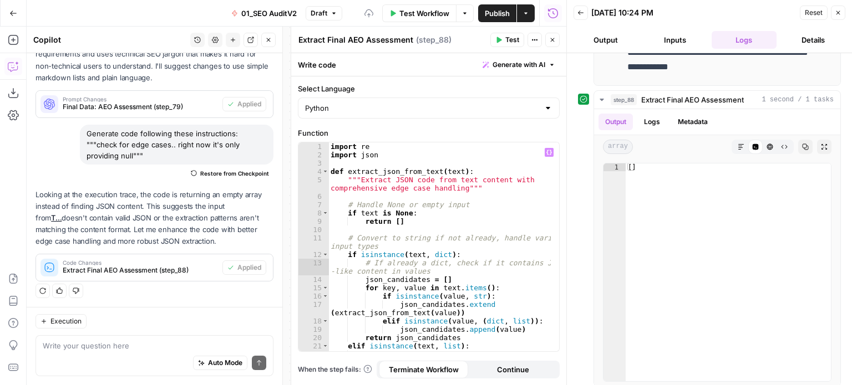
scroll to position [0, 0]
click at [501, 42] on icon "button" at bounding box center [498, 40] width 7 height 7
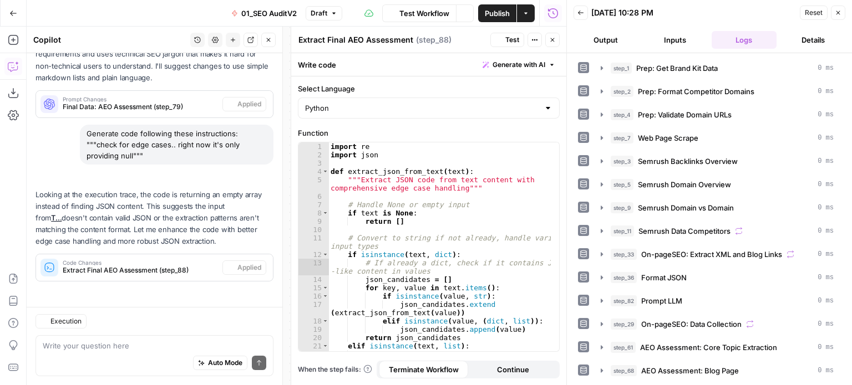
scroll to position [597, 0]
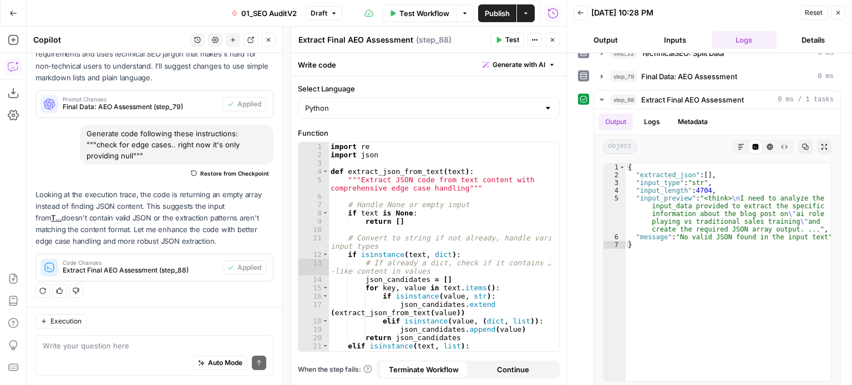
click at [267, 39] on icon "button" at bounding box center [268, 40] width 7 height 7
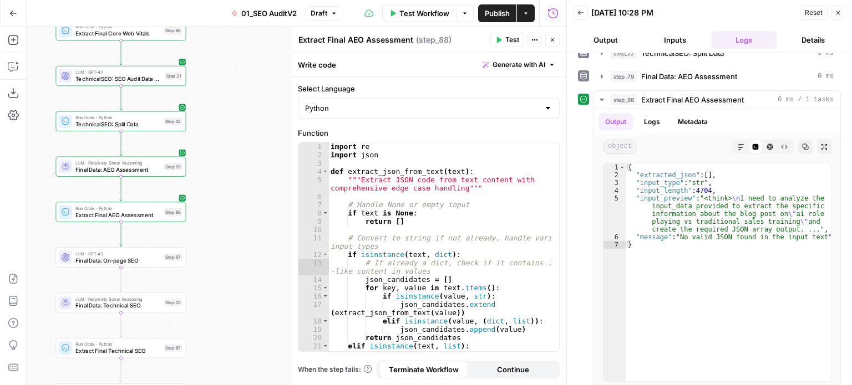
drag, startPoint x: 224, startPoint y: 183, endPoint x: 267, endPoint y: 184, distance: 42.7
click at [267, 184] on div "false false true true Workflow Set Inputs Inputs Workflow Prep: Get Brand Kit D…" at bounding box center [297, 206] width 540 height 359
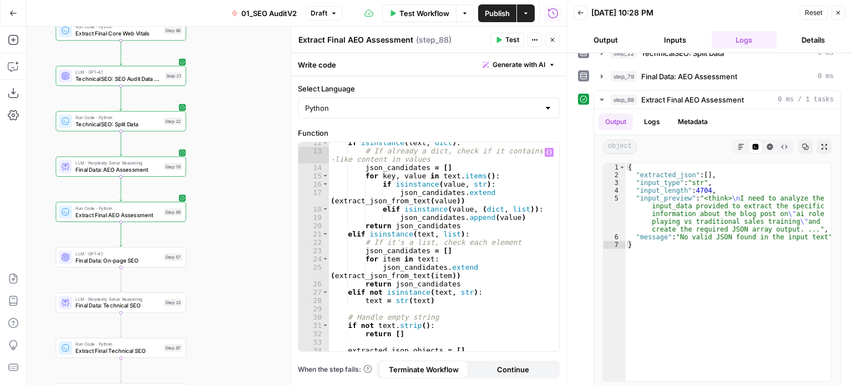
scroll to position [0, 0]
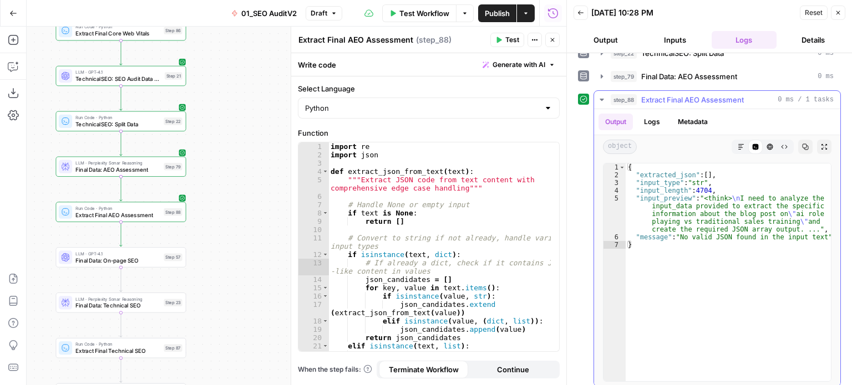
click at [632, 94] on span "step_88" at bounding box center [624, 99] width 26 height 11
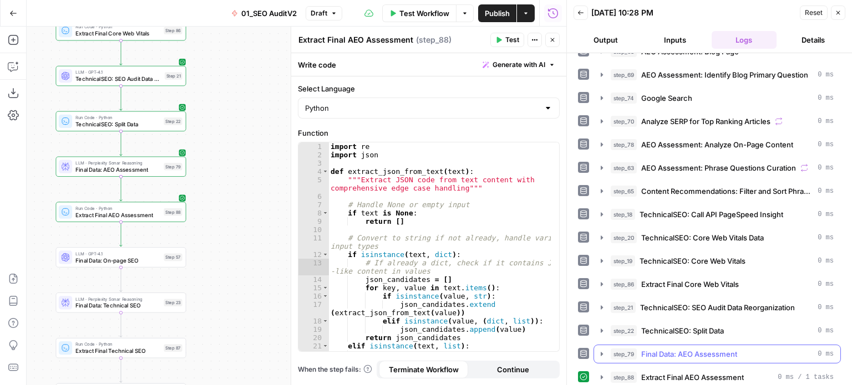
click at [651, 349] on span "Final Data: AEO Assessment" at bounding box center [689, 354] width 96 height 11
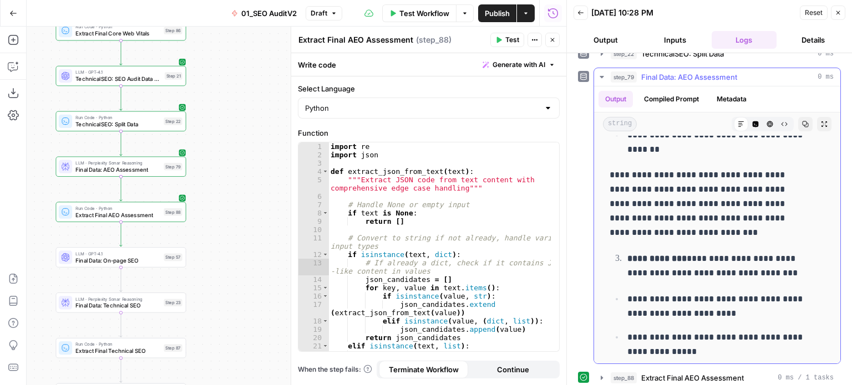
scroll to position [148, 0]
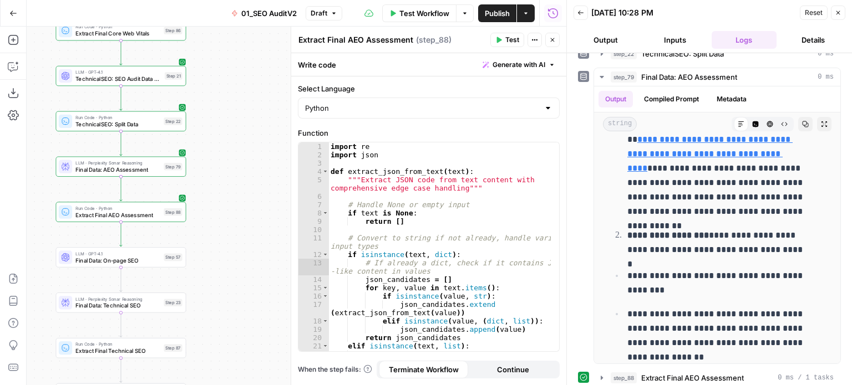
click at [521, 59] on button "Generate with AI" at bounding box center [519, 65] width 82 height 14
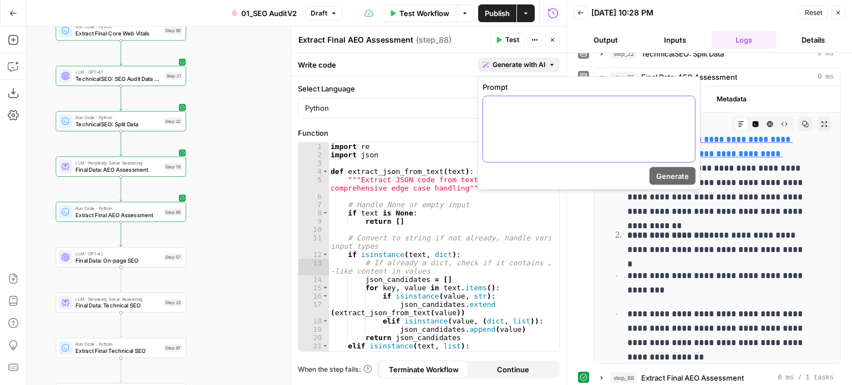
click at [522, 124] on div at bounding box center [589, 129] width 212 height 66
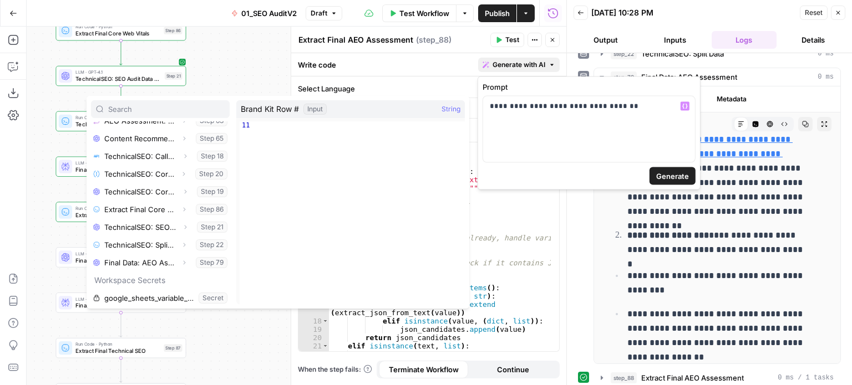
scroll to position [491, 0]
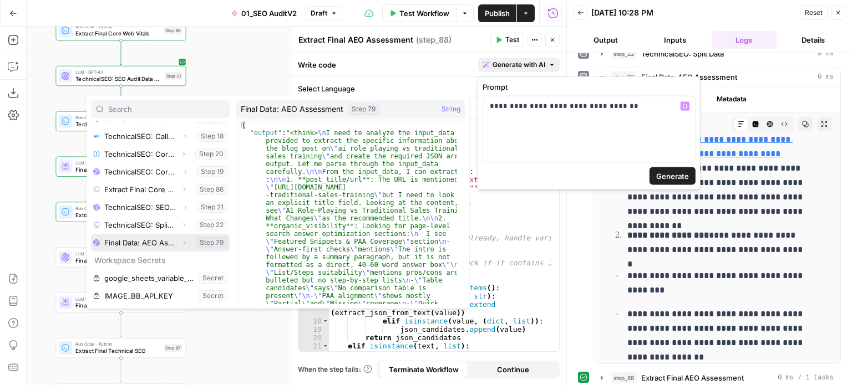
click at [181, 243] on icon "button" at bounding box center [184, 243] width 7 height 7
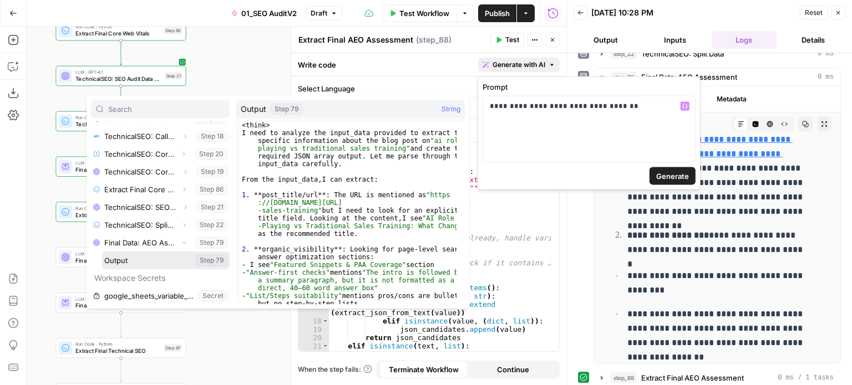
click at [138, 261] on button "Select variable Output" at bounding box center [166, 261] width 128 height 18
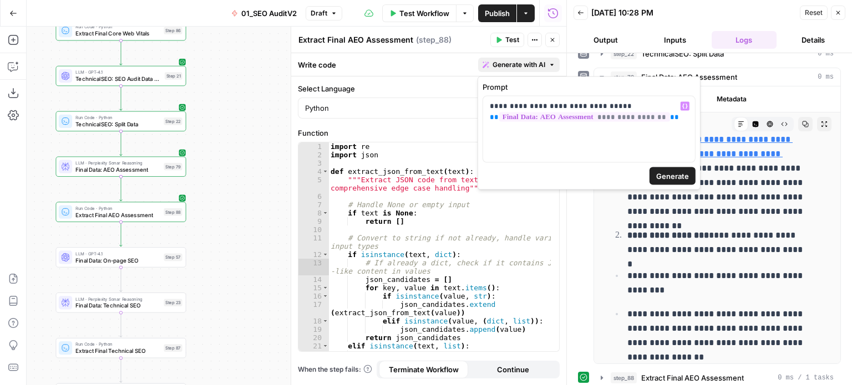
click at [670, 176] on span "Generate" at bounding box center [672, 176] width 33 height 11
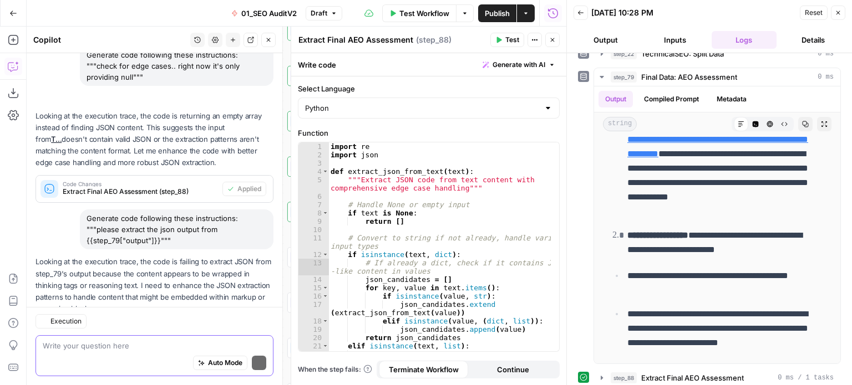
scroll to position [389, 0]
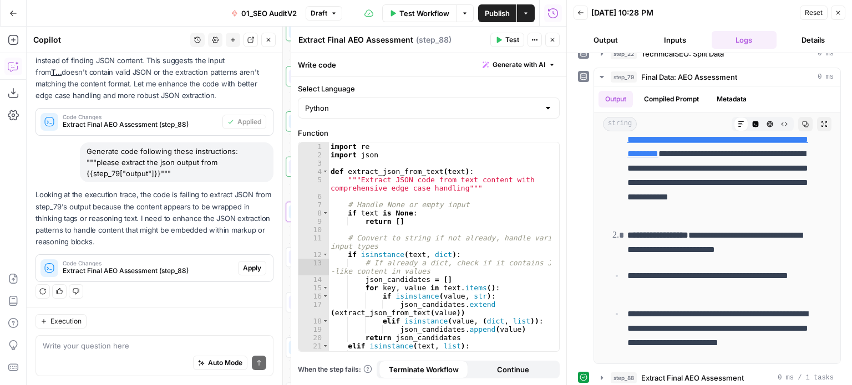
click at [243, 270] on span "Apply" at bounding box center [252, 268] width 18 height 10
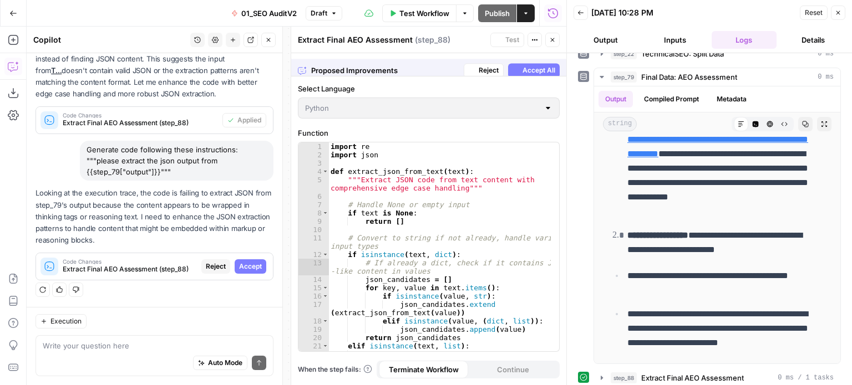
scroll to position [353, 0]
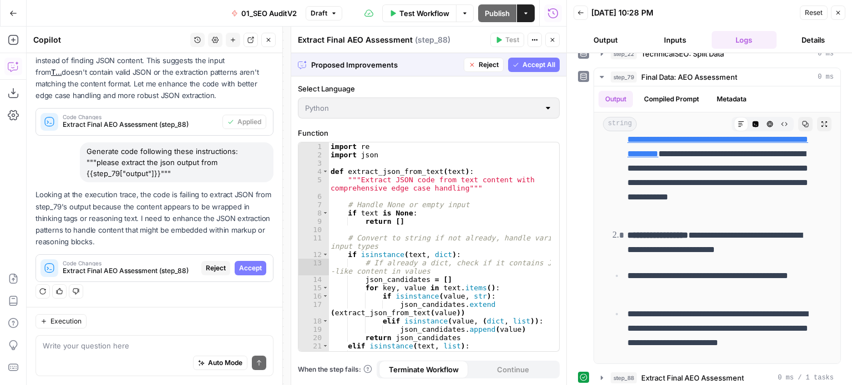
click at [539, 60] on span "Accept All" at bounding box center [538, 65] width 33 height 10
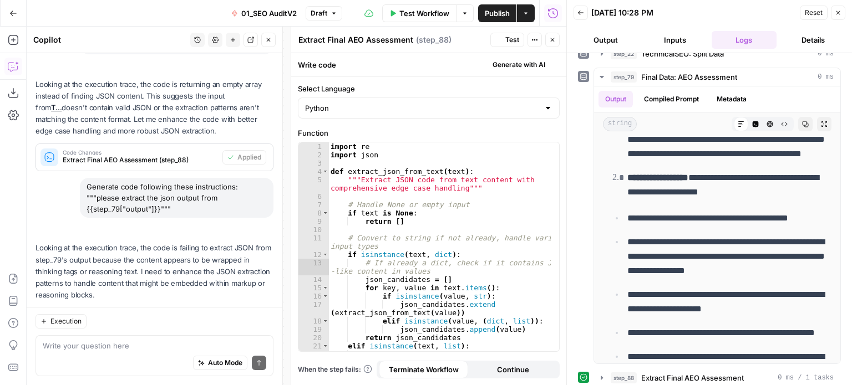
scroll to position [0, 0]
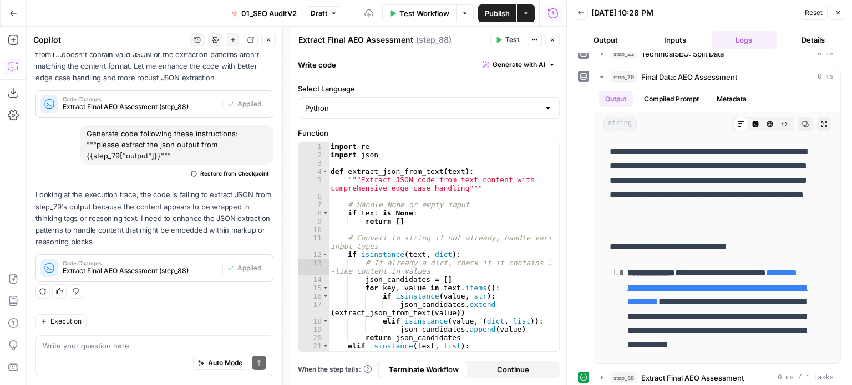
click at [508, 34] on button "Test" at bounding box center [507, 40] width 34 height 14
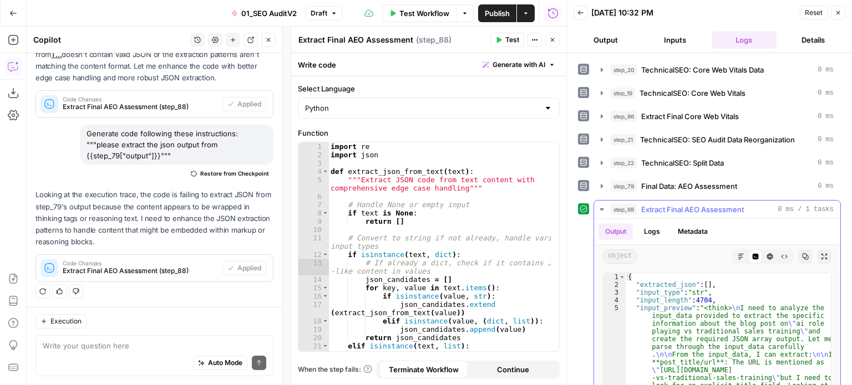
scroll to position [486, 0]
click at [504, 37] on button "Test" at bounding box center [507, 40] width 34 height 14
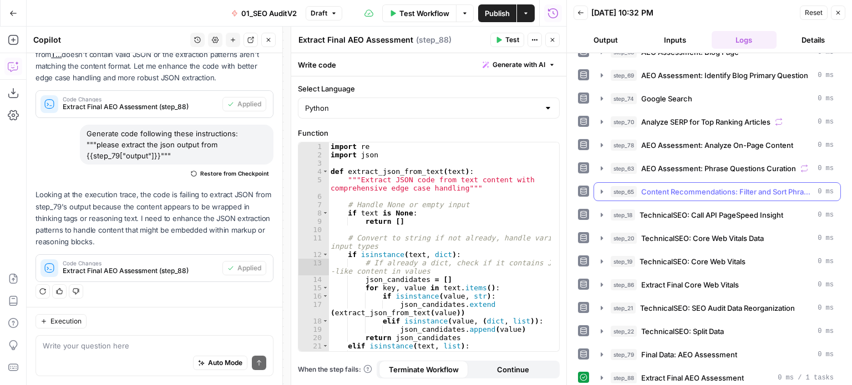
scroll to position [319, 0]
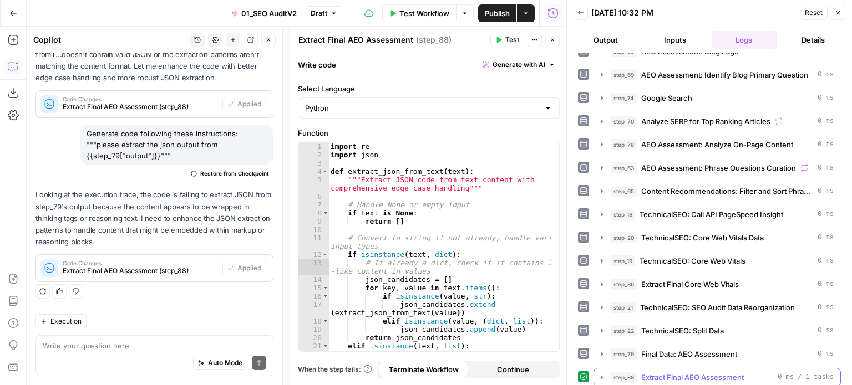
click at [649, 372] on span "Extract Final AEO Assessment" at bounding box center [692, 377] width 103 height 11
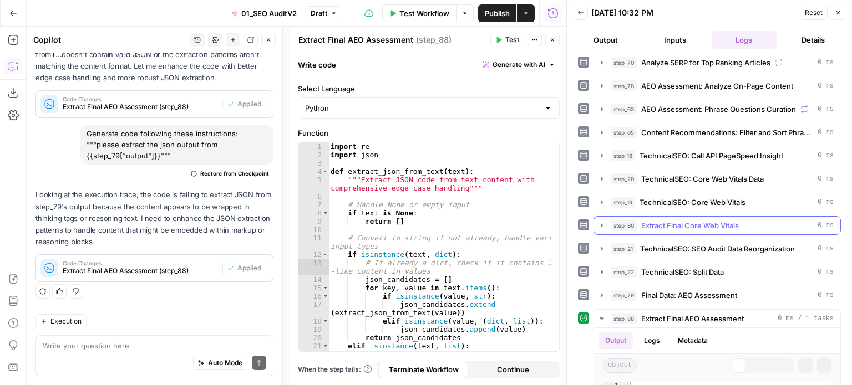
scroll to position [597, 0]
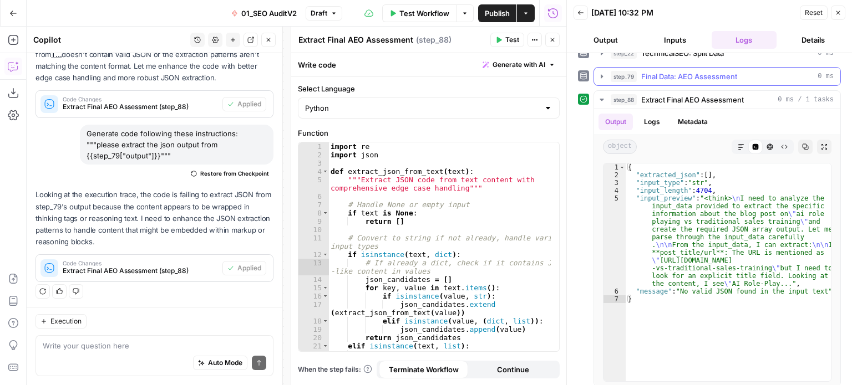
click at [674, 74] on span "Final Data: AEO Assessment" at bounding box center [689, 76] width 96 height 11
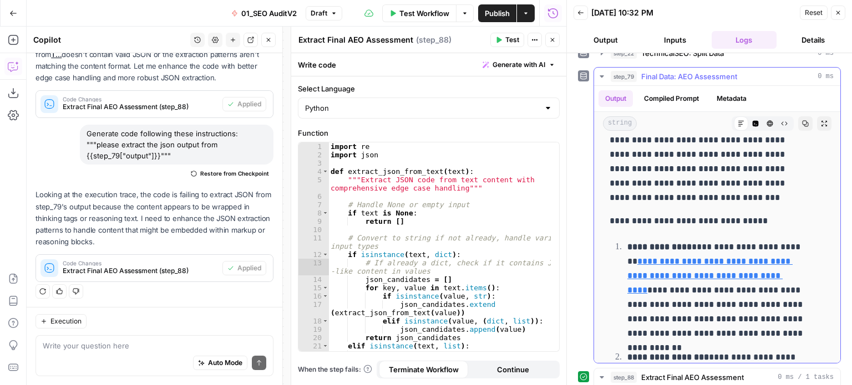
drag, startPoint x: 725, startPoint y: 167, endPoint x: 721, endPoint y: 200, distance: 33.0
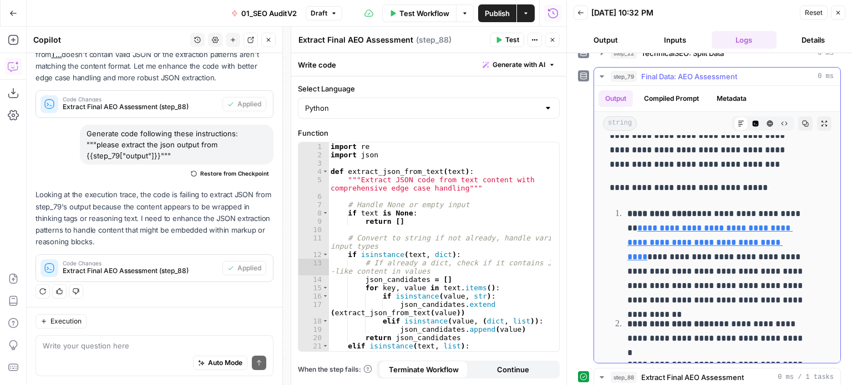
drag, startPoint x: 729, startPoint y: 166, endPoint x: 719, endPoint y: 212, distance: 47.6
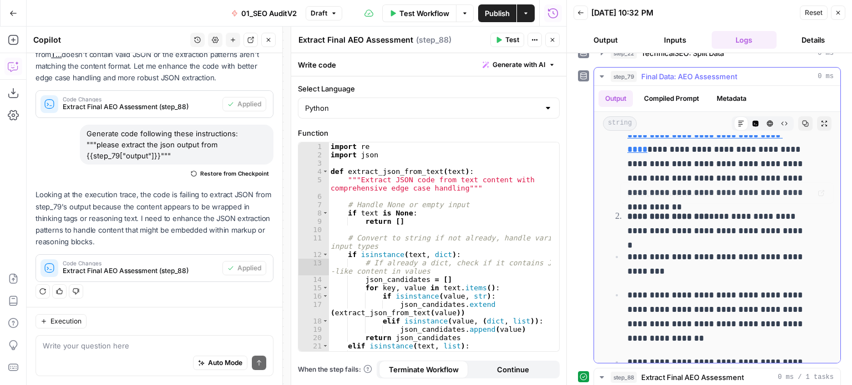
drag, startPoint x: 736, startPoint y: 162, endPoint x: 705, endPoint y: 256, distance: 99.3
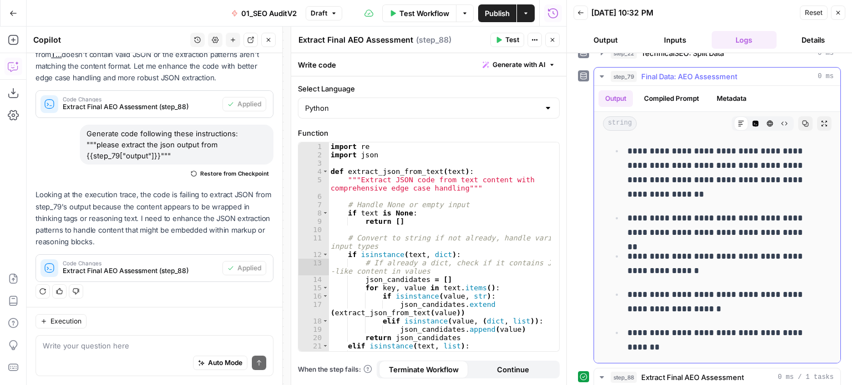
drag, startPoint x: 709, startPoint y: 252, endPoint x: 701, endPoint y: 301, distance: 49.4
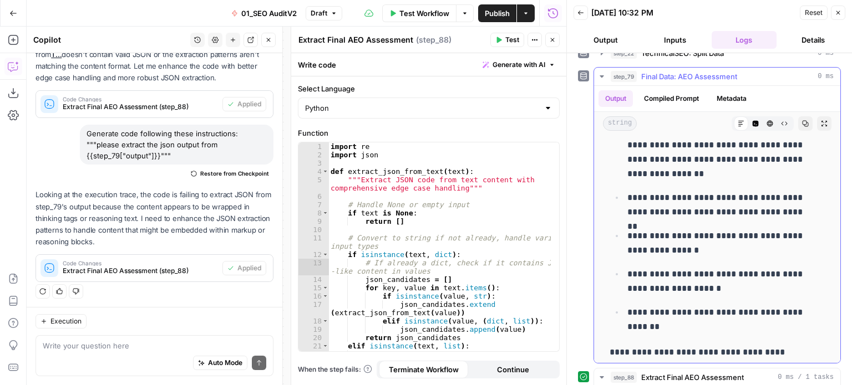
scroll to position [296, 0]
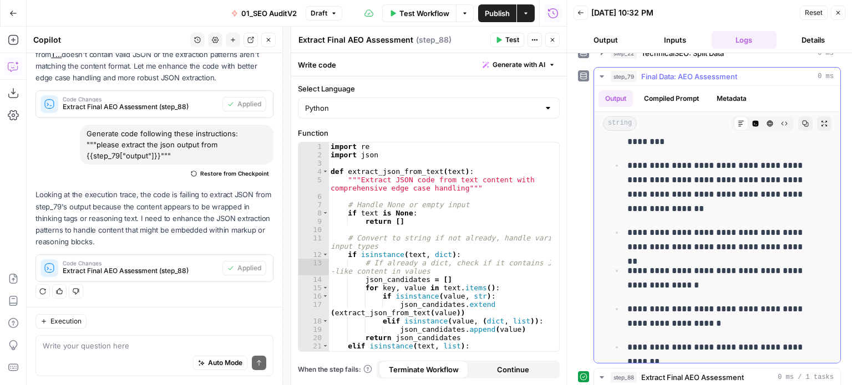
click at [694, 93] on button "Compiled Prompt" at bounding box center [671, 98] width 68 height 17
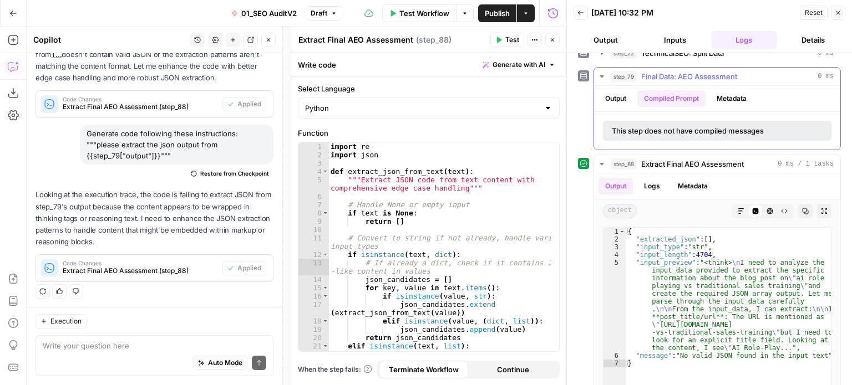
scroll to position [0, 0]
click at [633, 90] on button "Output" at bounding box center [615, 98] width 34 height 17
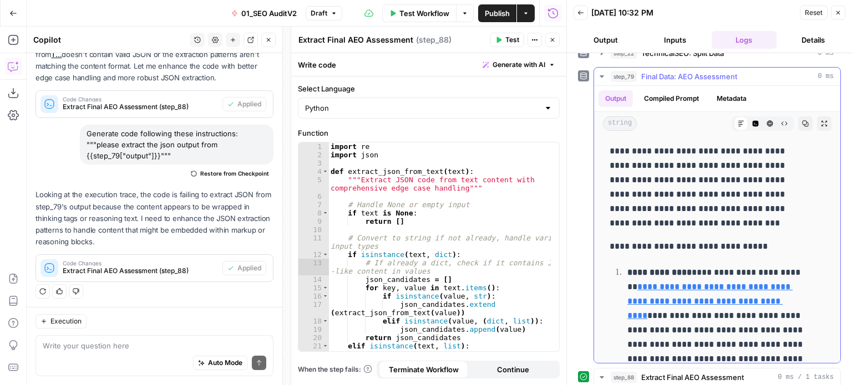
click at [781, 120] on icon "button" at bounding box center [784, 123] width 7 height 7
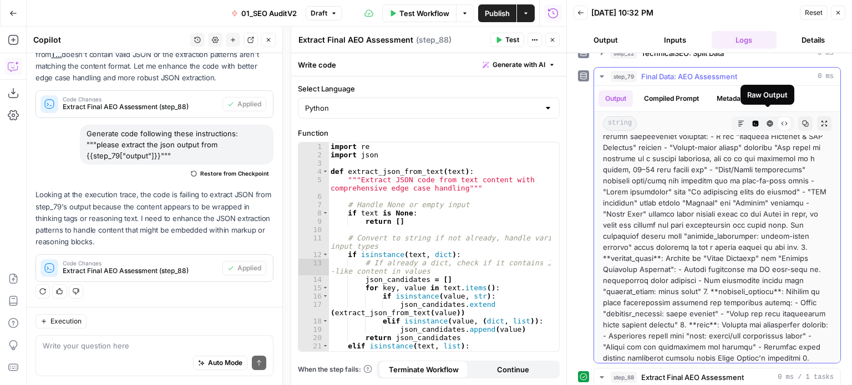
drag, startPoint x: 719, startPoint y: 249, endPoint x: 719, endPoint y: 262, distance: 13.3
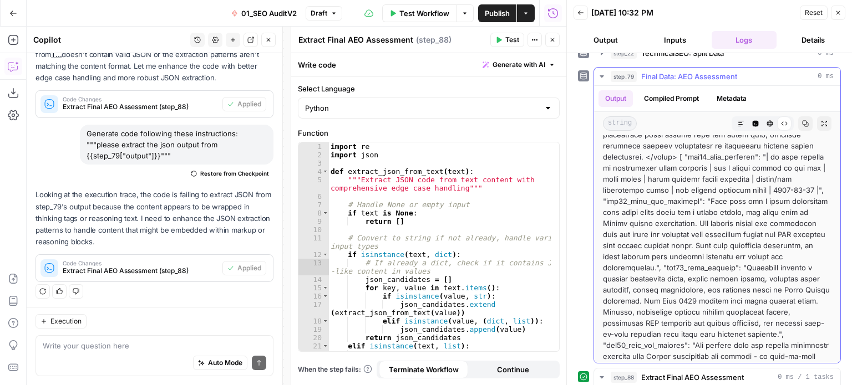
drag, startPoint x: 720, startPoint y: 231, endPoint x: 718, endPoint y: 318, distance: 87.1
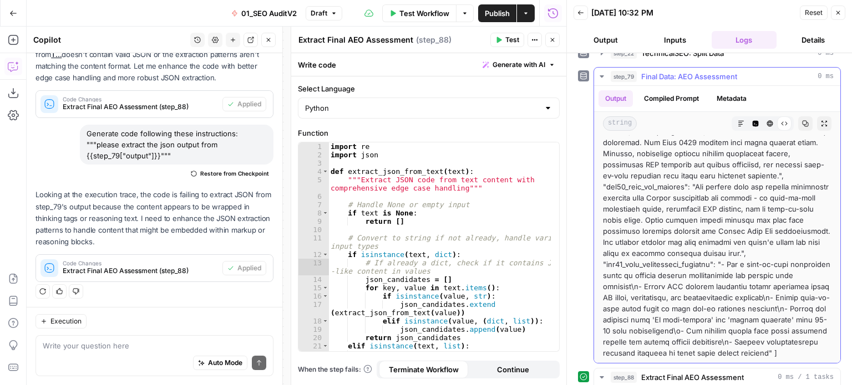
scroll to position [657, 0]
drag, startPoint x: 722, startPoint y: 252, endPoint x: 717, endPoint y: 339, distance: 86.7
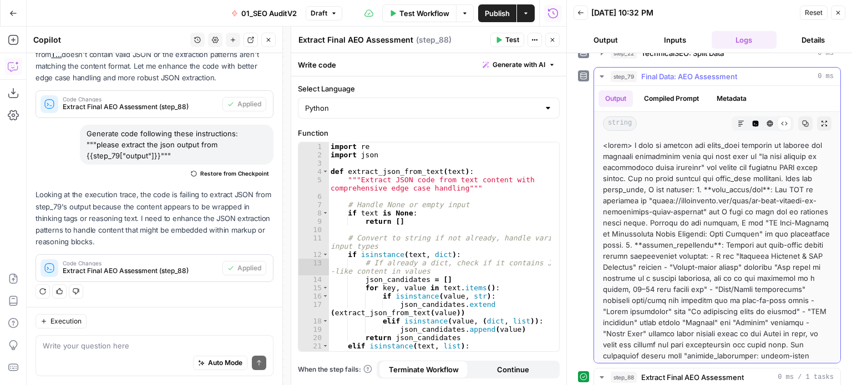
scroll to position [0, 0]
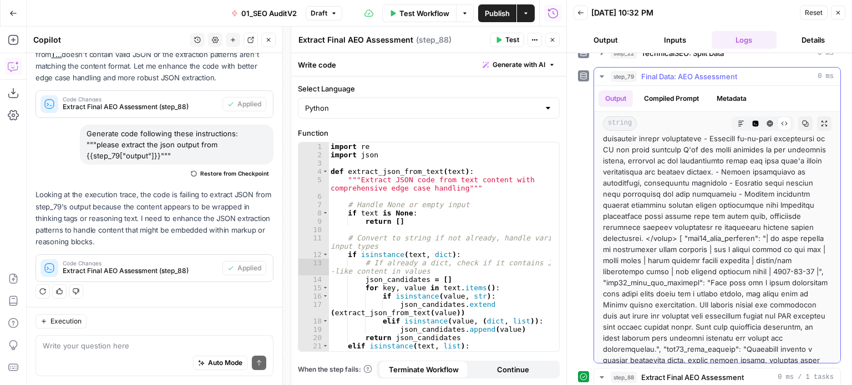
drag, startPoint x: 704, startPoint y: 241, endPoint x: 676, endPoint y: 240, distance: 28.3
click at [676, 240] on div at bounding box center [717, 177] width 228 height 843
copy div "</think>"
click at [710, 200] on div at bounding box center [717, 177] width 228 height 843
type textarea "**********"
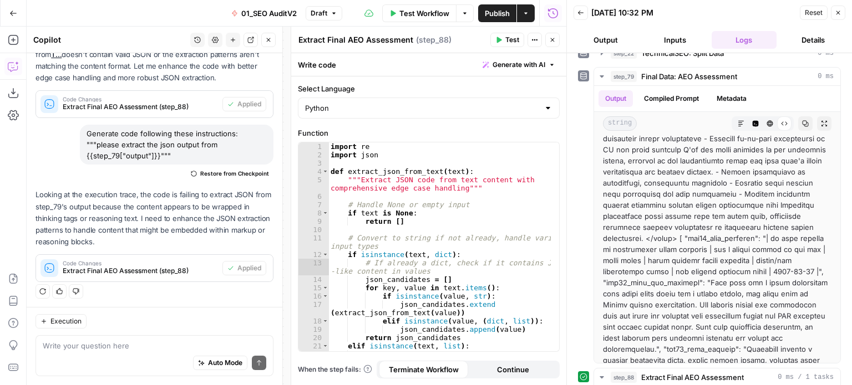
click at [470, 178] on div "import re import json def extract_json_from_text ( text ) : """Extract JSON cod…" at bounding box center [439, 256] width 223 height 226
click at [499, 68] on span "Generate with AI" at bounding box center [518, 65] width 53 height 10
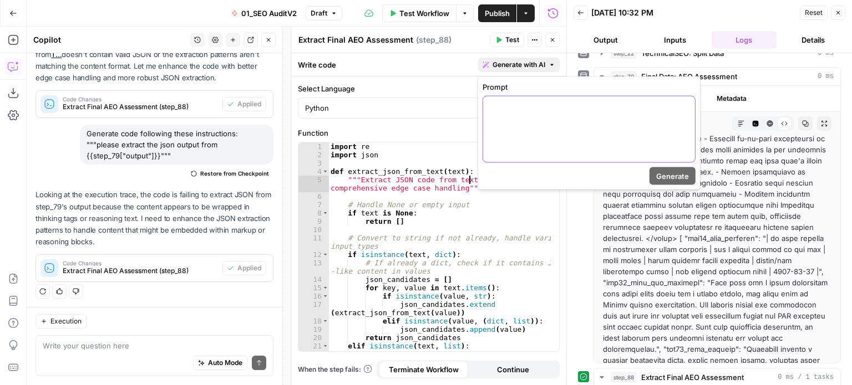
click at [506, 110] on p at bounding box center [589, 106] width 199 height 11
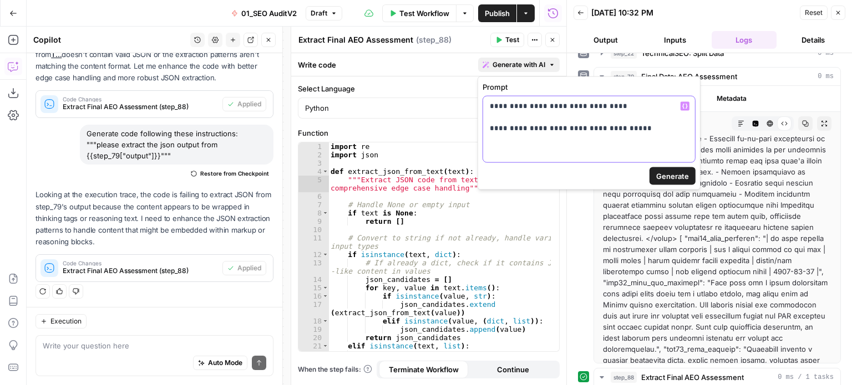
click at [556, 105] on p "**********" at bounding box center [589, 117] width 199 height 33
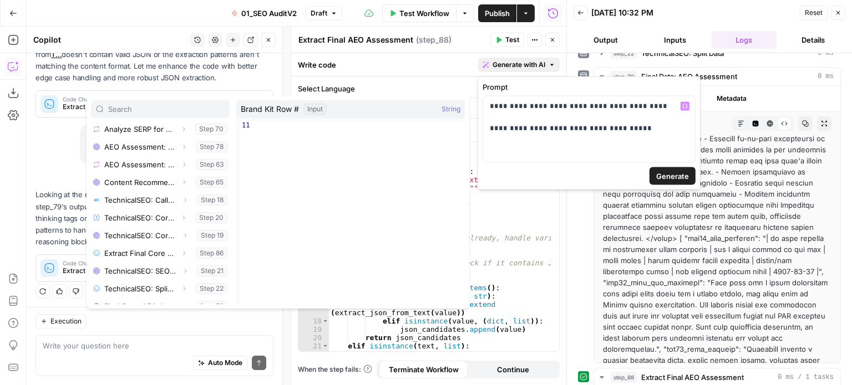
scroll to position [491, 0]
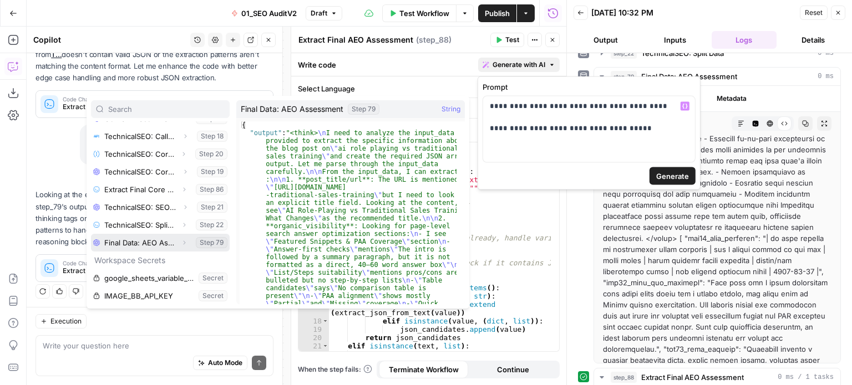
click at [181, 243] on icon "button" at bounding box center [184, 243] width 7 height 7
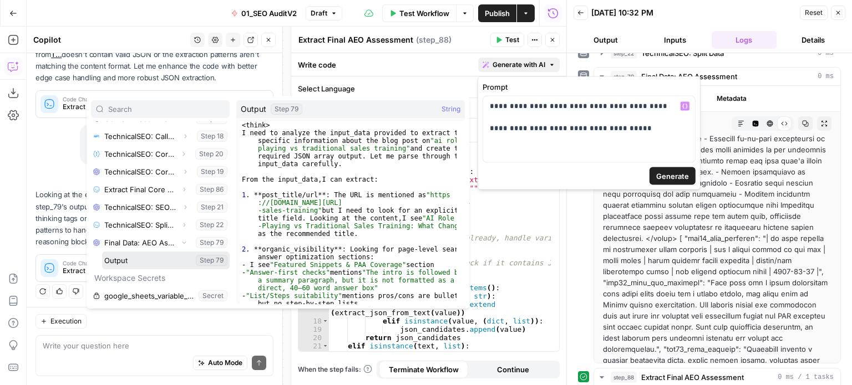
click at [150, 262] on button "Select variable Output" at bounding box center [166, 261] width 128 height 18
click at [632, 134] on p "**********" at bounding box center [589, 117] width 199 height 33
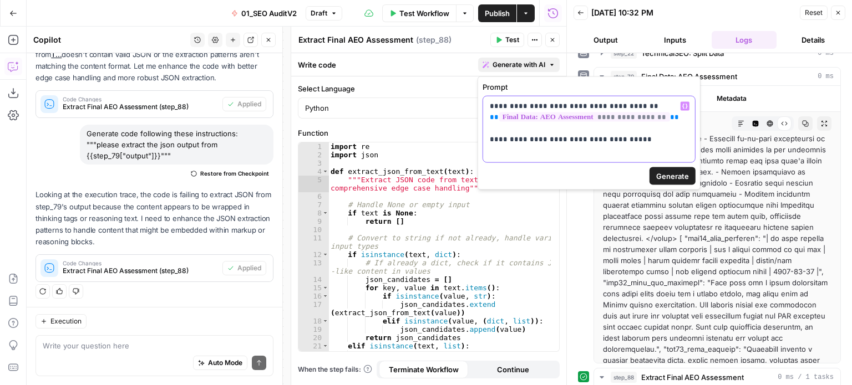
click at [673, 145] on div "**********" at bounding box center [589, 129] width 212 height 66
click at [674, 171] on span "Generate" at bounding box center [672, 176] width 33 height 11
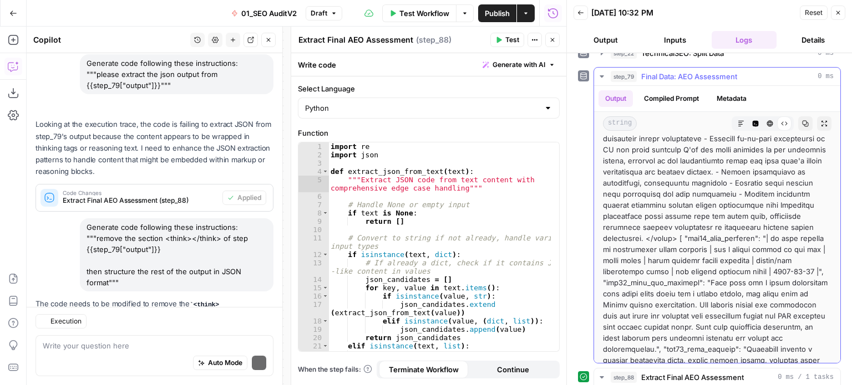
scroll to position [562, 0]
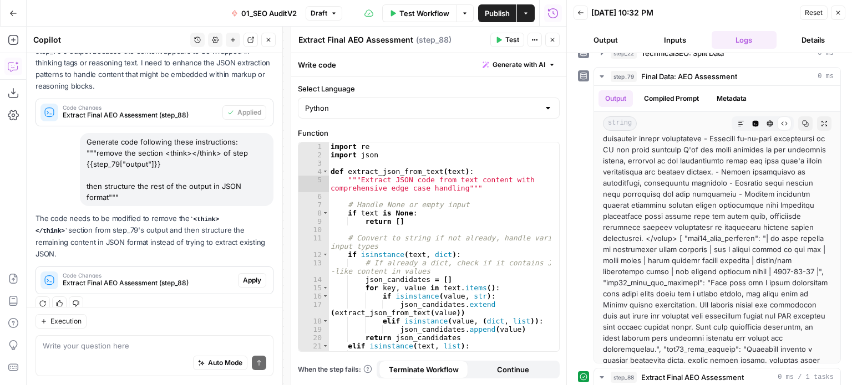
click at [244, 276] on span "Apply" at bounding box center [252, 281] width 18 height 10
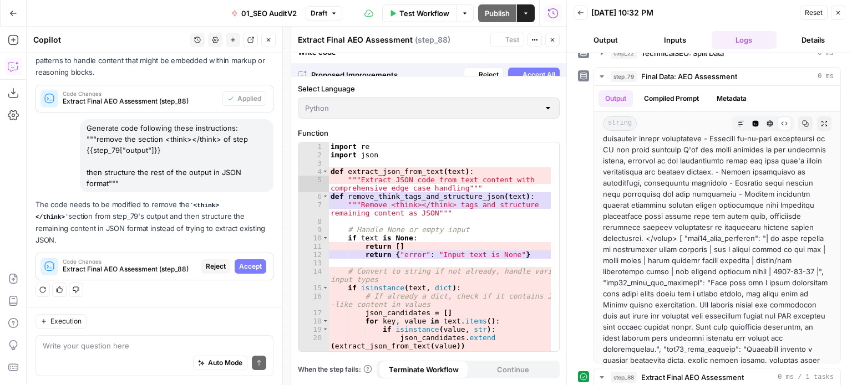
scroll to position [509, 0]
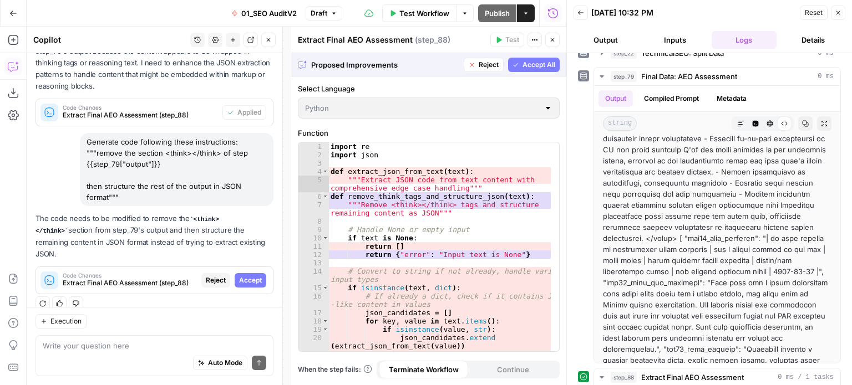
click at [537, 72] on div "Proposed Improvements Reject Accept All" at bounding box center [428, 64] width 275 height 23
click at [536, 65] on span "Accept All" at bounding box center [538, 65] width 33 height 10
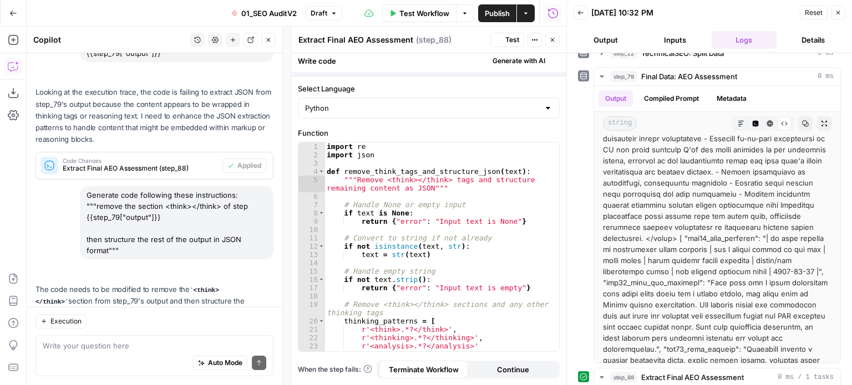
scroll to position [580, 0]
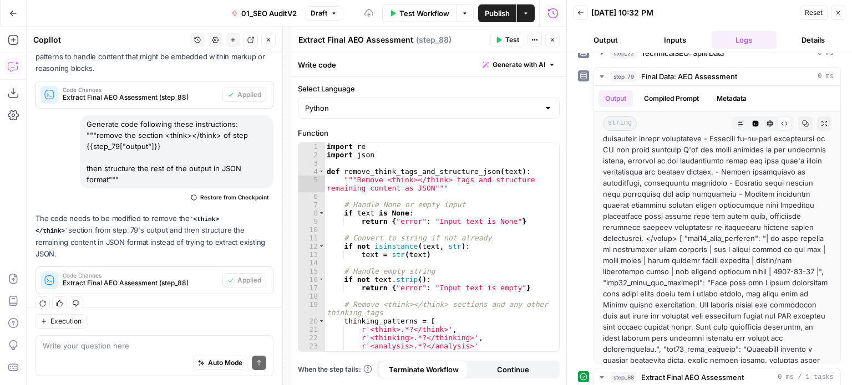
click at [501, 37] on icon "button" at bounding box center [498, 40] width 7 height 7
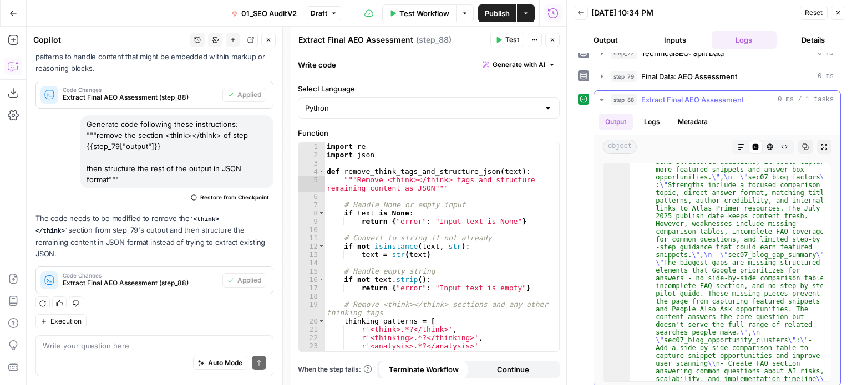
scroll to position [0, 0]
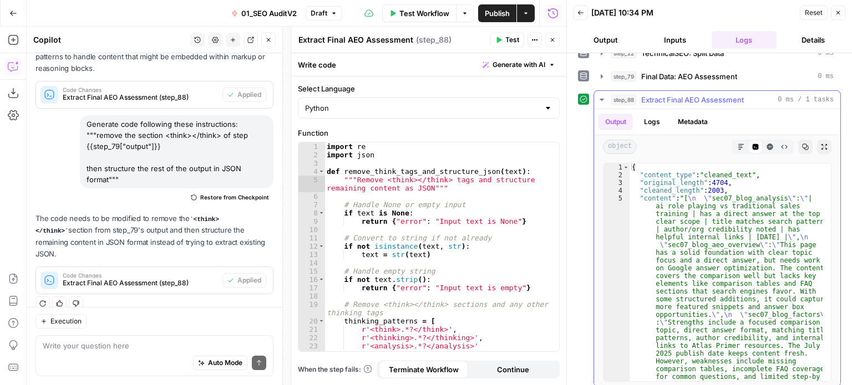
click at [673, 94] on span "Extract Final AEO Assessment" at bounding box center [692, 99] width 103 height 11
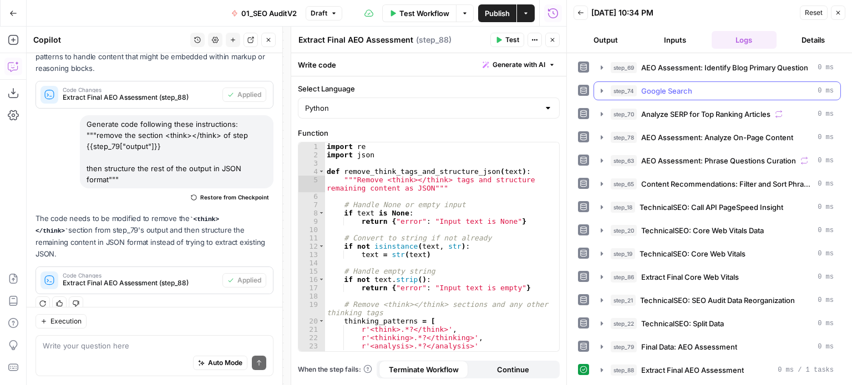
scroll to position [319, 0]
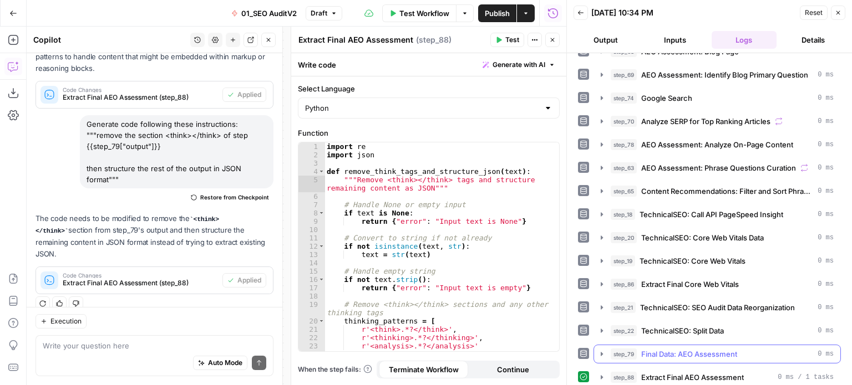
click at [674, 349] on span "Final Data: AEO Assessment" at bounding box center [689, 354] width 96 height 11
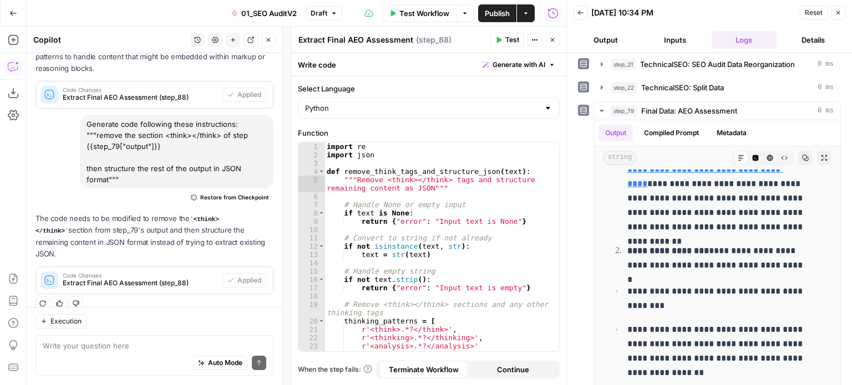
scroll to position [597, 0]
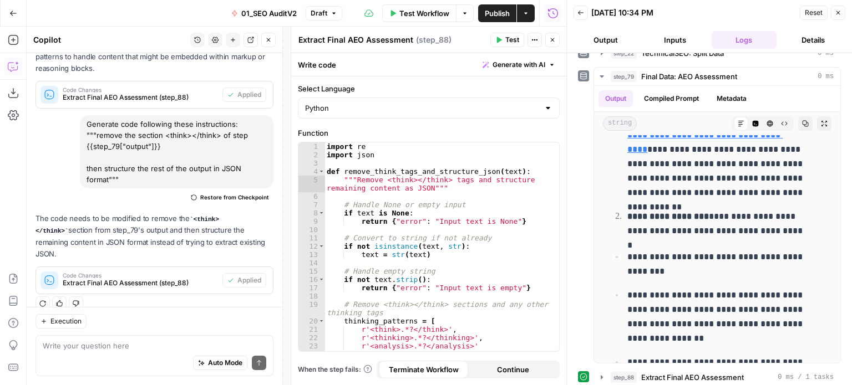
drag, startPoint x: 578, startPoint y: 274, endPoint x: 581, endPoint y: 338, distance: 63.8
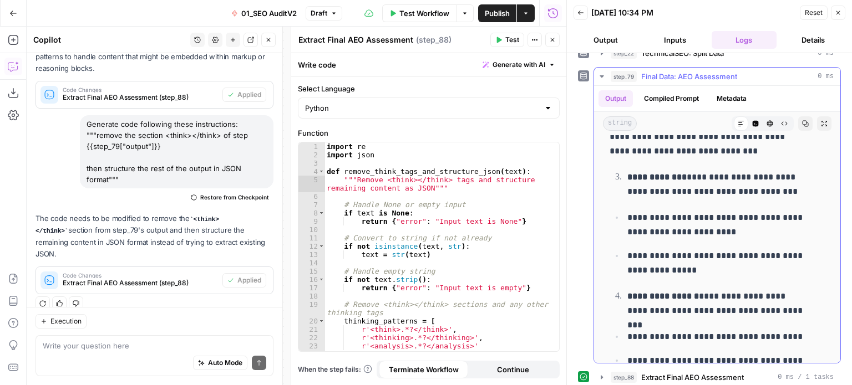
scroll to position [943, 0]
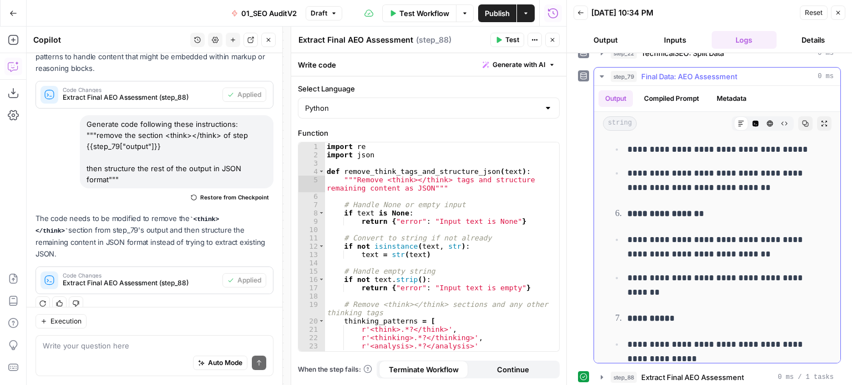
drag, startPoint x: 719, startPoint y: 260, endPoint x: 724, endPoint y: 347, distance: 87.2
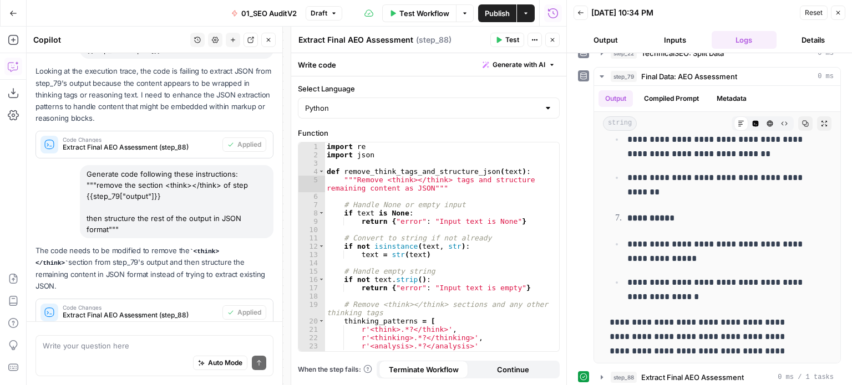
scroll to position [1923, 0]
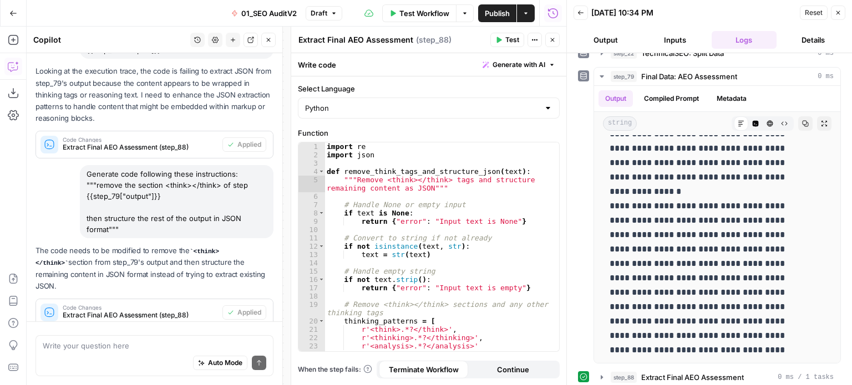
drag, startPoint x: 748, startPoint y: 232, endPoint x: 743, endPoint y: 381, distance: 148.7
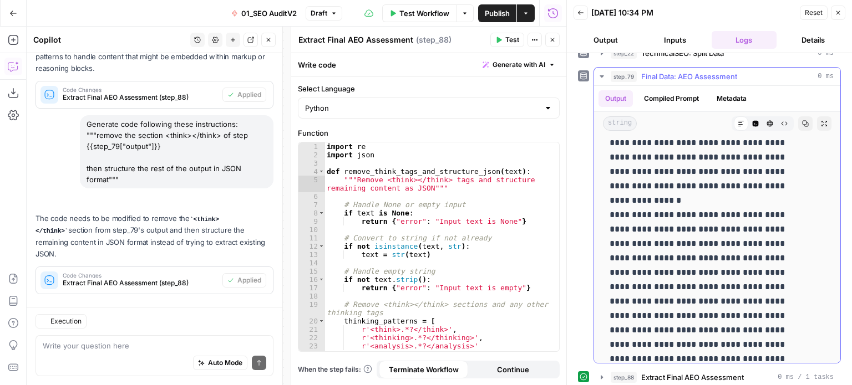
drag, startPoint x: 746, startPoint y: 277, endPoint x: 751, endPoint y: 175, distance: 102.2
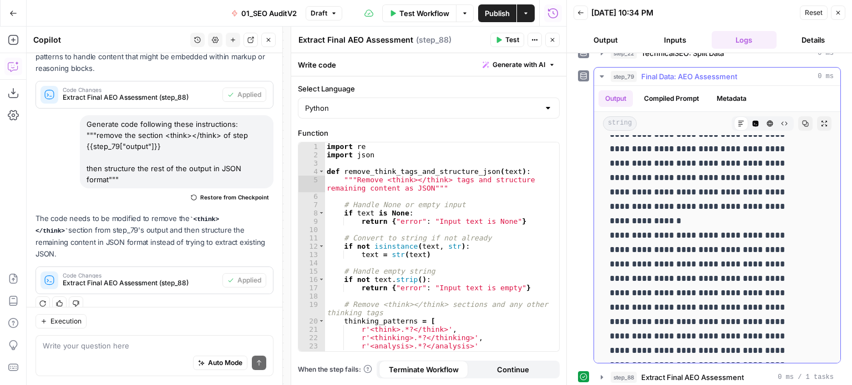
click at [752, 120] on icon "button" at bounding box center [755, 123] width 7 height 7
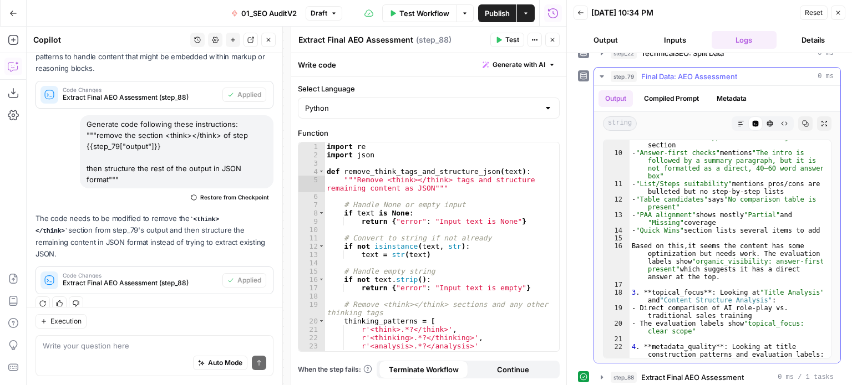
scroll to position [0, 0]
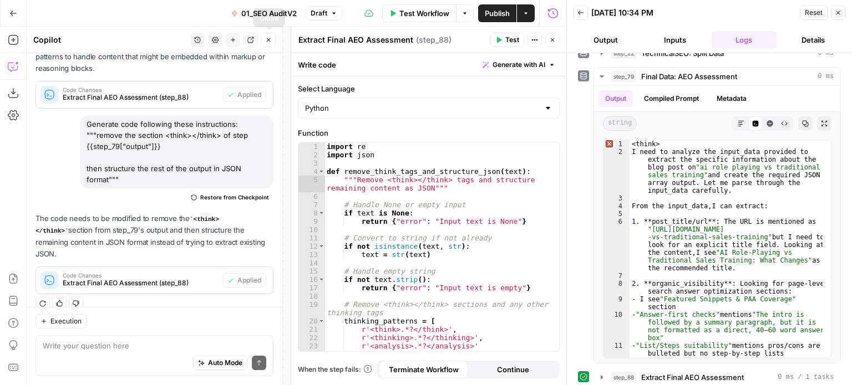
click at [263, 40] on button "Close" at bounding box center [268, 40] width 14 height 14
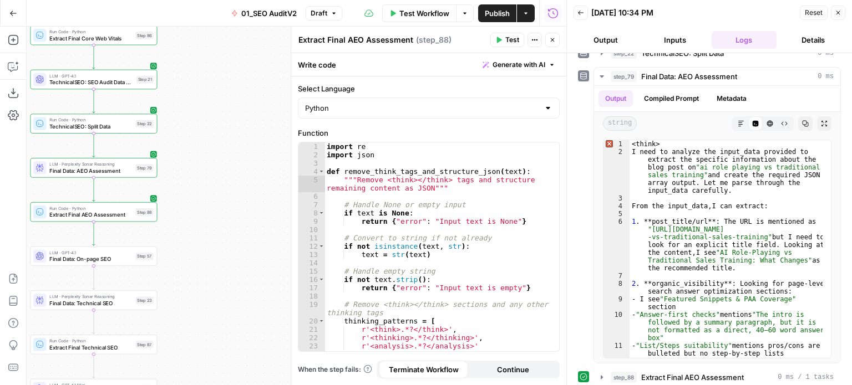
drag, startPoint x: 256, startPoint y: 178, endPoint x: 273, endPoint y: 225, distance: 50.0
click at [273, 225] on div "false false true true Workflow Set Inputs Inputs Workflow Prep: Get Brand Kit D…" at bounding box center [297, 206] width 540 height 359
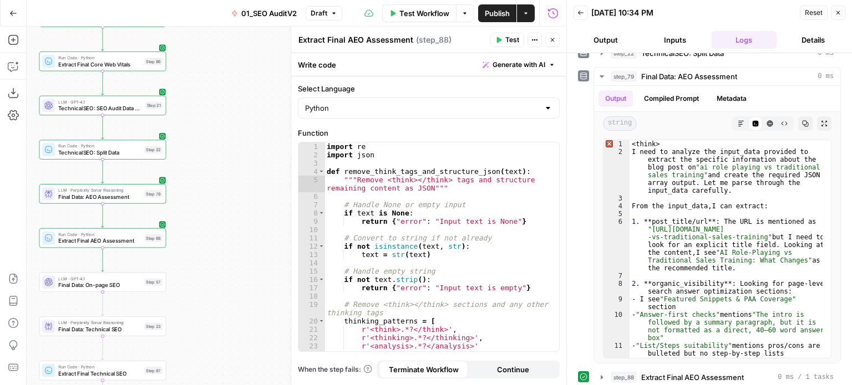
drag, startPoint x: 244, startPoint y: 202, endPoint x: 268, endPoint y: 248, distance: 52.6
click at [268, 248] on div "false false true true Workflow Set Inputs Inputs Workflow Prep: Get Brand Kit D…" at bounding box center [297, 206] width 540 height 359
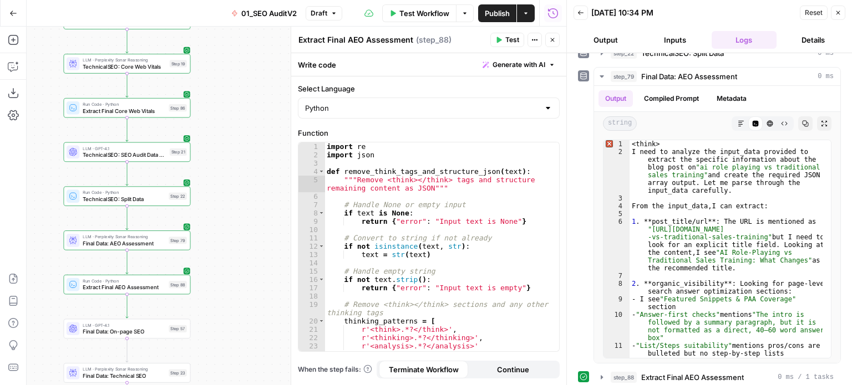
click at [258, 227] on div "false false true true Workflow Set Inputs Inputs Workflow Prep: Get Brand Kit D…" at bounding box center [297, 206] width 540 height 359
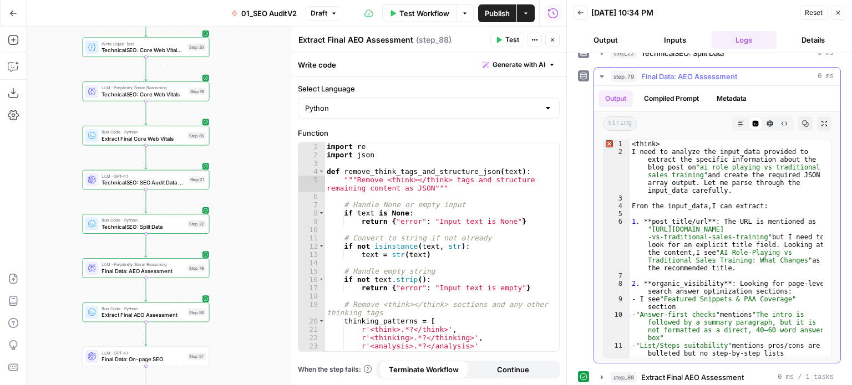
click at [645, 74] on span "Final Data: AEO Assessment" at bounding box center [689, 76] width 96 height 11
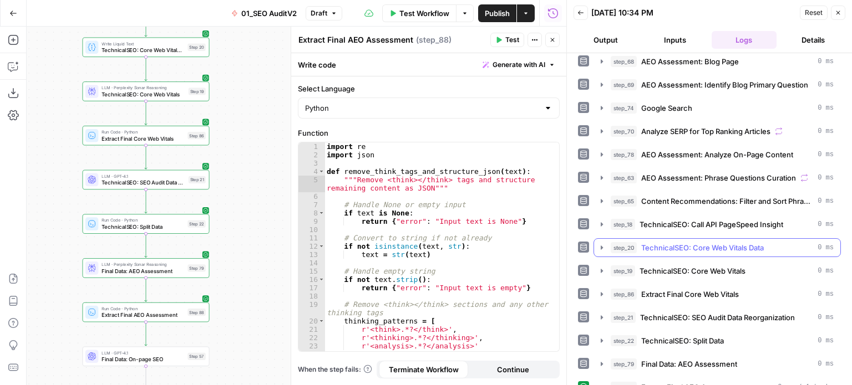
scroll to position [319, 0]
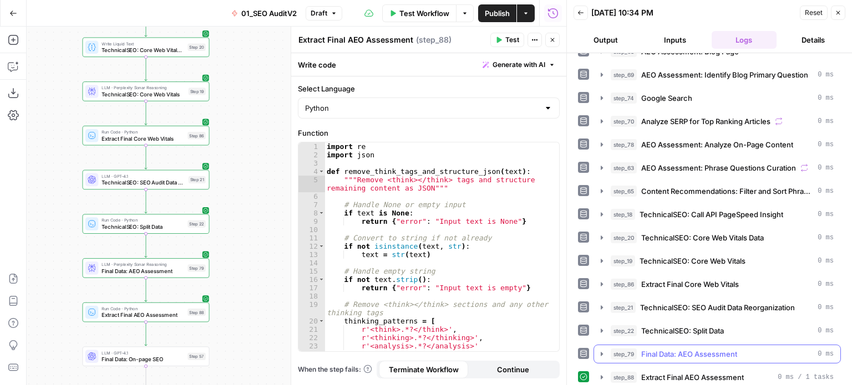
click at [673, 349] on span "Final Data: AEO Assessment" at bounding box center [689, 354] width 96 height 11
click at [657, 349] on span "Final Data: AEO Assessment" at bounding box center [689, 354] width 96 height 11
click at [685, 256] on span "TechnicalSEO: Core Web Vitals" at bounding box center [692, 261] width 106 height 11
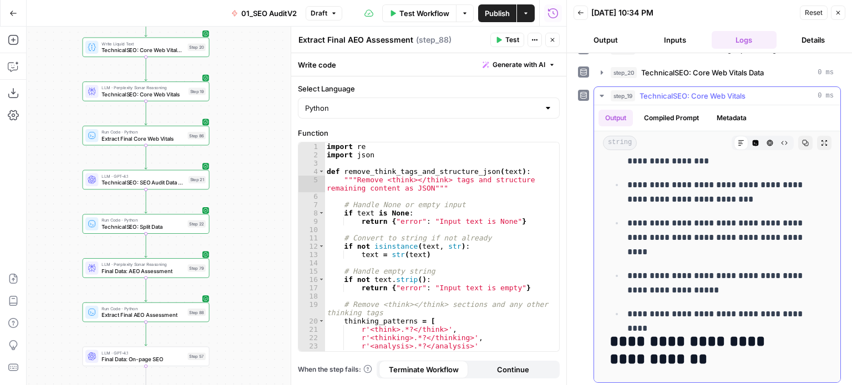
scroll to position [486, 0]
click at [752, 139] on icon "button" at bounding box center [755, 142] width 7 height 7
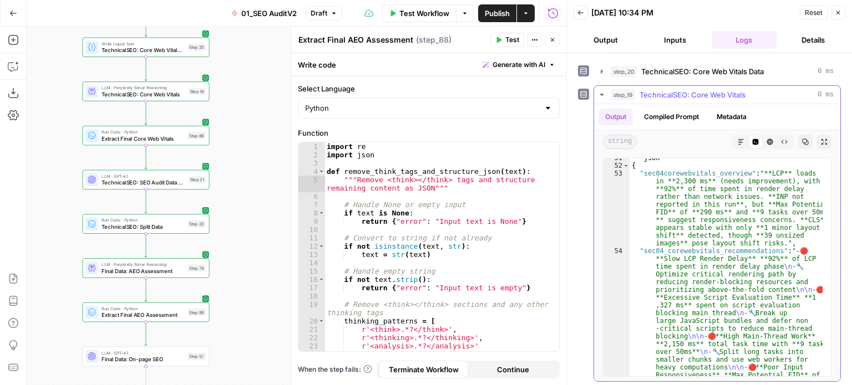
scroll to position [0, 0]
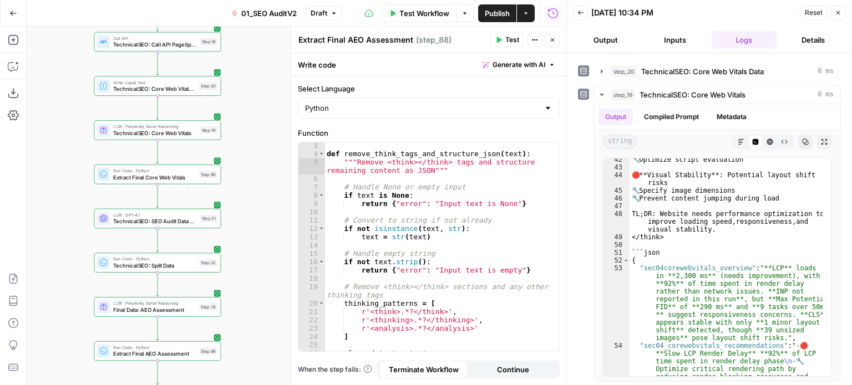
click at [264, 161] on div "false false true true Workflow Set Inputs Inputs Workflow Prep: Get Brand Kit D…" at bounding box center [297, 206] width 540 height 359
click at [551, 33] on button "Close" at bounding box center [552, 40] width 14 height 14
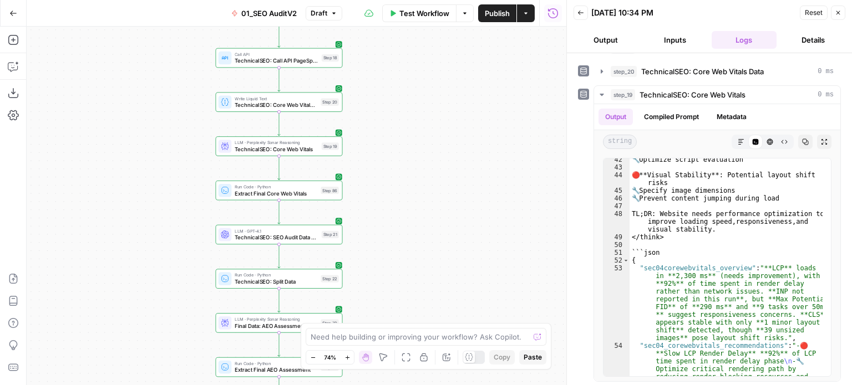
drag, startPoint x: 525, startPoint y: 168, endPoint x: 511, endPoint y: 170, distance: 13.5
click at [527, 168] on div "false false true true Workflow Set Inputs Inputs Workflow Prep: Get Brand Kit D…" at bounding box center [297, 206] width 540 height 359
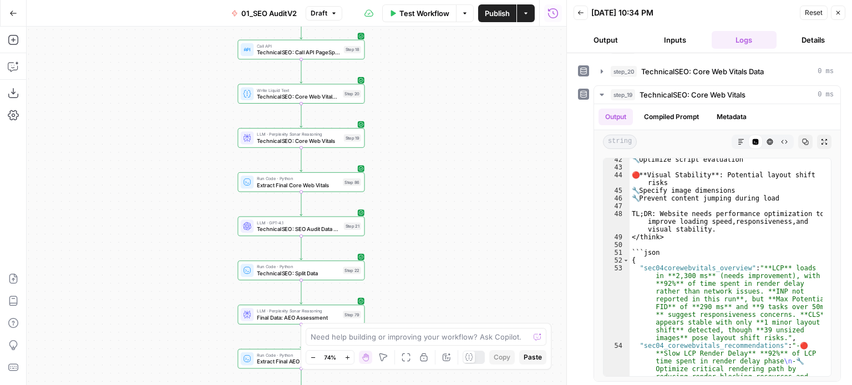
drag, startPoint x: 402, startPoint y: 202, endPoint x: 422, endPoint y: 194, distance: 21.6
click at [422, 194] on div "false false true true Workflow Set Inputs Inputs Workflow Prep: Get Brand Kit D…" at bounding box center [297, 206] width 540 height 359
click at [322, 143] on span "TechnicalSEO: Core Web Vitals" at bounding box center [299, 141] width 84 height 8
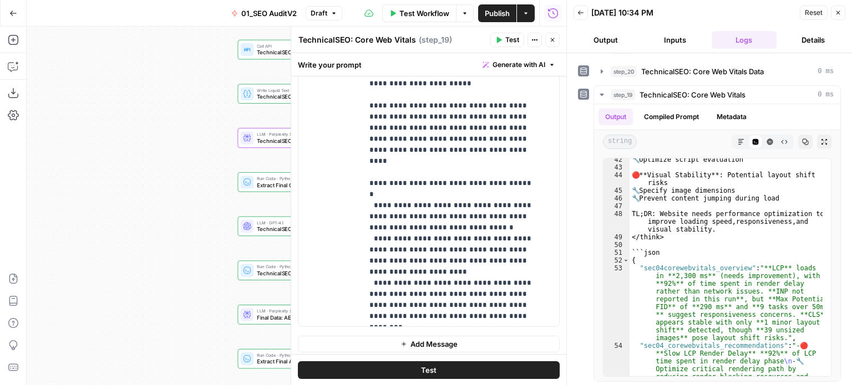
scroll to position [601, 0]
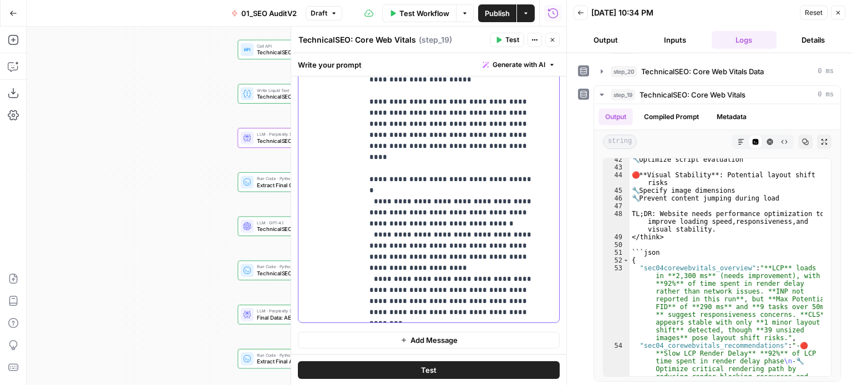
drag, startPoint x: 501, startPoint y: 165, endPoint x: 496, endPoint y: 338, distance: 173.6
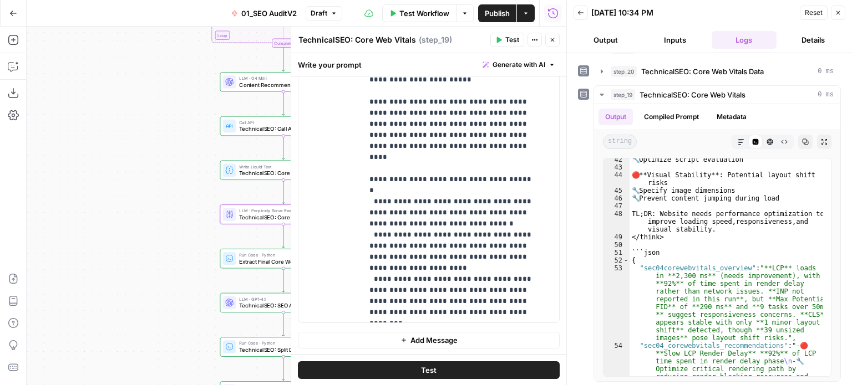
drag, startPoint x: 159, startPoint y: 202, endPoint x: 150, endPoint y: 268, distance: 66.0
click at [128, 267] on div "false false true true Workflow Set Inputs Inputs Workflow Prep: Get Brand Kit D…" at bounding box center [297, 206] width 540 height 359
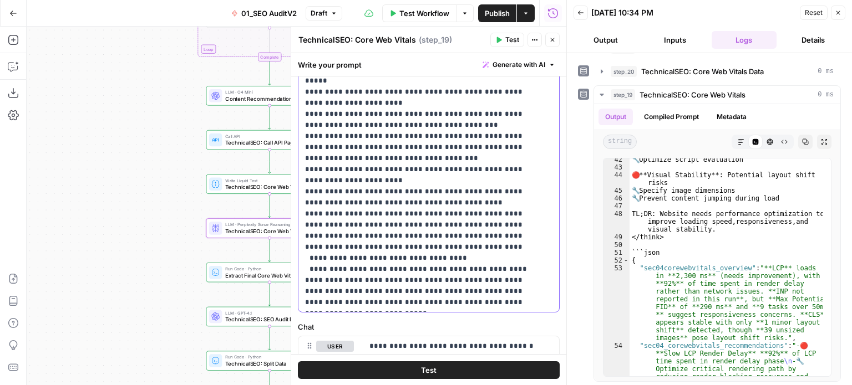
drag, startPoint x: 479, startPoint y: 175, endPoint x: 477, endPoint y: 99, distance: 76.0
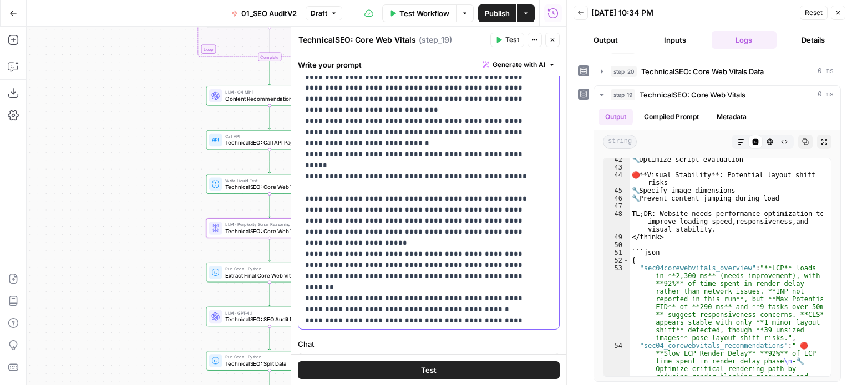
scroll to position [311, 0]
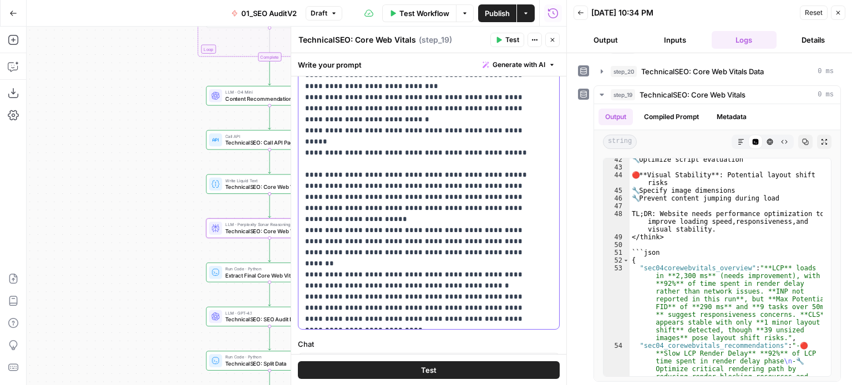
drag, startPoint x: 459, startPoint y: 235, endPoint x: 451, endPoint y: 272, distance: 38.0
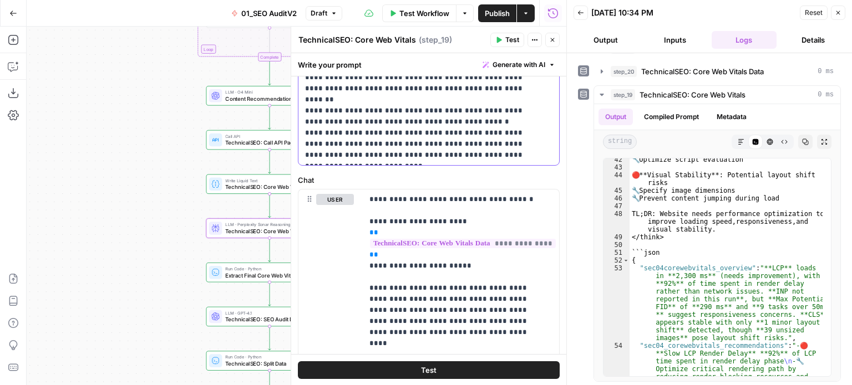
scroll to position [417, 0]
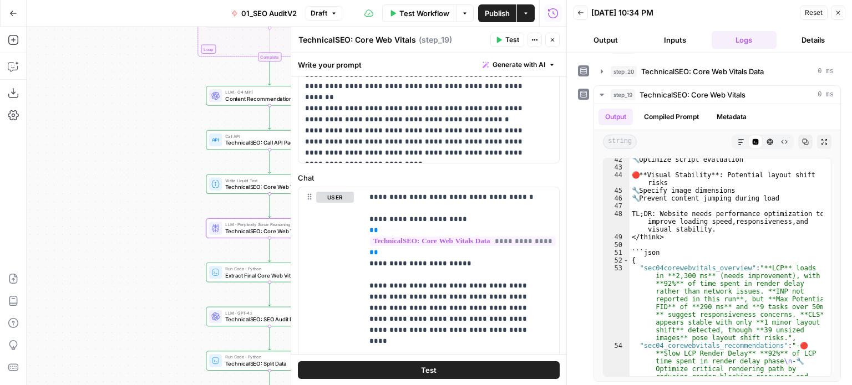
click at [553, 39] on icon "button" at bounding box center [552, 40] width 7 height 7
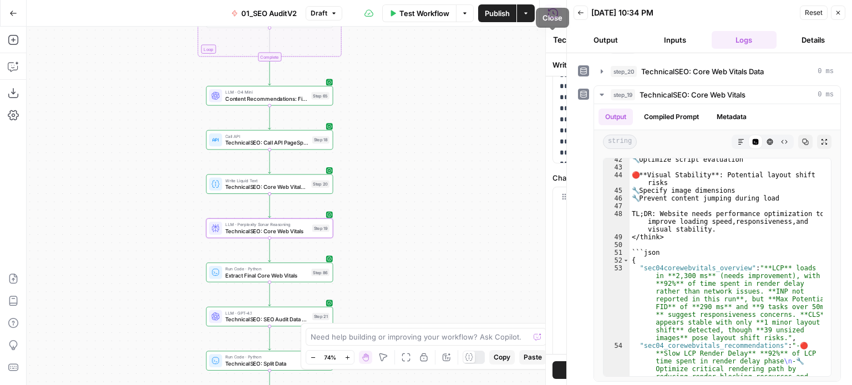
click at [164, 192] on div "false false true true Workflow Set Inputs Inputs Workflow Prep: Get Brand Kit D…" at bounding box center [297, 206] width 540 height 359
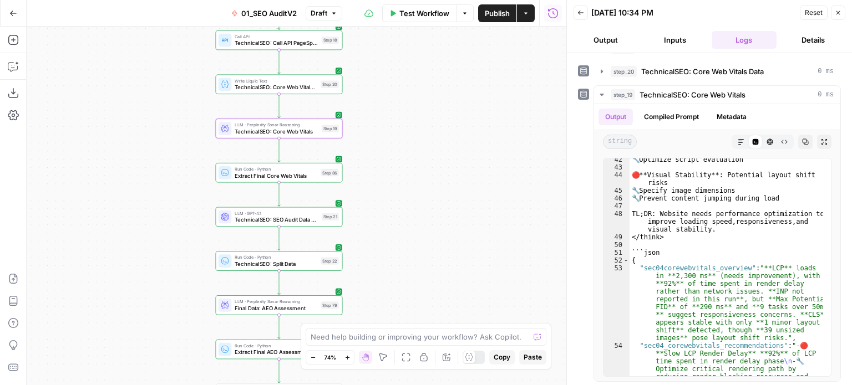
drag, startPoint x: 176, startPoint y: 264, endPoint x: 164, endPoint y: 221, distance: 44.4
click at [164, 221] on div "false false true true Workflow Set Inputs Inputs Workflow Prep: Get Brand Kit D…" at bounding box center [297, 206] width 540 height 359
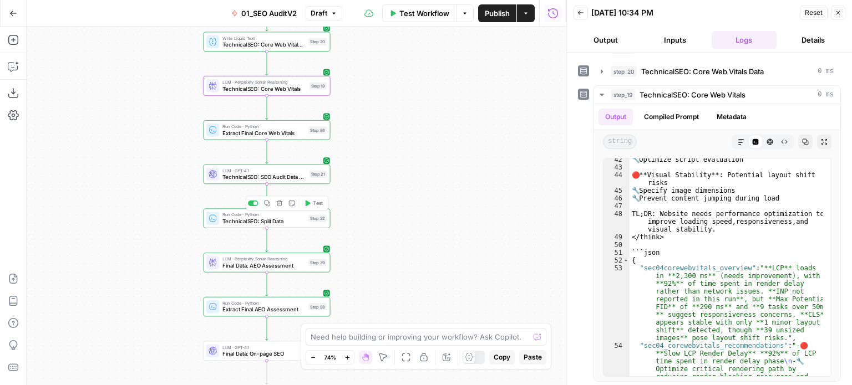
click at [137, 256] on div "false false true true Workflow Set Inputs Inputs Workflow Prep: Get Brand Kit D…" at bounding box center [297, 206] width 540 height 359
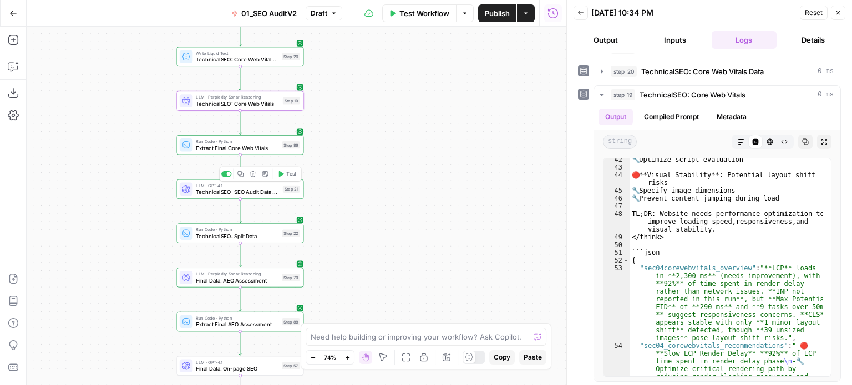
click at [208, 190] on span "TechnicalSEO: SEO Audit Data Reorganization" at bounding box center [238, 192] width 84 height 8
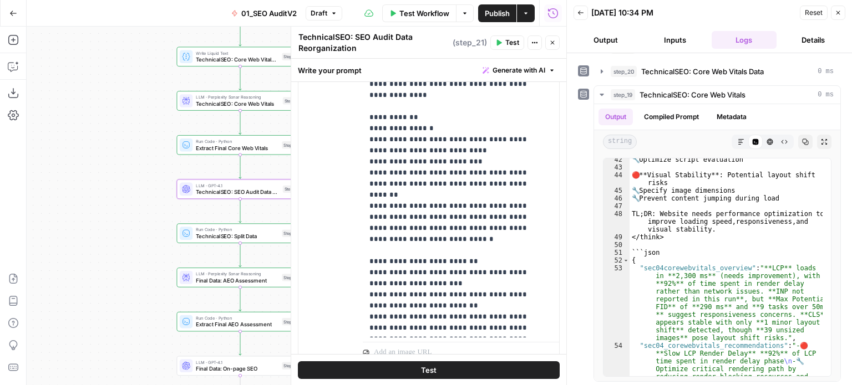
scroll to position [365, 0]
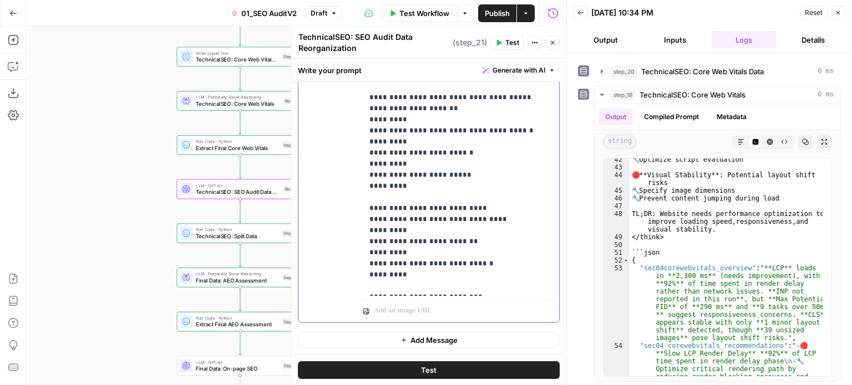
drag, startPoint x: 499, startPoint y: 126, endPoint x: 495, endPoint y: 313, distance: 186.9
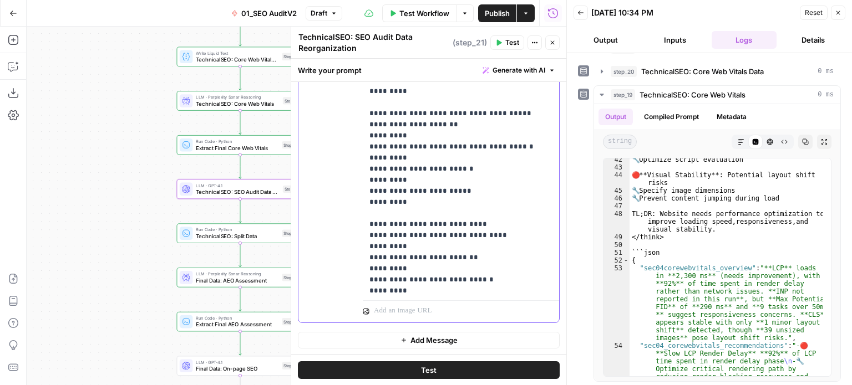
drag, startPoint x: 496, startPoint y: 272, endPoint x: 332, endPoint y: 257, distance: 164.8
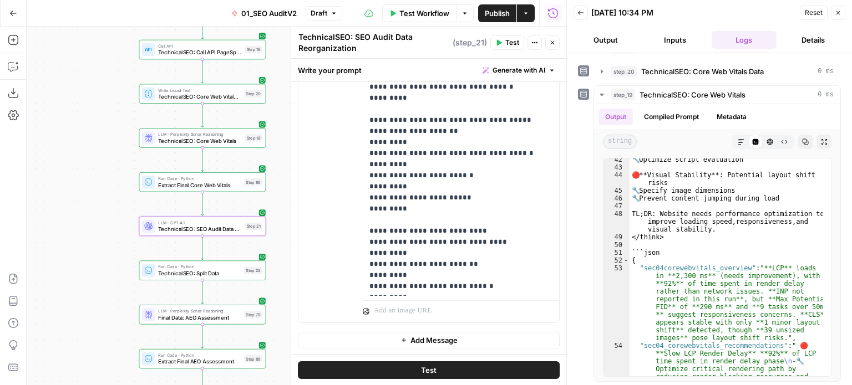
drag, startPoint x: 93, startPoint y: 257, endPoint x: 171, endPoint y: 205, distance: 94.0
click at [92, 257] on div "false false true true Workflow Set Inputs Inputs Workflow Prep: Get Brand Kit D…" at bounding box center [297, 206] width 540 height 359
click at [182, 186] on span "Extract Final Core Web Vitals" at bounding box center [198, 185] width 83 height 8
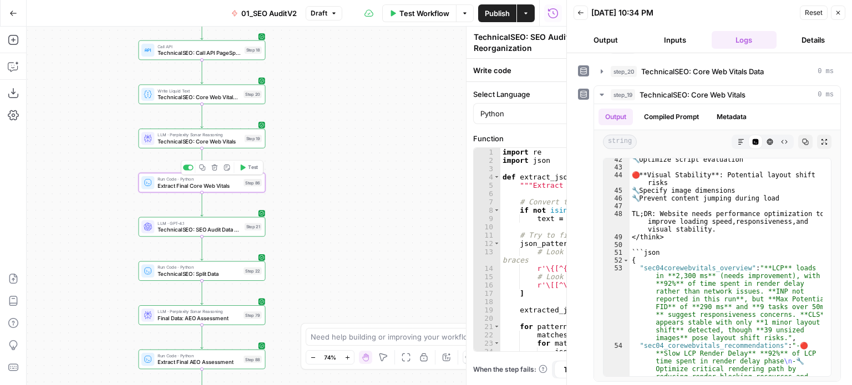
type textarea "Extract Final Core Web Vitals"
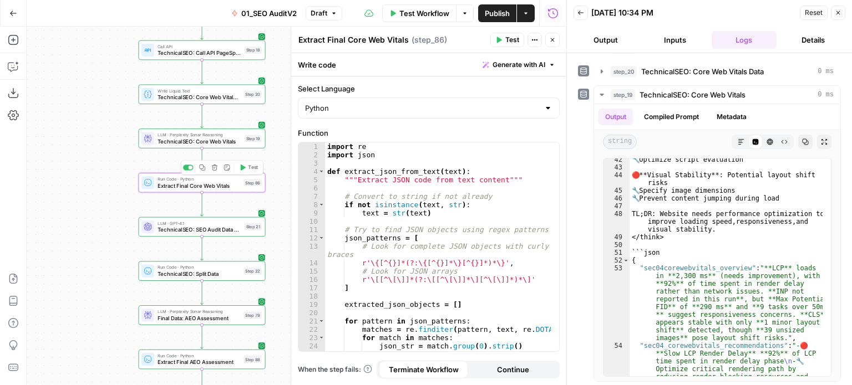
click at [85, 164] on div "false false true true Workflow Set Inputs Inputs Workflow Prep: Get Brand Kit D…" at bounding box center [297, 206] width 540 height 359
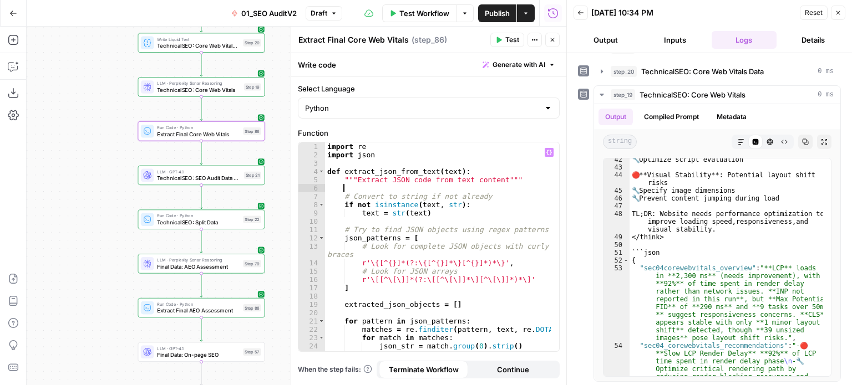
click at [417, 189] on div "import re import json def extract_json_from_text ( text ) : """Extract JSON cod…" at bounding box center [438, 256] width 226 height 226
type textarea "**********"
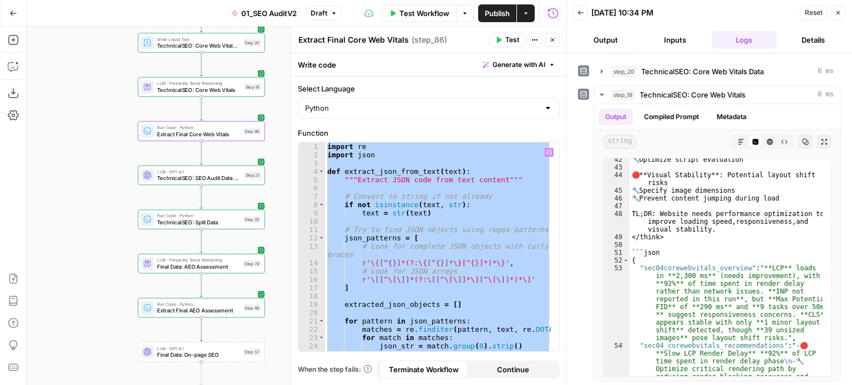
click at [451, 186] on div "import re import json def extract_json_from_text ( text ) : """Extract JSON cod…" at bounding box center [438, 247] width 226 height 209
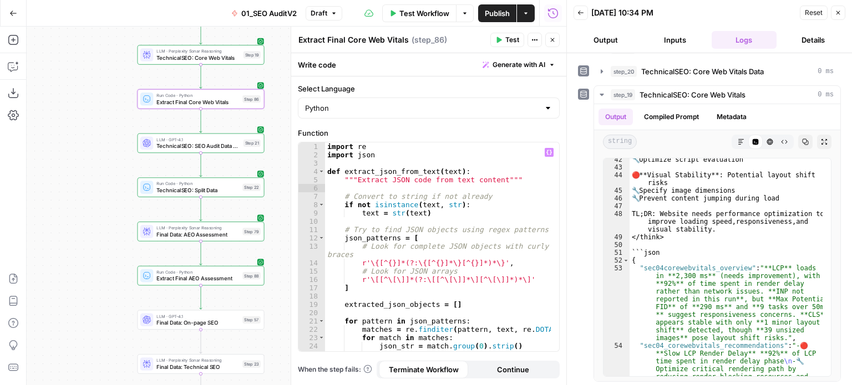
drag, startPoint x: 102, startPoint y: 196, endPoint x: 349, endPoint y: 121, distance: 257.7
click at [98, 155] on div "false false true true Workflow Set Inputs Inputs Workflow Prep: Get Brand Kit D…" at bounding box center [297, 206] width 540 height 359
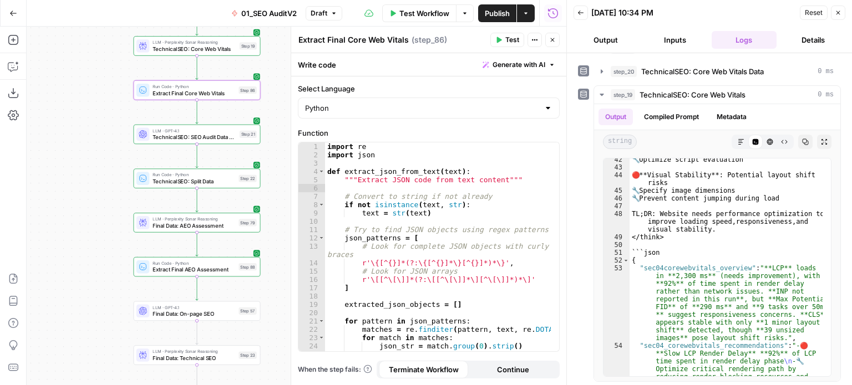
click at [551, 43] on button "Close" at bounding box center [552, 40] width 14 height 14
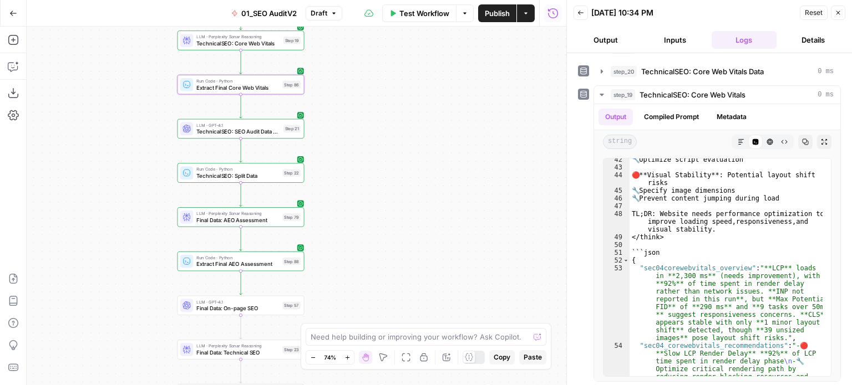
drag, startPoint x: 364, startPoint y: 219, endPoint x: 383, endPoint y: 213, distance: 20.3
click at [383, 213] on div "false false true true Workflow Set Inputs Inputs Workflow Prep: Get Brand Kit D…" at bounding box center [297, 206] width 540 height 359
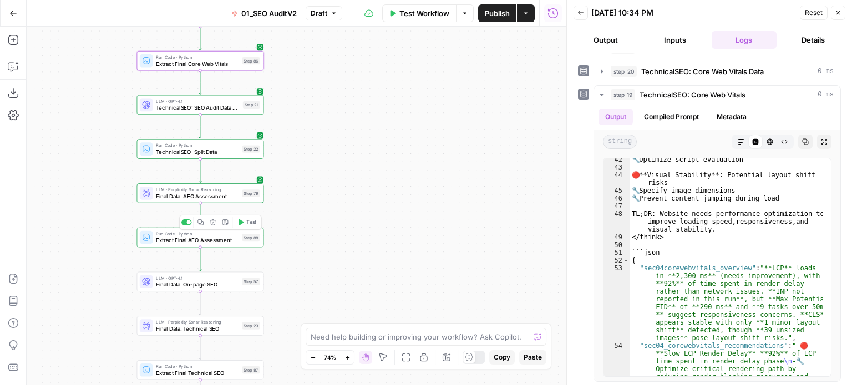
drag, startPoint x: 120, startPoint y: 276, endPoint x: 79, endPoint y: 252, distance: 47.0
click at [79, 252] on div "false false true true Workflow Set Inputs Inputs Workflow Prep: Get Brand Kit D…" at bounding box center [297, 206] width 540 height 359
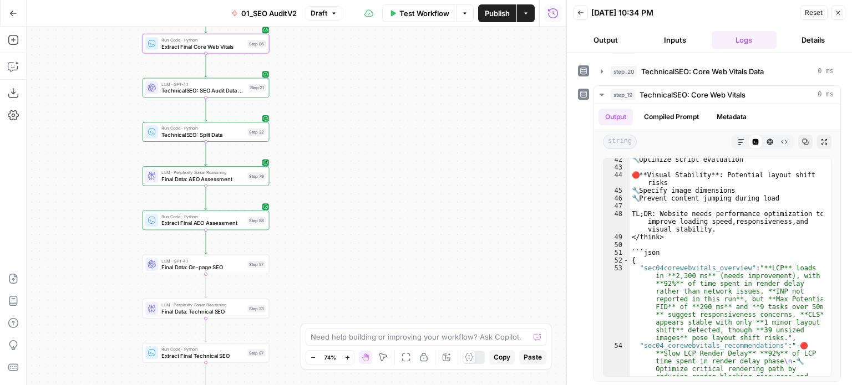
drag, startPoint x: 110, startPoint y: 277, endPoint x: 123, endPoint y: 257, distance: 23.7
click at [120, 268] on div "false false true true Workflow Set Inputs Inputs Workflow Prep: Get Brand Kit D…" at bounding box center [297, 206] width 540 height 359
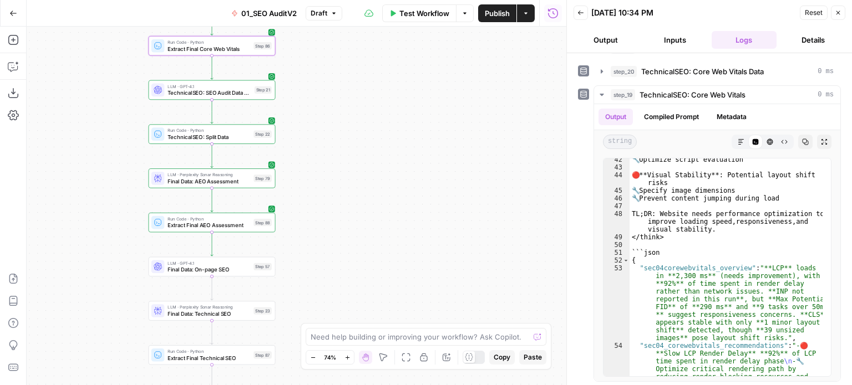
click at [189, 220] on span "Run Code · Python" at bounding box center [208, 219] width 83 height 7
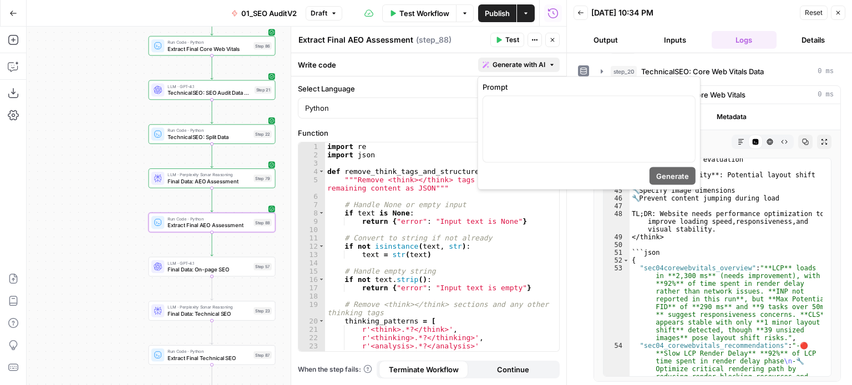
click at [504, 69] on span "Generate with AI" at bounding box center [518, 65] width 53 height 10
click at [505, 136] on div at bounding box center [589, 129] width 212 height 66
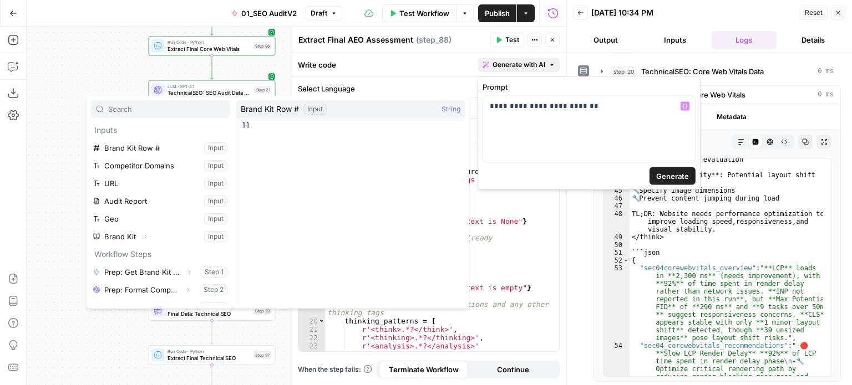
scroll to position [491, 0]
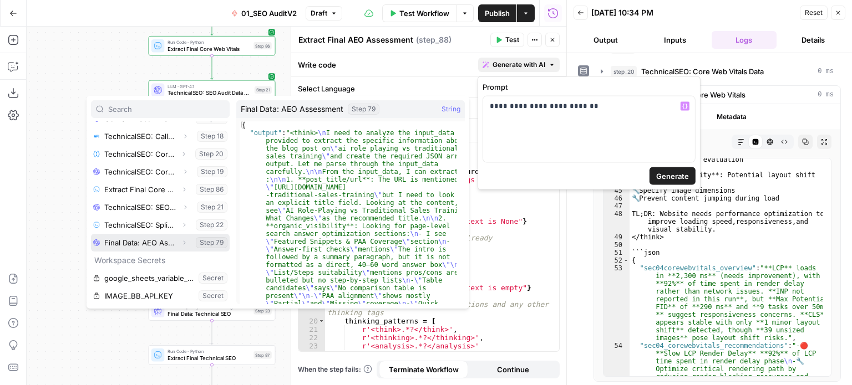
click at [181, 241] on icon "button" at bounding box center [184, 243] width 7 height 7
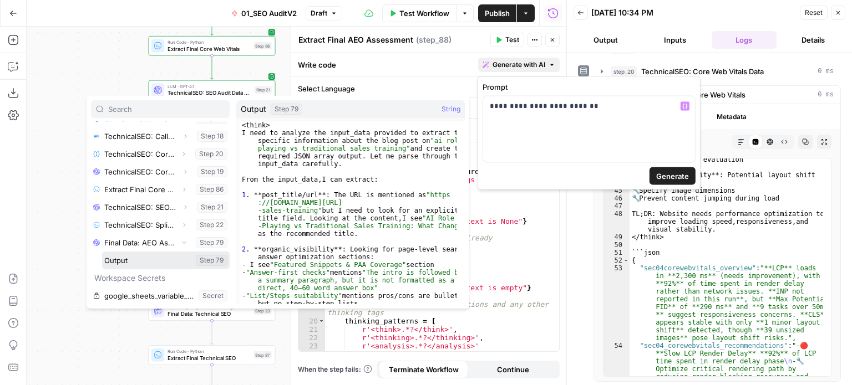
click at [131, 263] on button "Select variable Output" at bounding box center [166, 261] width 128 height 18
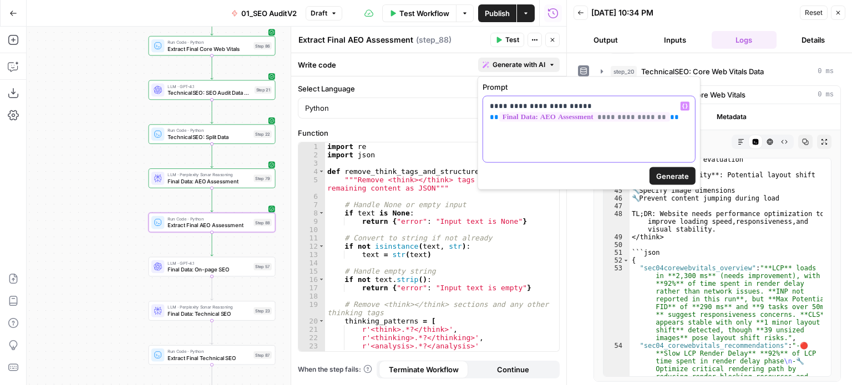
click at [671, 124] on div "**********" at bounding box center [589, 129] width 212 height 66
click at [678, 119] on p "**********" at bounding box center [589, 112] width 199 height 22
click at [659, 174] on span "Generate" at bounding box center [672, 176] width 33 height 11
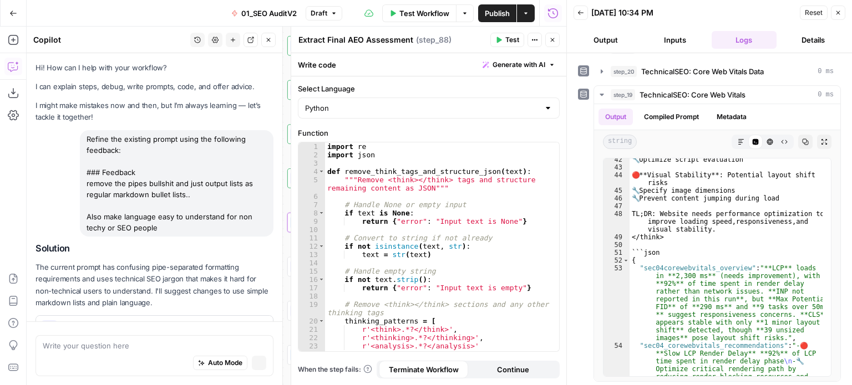
scroll to position [1820, 0]
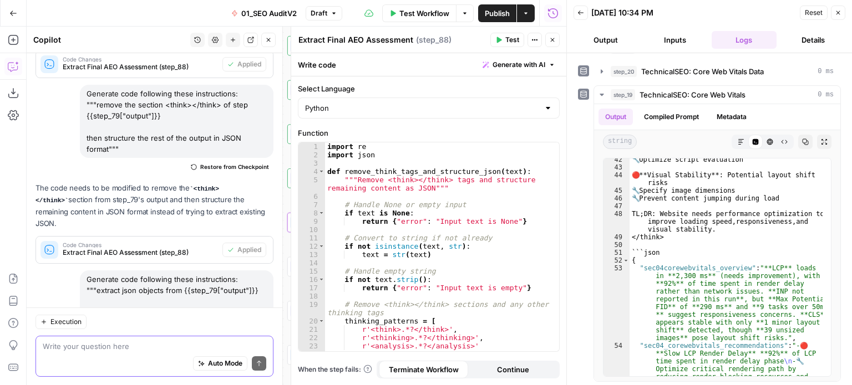
scroll to position [714, 0]
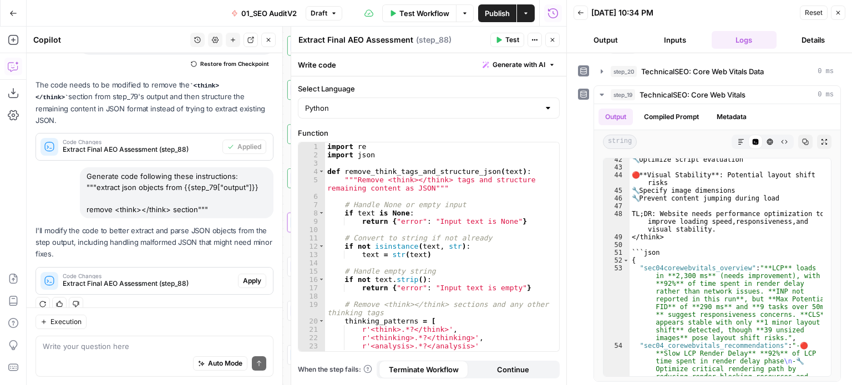
click at [238, 297] on div "Regenerate Helpful Not helpful" at bounding box center [154, 304] width 238 height 14
click at [243, 276] on span "Apply" at bounding box center [252, 281] width 18 height 10
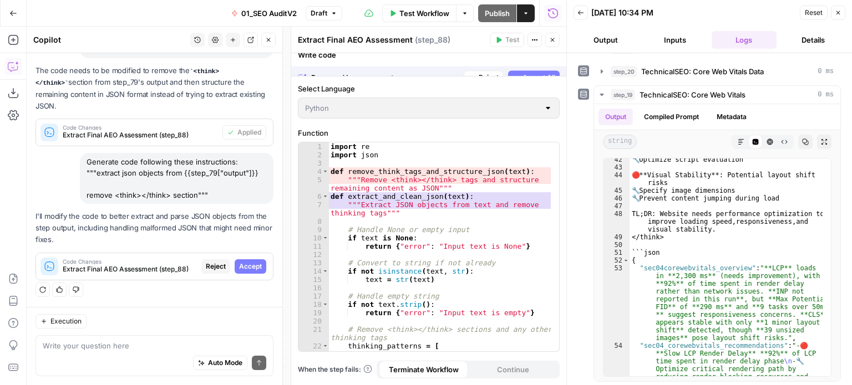
scroll to position [643, 0]
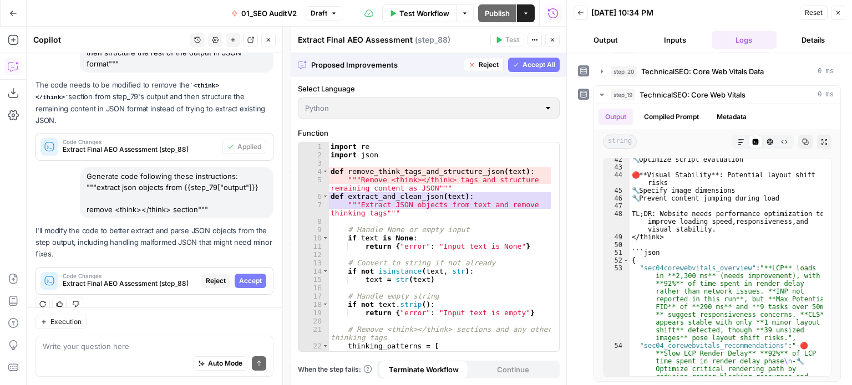
click at [539, 60] on span "Accept All" at bounding box center [538, 65] width 33 height 10
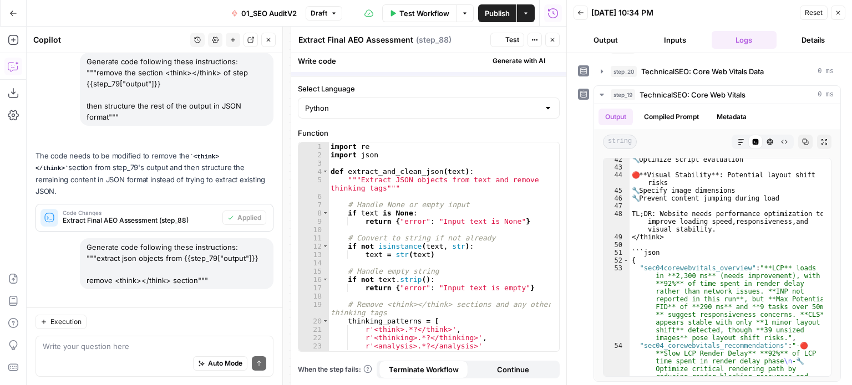
scroll to position [731, 0]
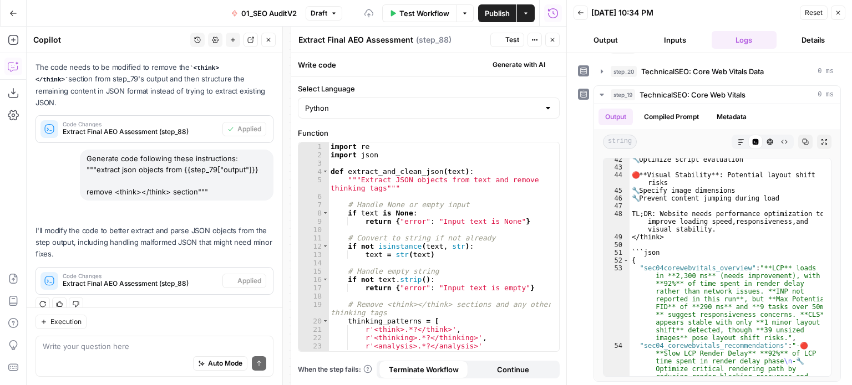
click at [510, 35] on span "Test" at bounding box center [512, 40] width 14 height 10
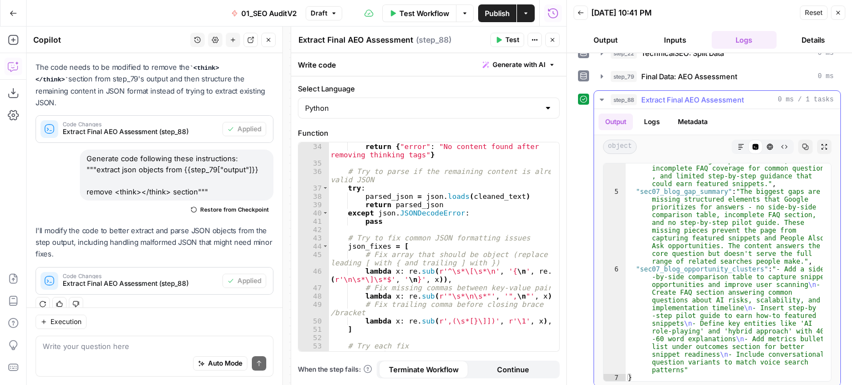
scroll to position [177, 0]
click at [264, 35] on button "Close" at bounding box center [268, 40] width 14 height 14
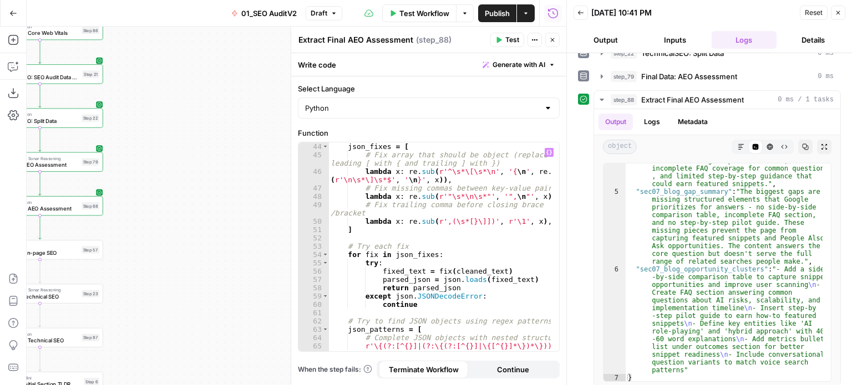
scroll to position [433, 0]
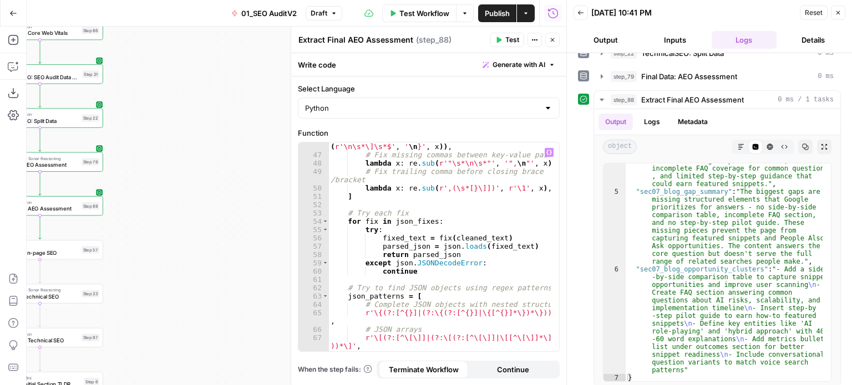
type textarea "**********"
click at [489, 215] on div "lambda x : re . sub ( r'^\s*\[\s*\n' , '{ \n ' , re . sub ( r'\n\s*\]\s*$' , ' …" at bounding box center [439, 251] width 223 height 235
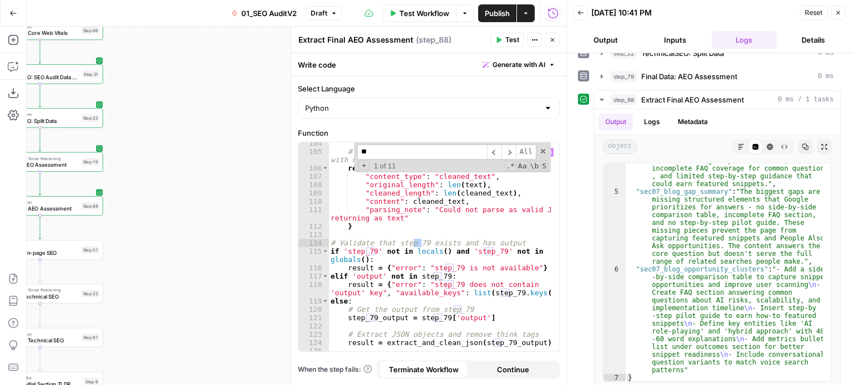
type input "**"
click at [497, 237] on div "# If all else fails, return the cleaned content with metadata return { "content…" at bounding box center [439, 252] width 223 height 226
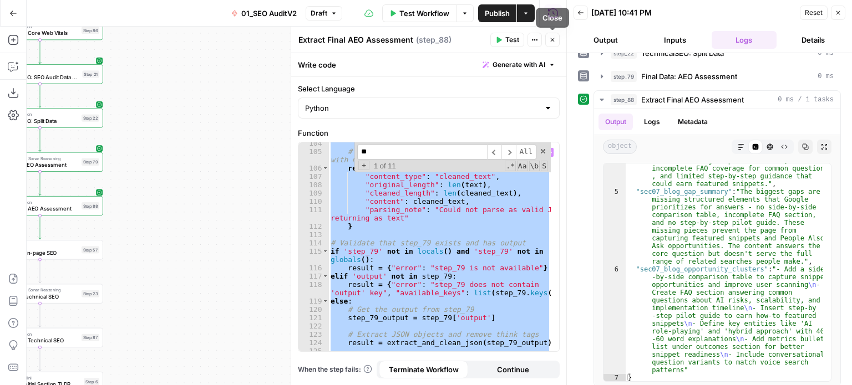
click at [498, 217] on div "# If all else fails, return the cleaned content with metadata return { "content…" at bounding box center [439, 247] width 222 height 209
type textarea "**********"
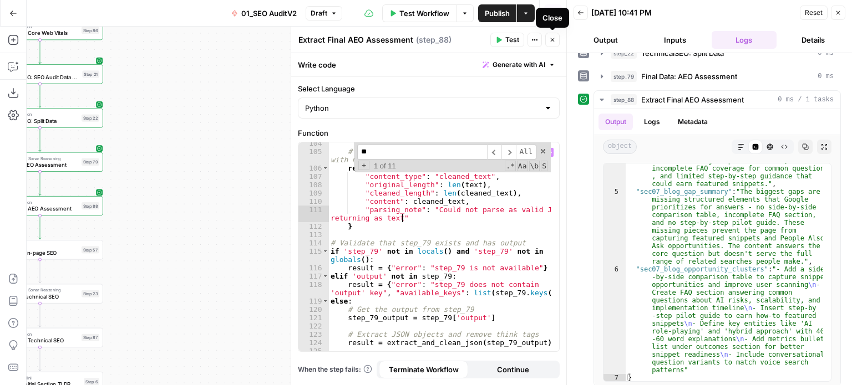
click at [477, 216] on div "# If all else fails, return the cleaned content with metadata return { "content…" at bounding box center [439, 252] width 223 height 226
click at [552, 38] on icon "button" at bounding box center [552, 40] width 7 height 7
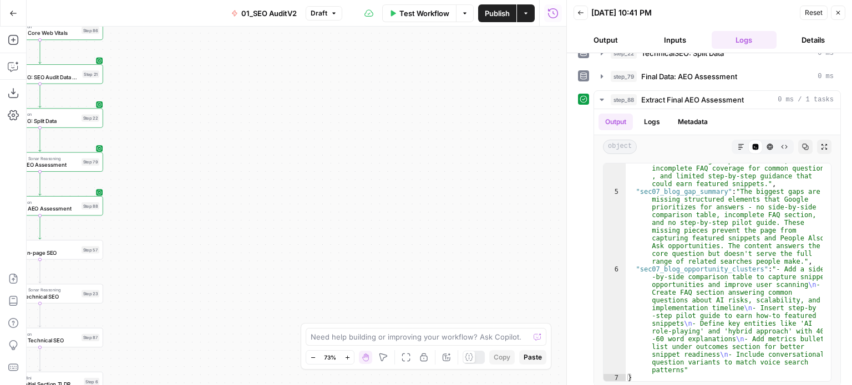
click at [451, 161] on div "false false true true Workflow Set Inputs Inputs Workflow Prep: Get Brand Kit D…" at bounding box center [297, 206] width 540 height 359
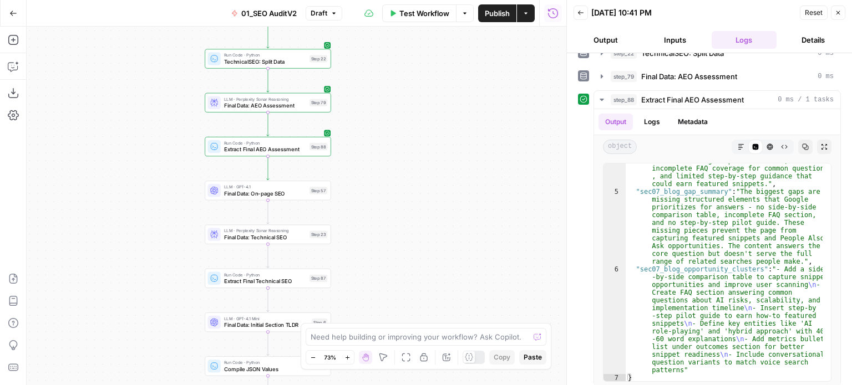
drag, startPoint x: 475, startPoint y: 223, endPoint x: 459, endPoint y: 298, distance: 76.0
click at [459, 298] on div "false false true true Workflow Set Inputs Inputs Workflow Prep: Get Brand Kit D…" at bounding box center [297, 206] width 540 height 359
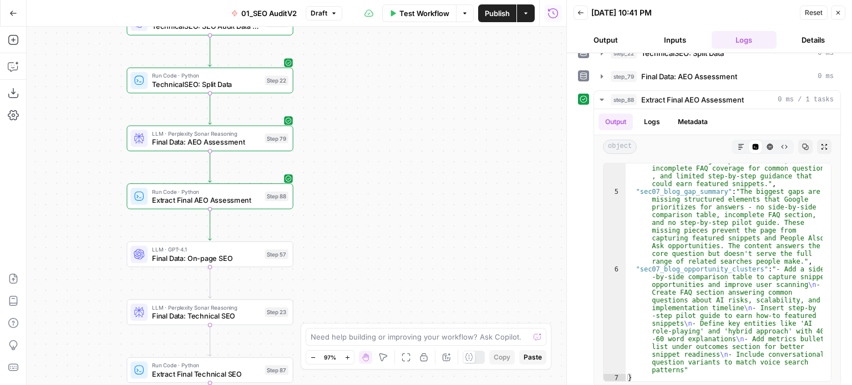
click at [242, 258] on span "Final Data: On-page SEO" at bounding box center [206, 258] width 109 height 11
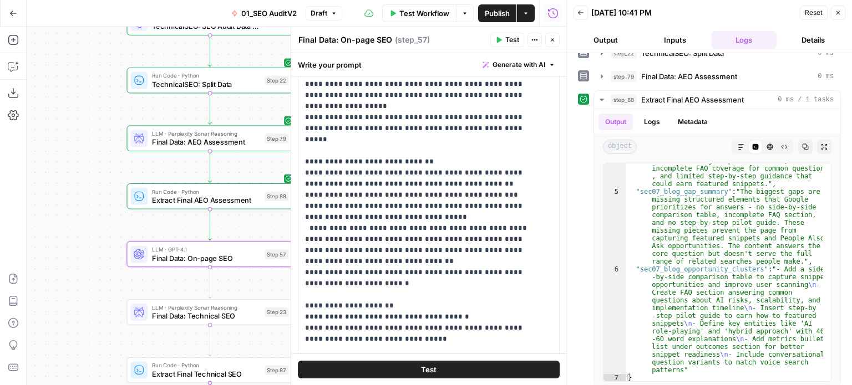
scroll to position [166, 0]
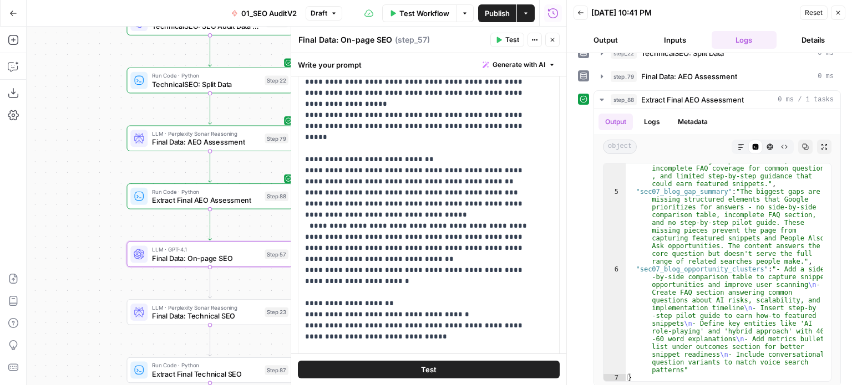
click at [550, 42] on icon "button" at bounding box center [552, 40] width 7 height 7
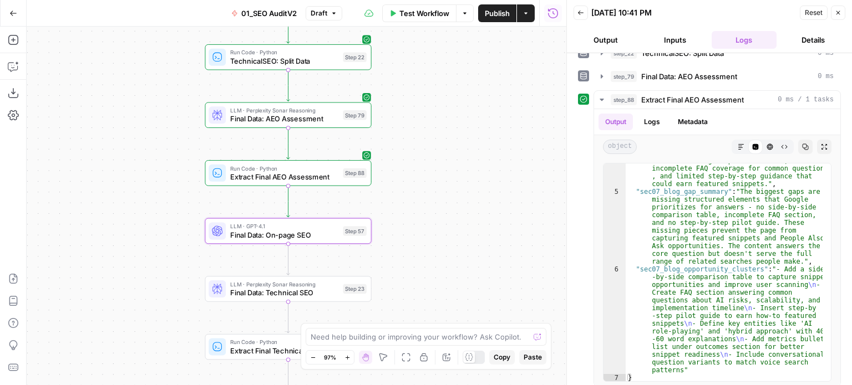
drag, startPoint x: 441, startPoint y: 201, endPoint x: 424, endPoint y: 217, distance: 23.5
click at [444, 201] on div "false false true true Workflow Set Inputs Inputs Workflow Prep: Get Brand Kit D…" at bounding box center [297, 206] width 540 height 359
click at [294, 238] on span "Final Data: On-page SEO" at bounding box center [286, 235] width 109 height 11
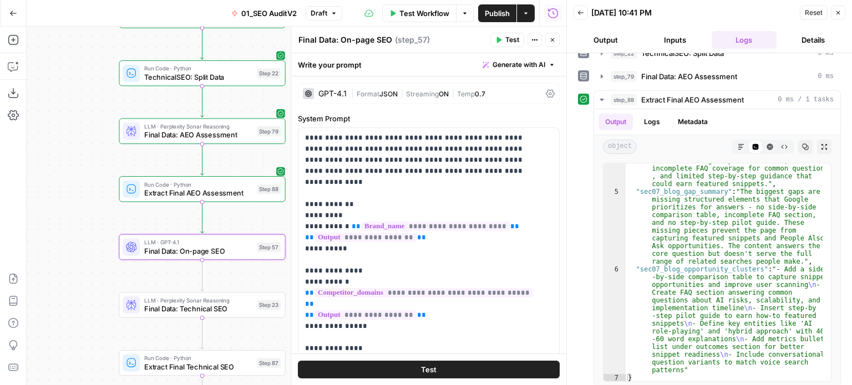
drag, startPoint x: 105, startPoint y: 218, endPoint x: 60, endPoint y: 240, distance: 49.9
click at [60, 240] on div "false false true true Workflow Set Inputs Inputs Workflow Prep: Get Brand Kit D…" at bounding box center [297, 206] width 540 height 359
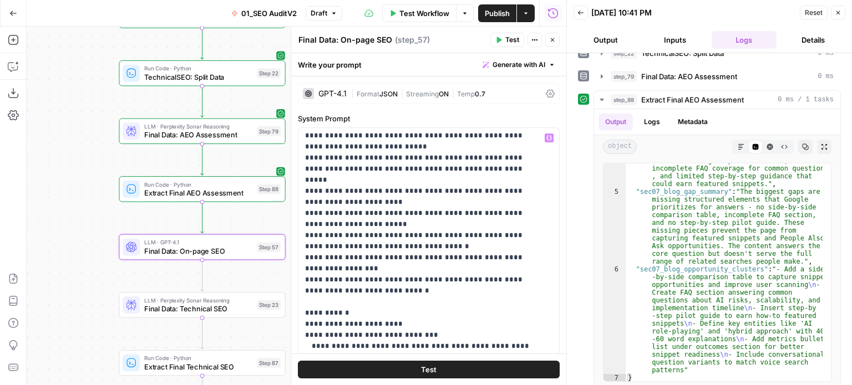
scroll to position [943, 0]
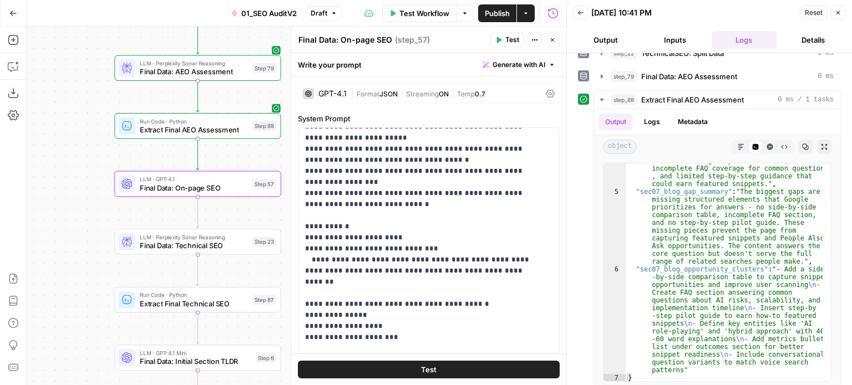
drag, startPoint x: 55, startPoint y: 268, endPoint x: 51, endPoint y: 205, distance: 63.4
click at [51, 205] on div "false false true true Workflow Set Inputs Inputs Workflow Prep: Get Brand Kit D…" at bounding box center [297, 206] width 540 height 359
type textarea "**********"
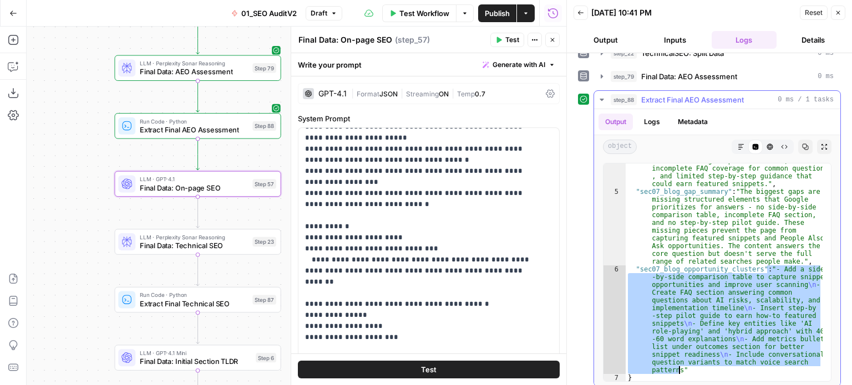
drag, startPoint x: 766, startPoint y: 263, endPoint x: 679, endPoint y: 361, distance: 131.6
click at [679, 361] on div ""sec07_blog_factors" : "Strengths include a focused comparison topic, direct an…" at bounding box center [724, 262] width 197 height 304
